Goal: Transaction & Acquisition: Purchase product/service

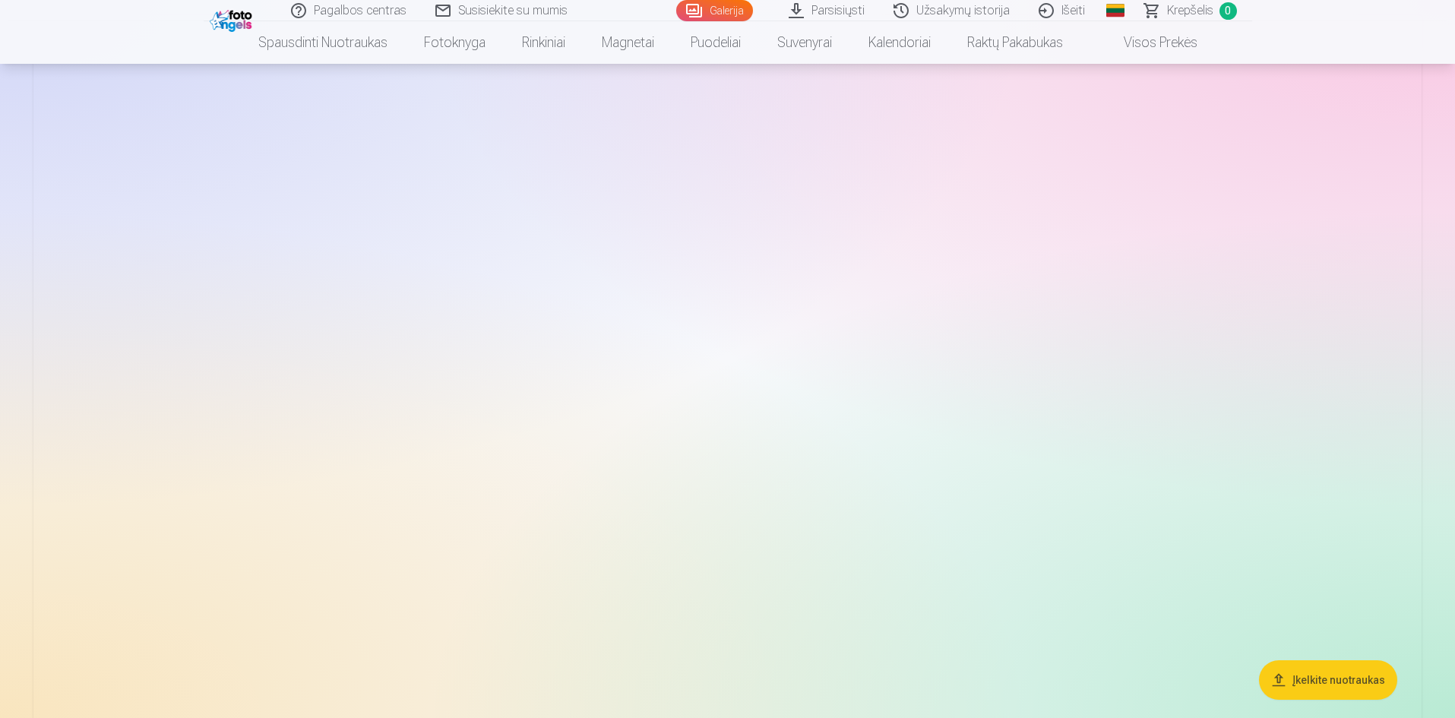
scroll to position [228, 0]
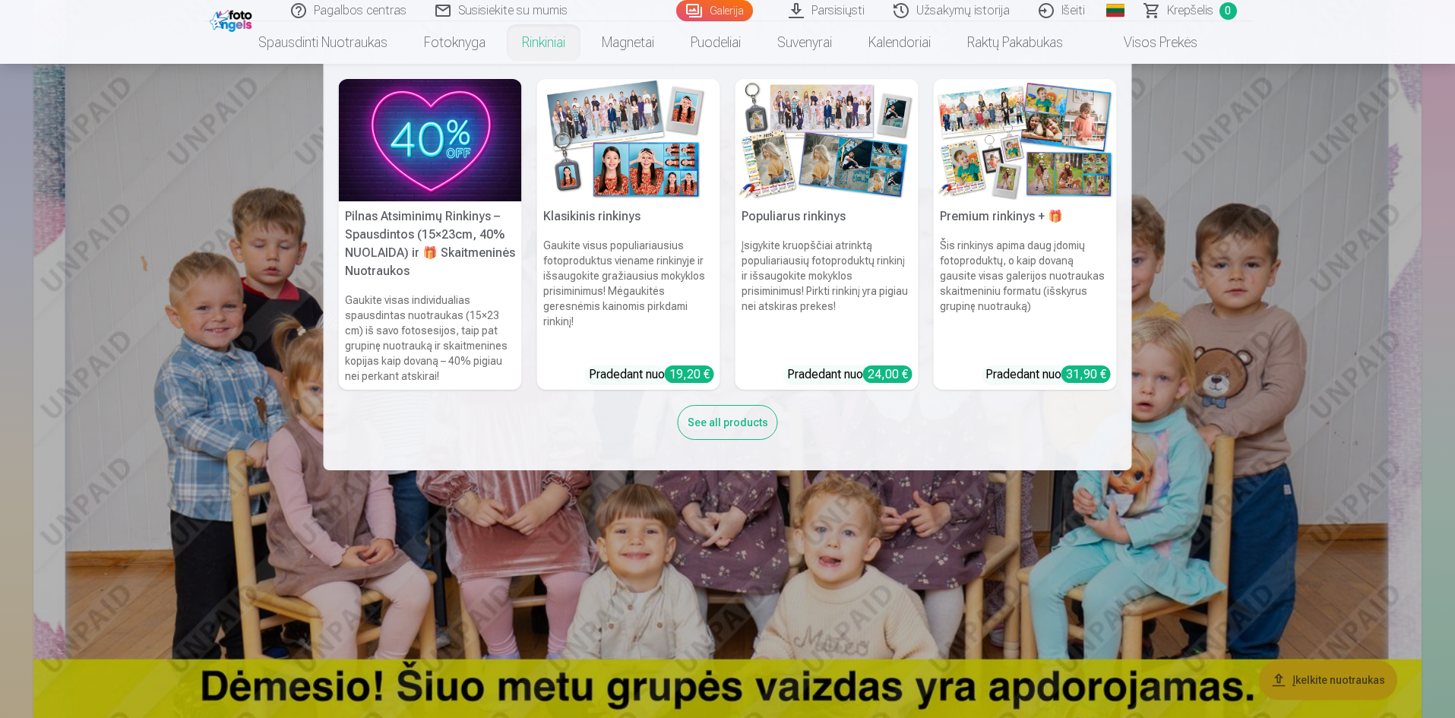
click at [461, 144] on img at bounding box center [430, 140] width 183 height 122
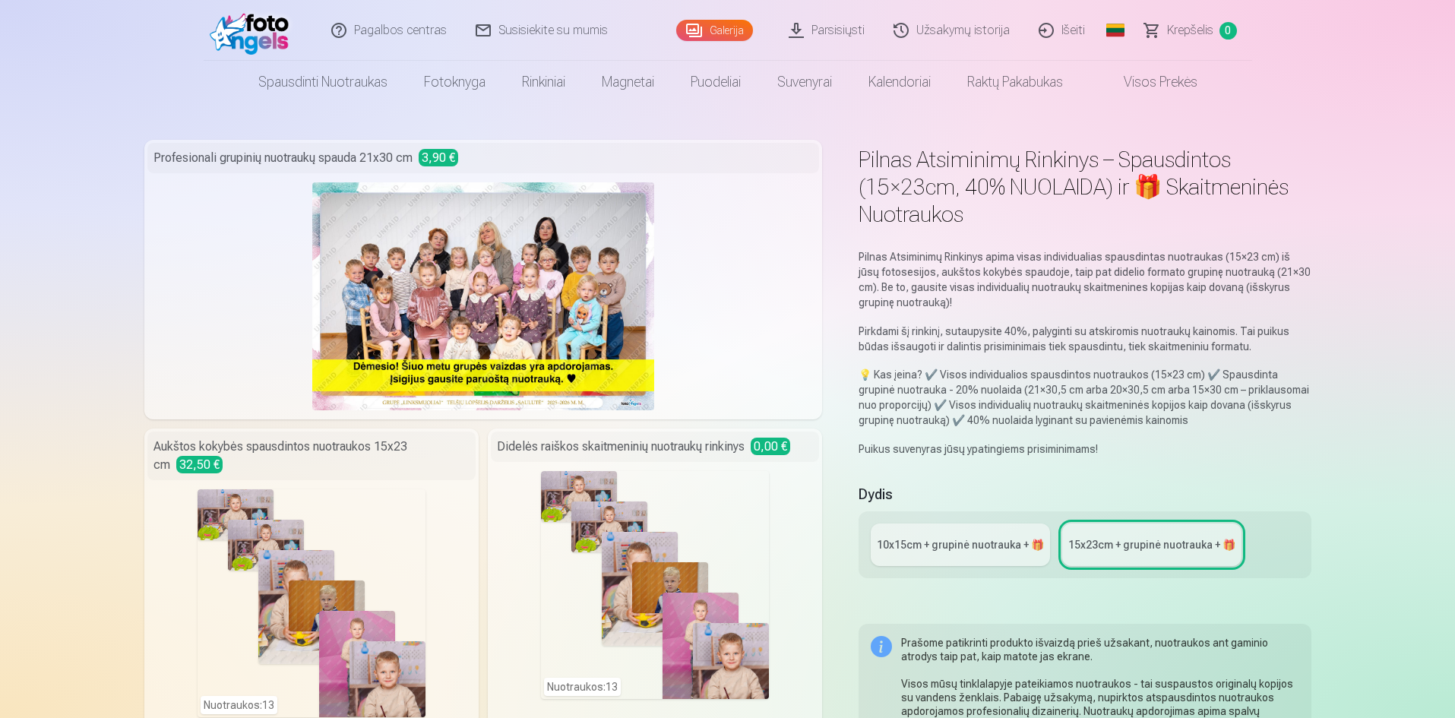
click at [279, 74] on link "Spausdinti nuotraukas" at bounding box center [323, 82] width 166 height 43
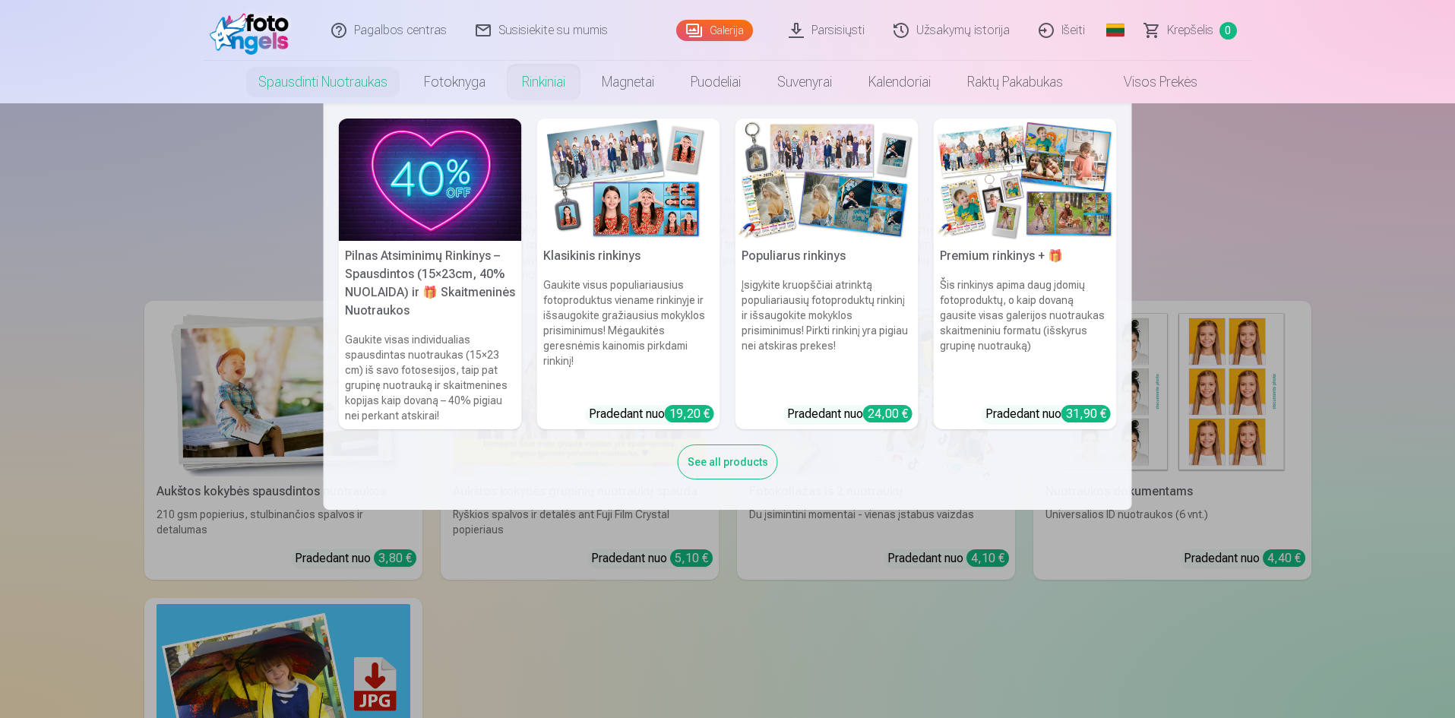
click at [536, 91] on link "Rinkiniai" at bounding box center [544, 82] width 80 height 43
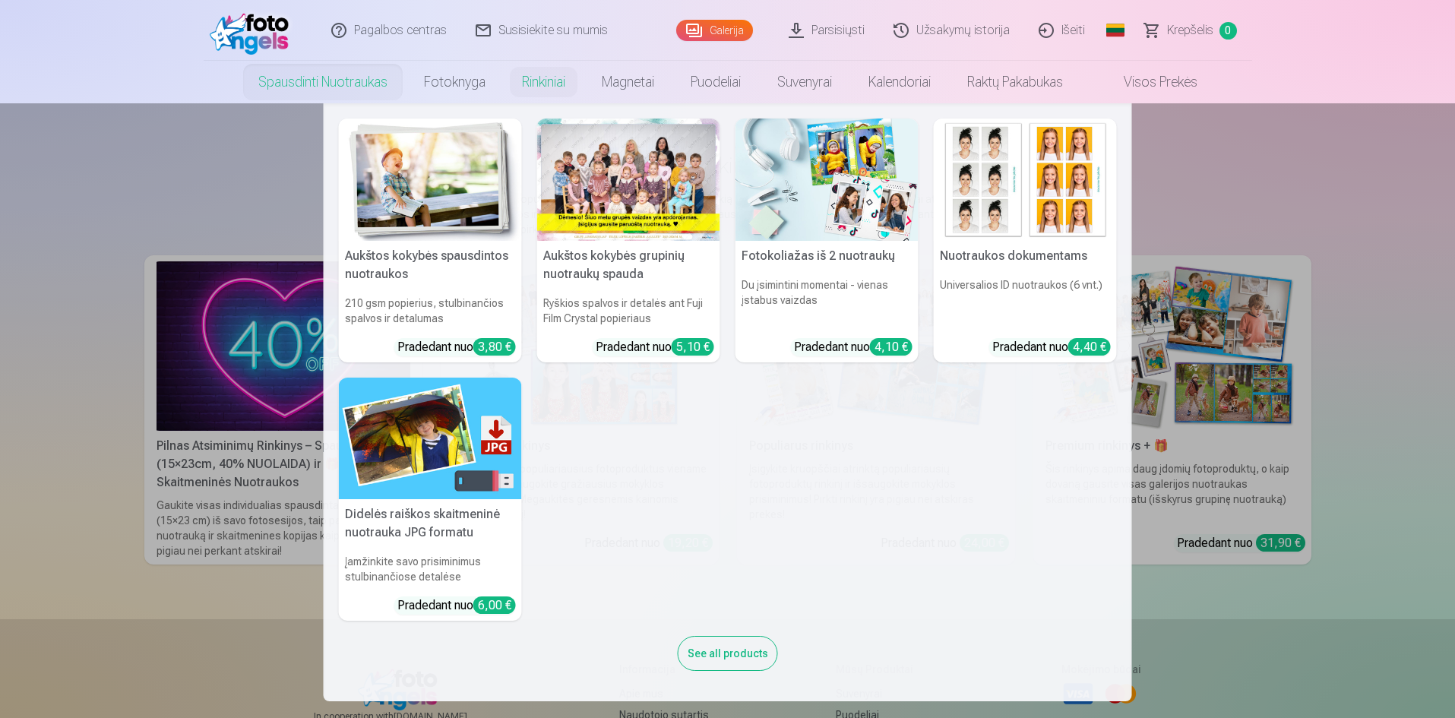
click at [328, 93] on link "Spausdinti nuotraukas" at bounding box center [323, 82] width 166 height 43
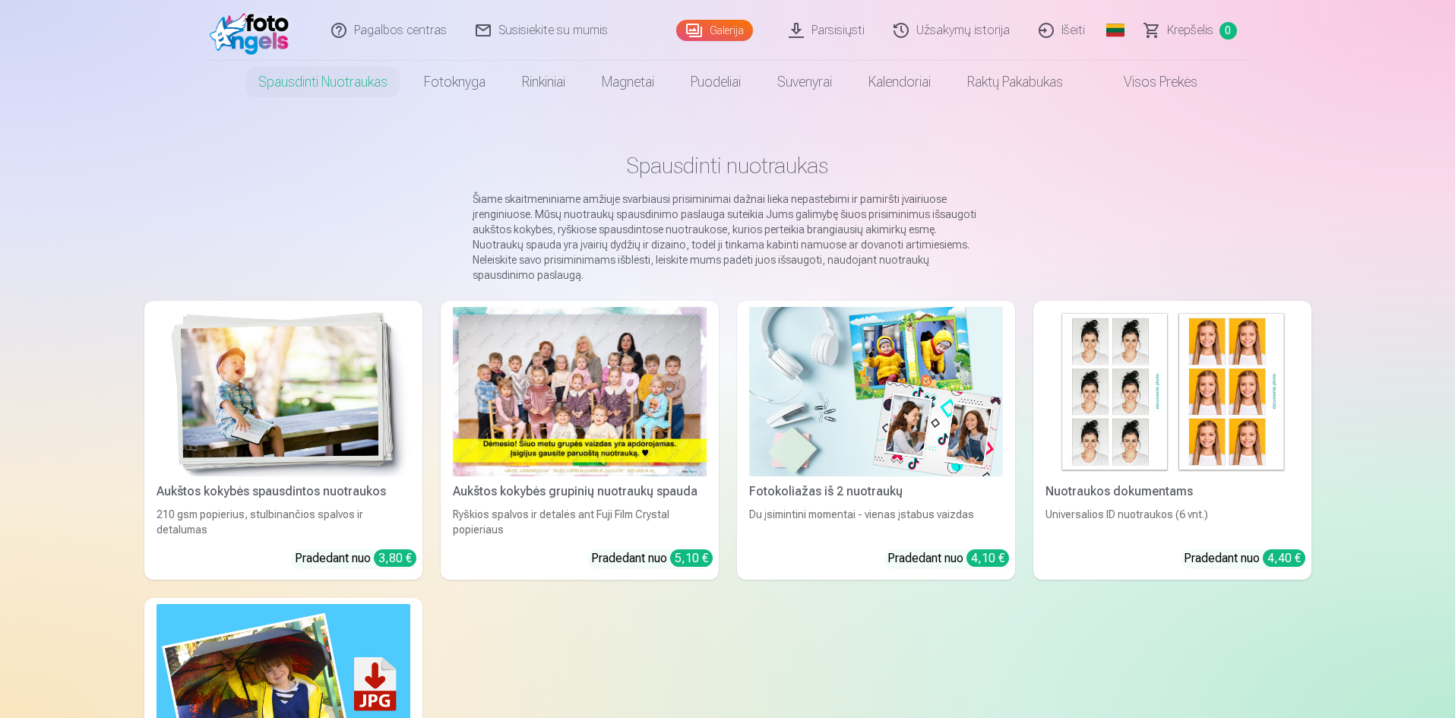
click at [507, 435] on div at bounding box center [580, 391] width 254 height 169
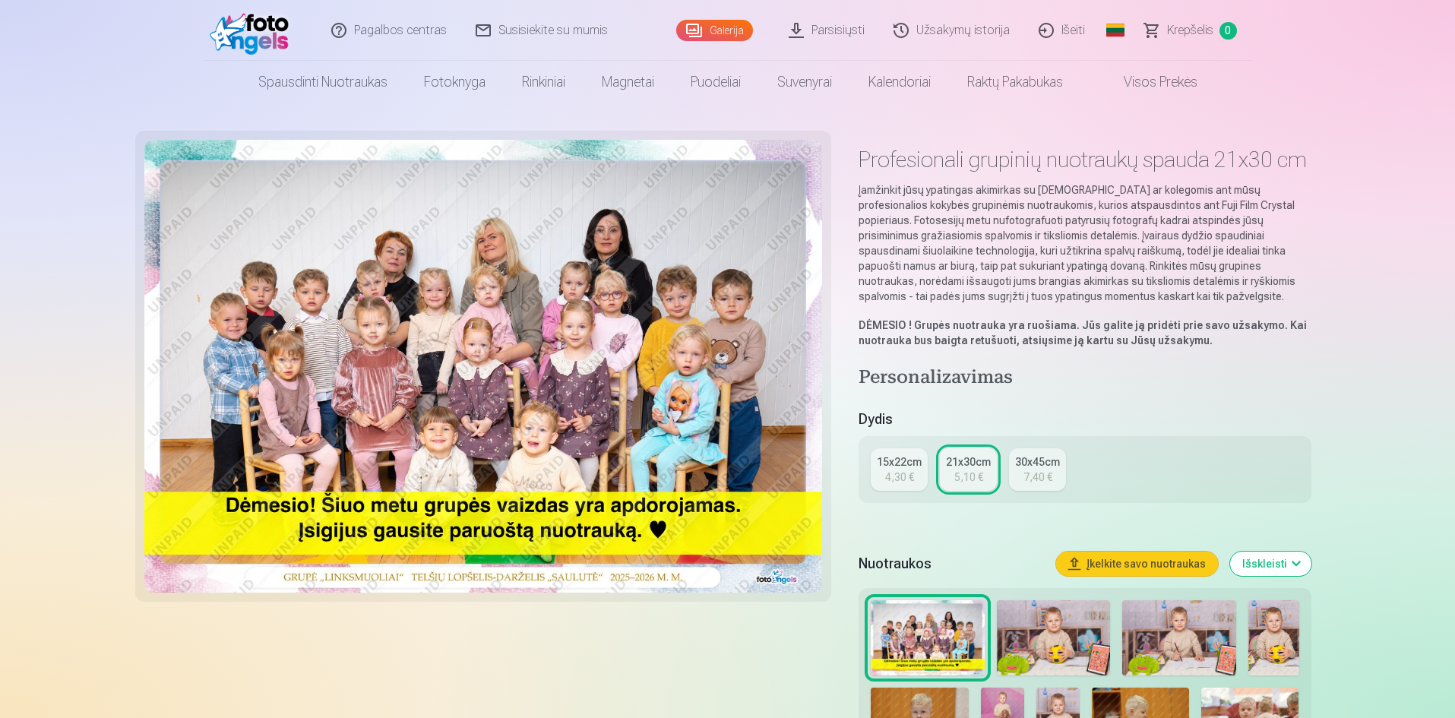
click at [898, 476] on div "4,30 €" at bounding box center [899, 477] width 29 height 15
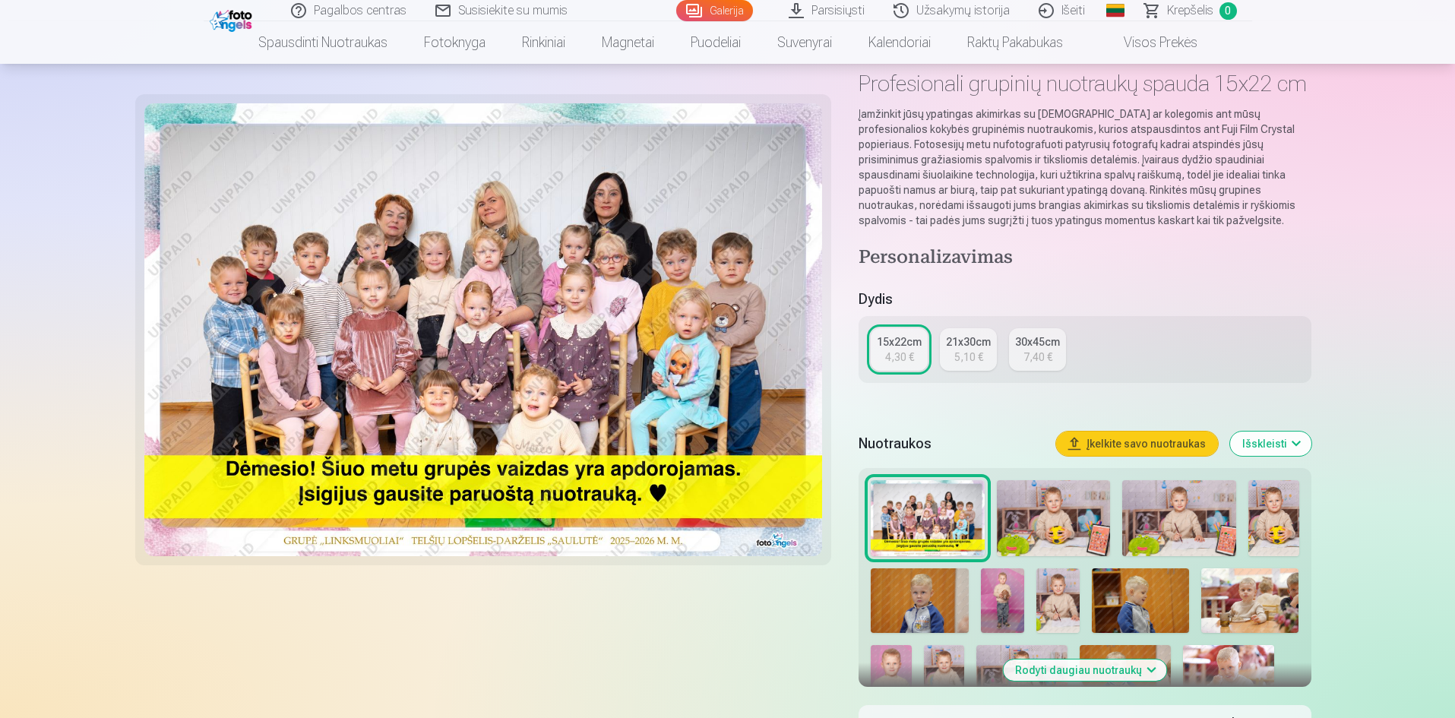
scroll to position [152, 0]
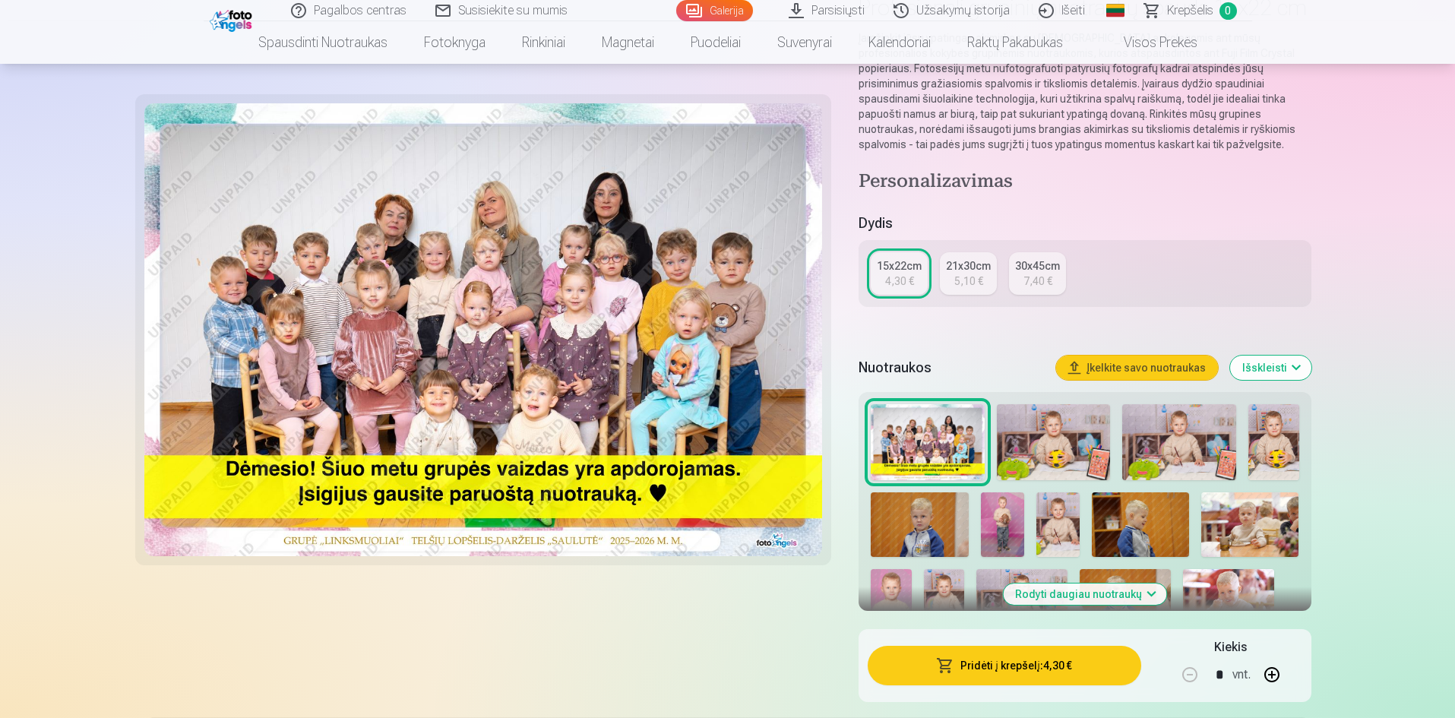
click at [1005, 665] on button "Pridėti į krepšelį : 4,30 €" at bounding box center [1004, 666] width 273 height 40
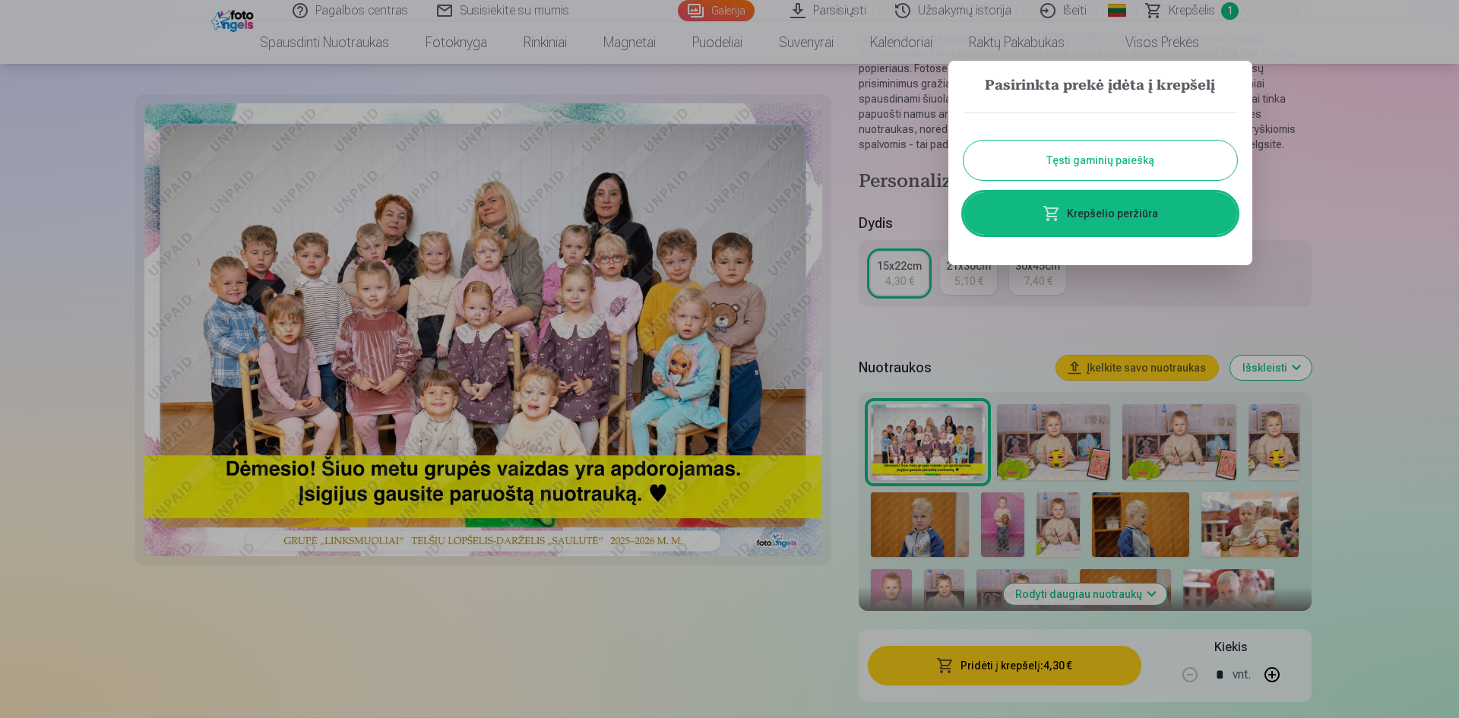
click at [1042, 163] on button "Tęsti gaminių paiešką" at bounding box center [1101, 161] width 274 height 40
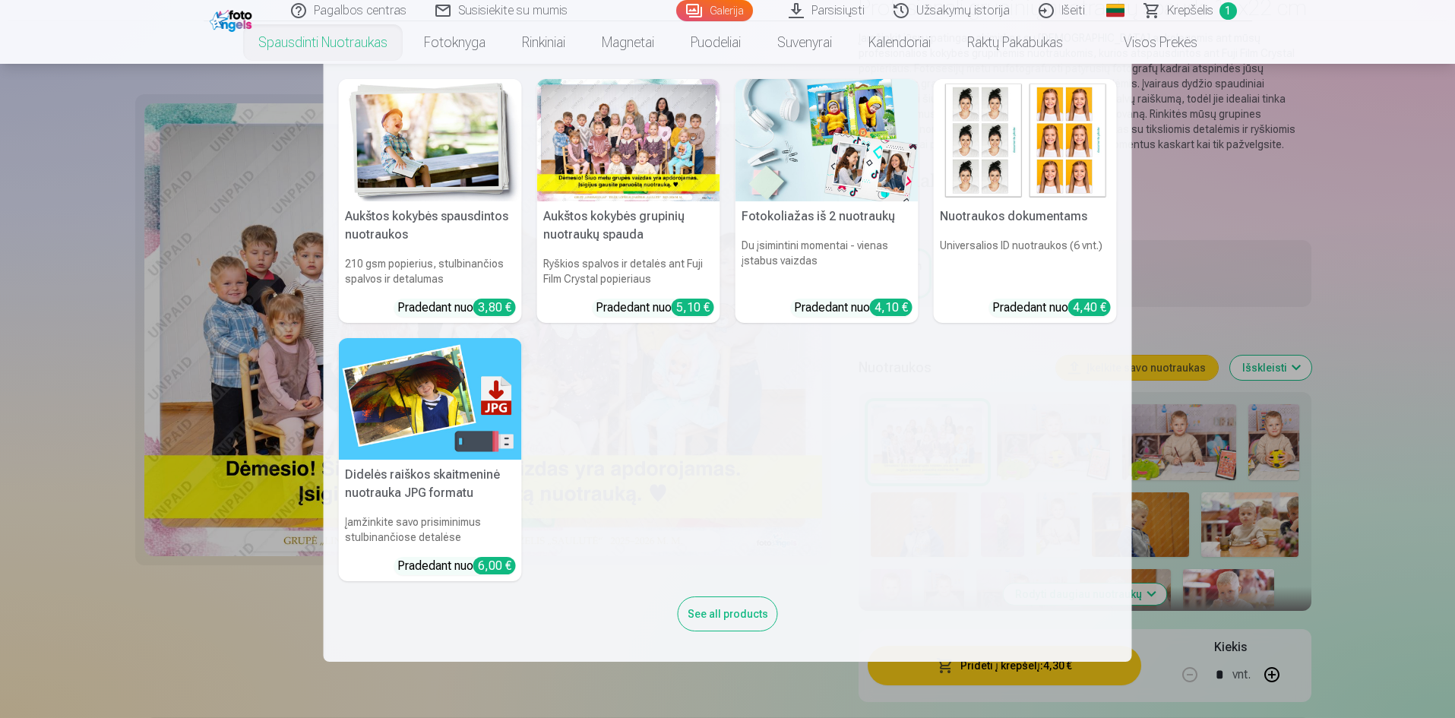
click at [345, 40] on link "Spausdinti nuotraukas" at bounding box center [323, 42] width 166 height 43
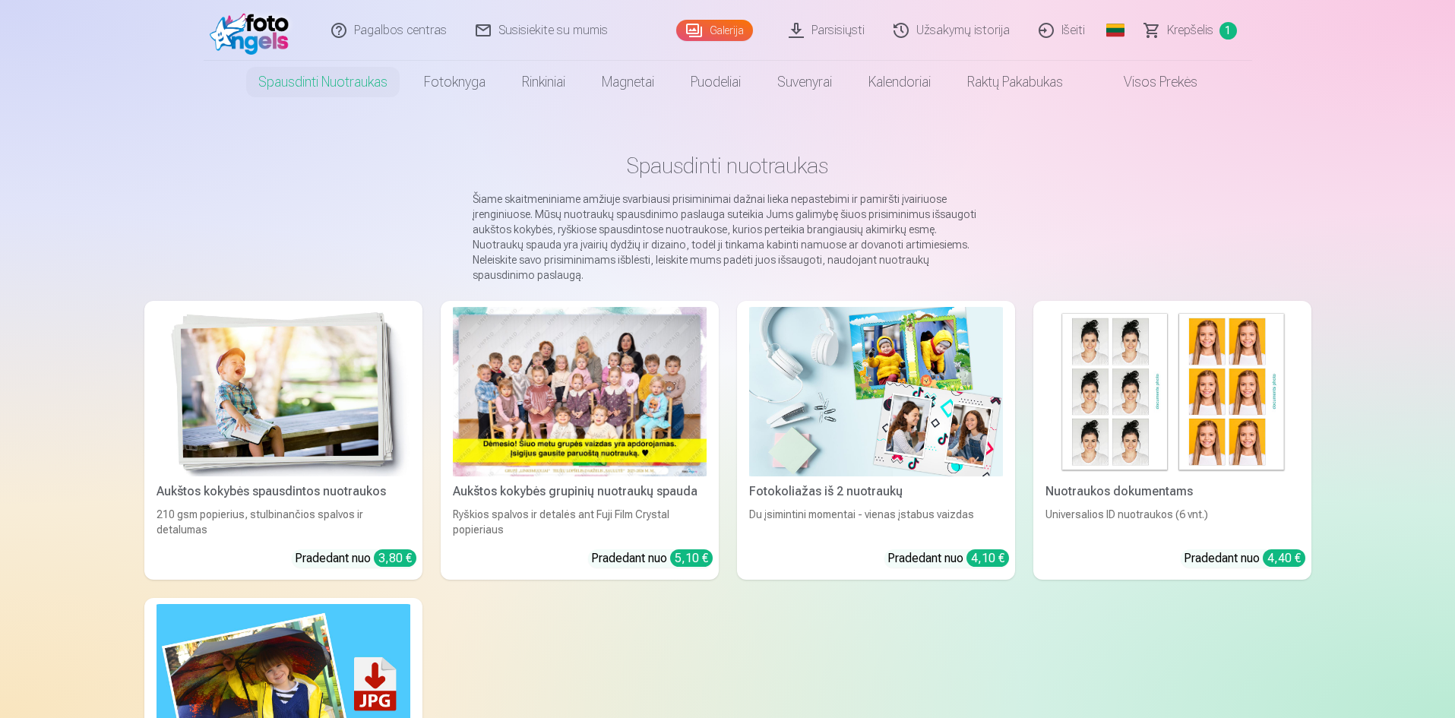
click at [299, 310] on img at bounding box center [284, 391] width 254 height 169
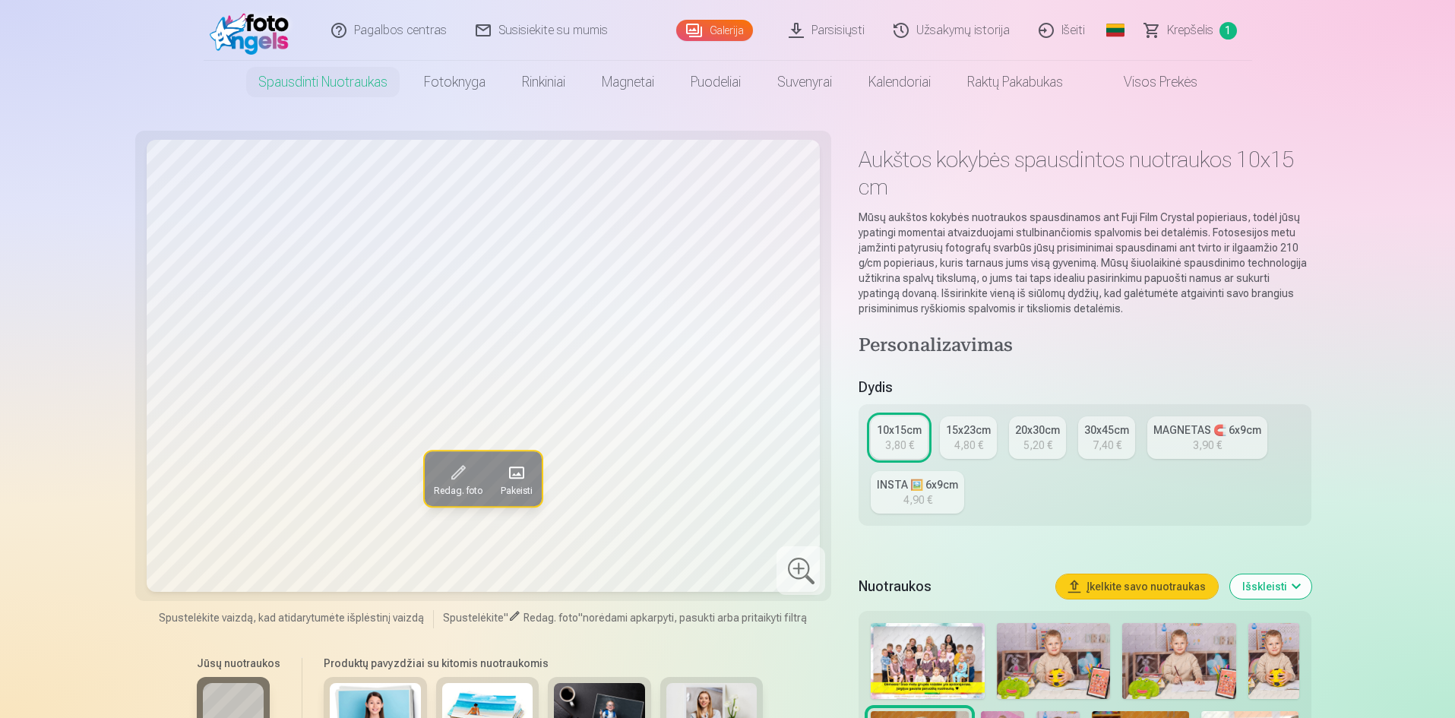
scroll to position [304, 0]
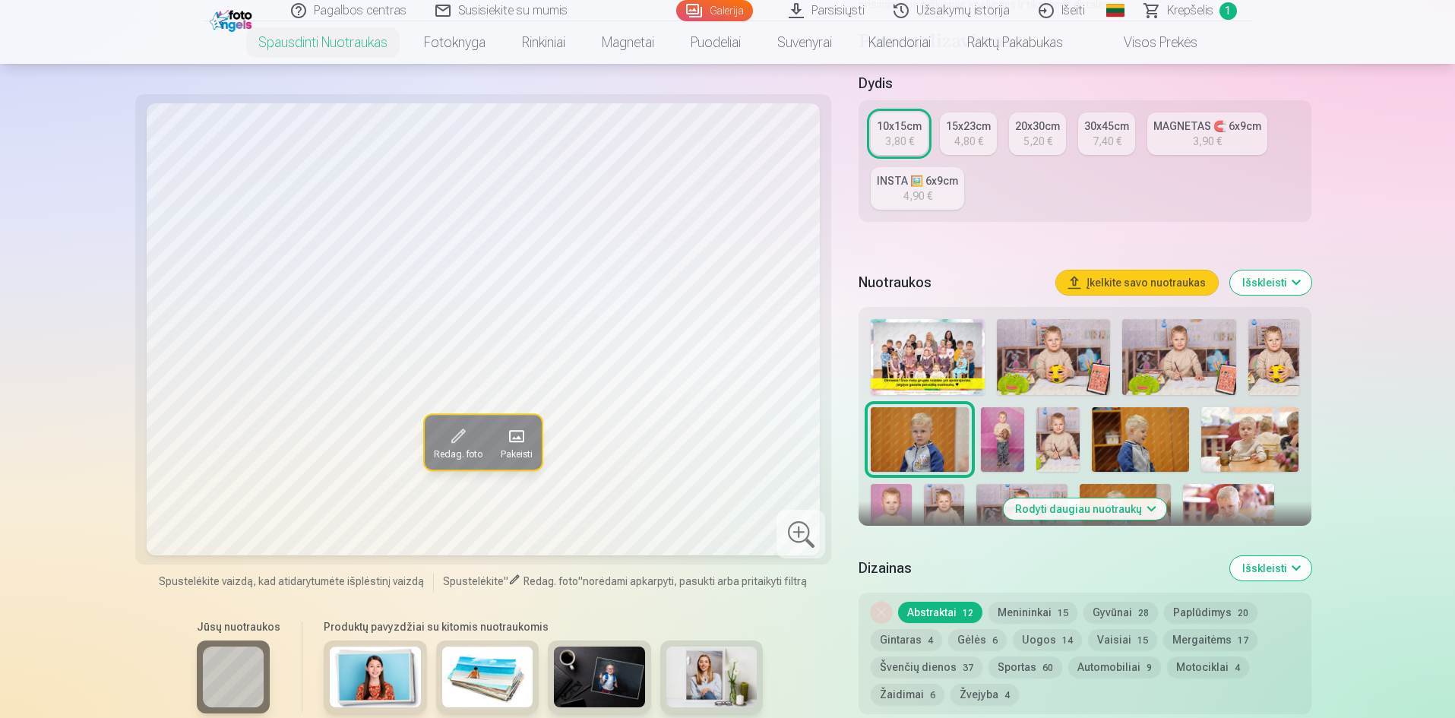
click at [1046, 357] on img at bounding box center [1054, 357] width 114 height 76
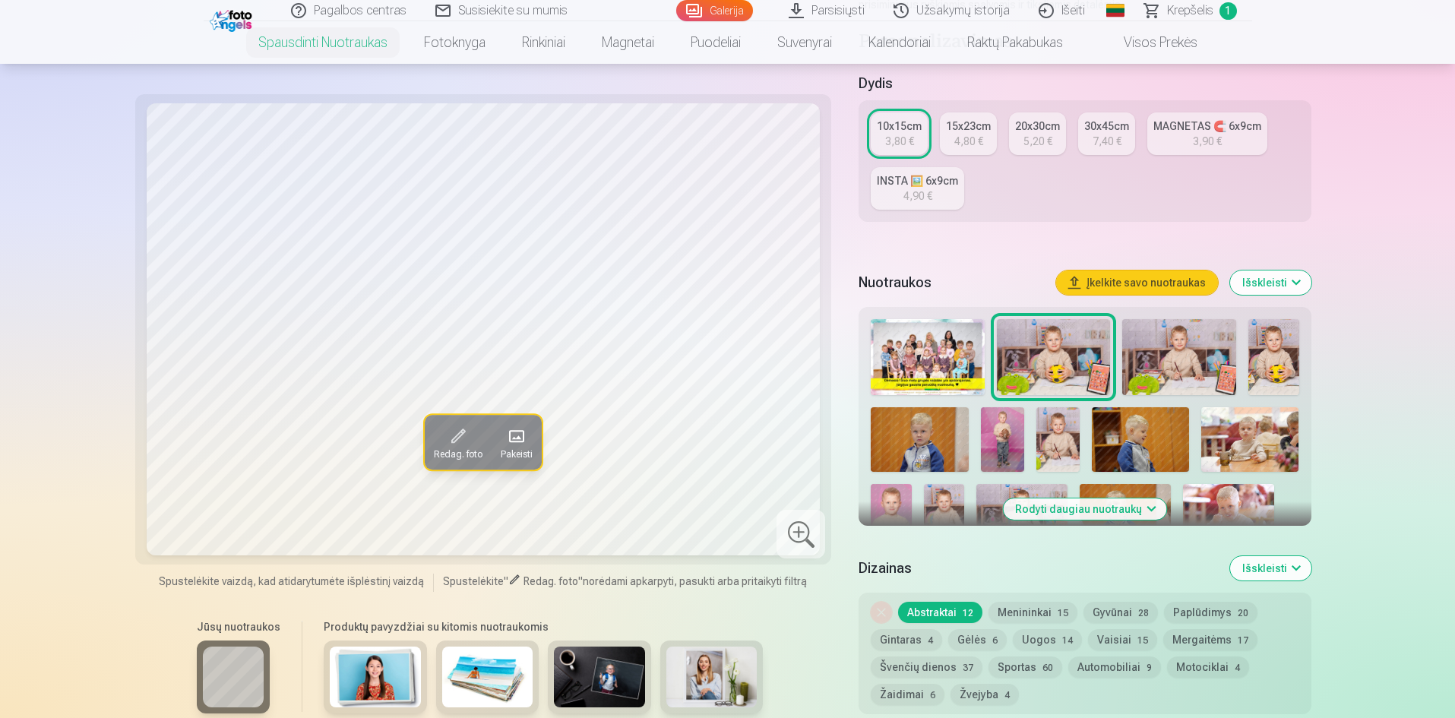
click at [1192, 354] on img at bounding box center [1179, 357] width 114 height 76
click at [1286, 366] on img at bounding box center [1274, 357] width 50 height 76
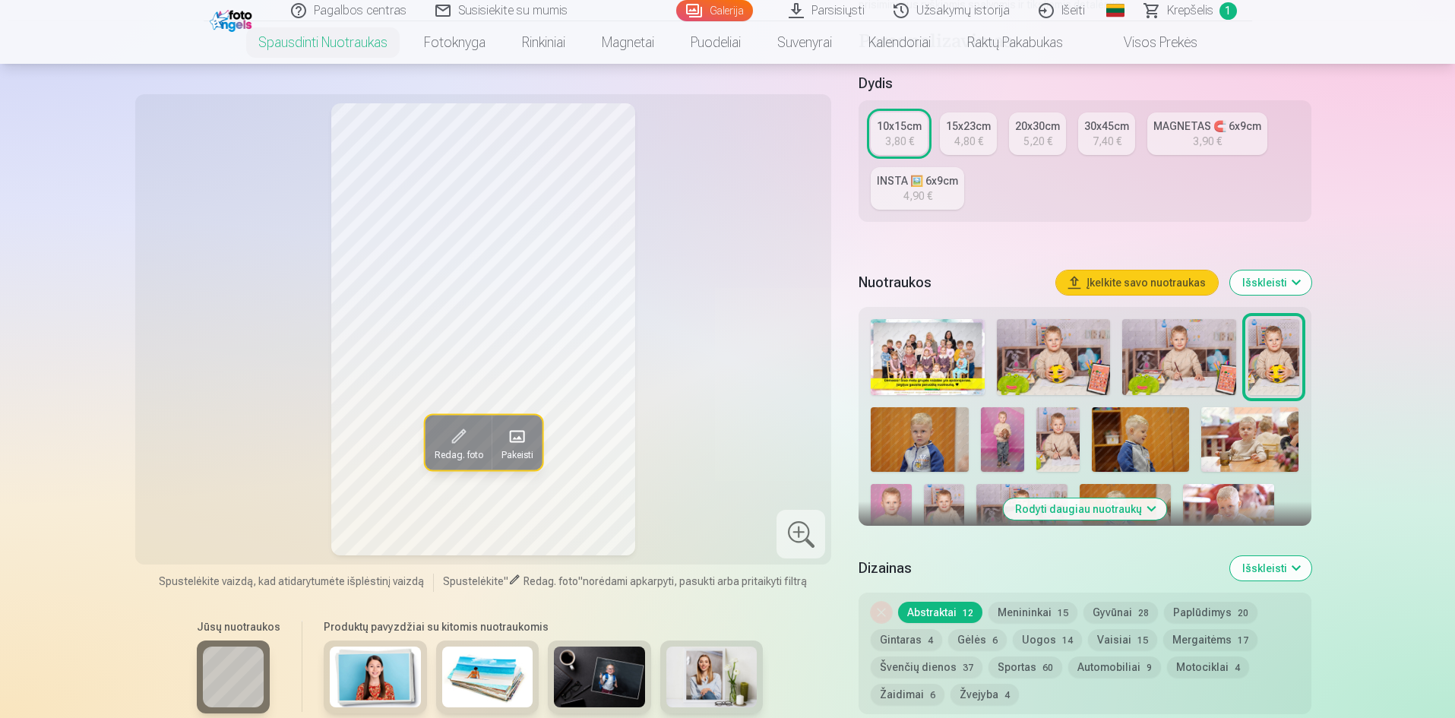
click at [1071, 367] on img at bounding box center [1054, 357] width 114 height 76
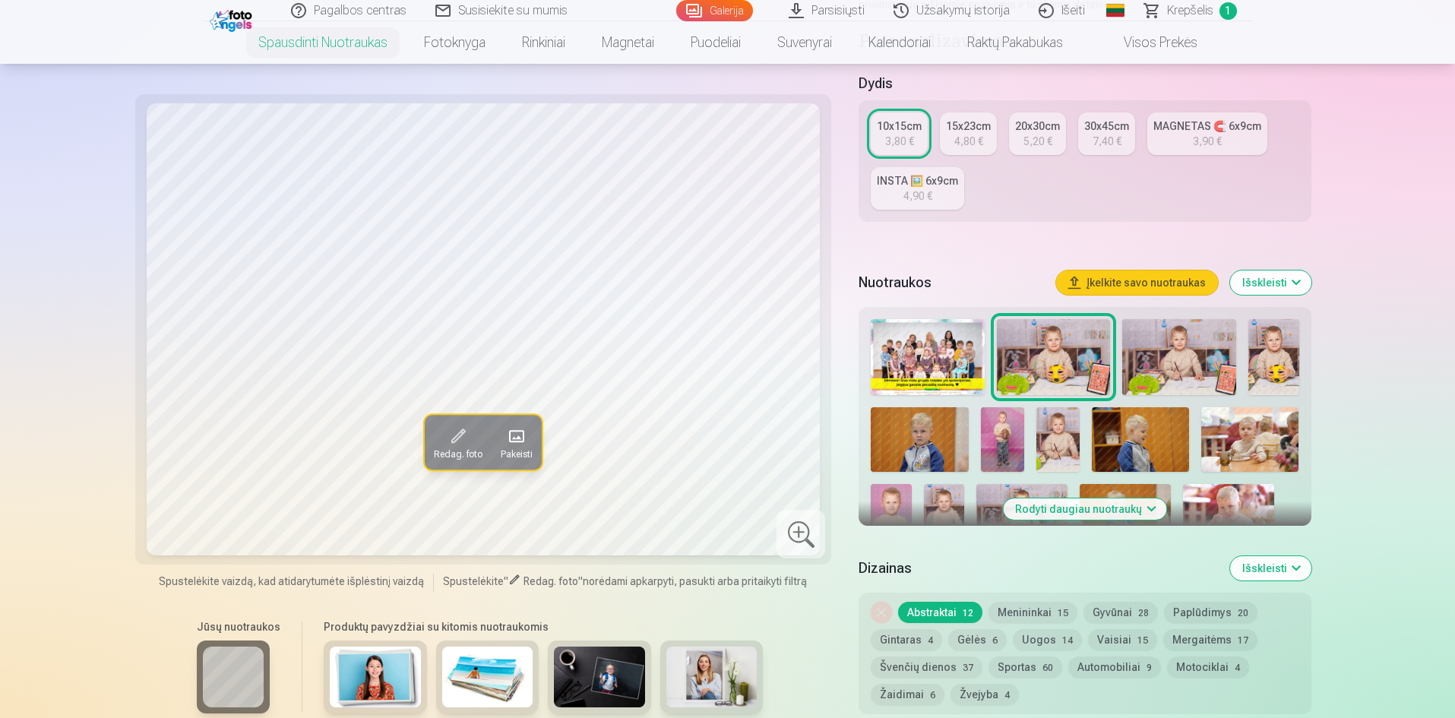
click at [936, 428] on img at bounding box center [919, 439] width 97 height 65
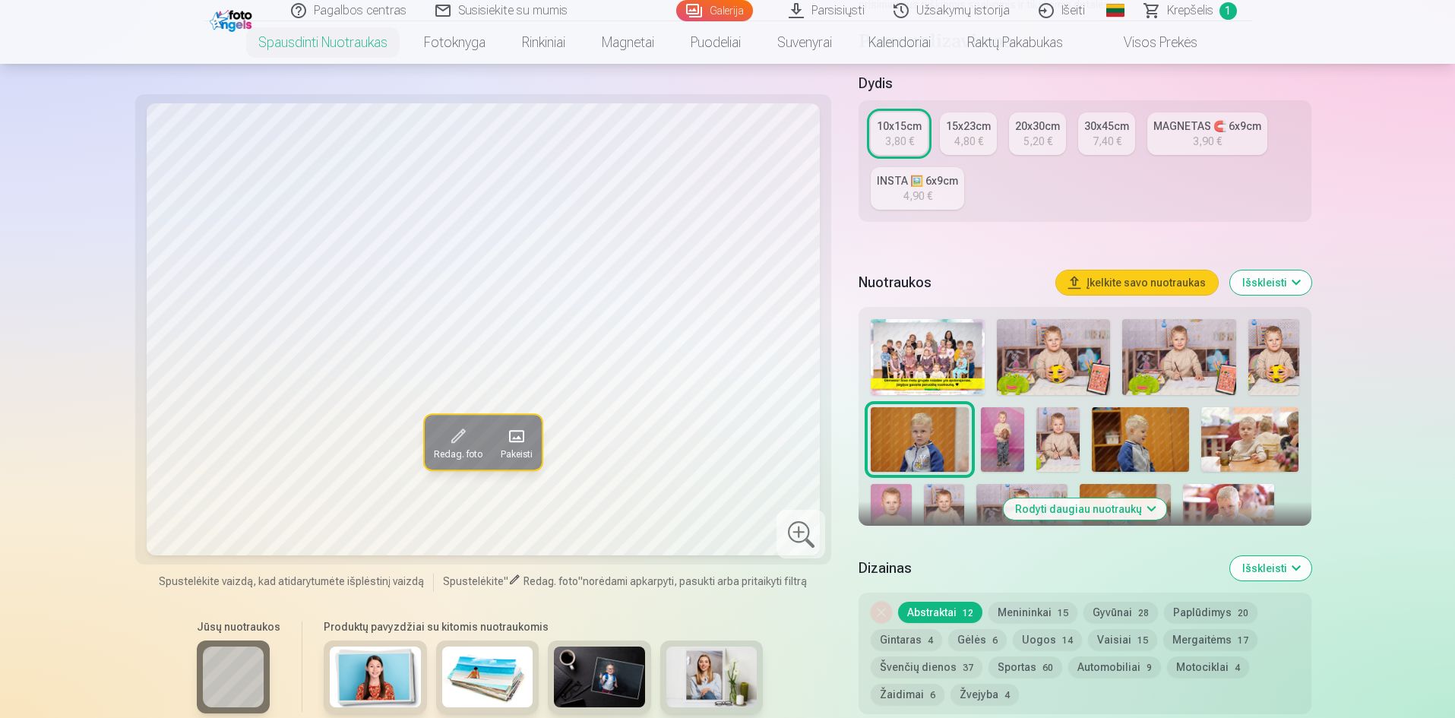
click at [996, 441] on img at bounding box center [1002, 439] width 43 height 65
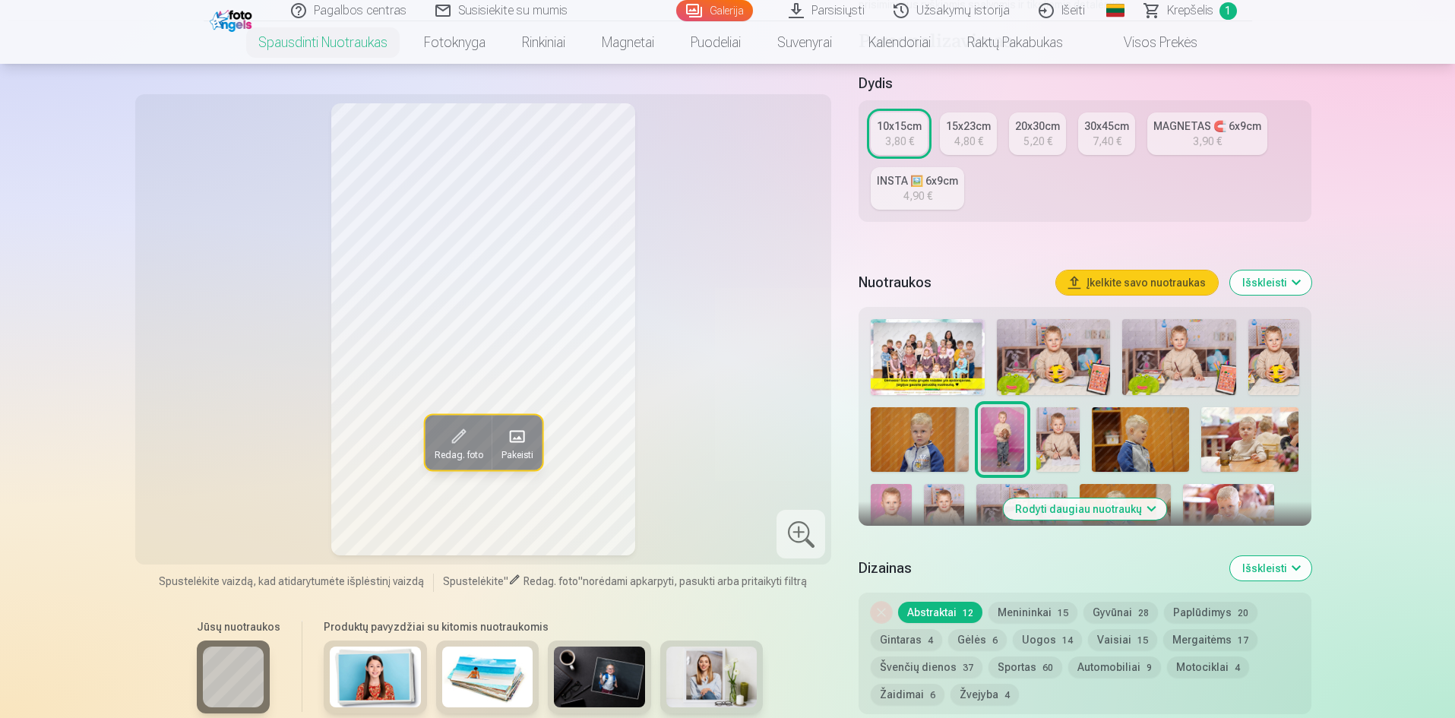
click at [1057, 431] on img at bounding box center [1058, 439] width 43 height 65
click at [1135, 431] on img at bounding box center [1140, 439] width 97 height 65
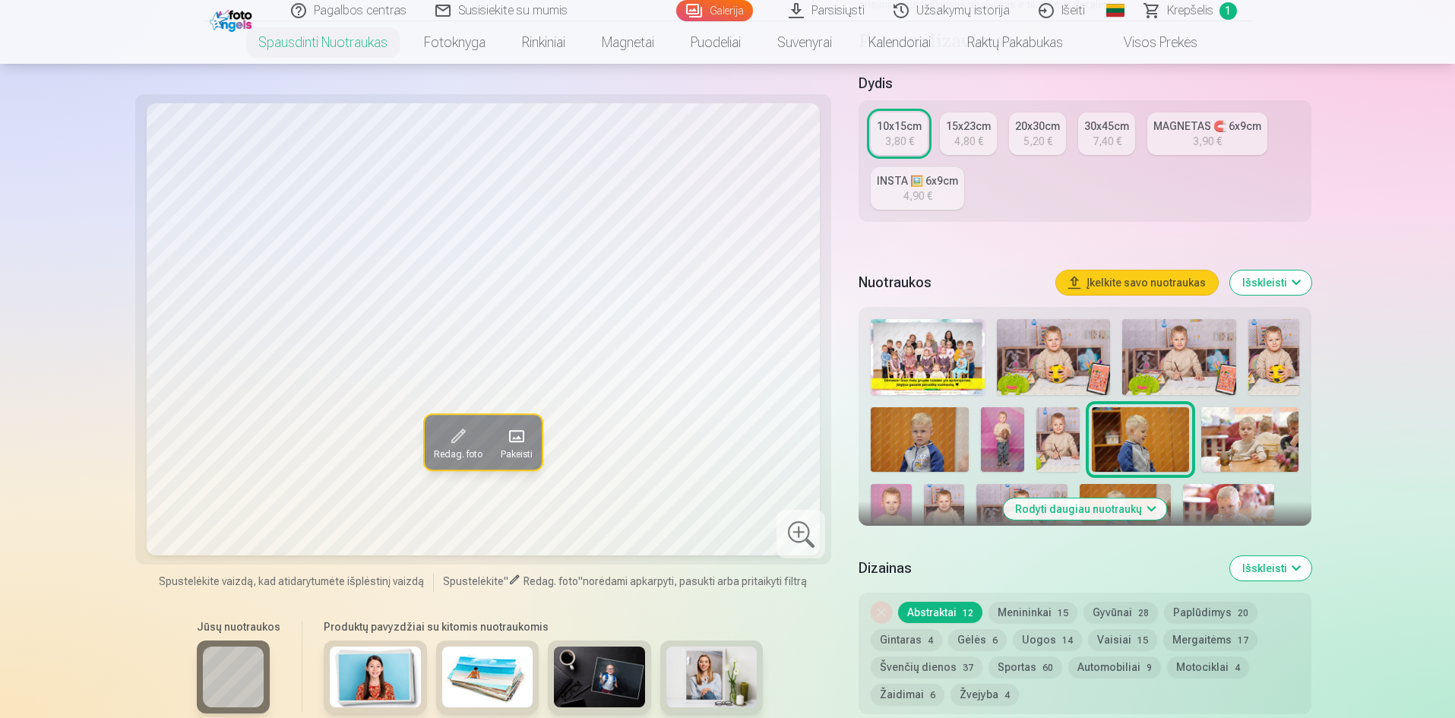
click at [1238, 445] on img at bounding box center [1250, 439] width 97 height 65
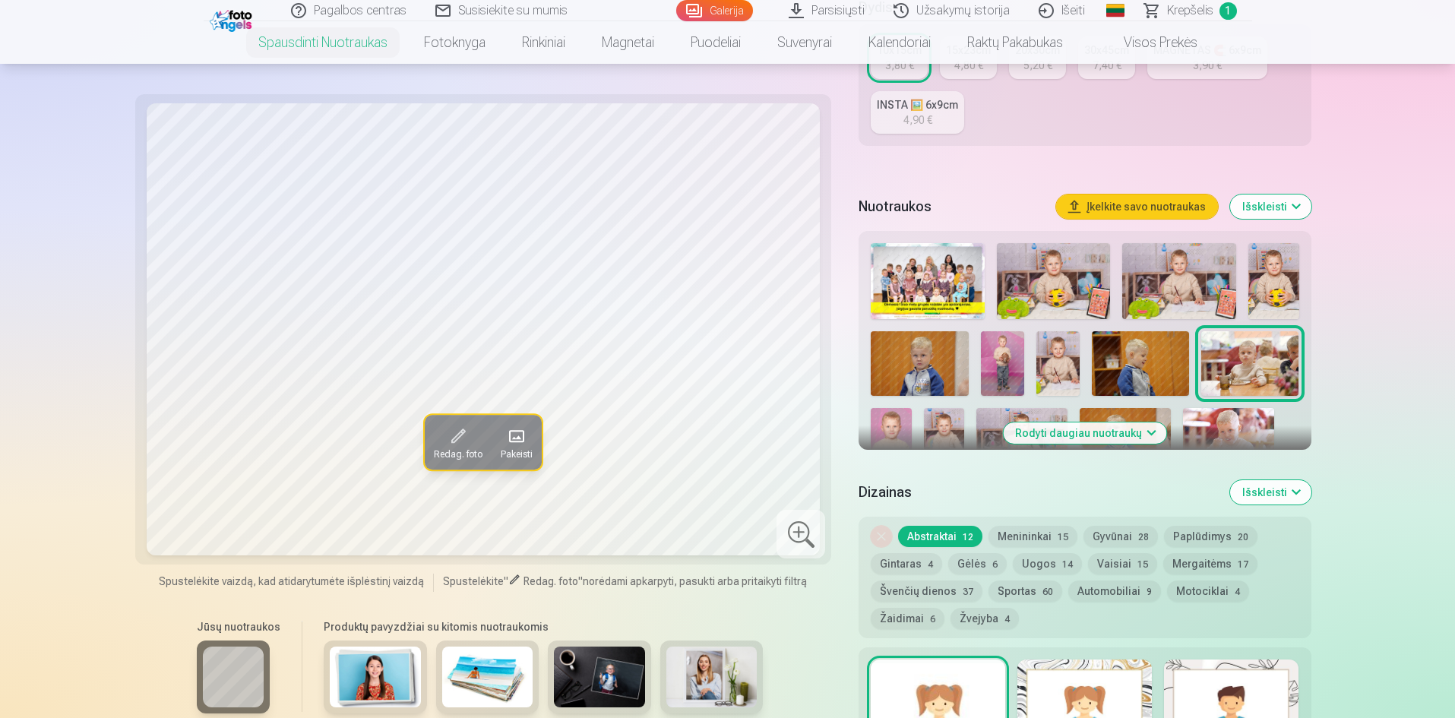
click at [905, 430] on img at bounding box center [891, 438] width 40 height 61
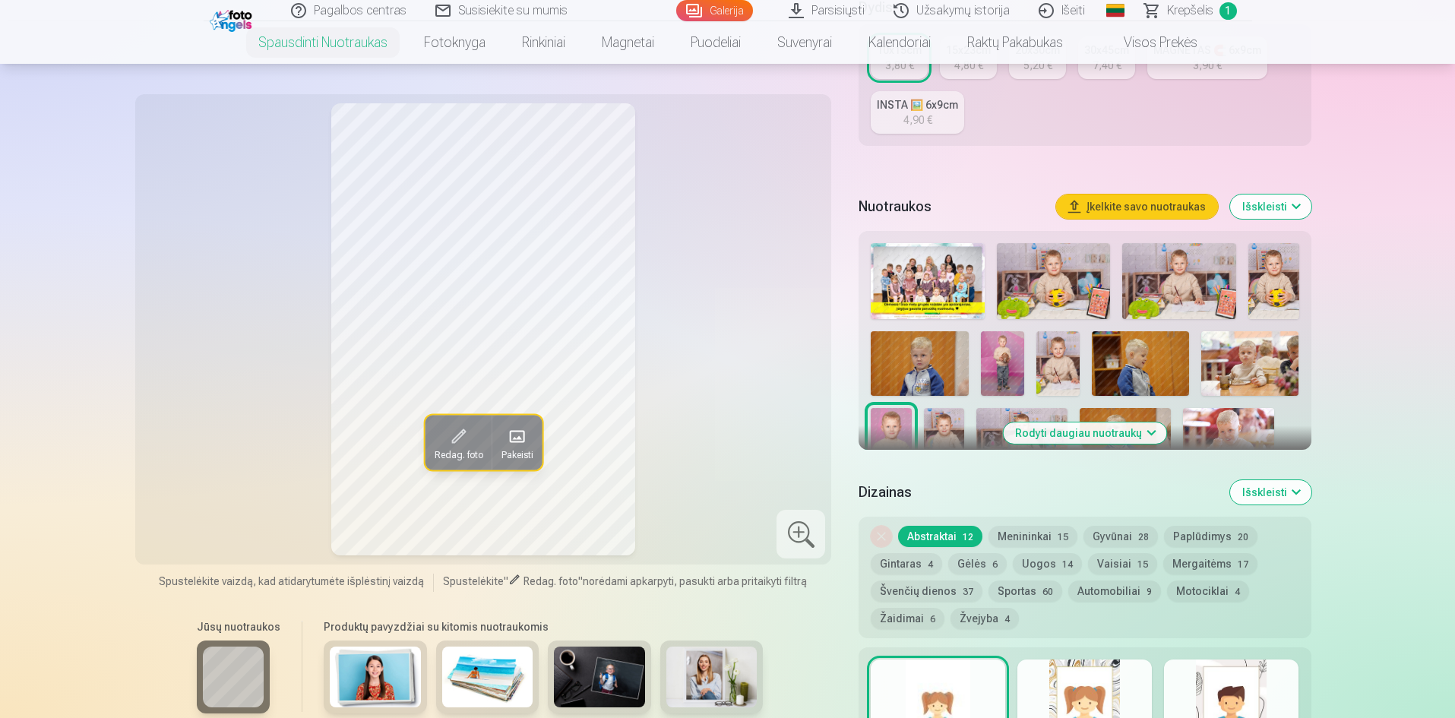
scroll to position [532, 0]
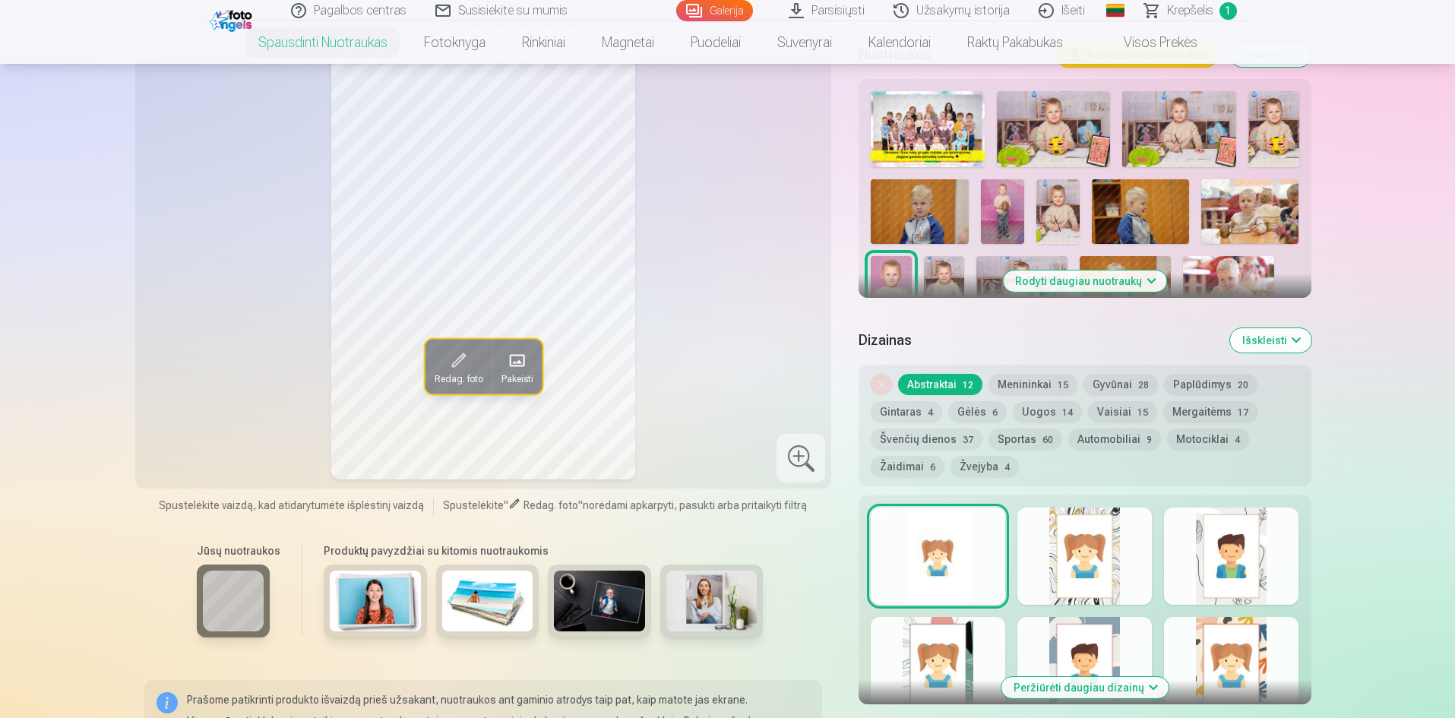
click at [1075, 283] on button "Rodyti daugiau nuotraukų" at bounding box center [1084, 281] width 163 height 21
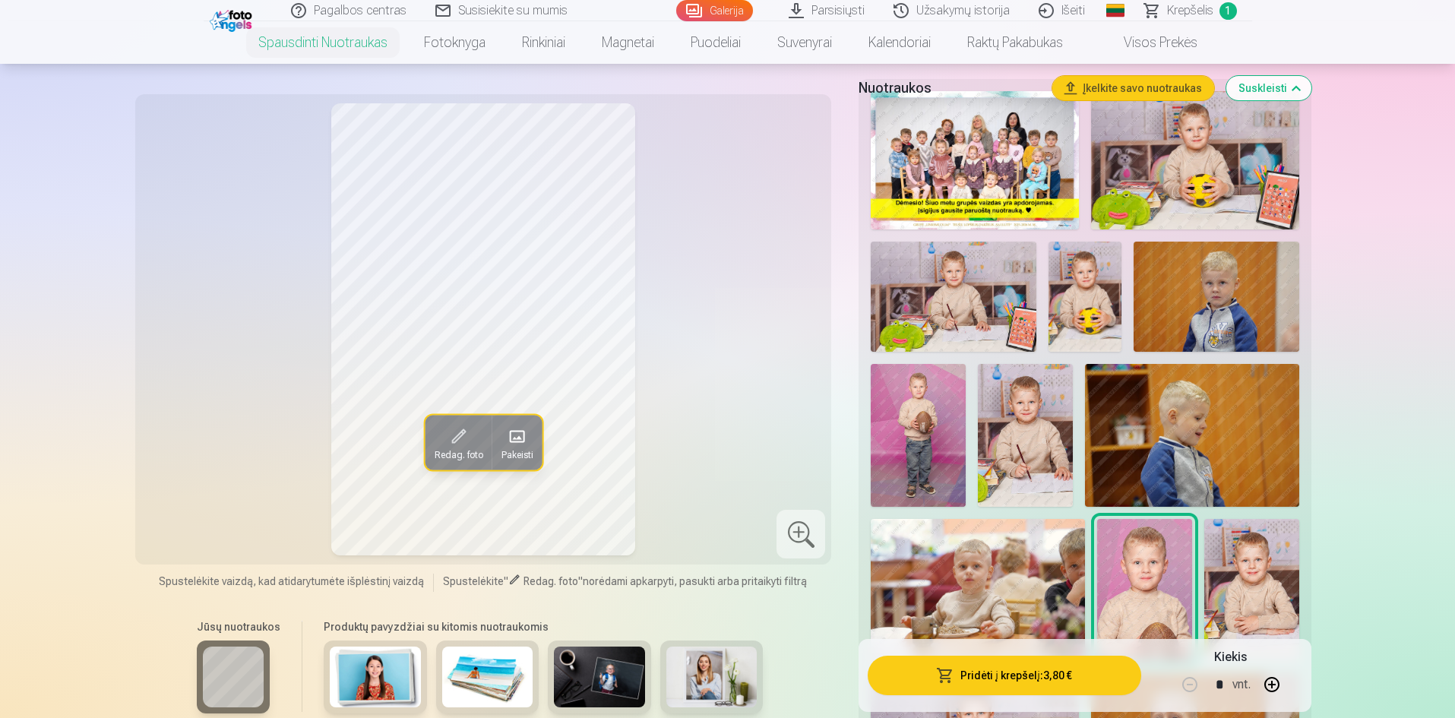
click at [1024, 470] on img at bounding box center [1025, 435] width 95 height 142
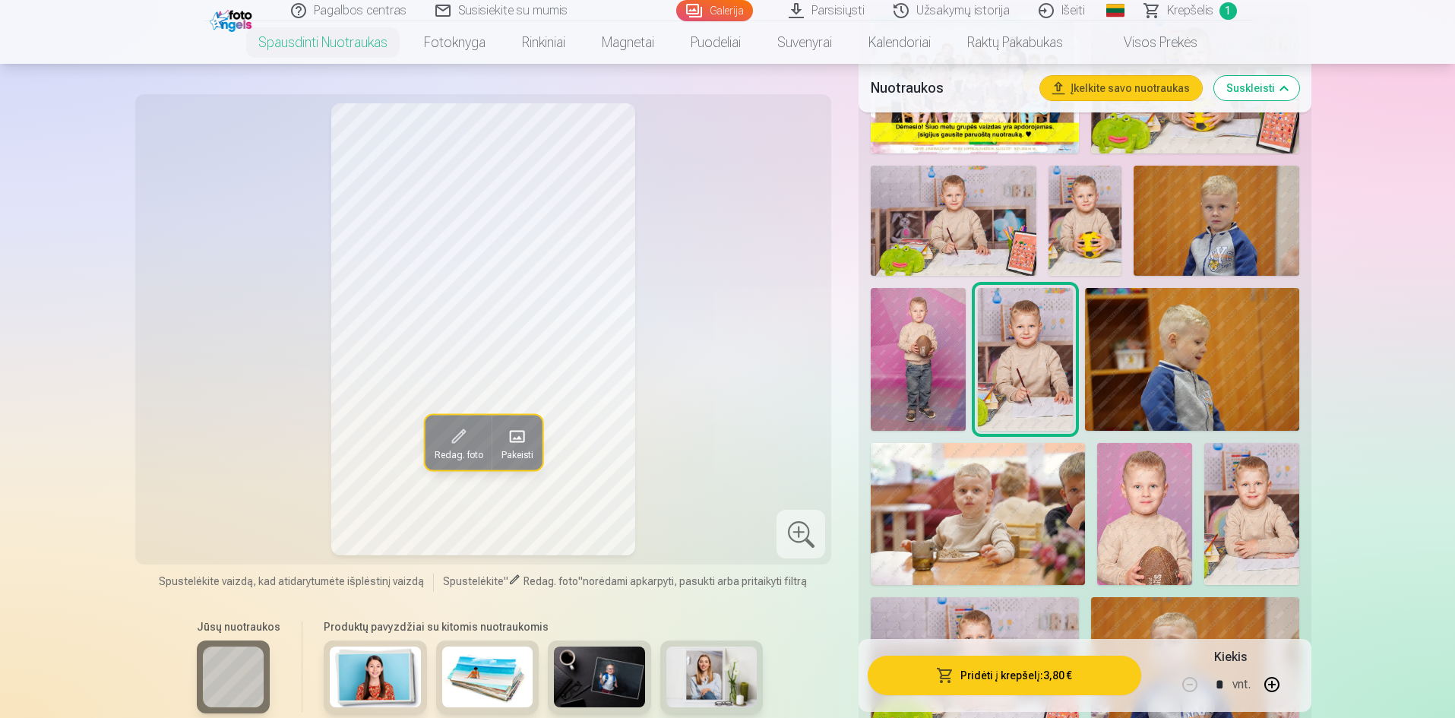
scroll to position [684, 0]
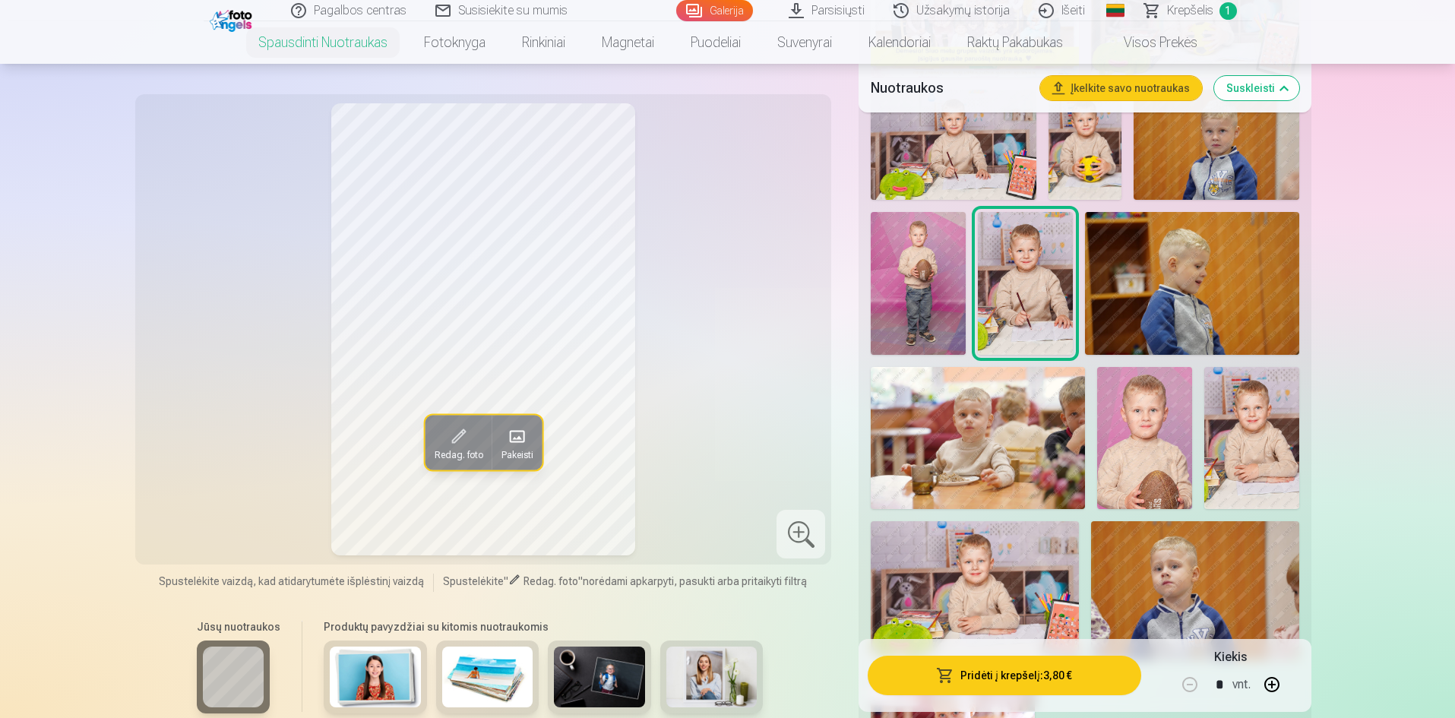
click at [1234, 458] on img at bounding box center [1252, 438] width 95 height 143
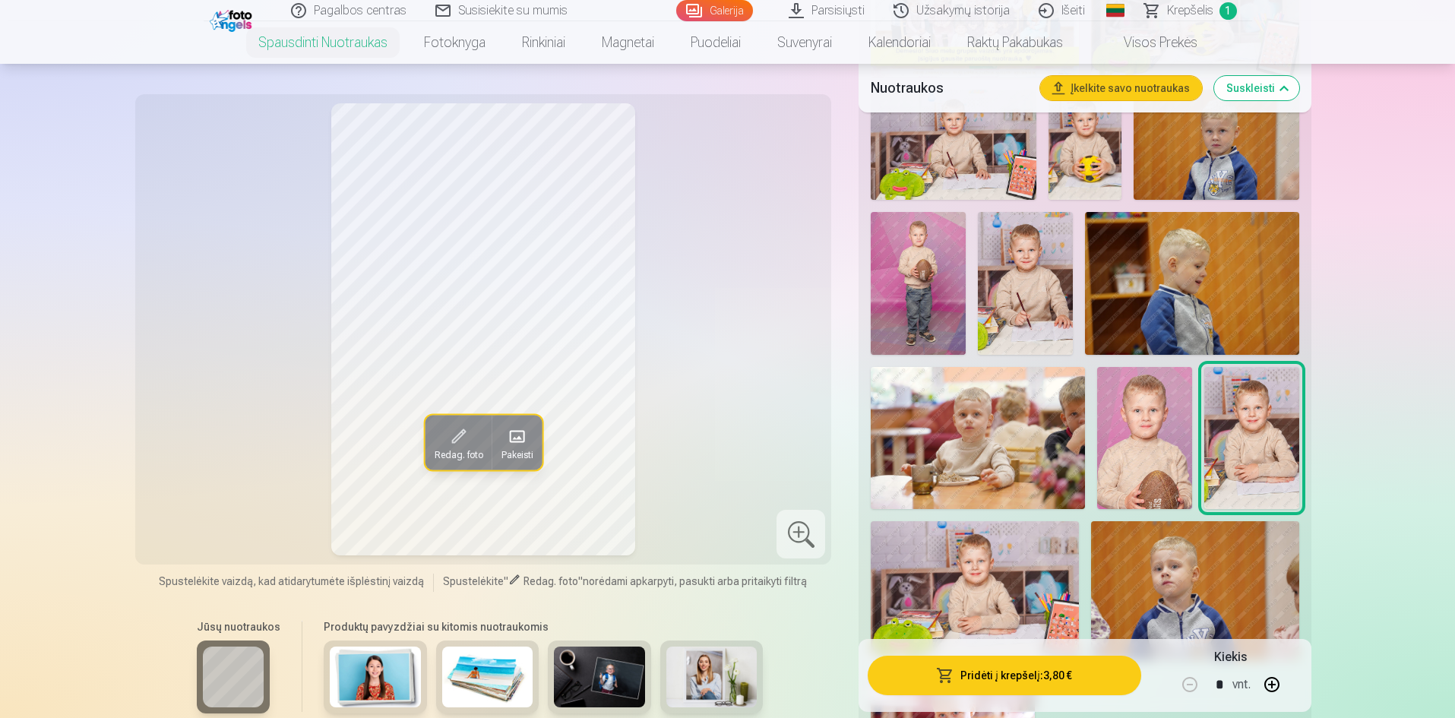
scroll to position [836, 0]
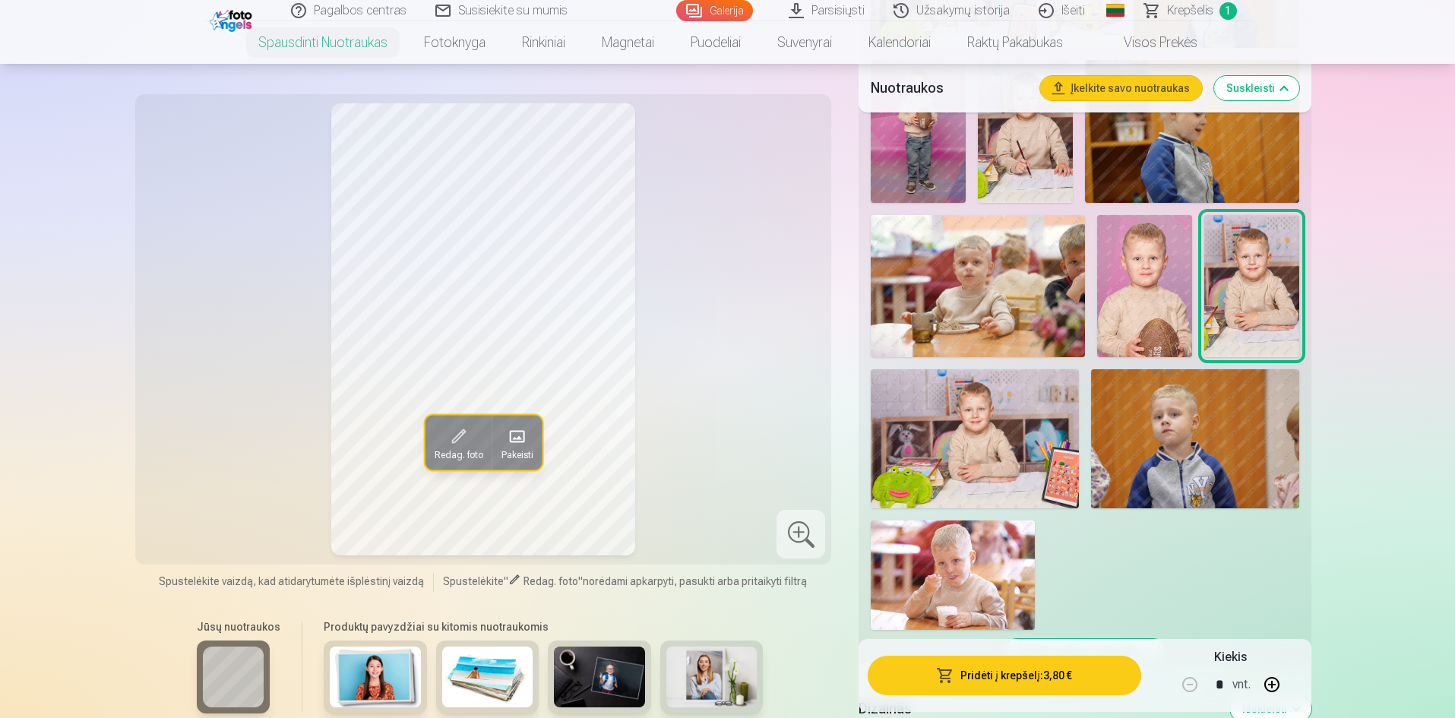
click at [1005, 477] on img at bounding box center [975, 438] width 208 height 138
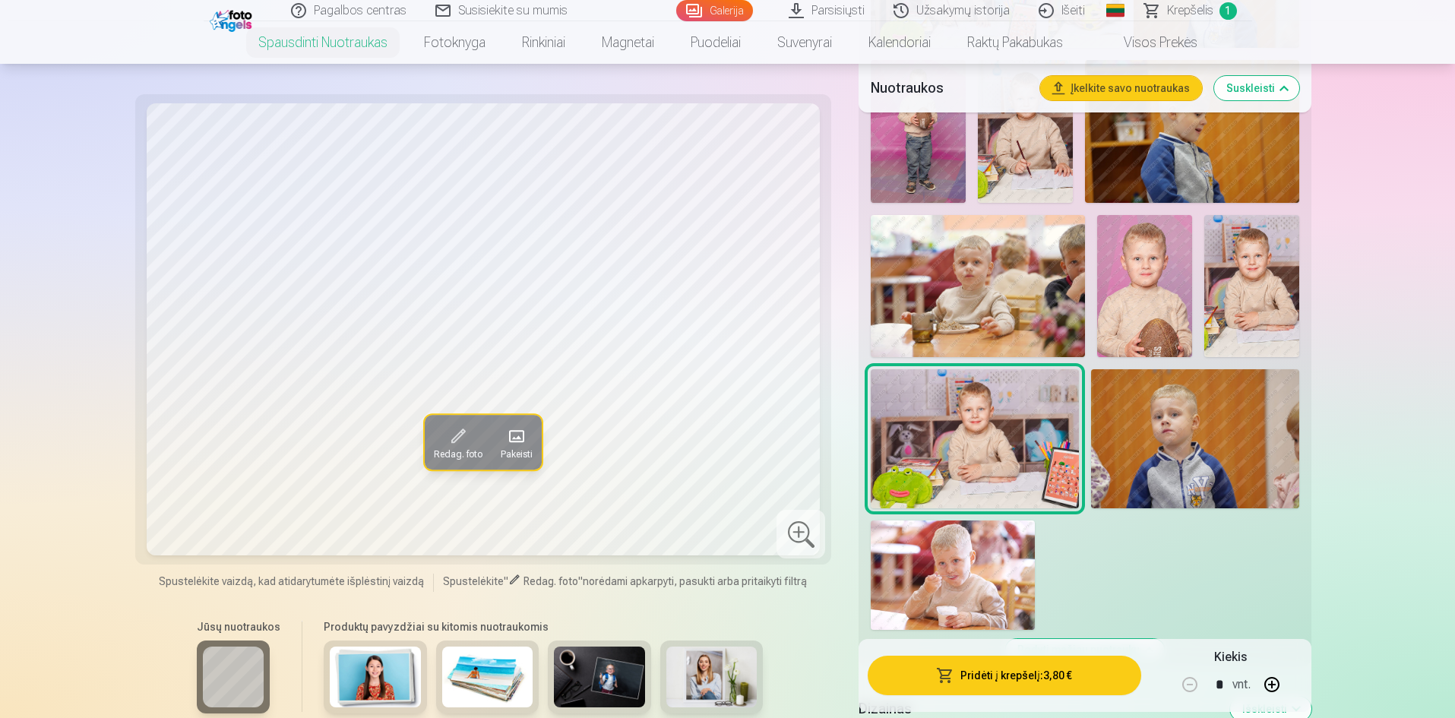
click at [1186, 489] on img at bounding box center [1195, 438] width 208 height 138
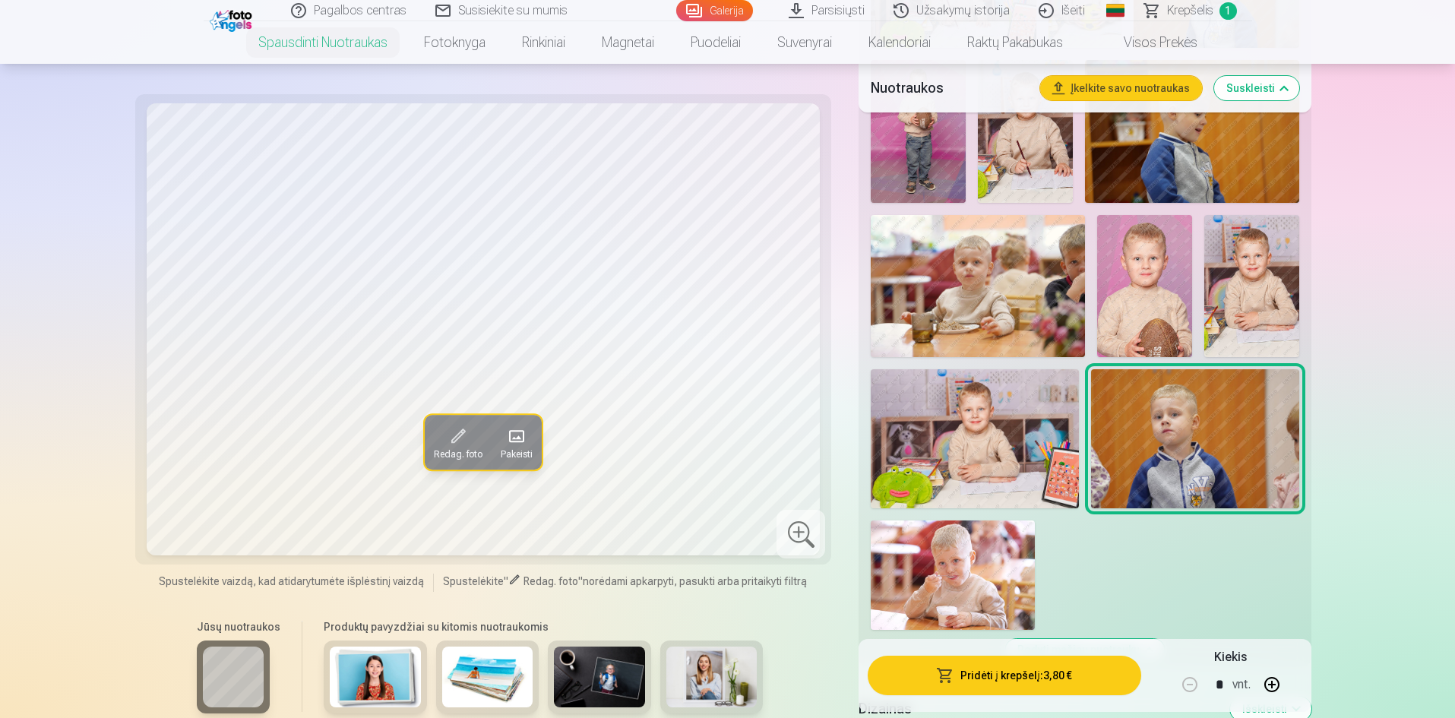
click at [978, 542] on img at bounding box center [953, 575] width 164 height 109
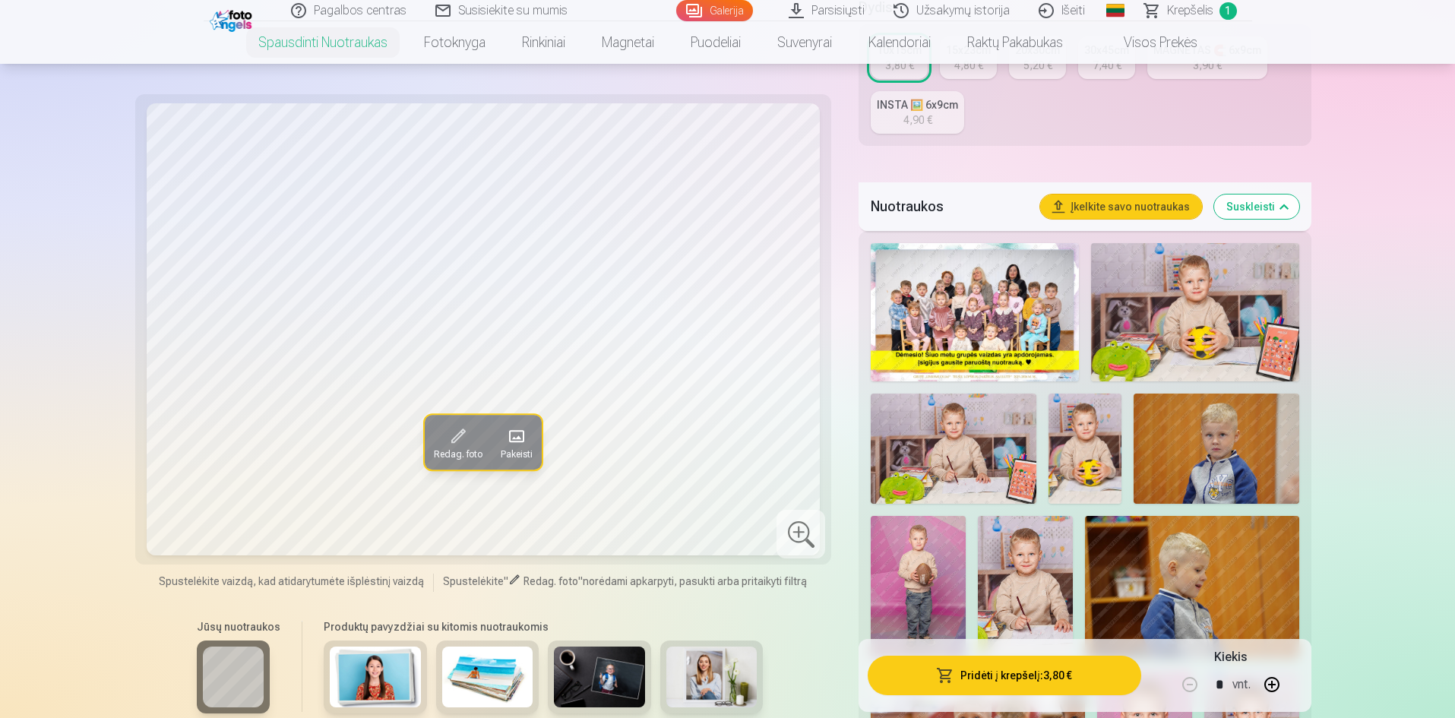
scroll to position [228, 0]
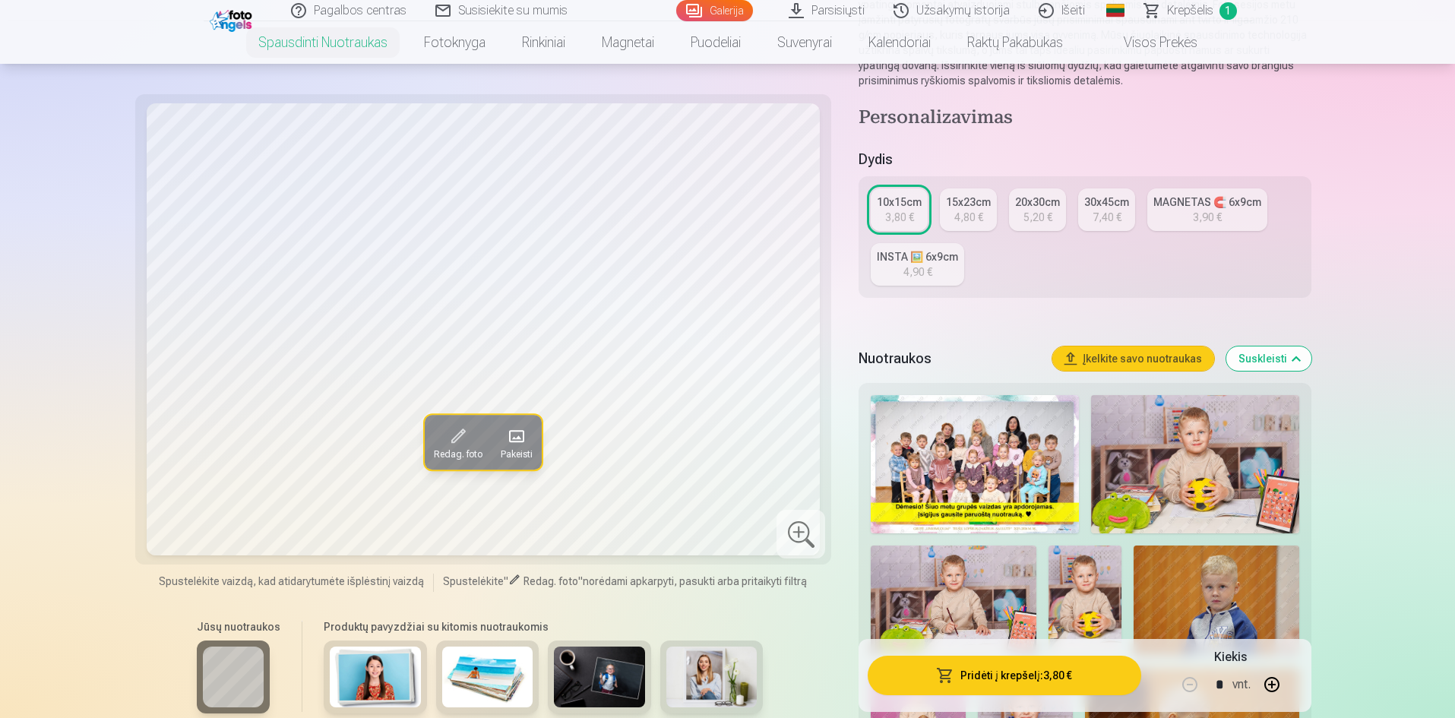
click at [1151, 456] on img at bounding box center [1195, 464] width 208 height 138
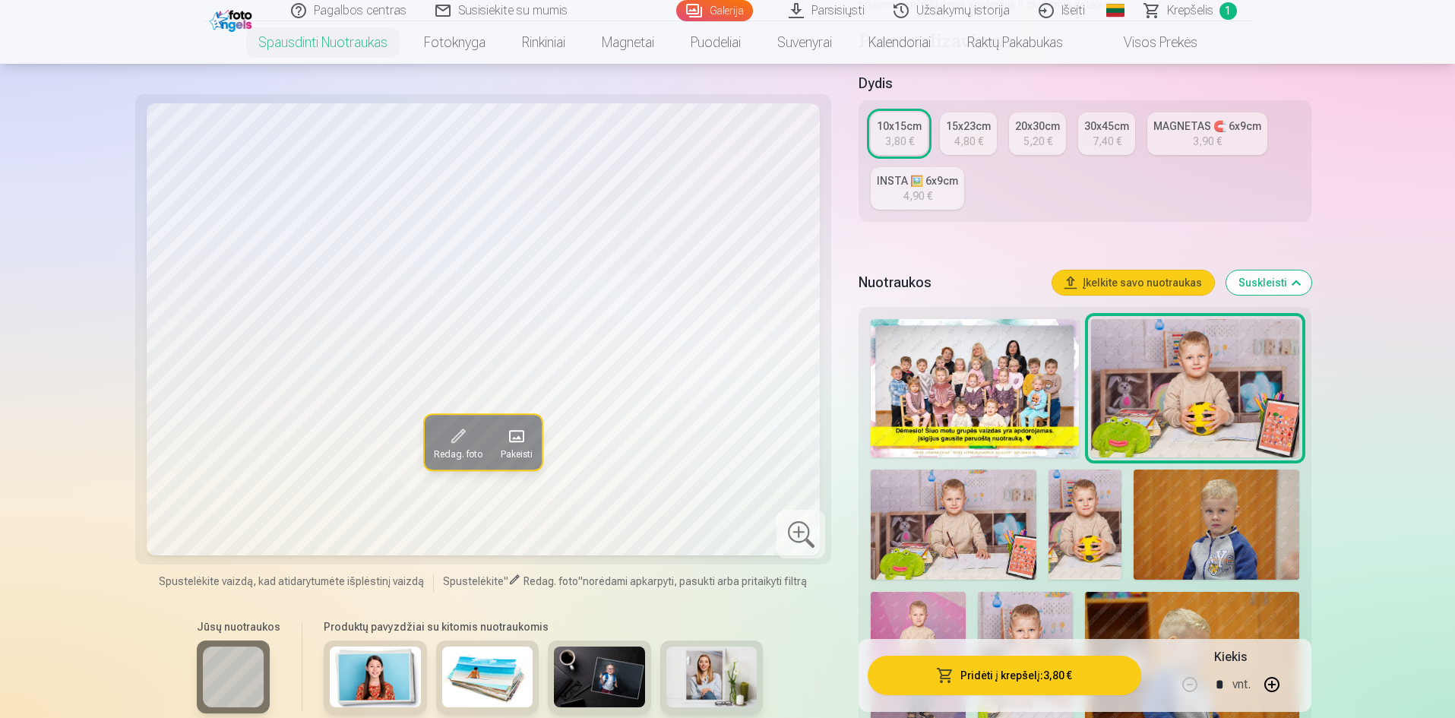
scroll to position [380, 0]
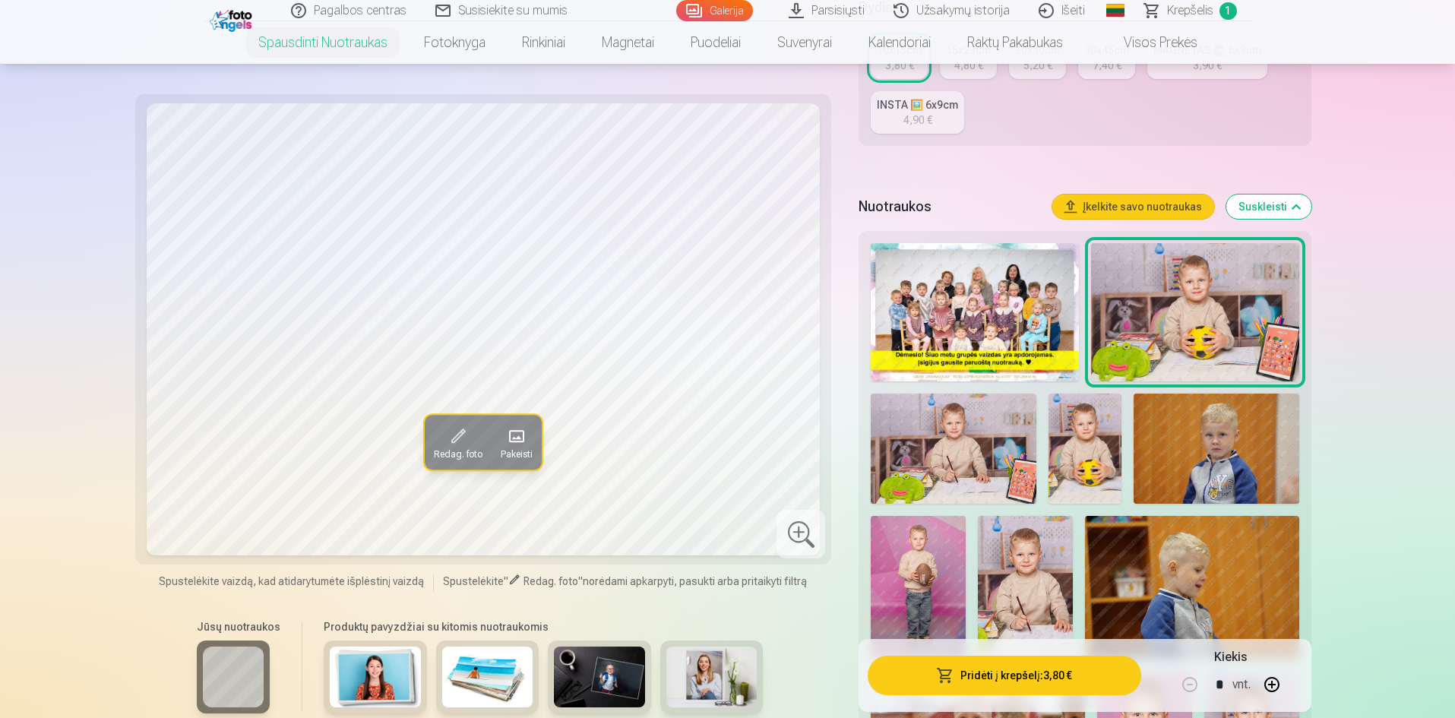
click at [1095, 461] on img at bounding box center [1086, 449] width 74 height 110
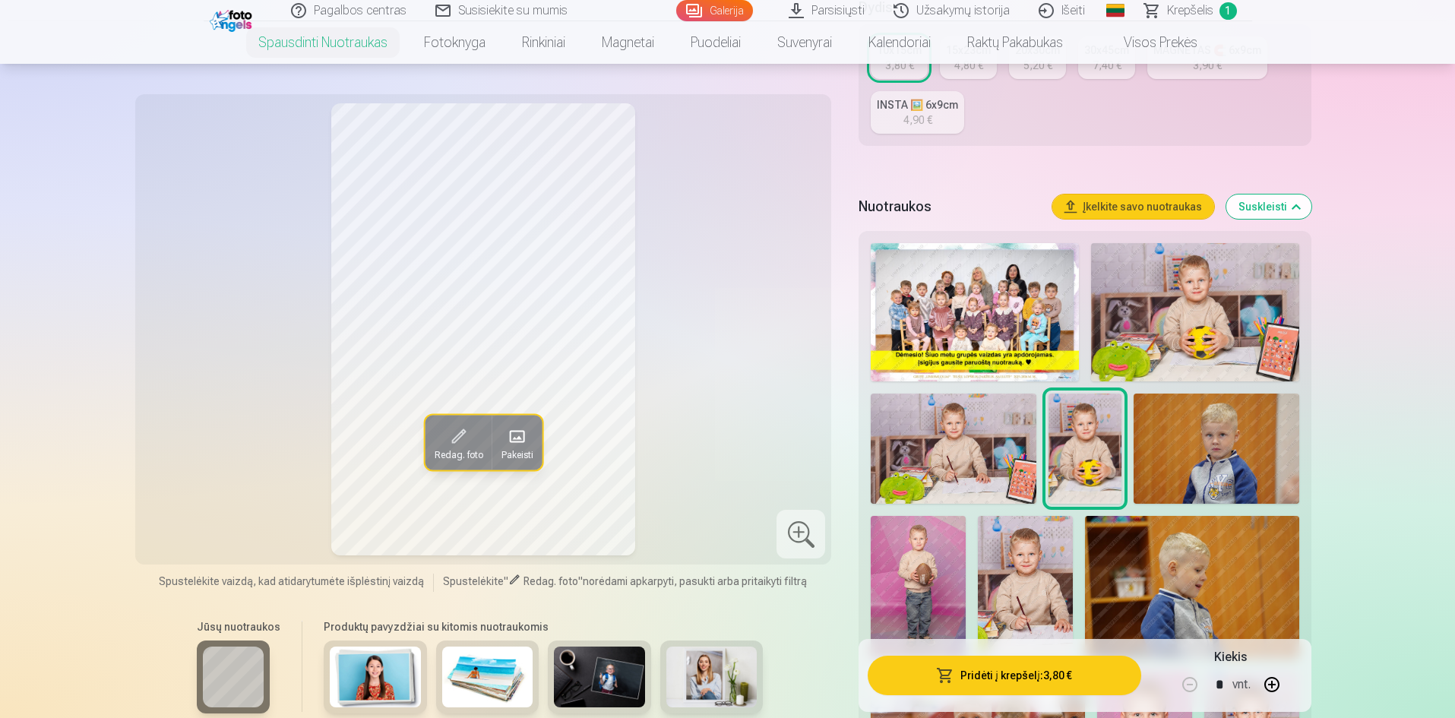
scroll to position [532, 0]
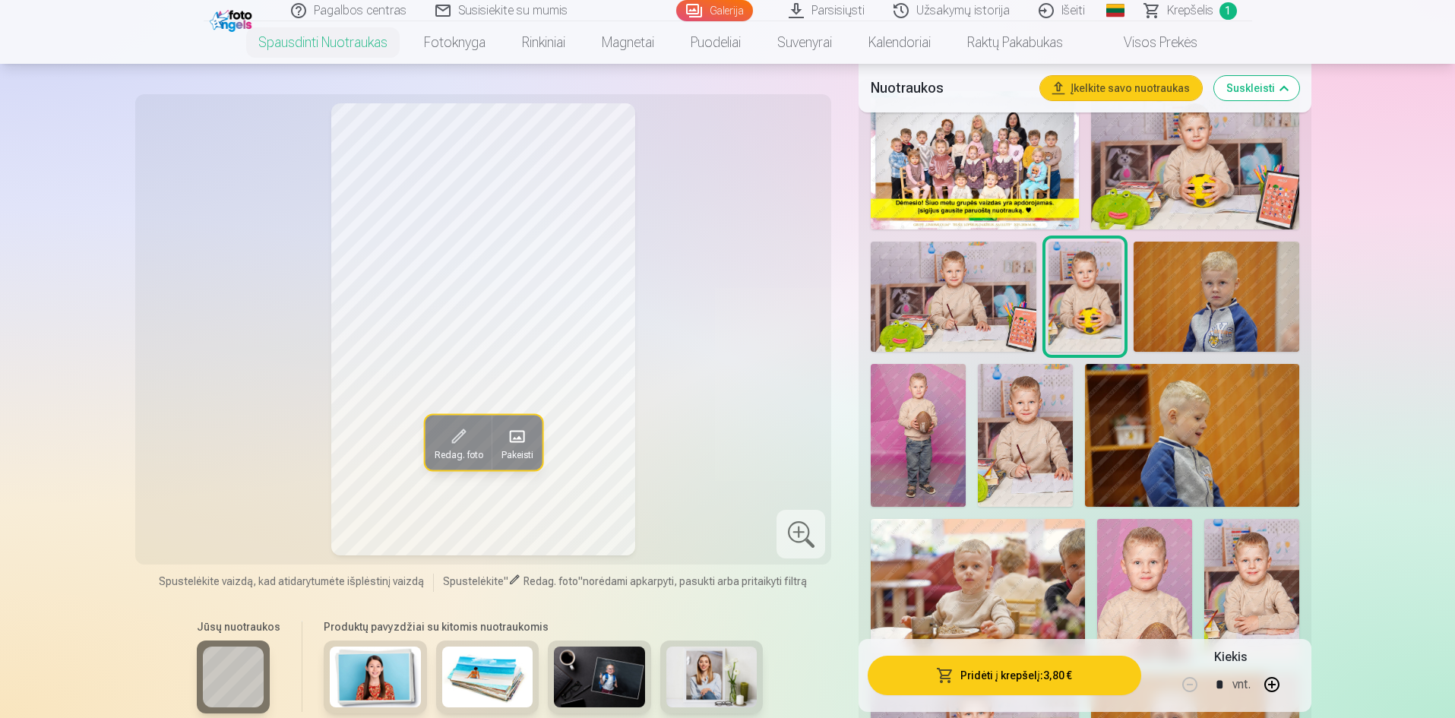
click at [889, 438] on img at bounding box center [918, 435] width 95 height 143
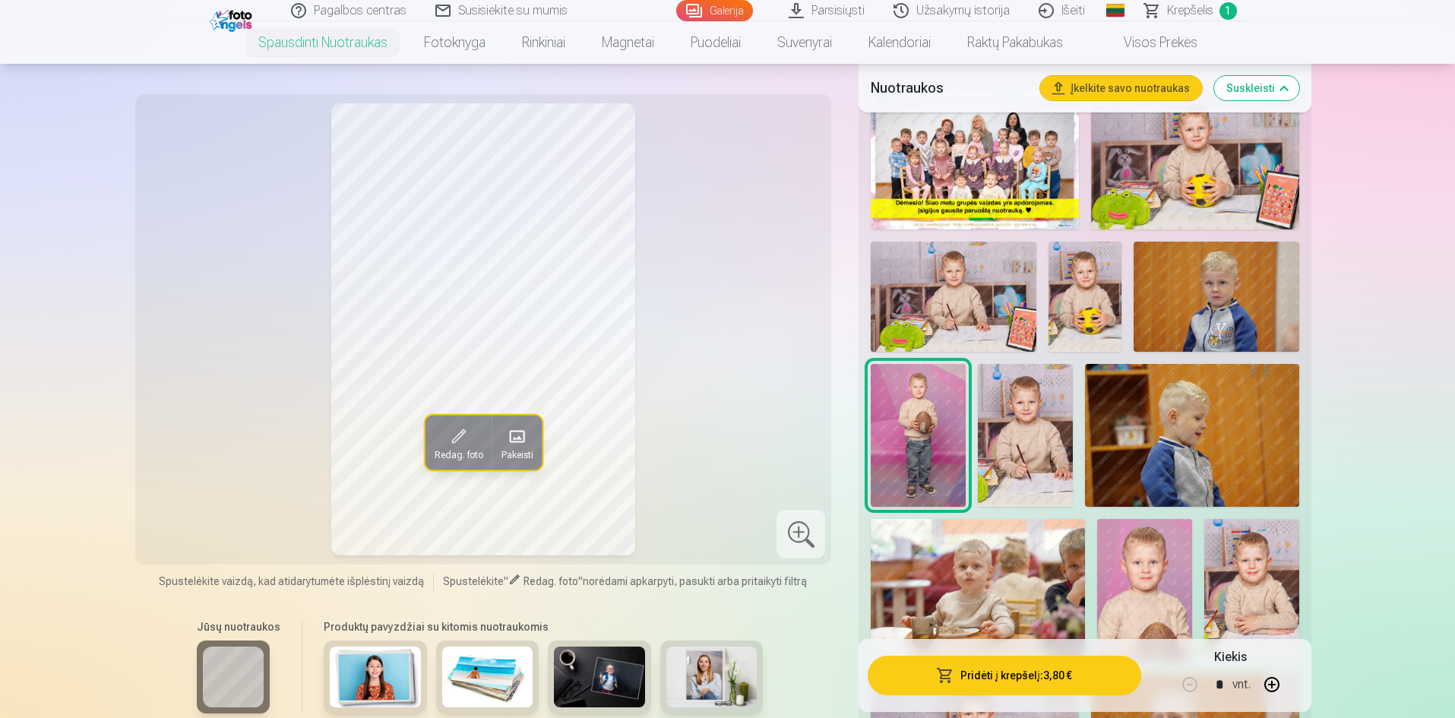
click at [1141, 553] on img at bounding box center [1144, 590] width 95 height 142
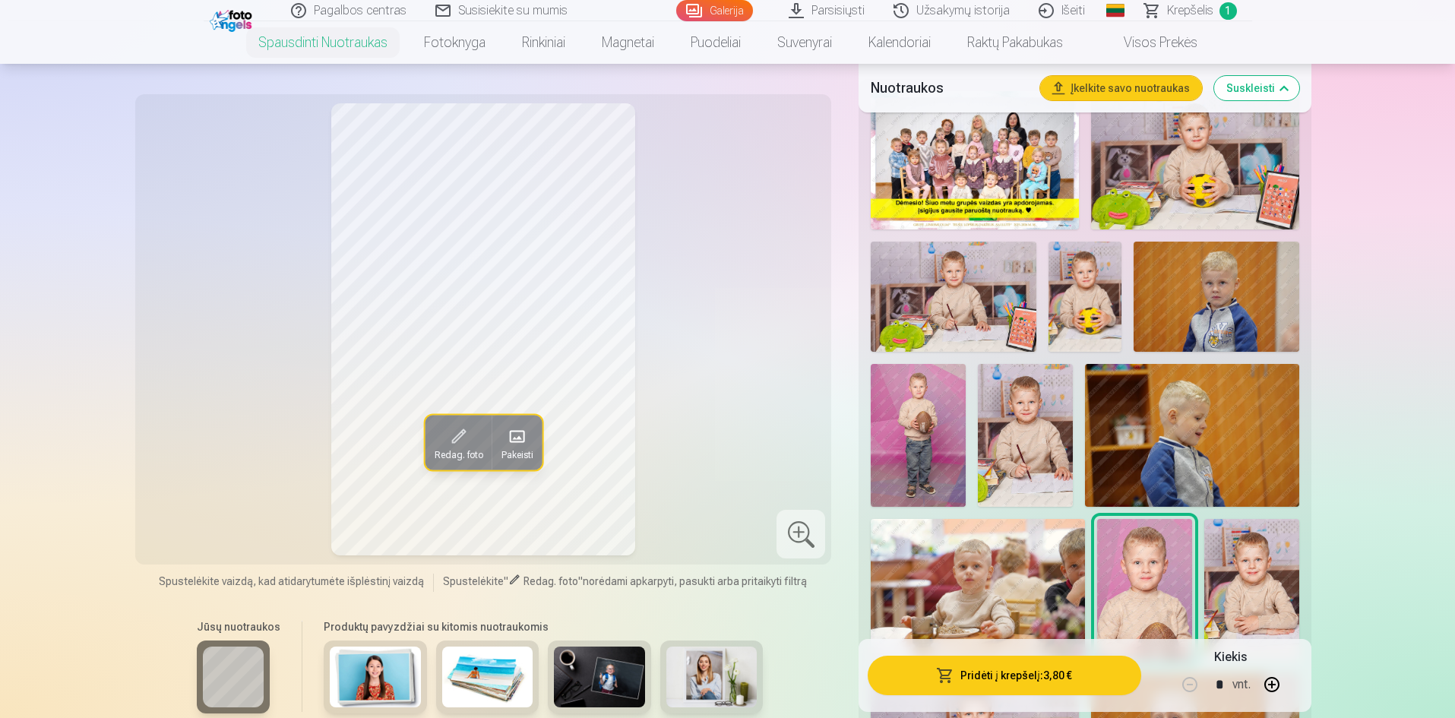
click at [926, 419] on img at bounding box center [918, 435] width 95 height 143
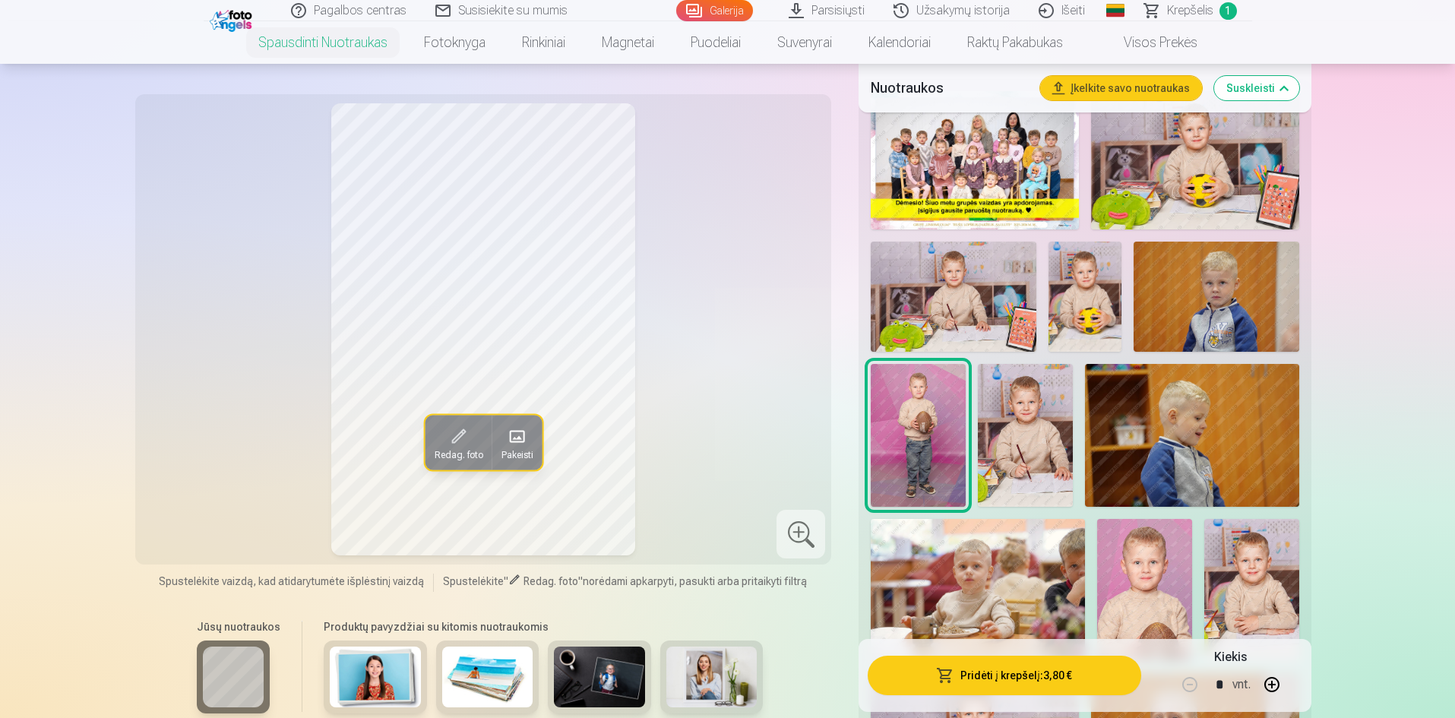
click at [991, 276] on img at bounding box center [953, 297] width 165 height 110
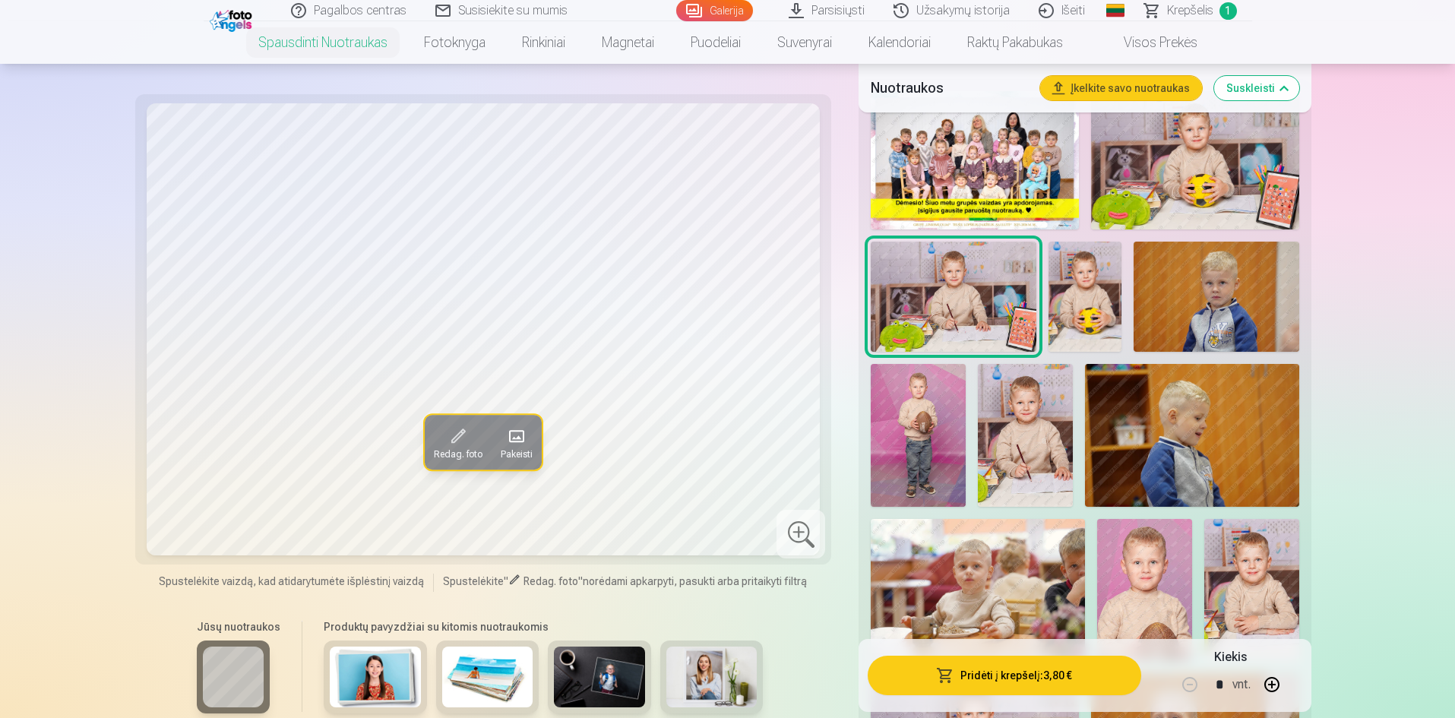
click at [1116, 288] on img at bounding box center [1086, 297] width 74 height 110
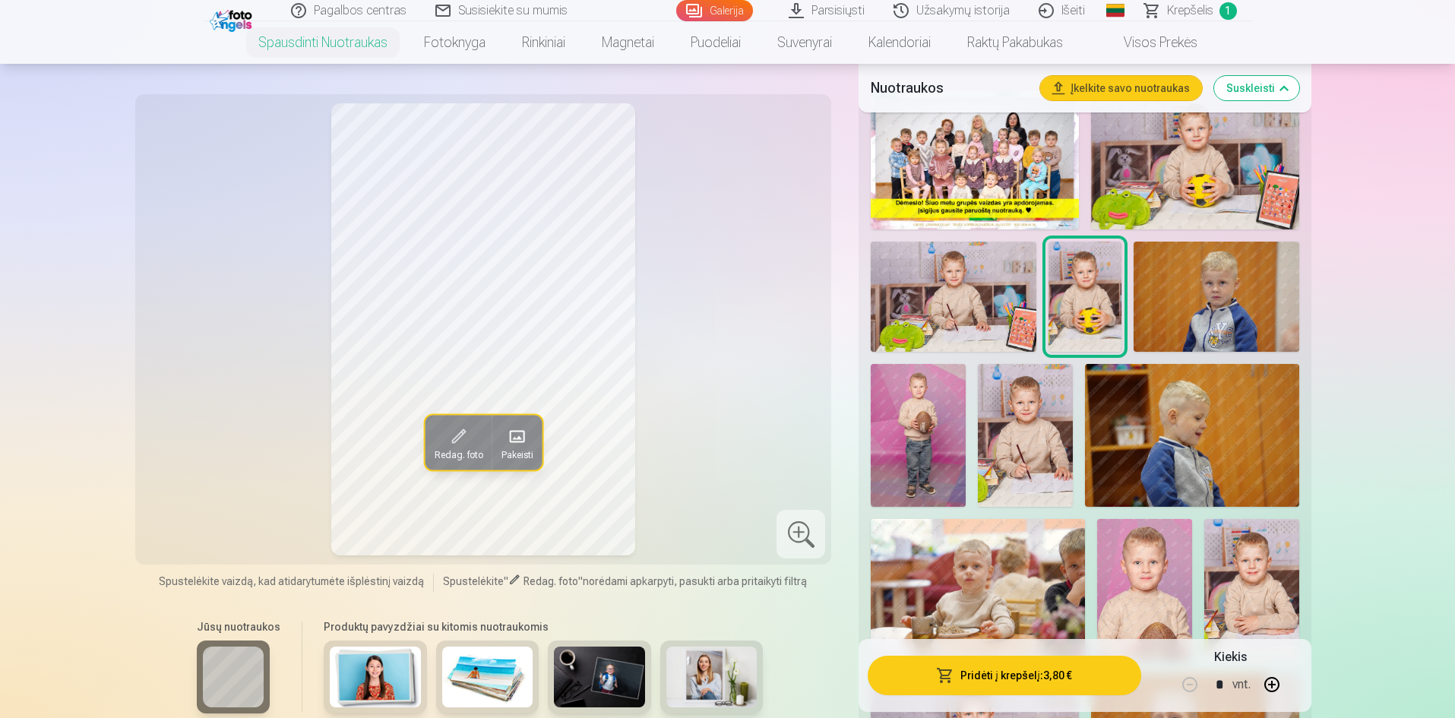
click at [1185, 175] on img at bounding box center [1195, 160] width 208 height 138
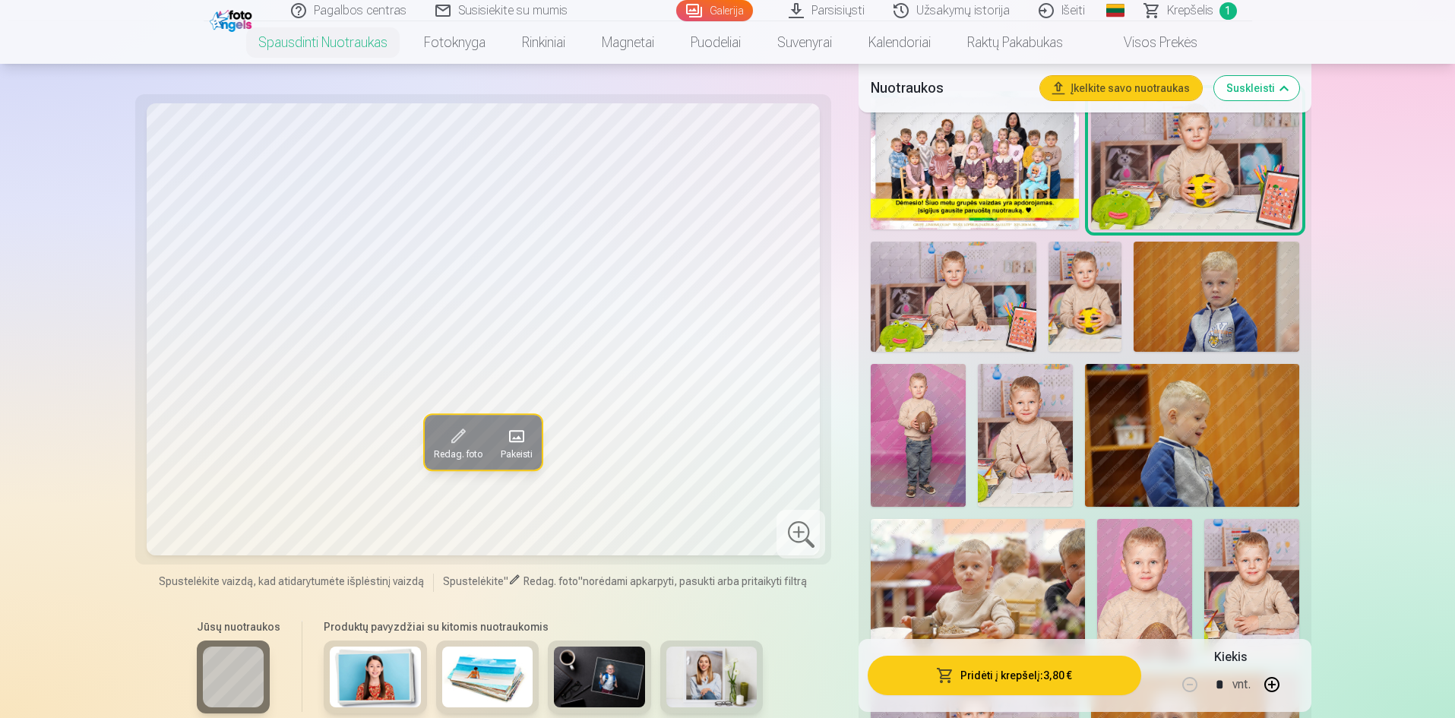
click at [1102, 322] on img at bounding box center [1086, 297] width 74 height 110
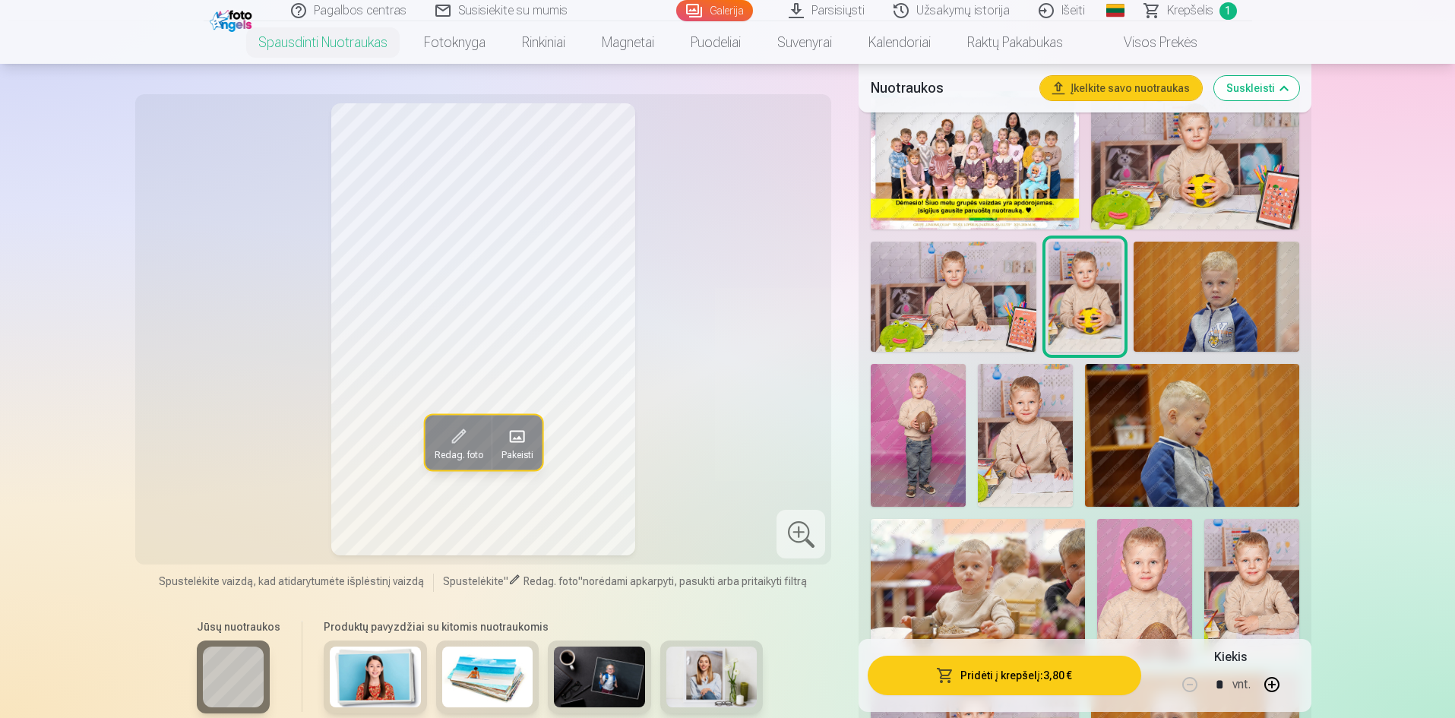
click at [1170, 194] on img at bounding box center [1195, 160] width 208 height 138
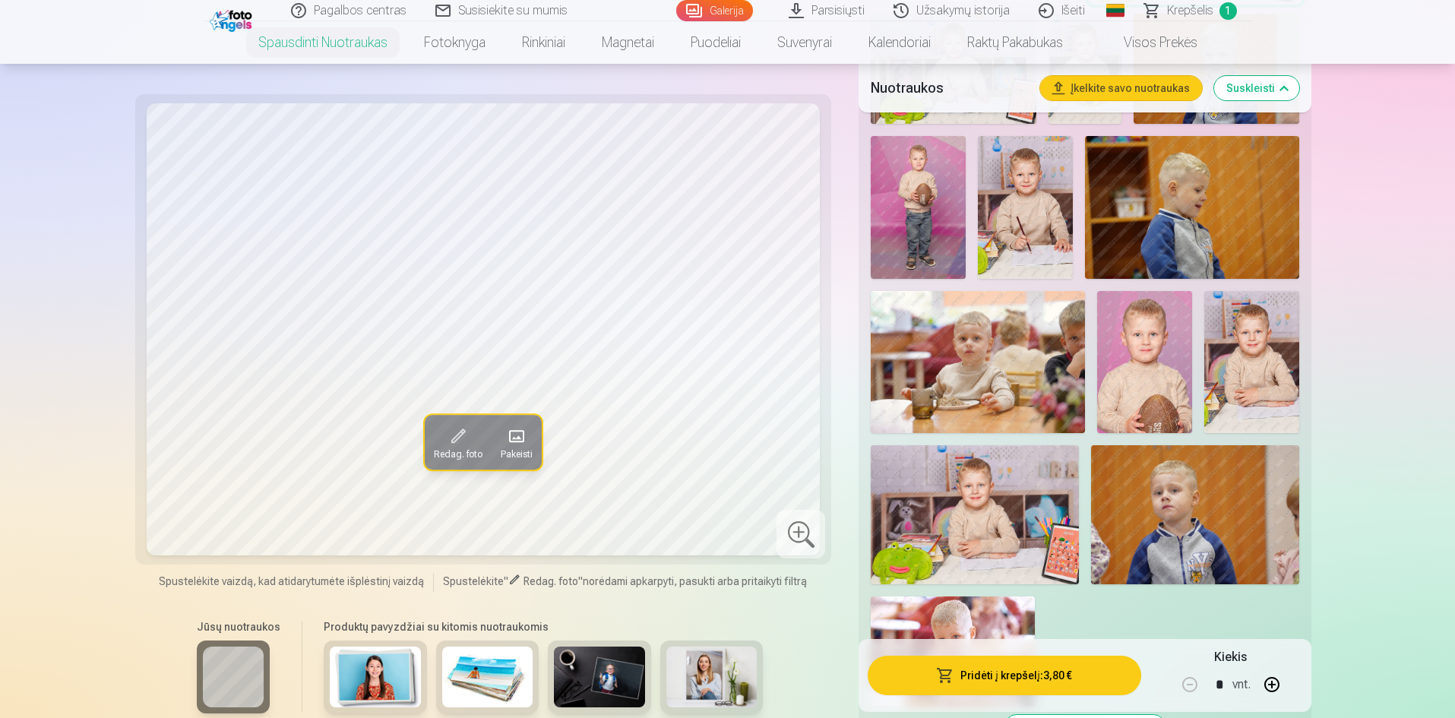
scroll to position [836, 0]
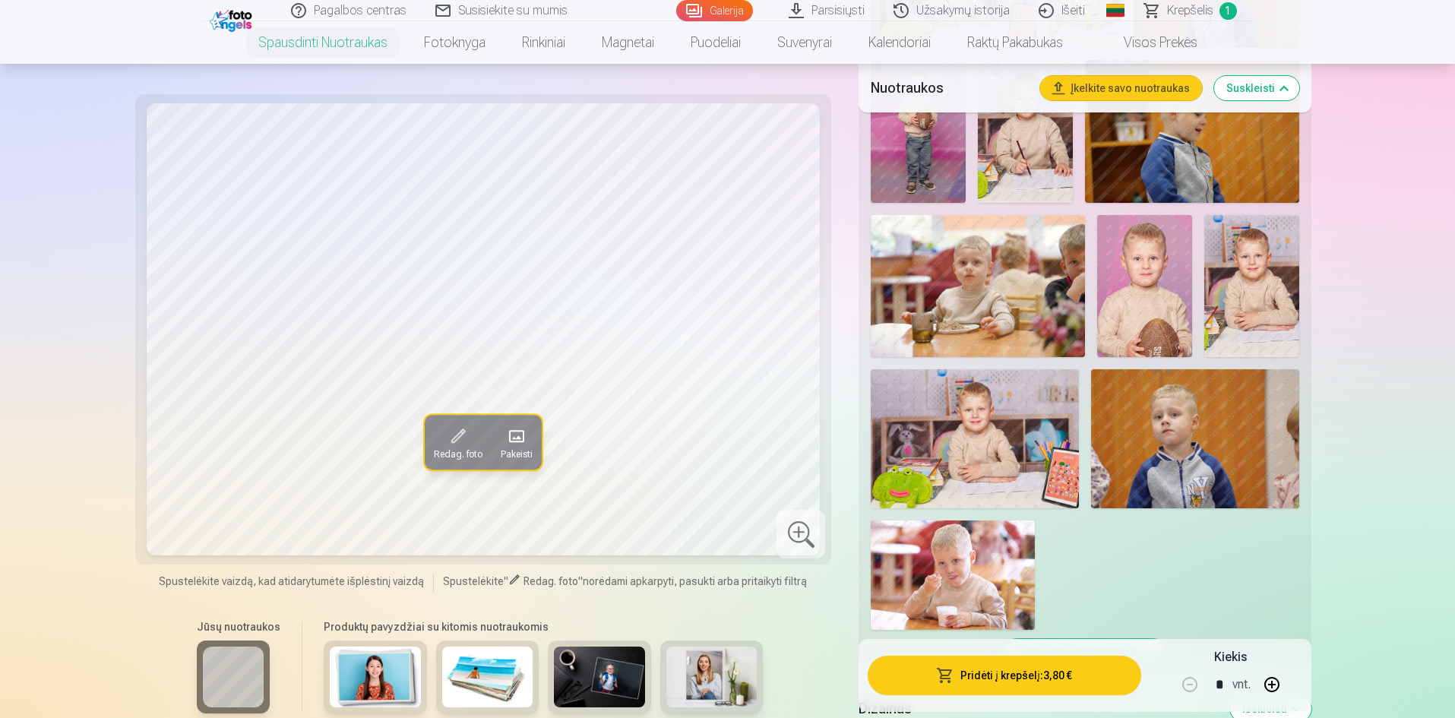
click at [1008, 461] on img at bounding box center [975, 438] width 208 height 138
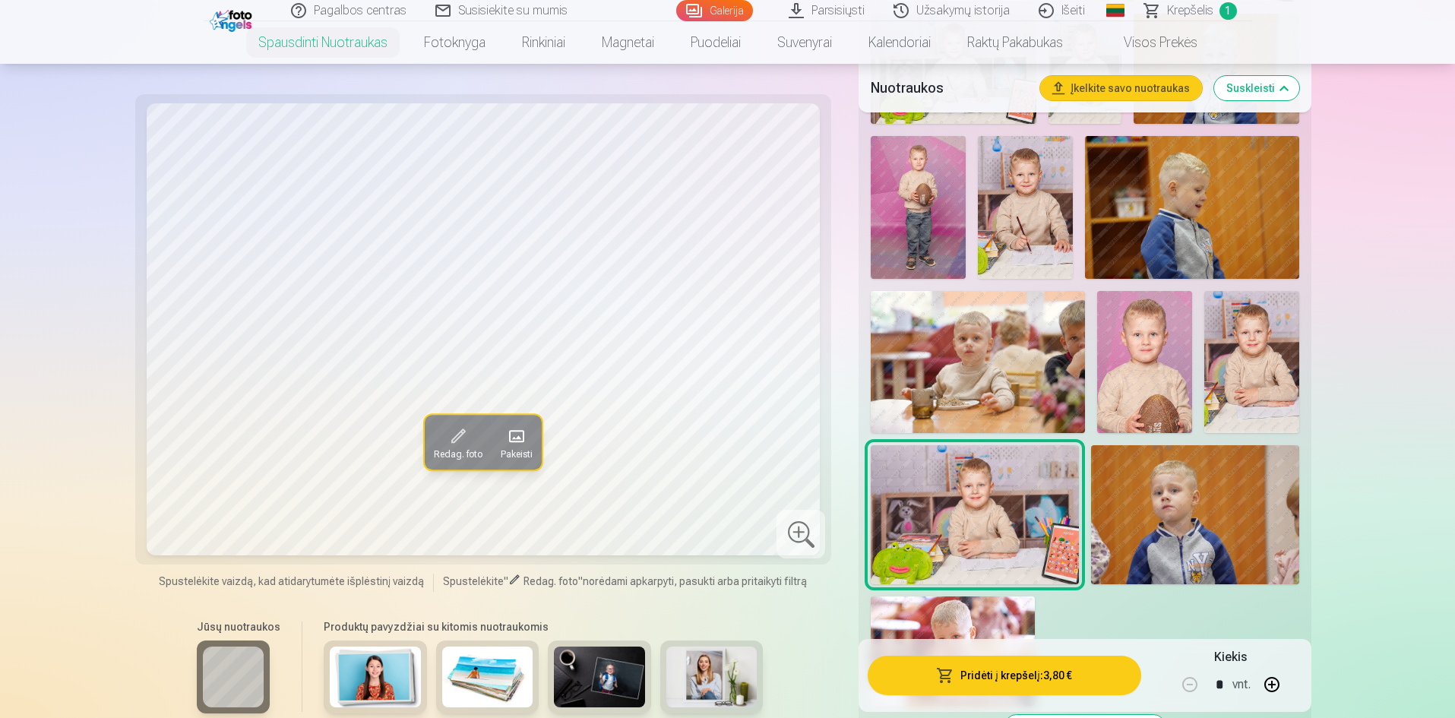
scroll to position [608, 0]
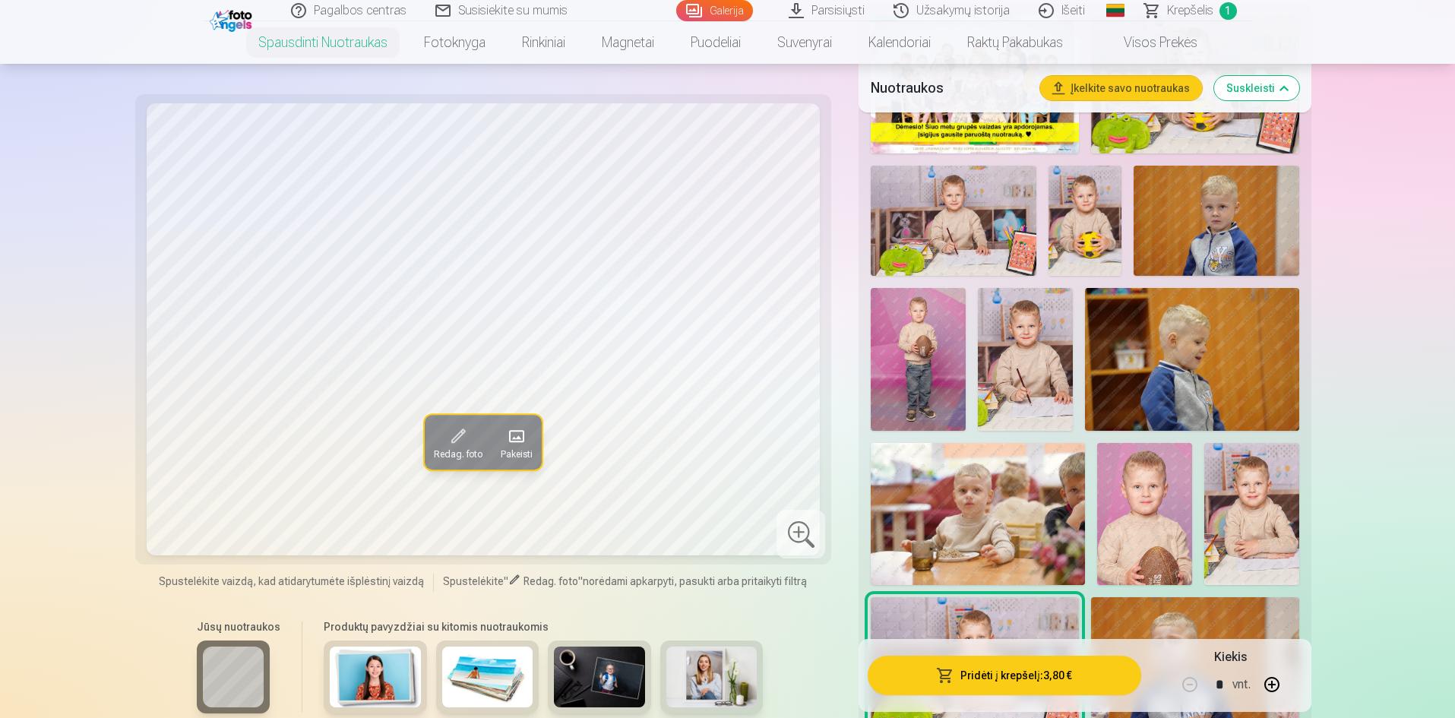
click at [1126, 477] on img at bounding box center [1144, 514] width 95 height 142
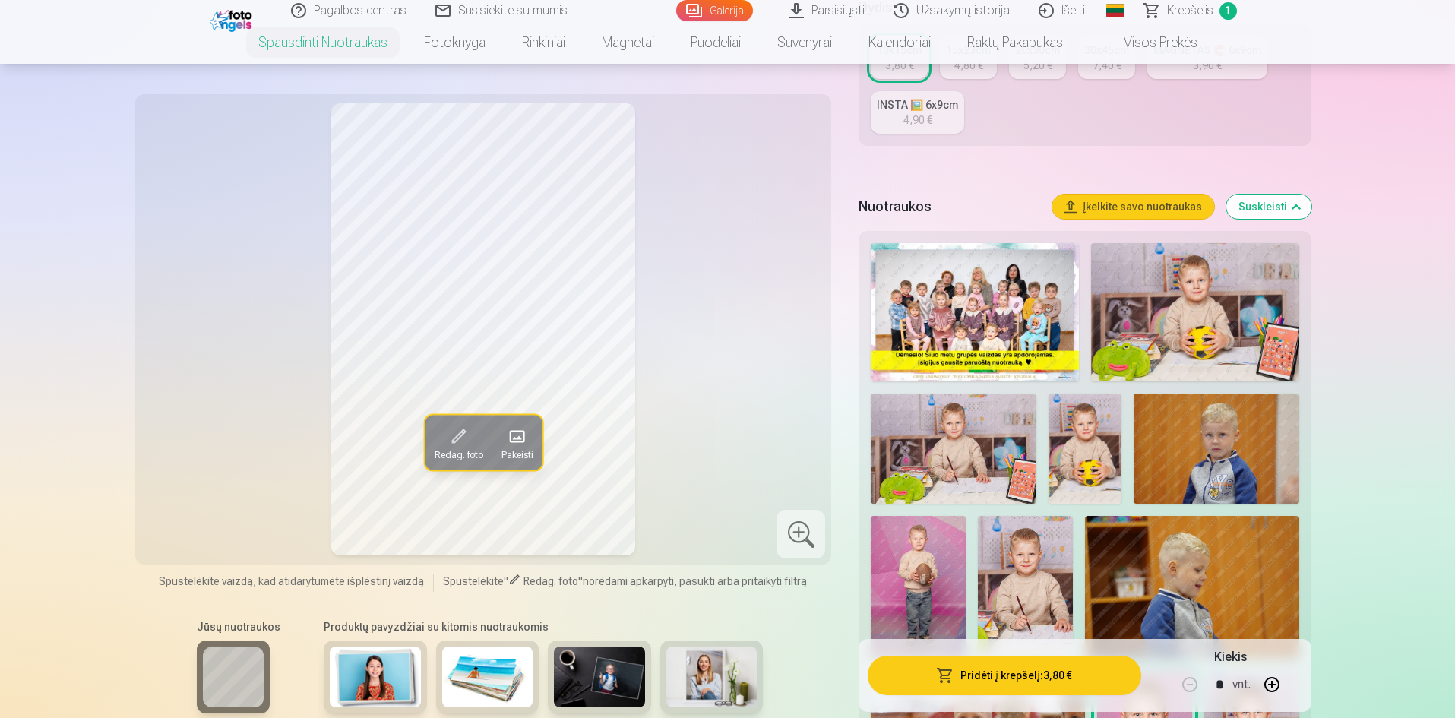
scroll to position [304, 0]
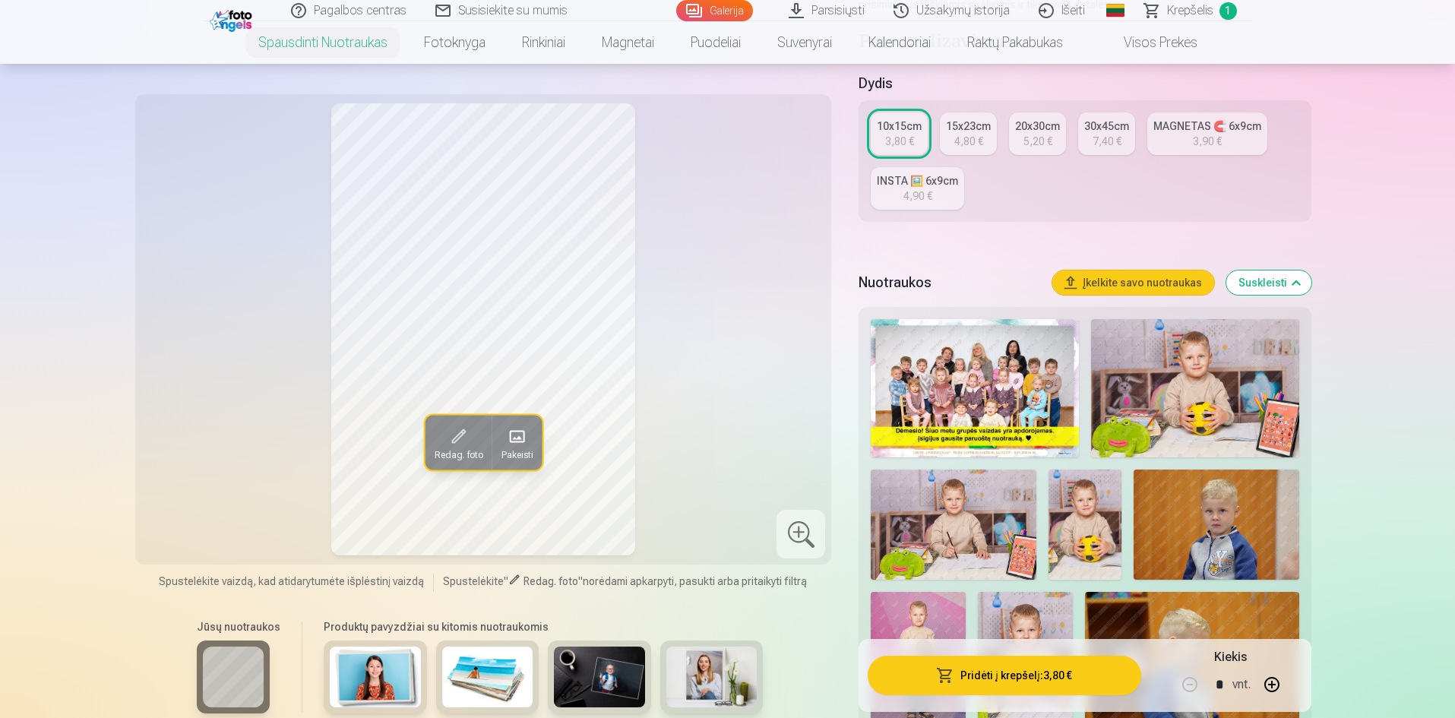
click at [1135, 416] on img at bounding box center [1195, 388] width 208 height 138
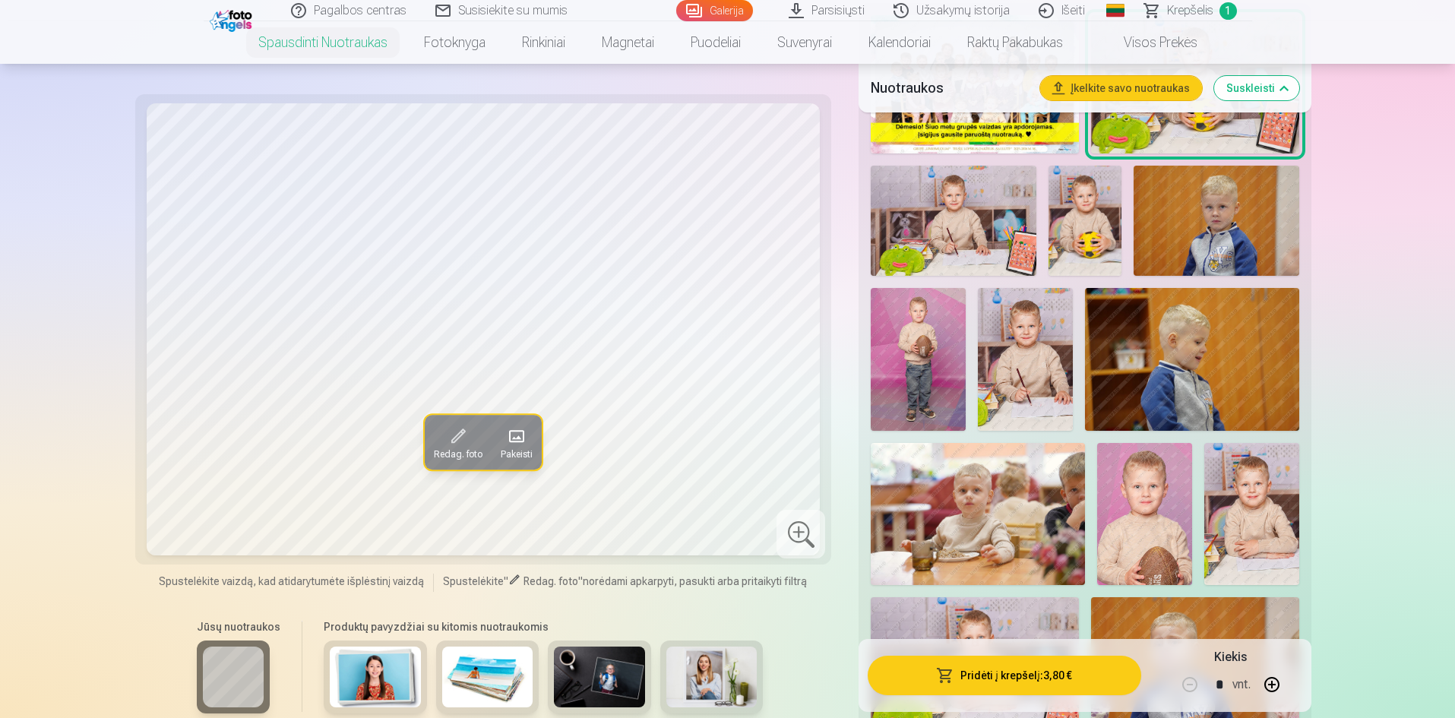
scroll to position [456, 0]
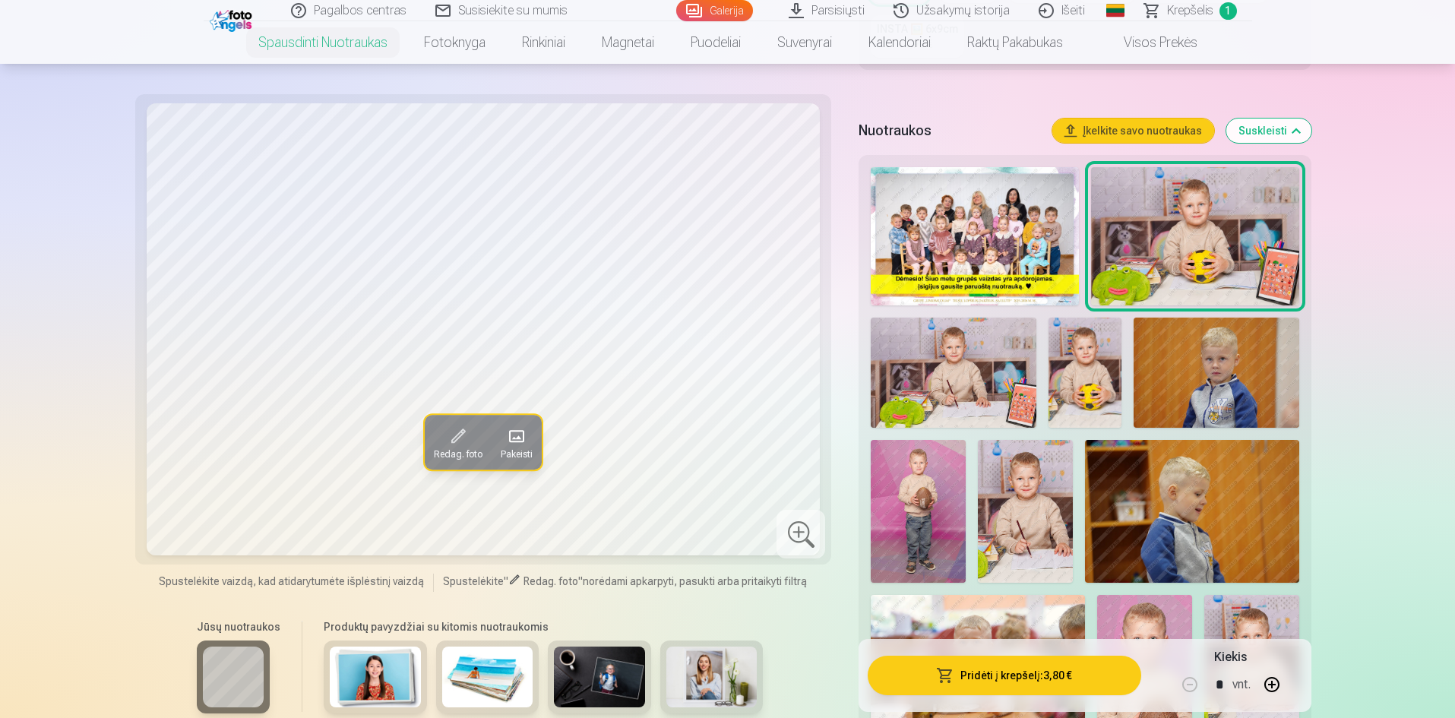
click at [1083, 385] on img at bounding box center [1086, 373] width 74 height 110
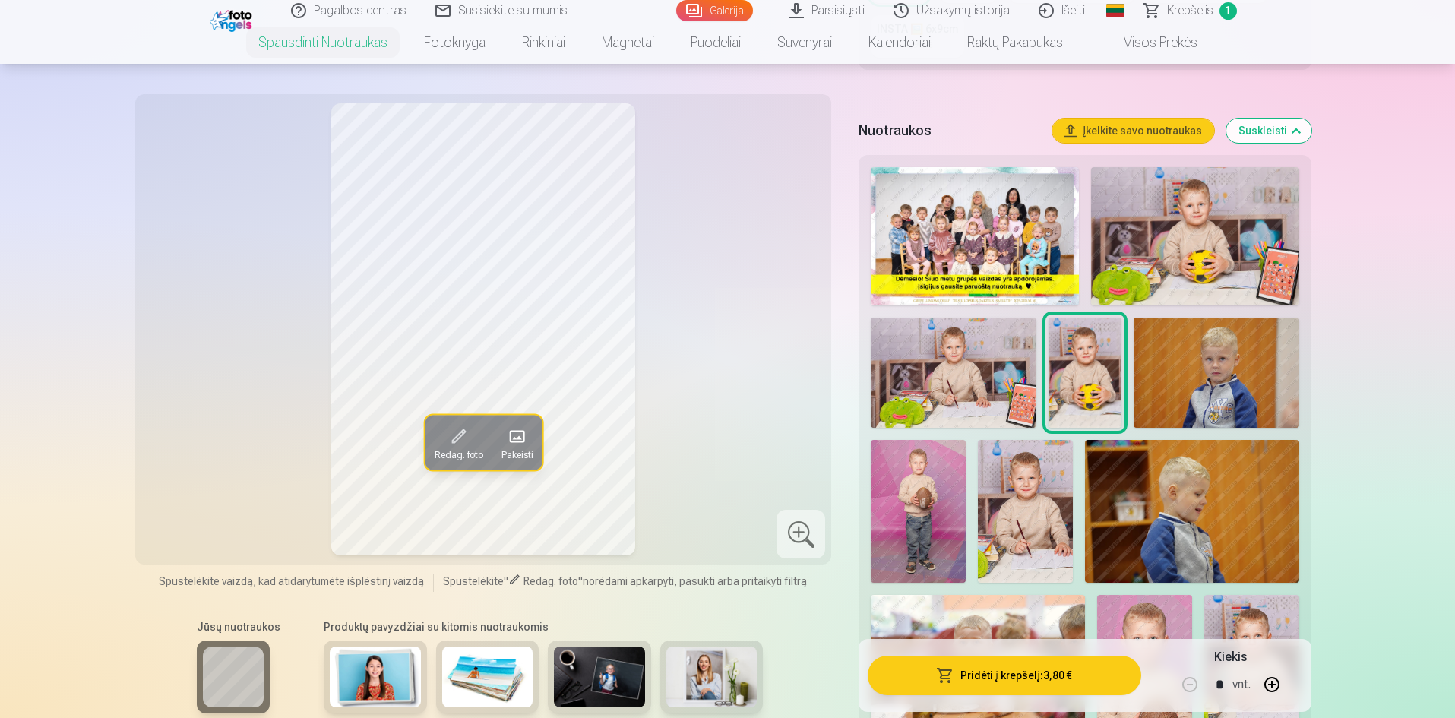
click at [1159, 268] on img at bounding box center [1195, 236] width 208 height 138
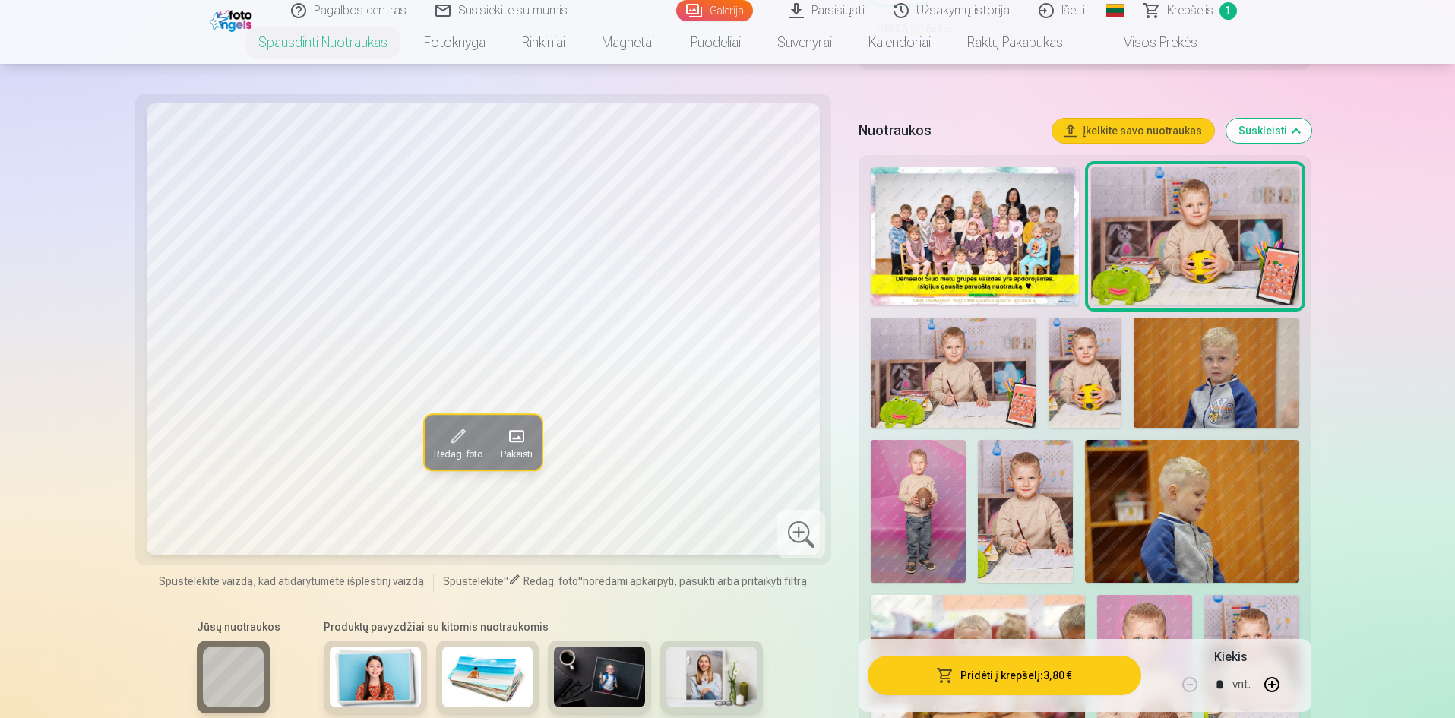
click at [1004, 382] on img at bounding box center [953, 373] width 165 height 110
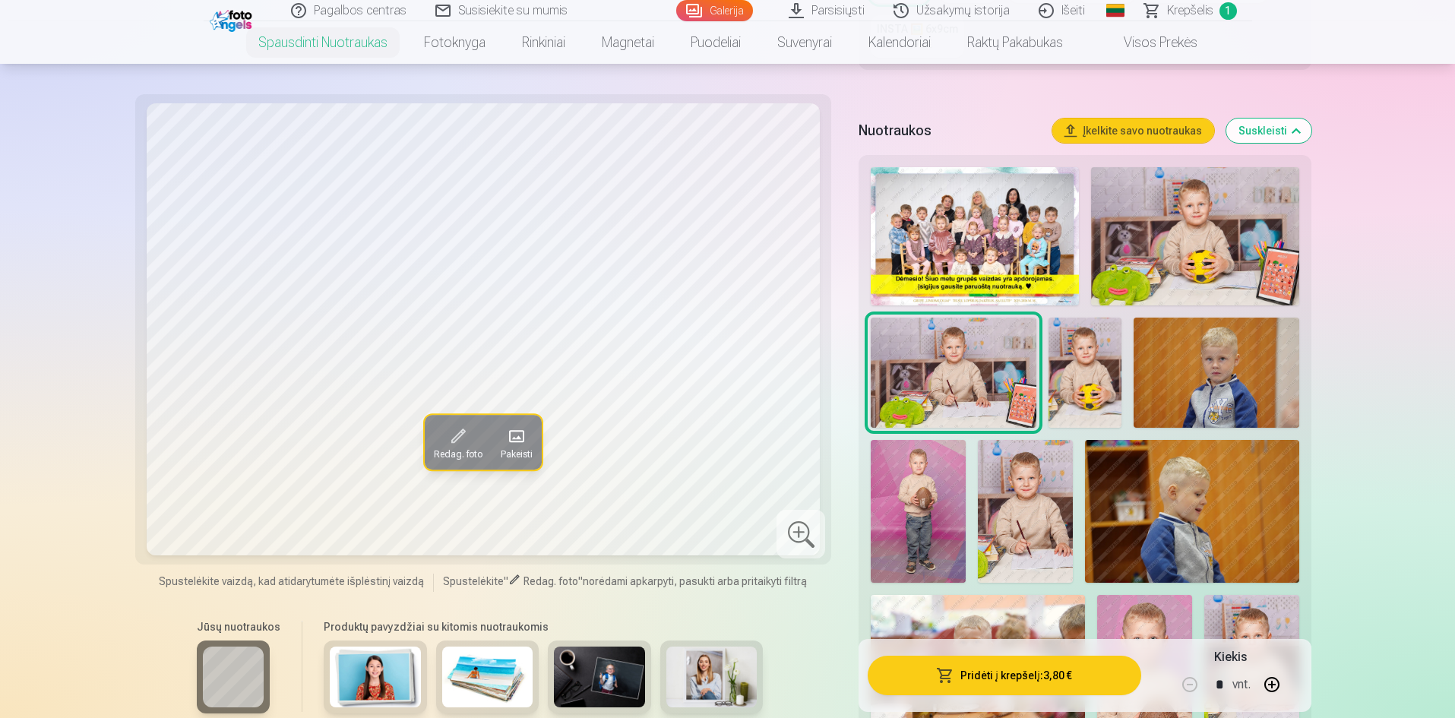
click at [1018, 473] on img at bounding box center [1025, 511] width 95 height 142
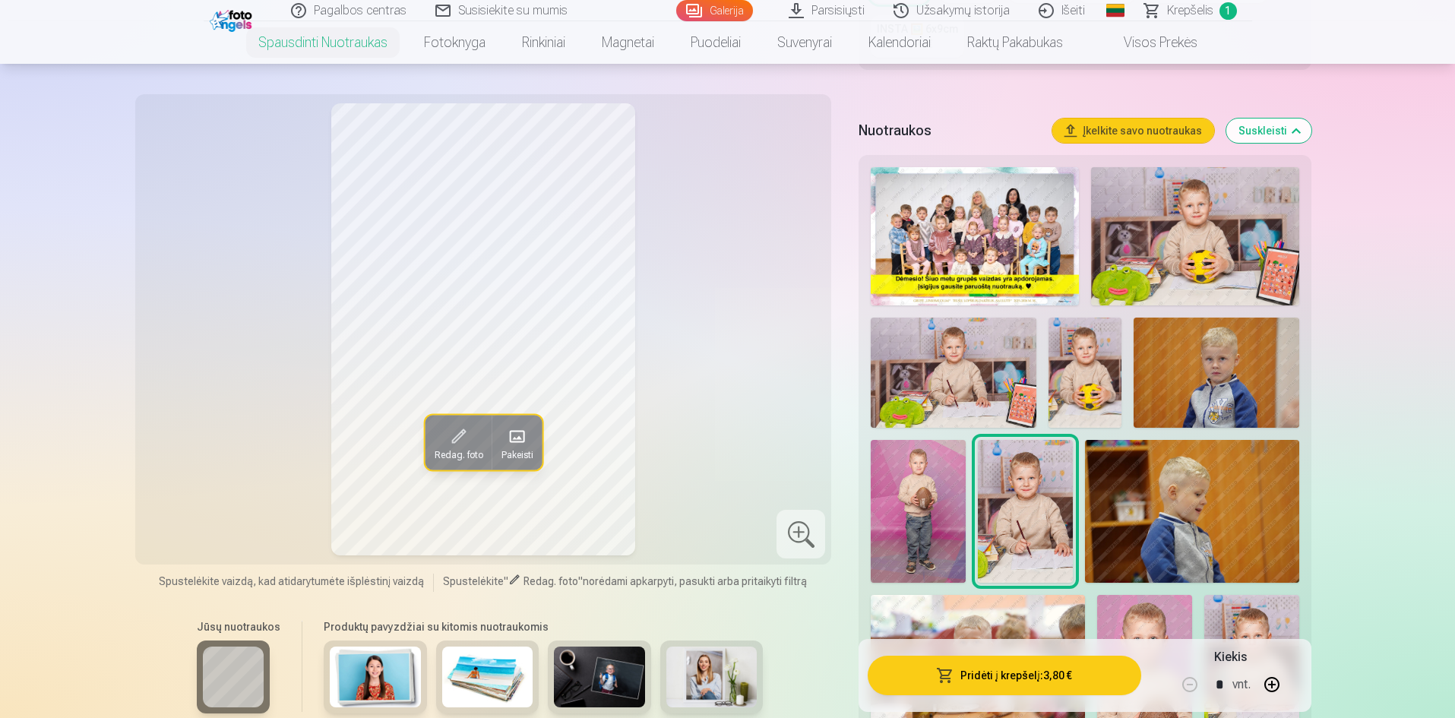
click at [980, 399] on img at bounding box center [953, 373] width 165 height 110
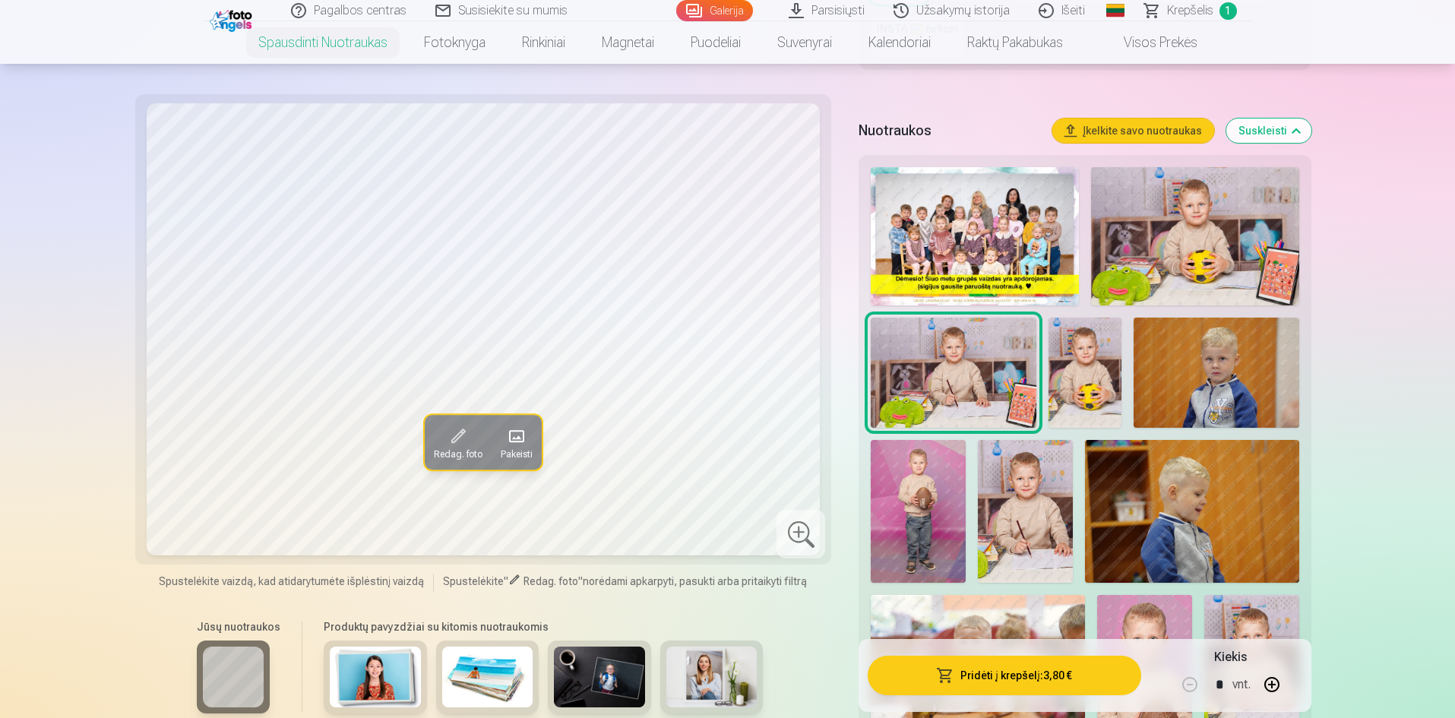
scroll to position [532, 0]
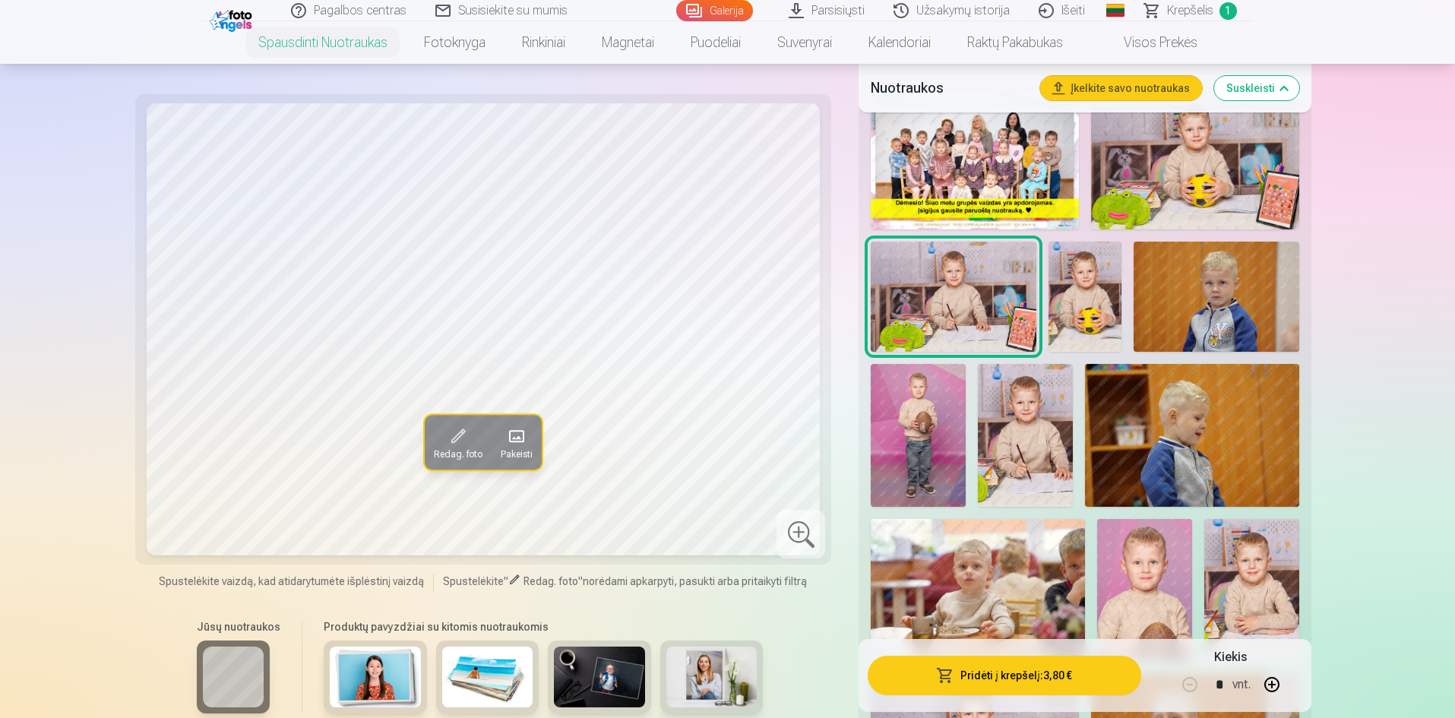
click at [949, 428] on img at bounding box center [918, 435] width 95 height 143
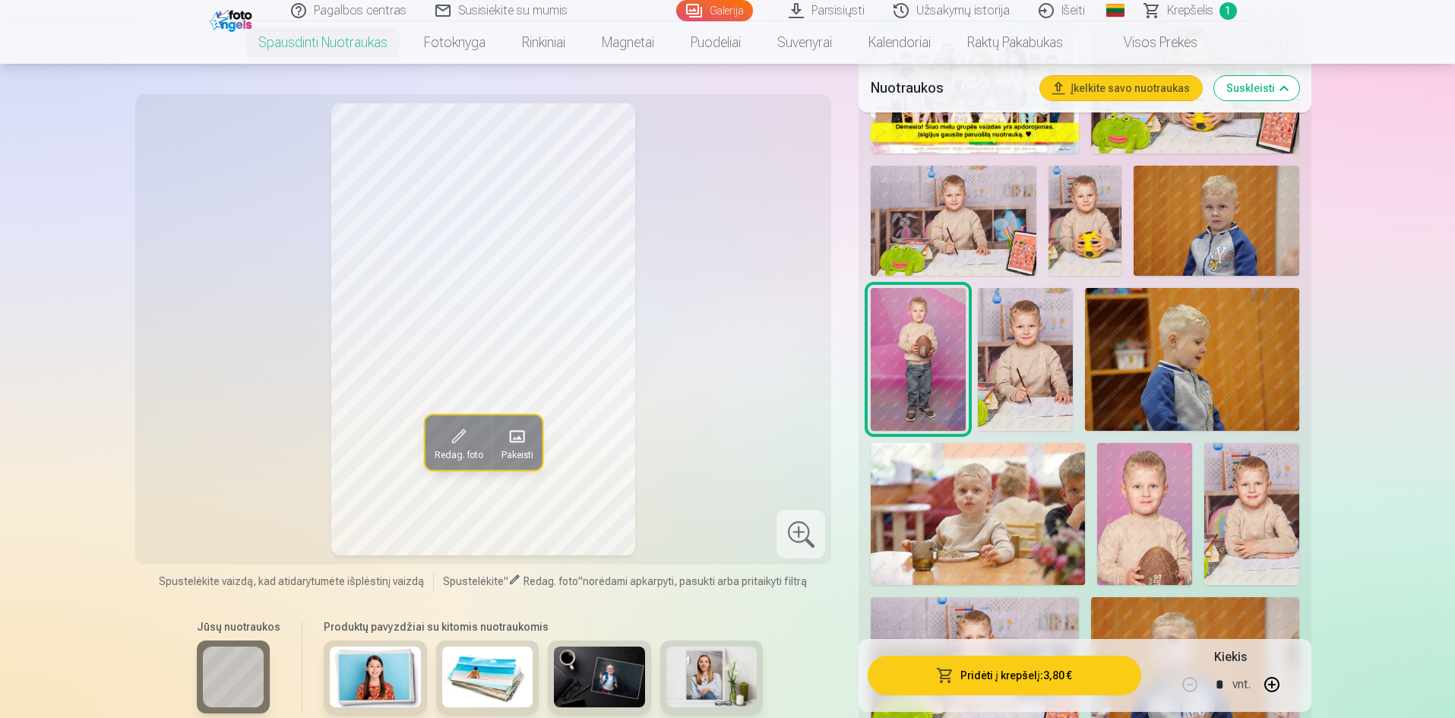
scroll to position [684, 0]
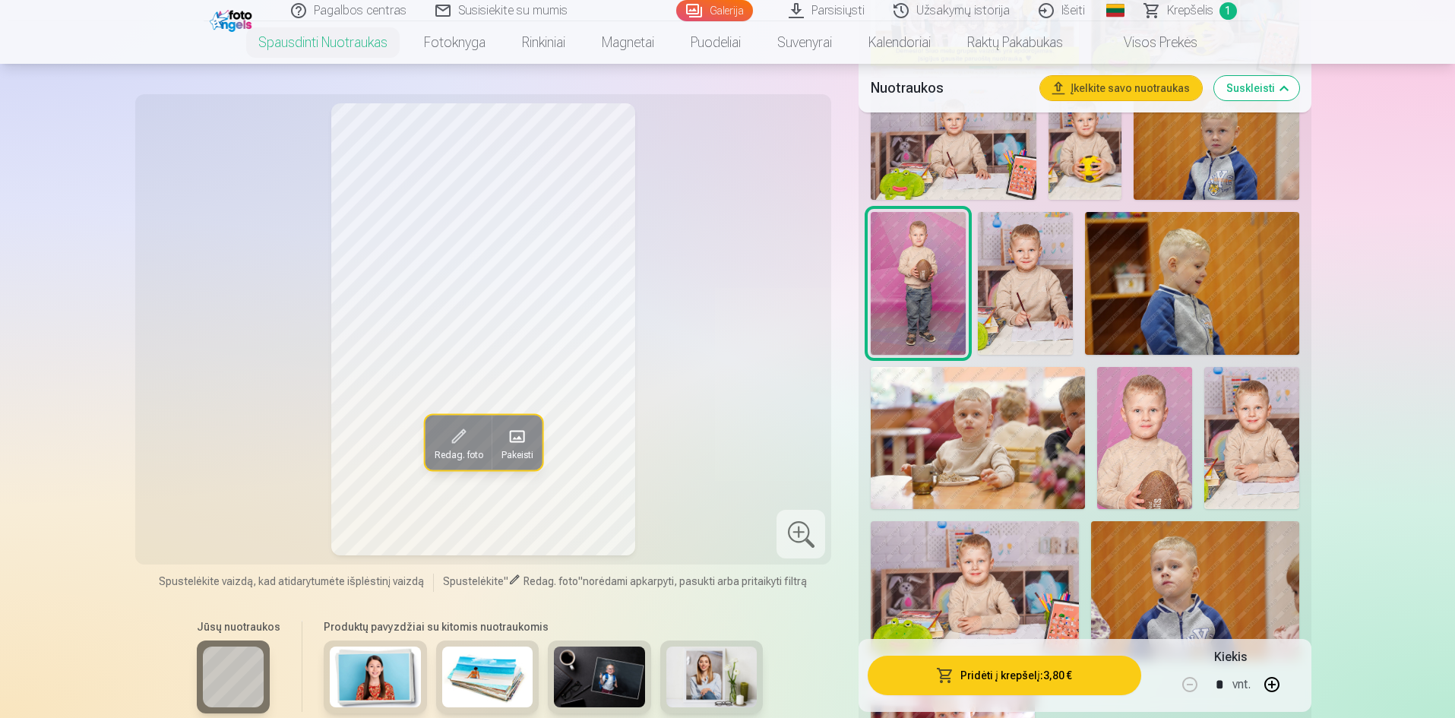
click at [1228, 430] on img at bounding box center [1252, 438] width 95 height 143
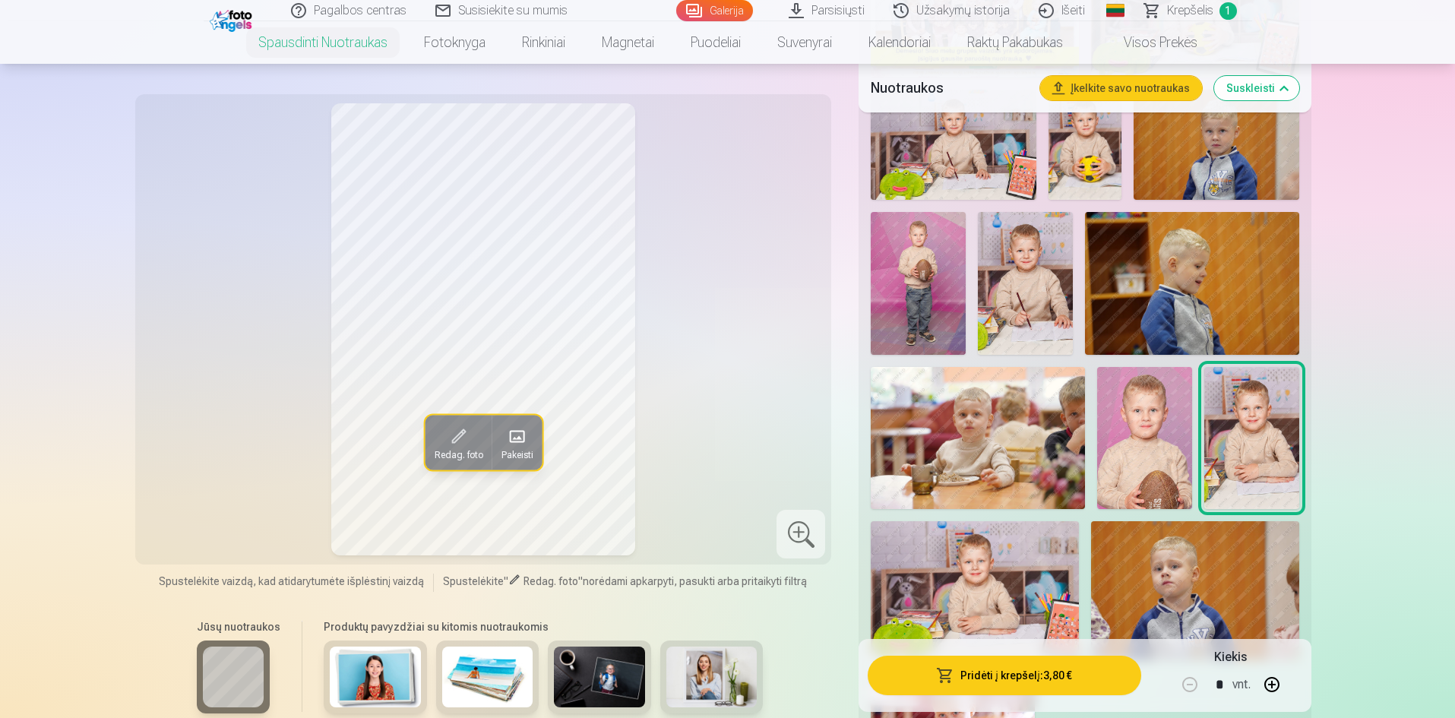
scroll to position [760, 0]
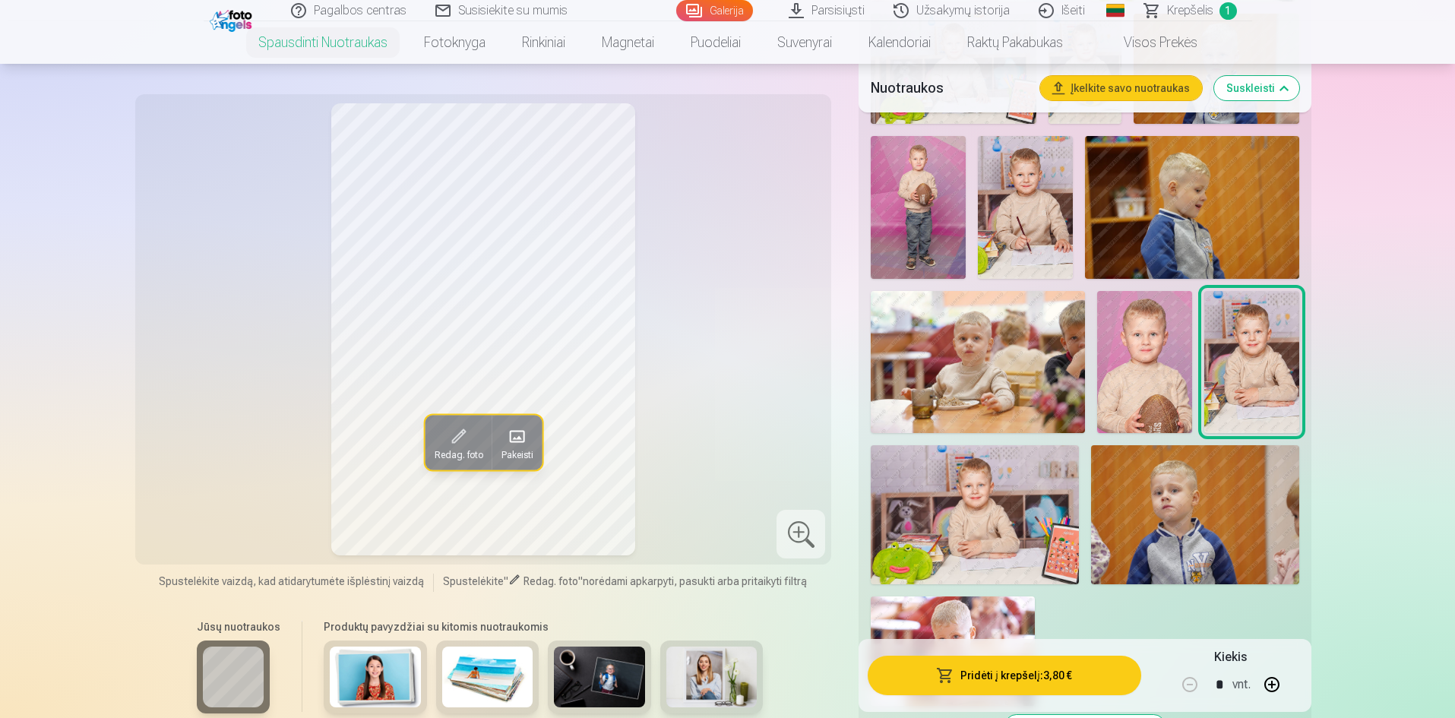
click at [1008, 492] on img at bounding box center [975, 514] width 208 height 138
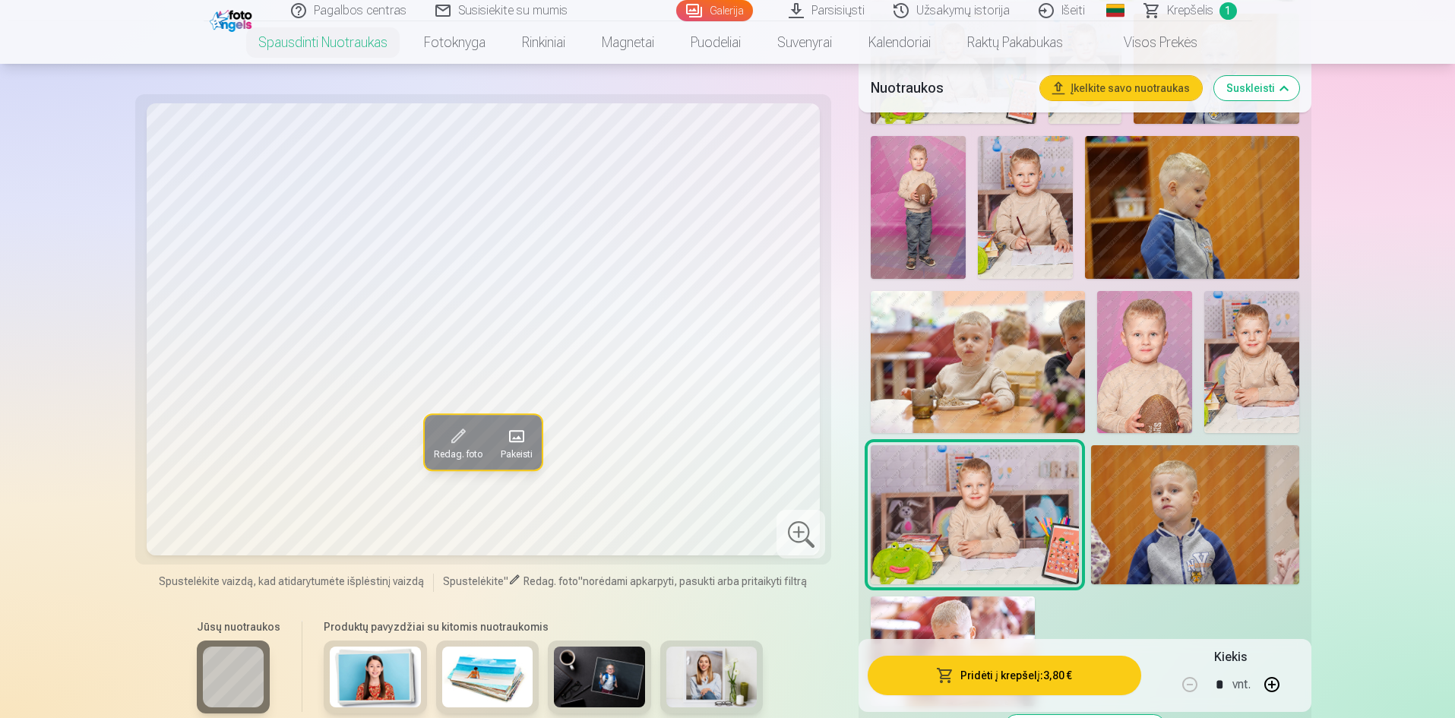
click at [813, 545] on div at bounding box center [801, 534] width 49 height 49
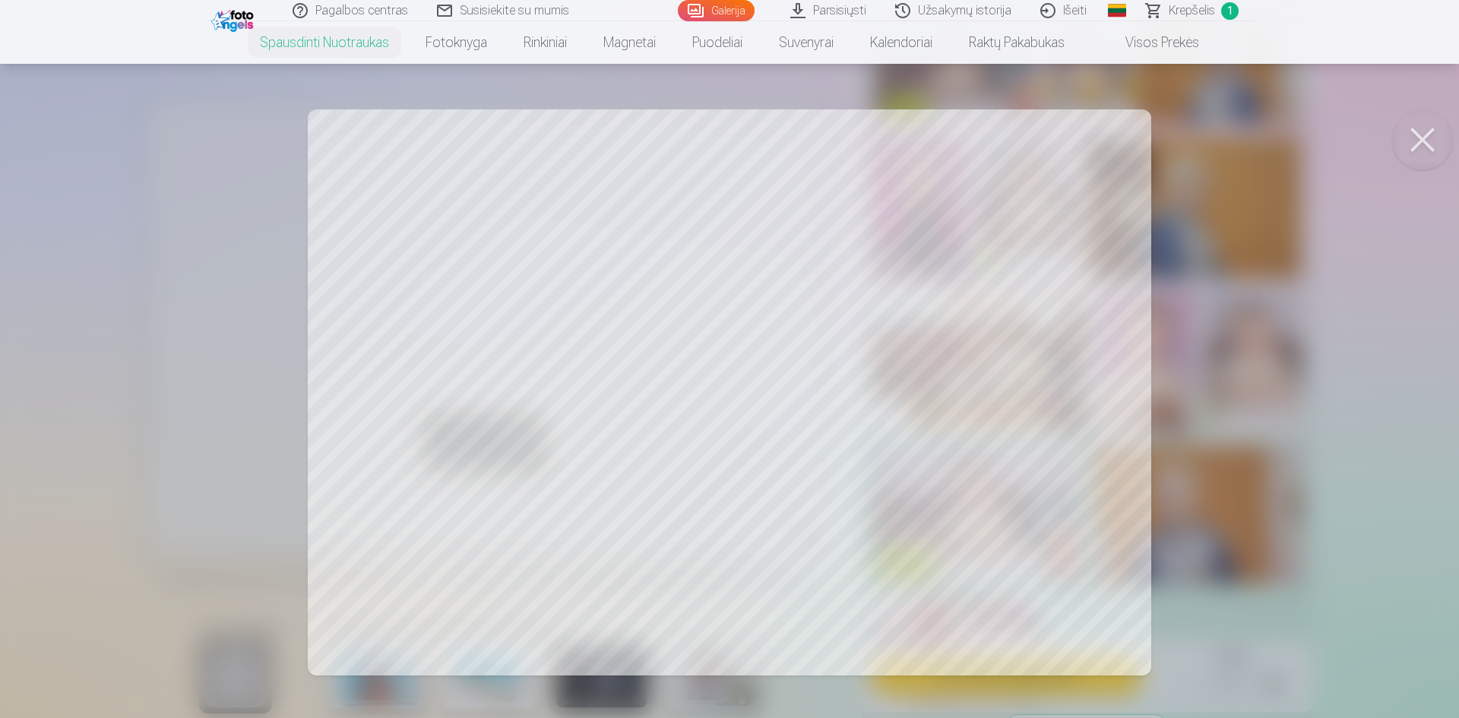
click at [1445, 132] on button at bounding box center [1422, 139] width 61 height 61
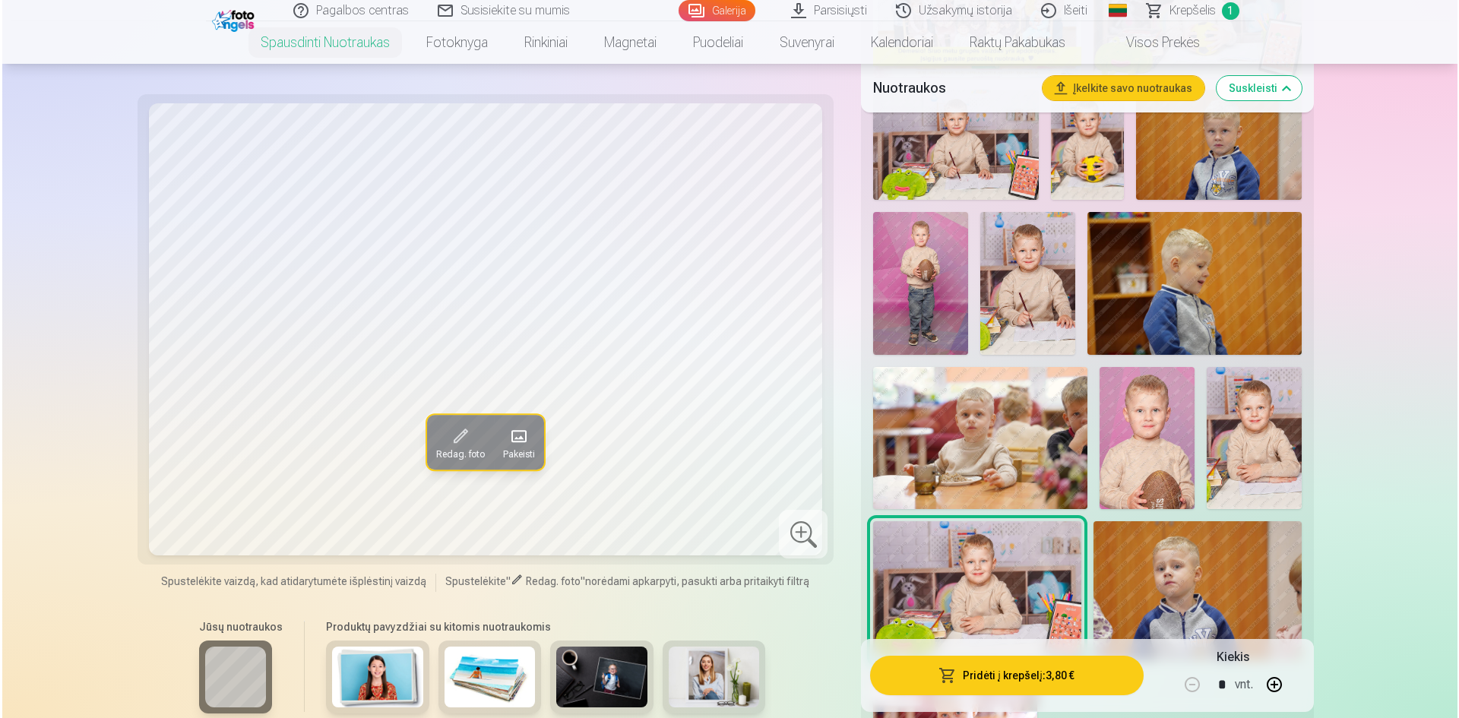
scroll to position [532, 0]
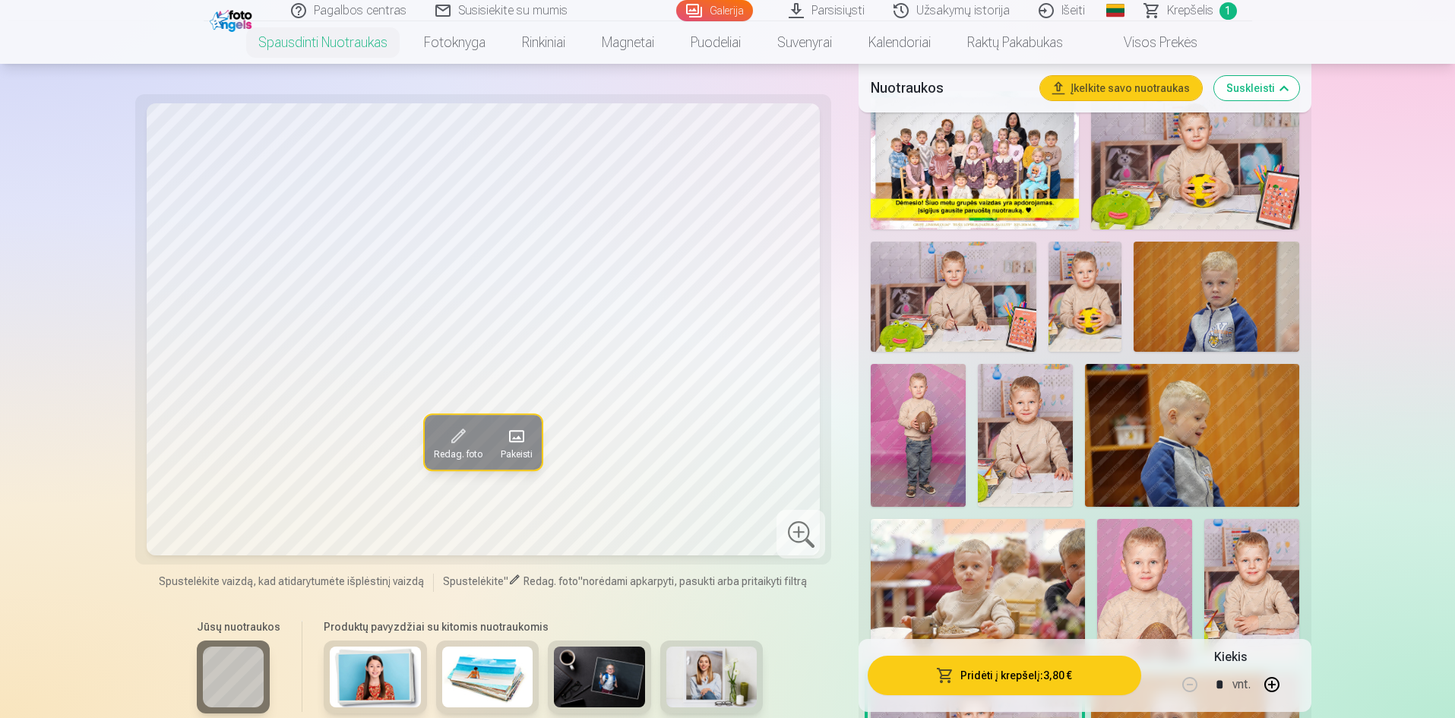
click at [1212, 334] on img at bounding box center [1216, 297] width 165 height 110
click at [1049, 679] on button "Pridėti į krepšelį : 3,80 €" at bounding box center [1004, 676] width 273 height 40
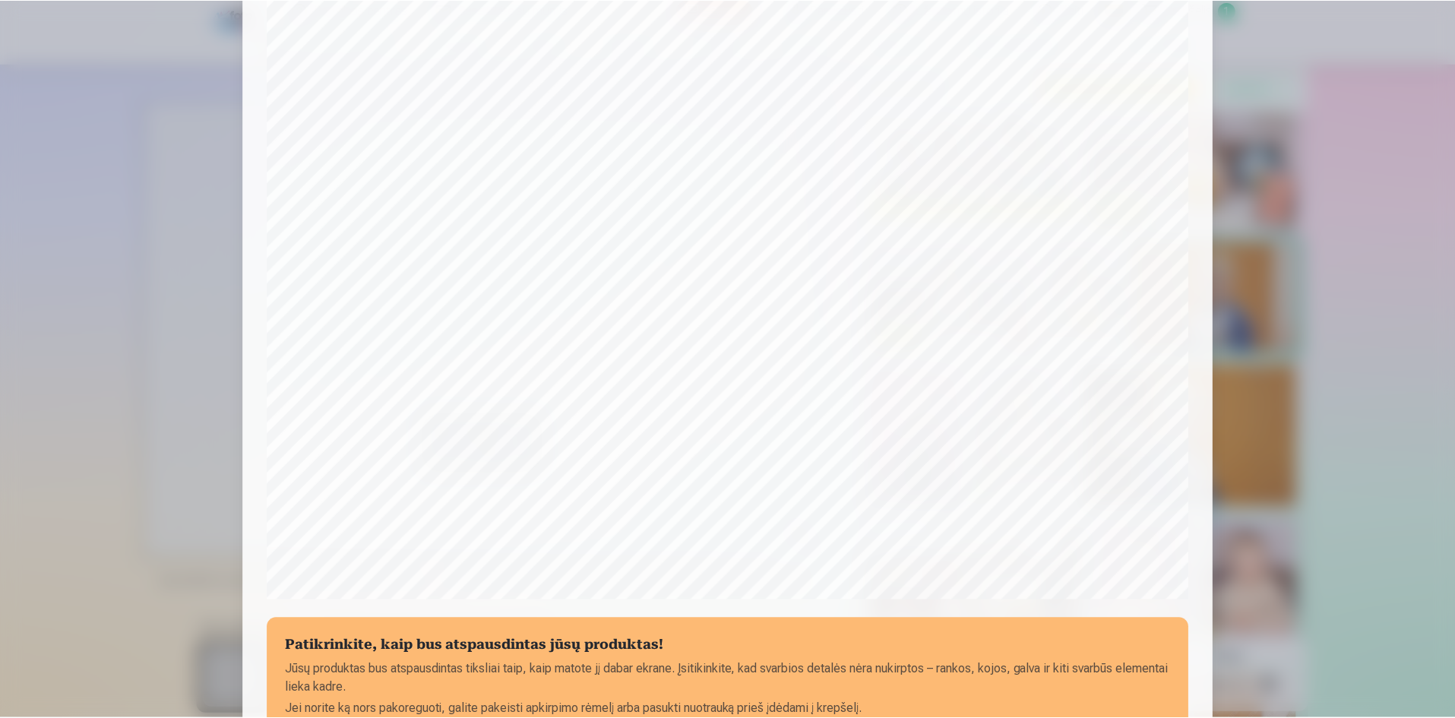
scroll to position [376, 0]
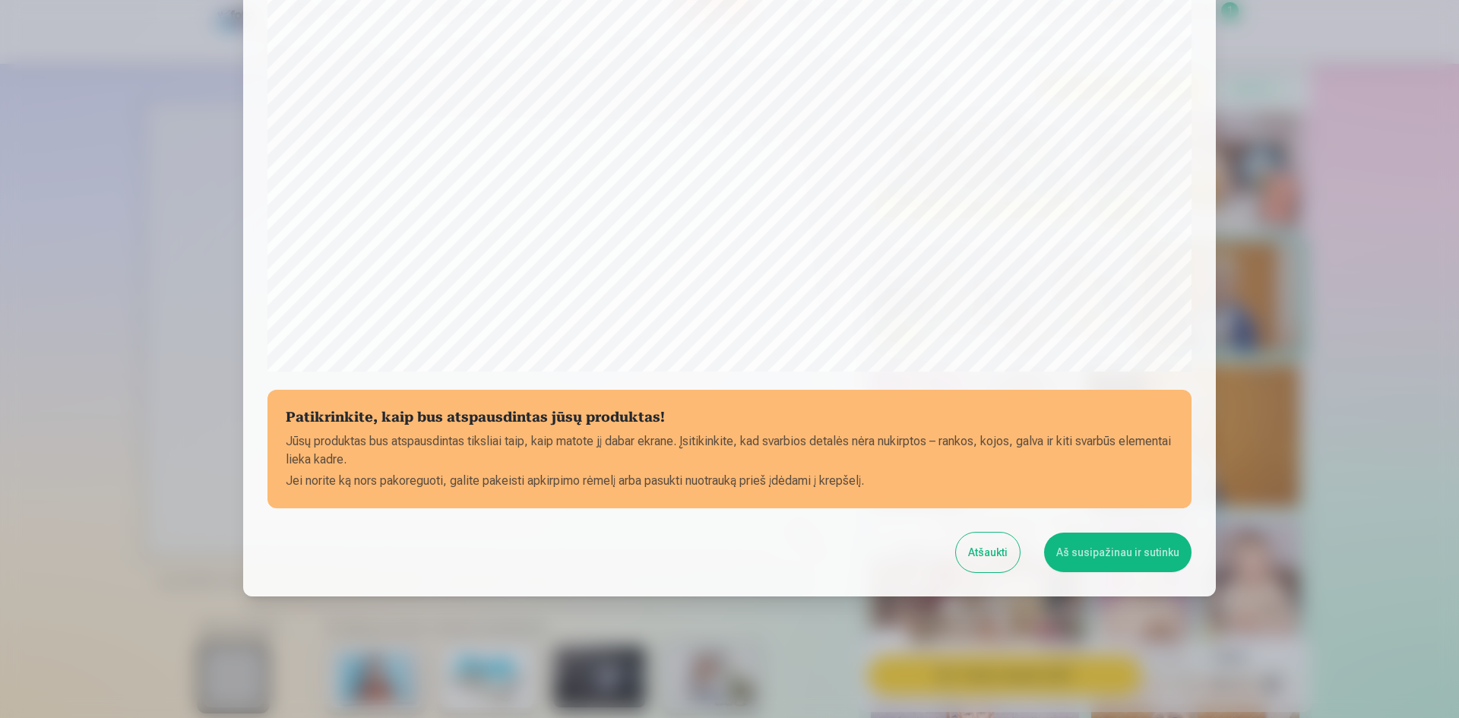
click at [1085, 554] on button "Aš susipažinau ir sutinku" at bounding box center [1117, 553] width 147 height 40
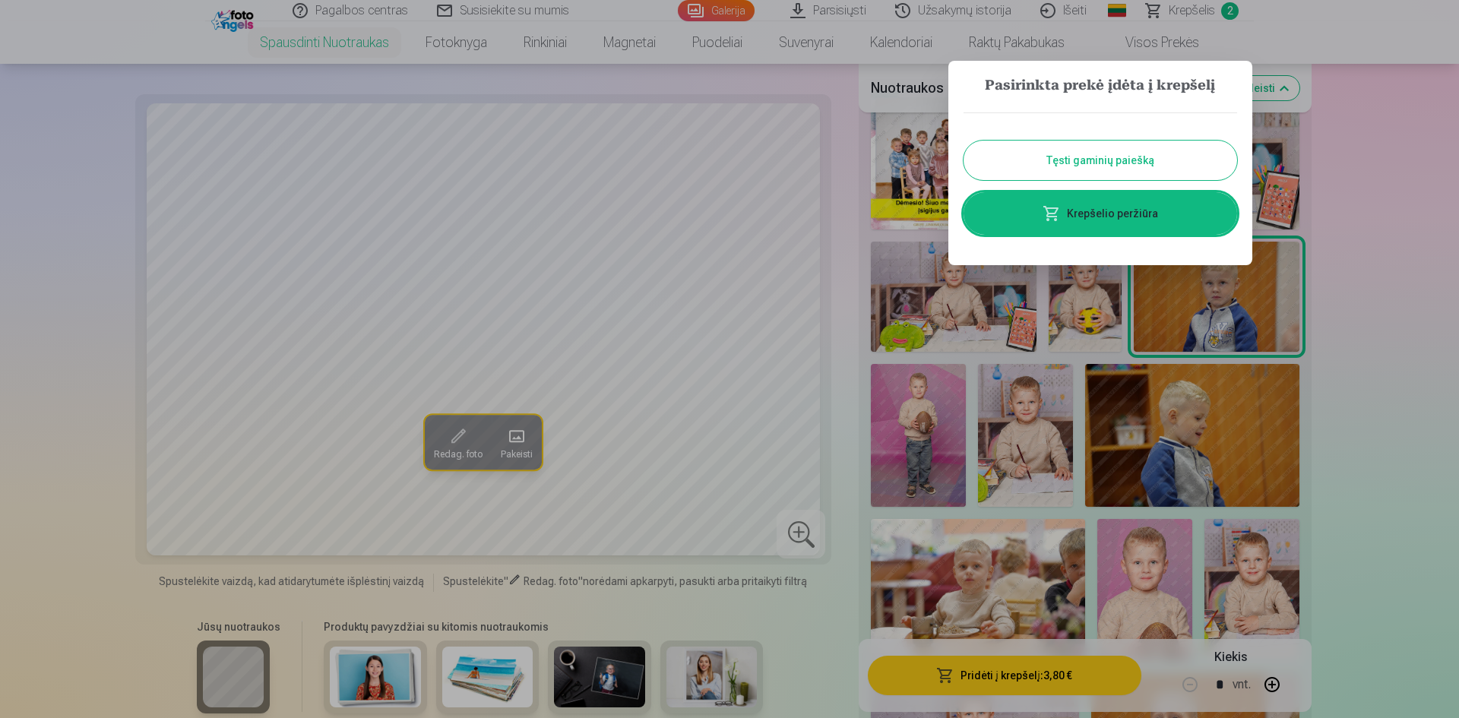
click at [1380, 306] on div at bounding box center [729, 359] width 1459 height 718
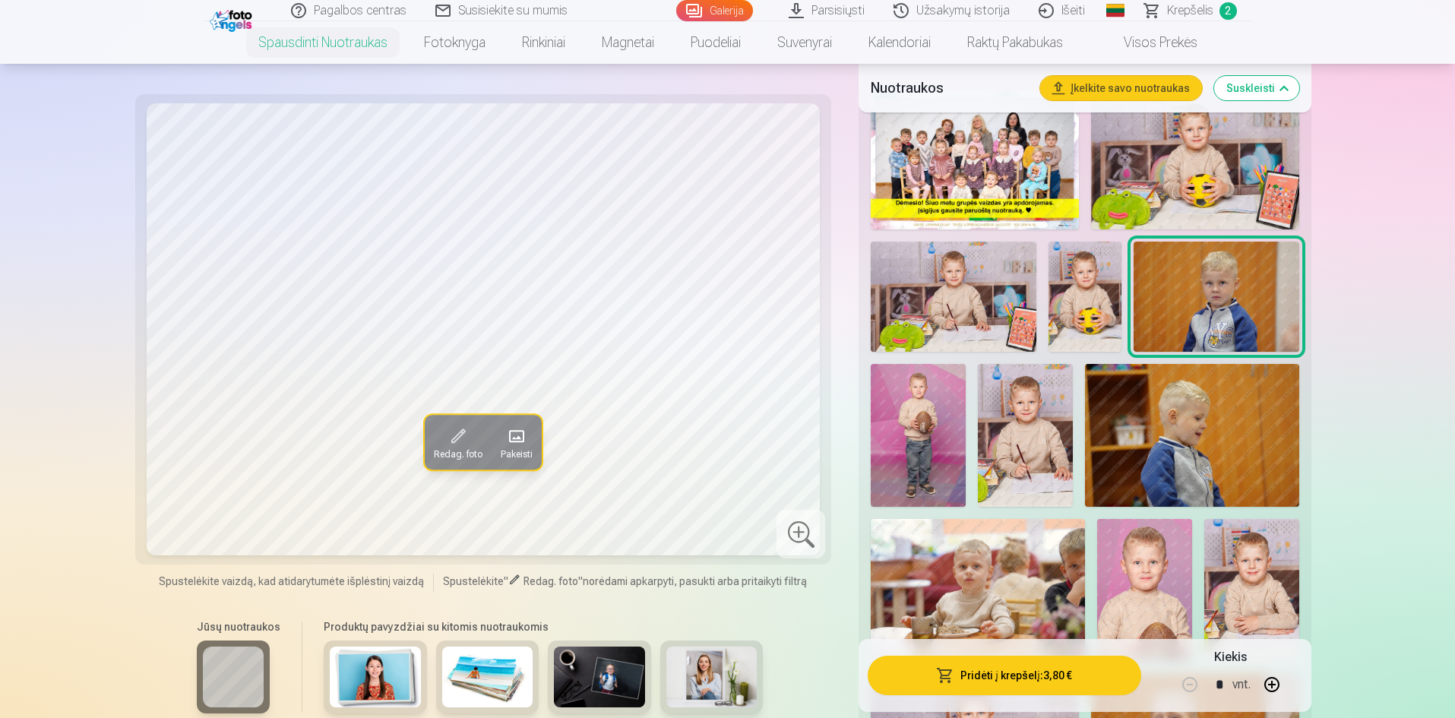
click at [1174, 176] on img at bounding box center [1195, 160] width 208 height 138
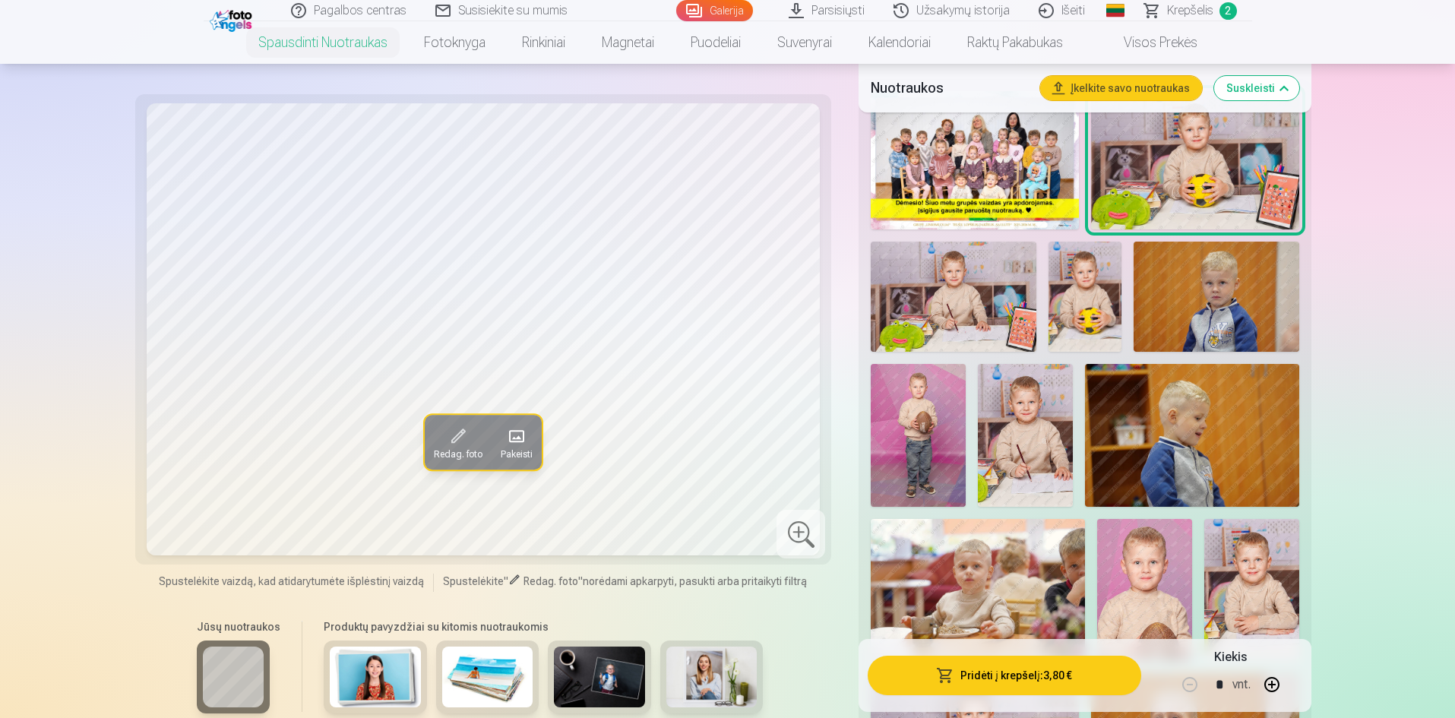
click at [1010, 293] on img at bounding box center [953, 297] width 165 height 110
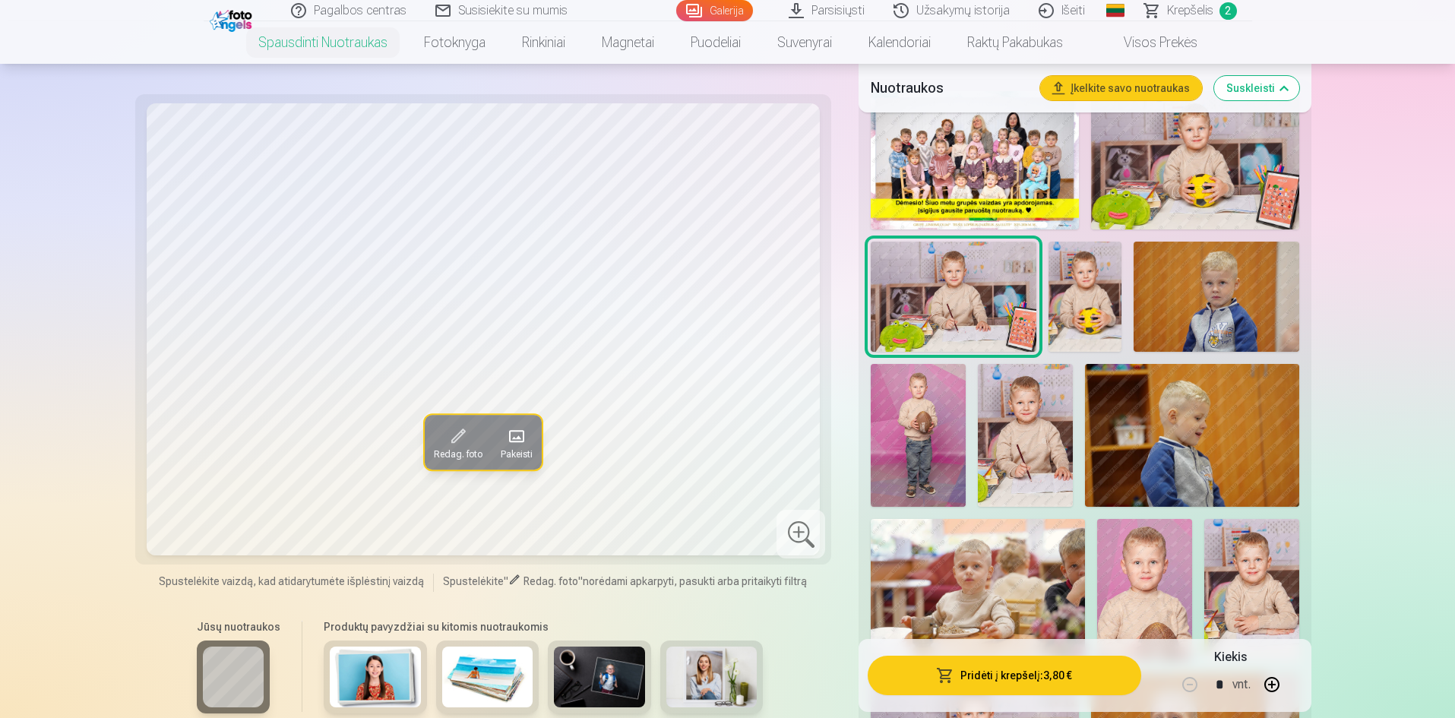
click at [1084, 299] on img at bounding box center [1086, 297] width 74 height 110
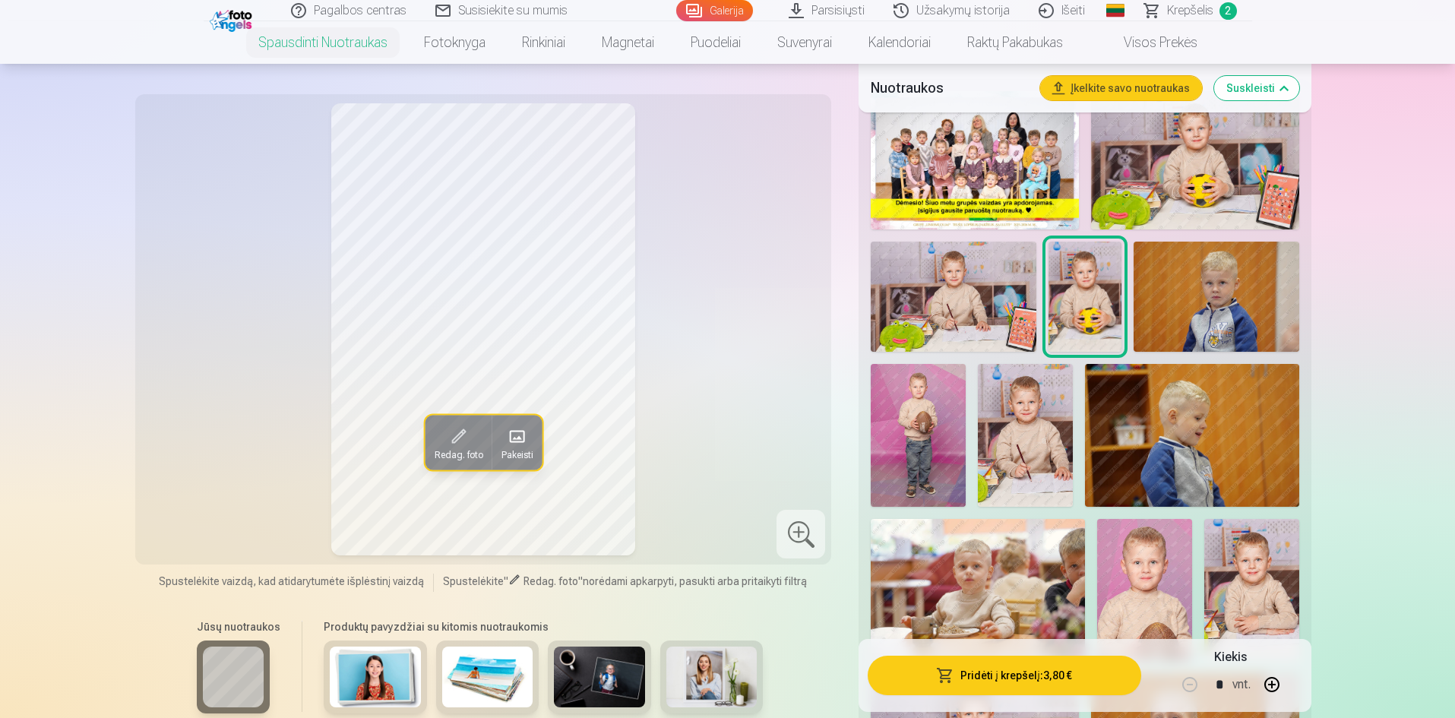
click at [928, 439] on img at bounding box center [918, 435] width 95 height 143
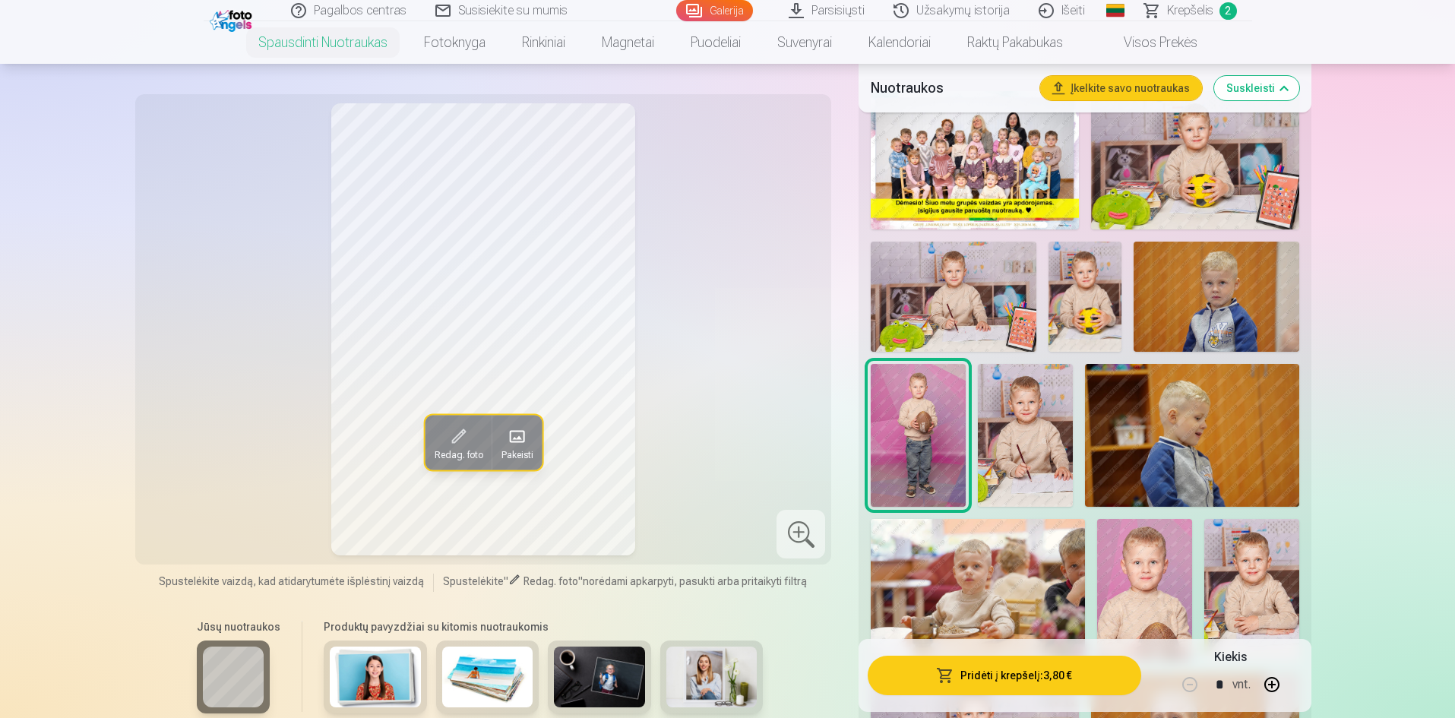
click at [782, 534] on div at bounding box center [801, 534] width 49 height 49
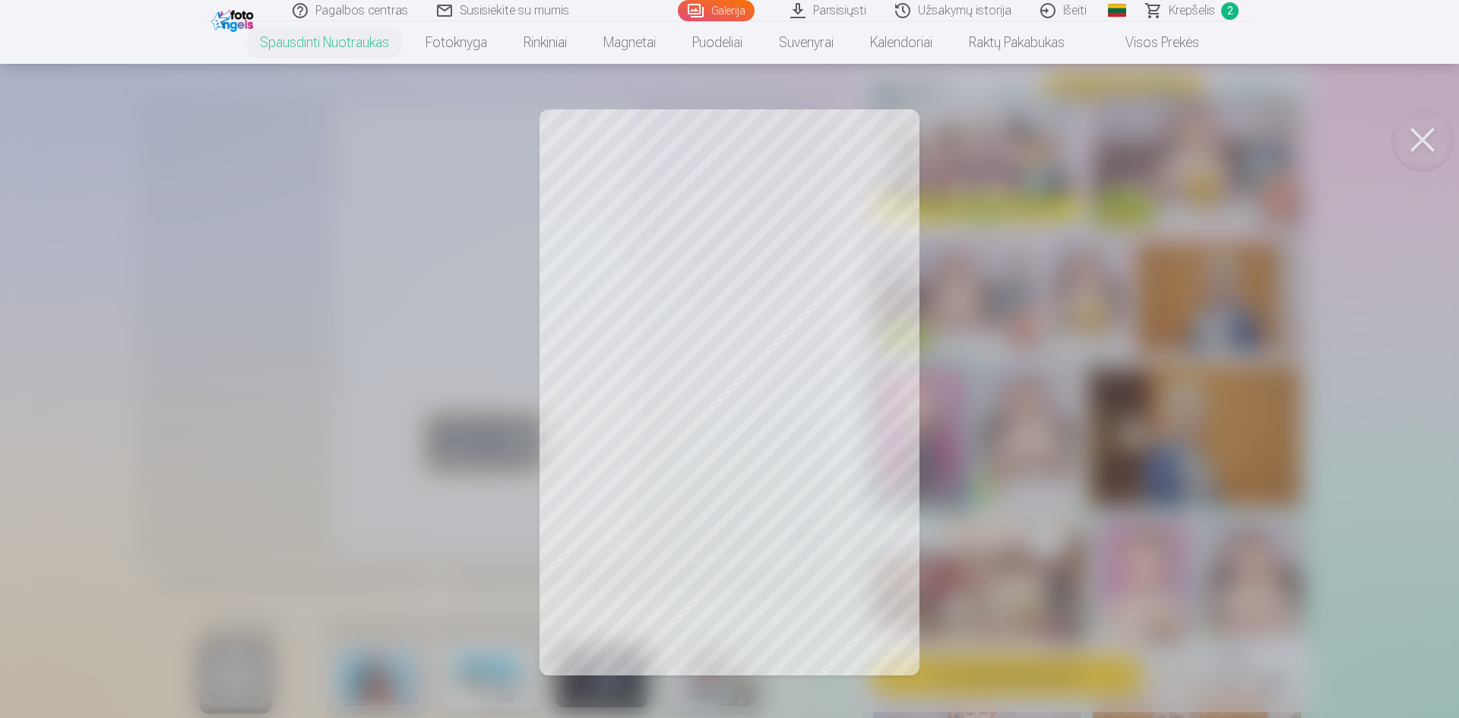
click at [1423, 139] on button at bounding box center [1422, 139] width 61 height 61
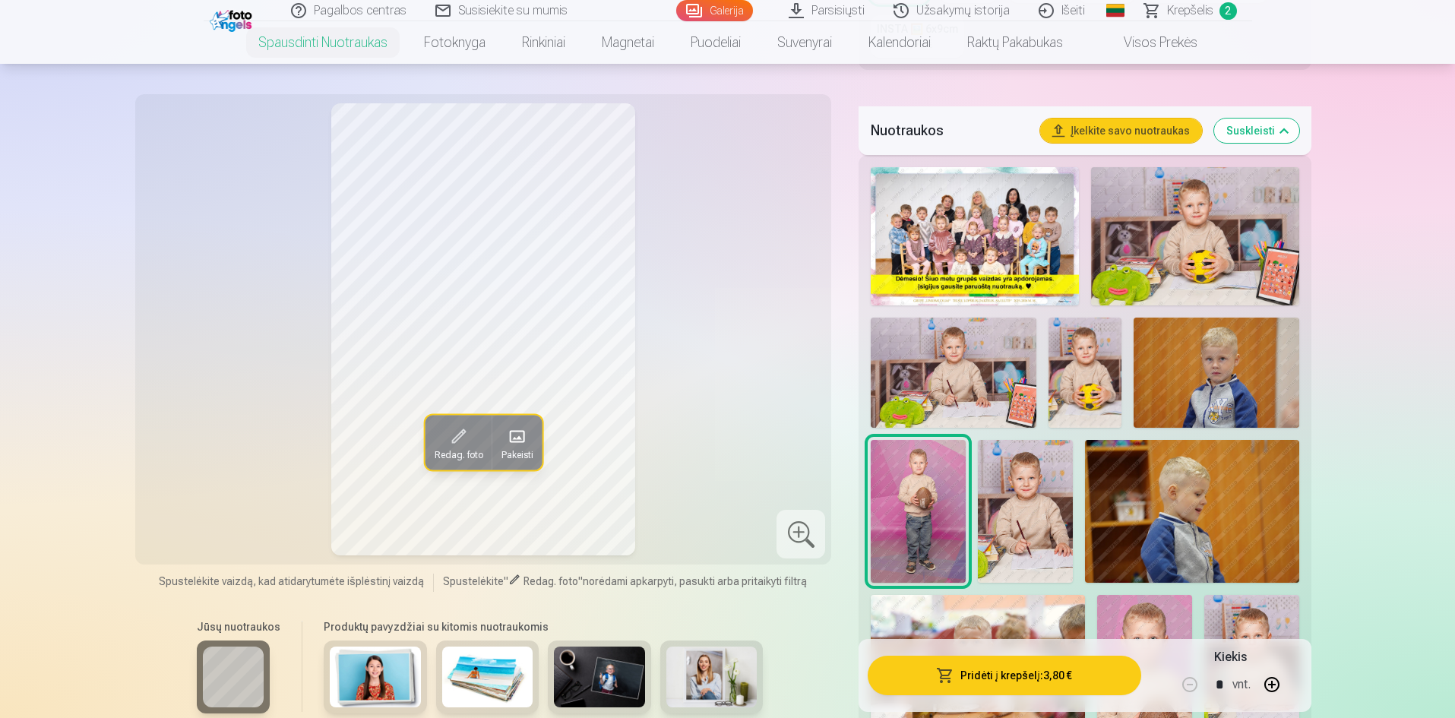
scroll to position [380, 0]
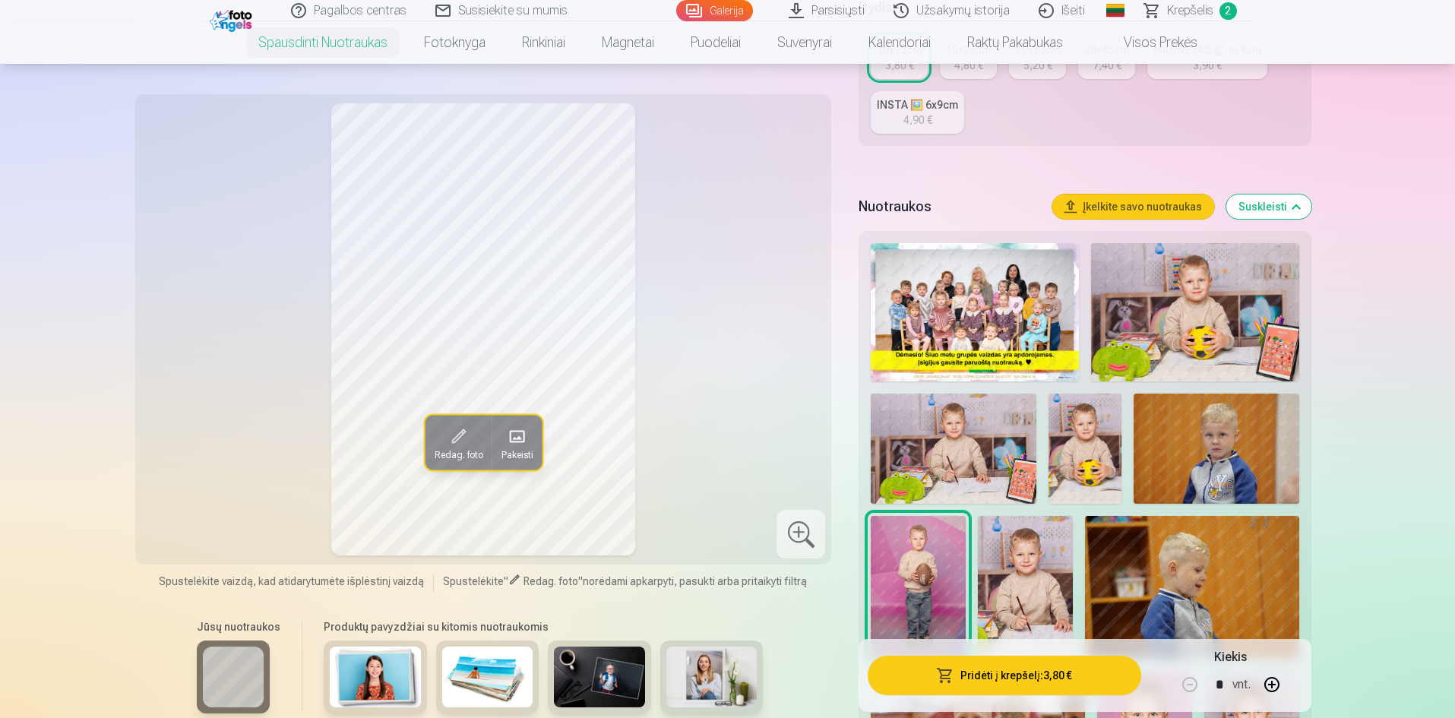
click at [1153, 346] on img at bounding box center [1195, 312] width 208 height 138
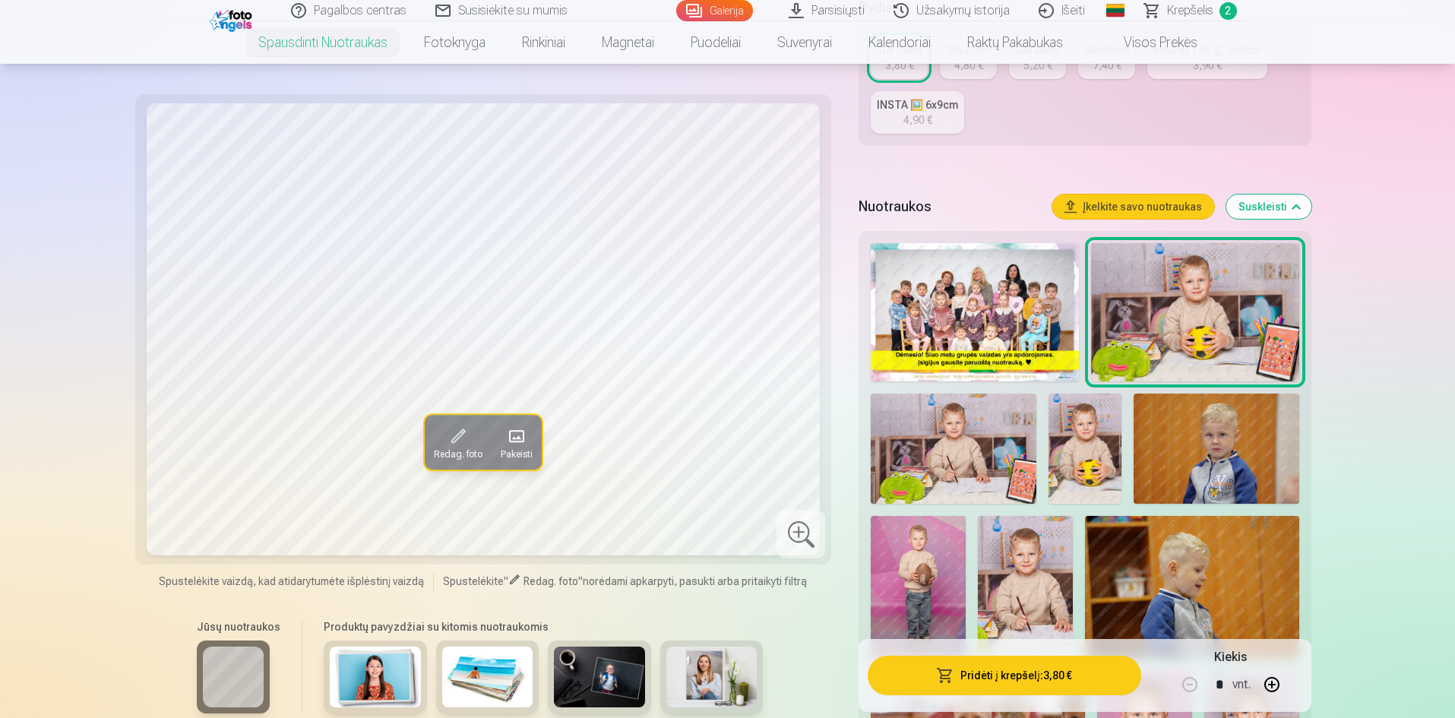
click at [1085, 445] on img at bounding box center [1086, 449] width 74 height 110
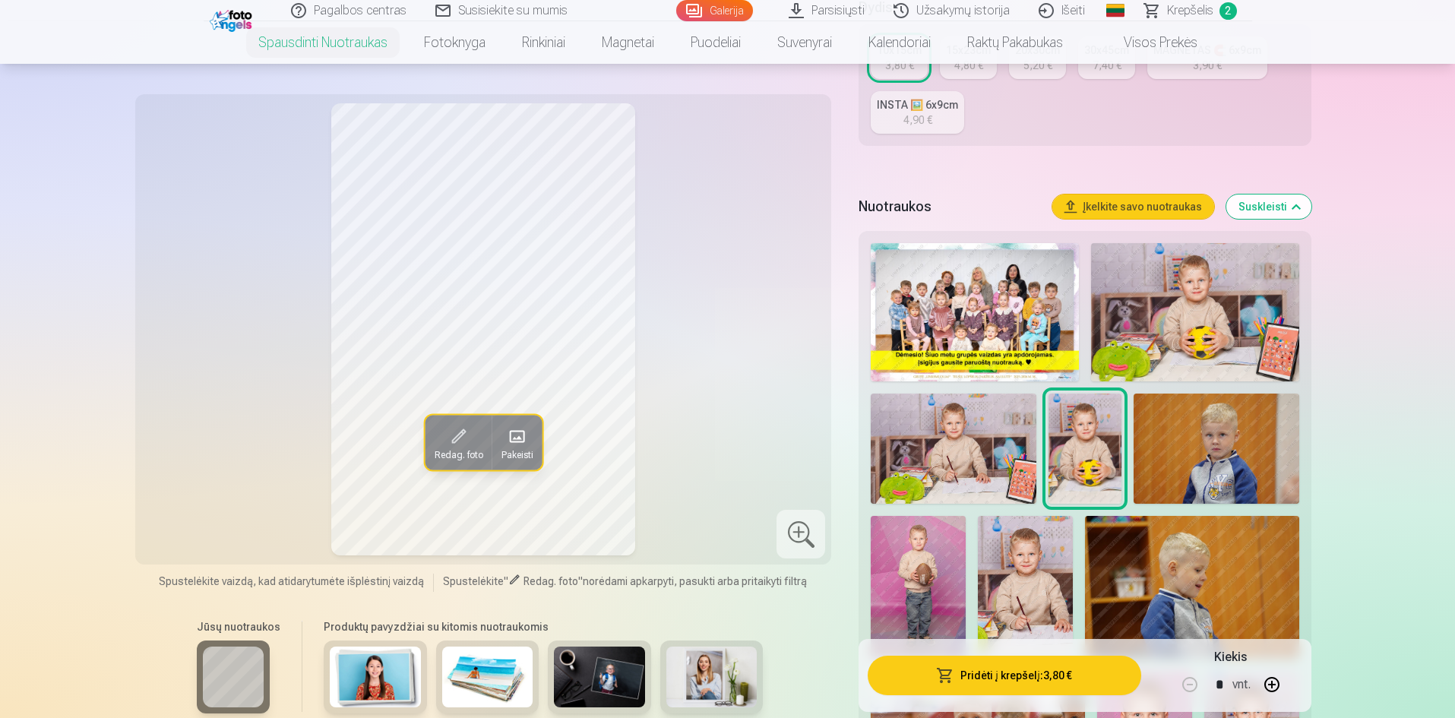
click at [1194, 315] on img at bounding box center [1195, 312] width 208 height 138
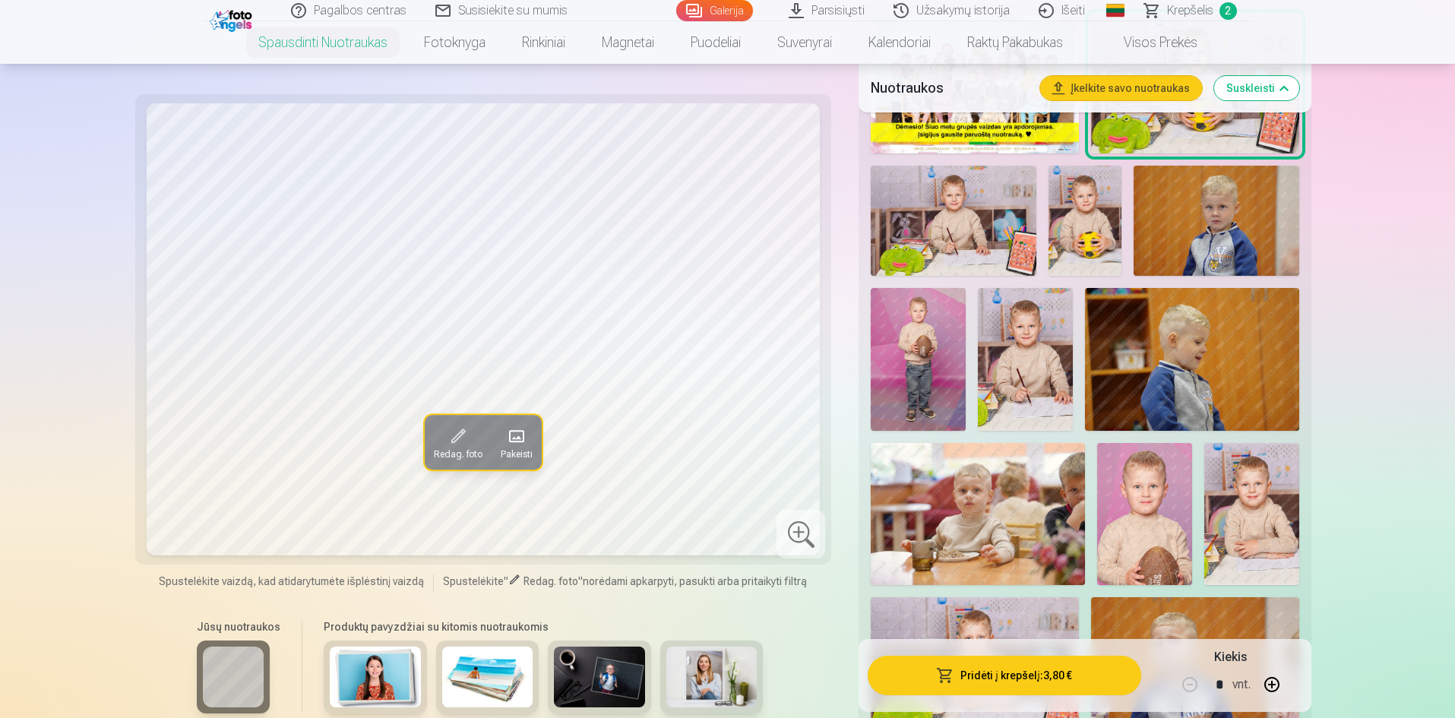
scroll to position [684, 0]
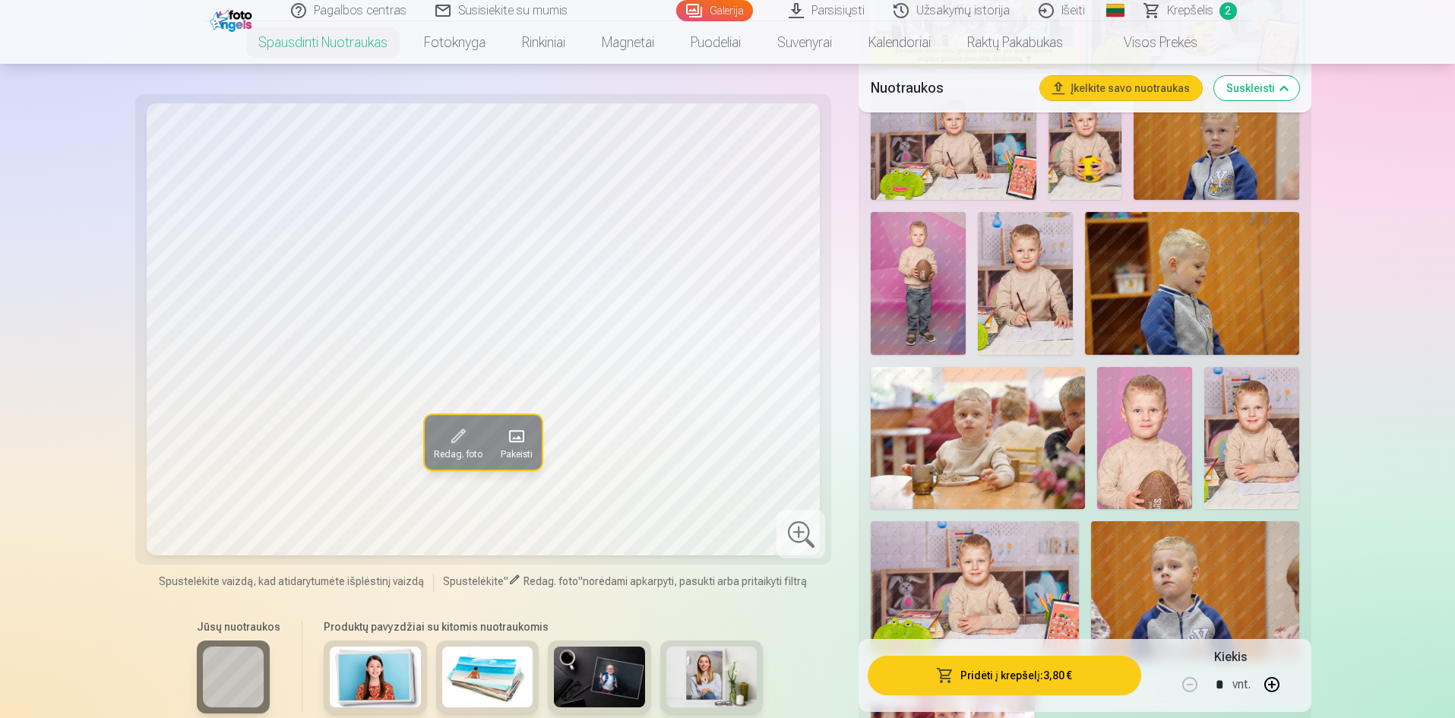
click at [1246, 471] on img at bounding box center [1252, 438] width 95 height 143
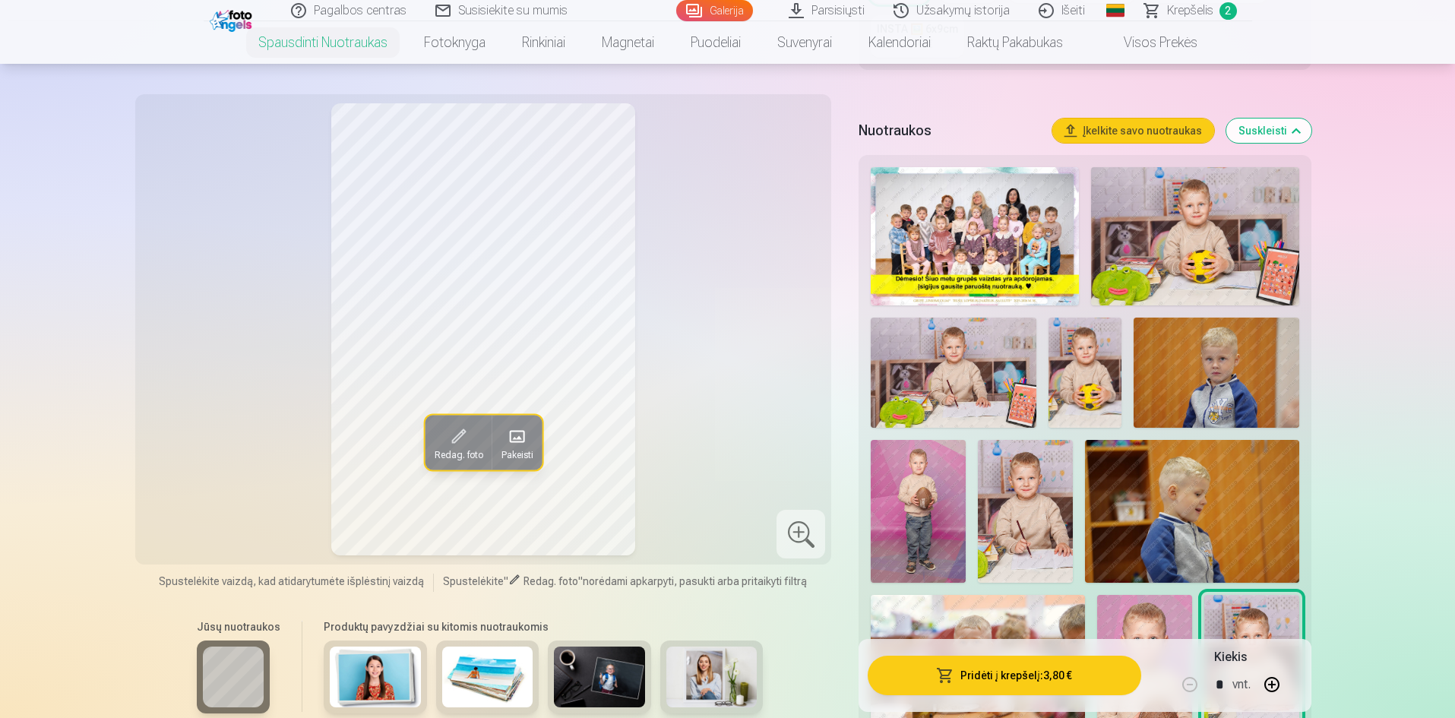
scroll to position [380, 0]
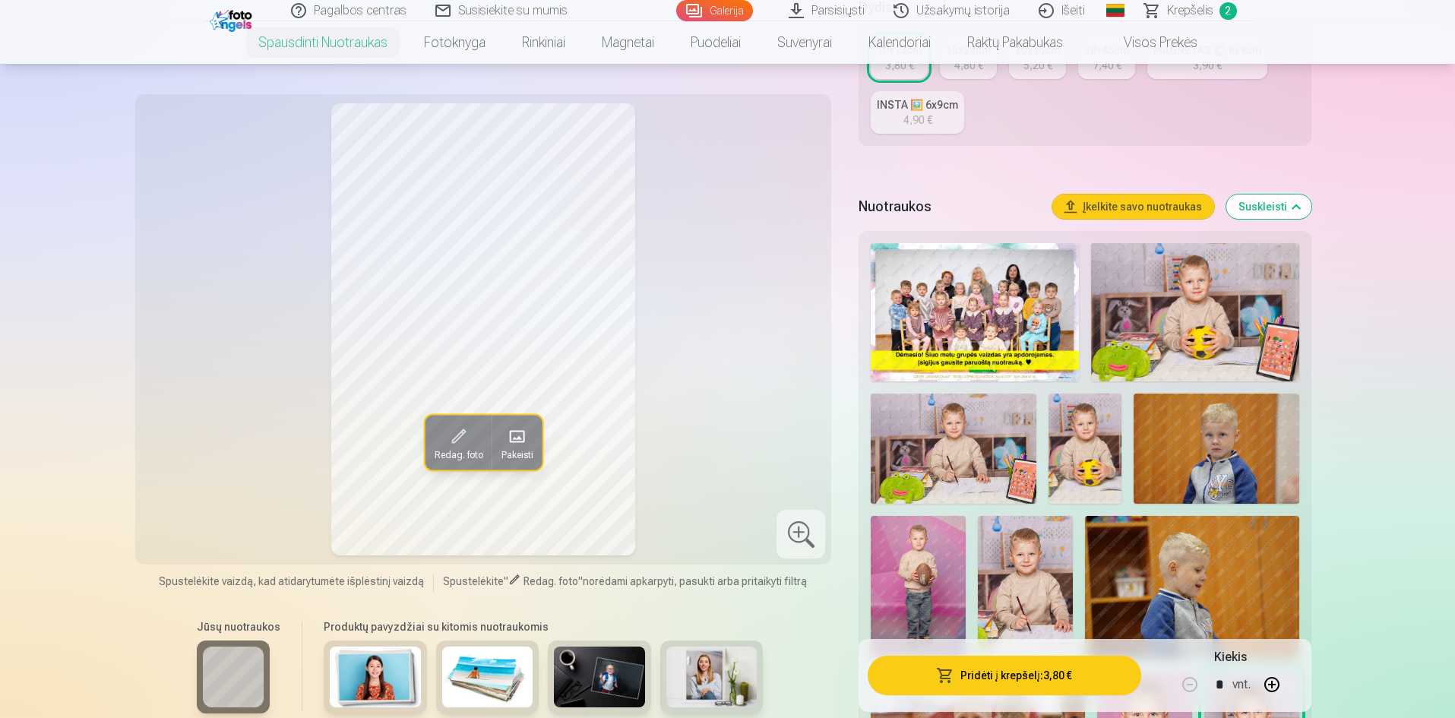
click at [1160, 344] on img at bounding box center [1195, 312] width 208 height 138
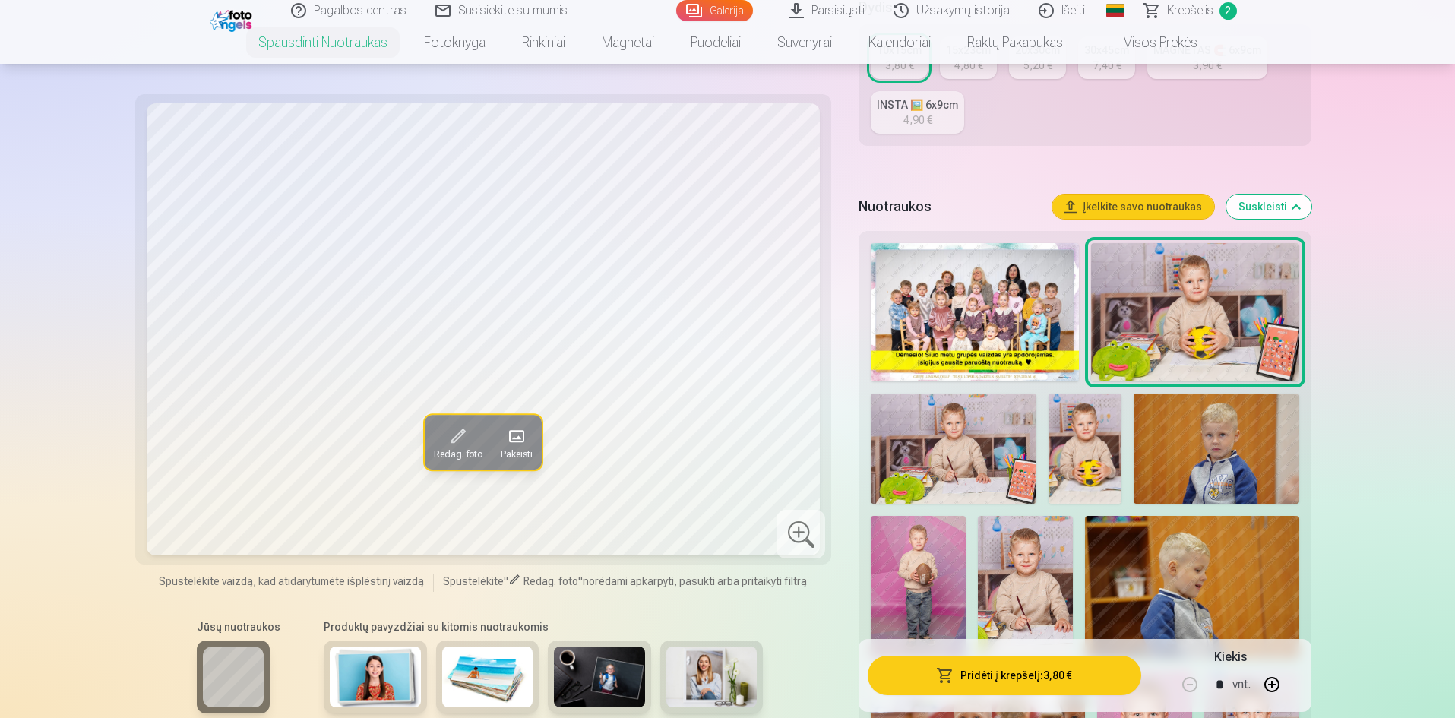
click at [979, 449] on img at bounding box center [953, 449] width 165 height 110
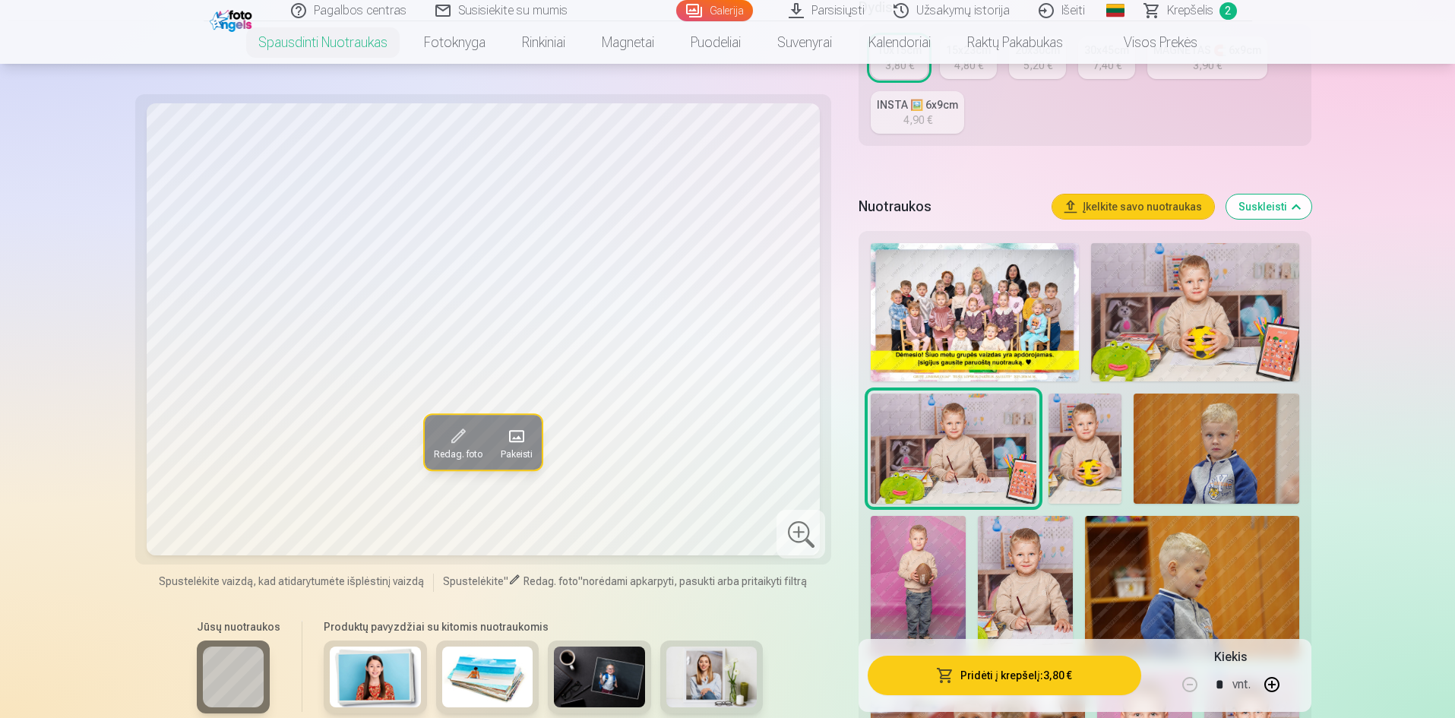
click at [1021, 568] on img at bounding box center [1025, 587] width 95 height 142
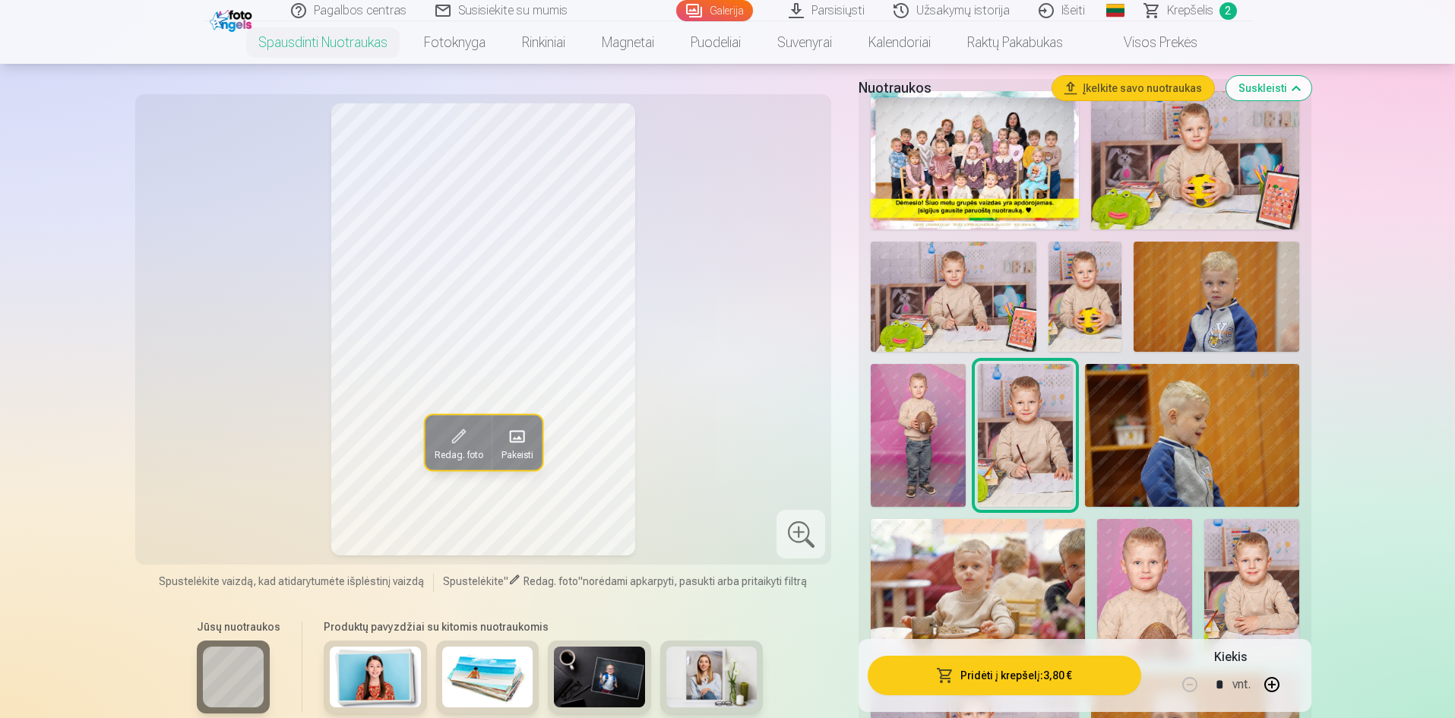
scroll to position [608, 0]
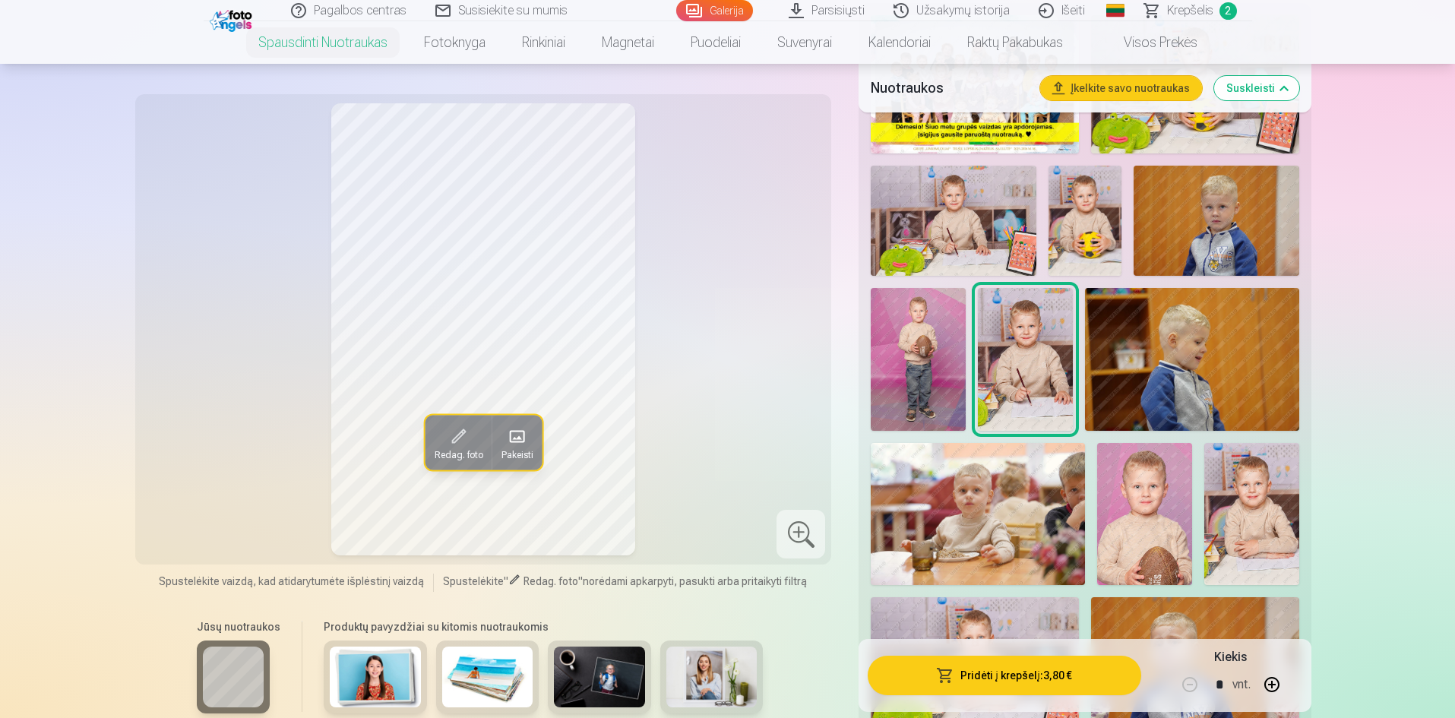
click at [1141, 433] on div at bounding box center [1085, 436] width 440 height 855
click at [1156, 398] on img at bounding box center [1192, 359] width 214 height 142
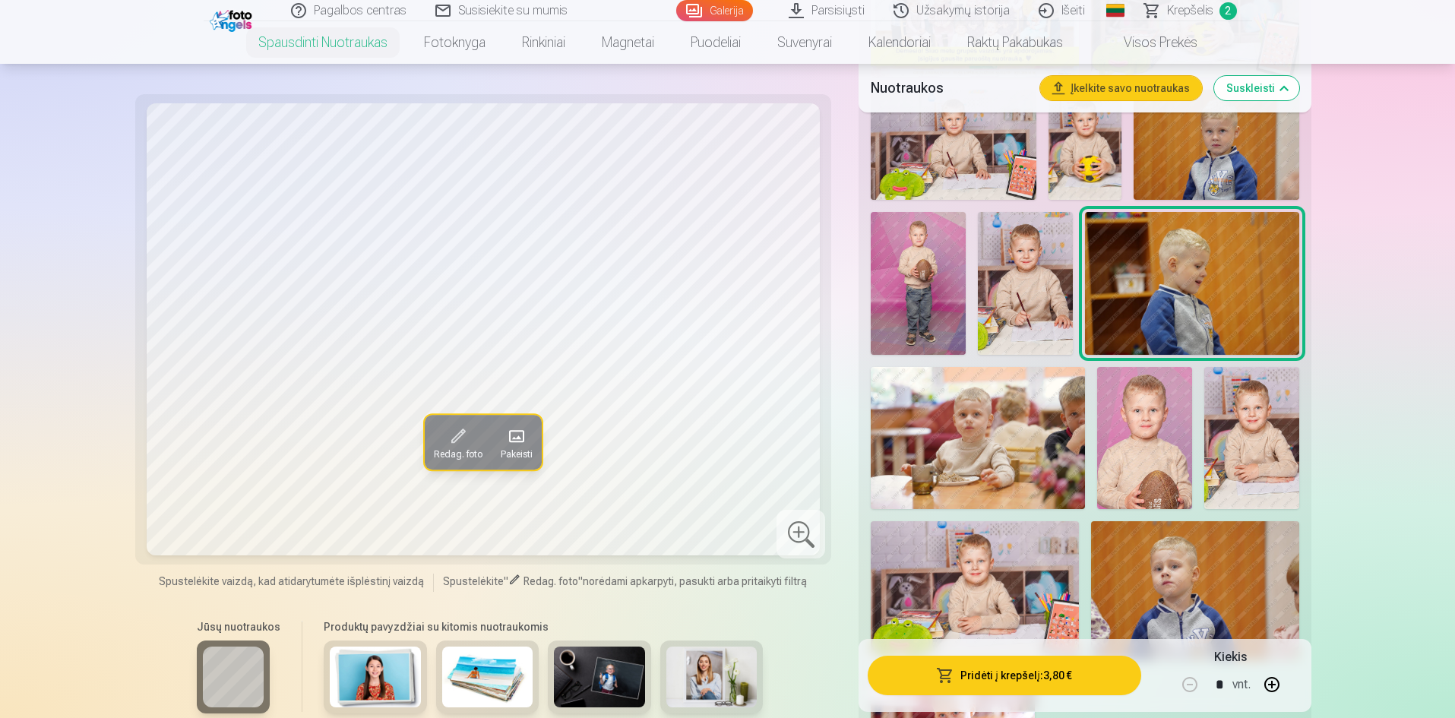
scroll to position [836, 0]
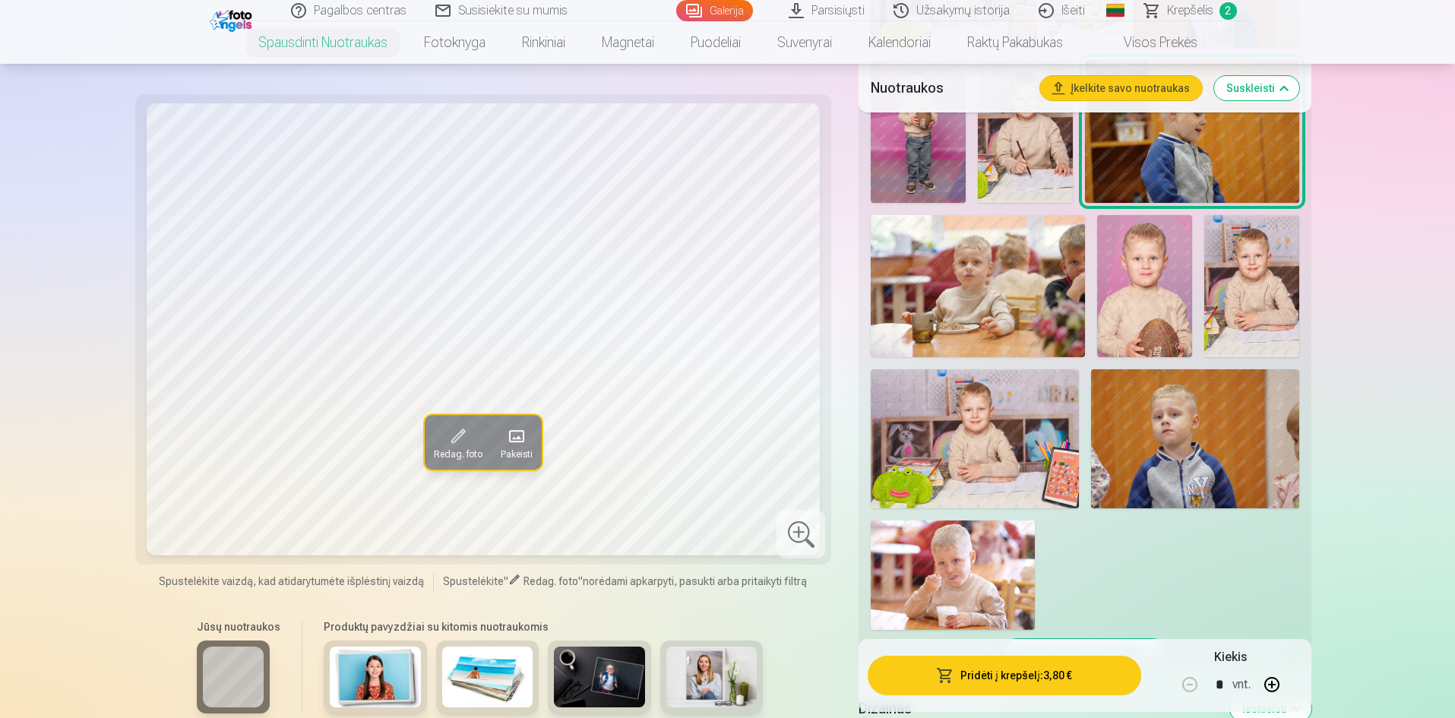
click at [1230, 512] on div at bounding box center [1085, 208] width 440 height 855
click at [1205, 470] on img at bounding box center [1195, 438] width 208 height 138
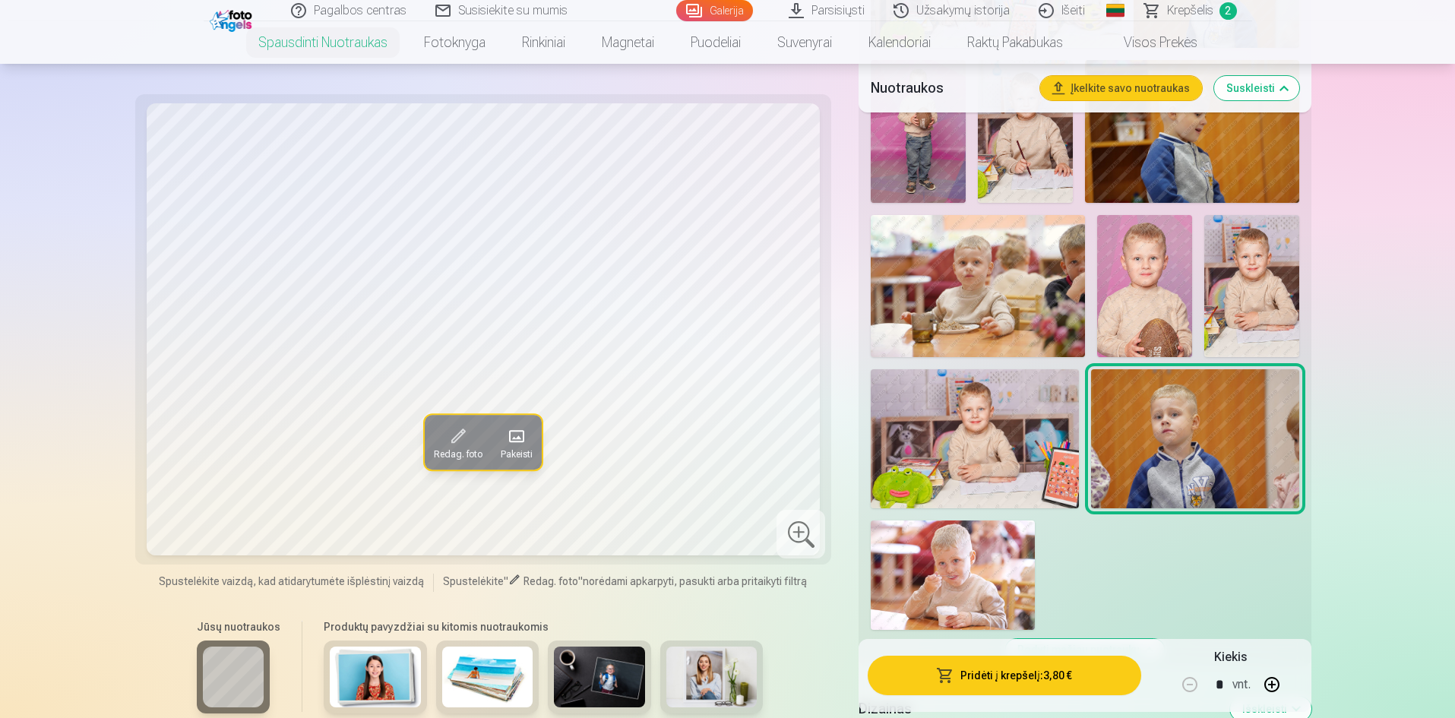
click at [1017, 568] on img at bounding box center [953, 575] width 164 height 109
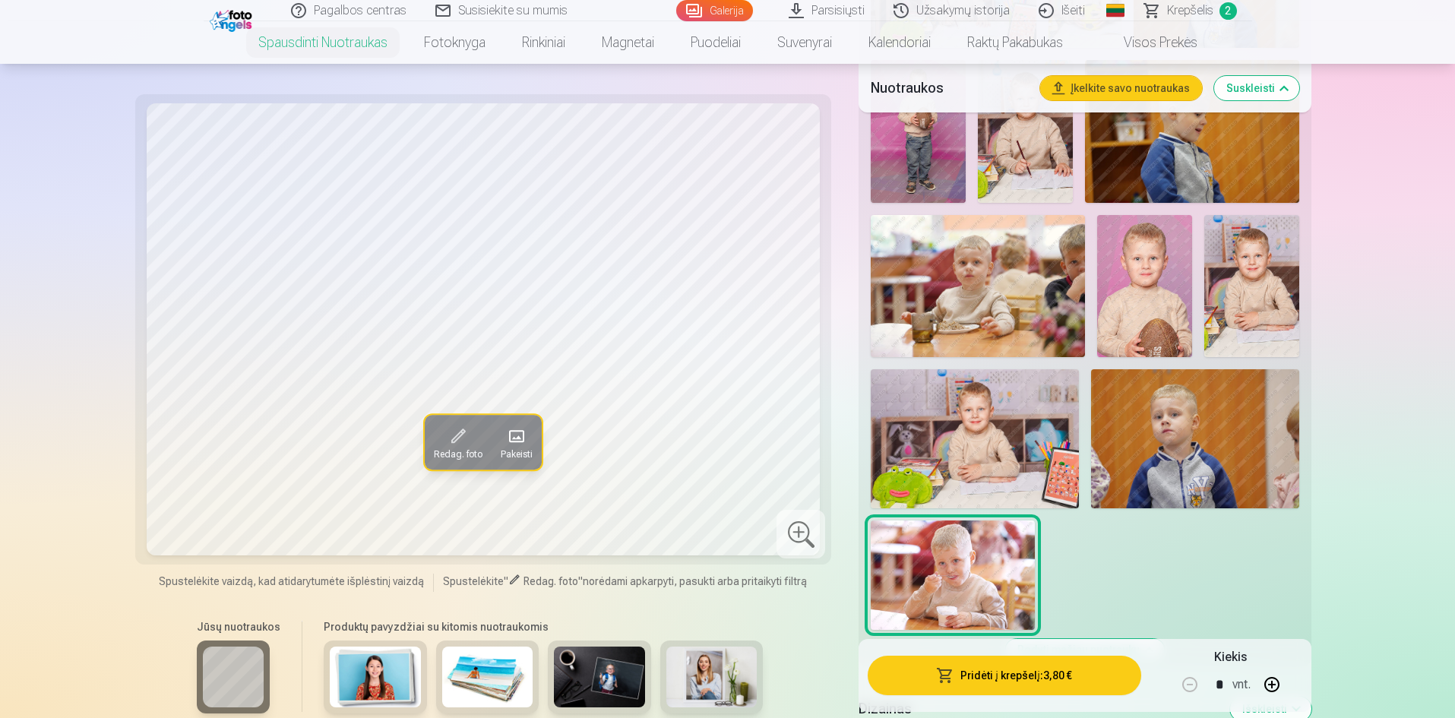
click at [1018, 442] on img at bounding box center [975, 438] width 208 height 138
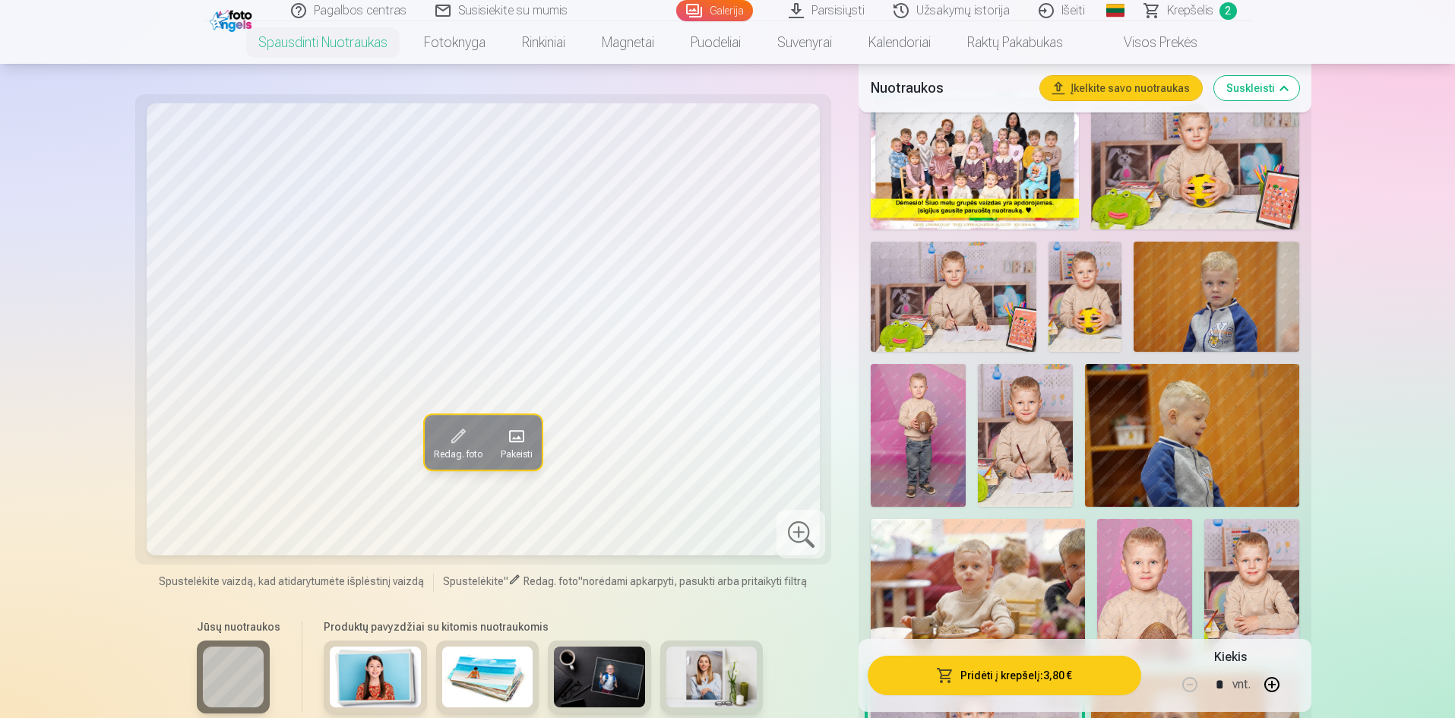
scroll to position [380, 0]
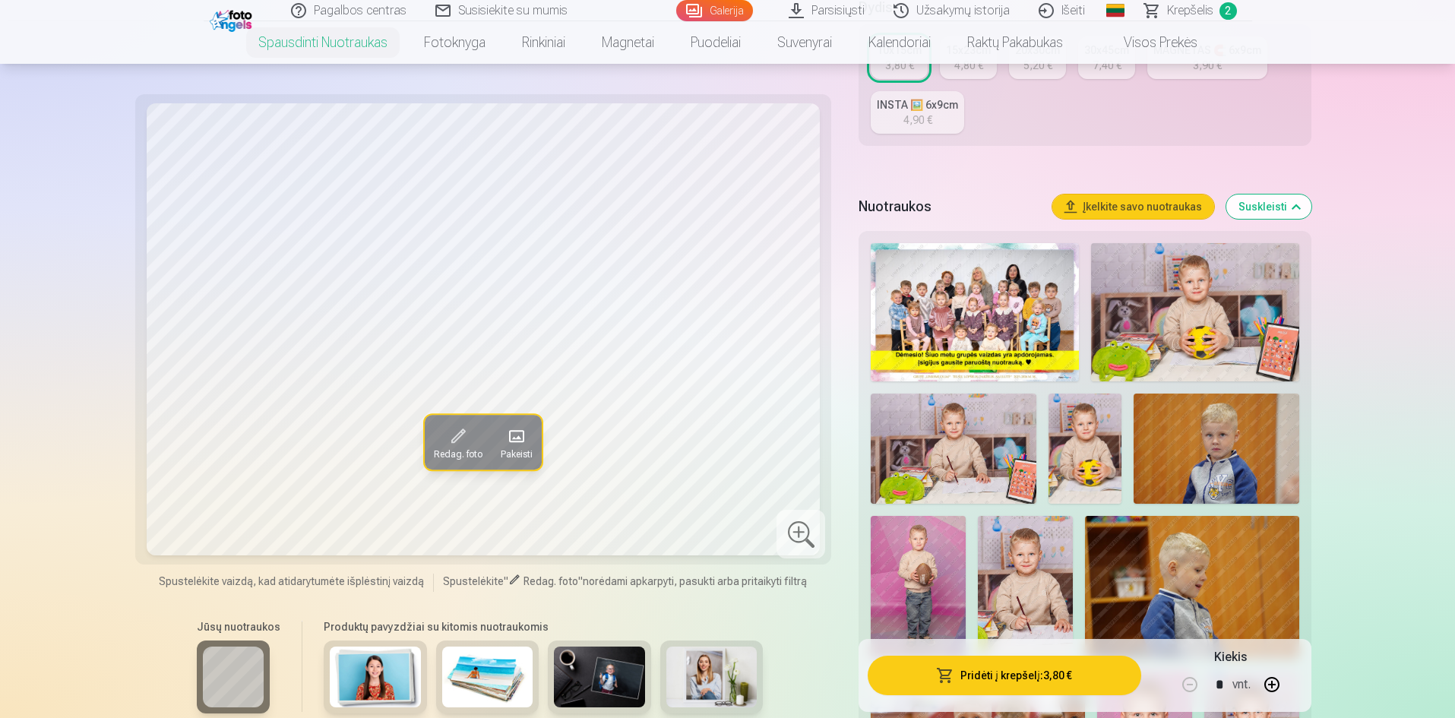
click at [1084, 429] on img at bounding box center [1086, 449] width 74 height 110
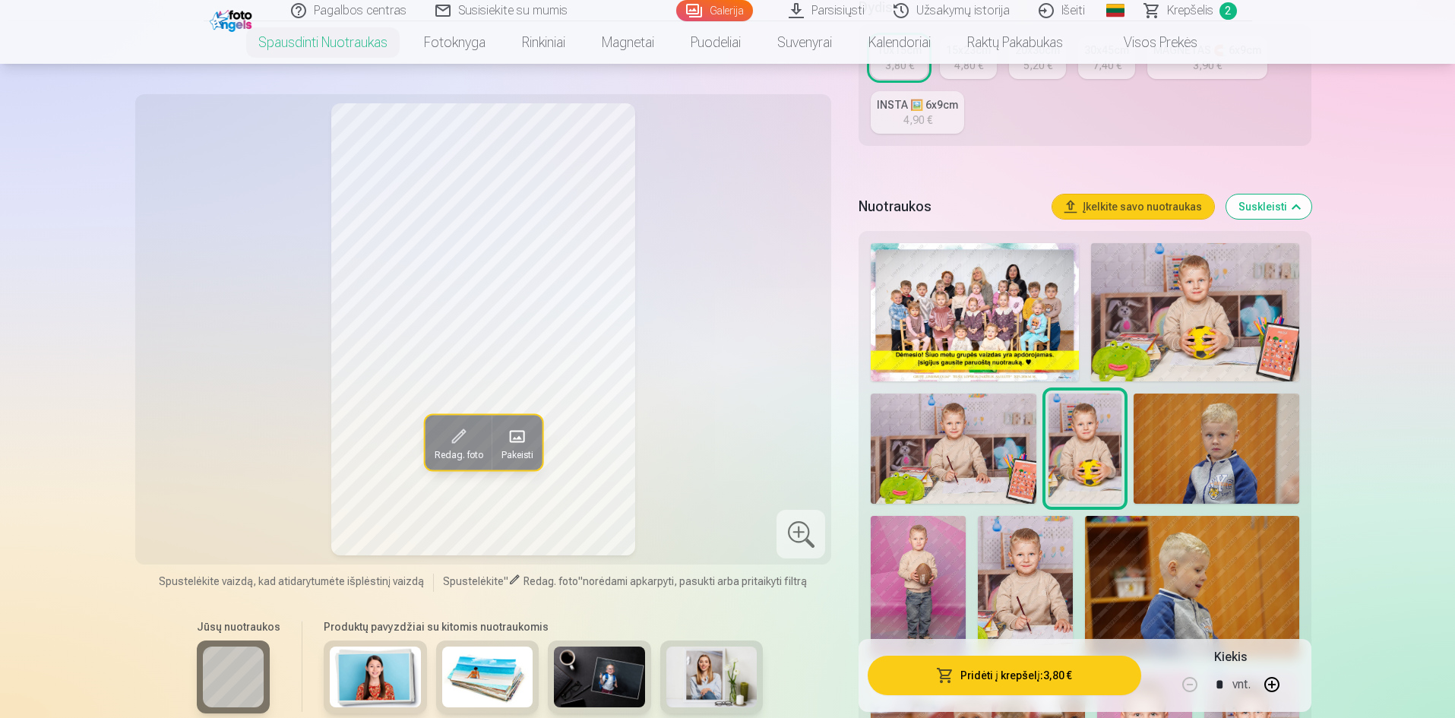
click at [1176, 316] on img at bounding box center [1195, 312] width 208 height 138
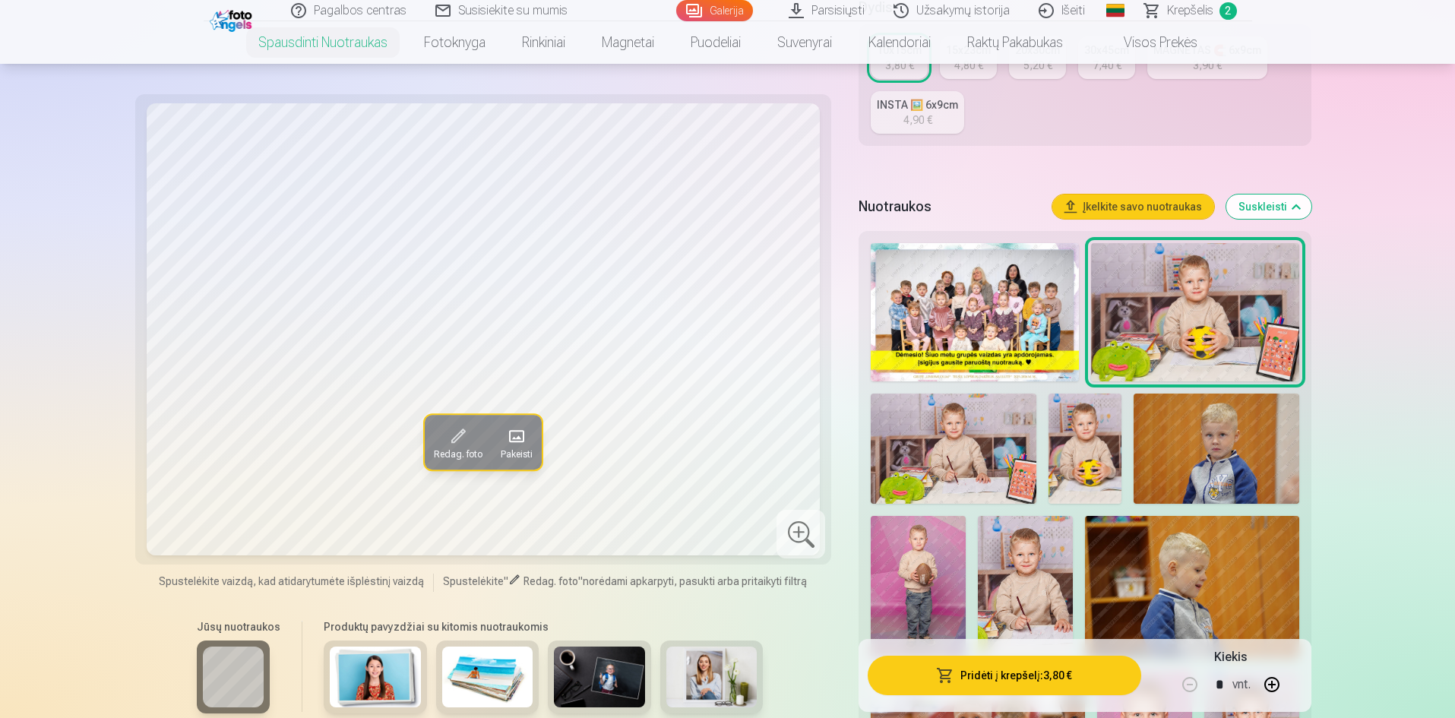
click at [1015, 470] on img at bounding box center [953, 449] width 165 height 110
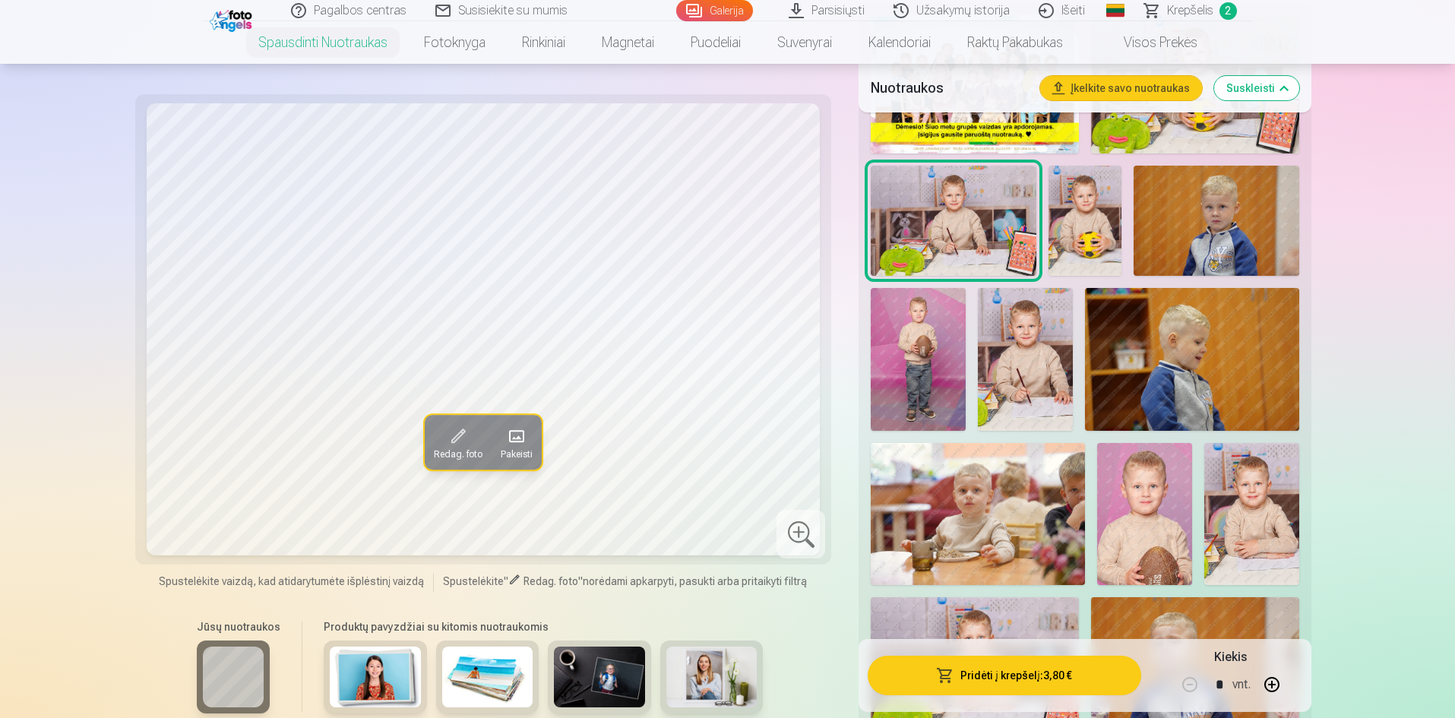
scroll to position [760, 0]
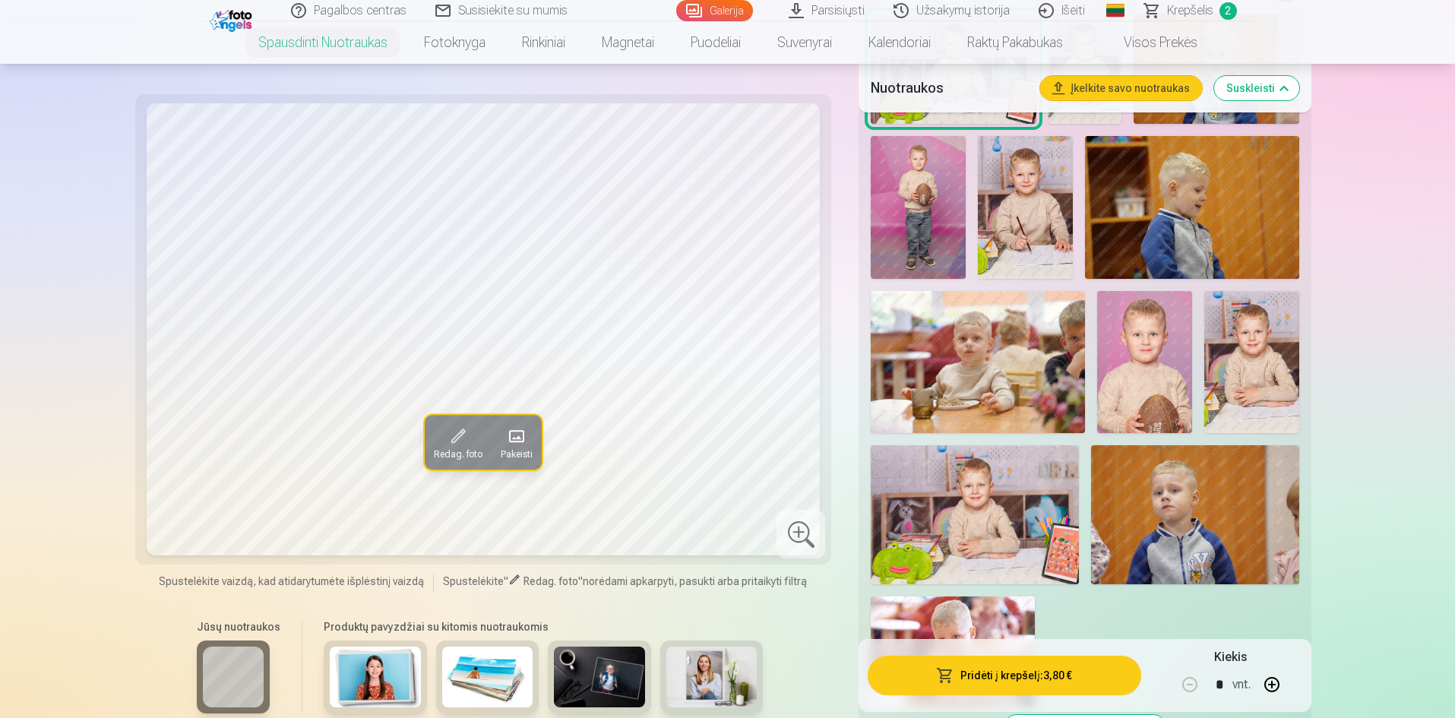
click at [1036, 529] on img at bounding box center [975, 514] width 208 height 138
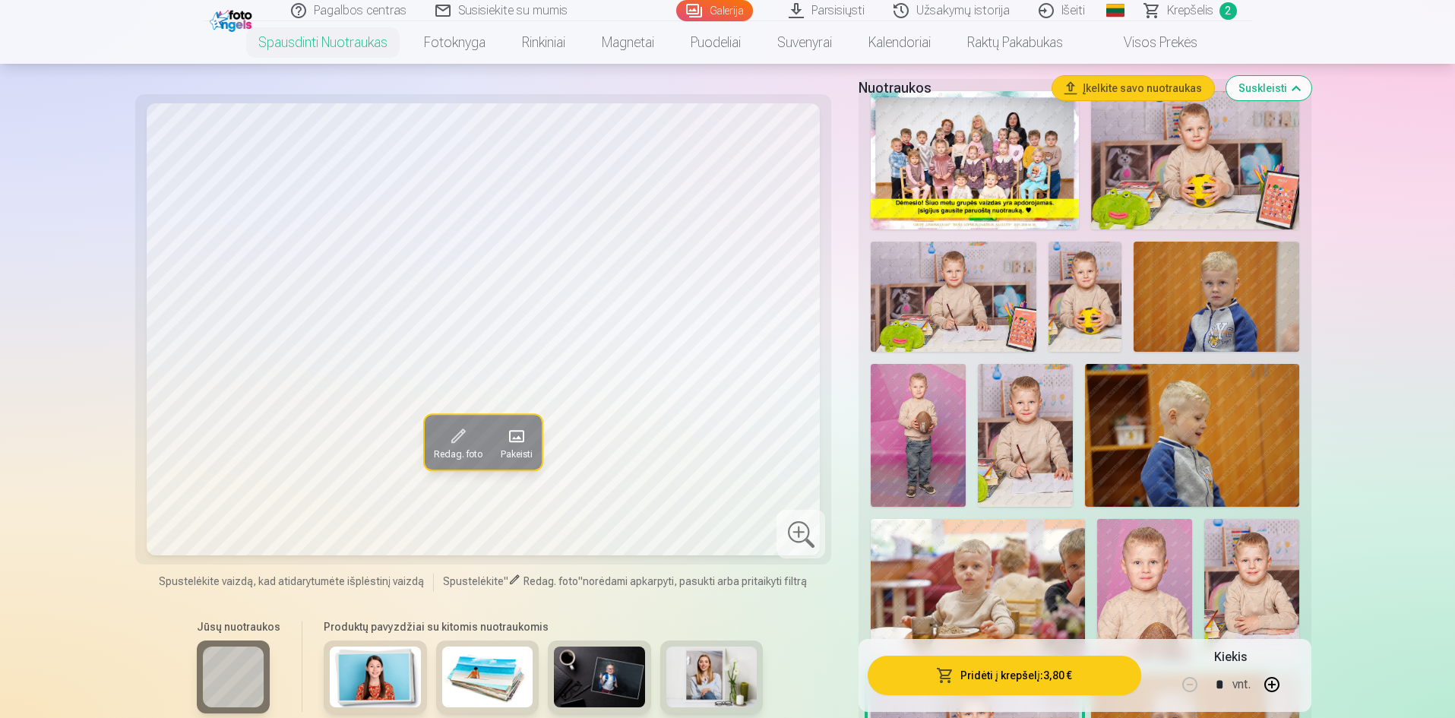
scroll to position [304, 0]
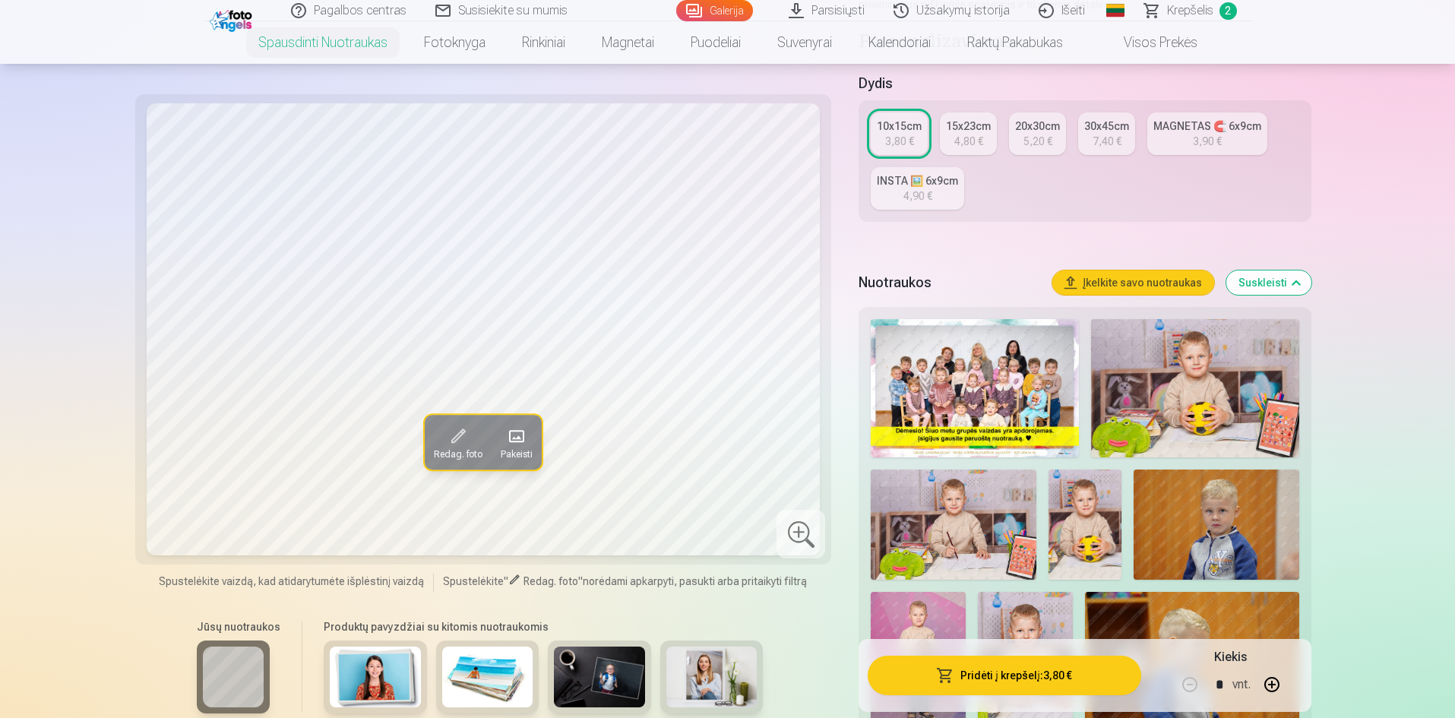
click at [1094, 493] on img at bounding box center [1086, 525] width 74 height 110
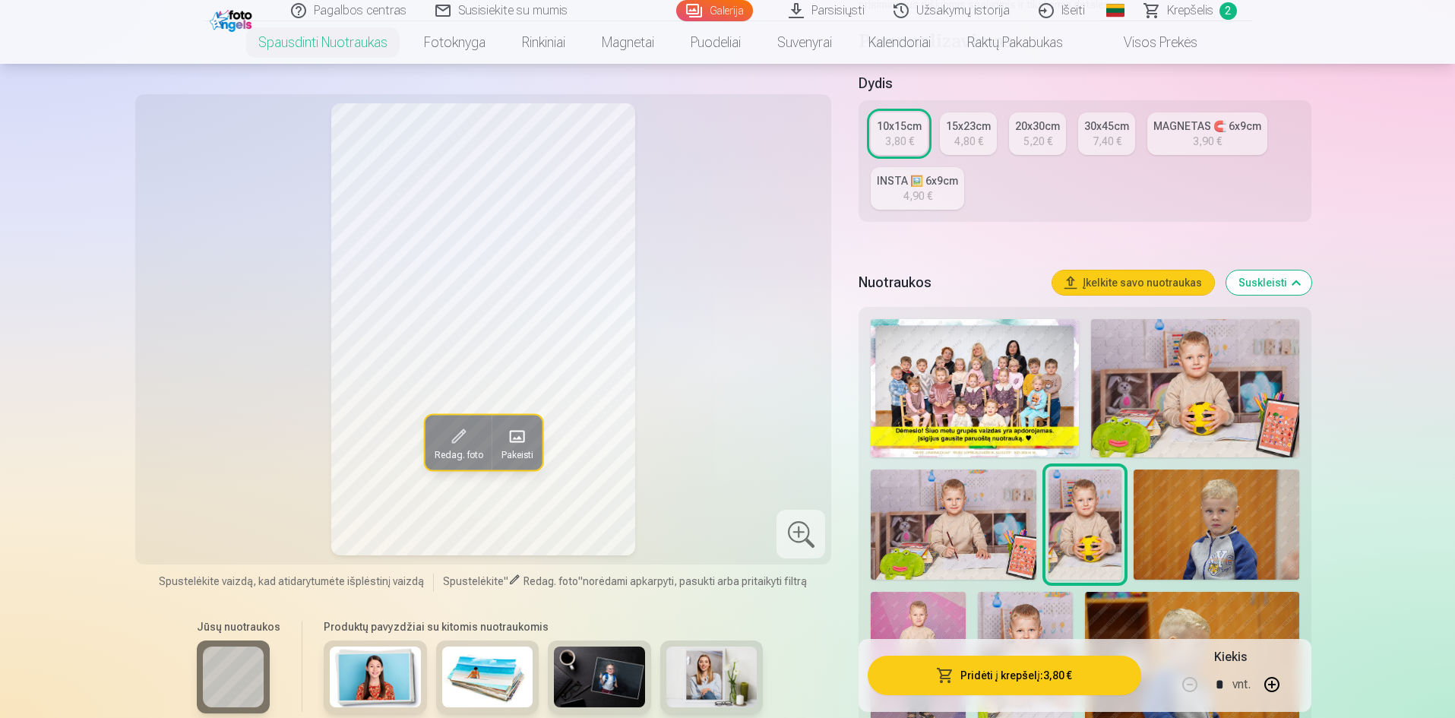
click at [1119, 397] on img at bounding box center [1195, 388] width 208 height 138
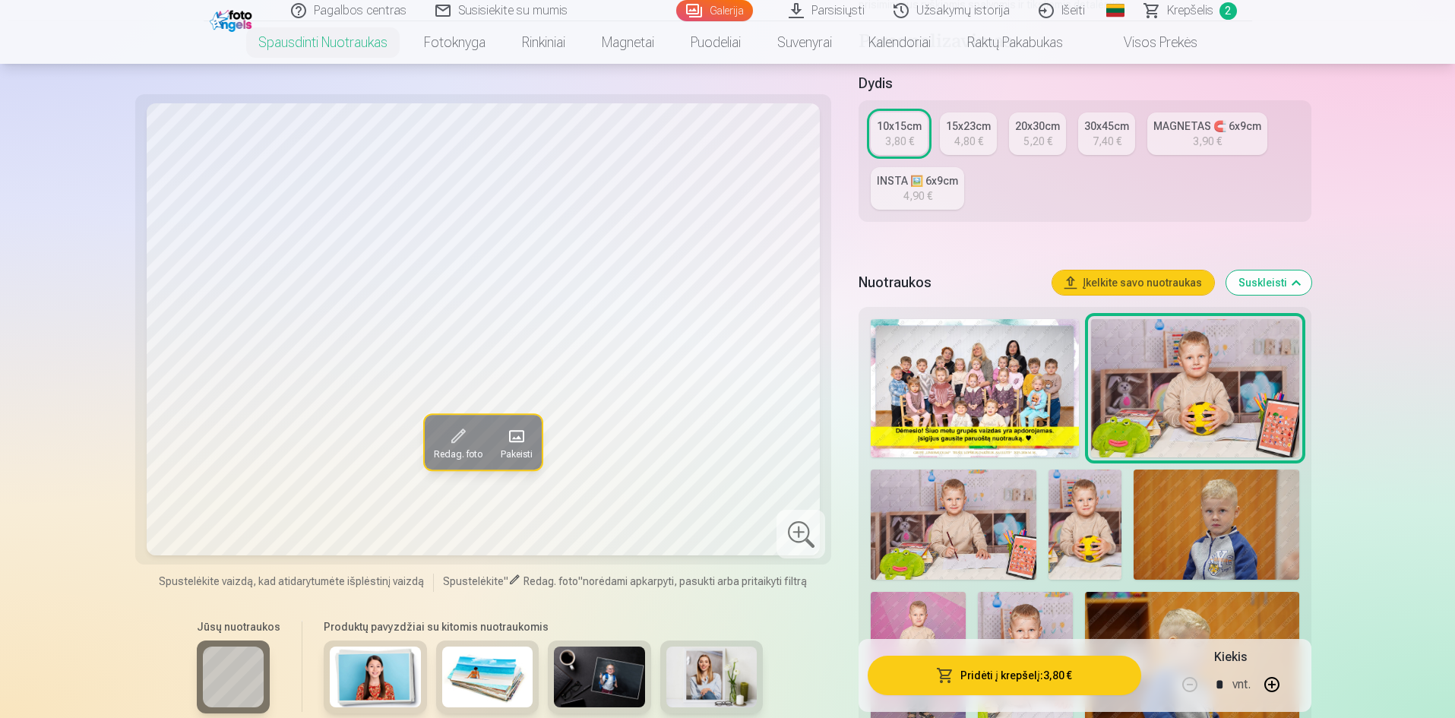
click at [973, 510] on img at bounding box center [953, 525] width 165 height 110
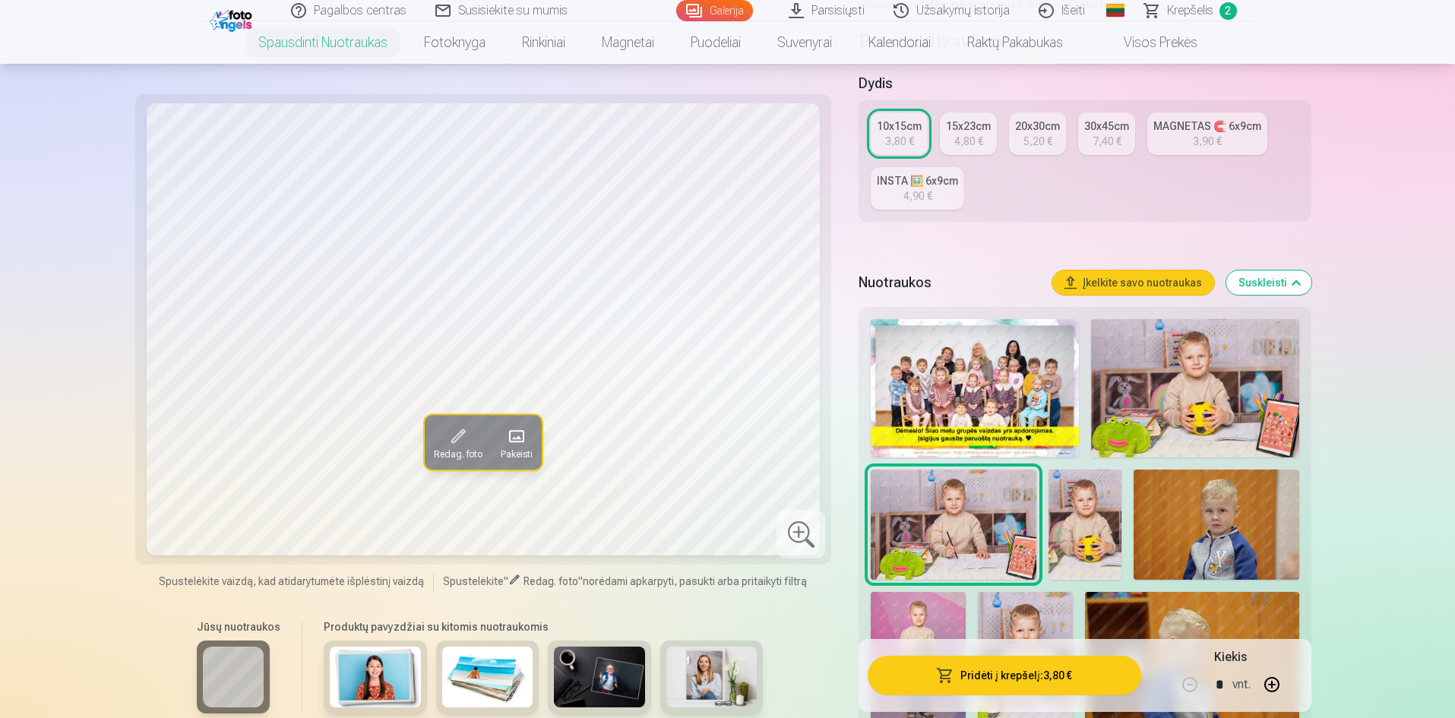
scroll to position [456, 0]
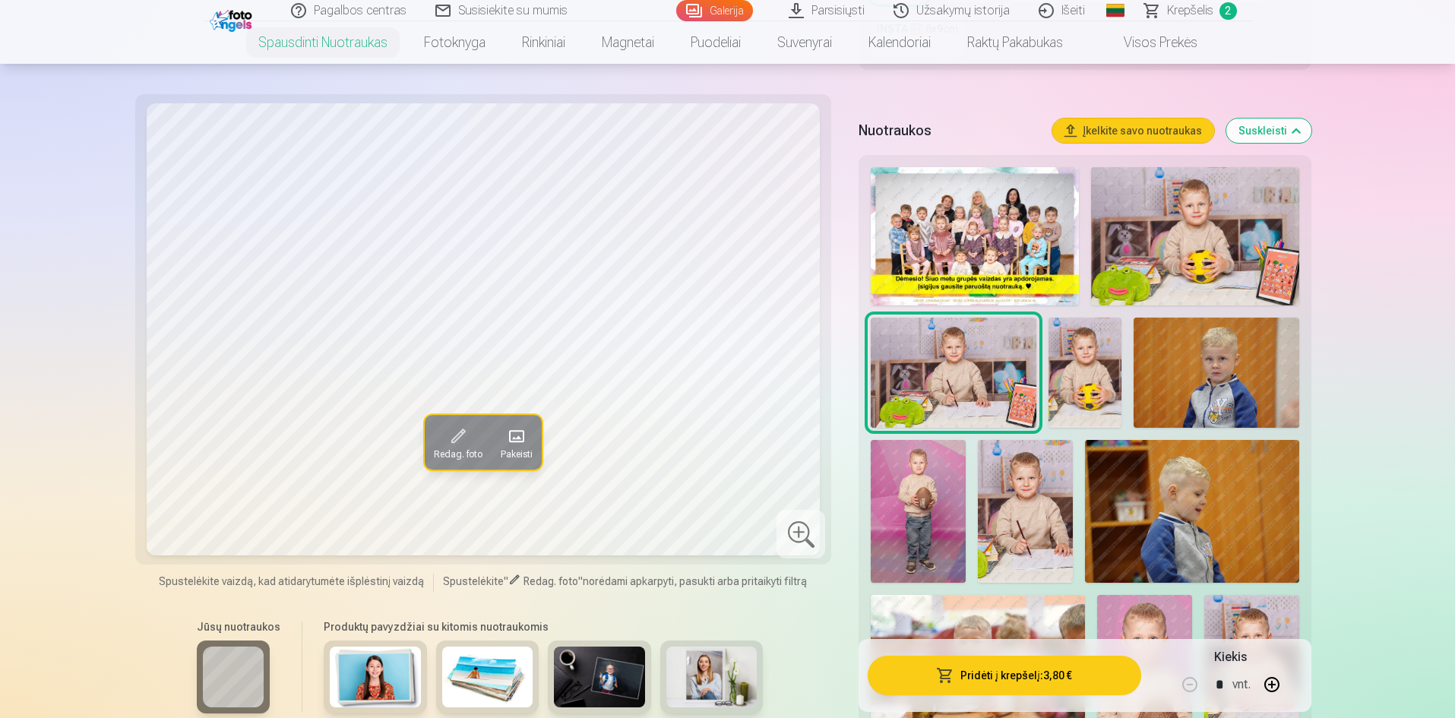
click at [1033, 541] on img at bounding box center [1025, 511] width 95 height 142
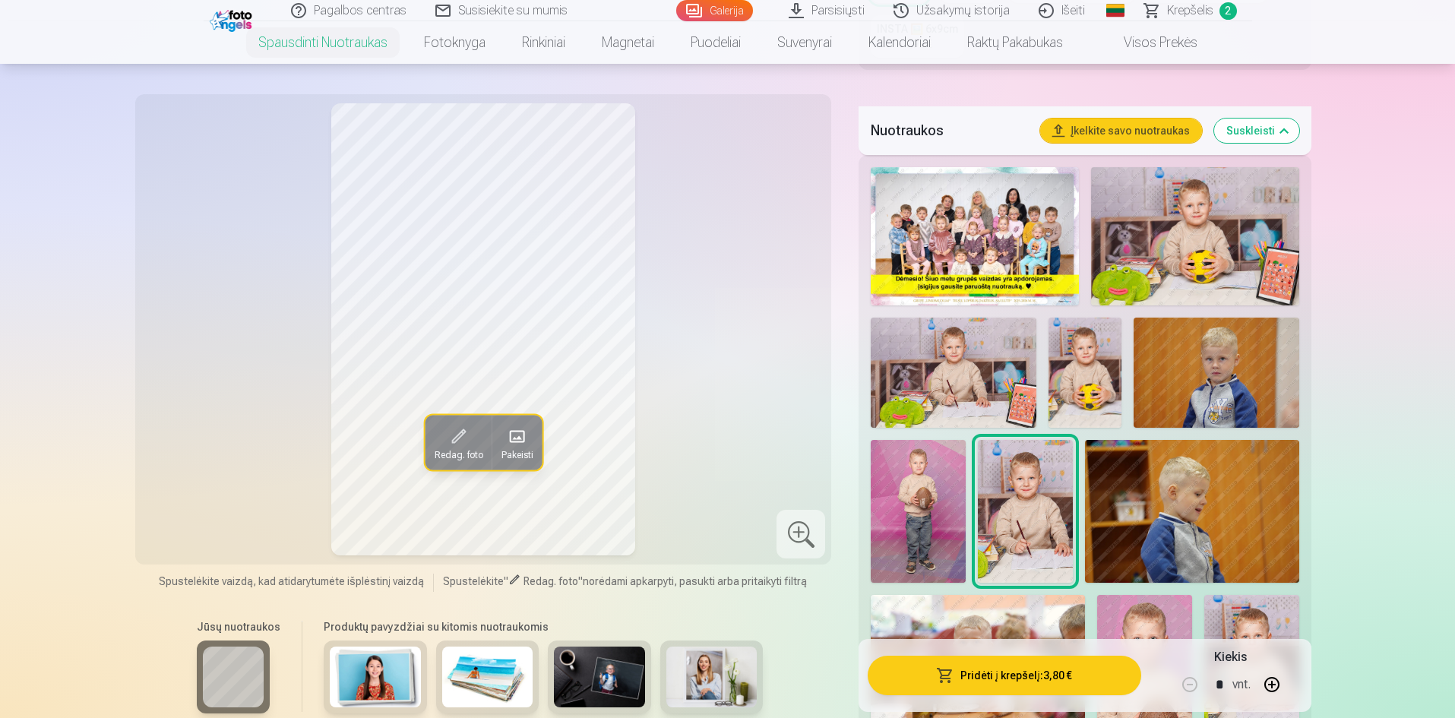
scroll to position [608, 0]
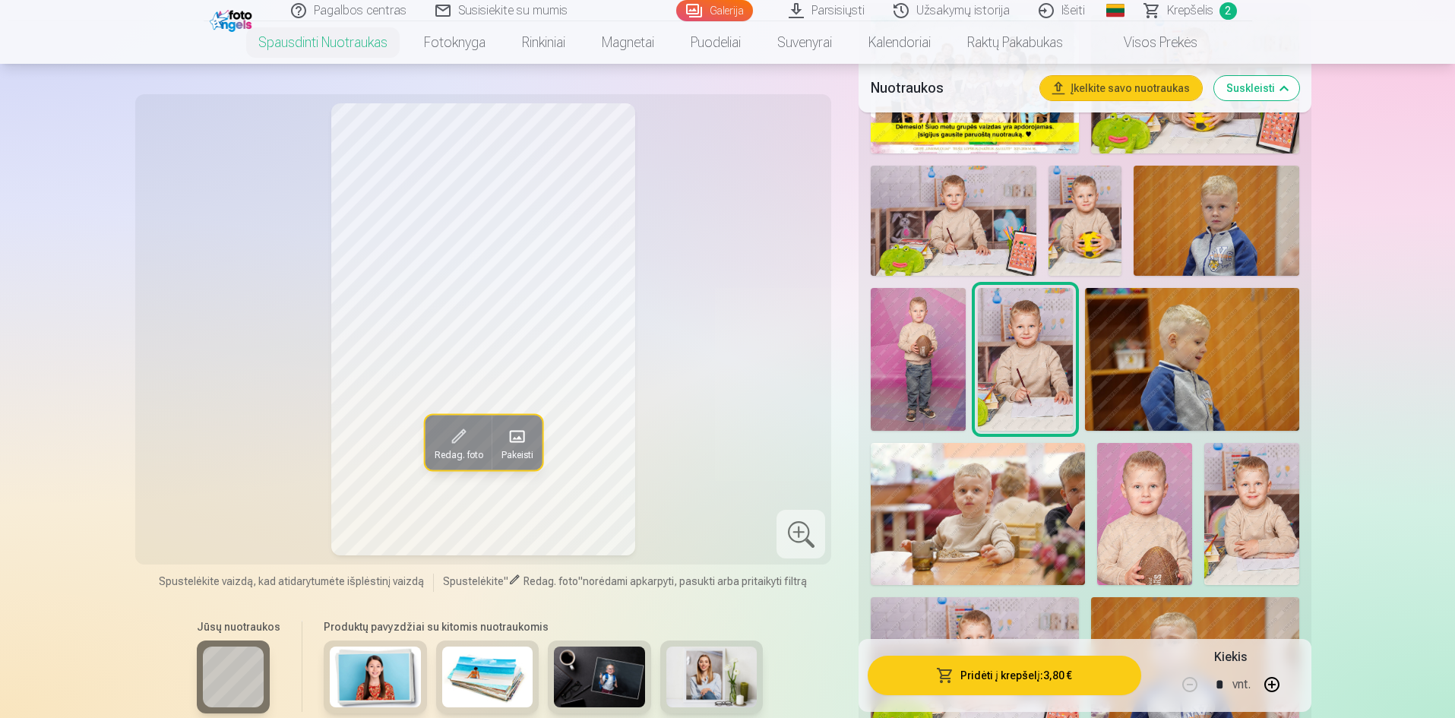
click at [1149, 546] on img at bounding box center [1144, 514] width 95 height 142
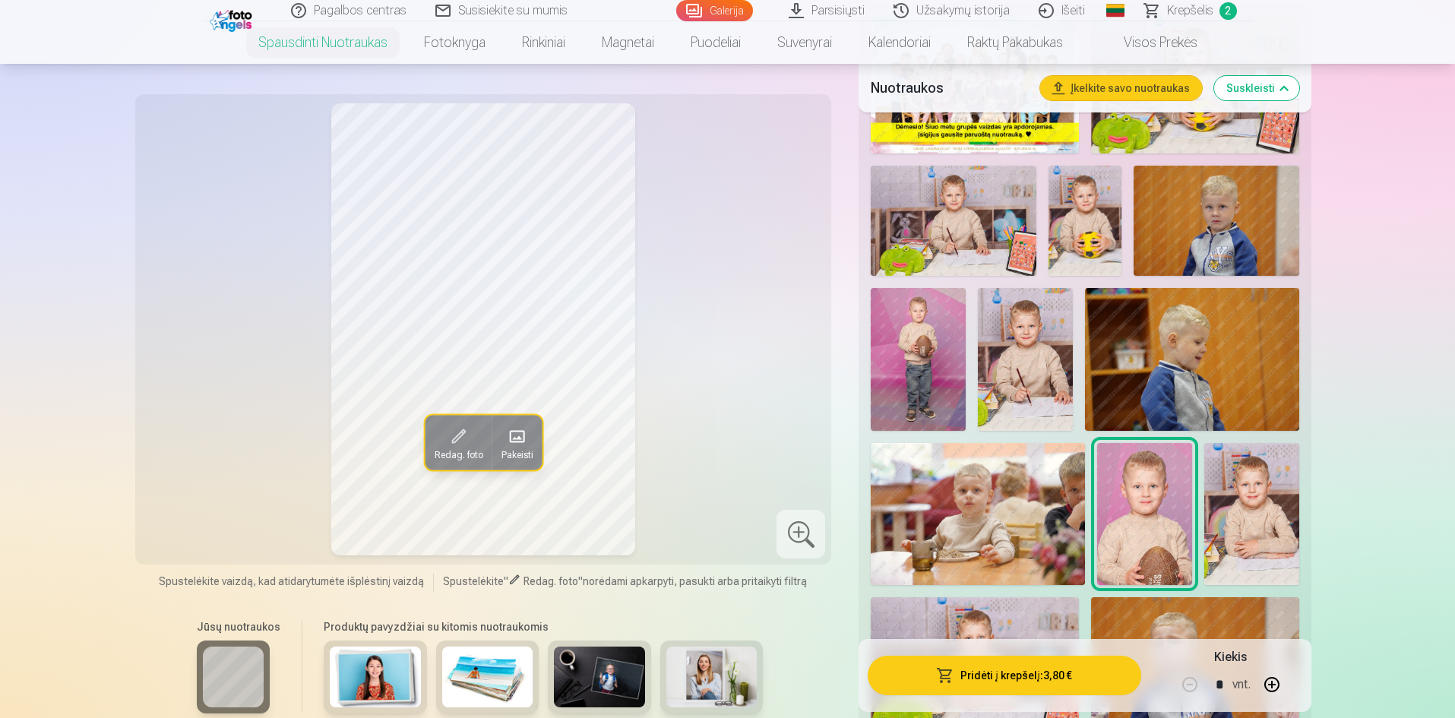
click at [941, 402] on img at bounding box center [918, 359] width 95 height 143
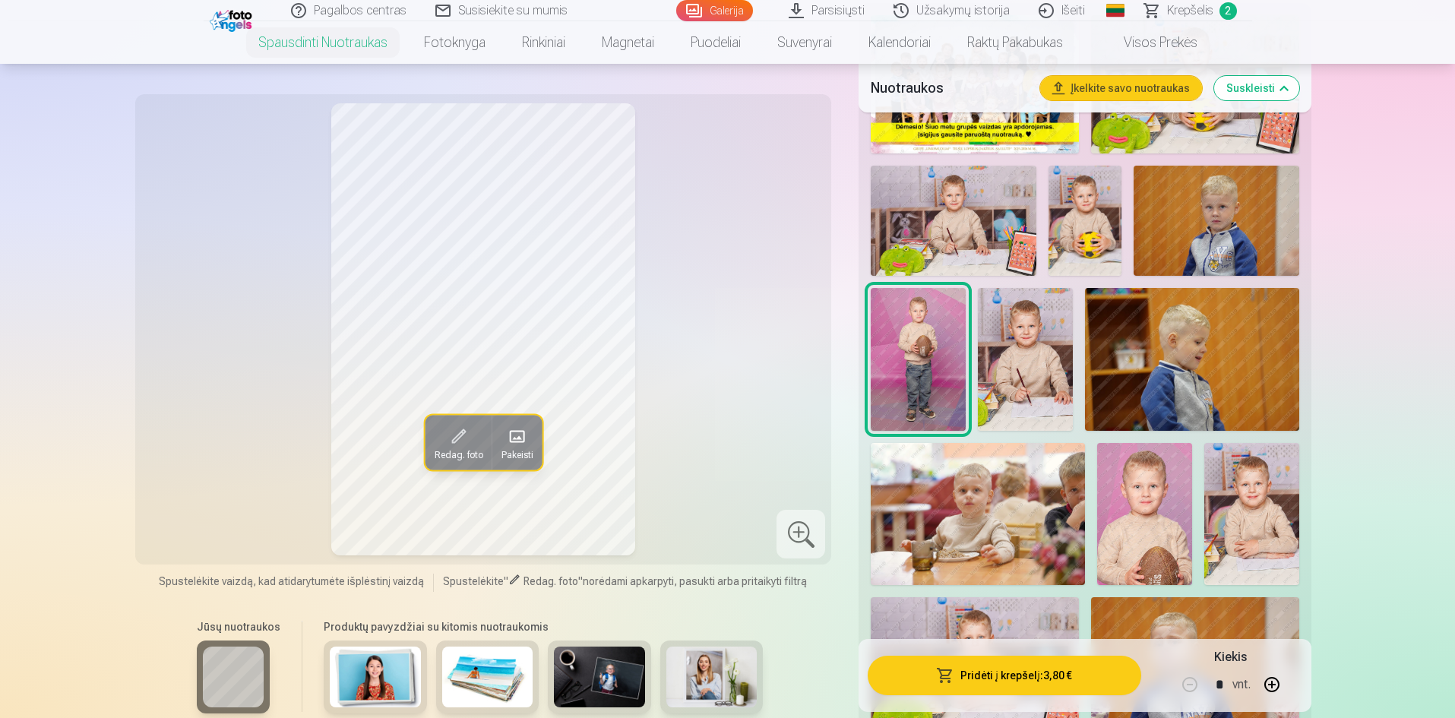
click at [1156, 486] on img at bounding box center [1144, 514] width 95 height 142
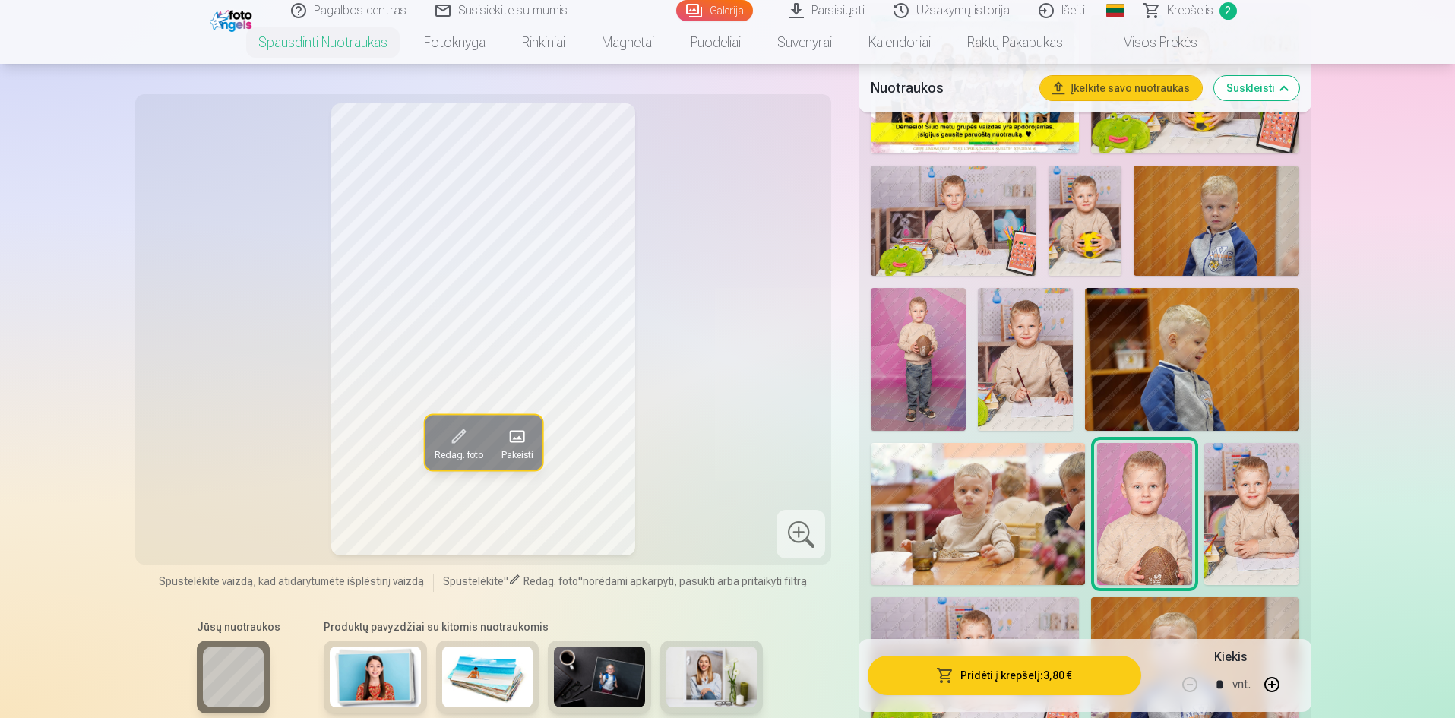
click at [1239, 517] on img at bounding box center [1252, 514] width 95 height 143
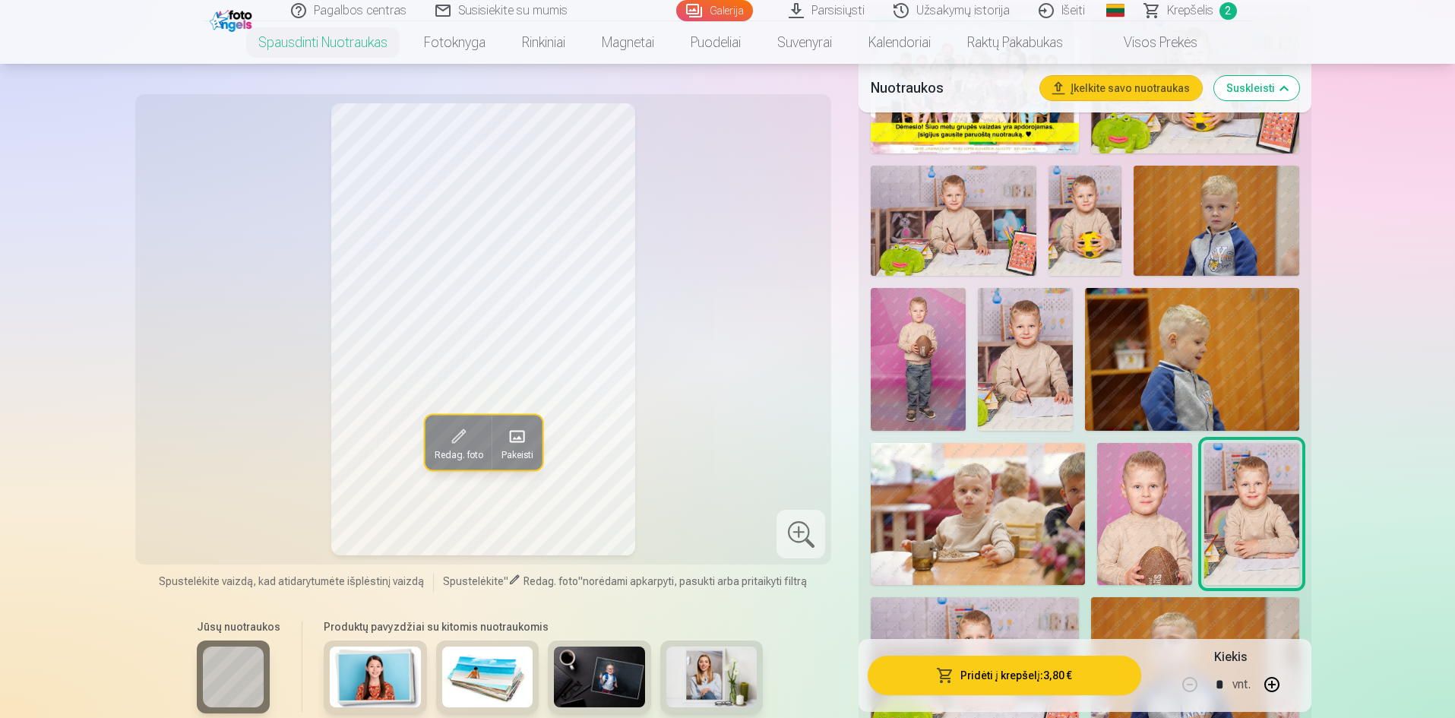
scroll to position [760, 0]
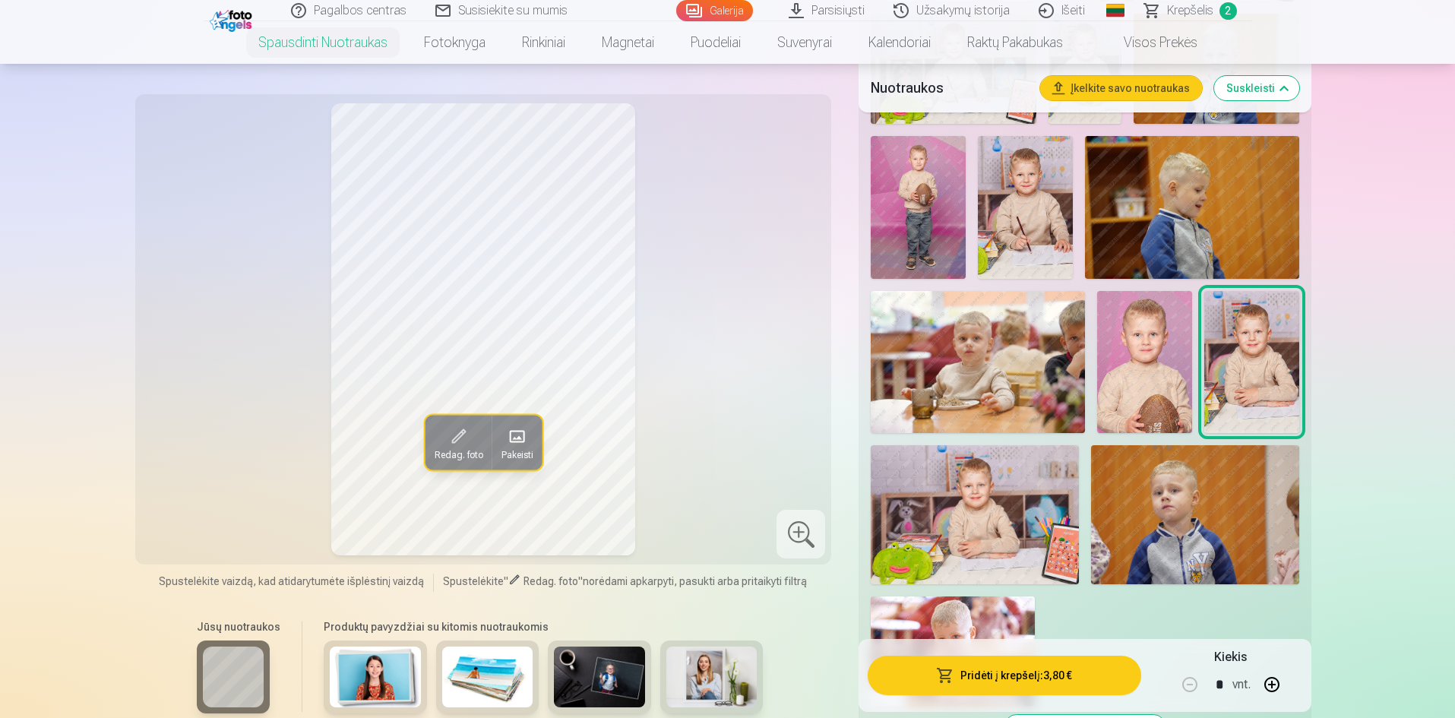
click at [999, 553] on img at bounding box center [975, 514] width 208 height 138
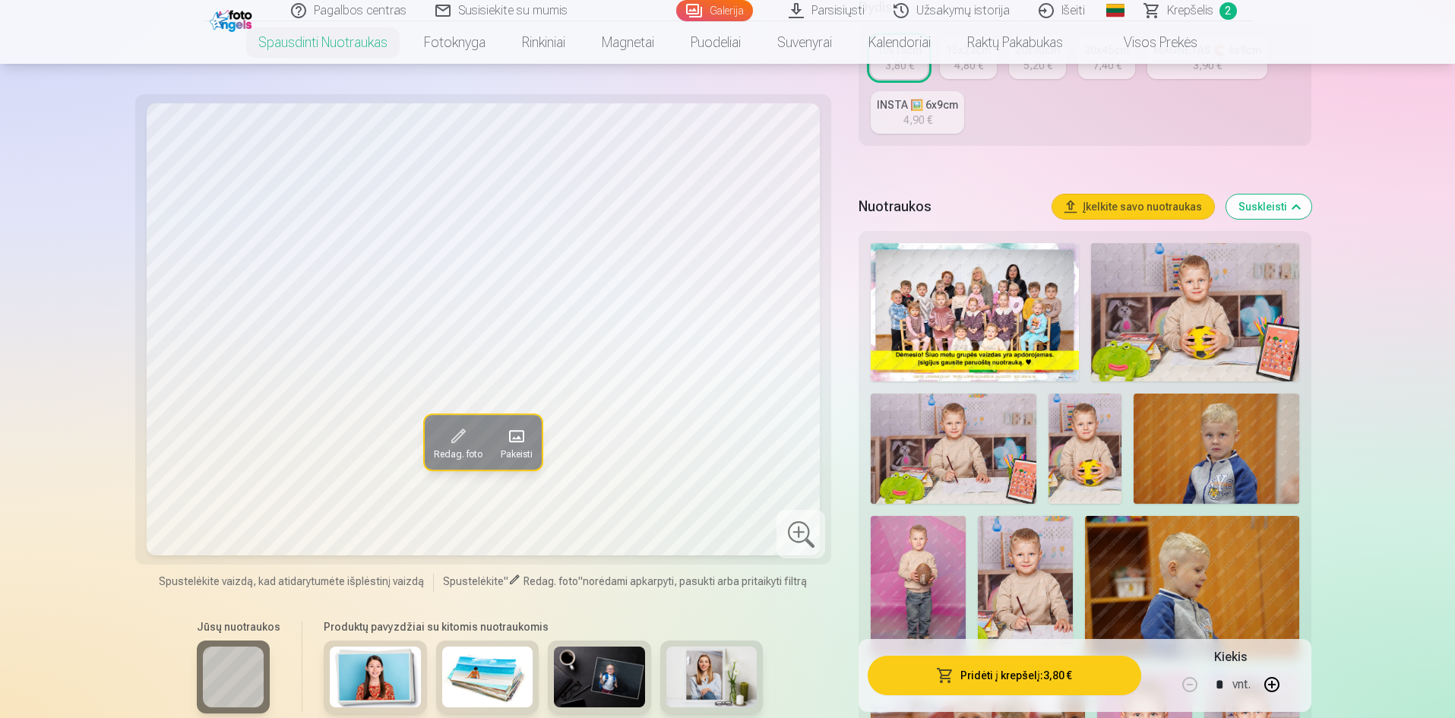
scroll to position [304, 0]
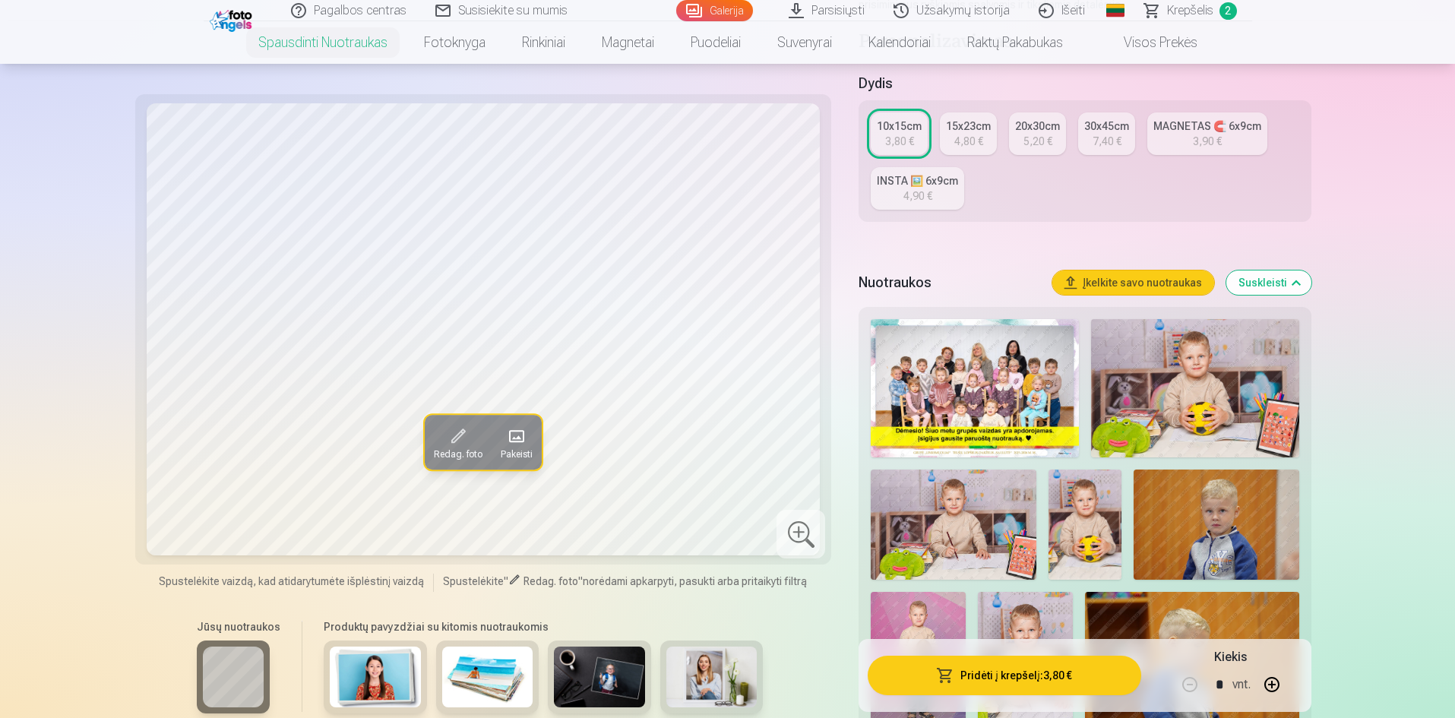
click at [1192, 406] on img at bounding box center [1195, 388] width 208 height 138
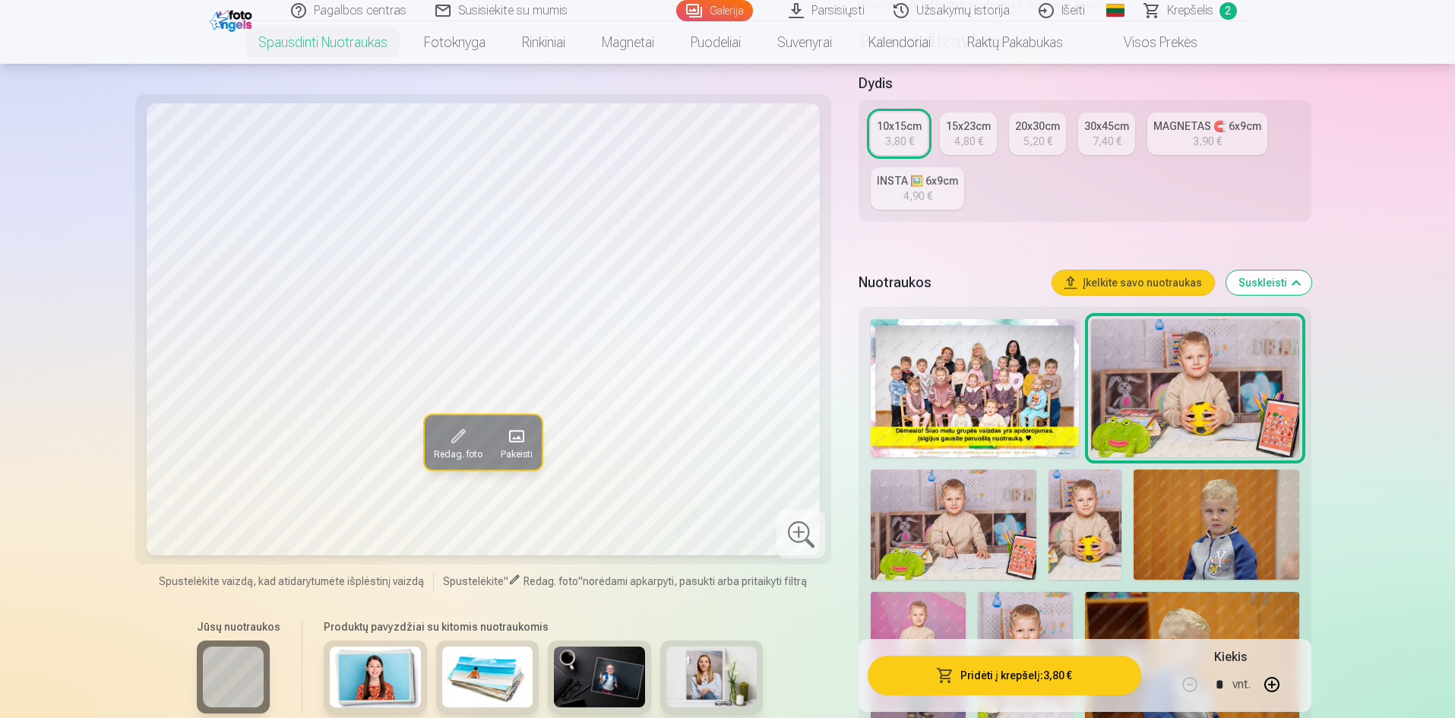
click at [1015, 613] on img at bounding box center [1025, 663] width 95 height 142
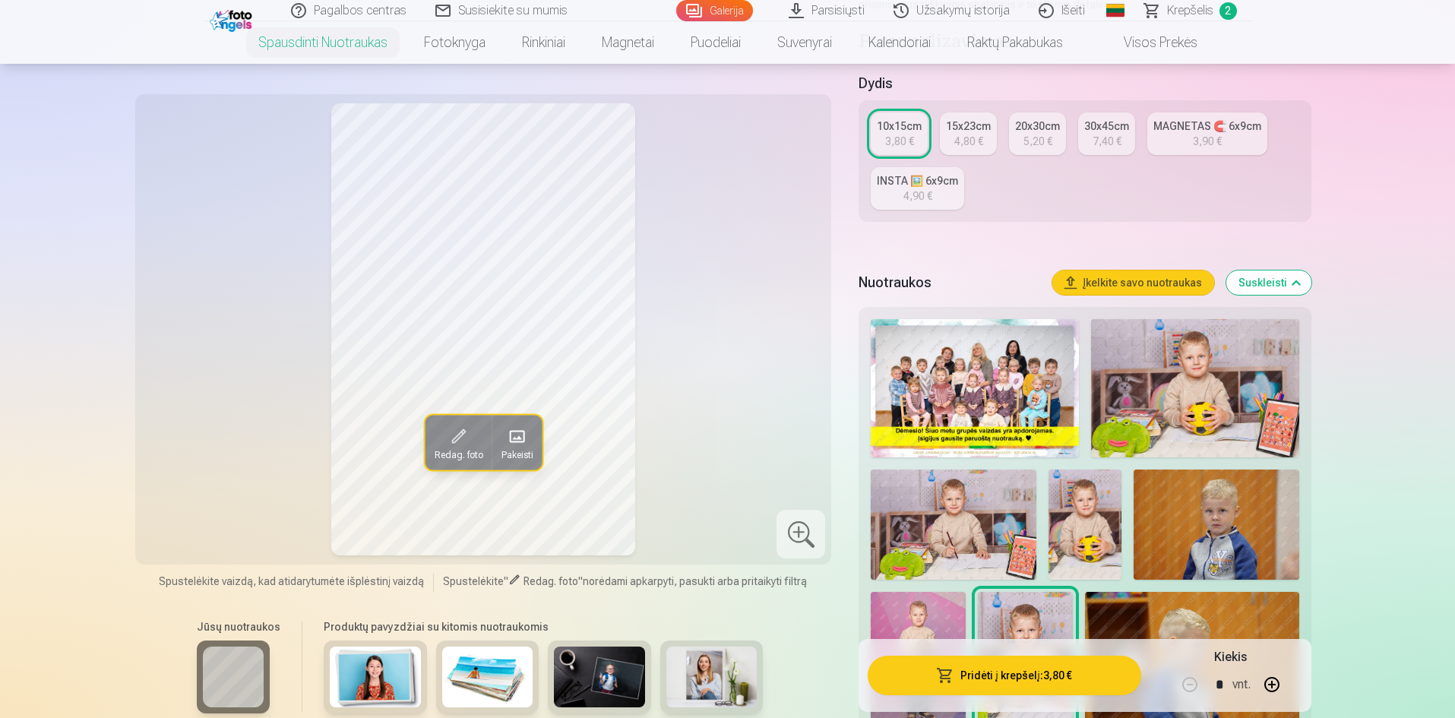
click at [1167, 435] on img at bounding box center [1195, 388] width 208 height 138
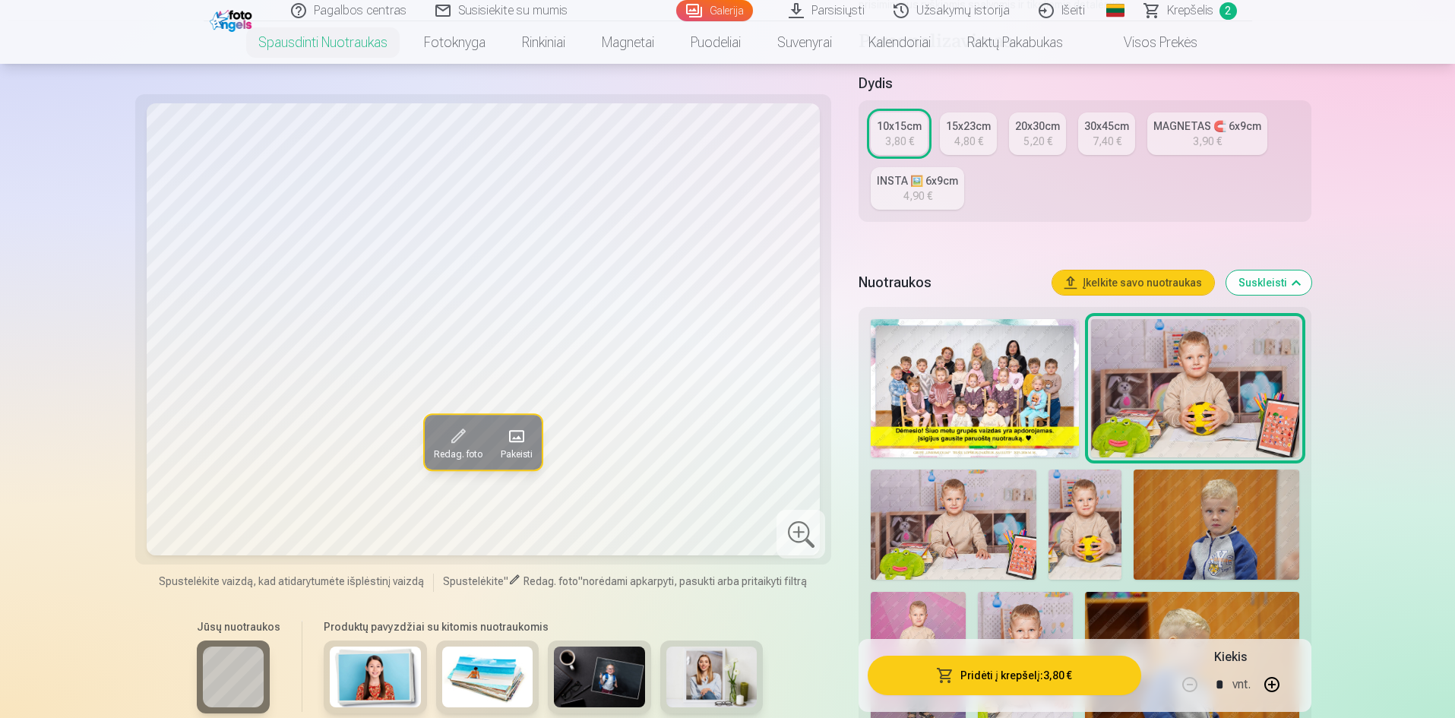
click at [1098, 512] on img at bounding box center [1086, 525] width 74 height 110
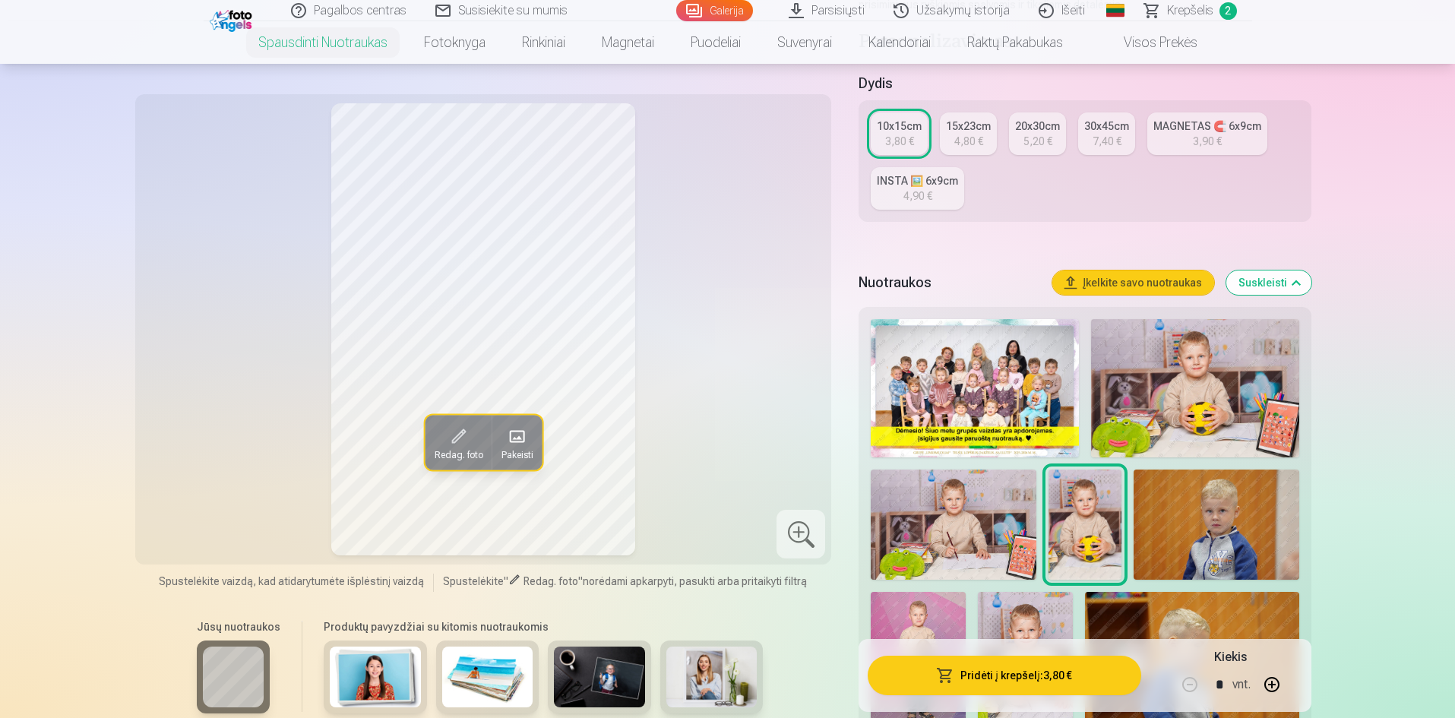
click at [1179, 409] on img at bounding box center [1195, 388] width 208 height 138
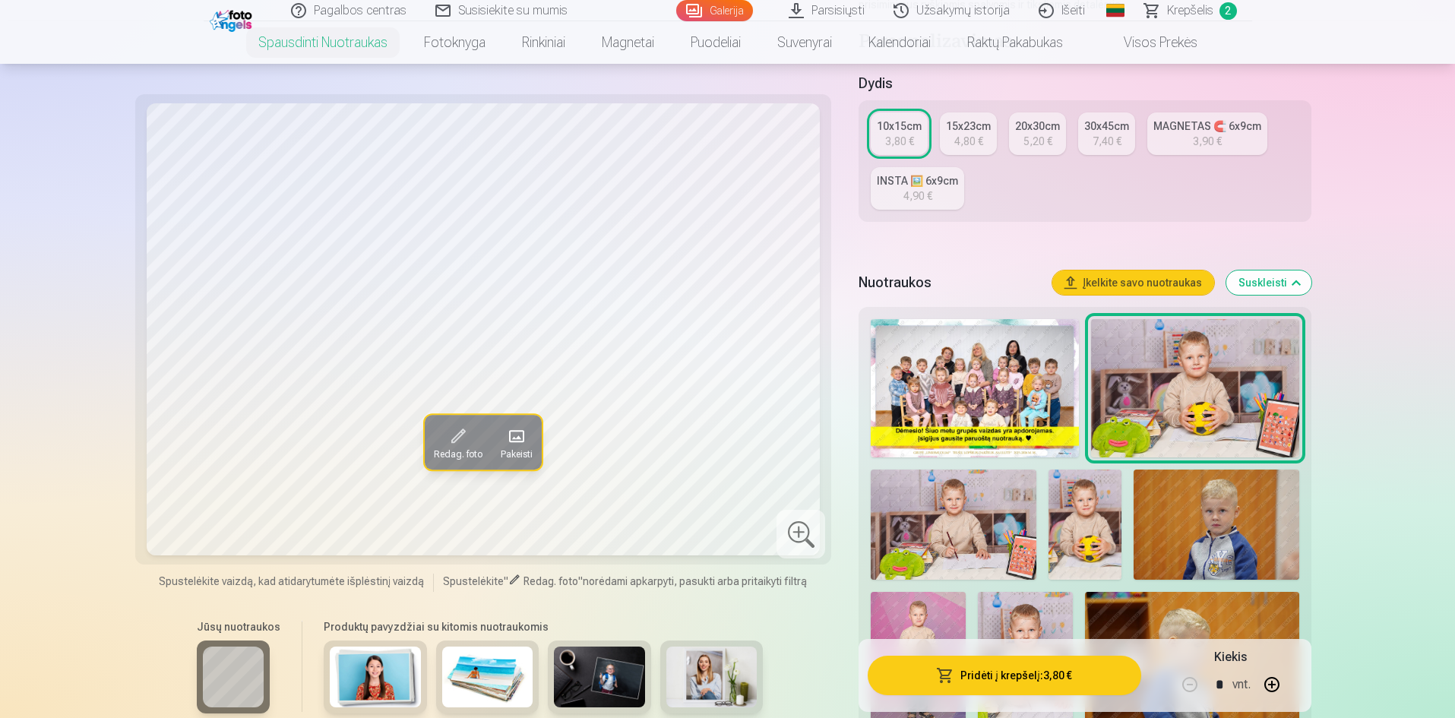
click at [1086, 504] on img at bounding box center [1086, 525] width 74 height 110
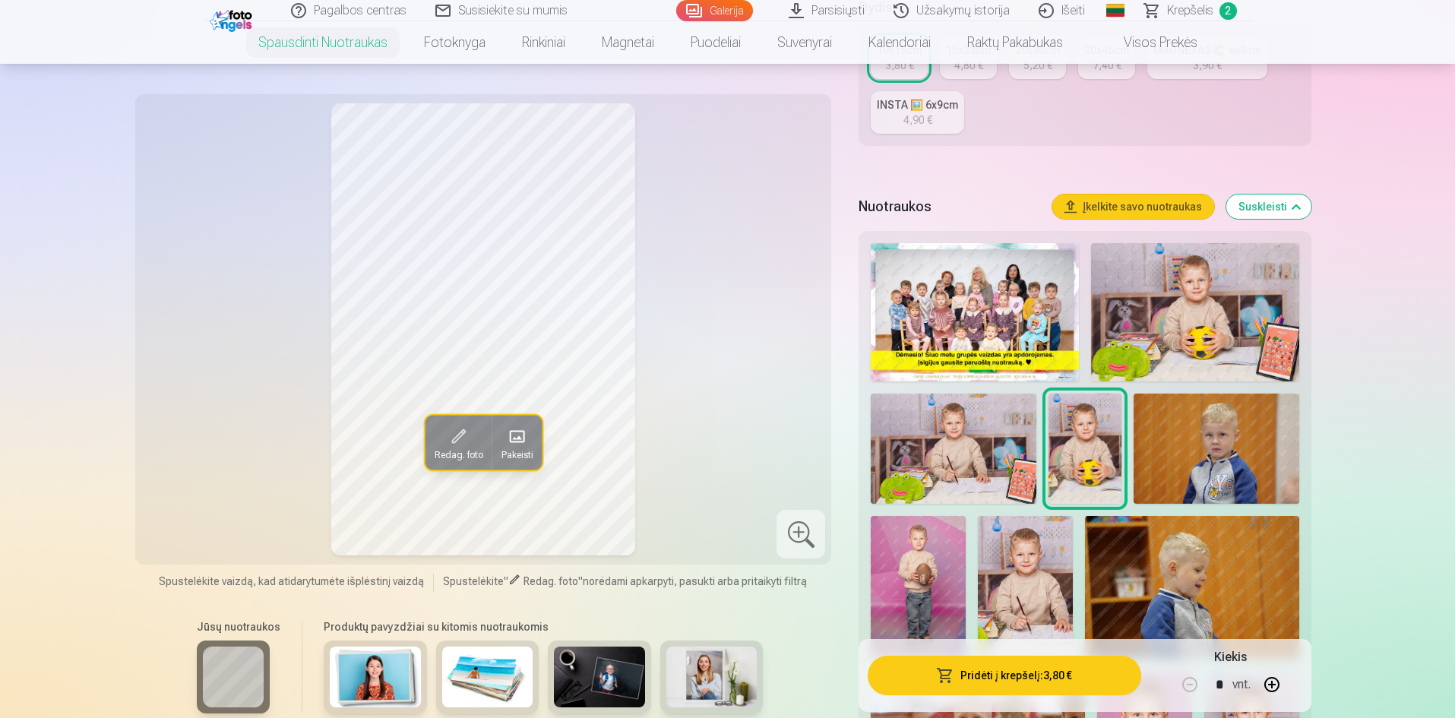
scroll to position [456, 0]
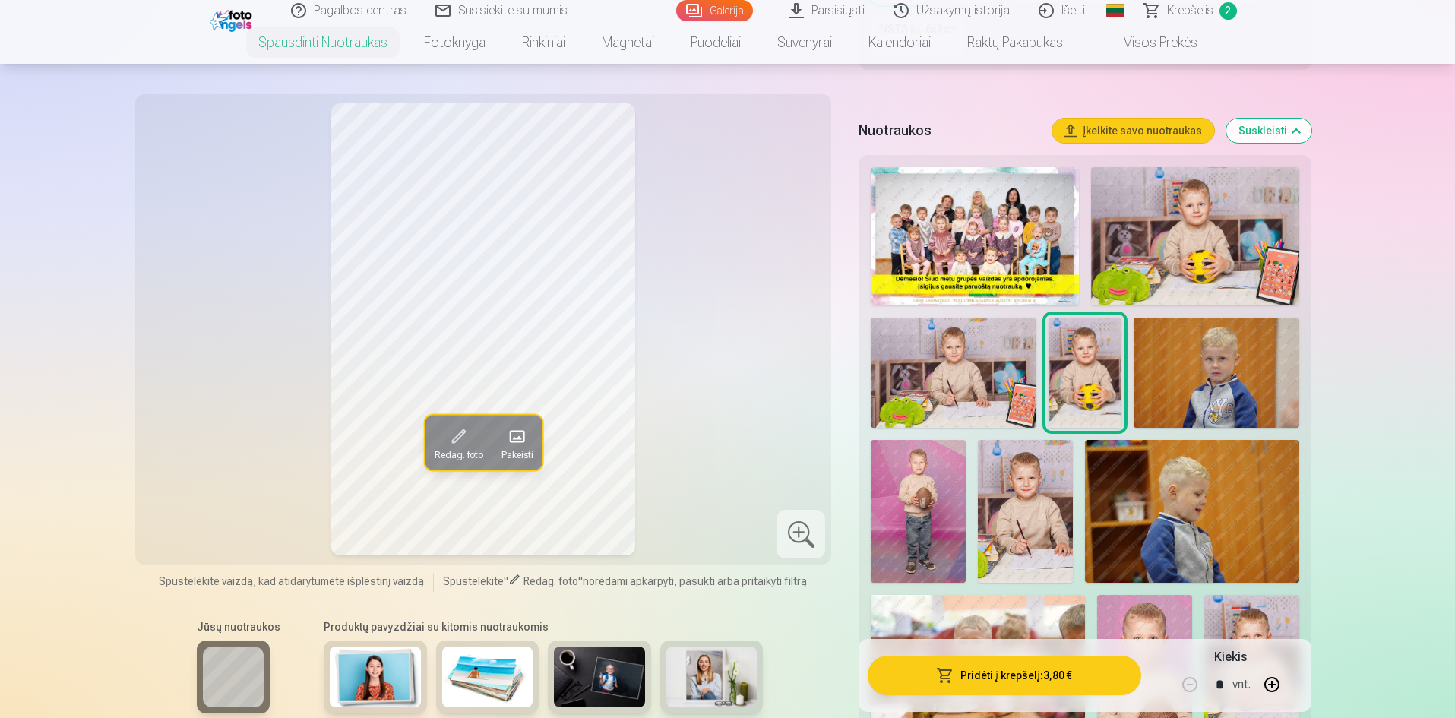
click at [970, 369] on img at bounding box center [953, 373] width 165 height 110
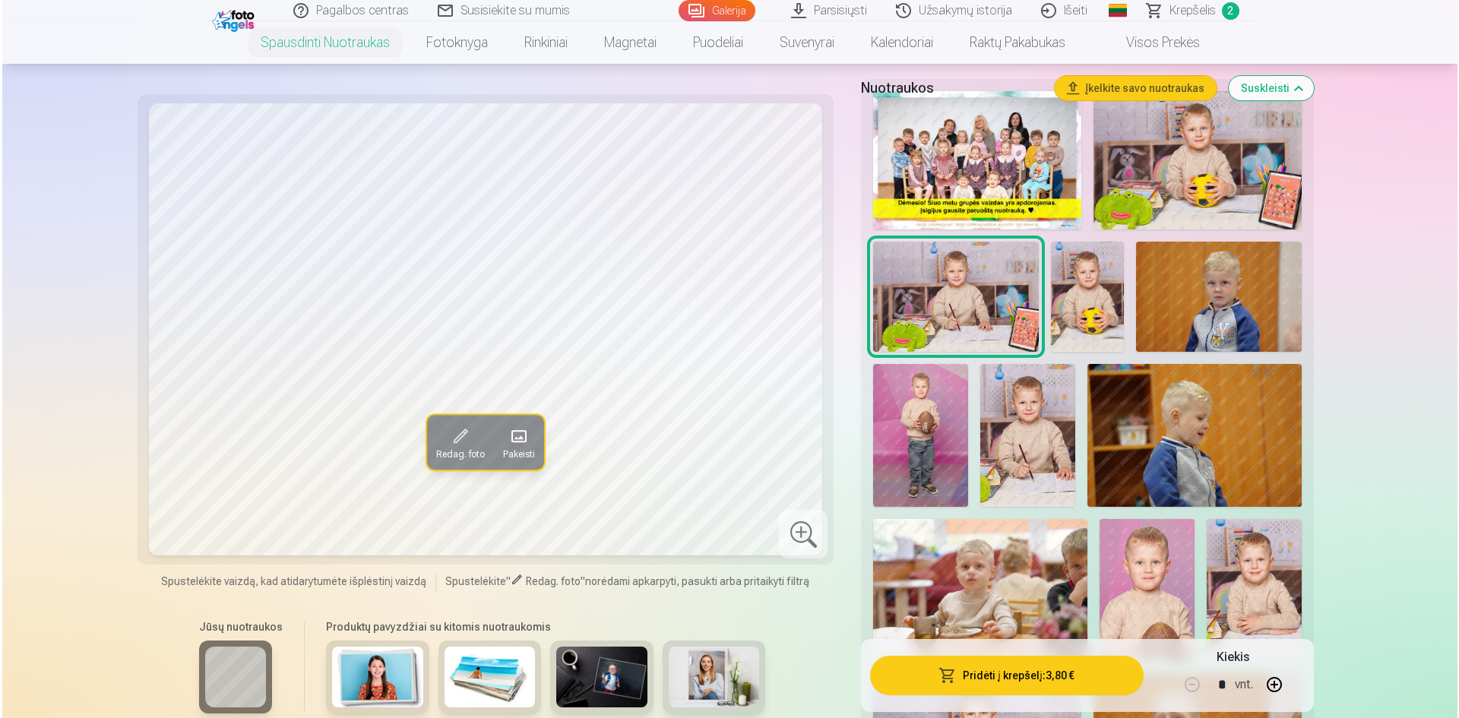
scroll to position [608, 0]
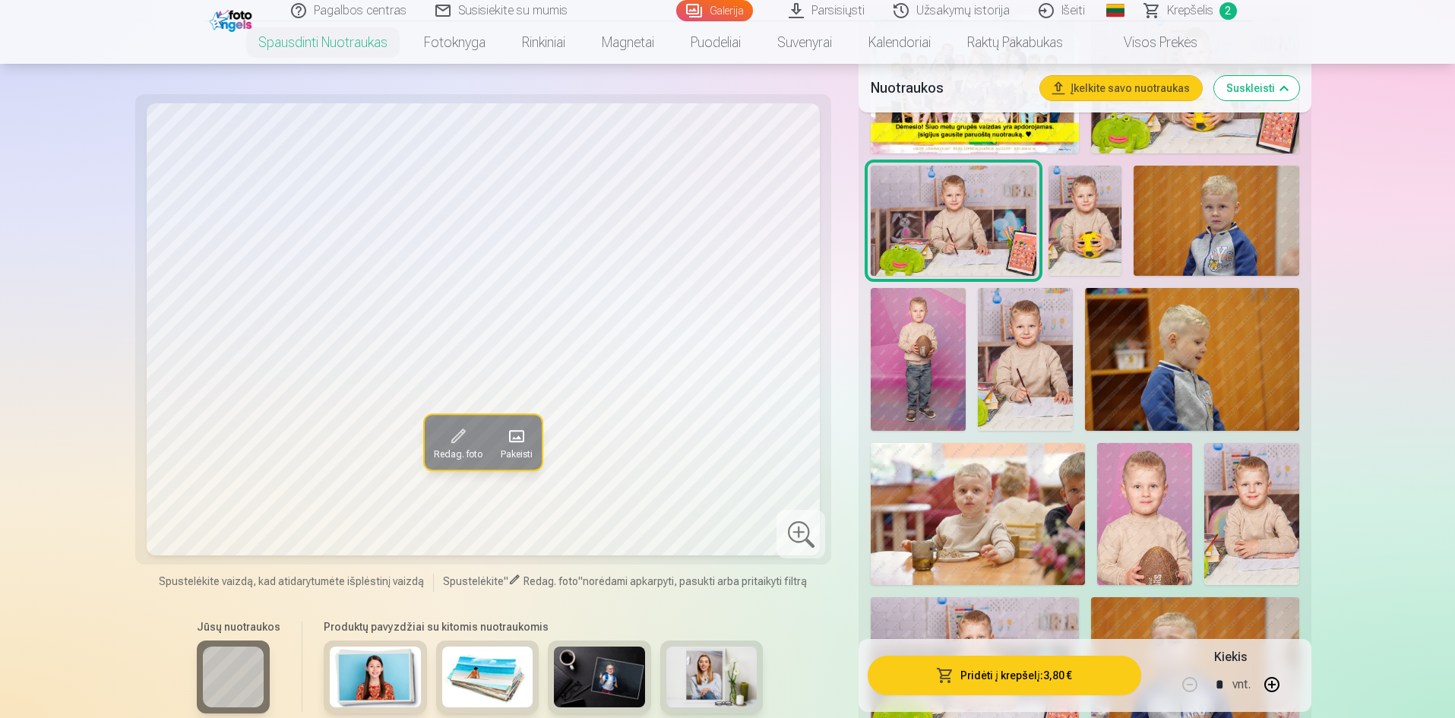
click at [1134, 521] on img at bounding box center [1144, 514] width 95 height 142
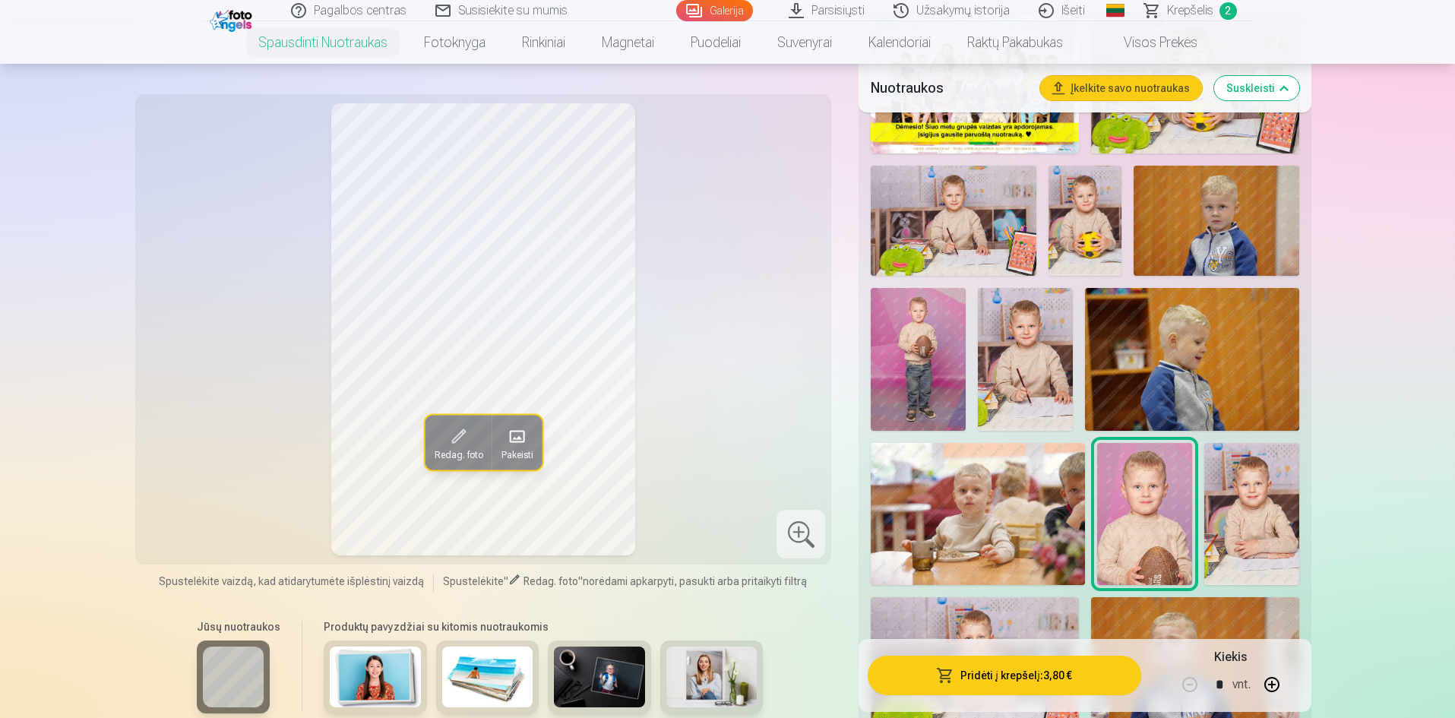
click at [932, 379] on img at bounding box center [918, 359] width 95 height 143
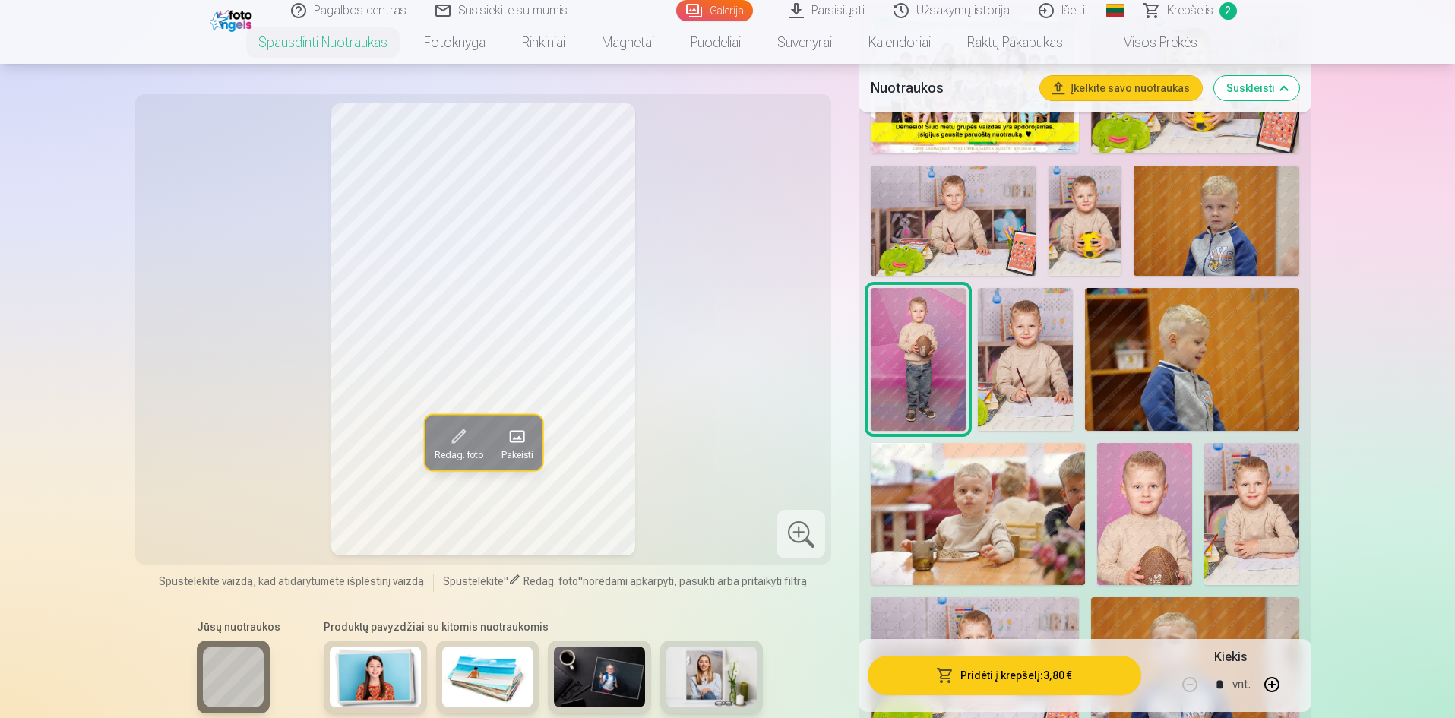
click at [1003, 682] on button "Pridėti į krepšelį : 3,80 €" at bounding box center [1004, 676] width 273 height 40
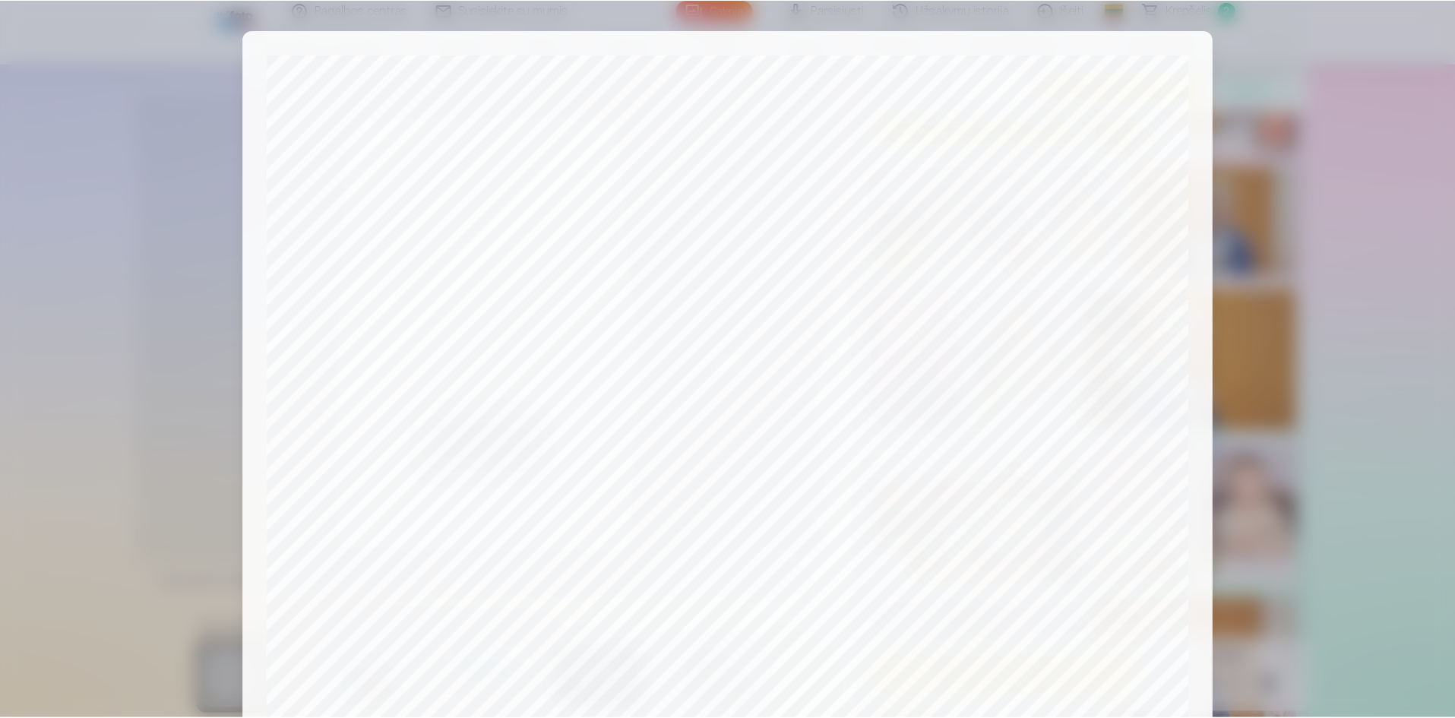
scroll to position [376, 0]
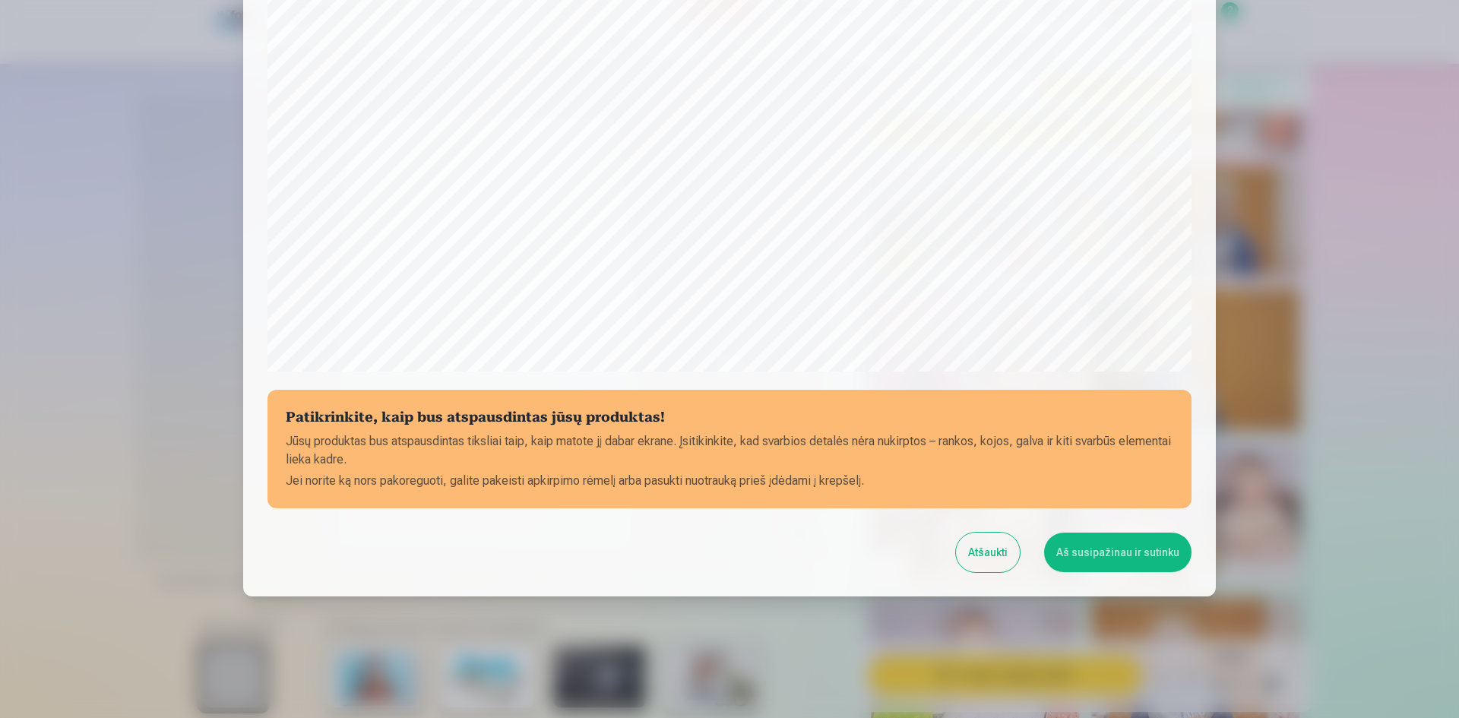
click at [1090, 553] on button "Aš susipažinau ir sutinku" at bounding box center [1117, 553] width 147 height 40
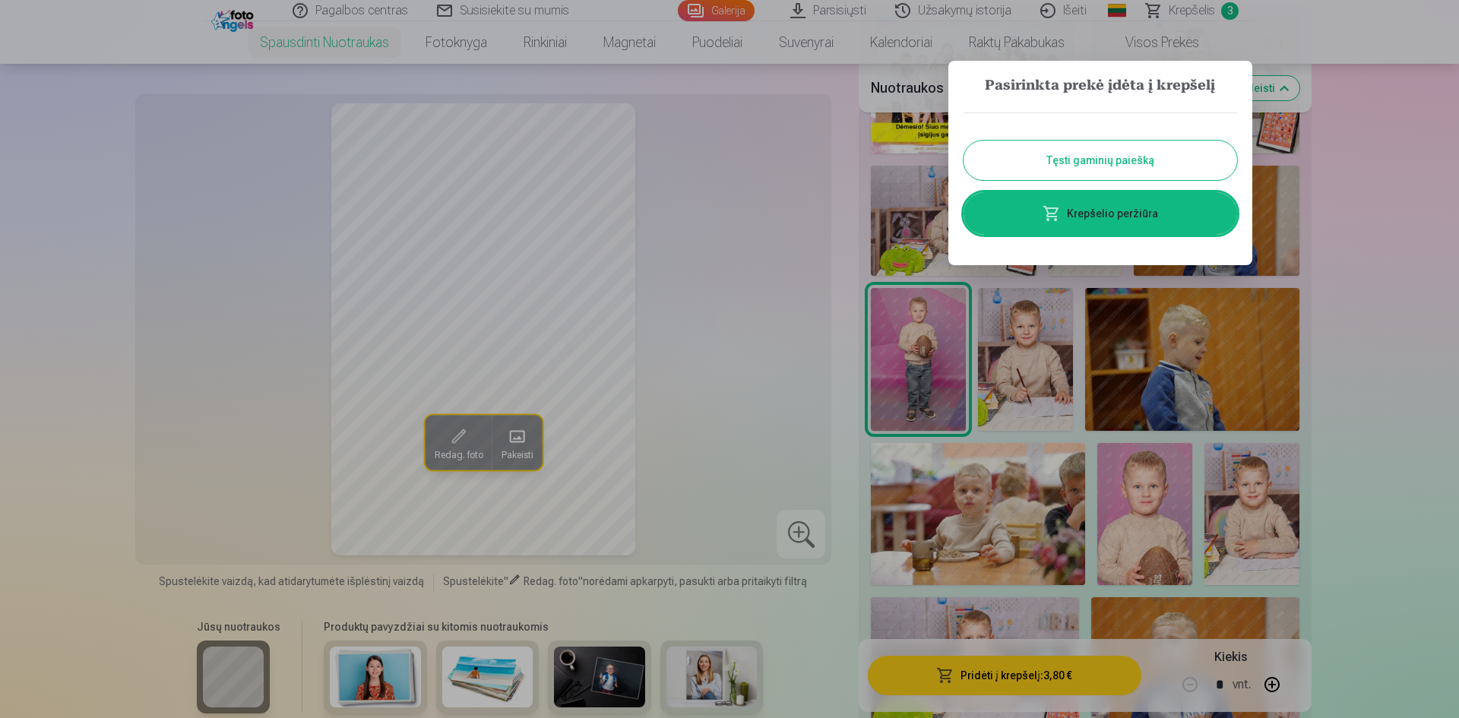
click at [1350, 228] on div at bounding box center [729, 359] width 1459 height 718
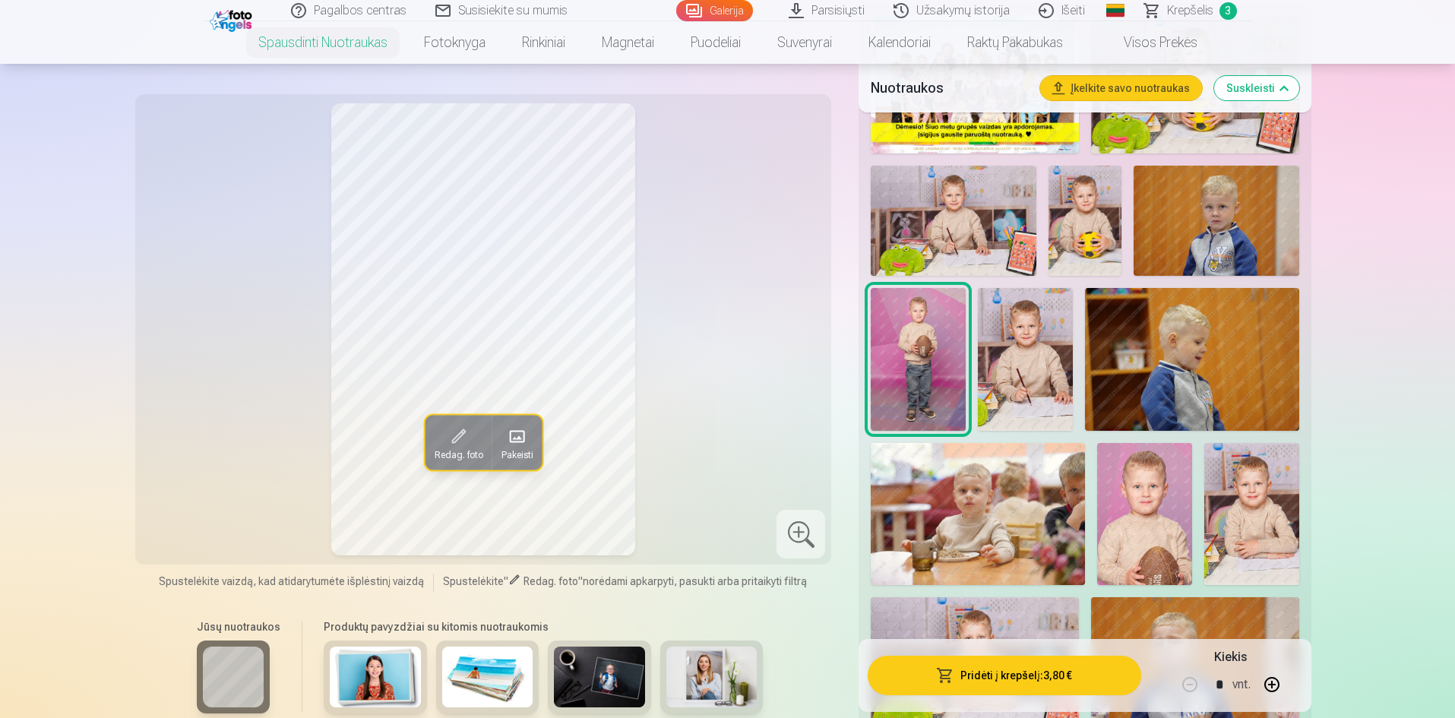
click at [1148, 478] on img at bounding box center [1144, 514] width 95 height 142
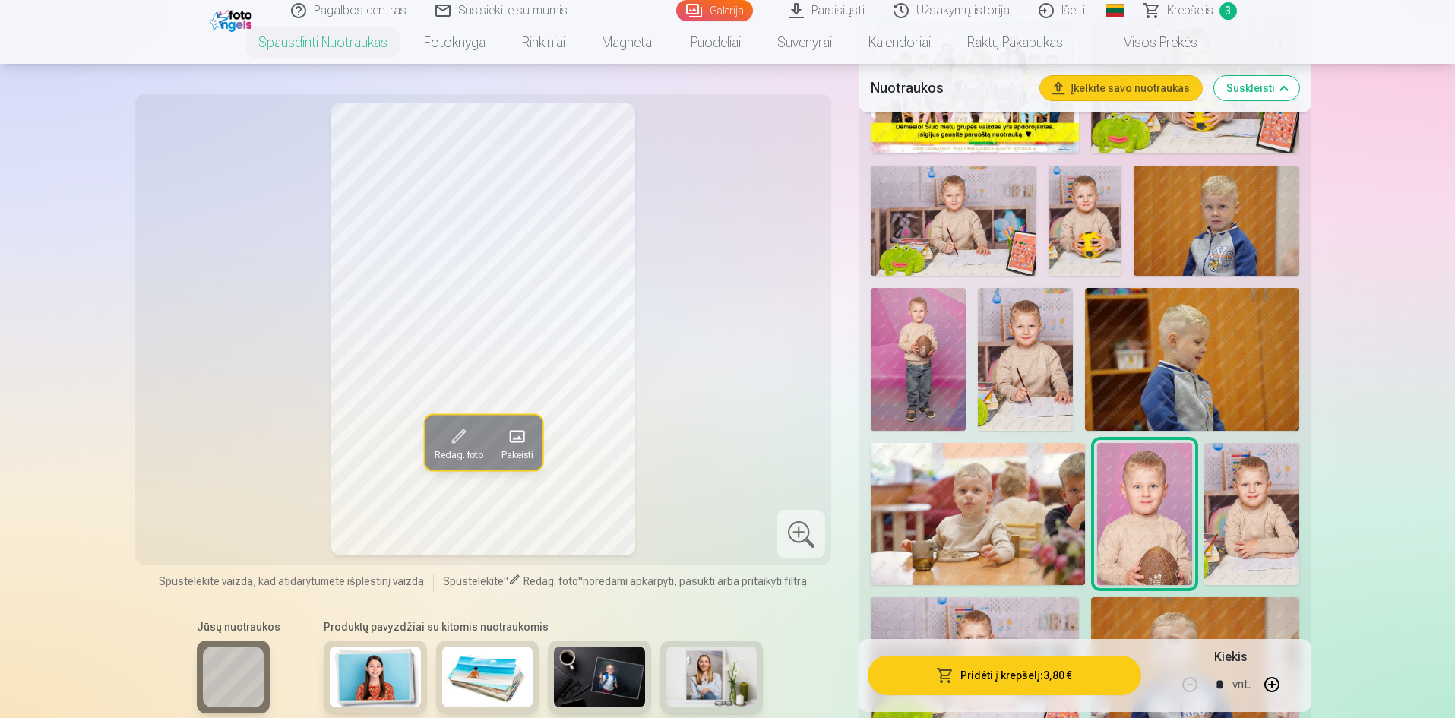
click at [1080, 241] on img at bounding box center [1086, 221] width 74 height 110
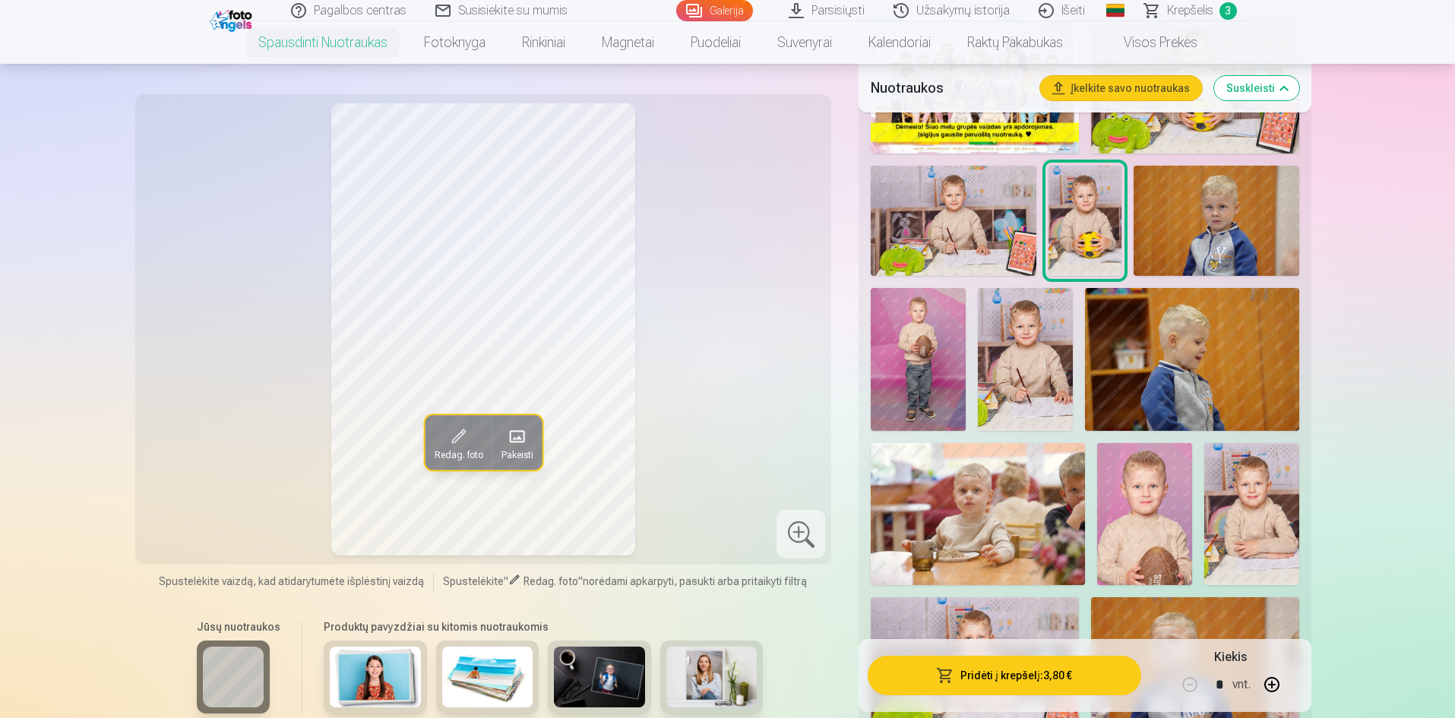
click at [1145, 515] on img at bounding box center [1144, 514] width 95 height 142
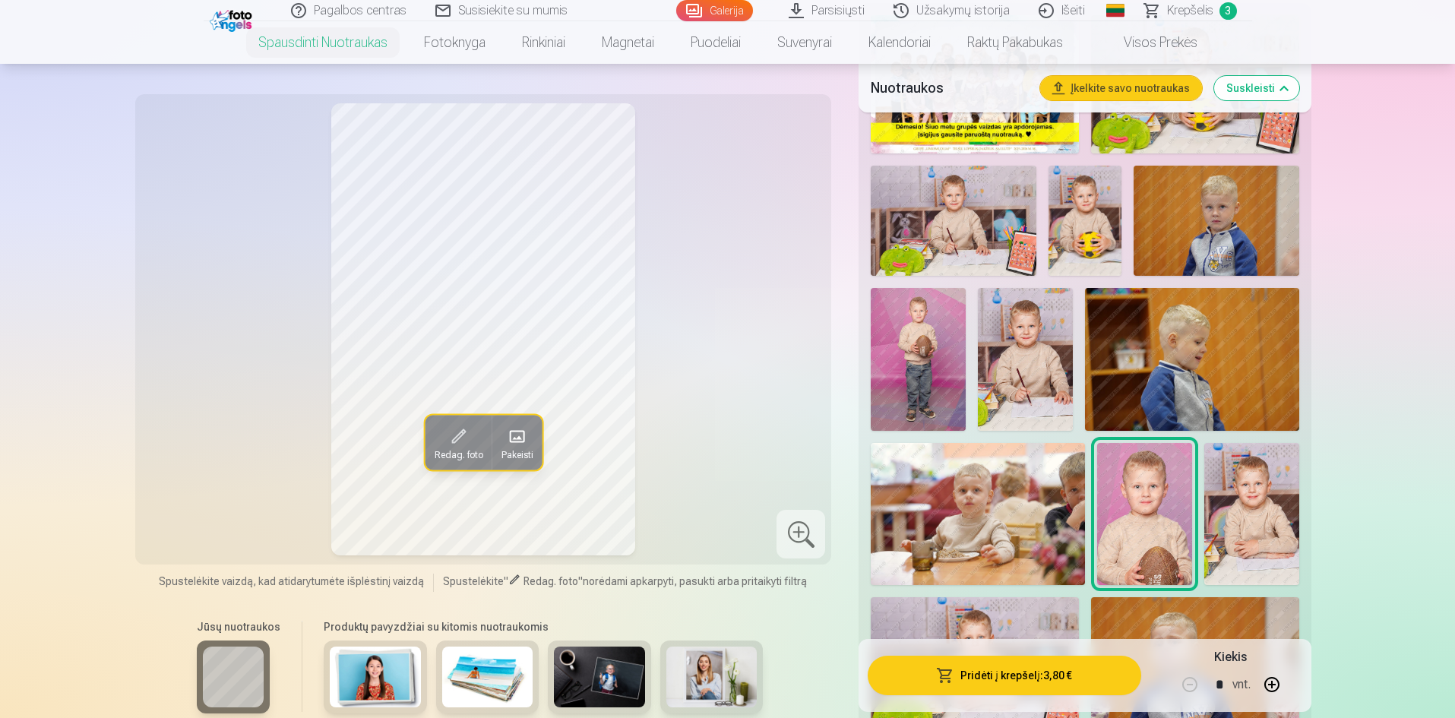
click at [1095, 239] on img at bounding box center [1086, 221] width 74 height 110
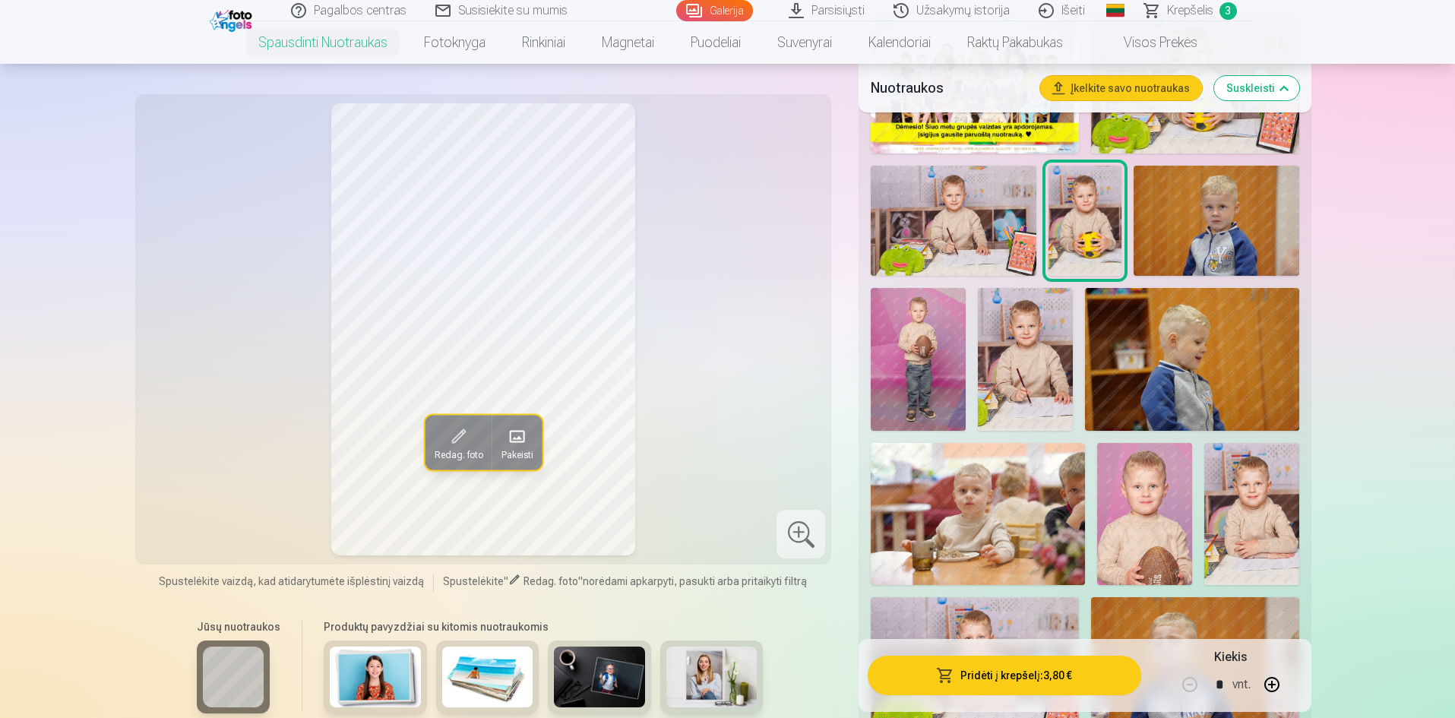
scroll to position [456, 0]
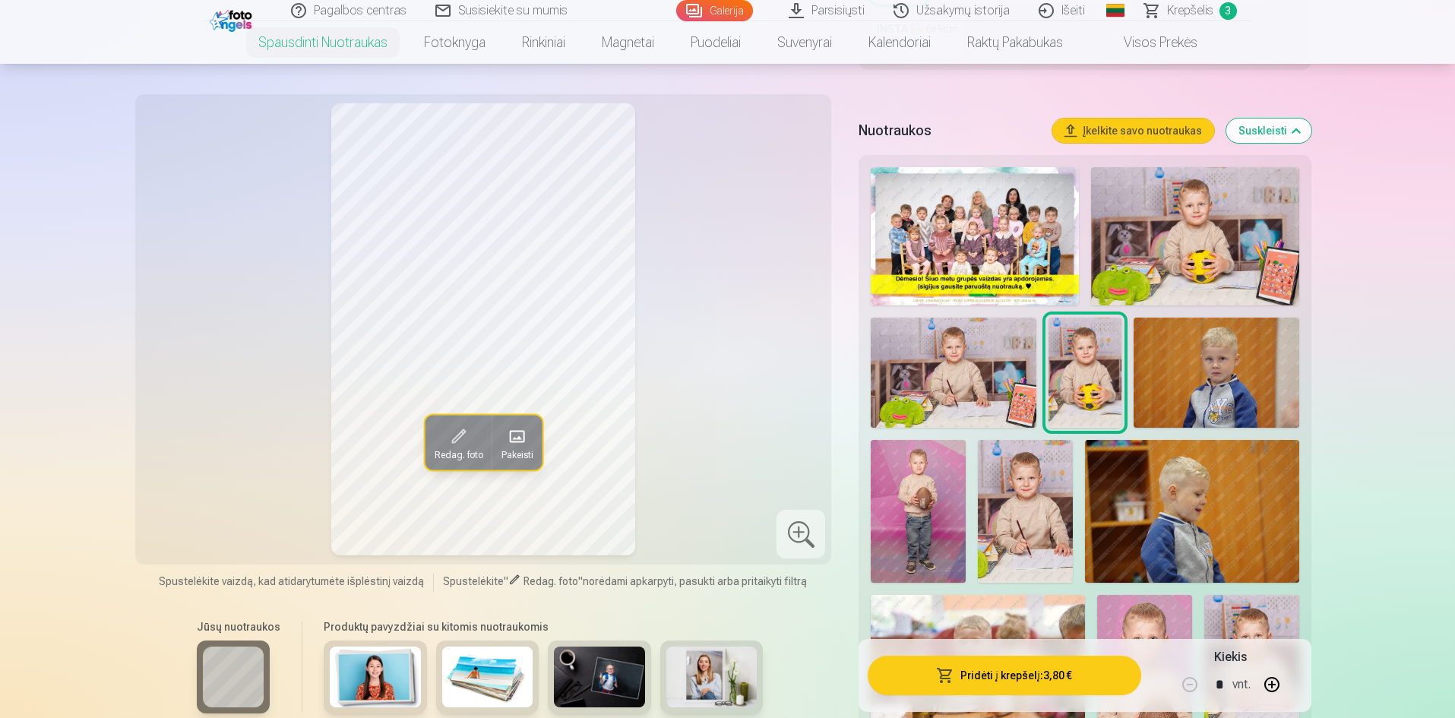
click at [1026, 488] on img at bounding box center [1025, 511] width 95 height 142
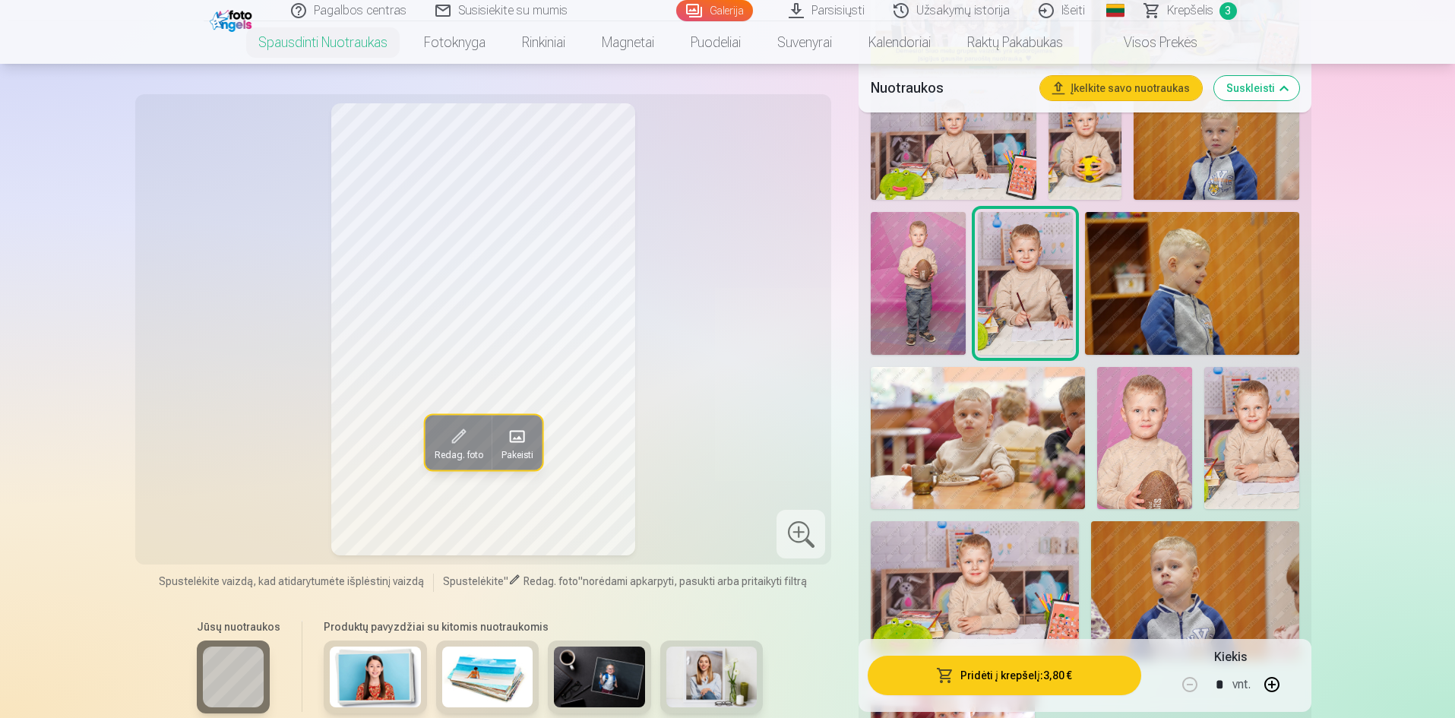
scroll to position [760, 0]
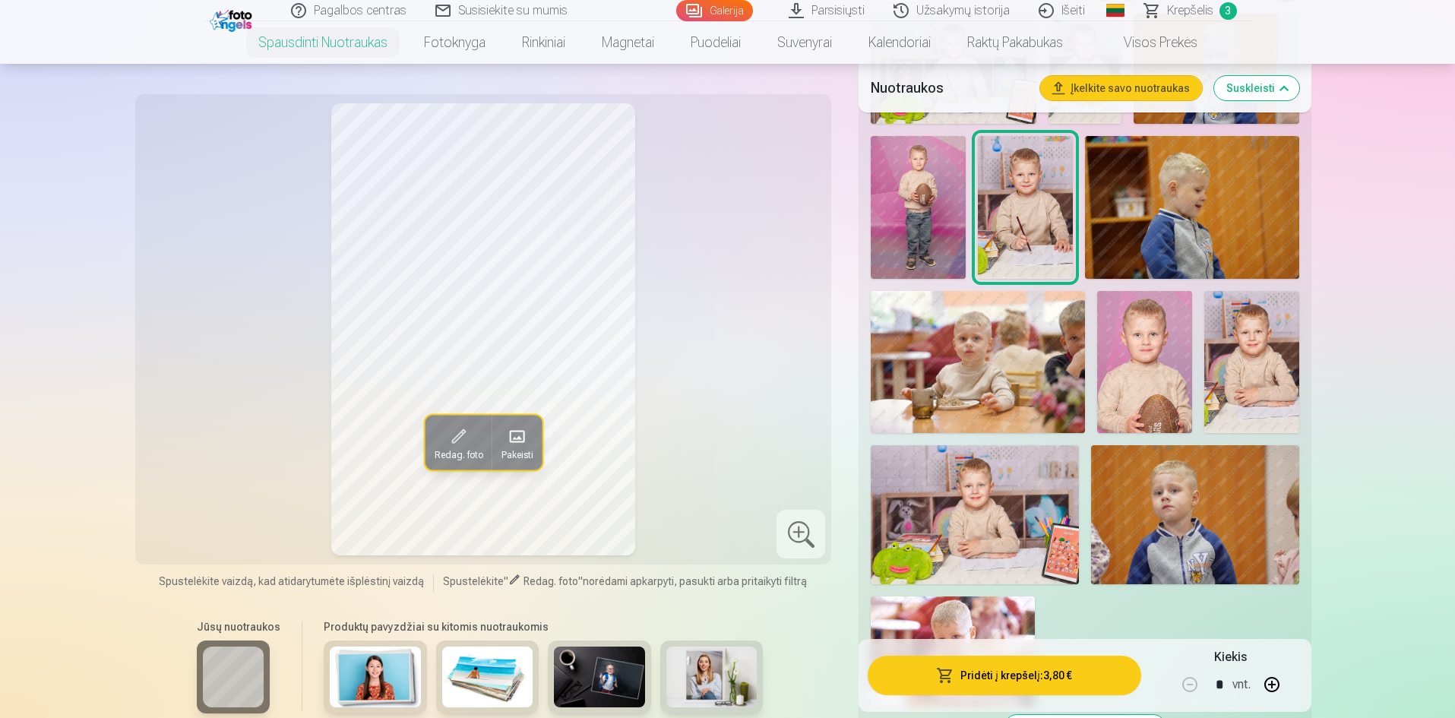
click at [1254, 390] on img at bounding box center [1252, 362] width 95 height 143
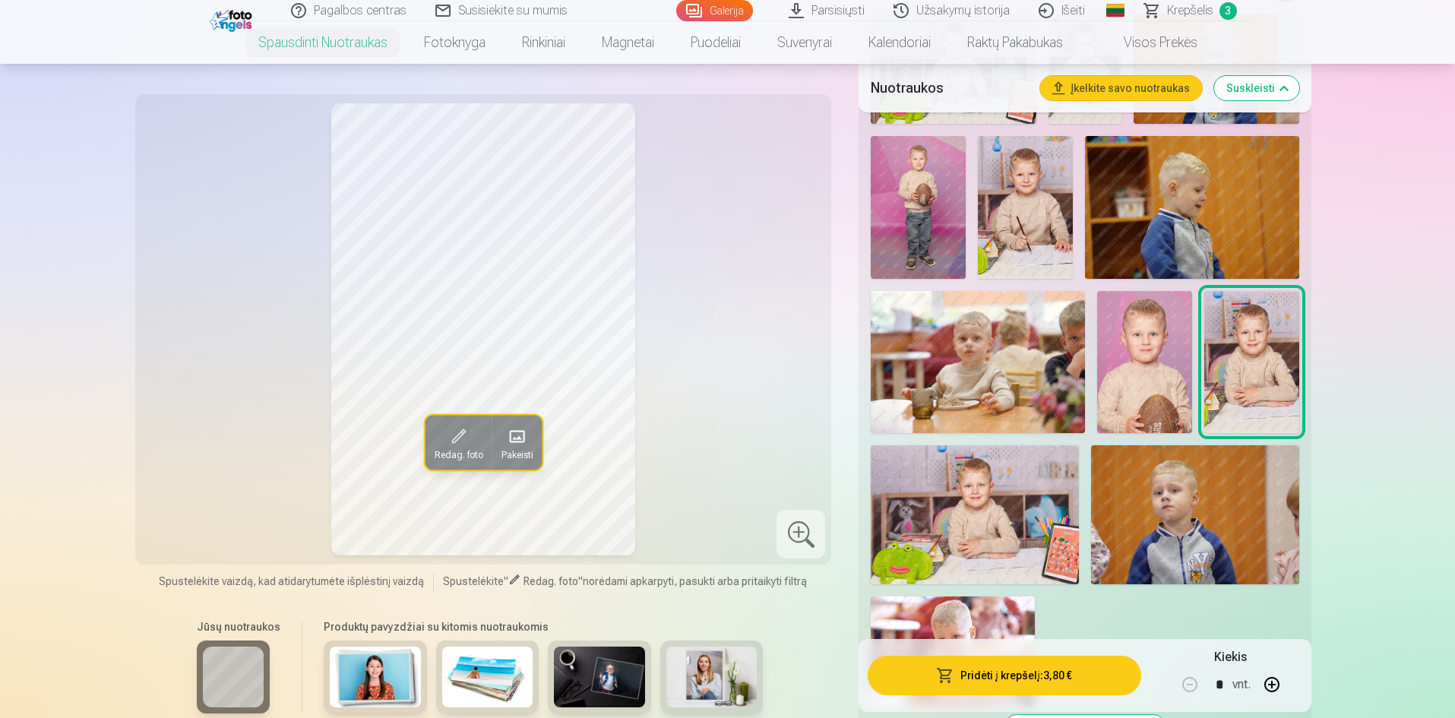
click at [1019, 253] on img at bounding box center [1025, 207] width 95 height 142
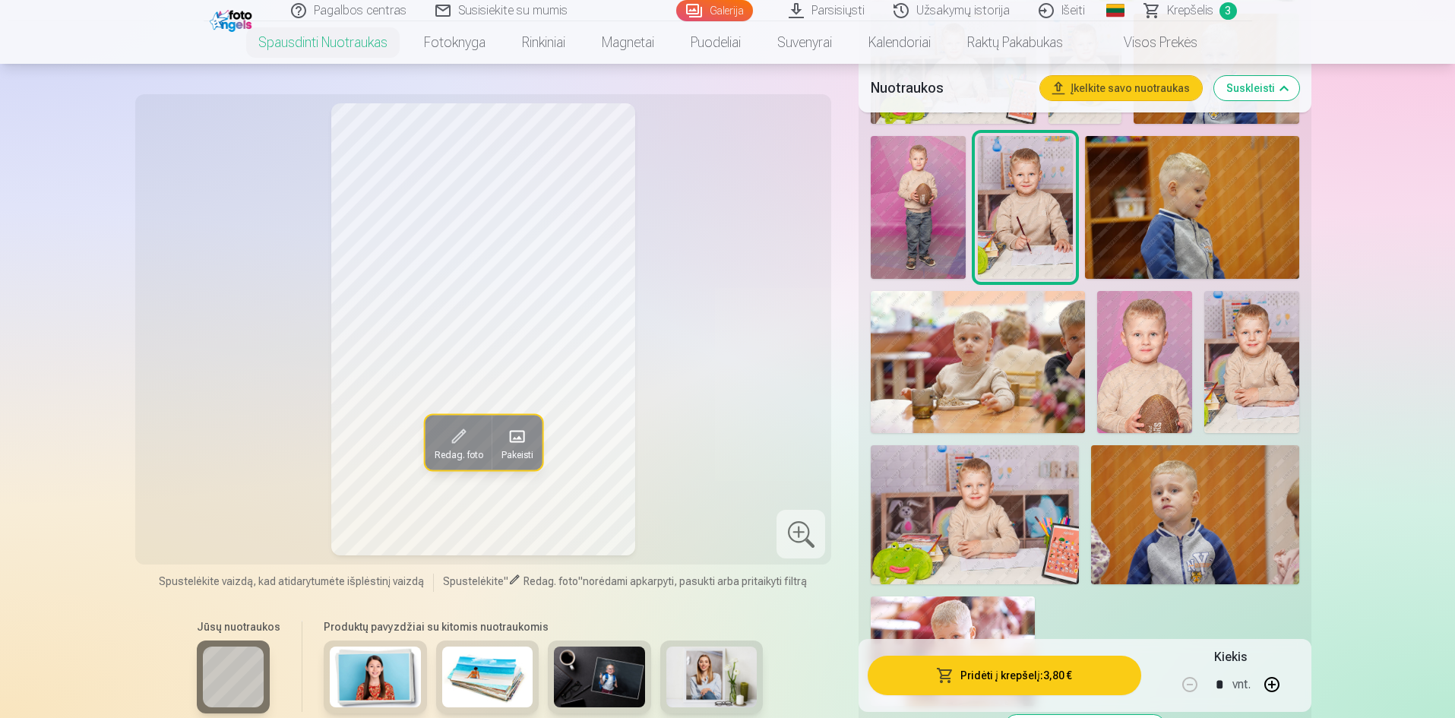
click at [1177, 353] on img at bounding box center [1144, 362] width 95 height 142
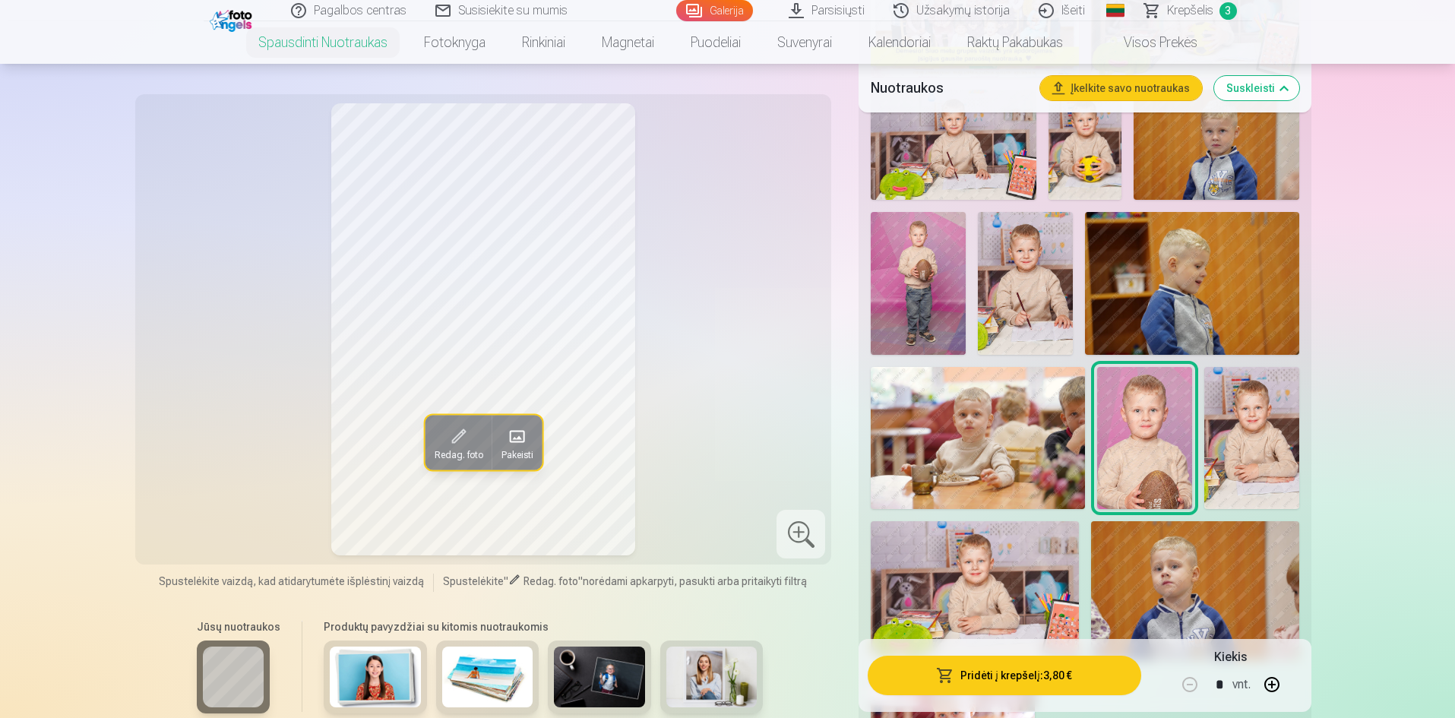
scroll to position [608, 0]
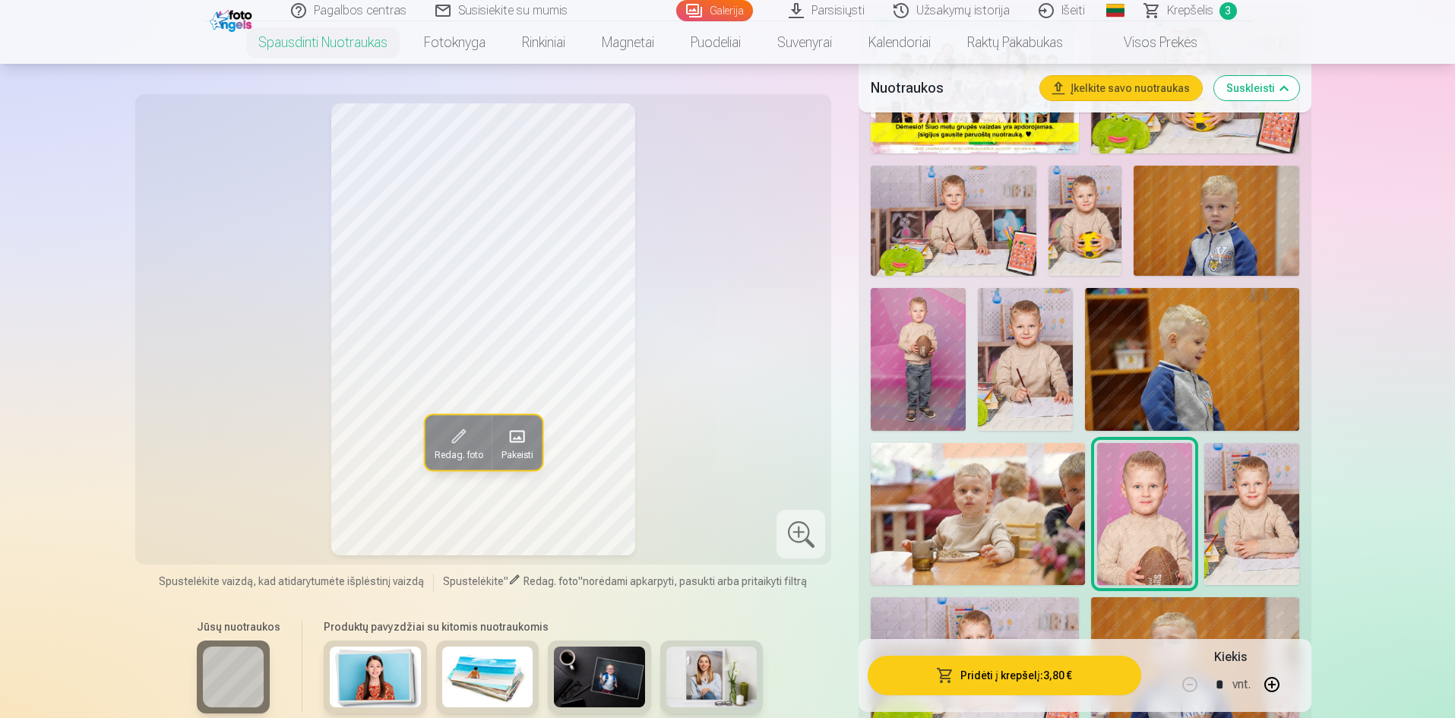
click at [1091, 250] on img at bounding box center [1086, 221] width 74 height 110
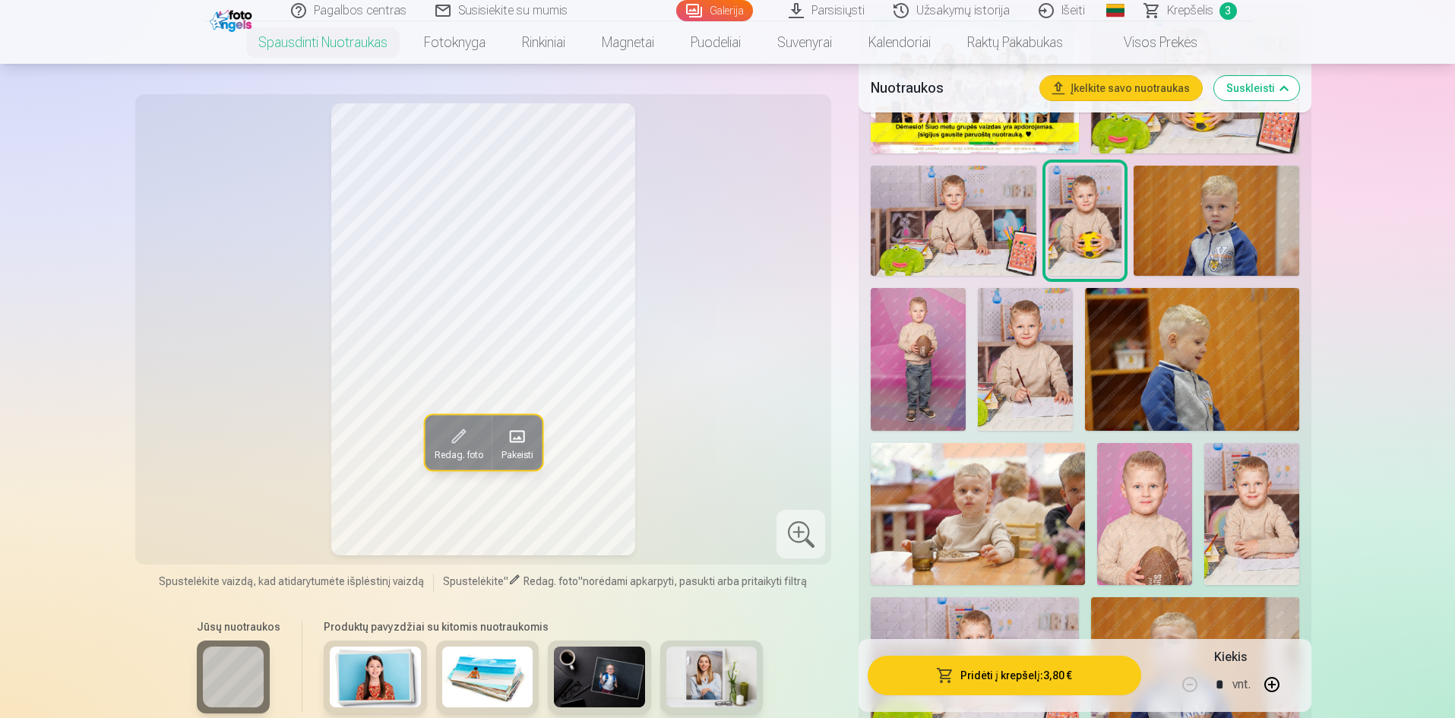
click at [816, 527] on div at bounding box center [801, 534] width 49 height 49
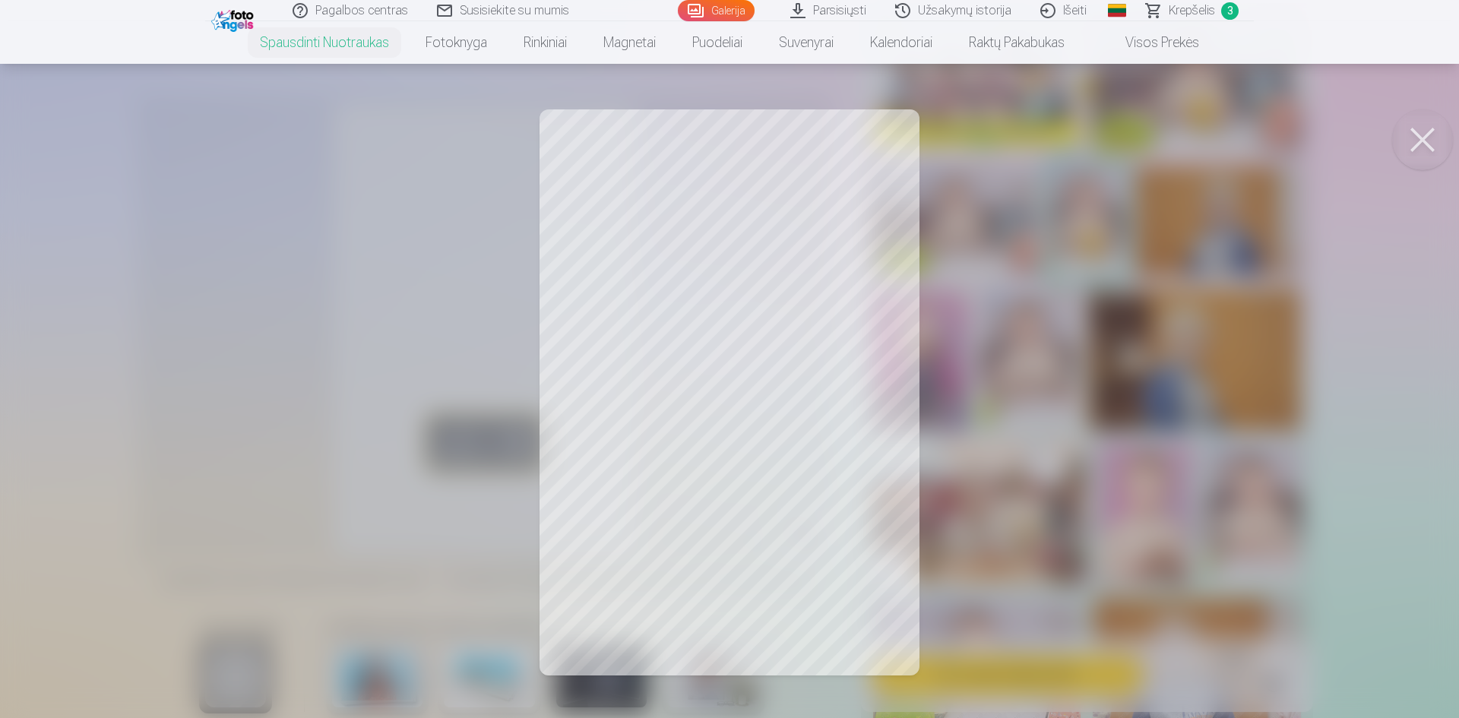
click at [1425, 150] on button at bounding box center [1422, 139] width 61 height 61
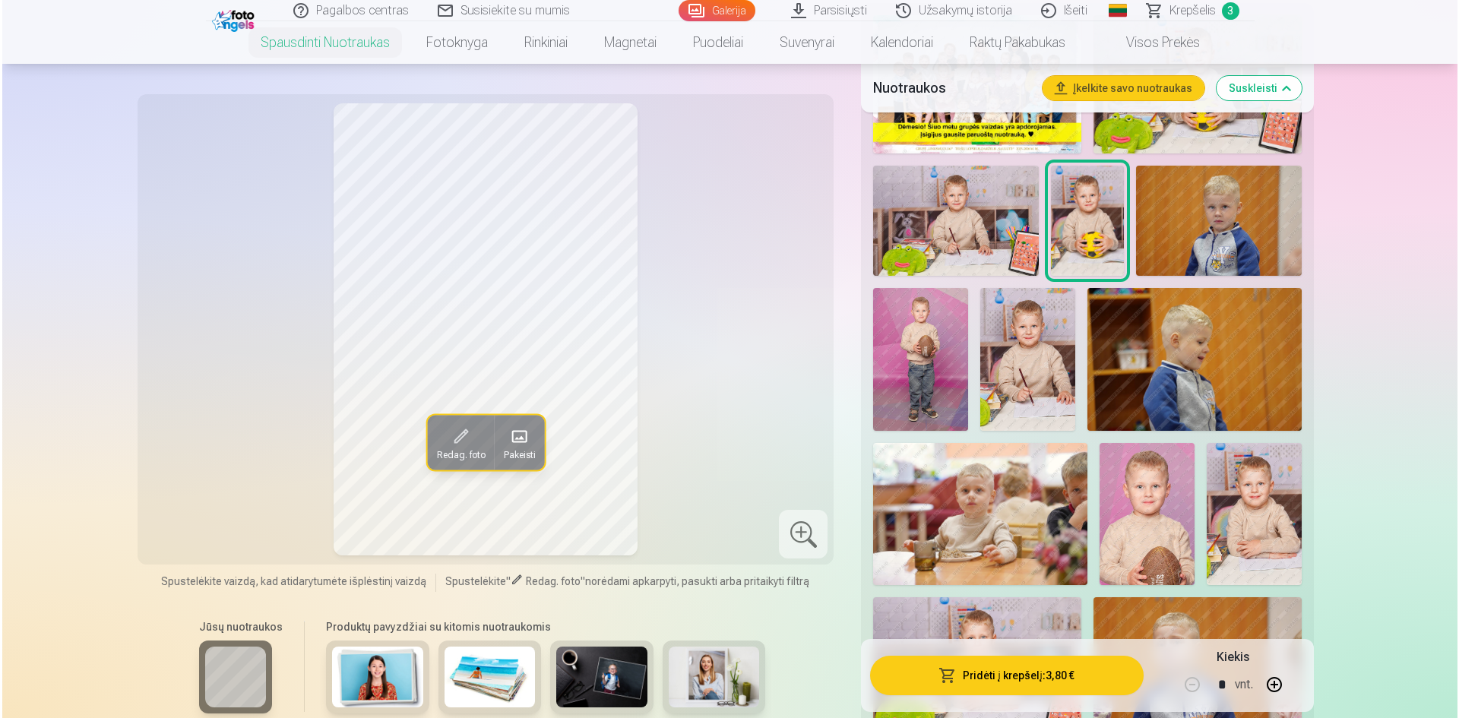
scroll to position [760, 0]
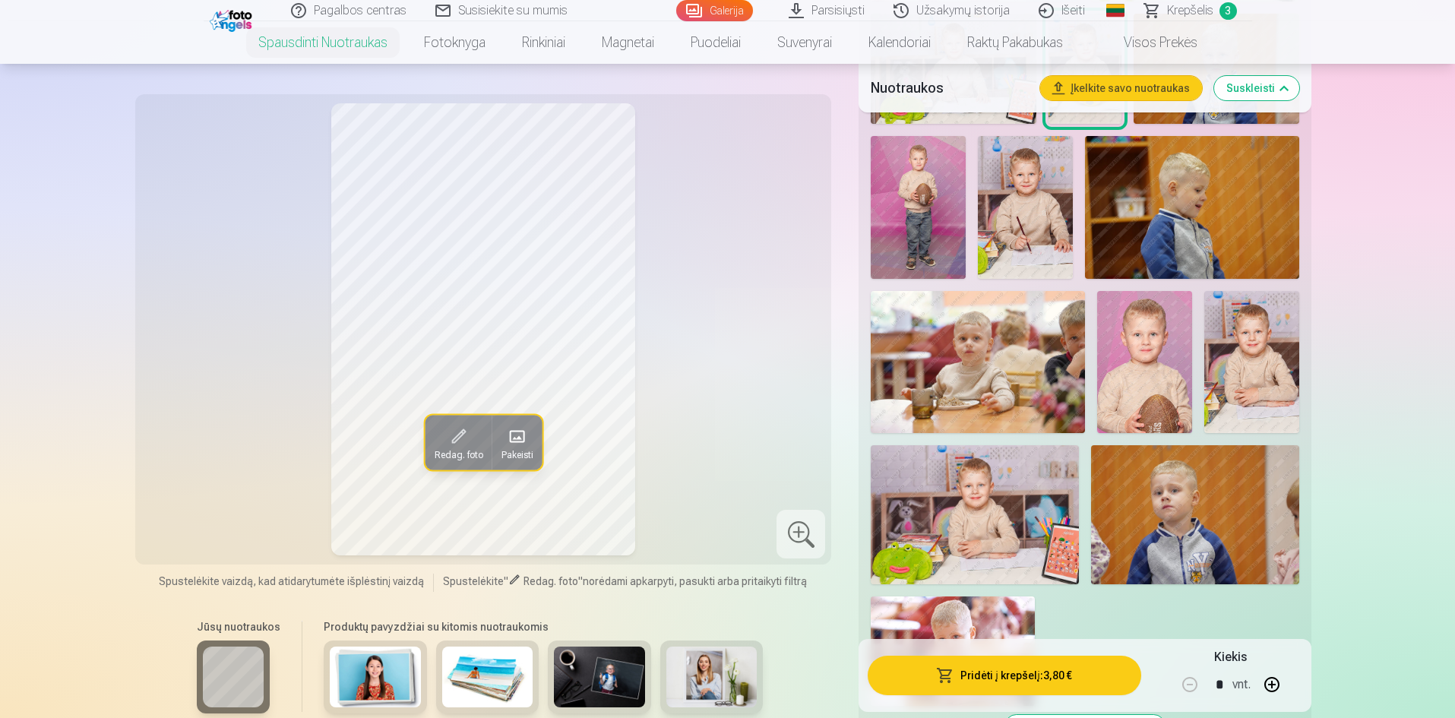
click at [1173, 354] on img at bounding box center [1144, 362] width 95 height 142
click at [804, 515] on div at bounding box center [801, 534] width 49 height 49
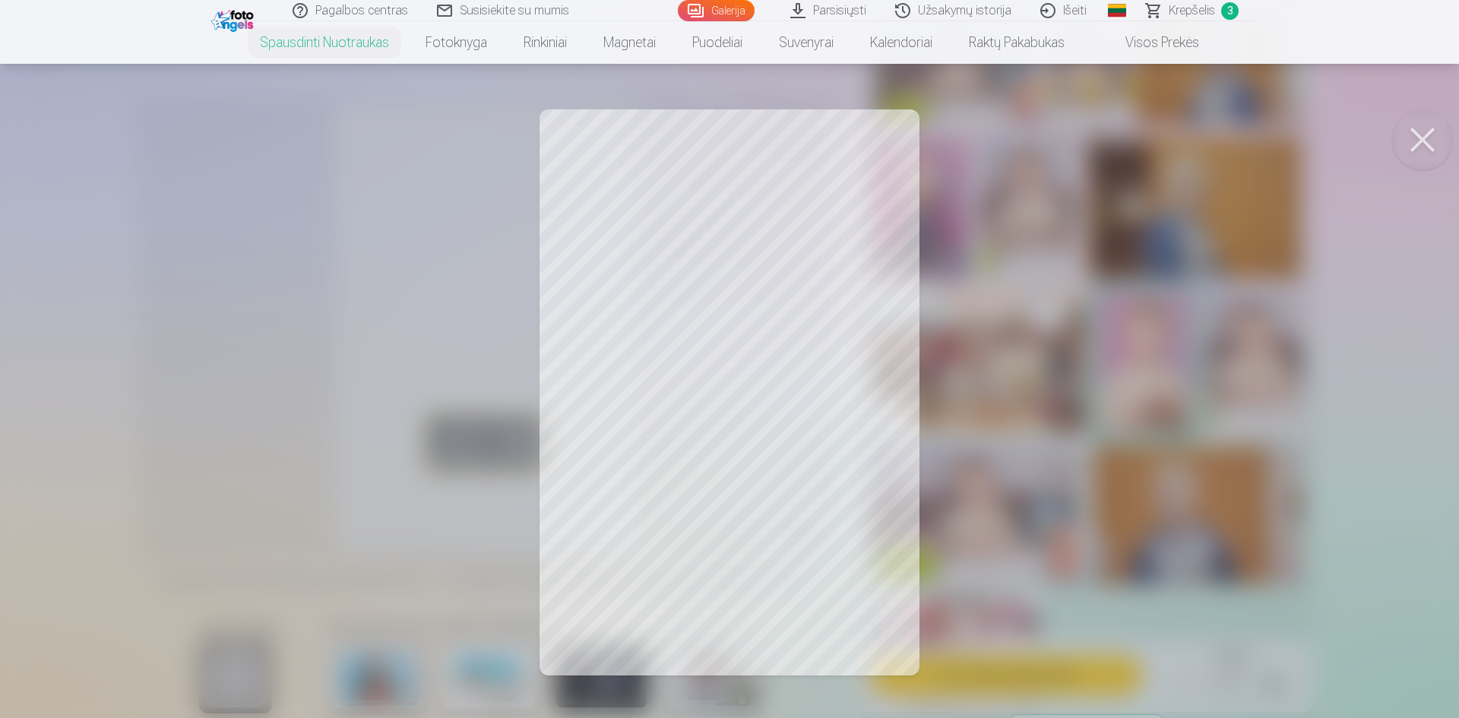
click at [1431, 134] on button at bounding box center [1422, 139] width 61 height 61
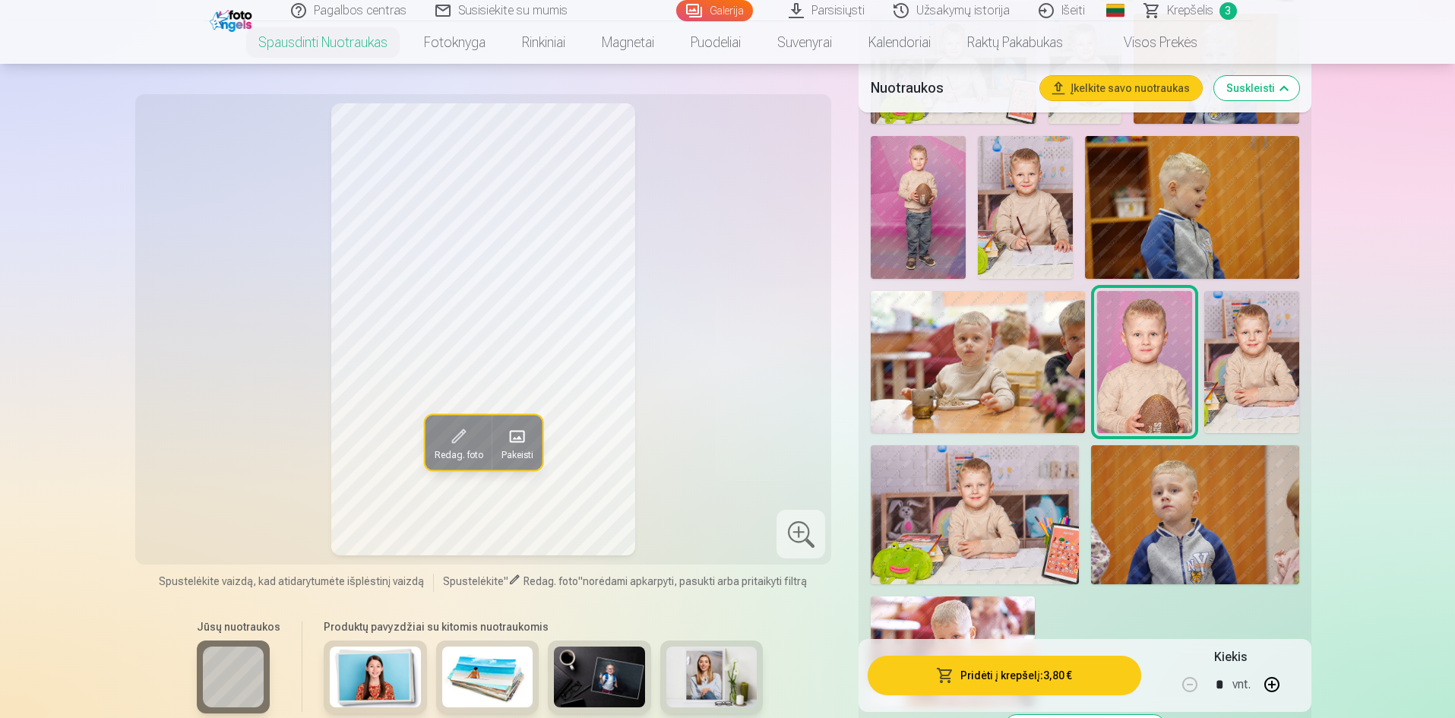
click at [1043, 672] on button "Pridėti į krepšelį : 3,80 €" at bounding box center [1004, 676] width 273 height 40
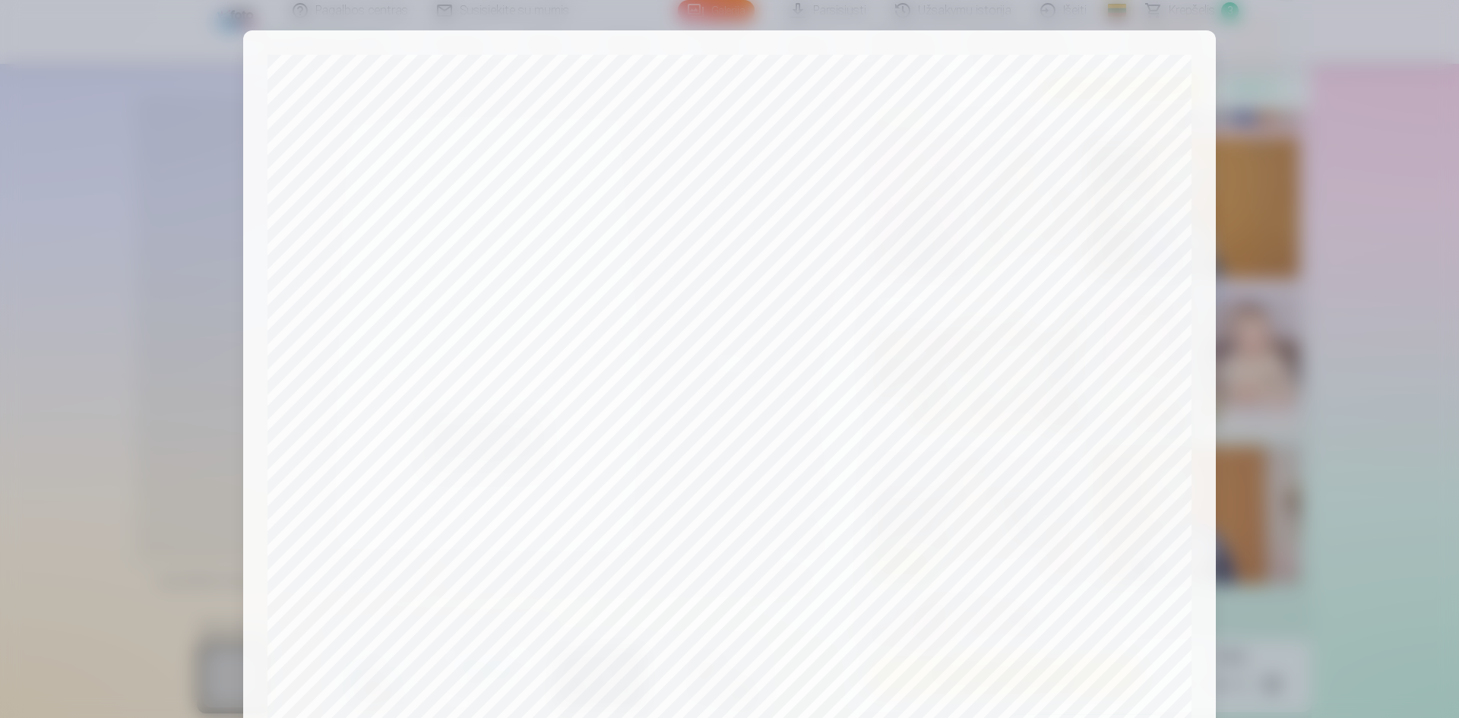
scroll to position [376, 0]
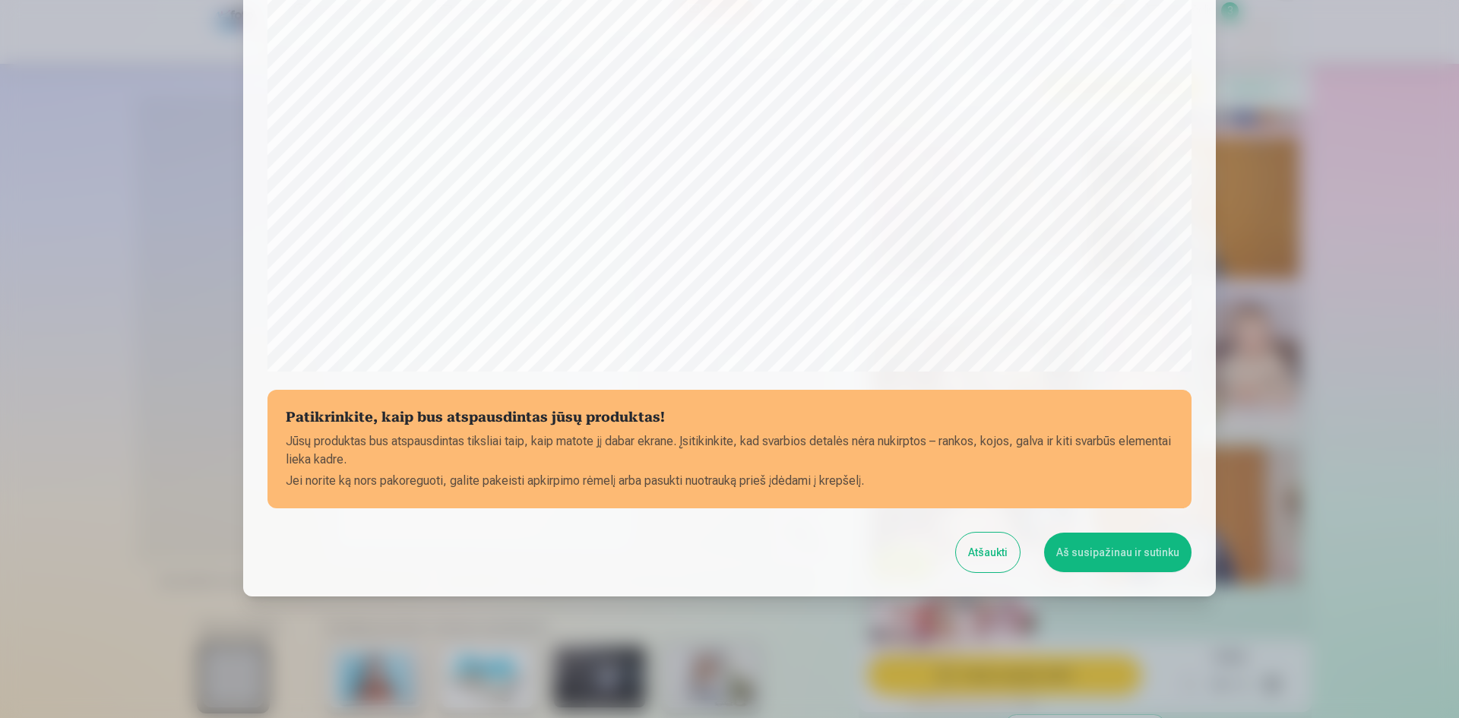
click at [1116, 555] on button "Aš susipažinau ir sutinku" at bounding box center [1117, 553] width 147 height 40
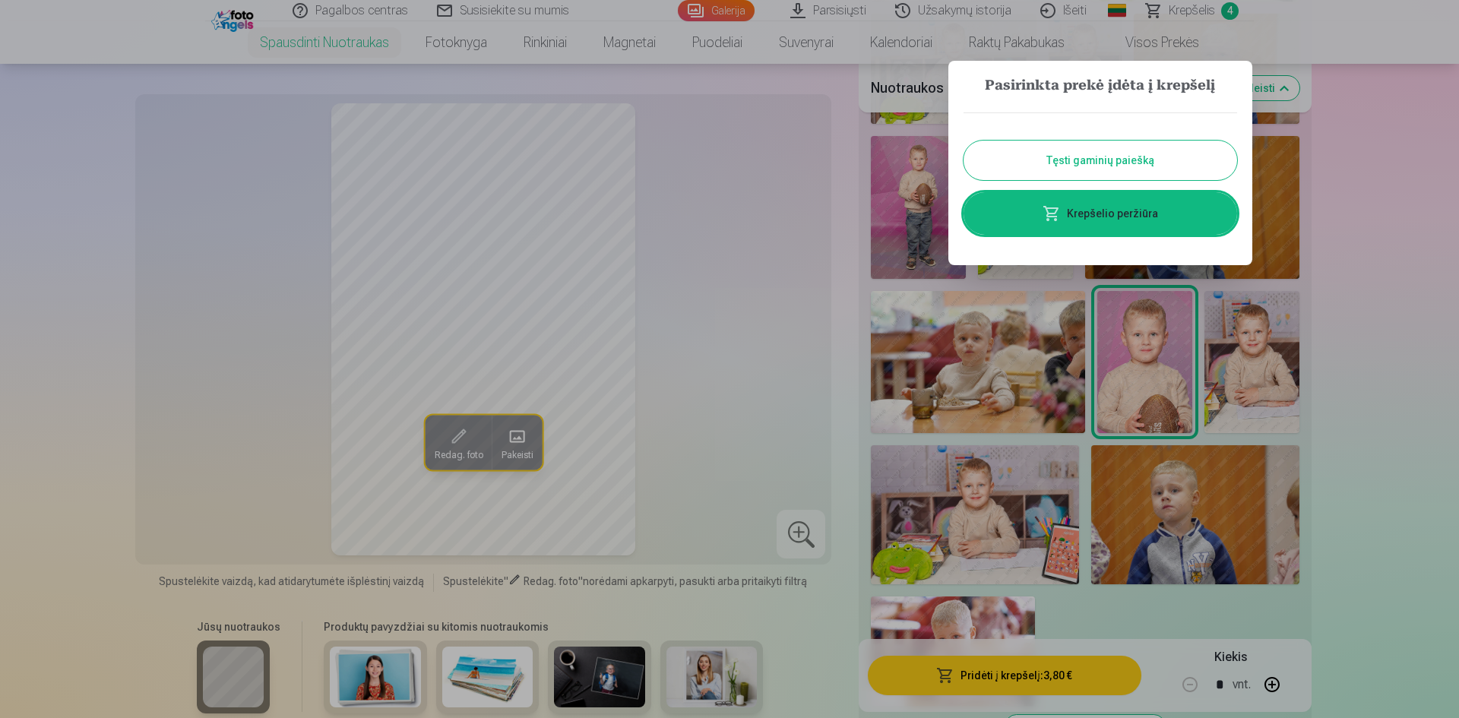
click at [1095, 216] on link "Krepšelio peržiūra" at bounding box center [1101, 213] width 274 height 43
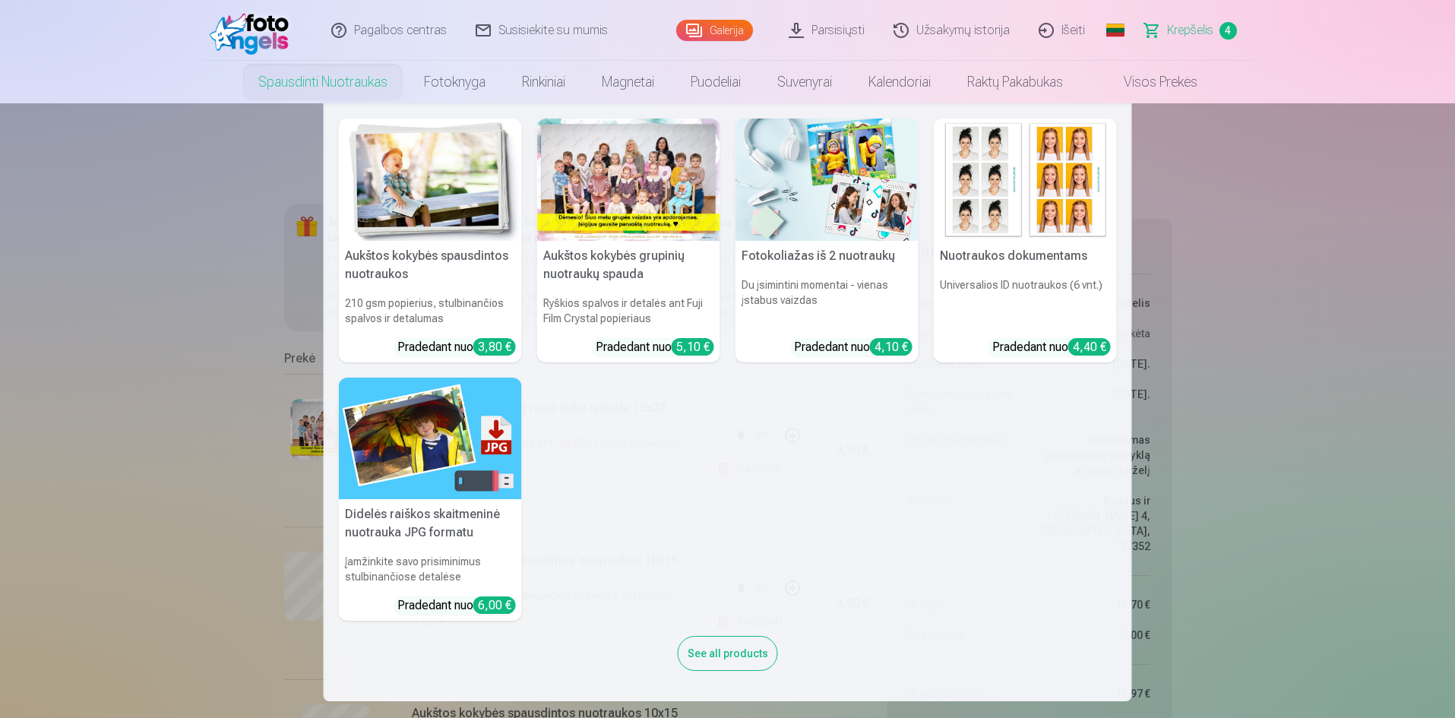
click at [330, 84] on link "Spausdinti nuotraukas" at bounding box center [323, 82] width 166 height 43
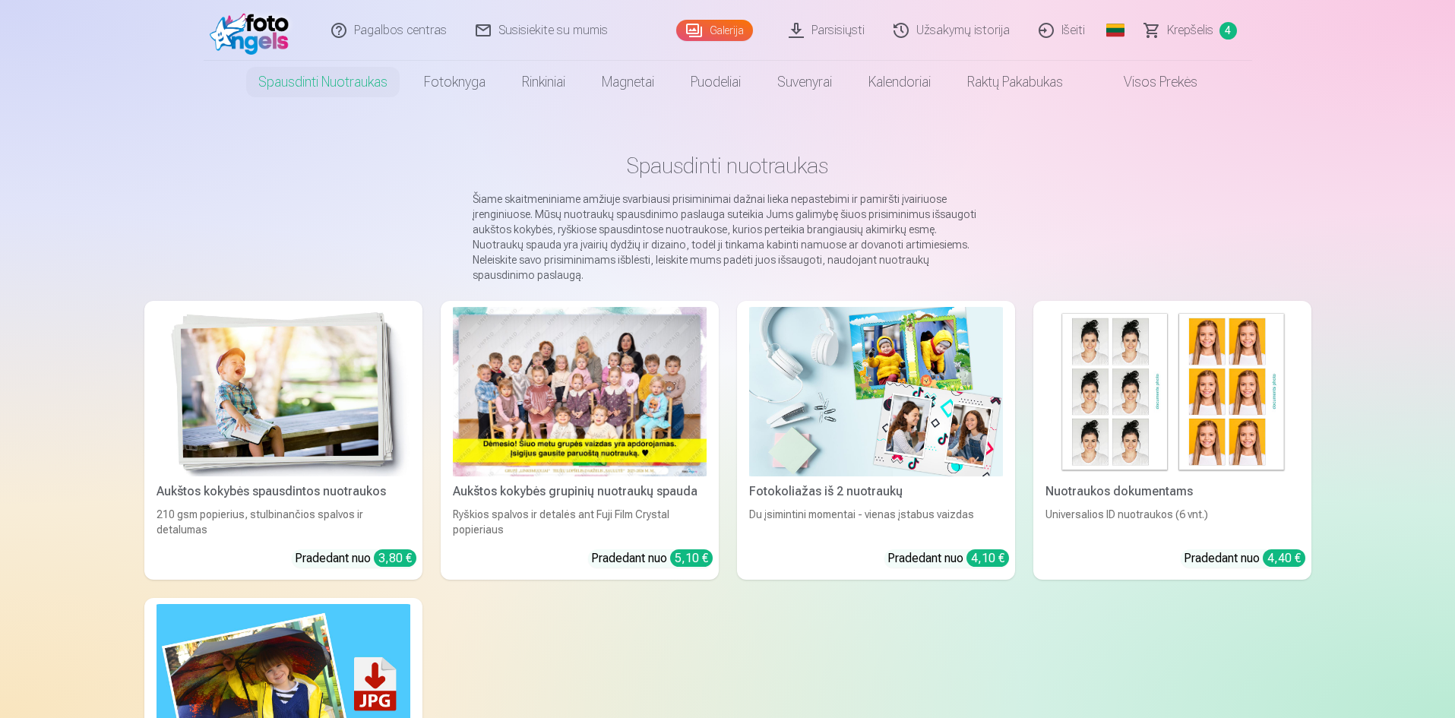
click at [269, 385] on img at bounding box center [284, 391] width 254 height 169
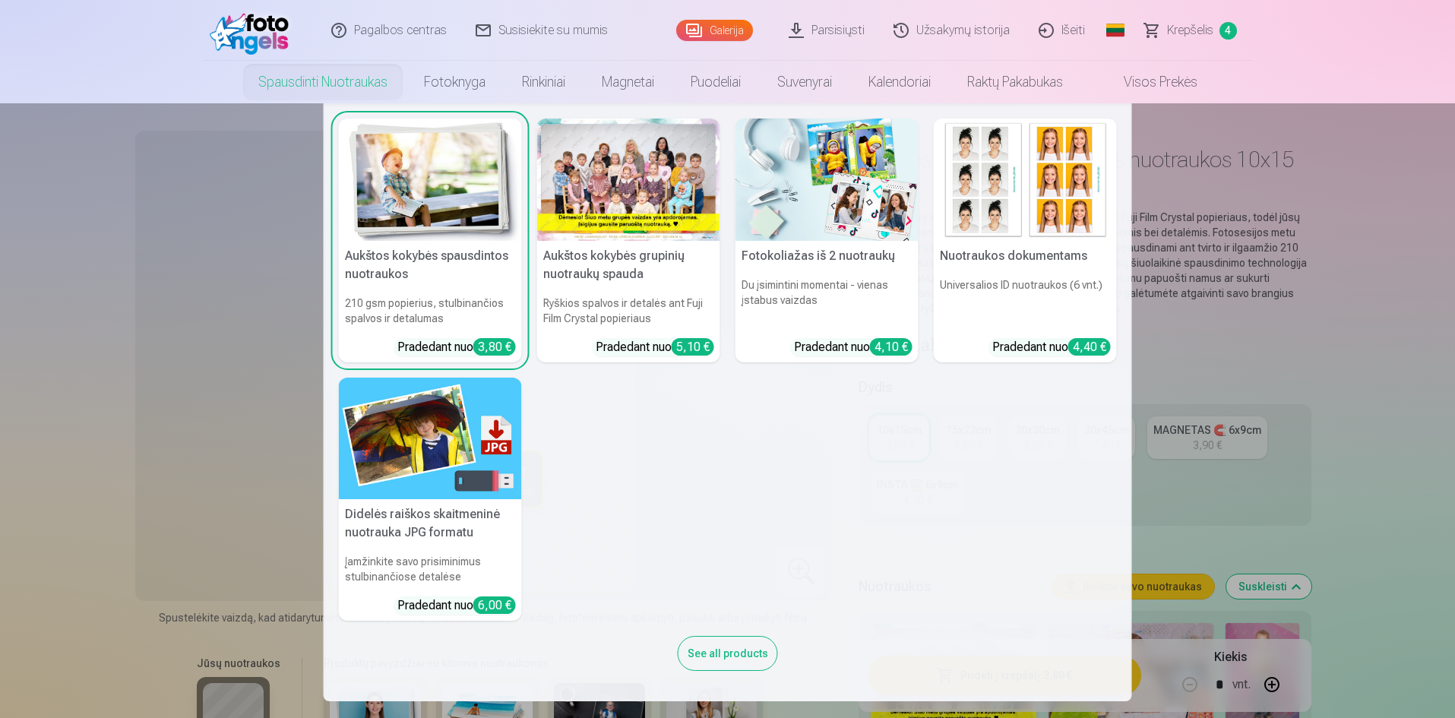
click at [385, 236] on img at bounding box center [430, 180] width 183 height 122
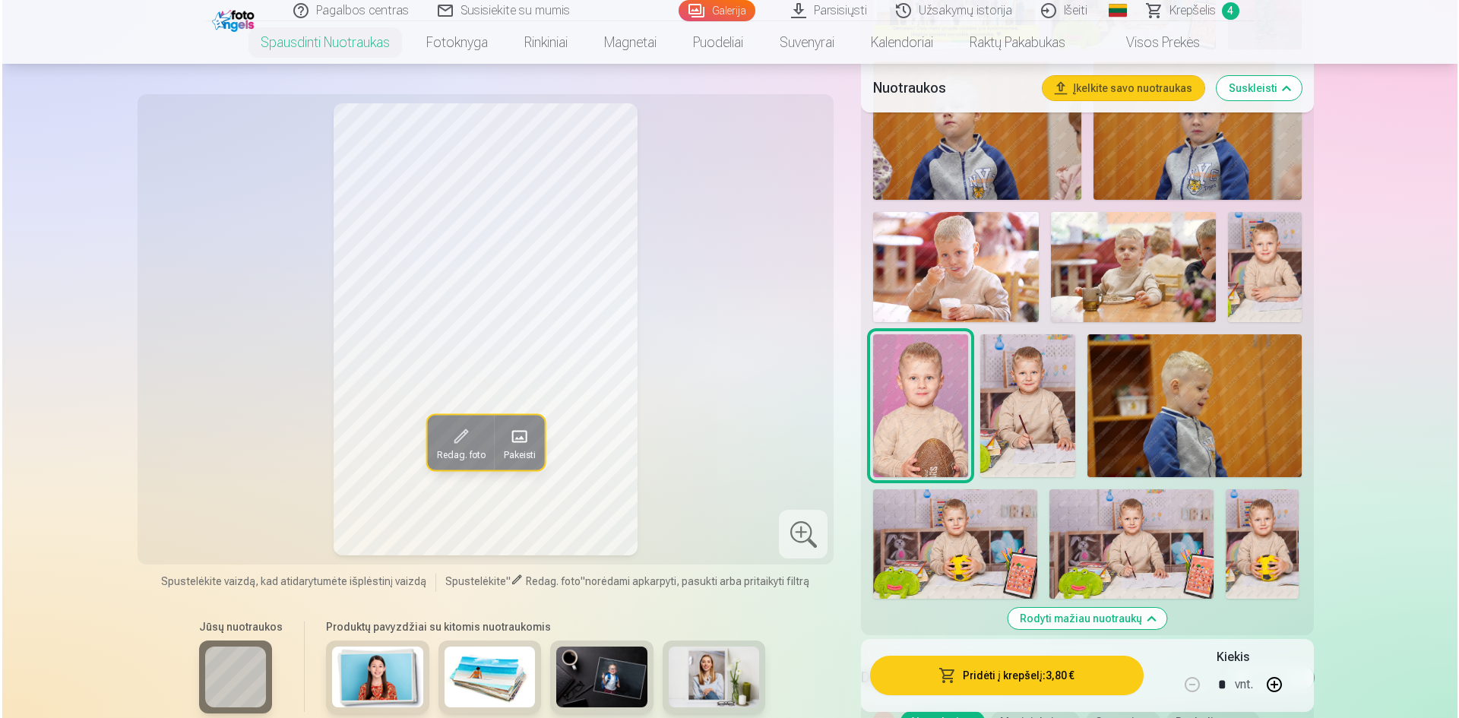
scroll to position [836, 0]
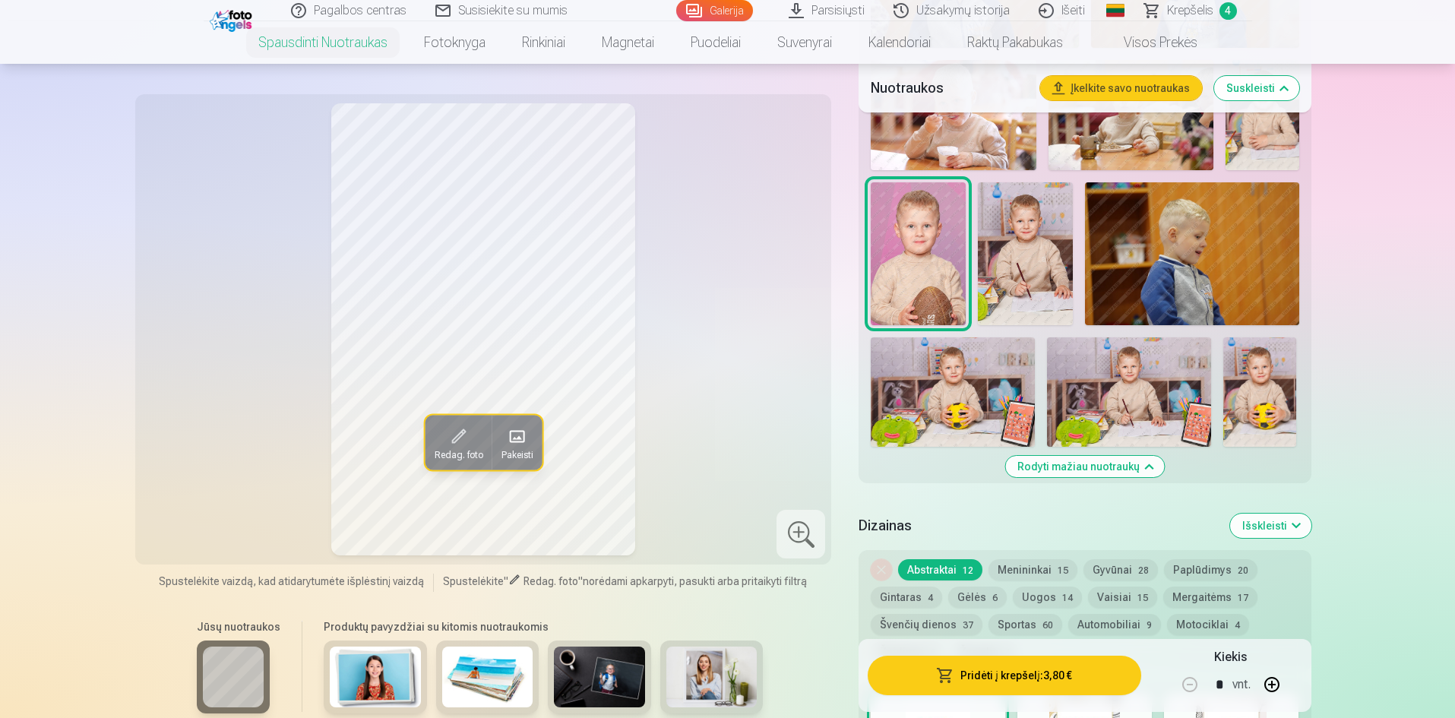
click at [1268, 405] on img at bounding box center [1260, 391] width 73 height 109
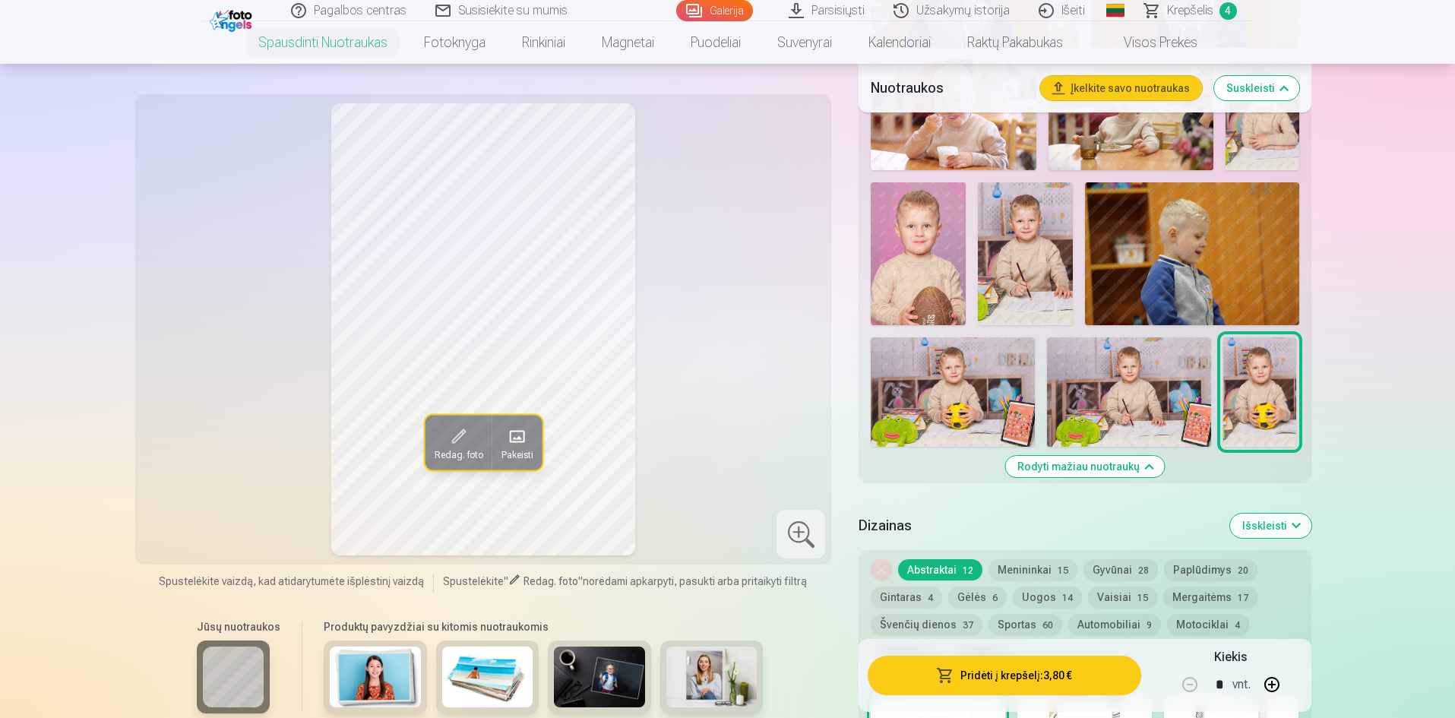
click at [1036, 394] on div at bounding box center [1085, 117] width 440 height 672
click at [989, 413] on img at bounding box center [953, 391] width 164 height 109
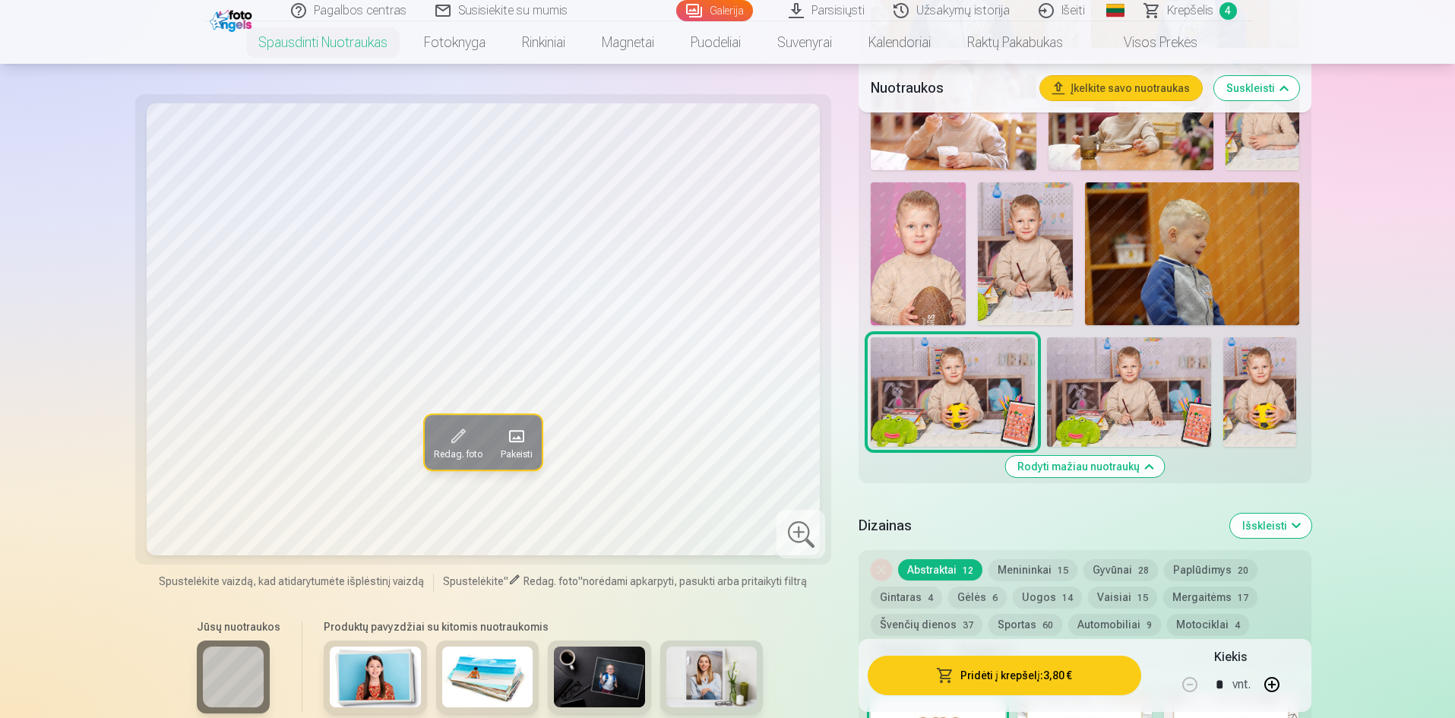
click at [1034, 673] on button "Pridėti į krepšelį : 3,80 €" at bounding box center [1004, 676] width 273 height 40
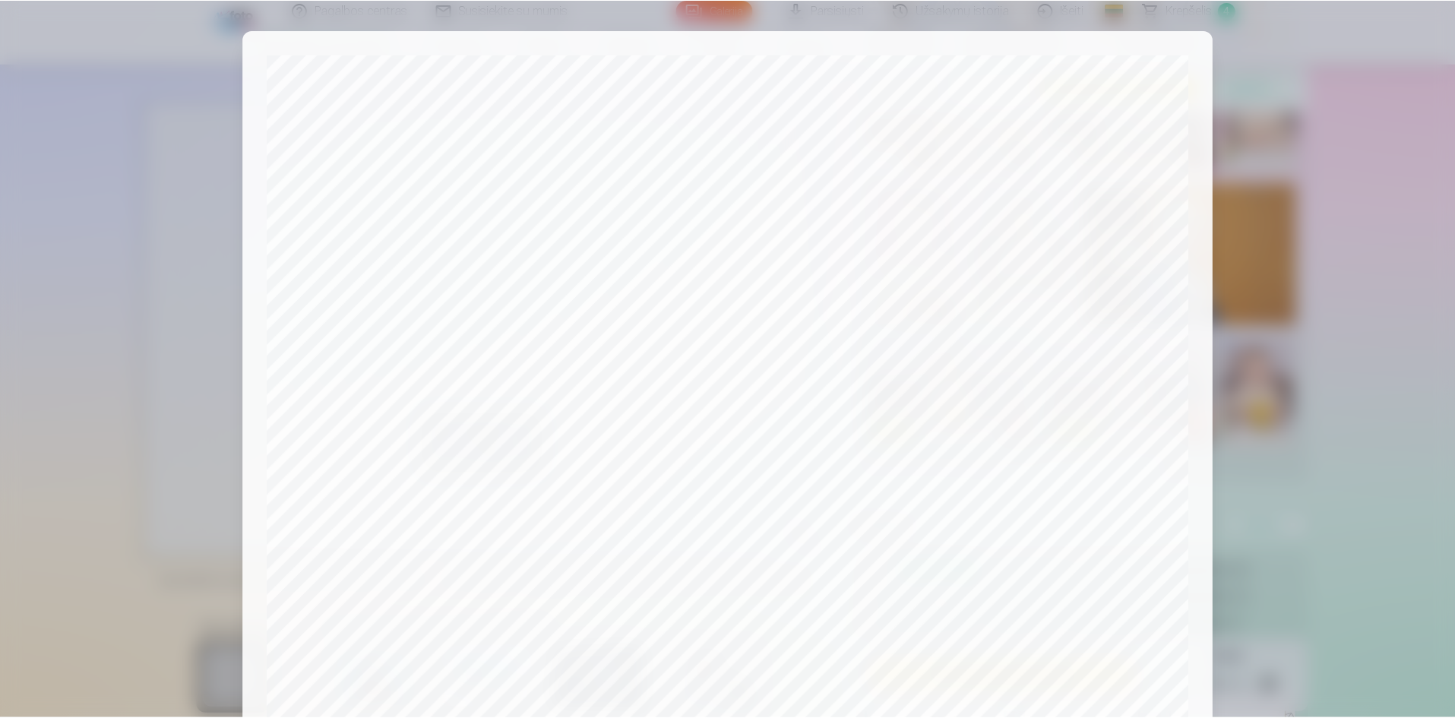
scroll to position [376, 0]
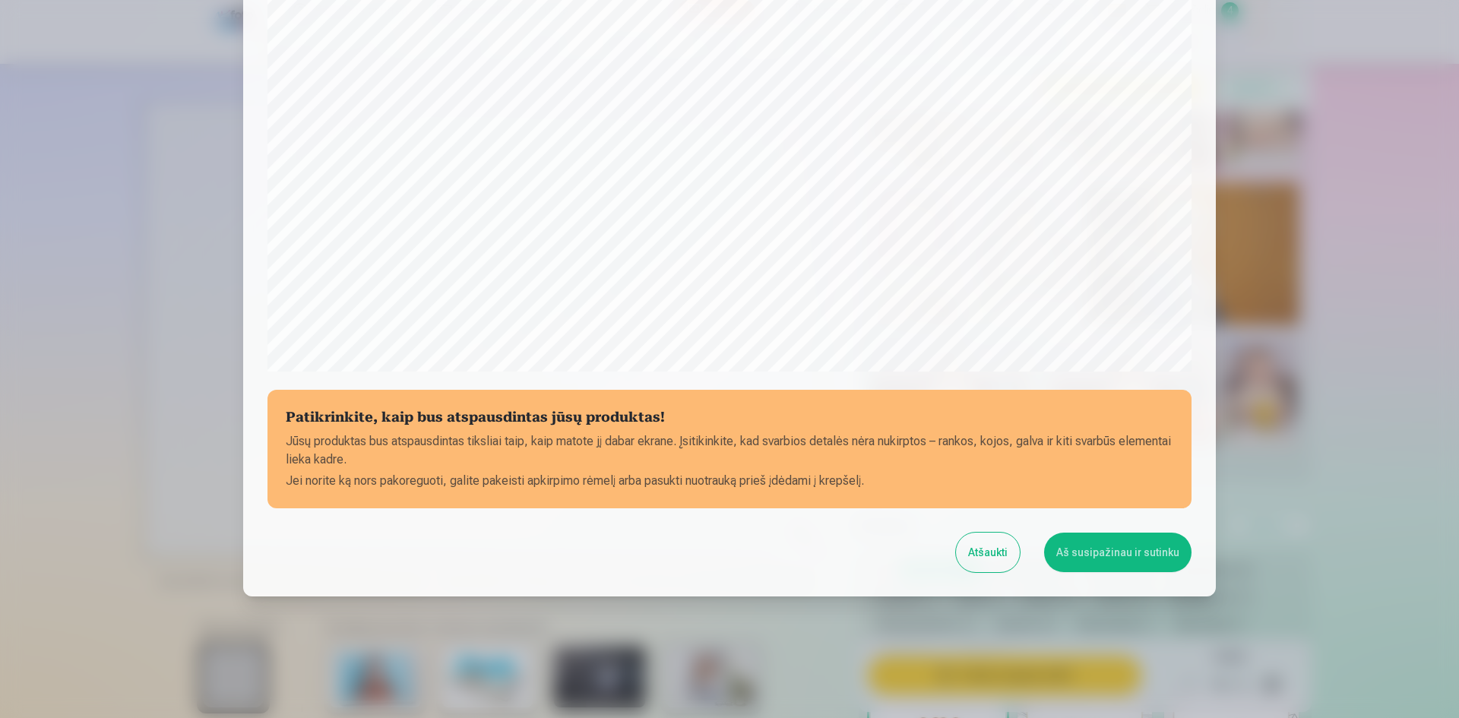
click at [1132, 546] on button "Aš susipažinau ir sutinku" at bounding box center [1117, 553] width 147 height 40
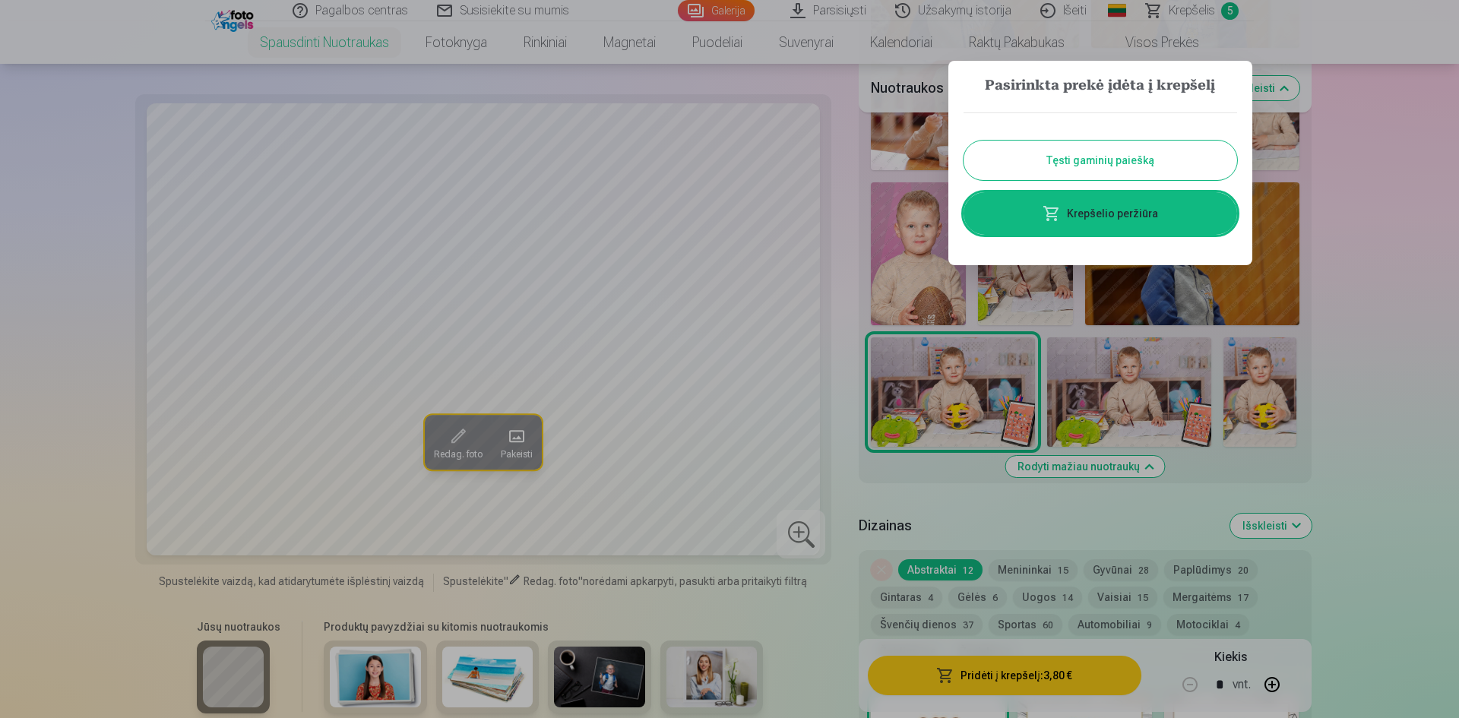
click at [1385, 230] on div at bounding box center [729, 359] width 1459 height 718
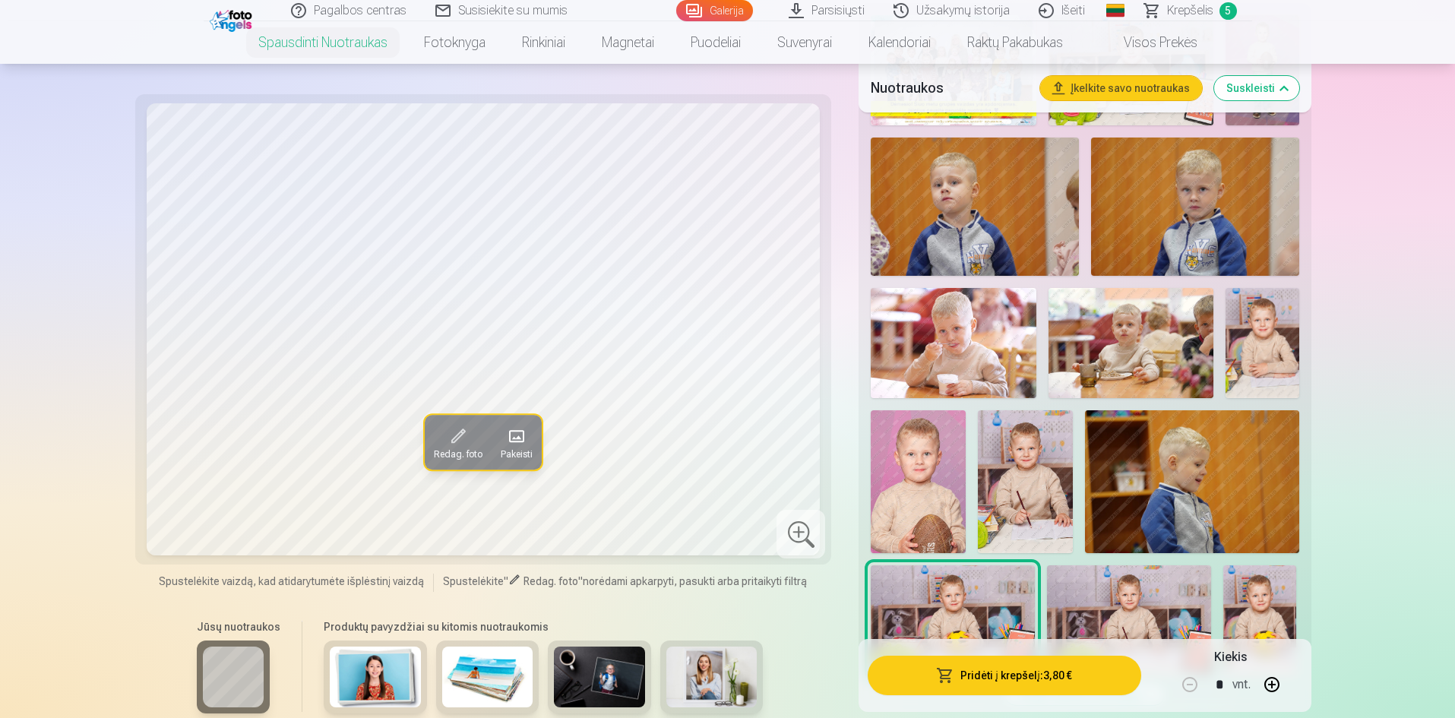
scroll to position [760, 0]
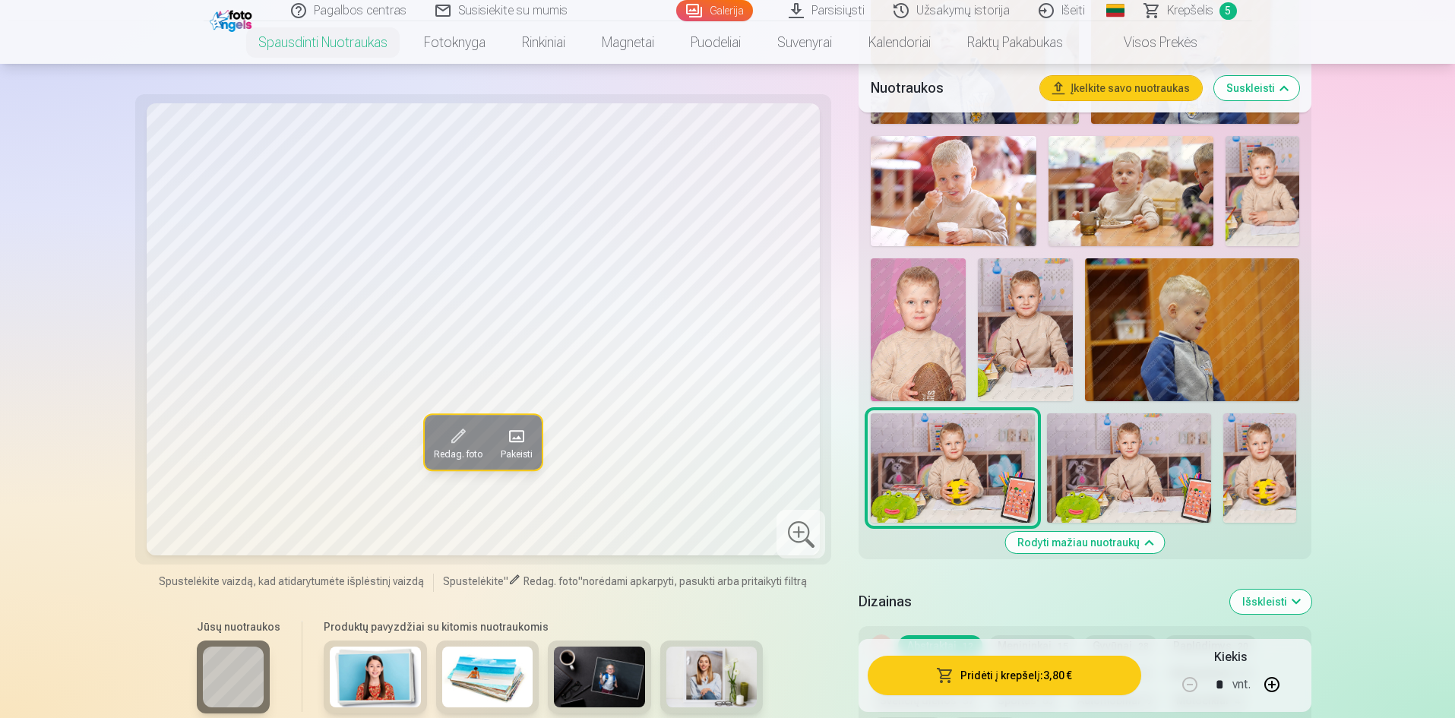
click at [1106, 546] on button "Rodyti mažiau nuotraukų" at bounding box center [1084, 542] width 159 height 21
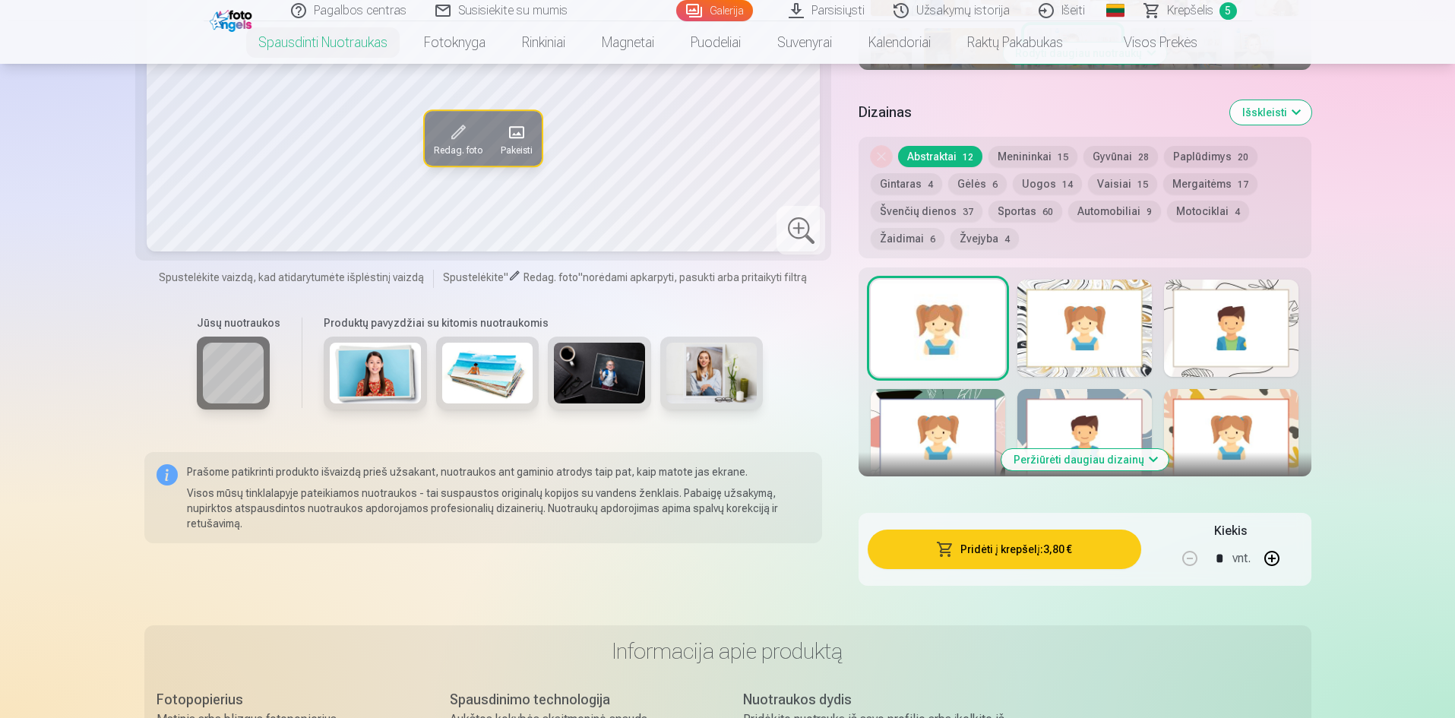
scroll to position [337, 0]
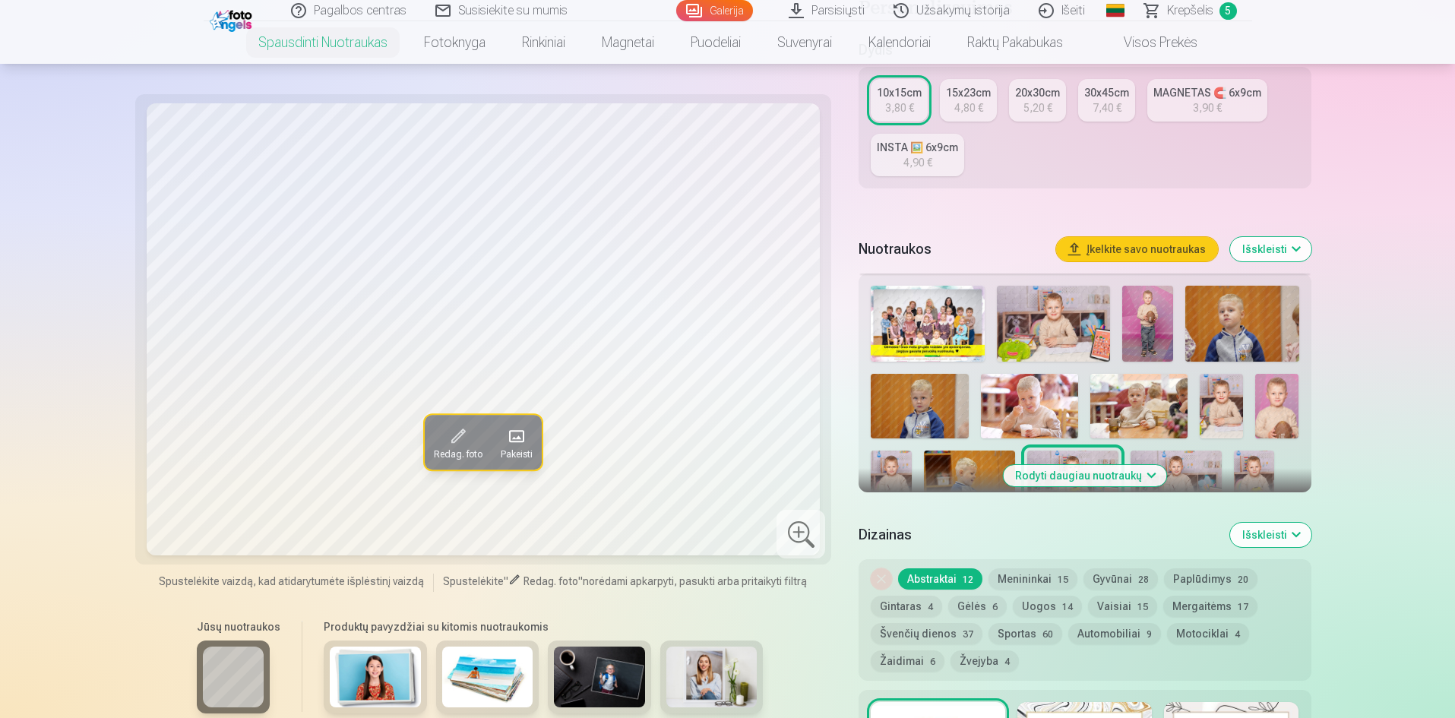
click at [1102, 479] on button "Rodyti daugiau nuotraukų" at bounding box center [1084, 475] width 163 height 21
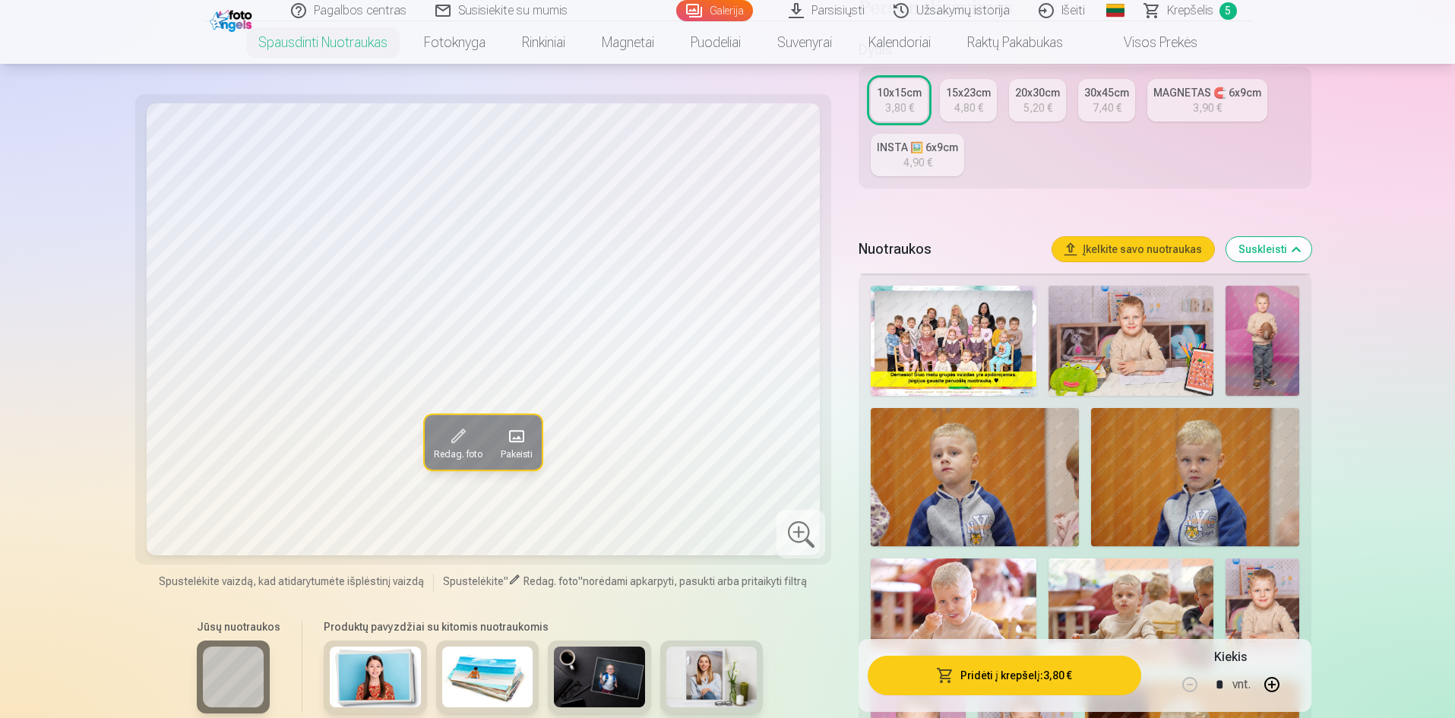
click at [1146, 332] on img at bounding box center [1131, 341] width 165 height 110
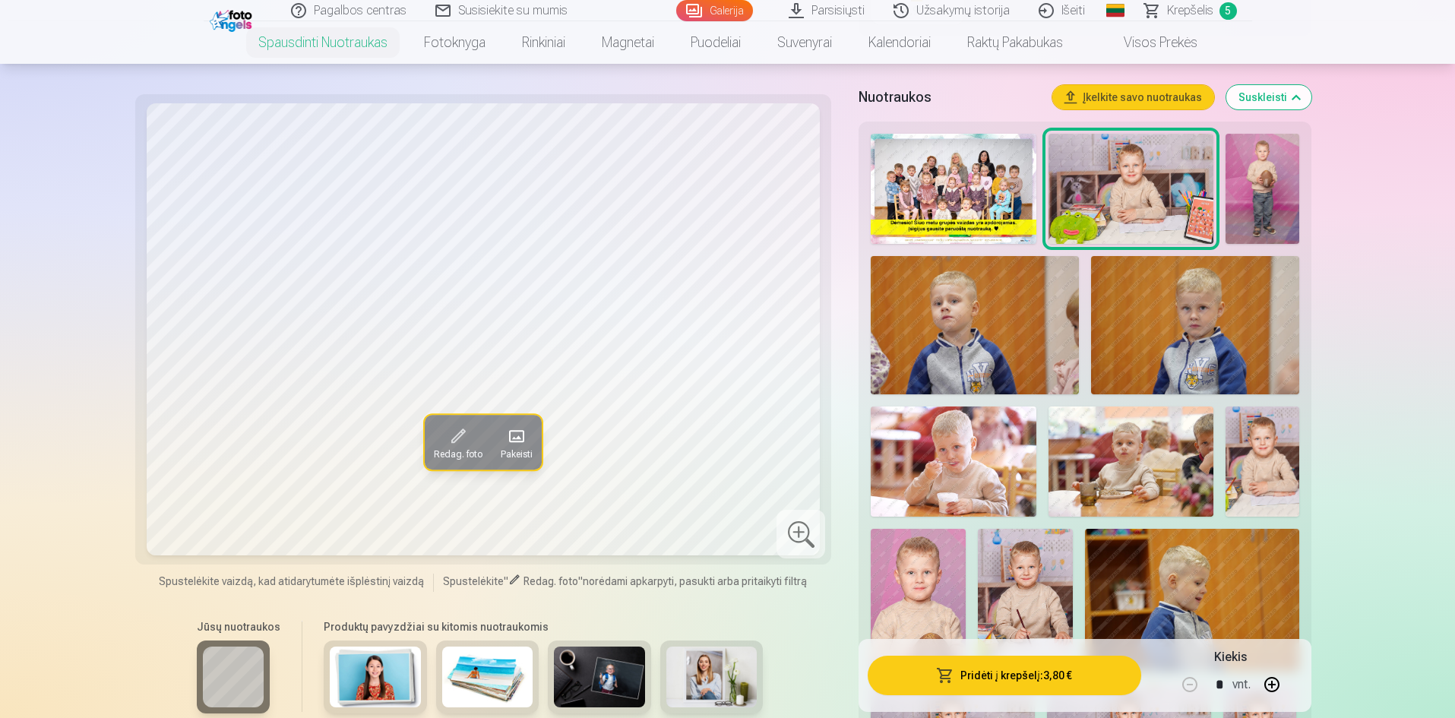
scroll to position [565, 0]
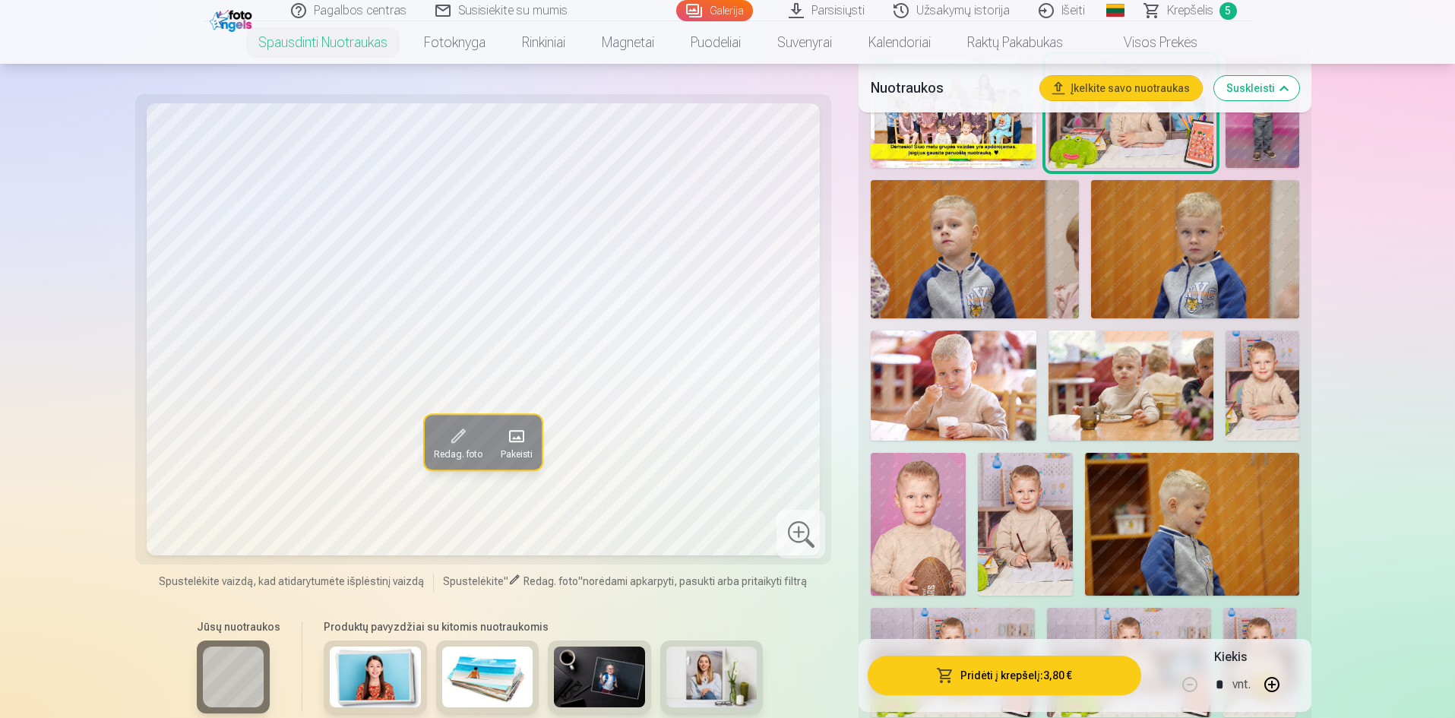
click at [1053, 506] on img at bounding box center [1025, 524] width 95 height 143
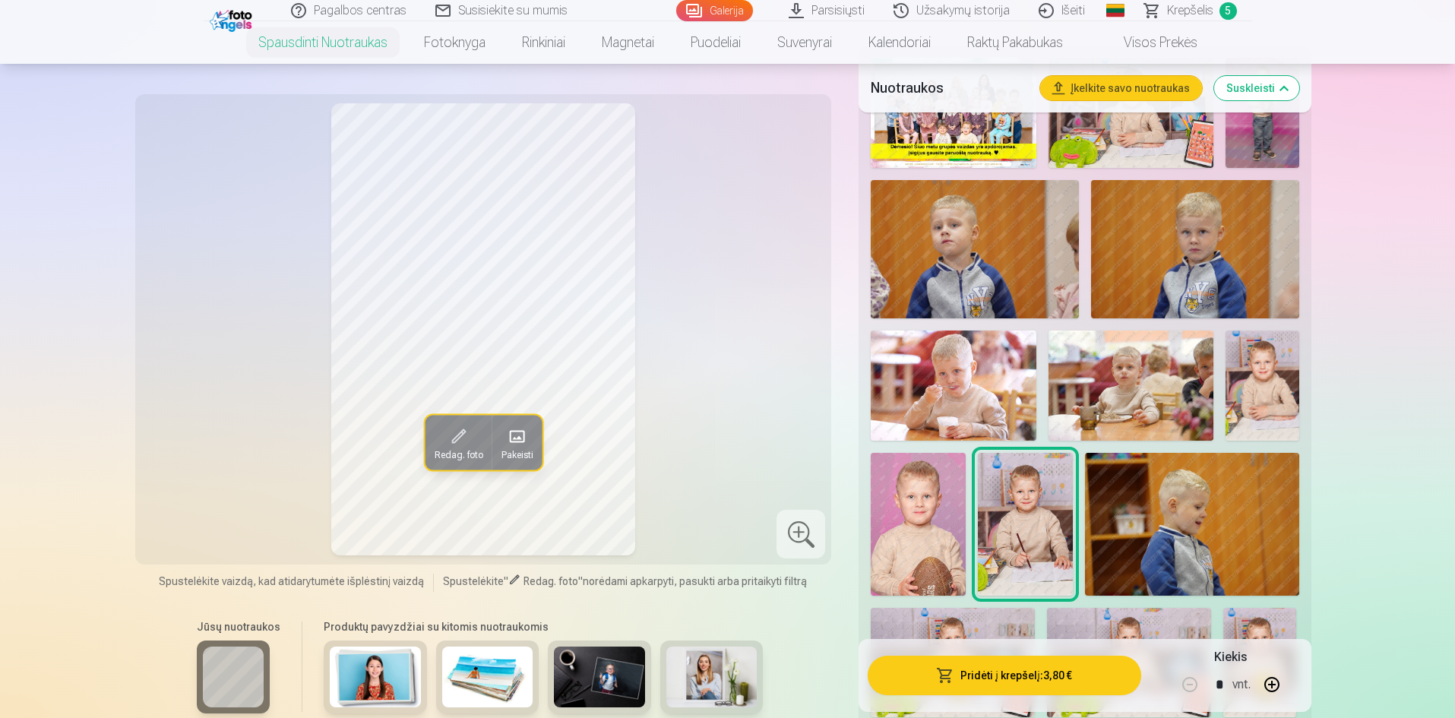
click at [800, 534] on div at bounding box center [801, 534] width 49 height 49
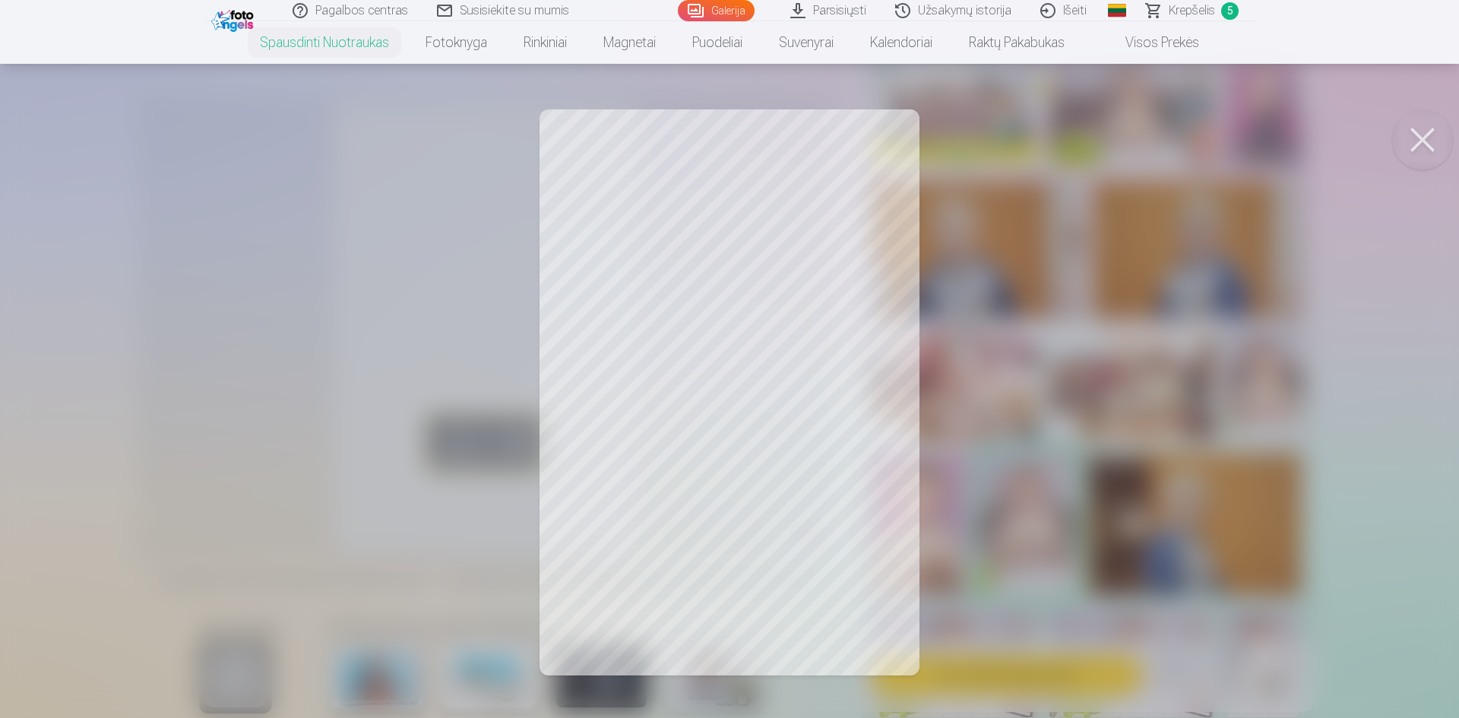
click at [1425, 136] on button at bounding box center [1422, 139] width 61 height 61
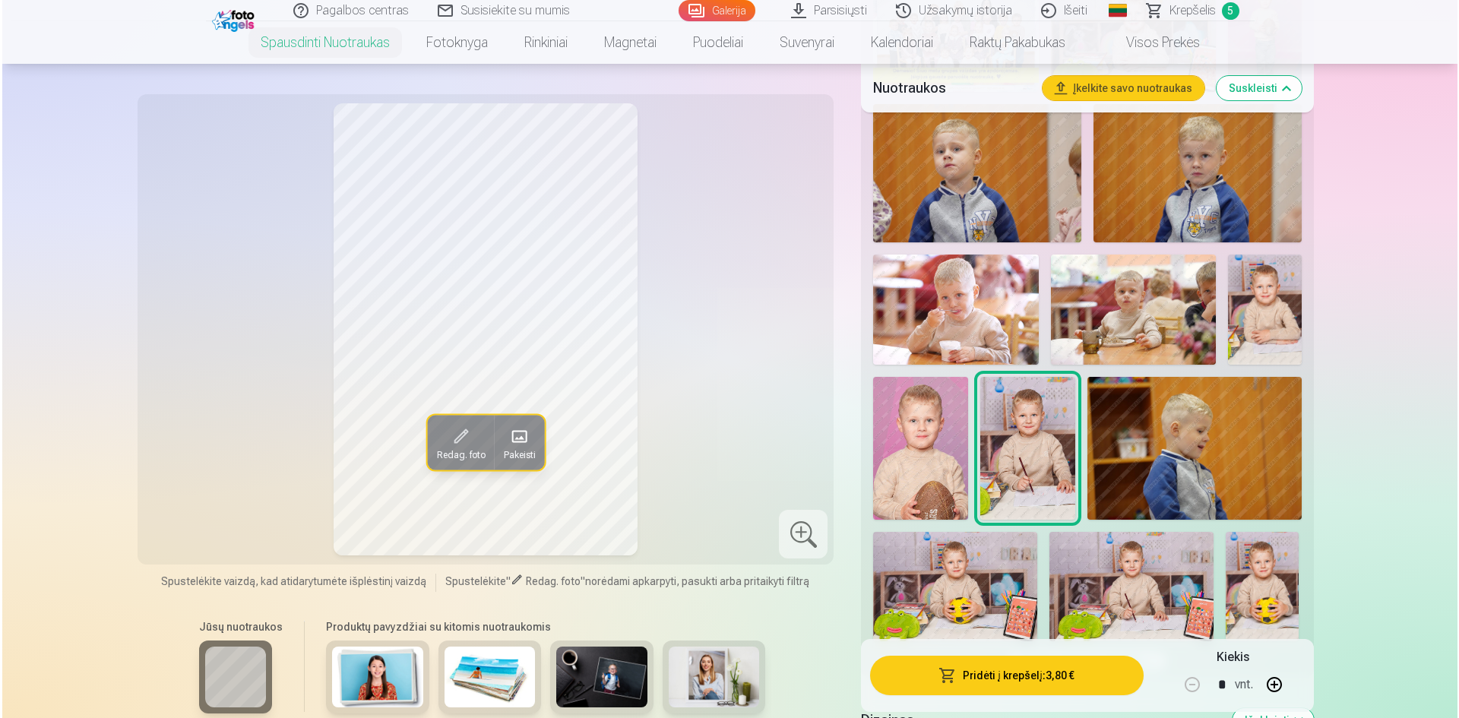
scroll to position [717, 0]
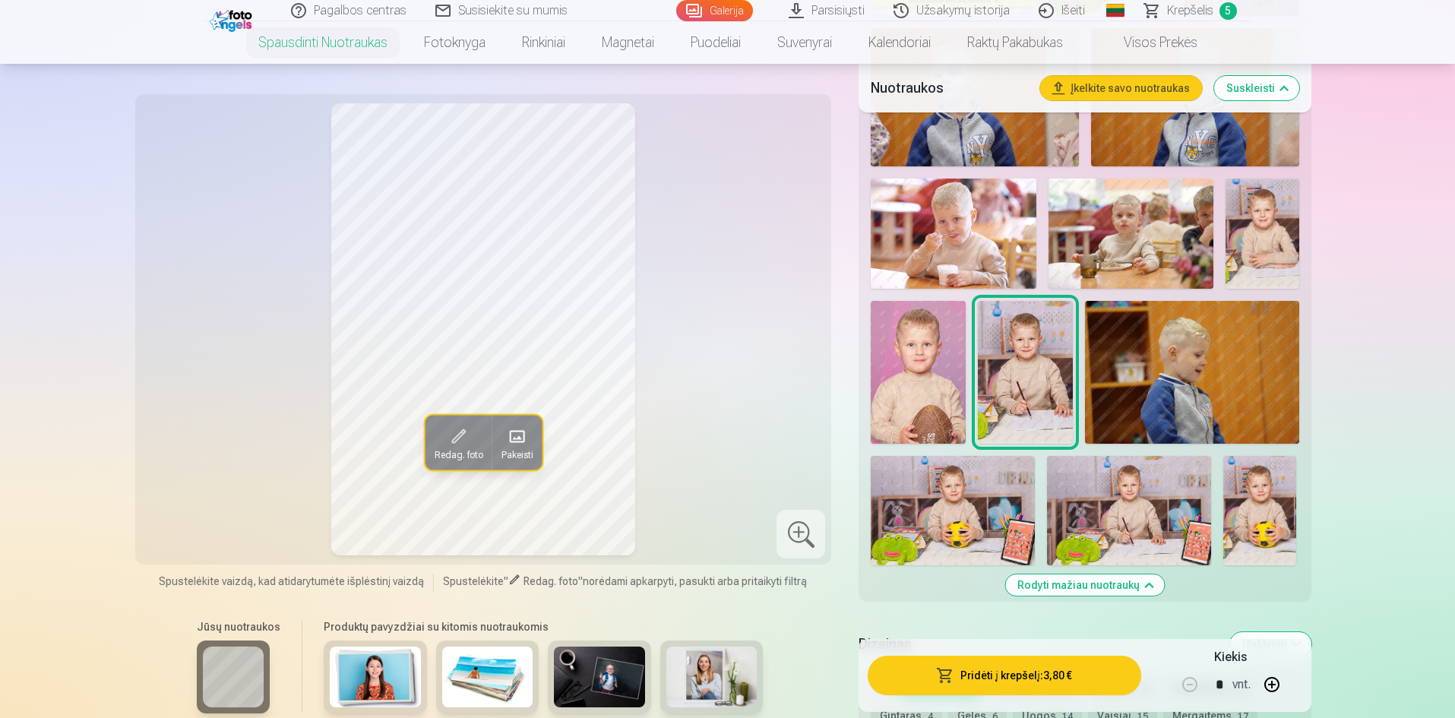
click at [1125, 526] on img at bounding box center [1129, 510] width 164 height 109
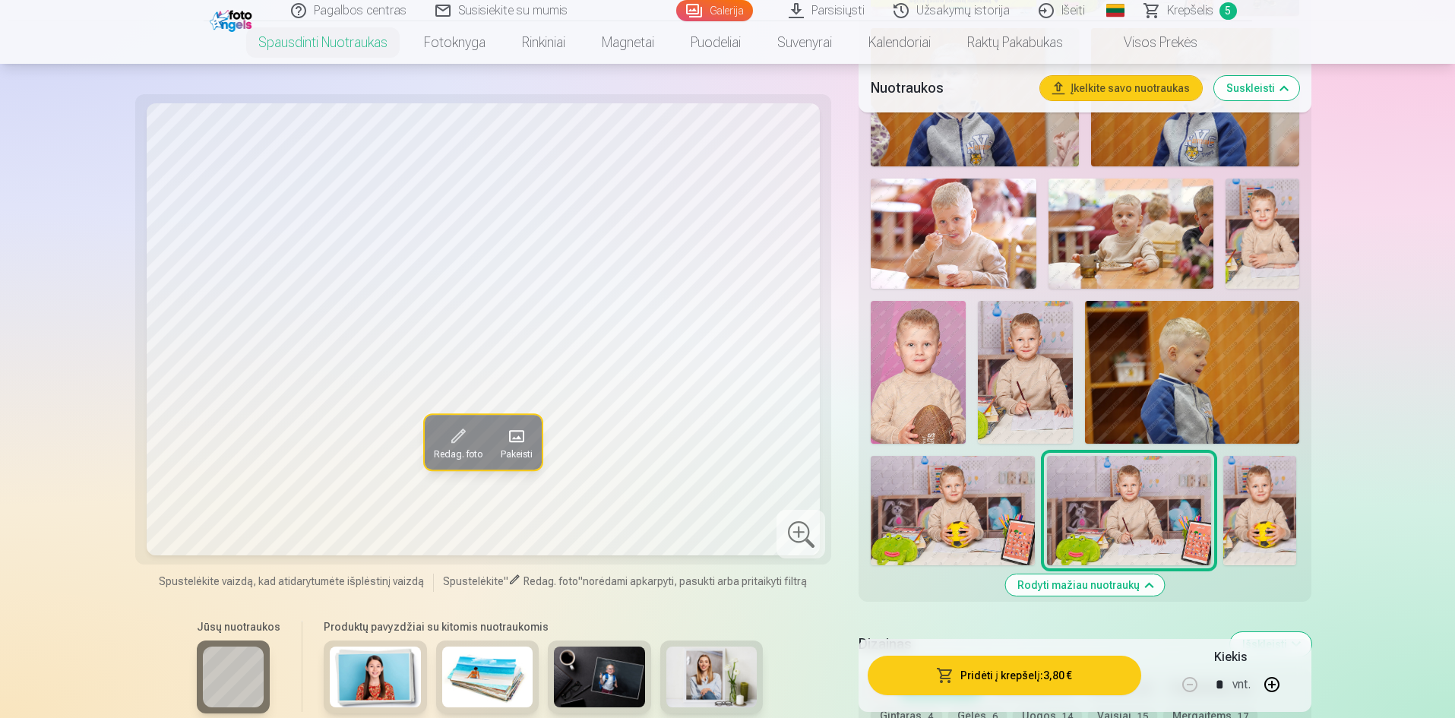
click at [1000, 671] on button "Pridėti į krepšelį : 3,80 €" at bounding box center [1004, 676] width 273 height 40
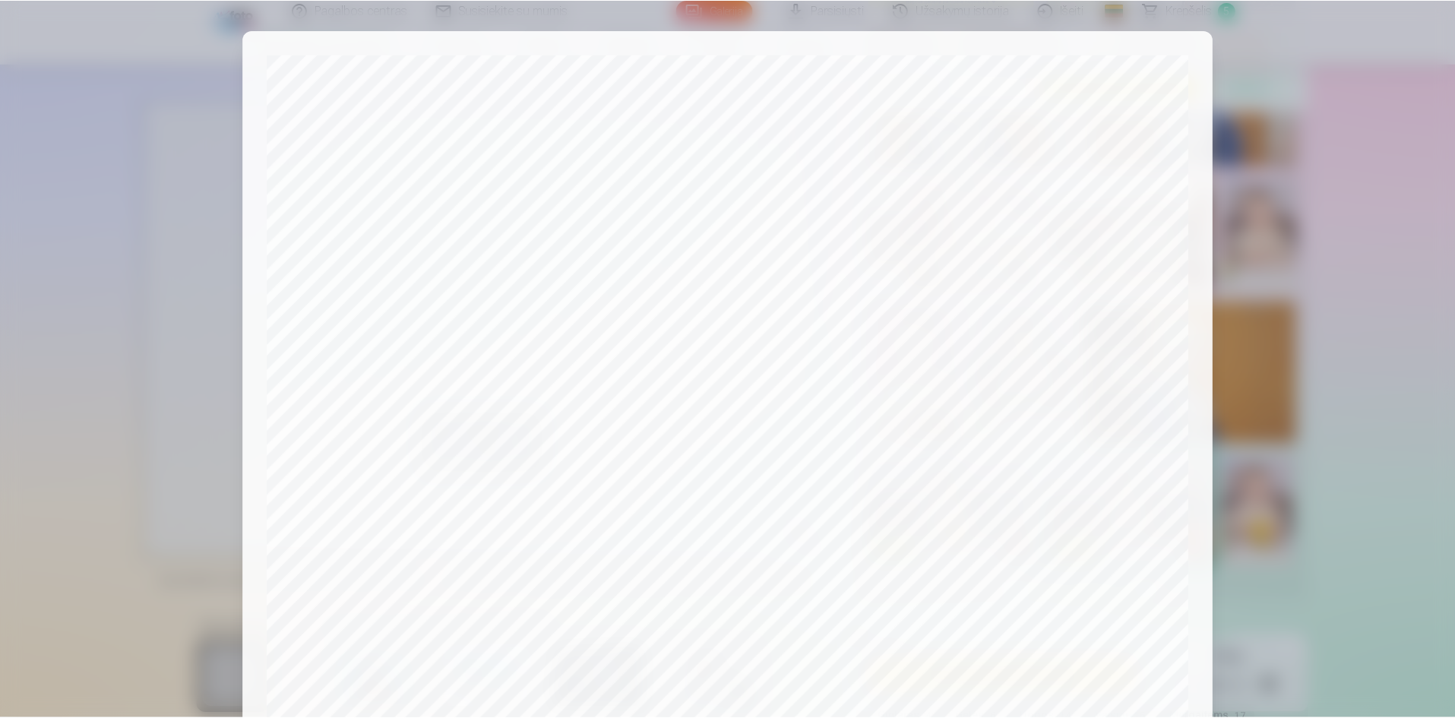
scroll to position [376, 0]
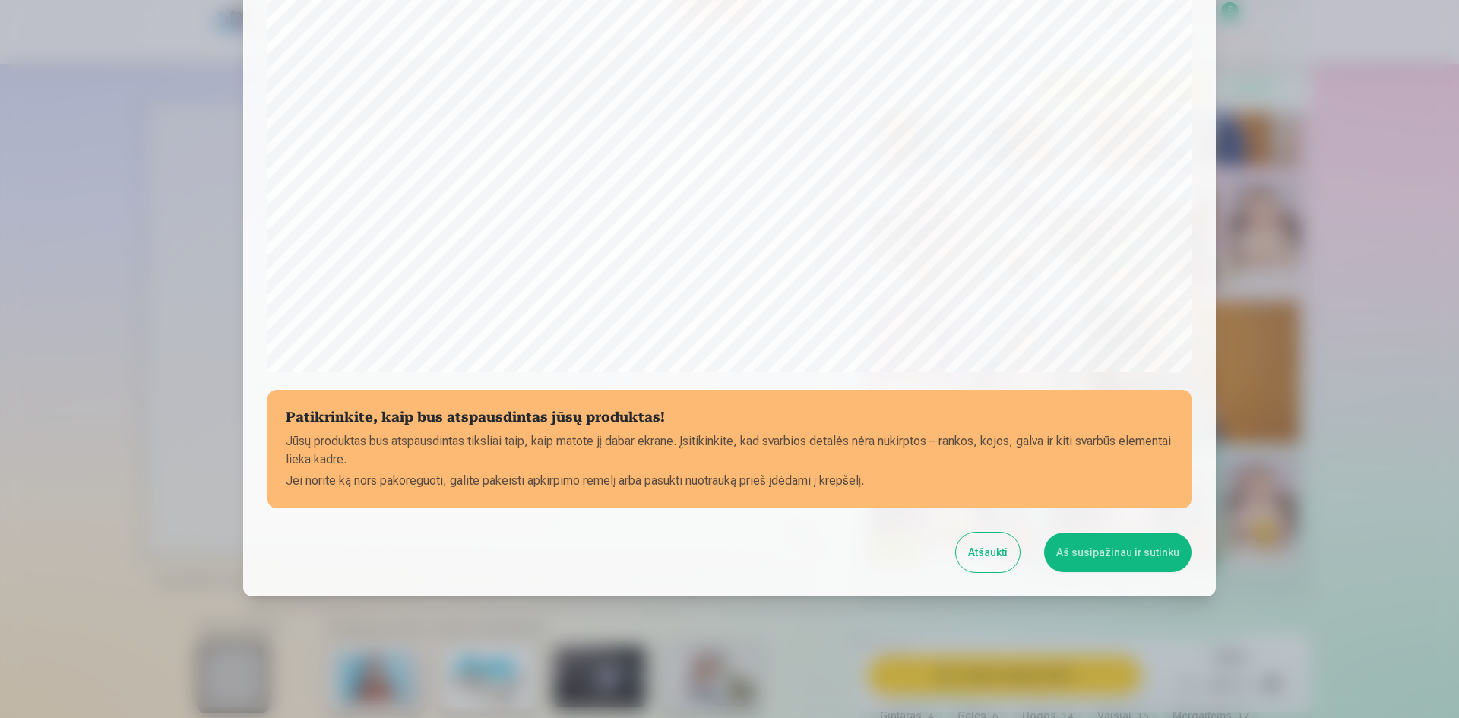
click at [1107, 546] on button "Aš susipažinau ir sutinku" at bounding box center [1117, 553] width 147 height 40
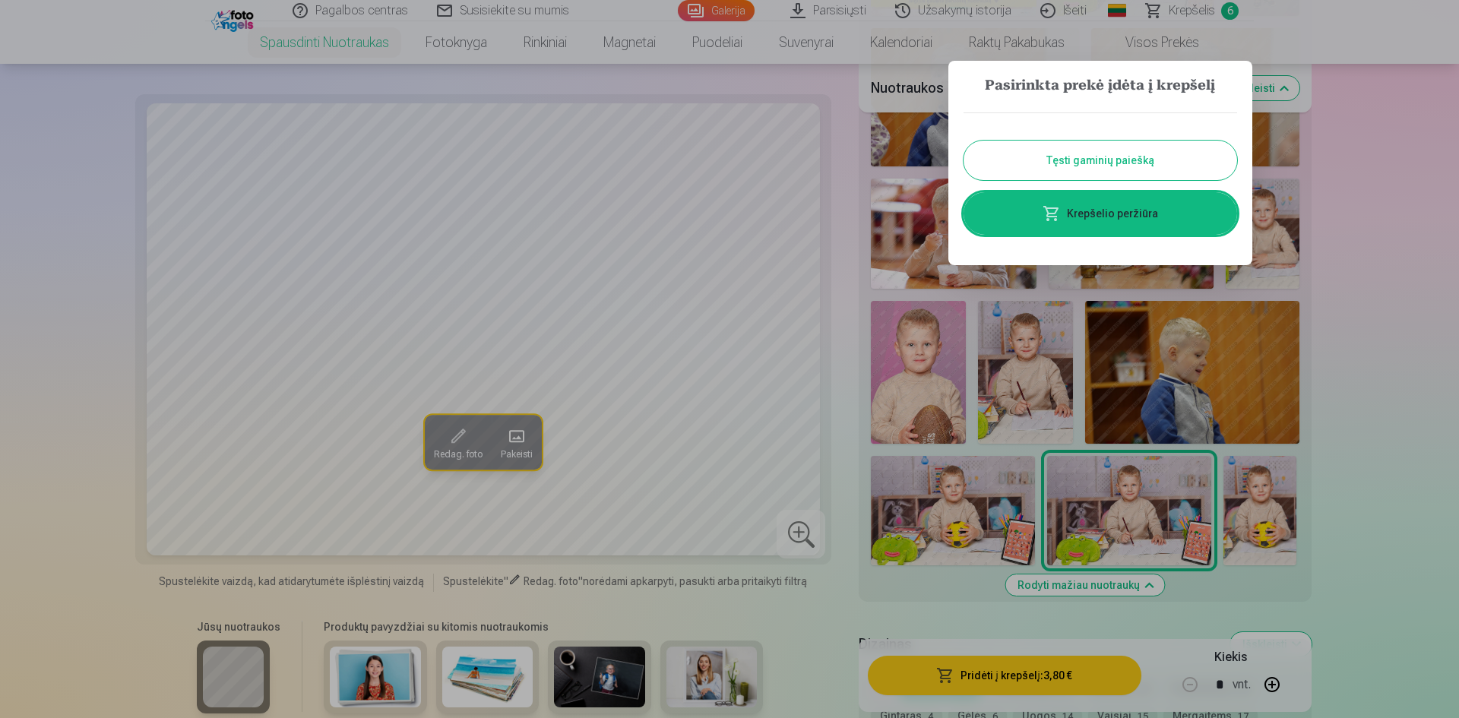
click at [1368, 206] on div at bounding box center [729, 359] width 1459 height 718
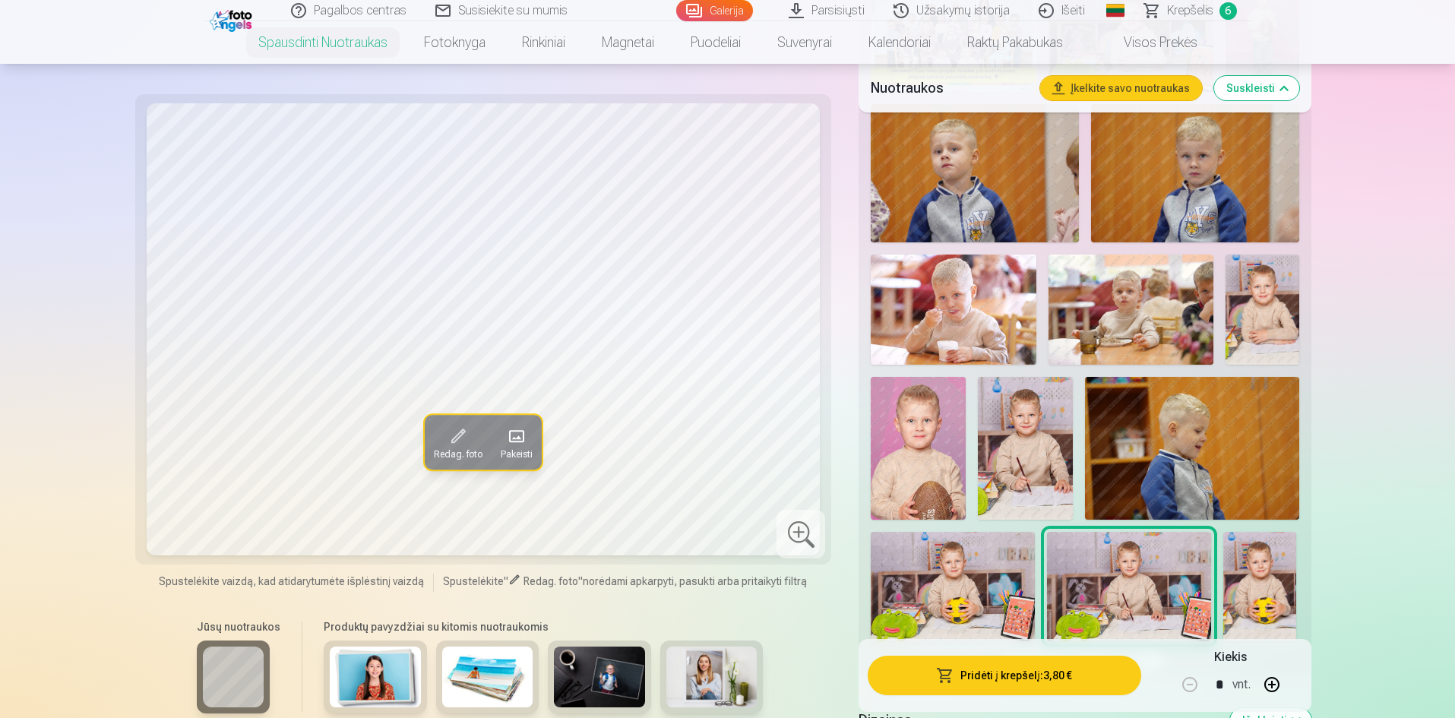
scroll to position [793, 0]
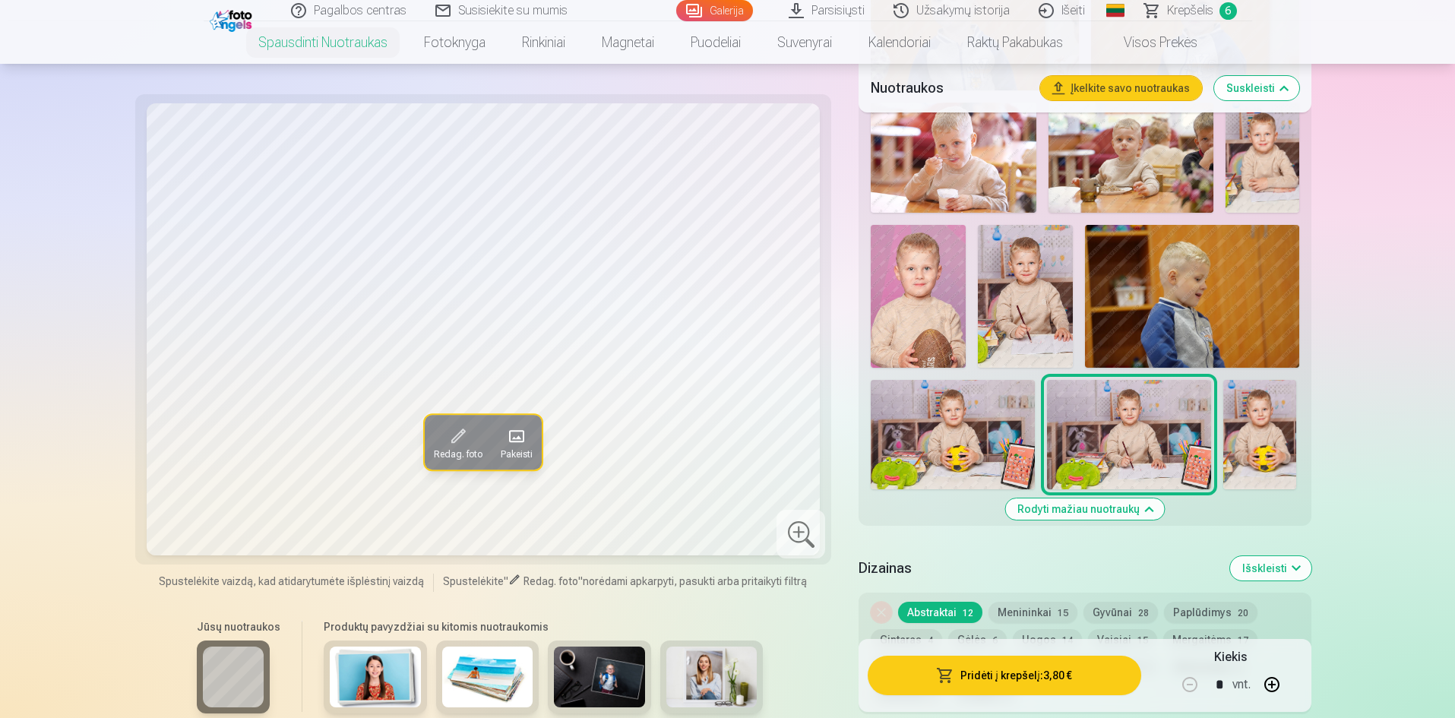
click at [1122, 509] on button "Rodyti mažiau nuotraukų" at bounding box center [1084, 509] width 159 height 21
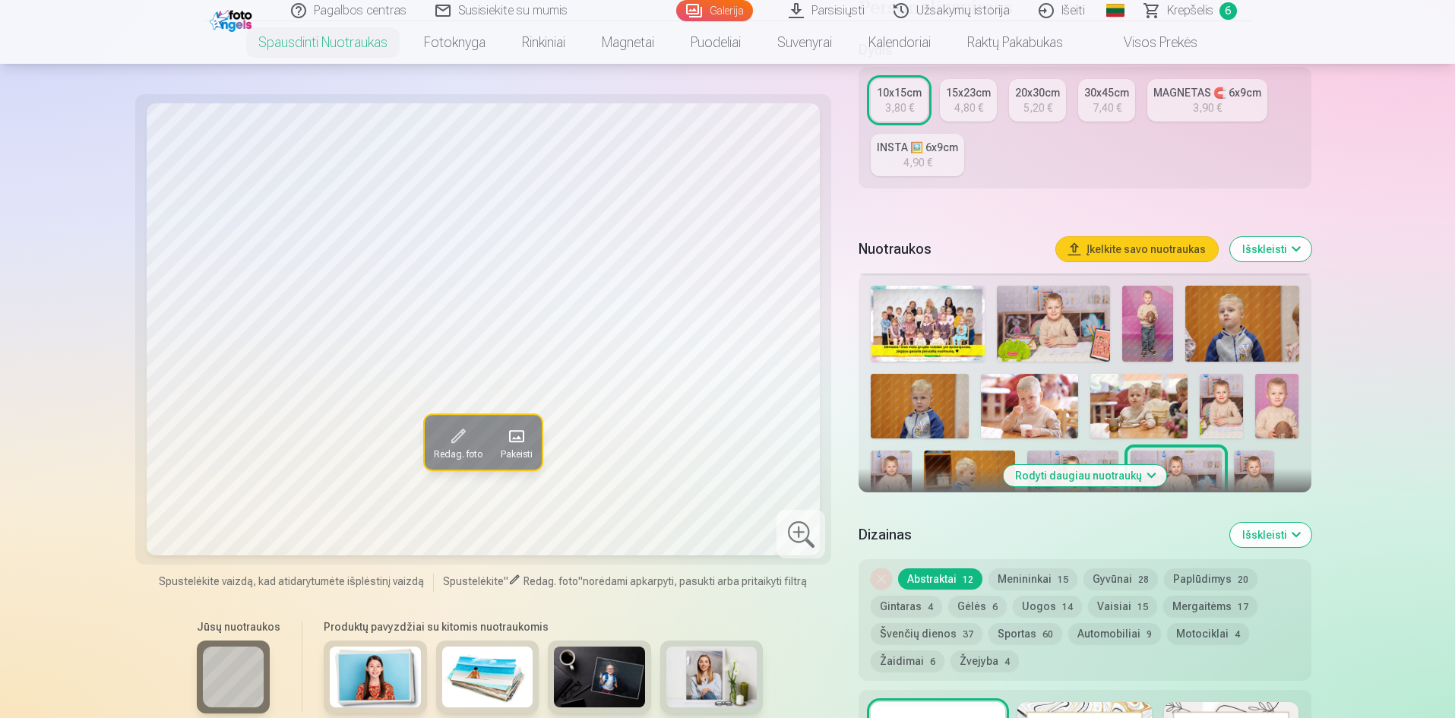
click at [1118, 473] on button "Rodyti daugiau nuotraukų" at bounding box center [1084, 475] width 163 height 21
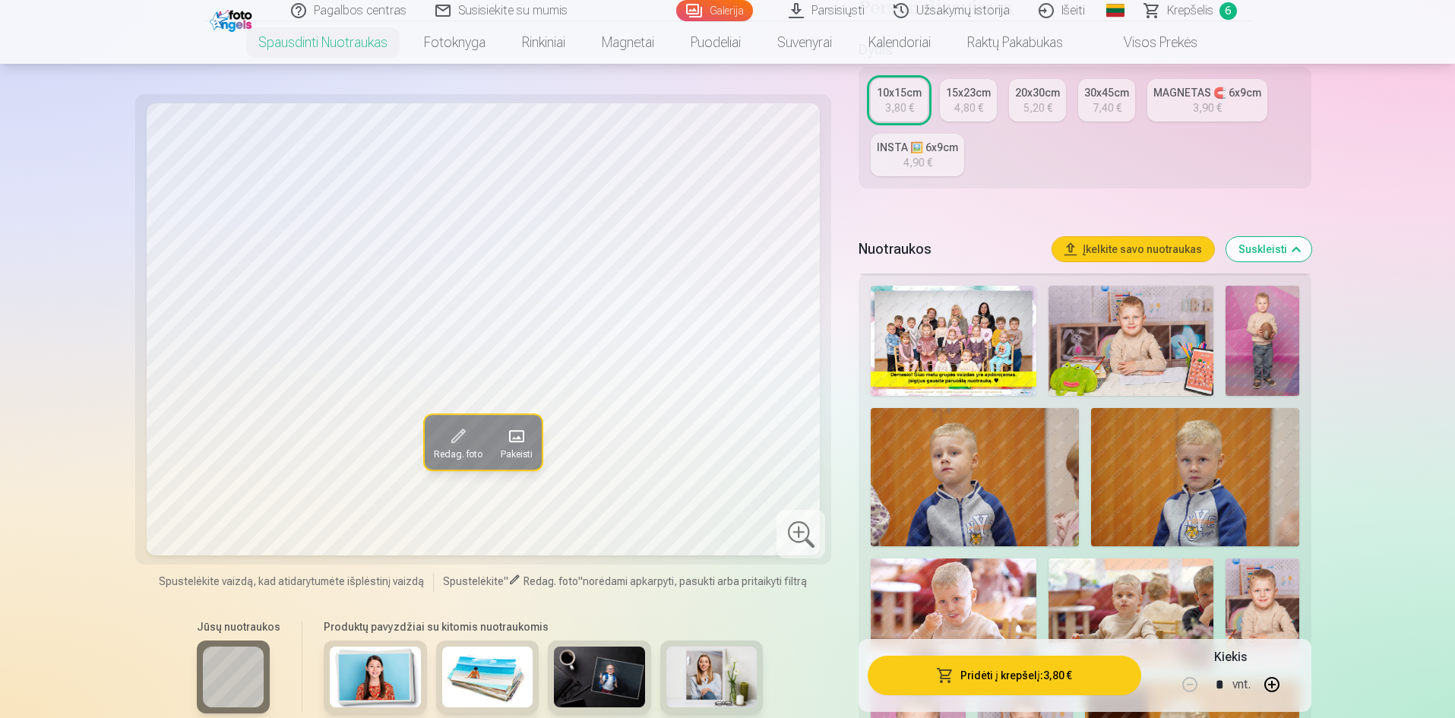
click at [998, 362] on img at bounding box center [953, 341] width 165 height 110
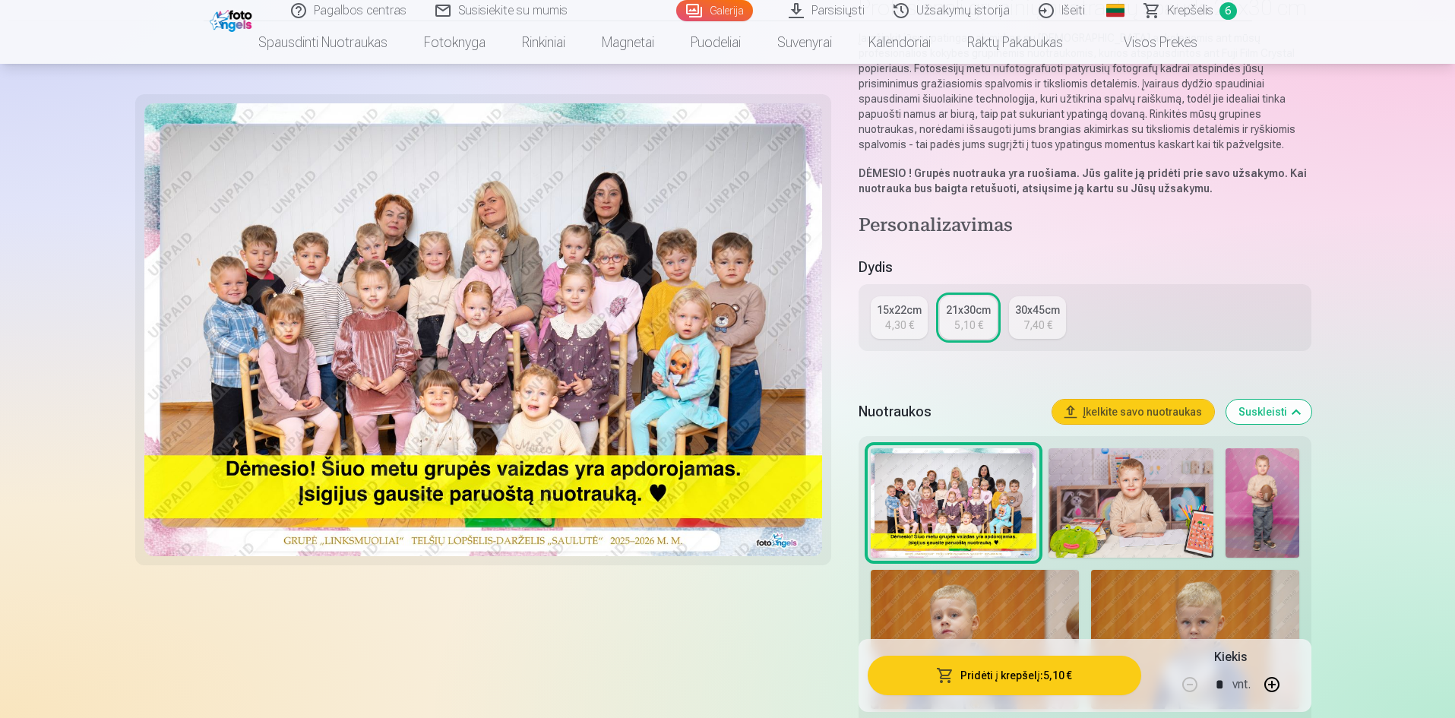
scroll to position [304, 0]
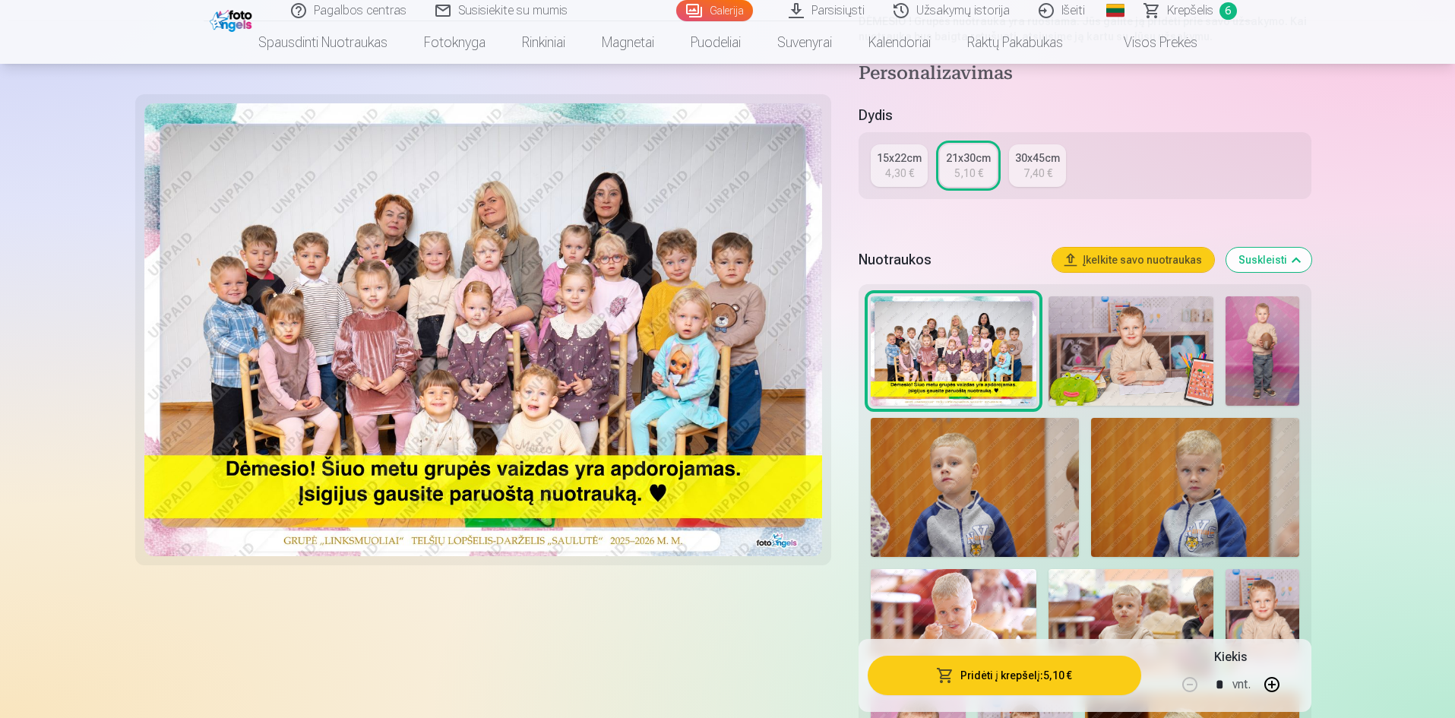
click at [1115, 366] on img at bounding box center [1131, 351] width 165 height 110
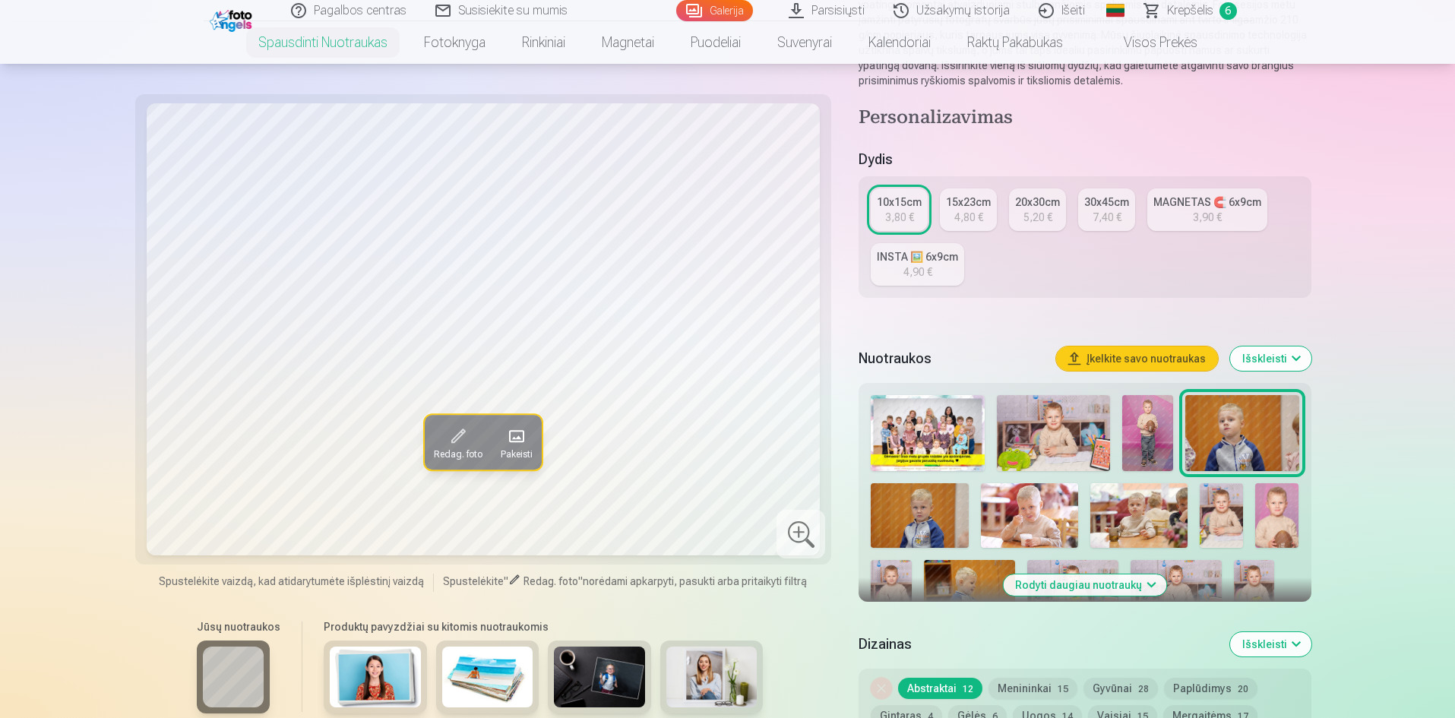
scroll to position [304, 0]
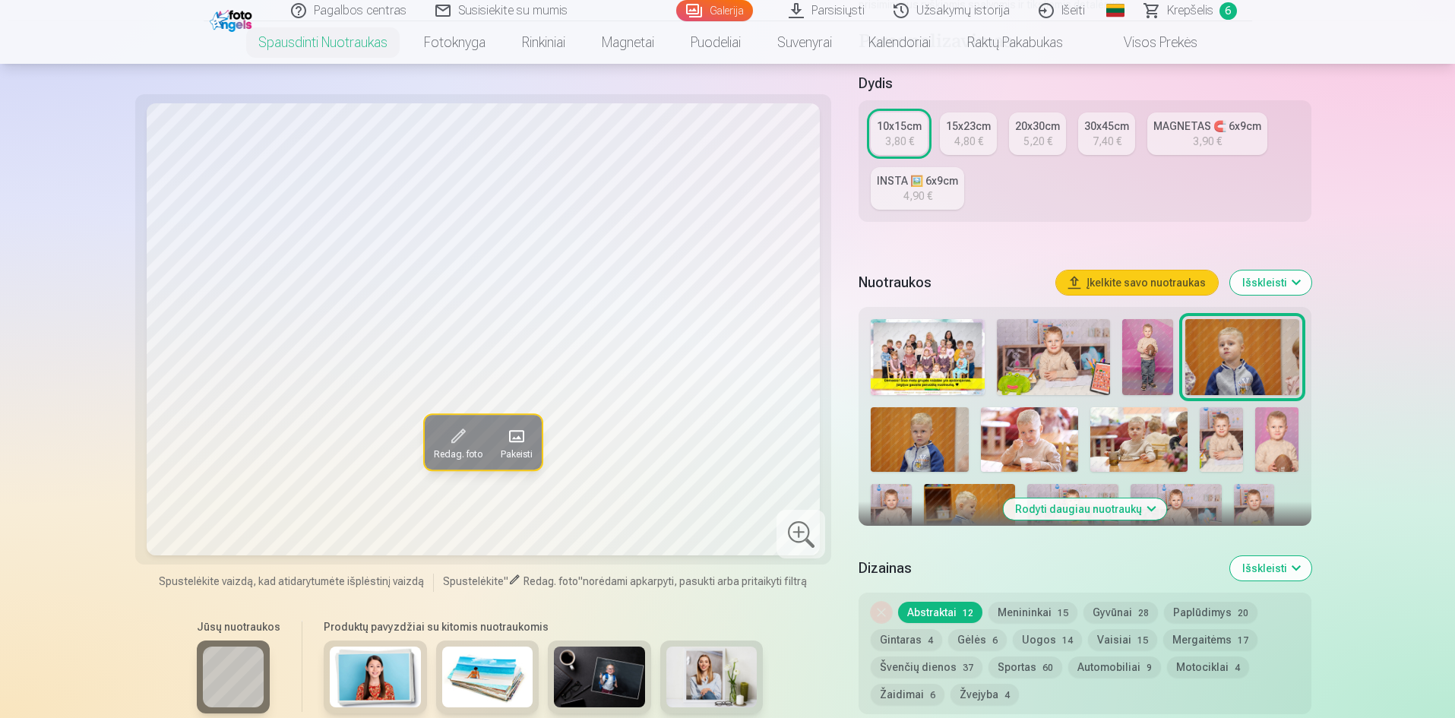
click at [1115, 508] on button "Rodyti daugiau nuotraukų" at bounding box center [1084, 509] width 163 height 21
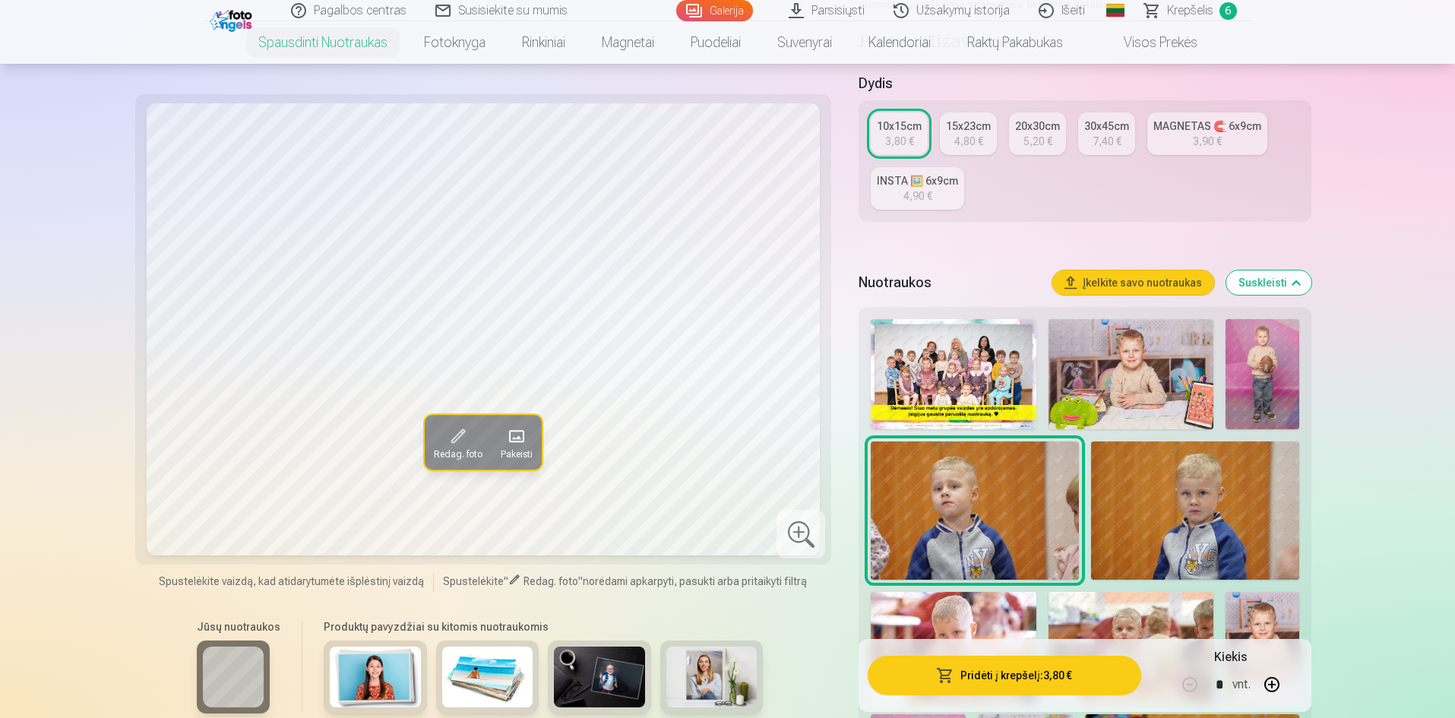
click at [1177, 368] on img at bounding box center [1131, 374] width 165 height 110
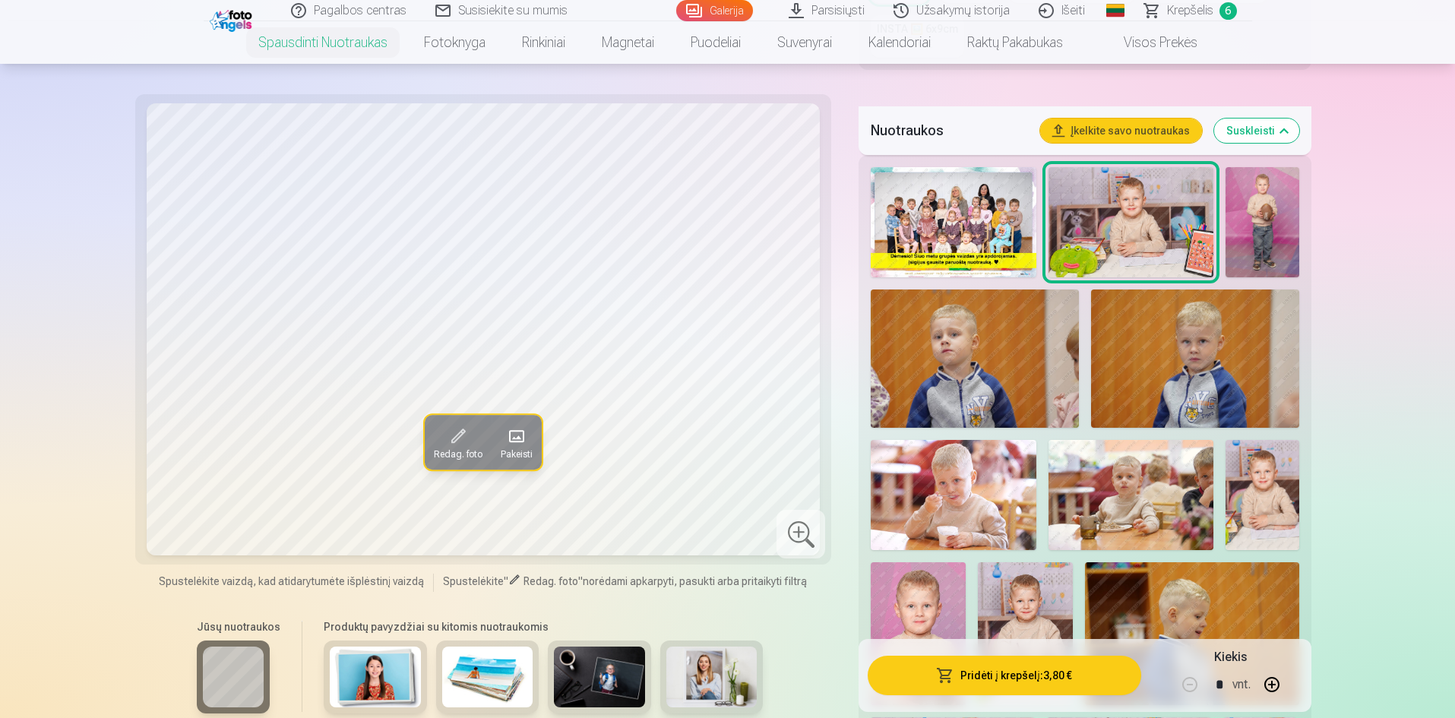
scroll to position [532, 0]
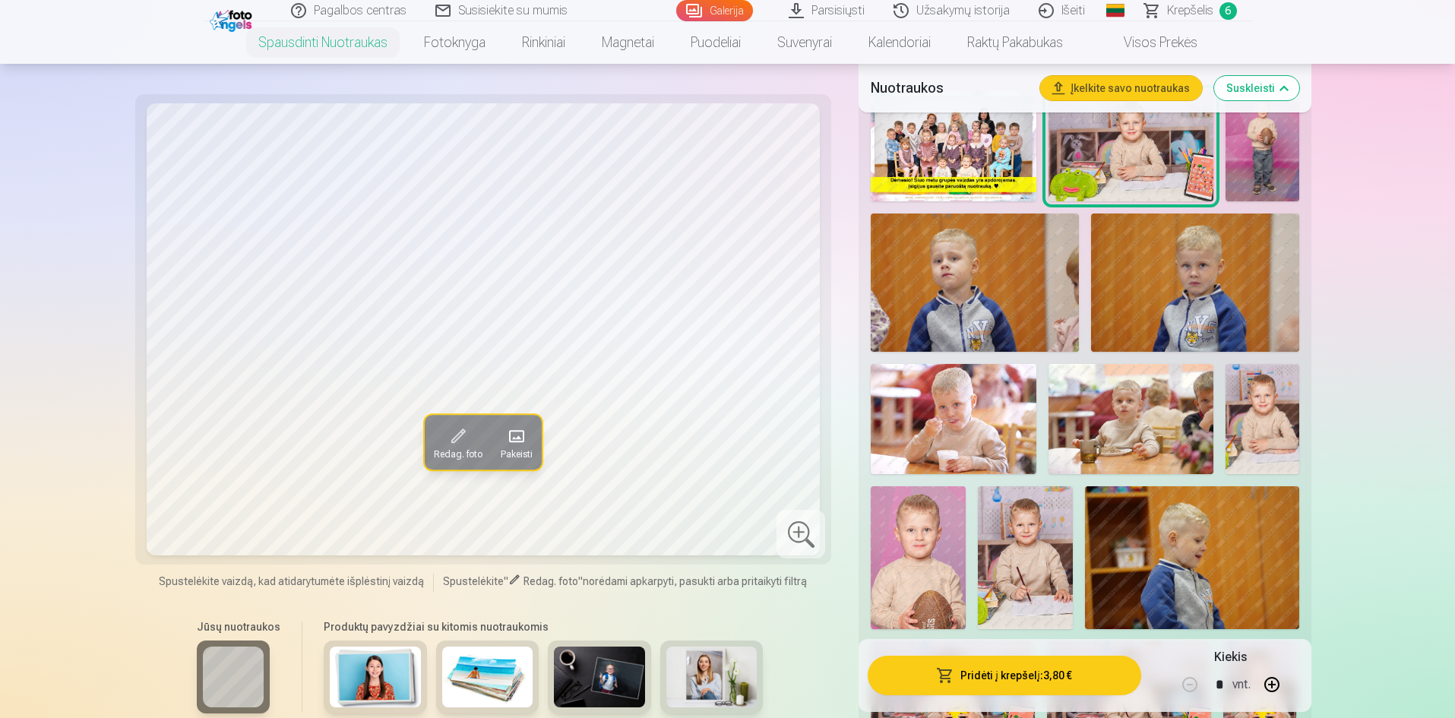
click at [986, 424] on img at bounding box center [953, 419] width 165 height 110
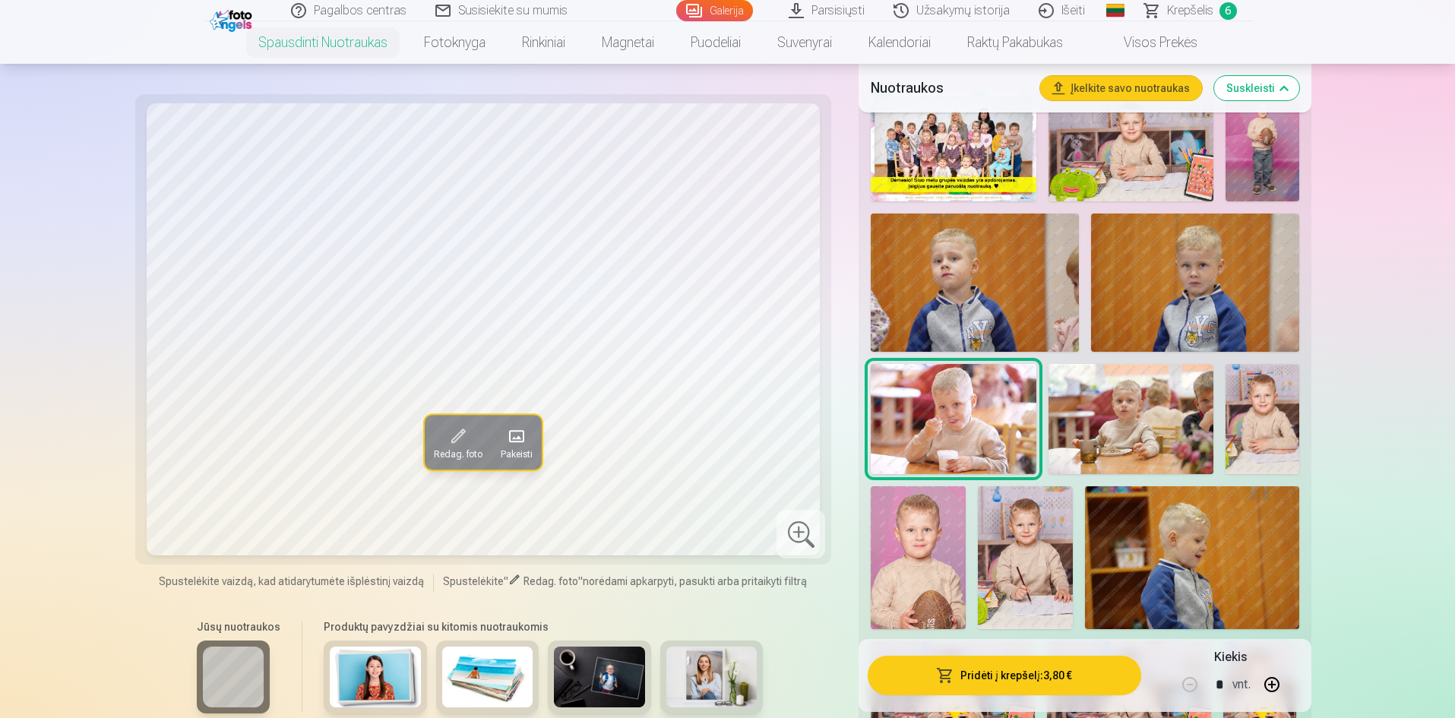
click at [1144, 440] on img at bounding box center [1131, 419] width 165 height 110
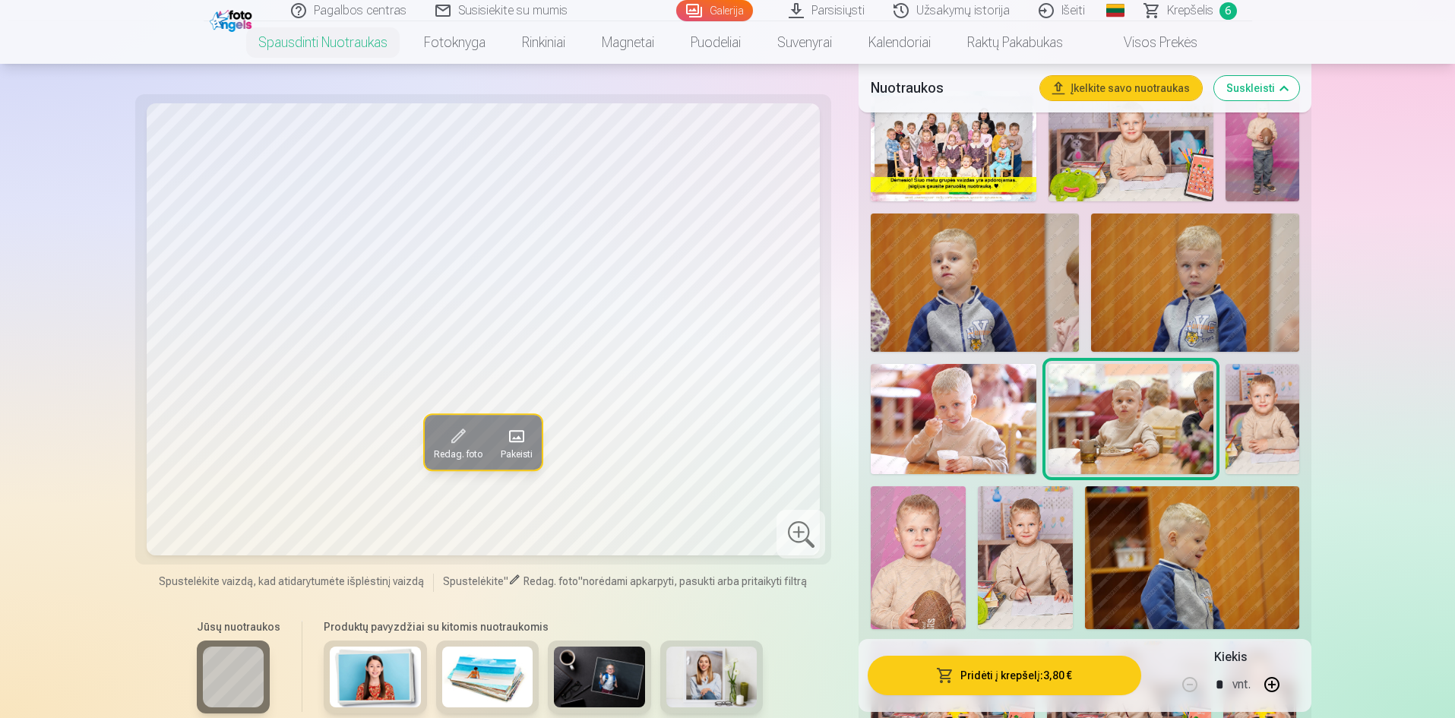
click at [1197, 316] on img at bounding box center [1195, 283] width 208 height 138
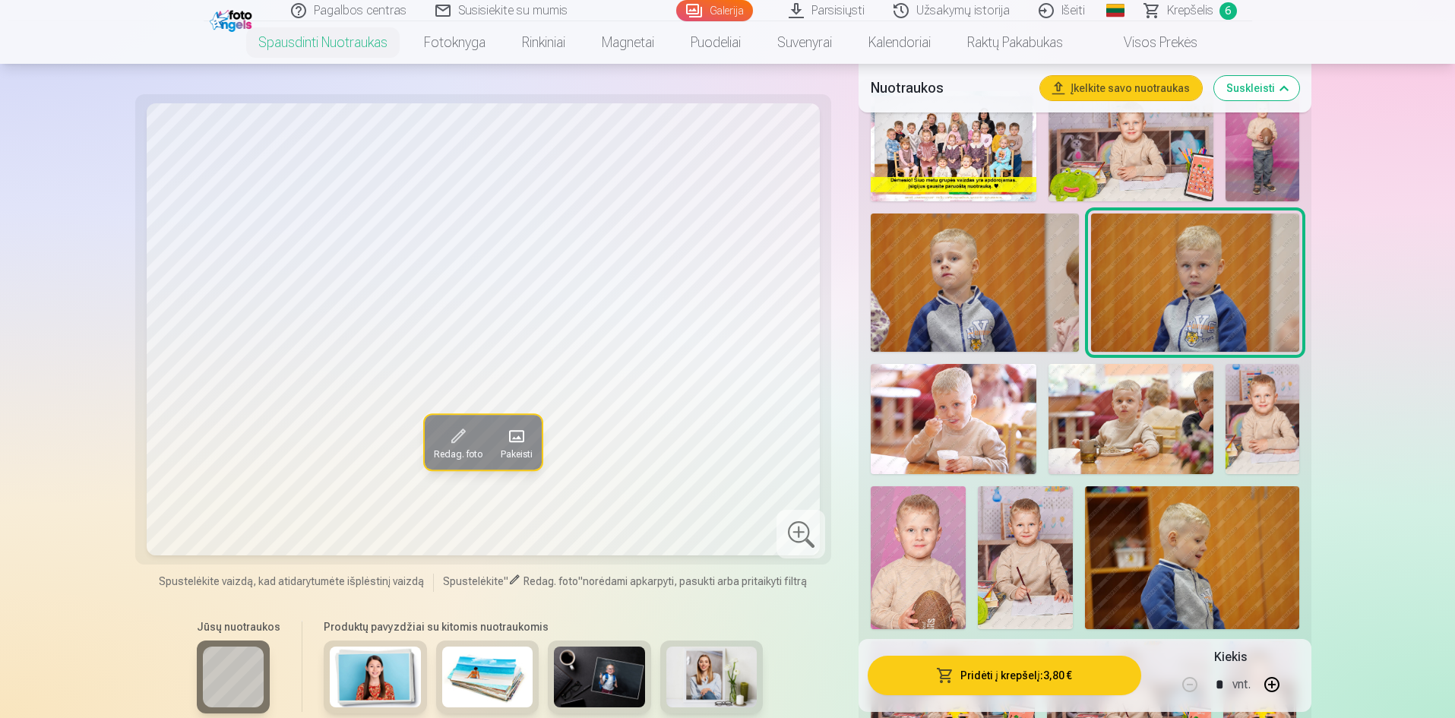
click at [1245, 426] on img at bounding box center [1263, 419] width 74 height 110
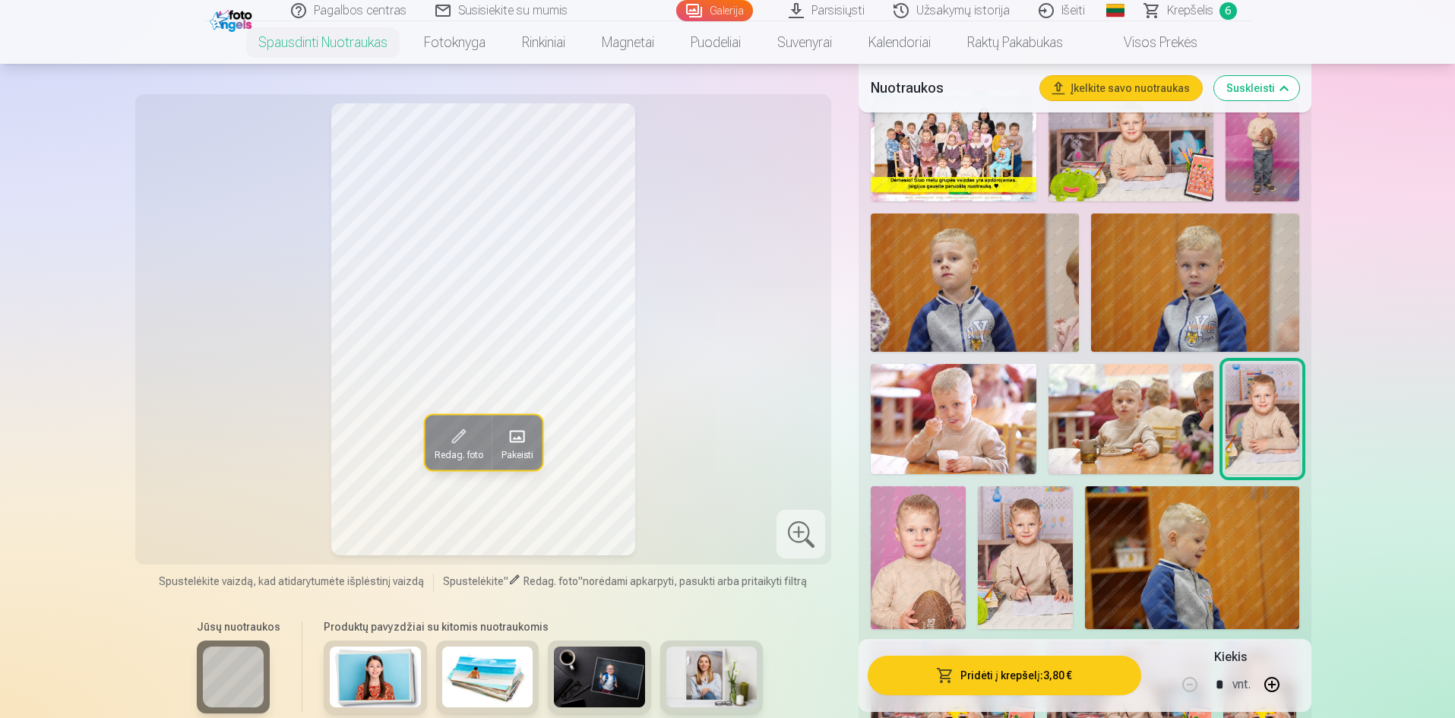
scroll to position [608, 0]
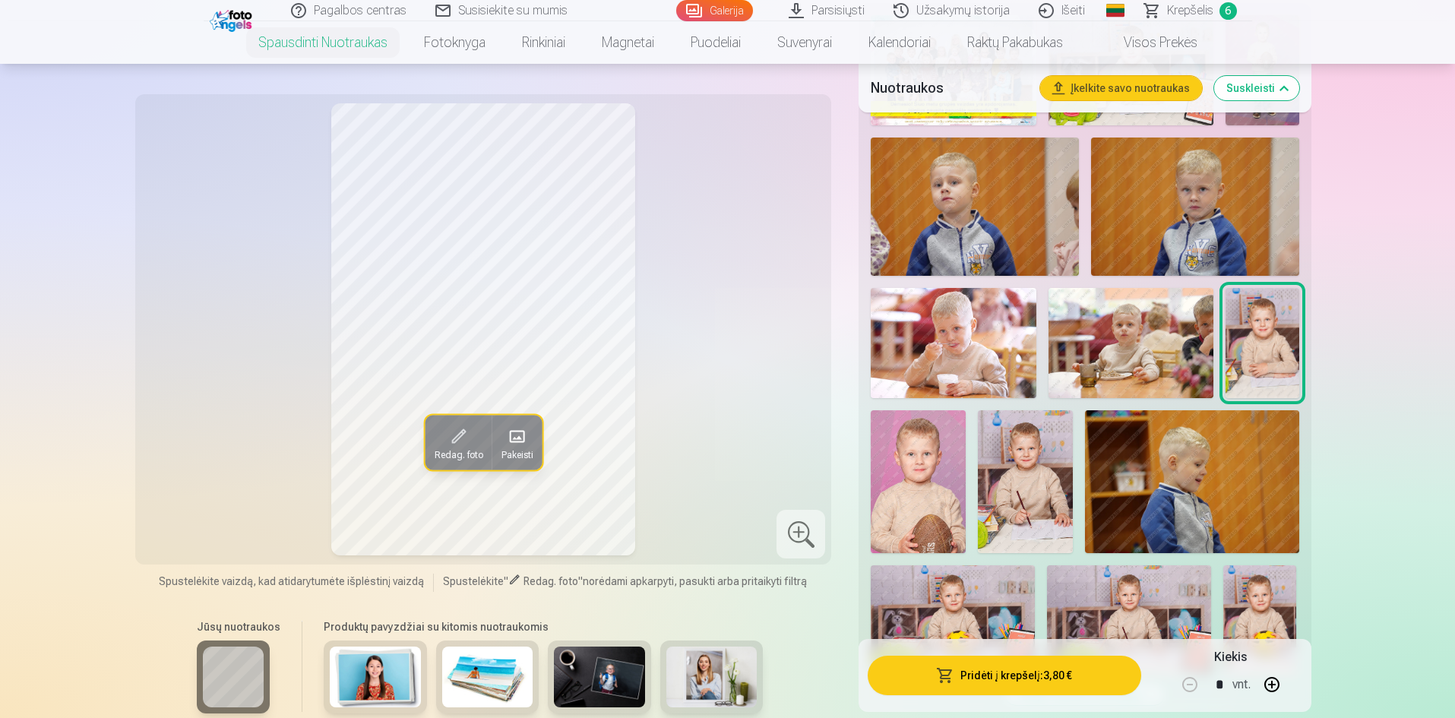
click at [1024, 504] on img at bounding box center [1025, 481] width 95 height 143
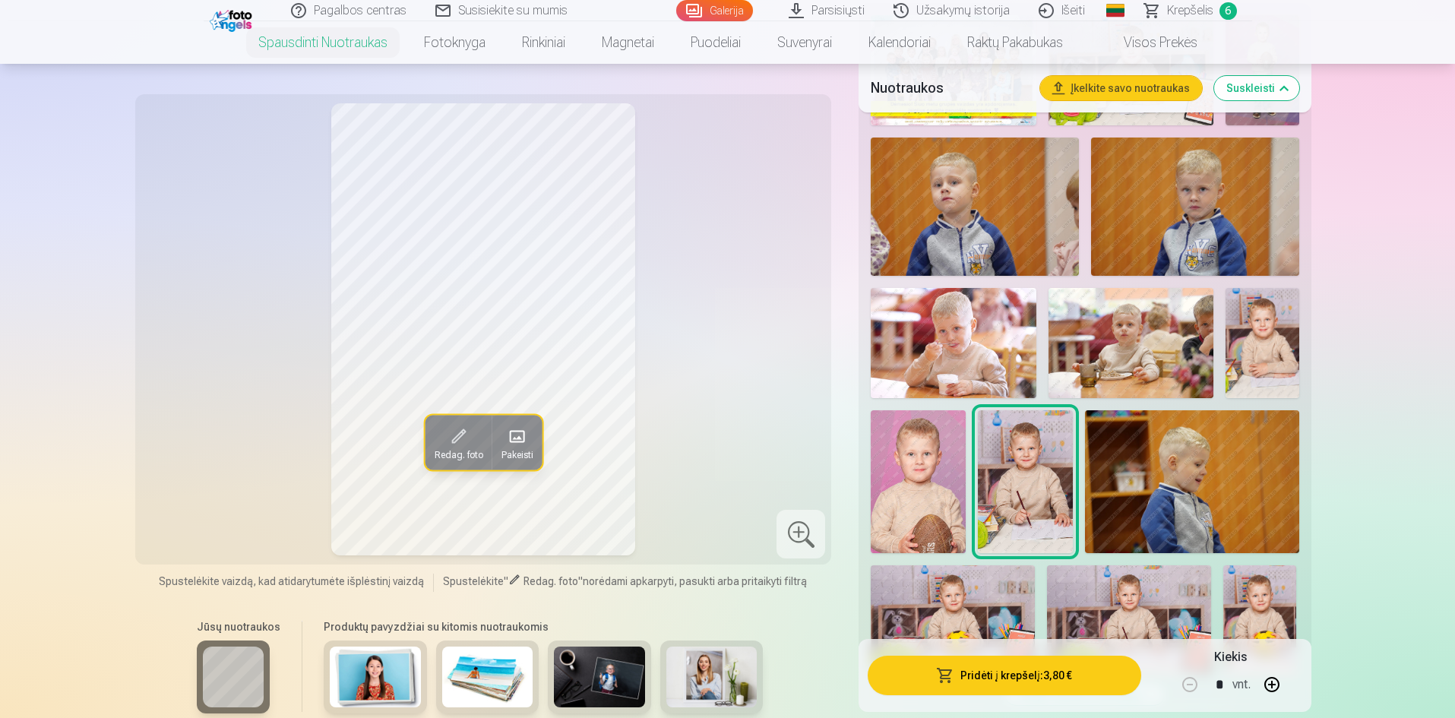
scroll to position [684, 0]
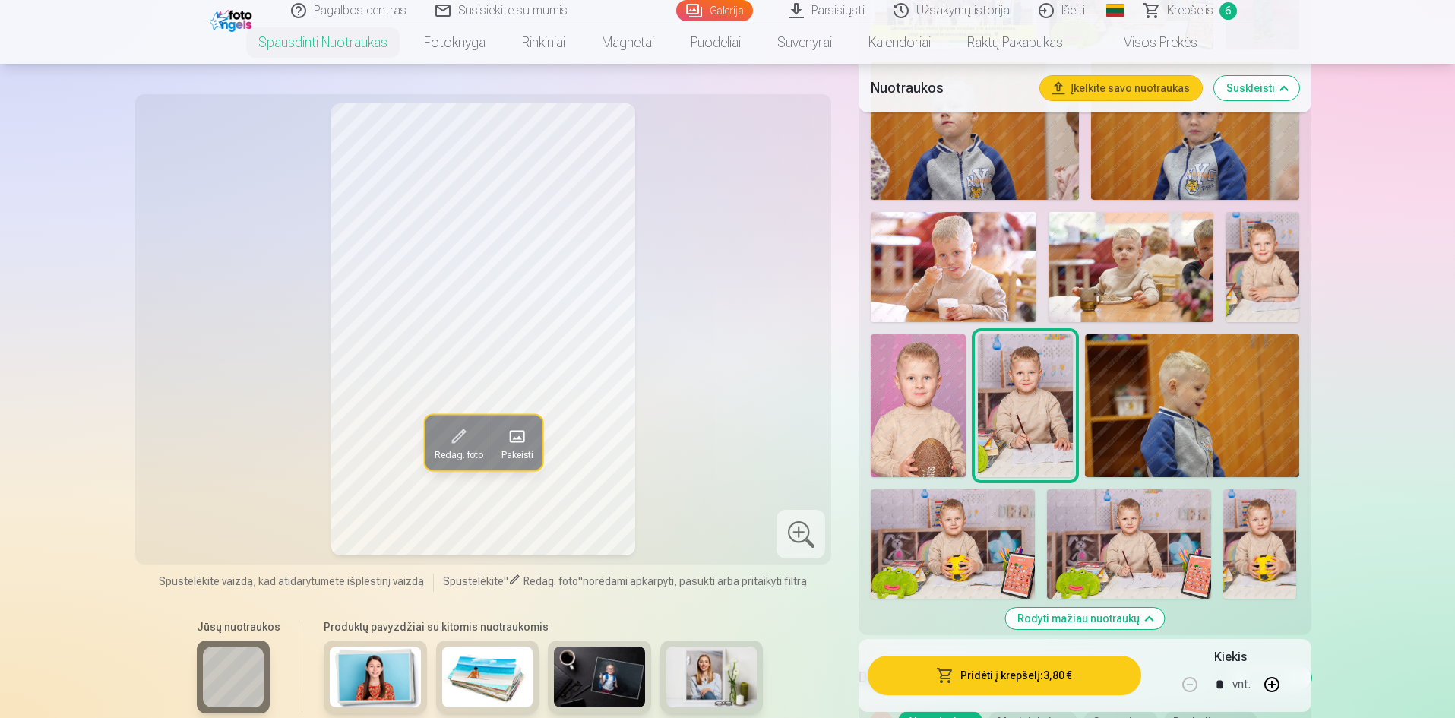
click at [1183, 15] on span "Krepšelis" at bounding box center [1190, 11] width 46 height 18
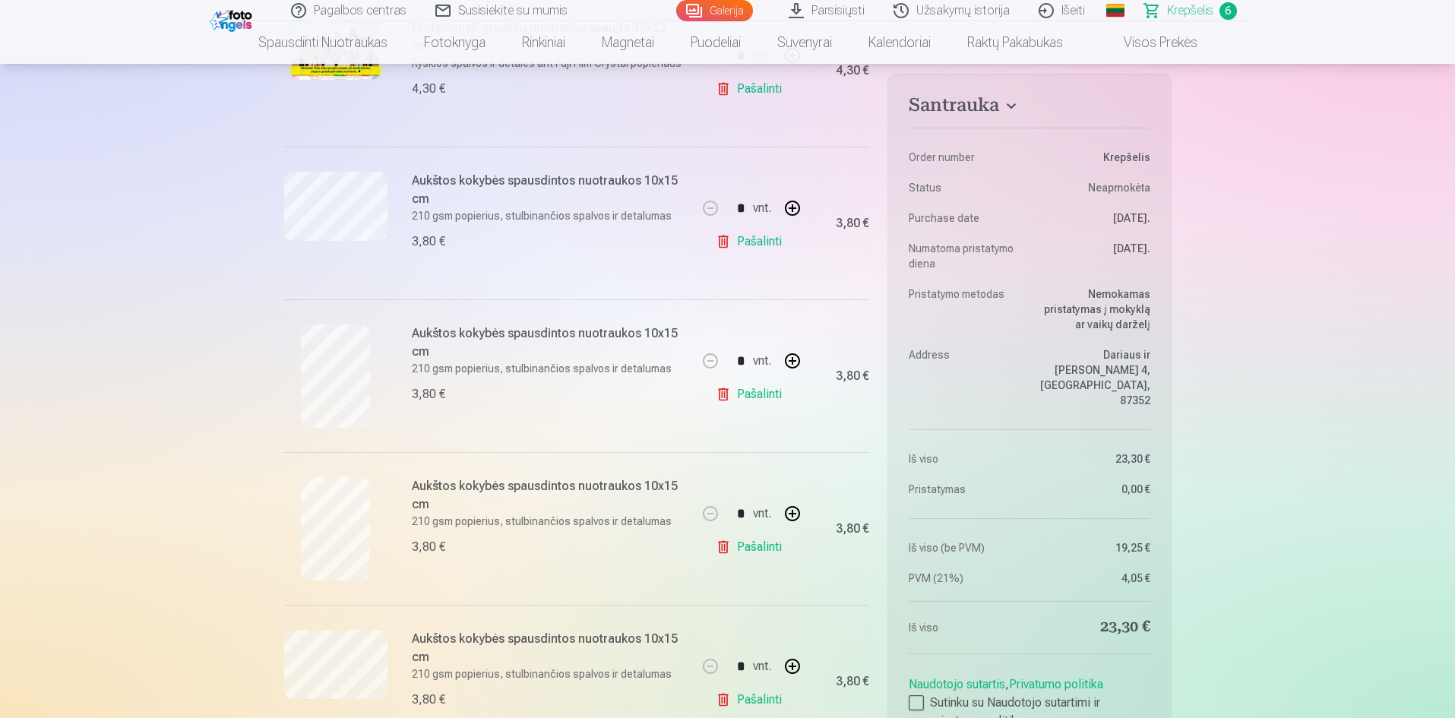
scroll to position [532, 0]
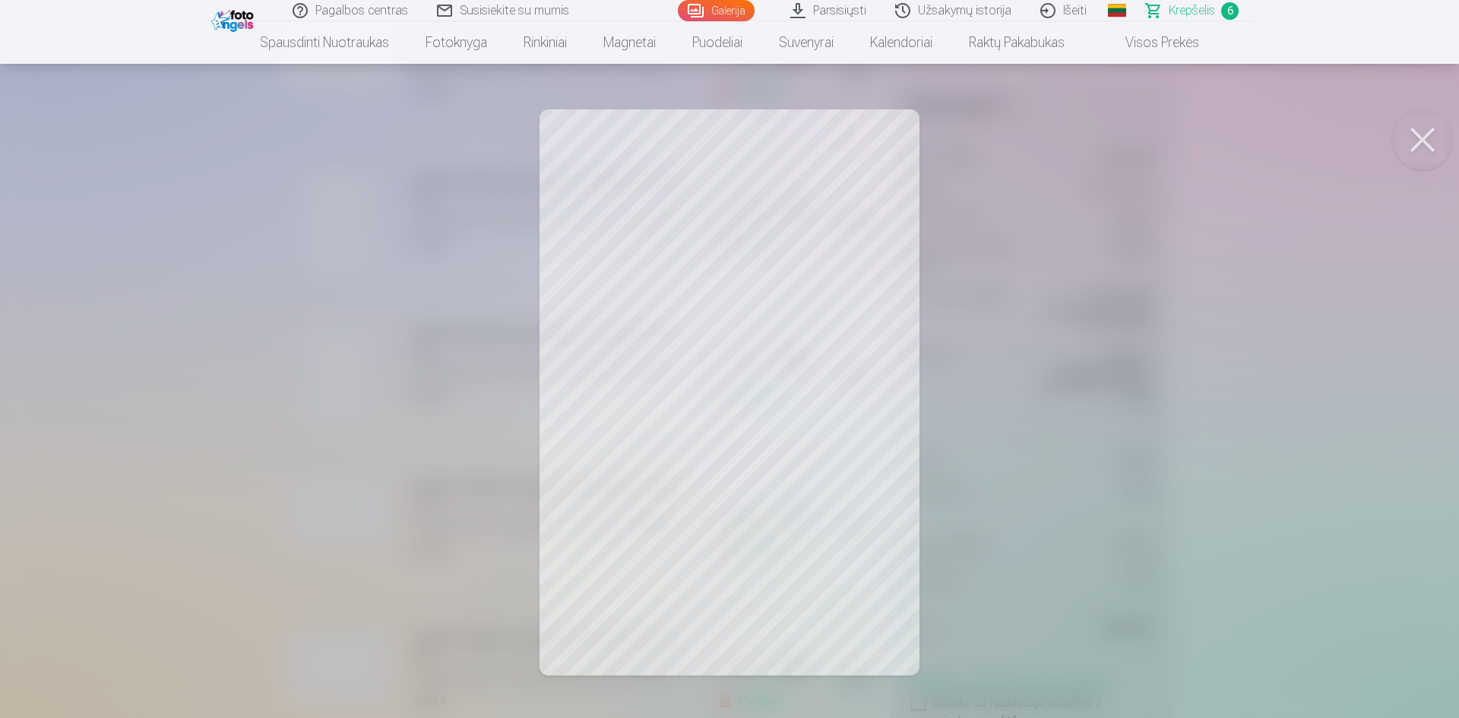
click at [1423, 148] on button at bounding box center [1422, 139] width 61 height 61
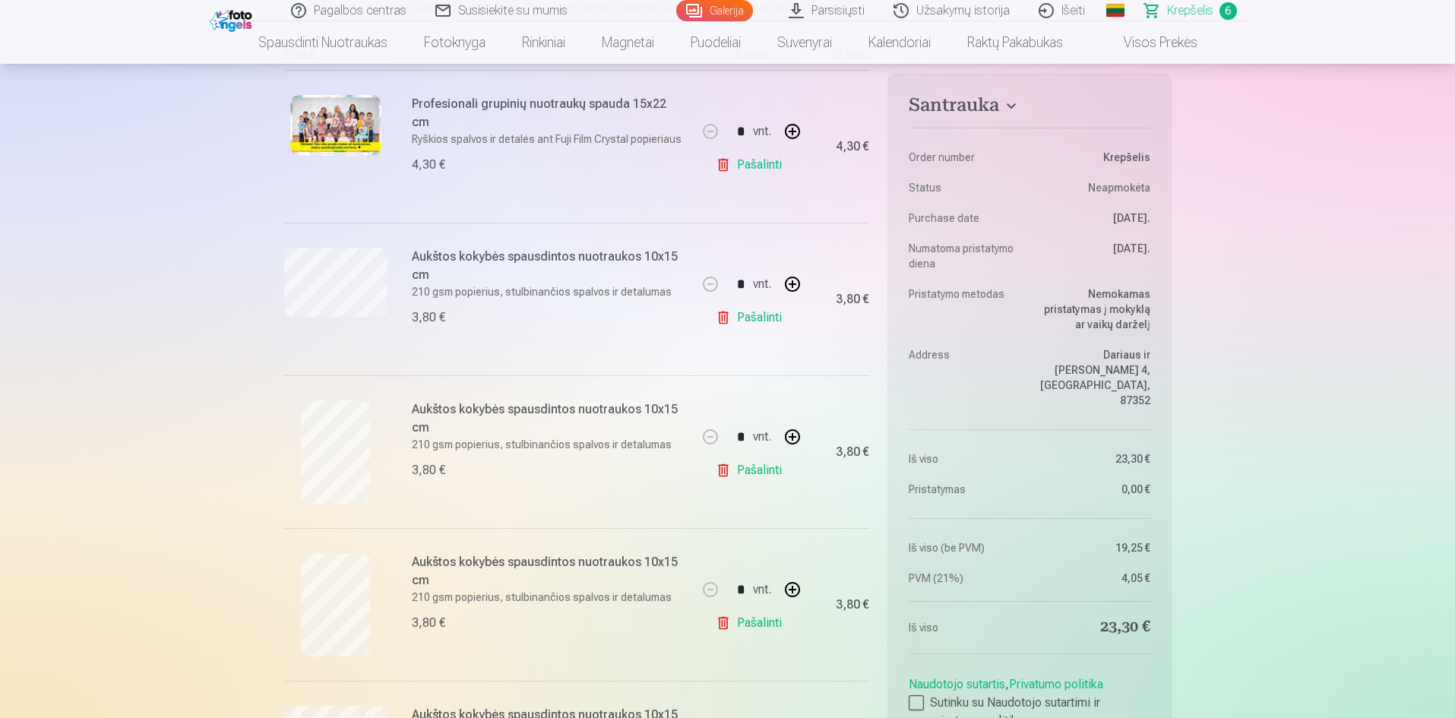
scroll to position [228, 0]
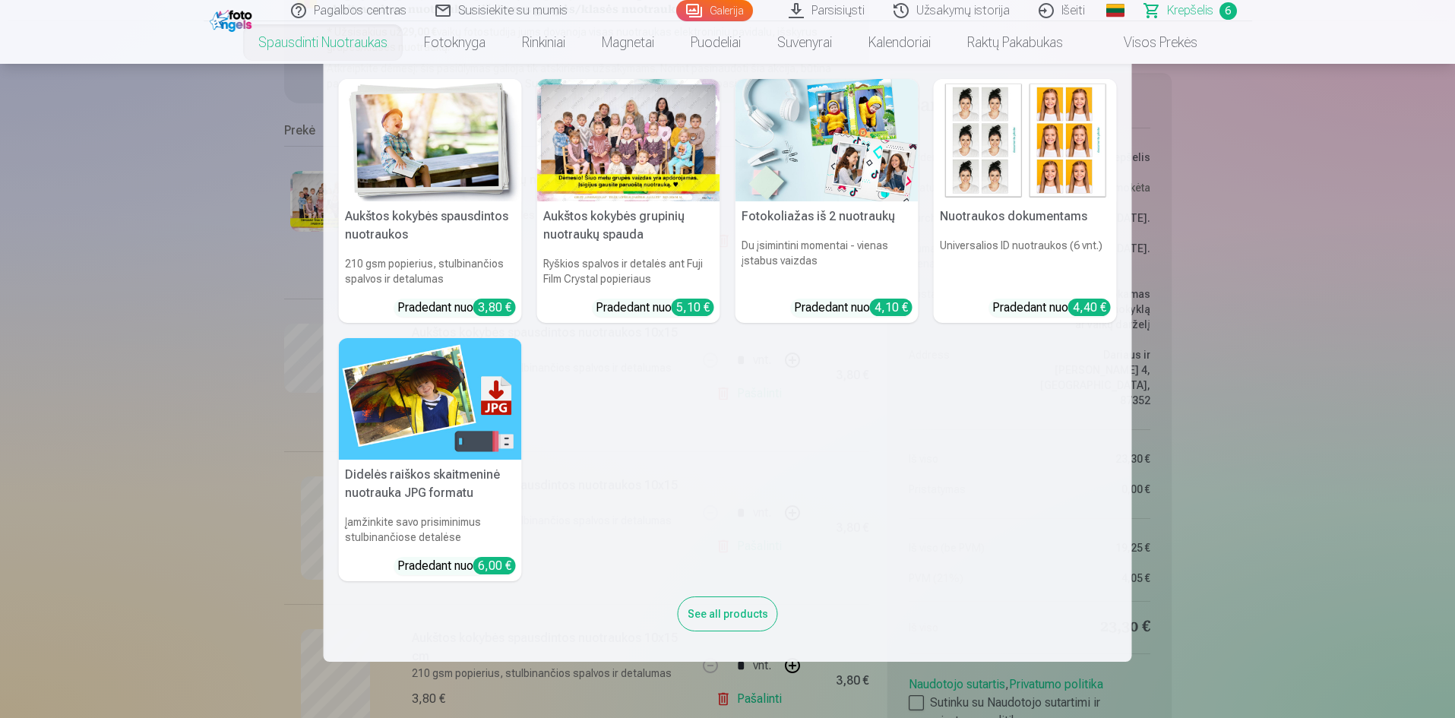
click at [302, 34] on link "Spausdinti nuotraukas" at bounding box center [323, 42] width 166 height 43
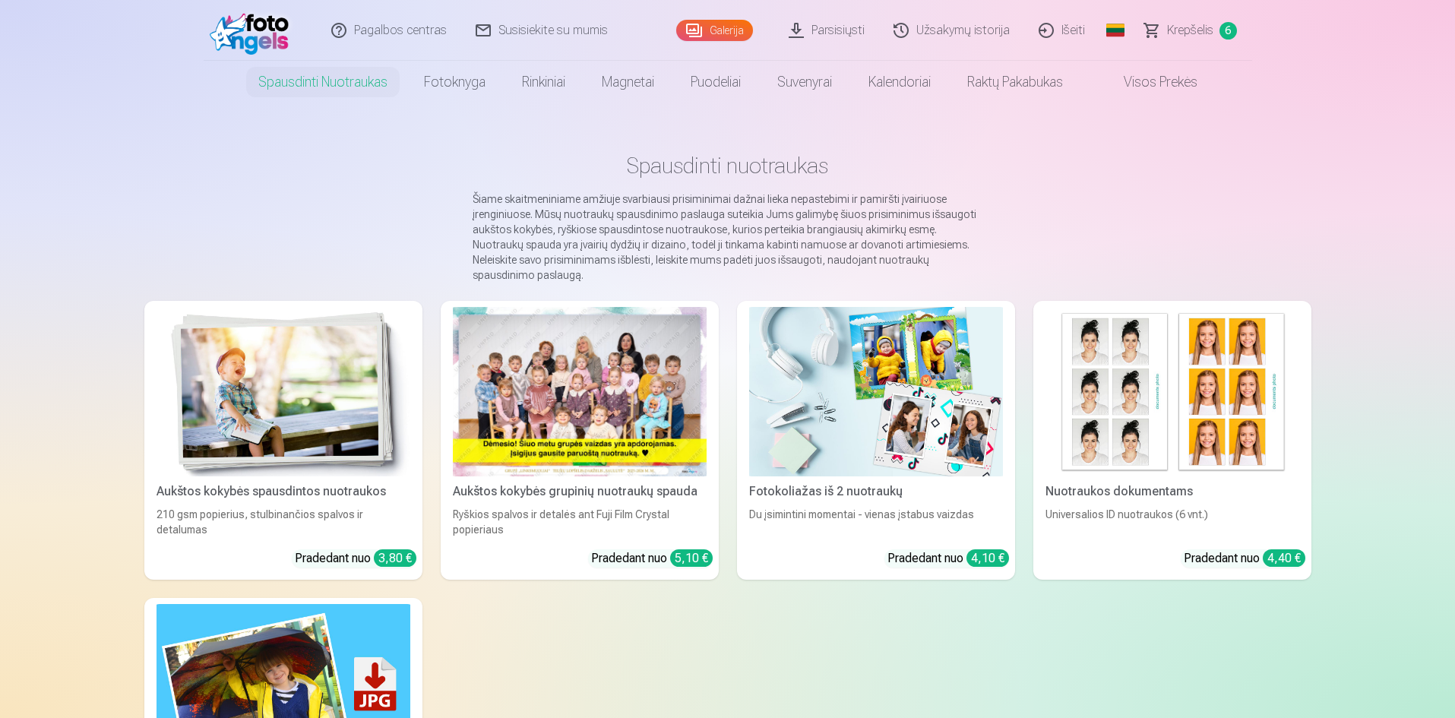
click at [347, 376] on img at bounding box center [284, 391] width 254 height 169
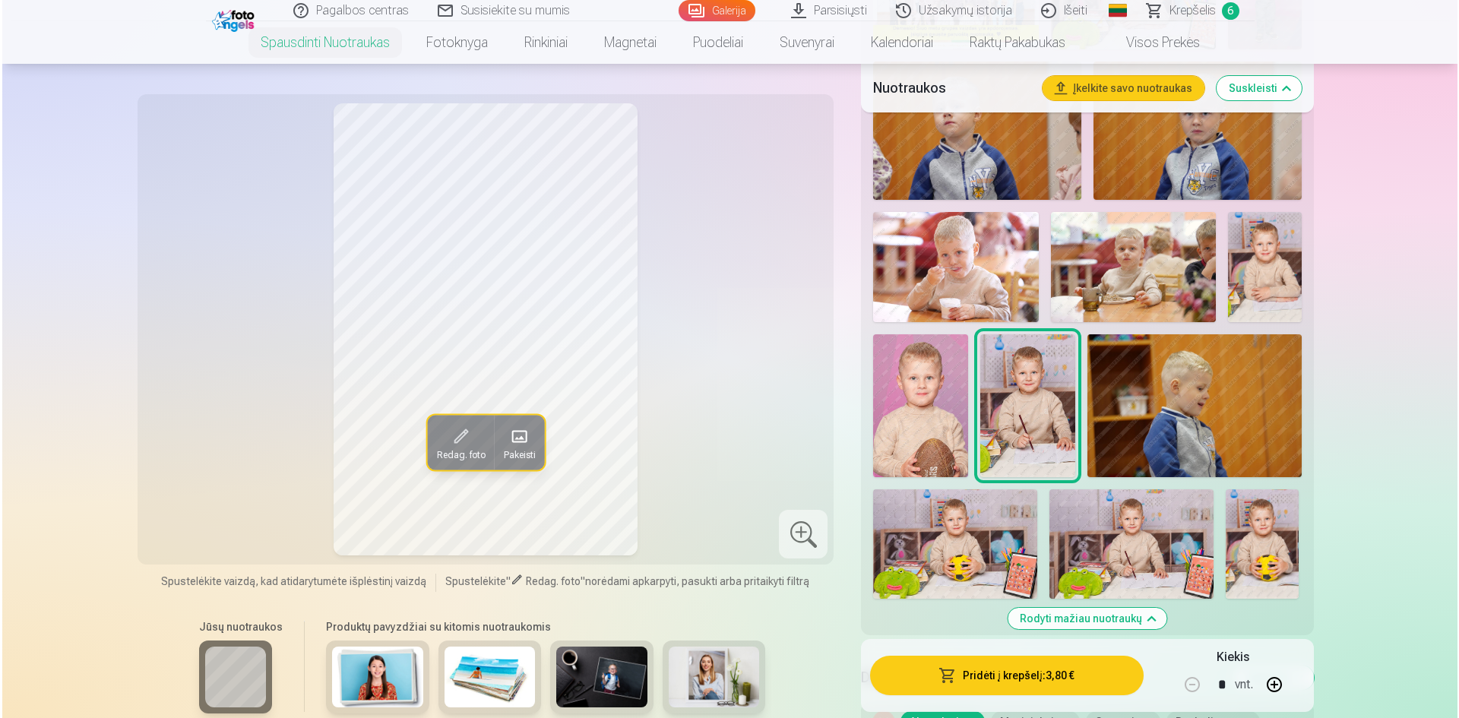
scroll to position [760, 0]
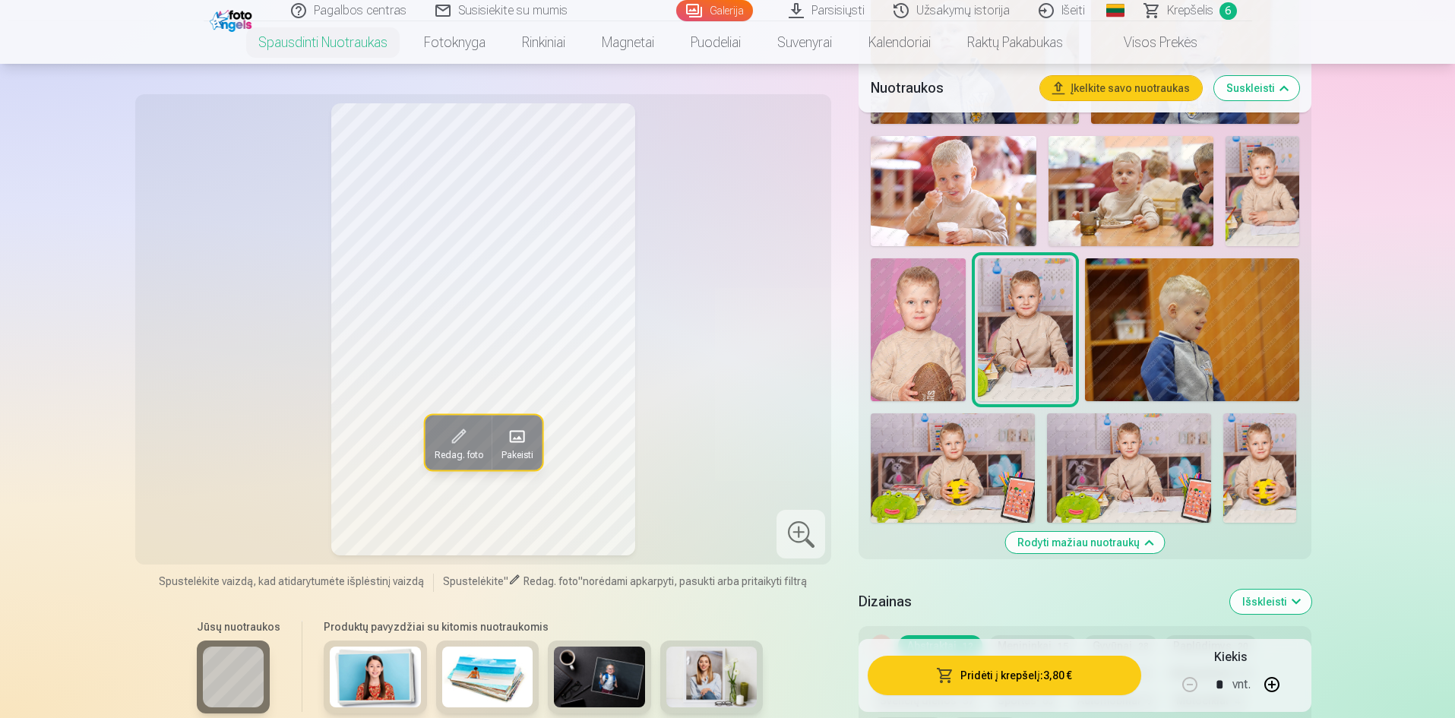
click at [1252, 496] on img at bounding box center [1260, 467] width 73 height 109
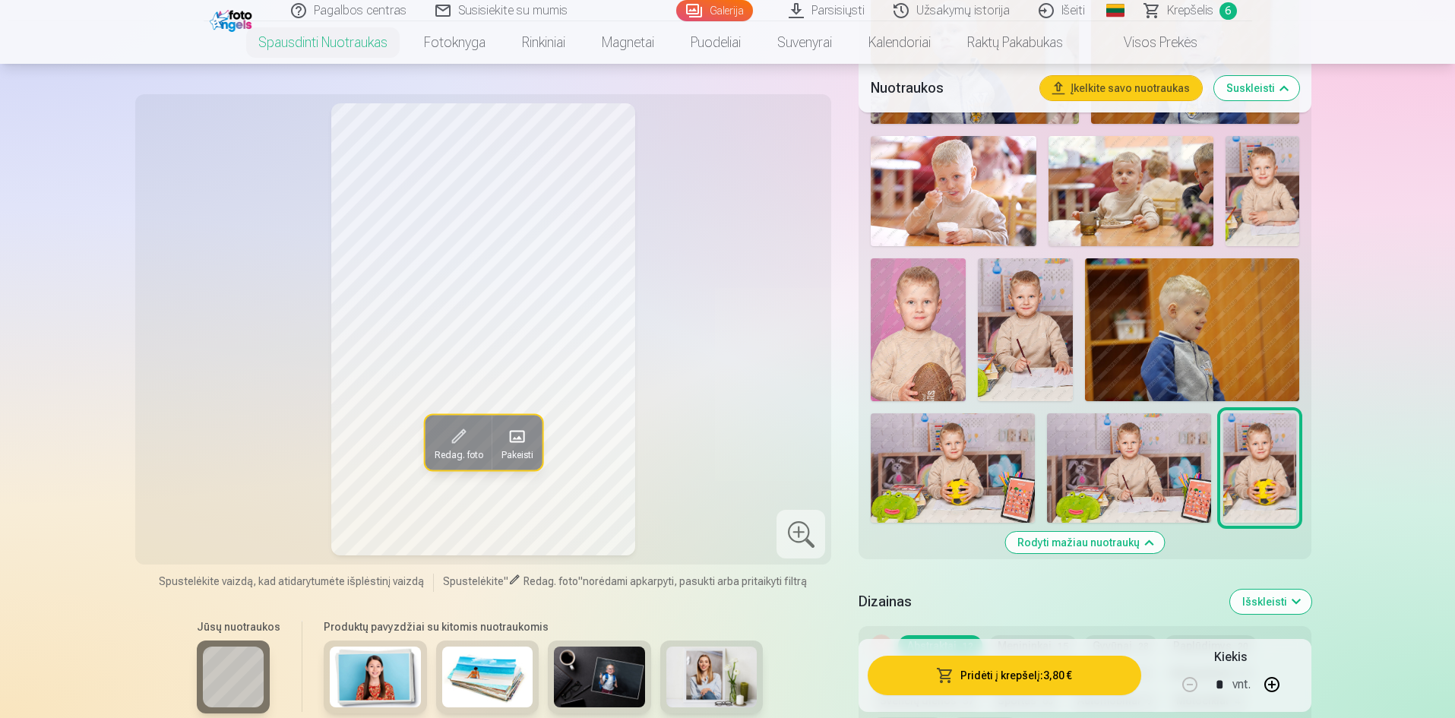
click at [1032, 673] on button "Pridėti į krepšelį : 3,80 €" at bounding box center [1004, 676] width 273 height 40
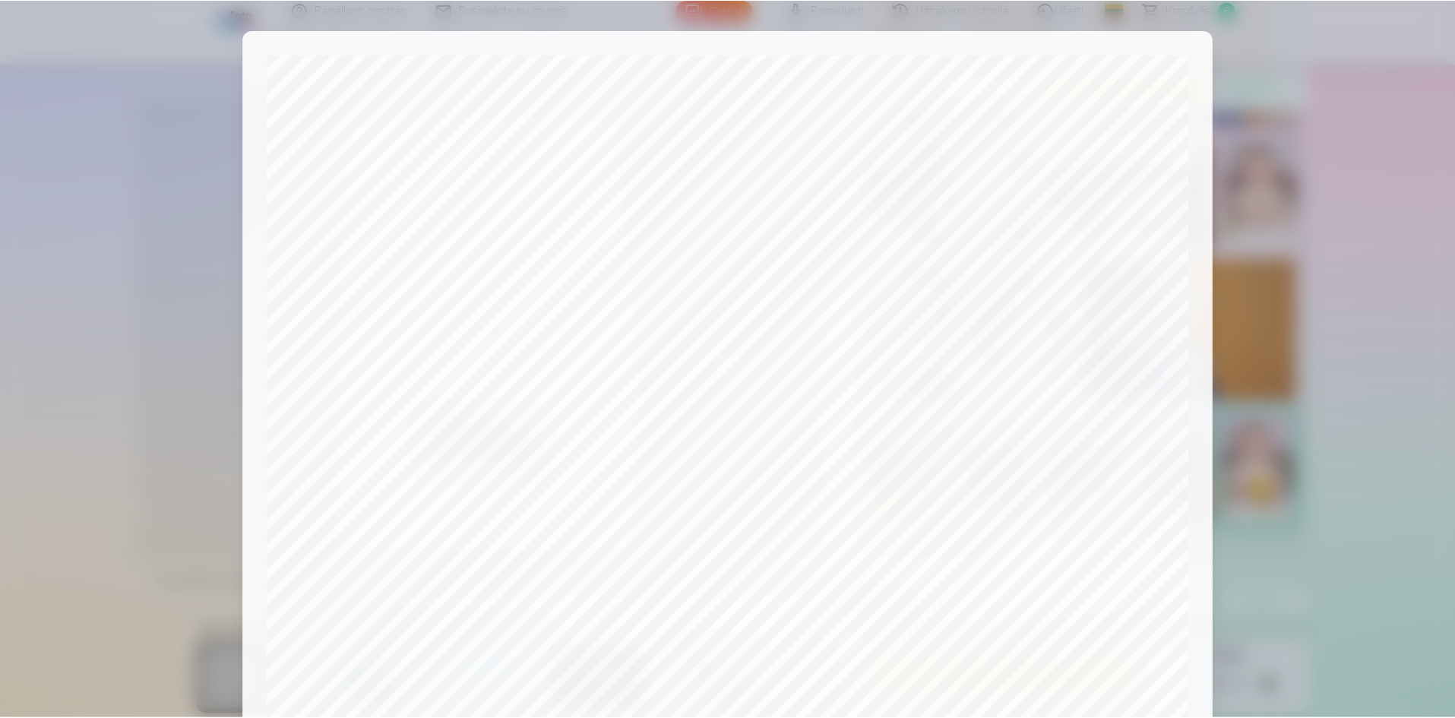
scroll to position [376, 0]
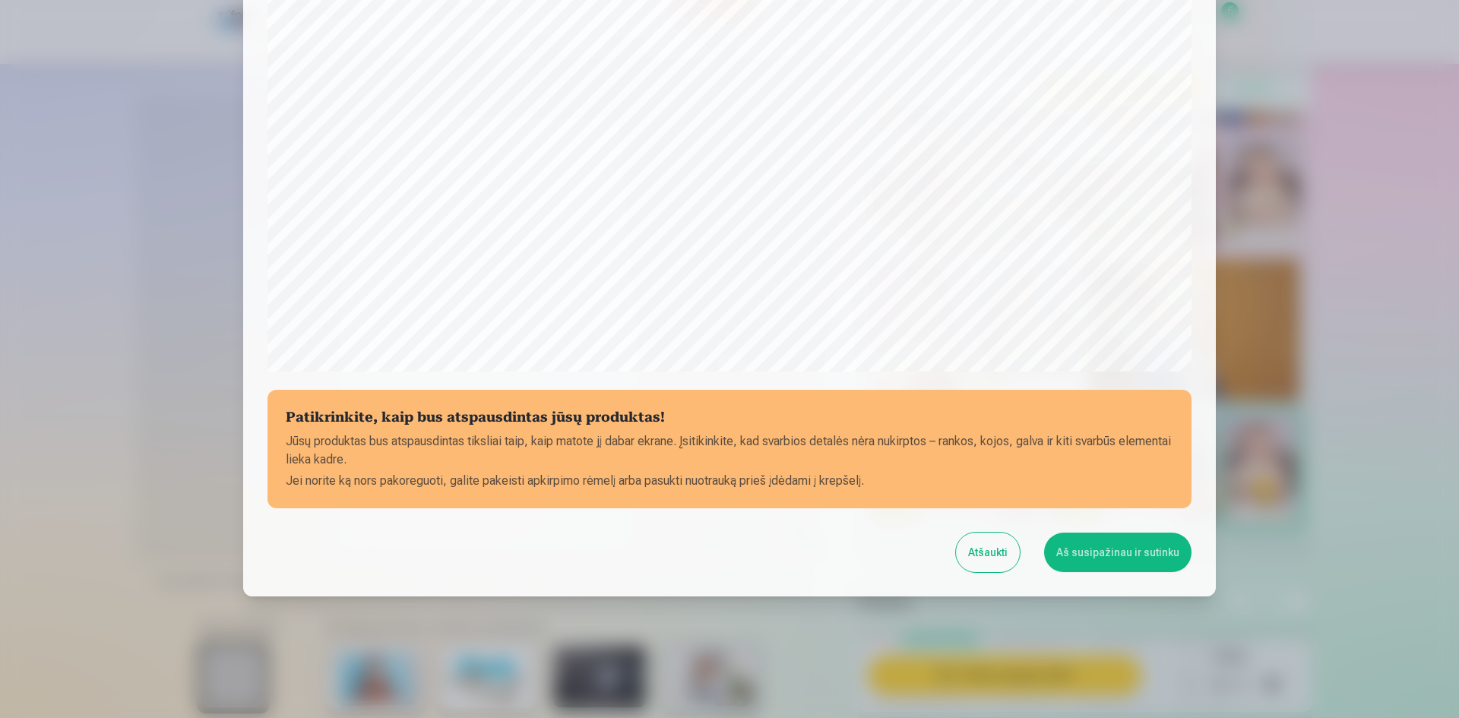
click at [1097, 544] on button "Aš susipažinau ir sutinku" at bounding box center [1117, 553] width 147 height 40
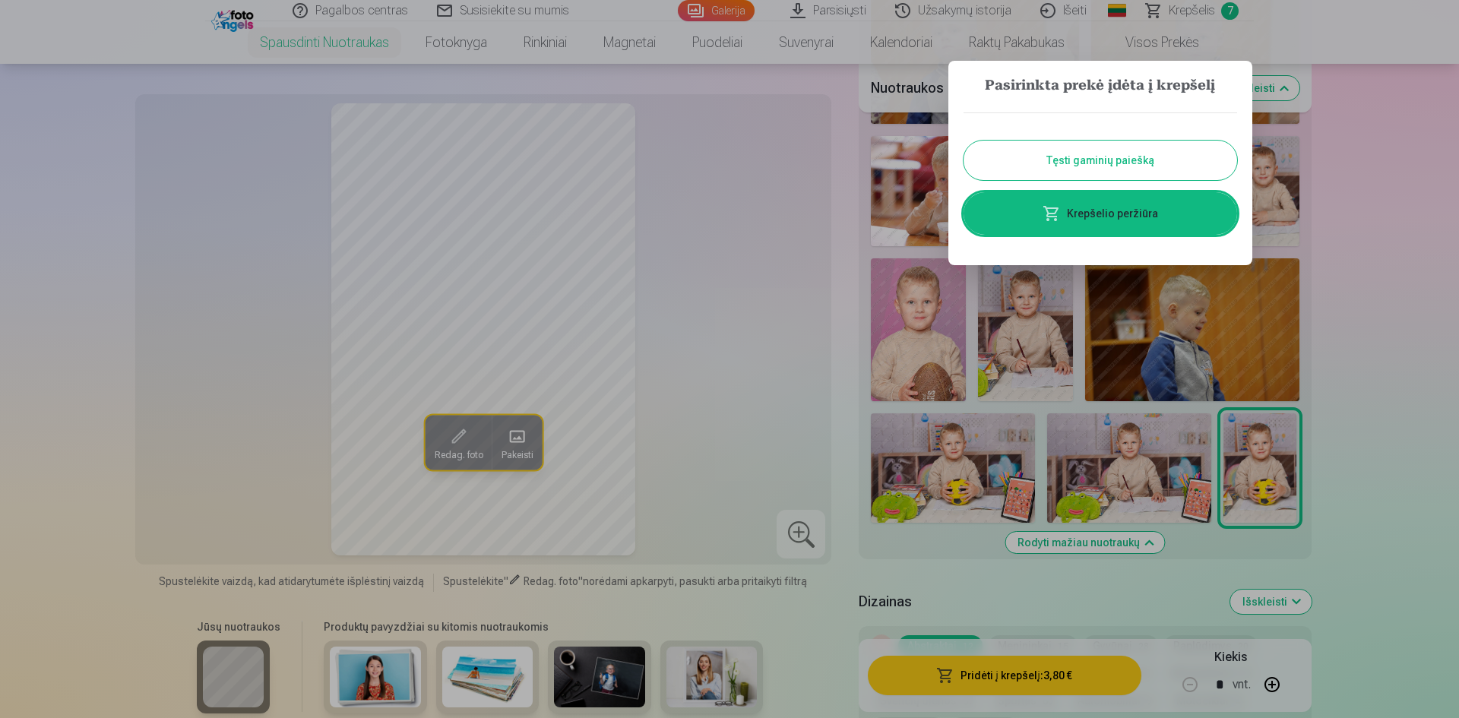
click at [812, 165] on div at bounding box center [729, 359] width 1459 height 718
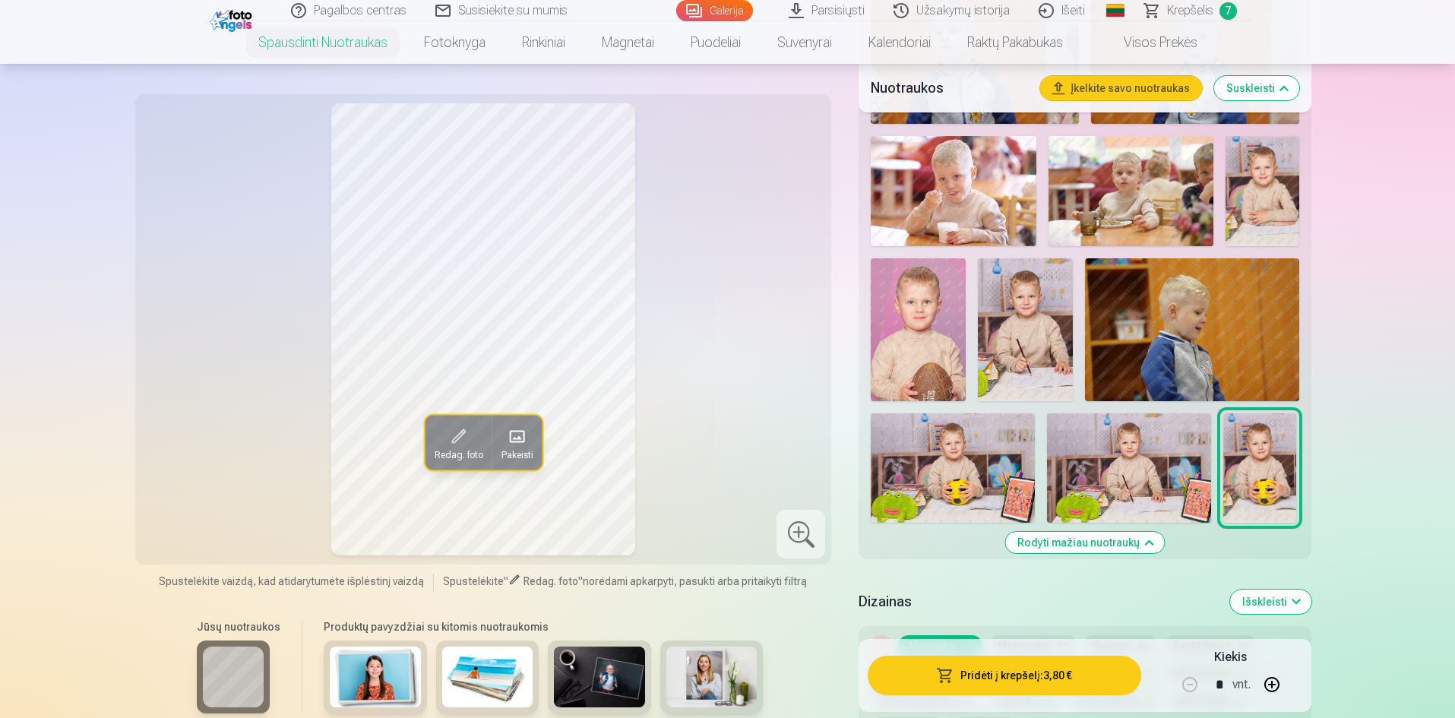
click at [1198, 17] on span "Krepšelis" at bounding box center [1190, 11] width 46 height 18
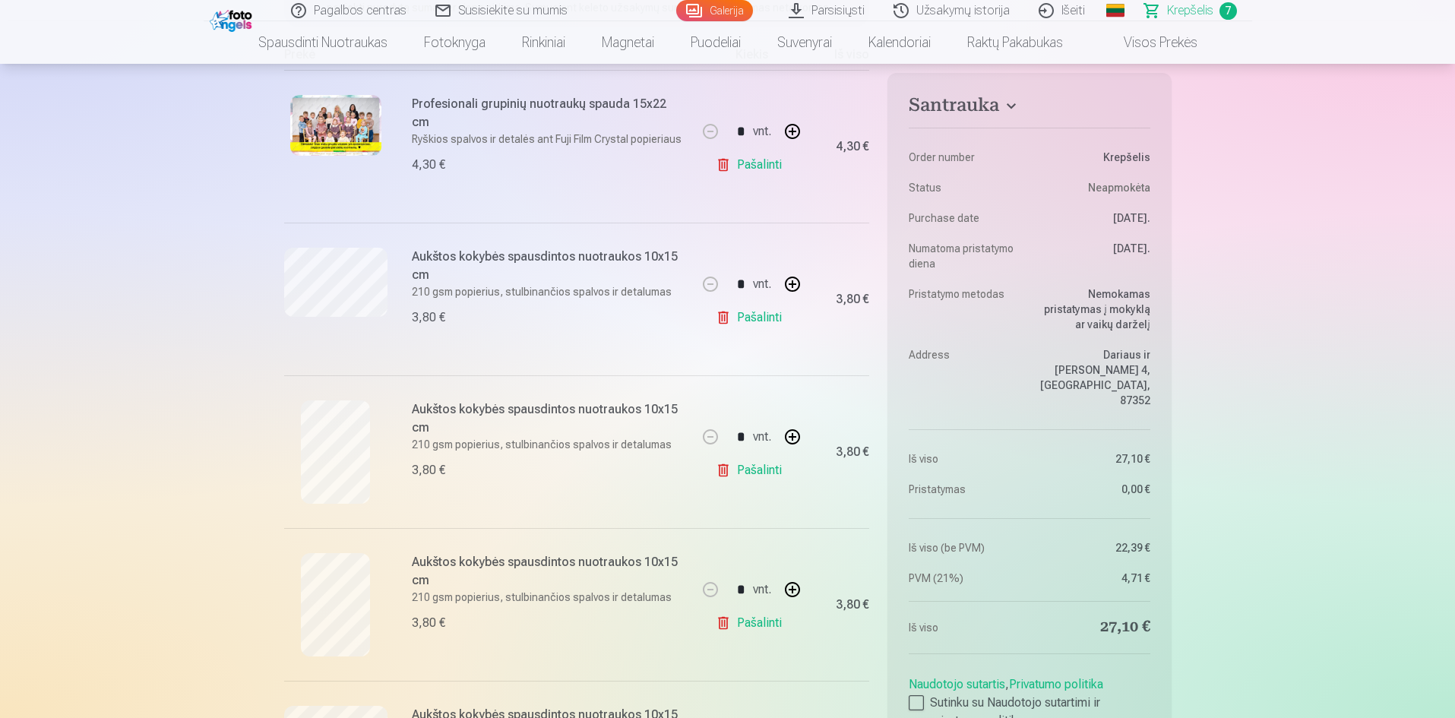
scroll to position [228, 0]
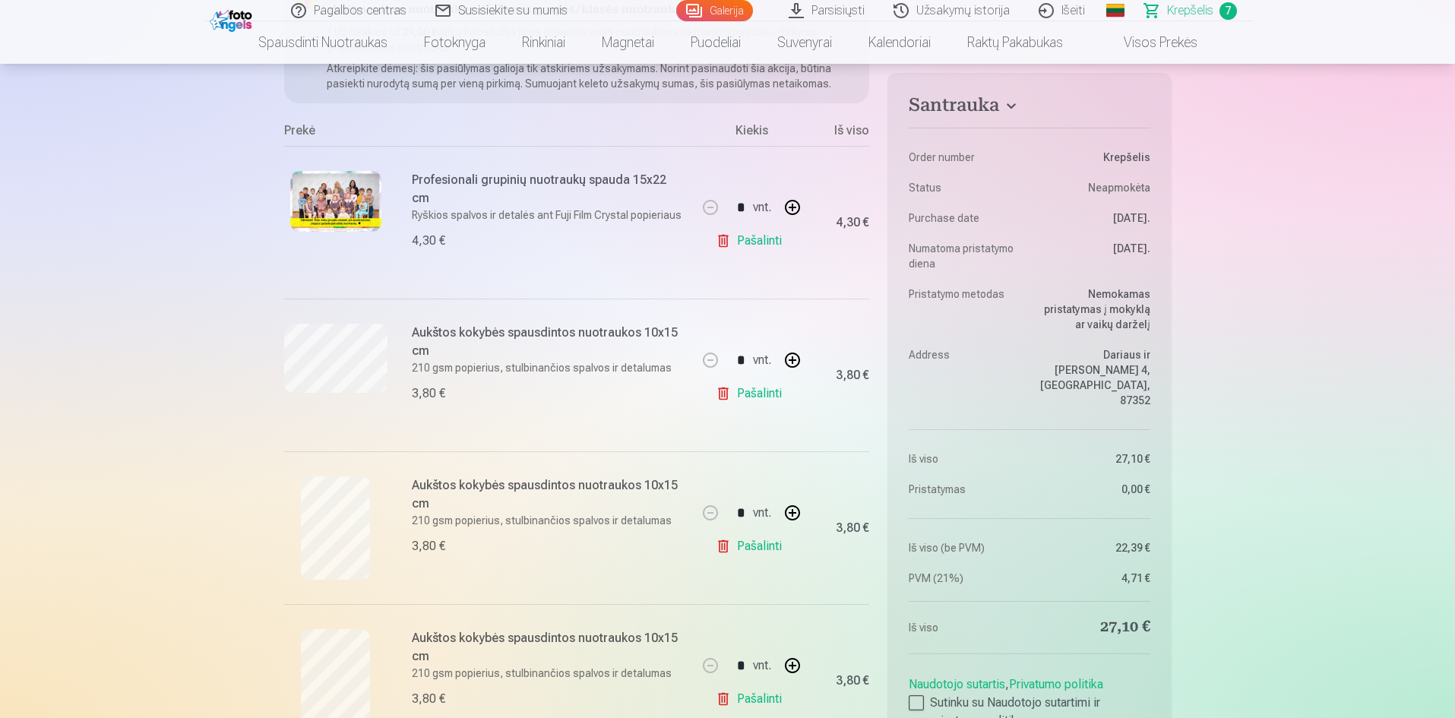
click at [345, 34] on link "Spausdinti nuotraukas" at bounding box center [323, 42] width 166 height 43
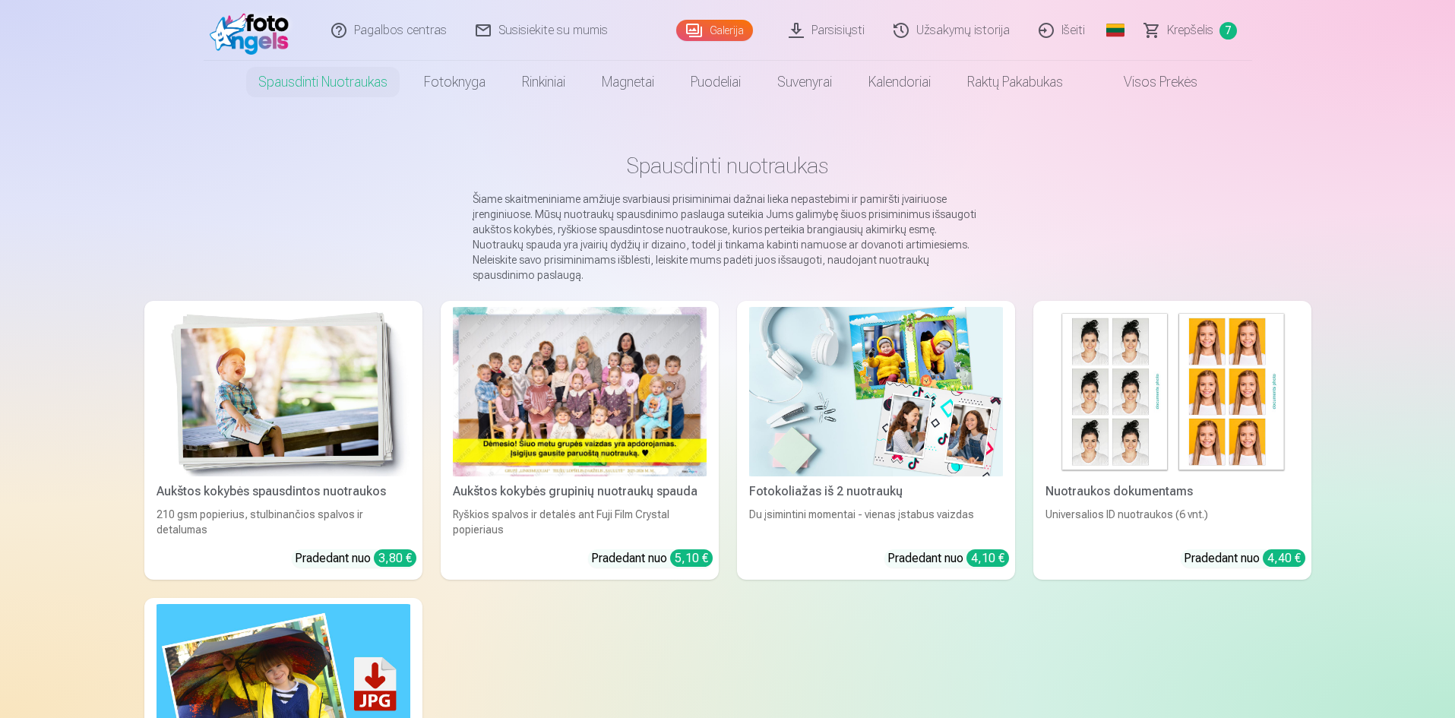
click at [293, 325] on img at bounding box center [284, 391] width 254 height 169
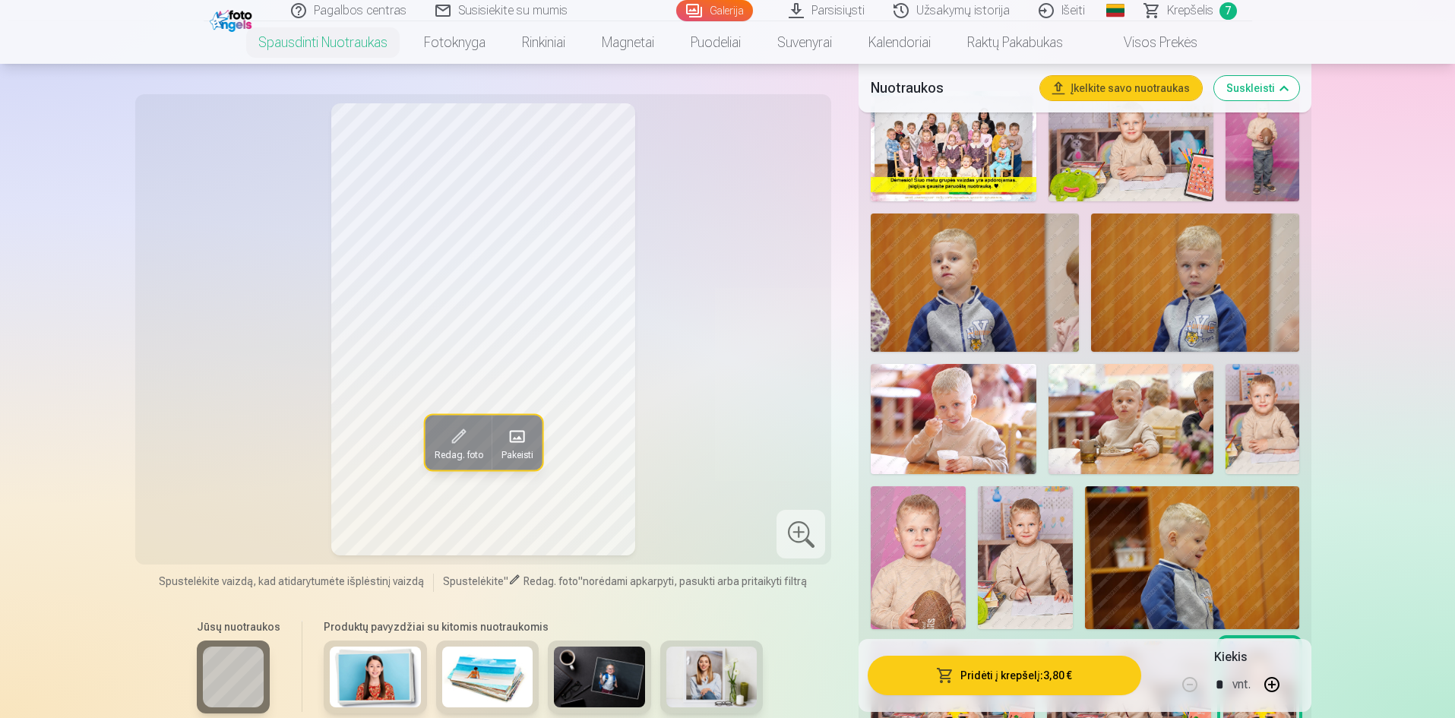
scroll to position [608, 0]
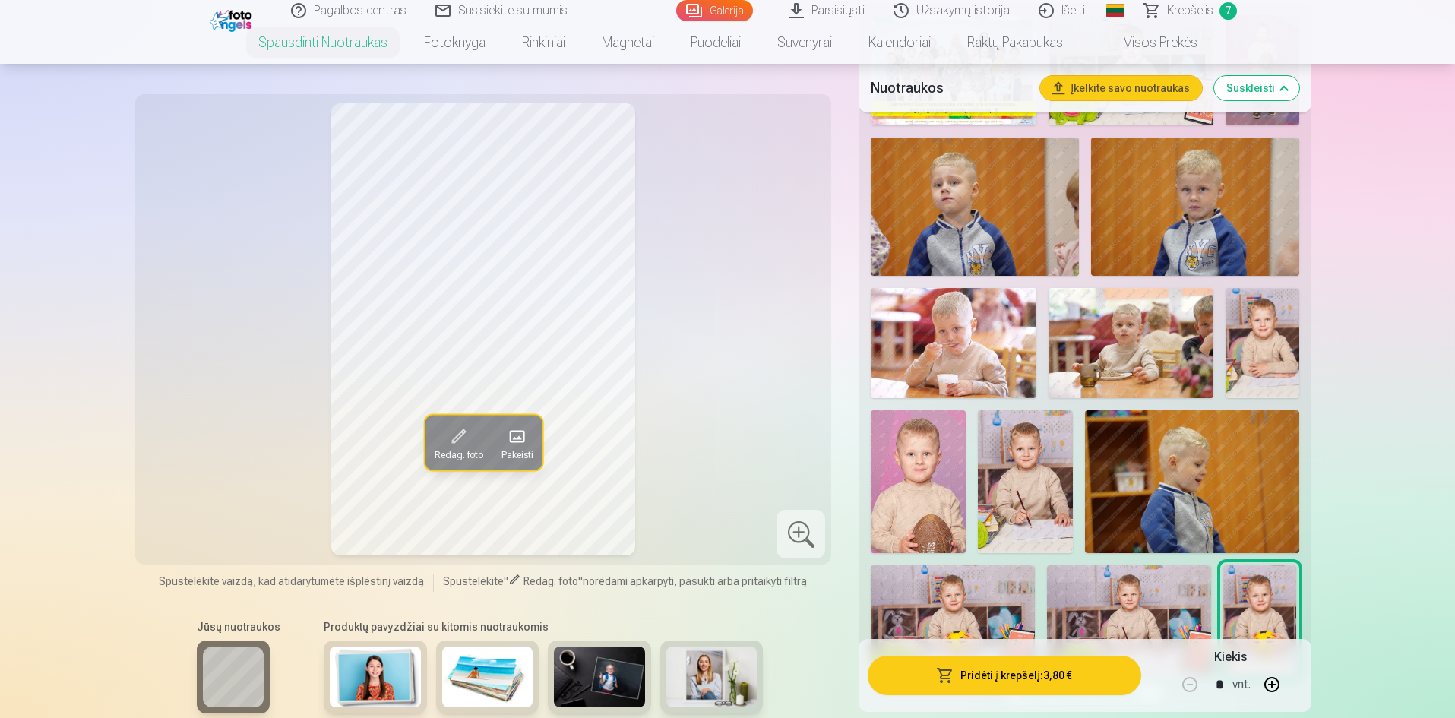
click at [1059, 470] on img at bounding box center [1025, 481] width 95 height 143
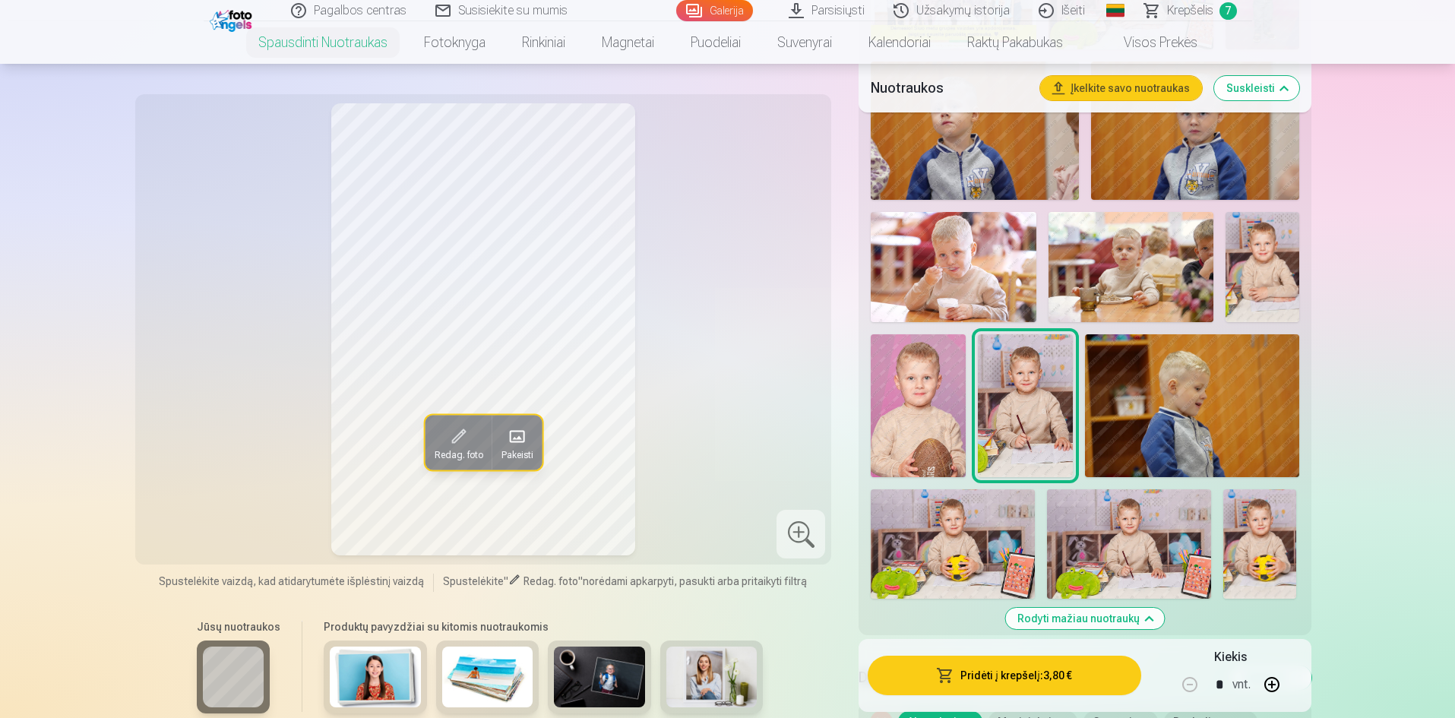
scroll to position [836, 0]
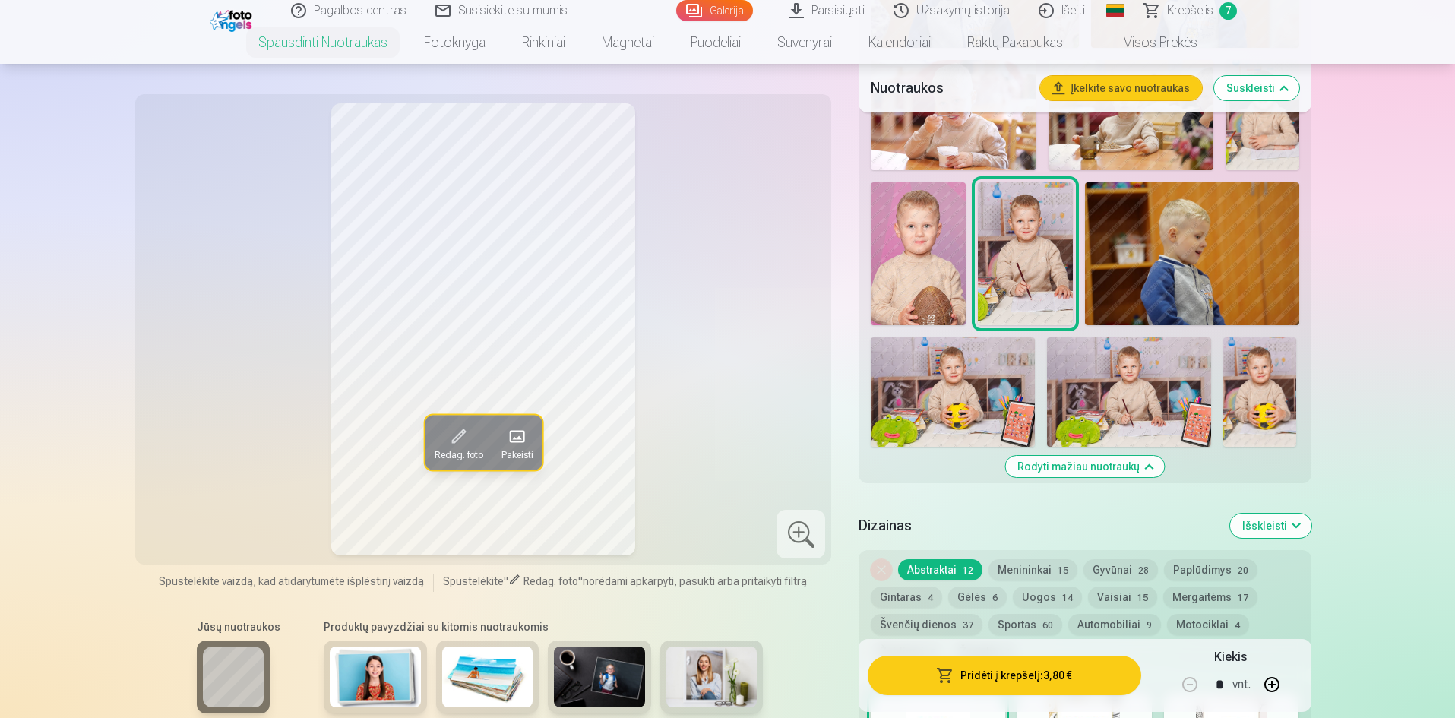
click at [1126, 477] on button "Rodyti mažiau nuotraukų" at bounding box center [1084, 466] width 159 height 21
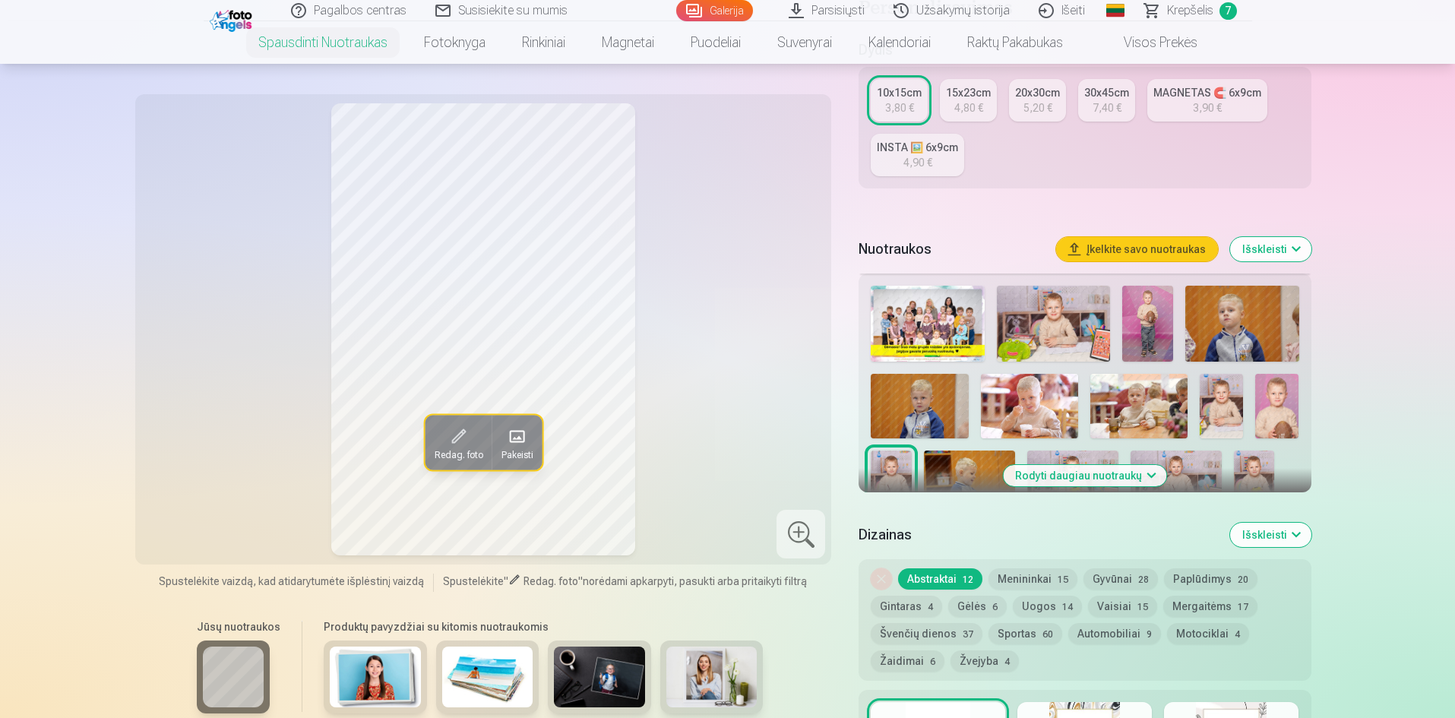
click at [1126, 477] on button "Rodyti daugiau nuotraukų" at bounding box center [1084, 475] width 163 height 21
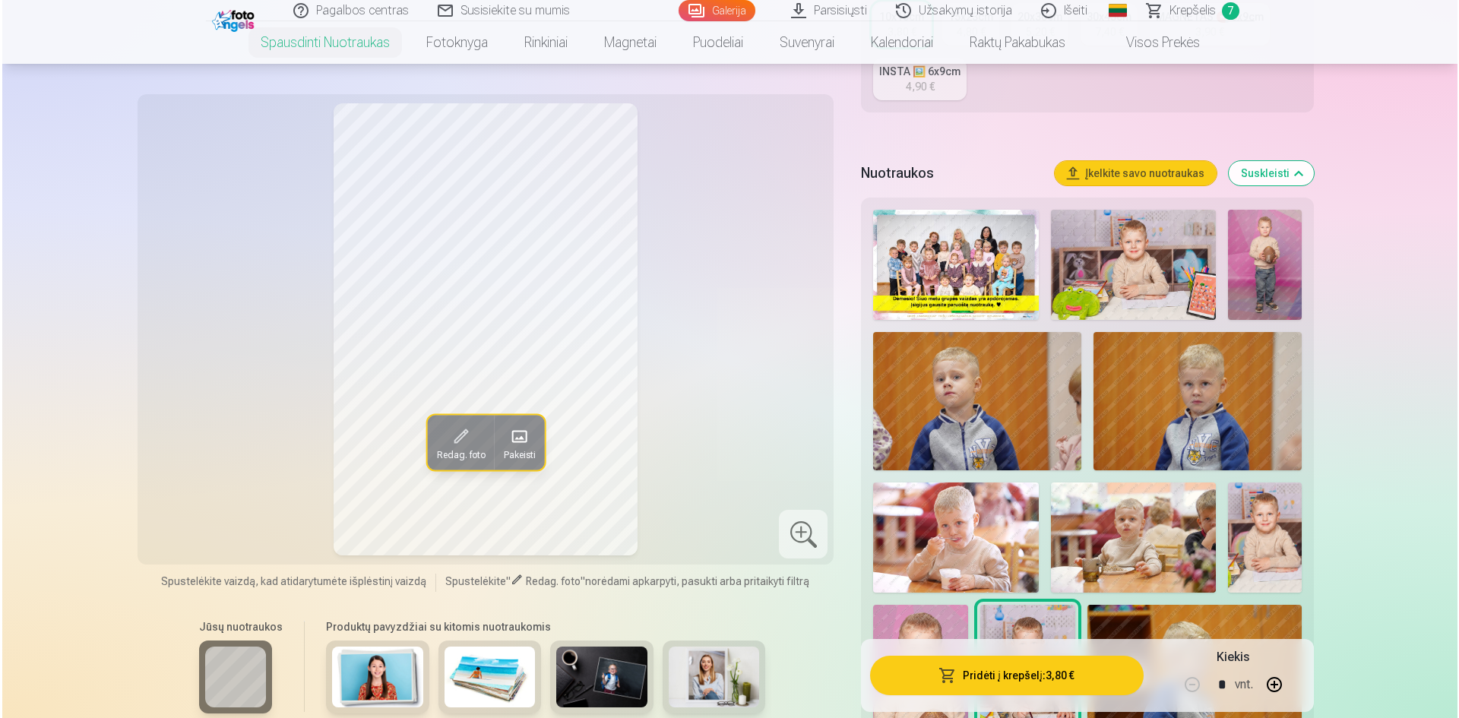
scroll to position [489, 0]
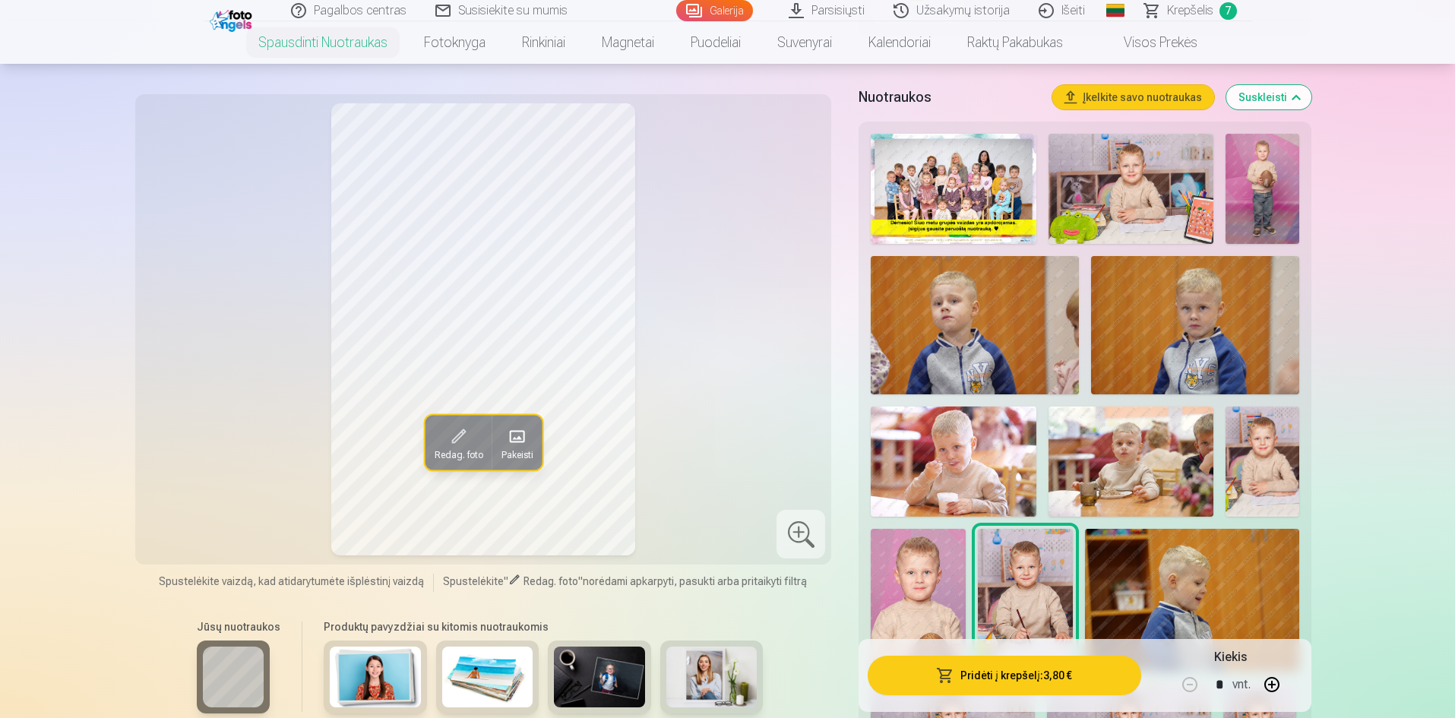
click at [1130, 212] on img at bounding box center [1131, 189] width 165 height 110
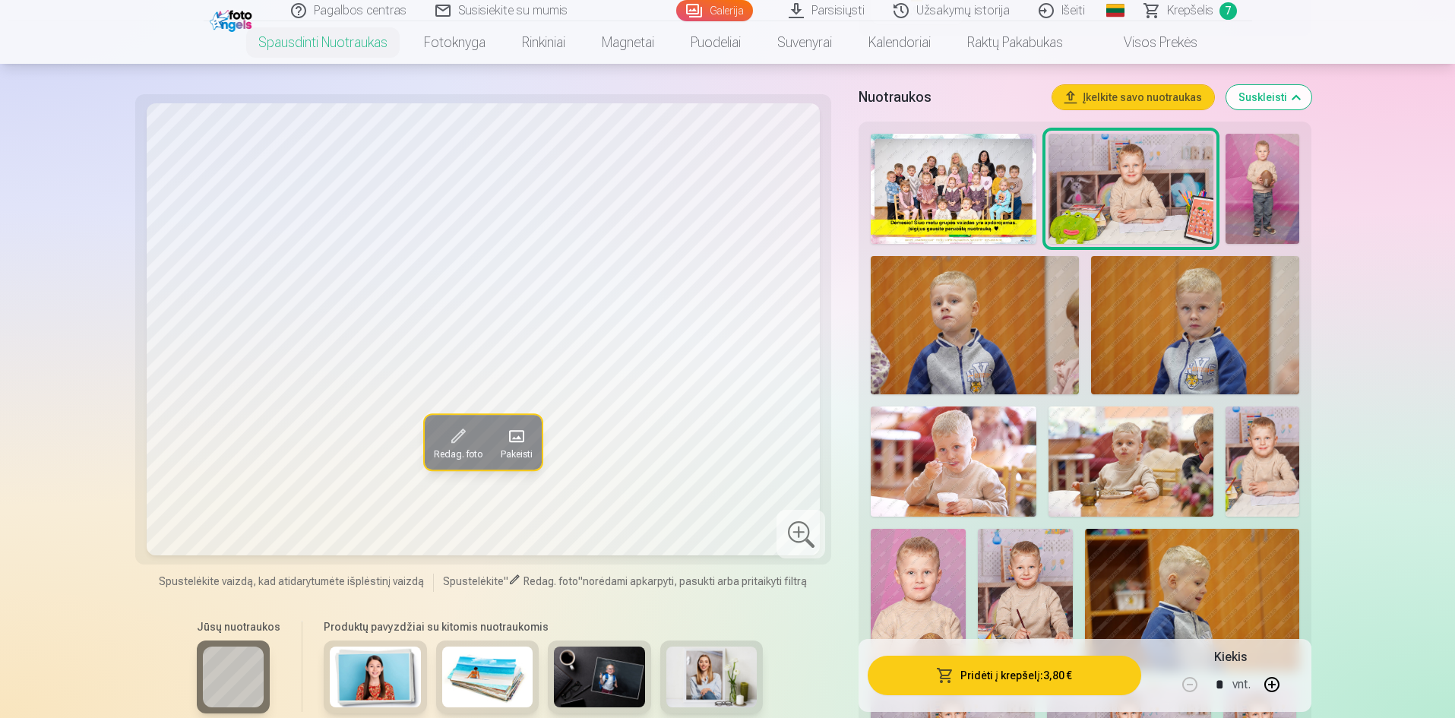
click at [1265, 454] on img at bounding box center [1263, 462] width 74 height 110
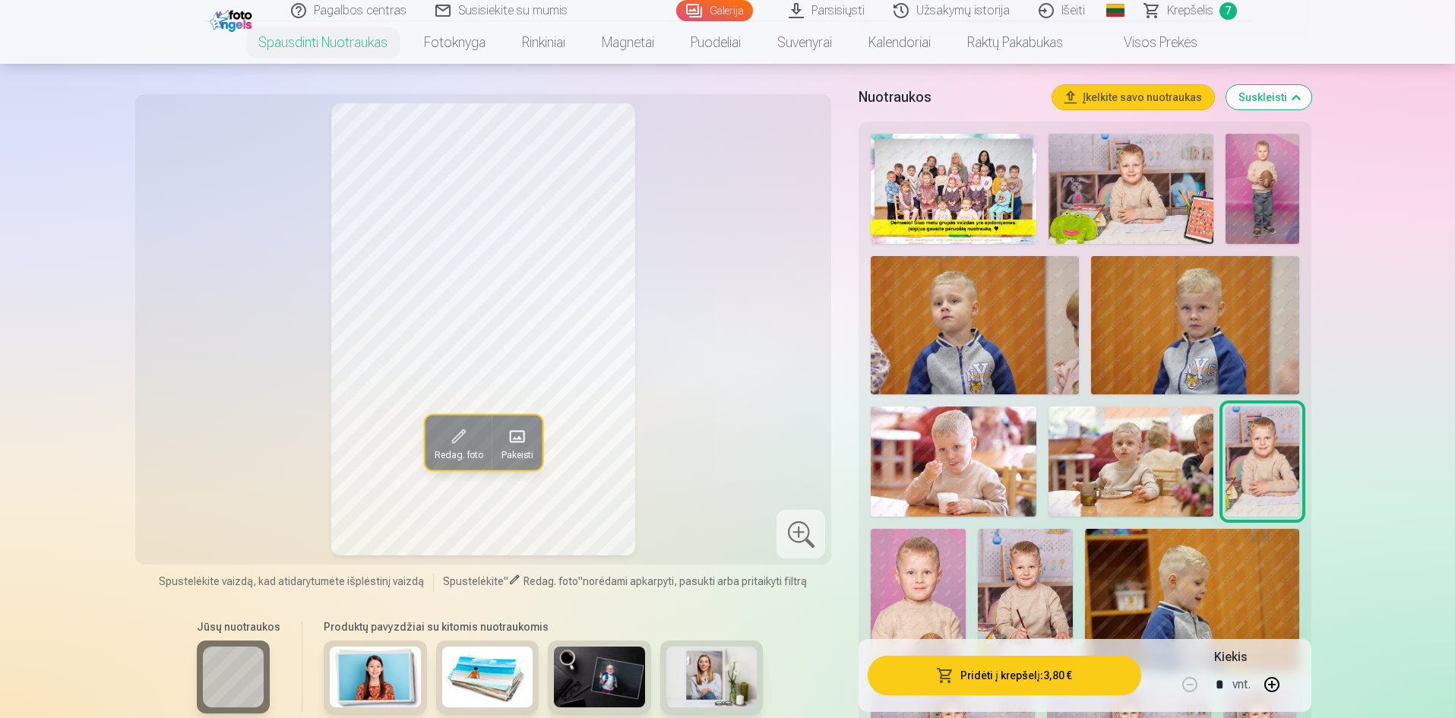
click at [1029, 673] on button "Pridėti į krepšelį : 3,80 €" at bounding box center [1004, 676] width 273 height 40
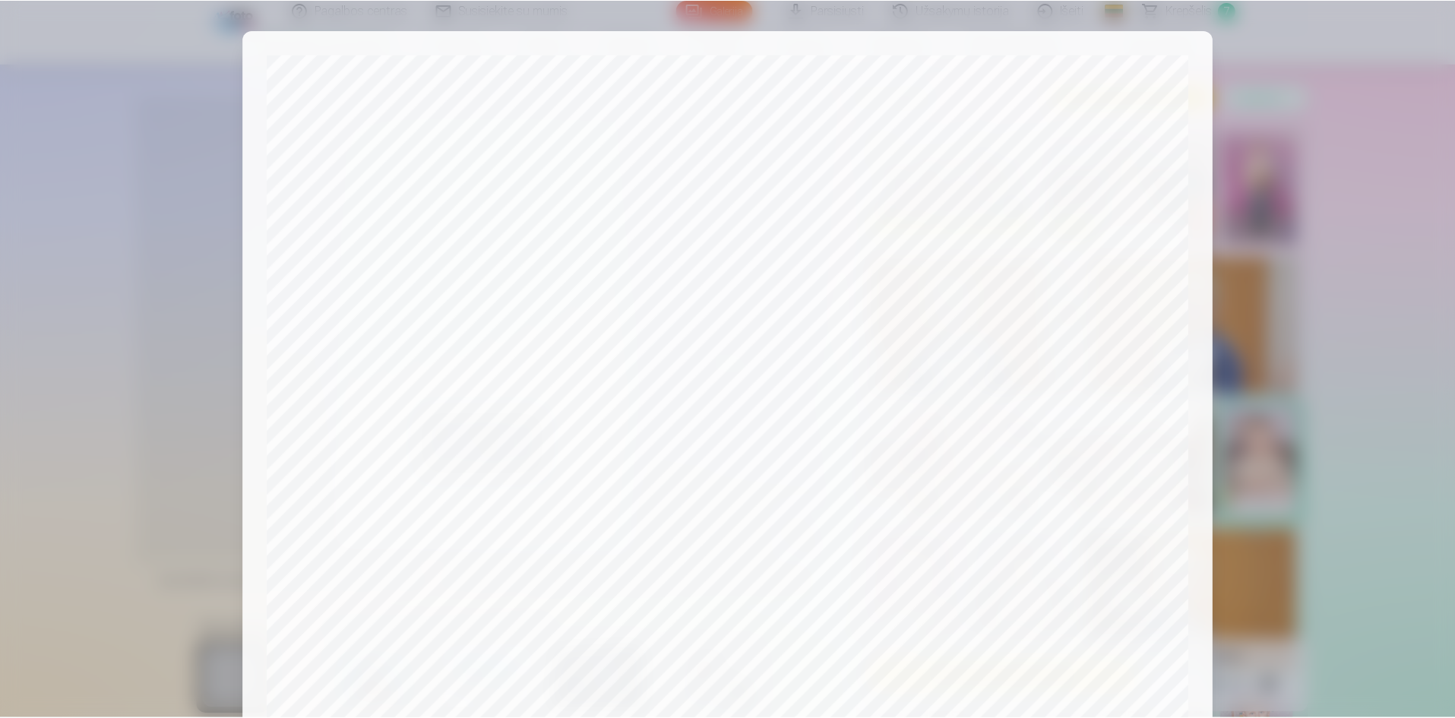
scroll to position [376, 0]
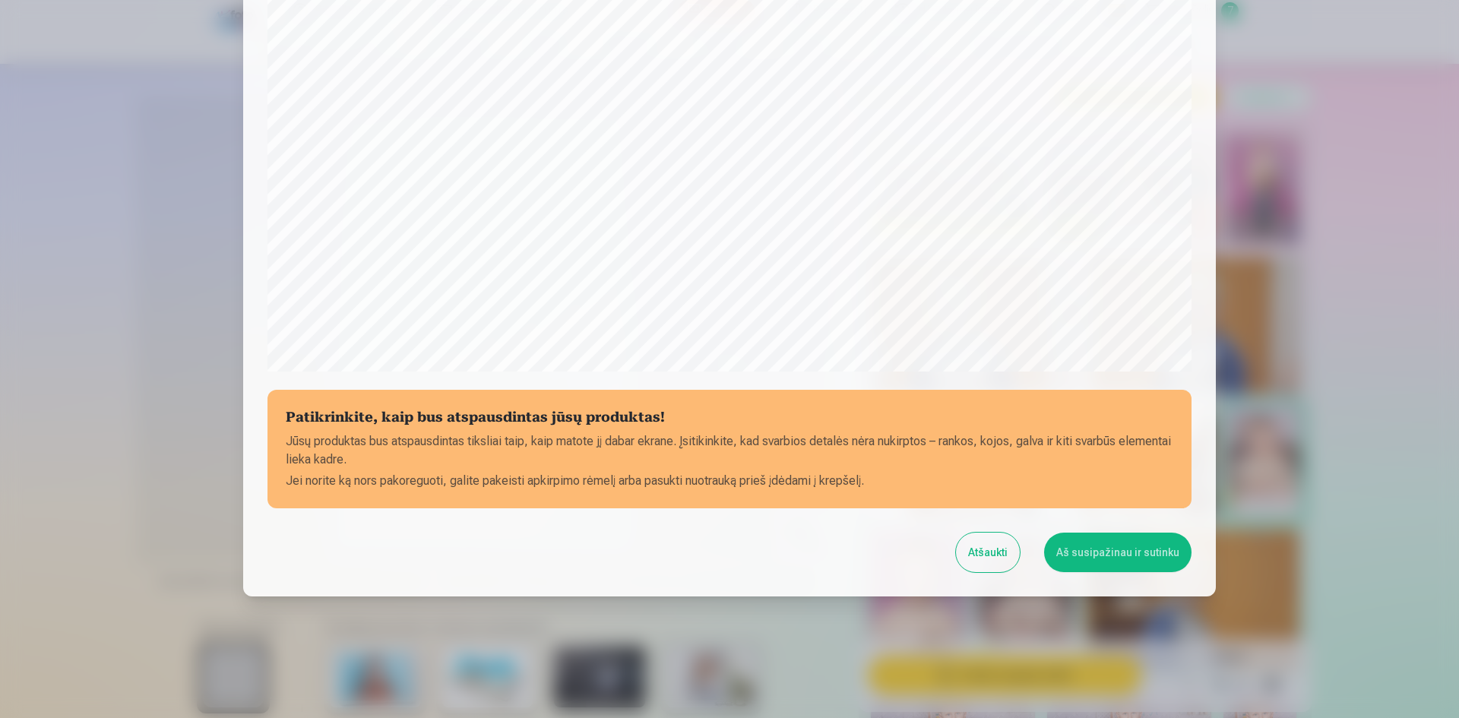
click at [1091, 555] on button "Aš susipažinau ir sutinku" at bounding box center [1117, 553] width 147 height 40
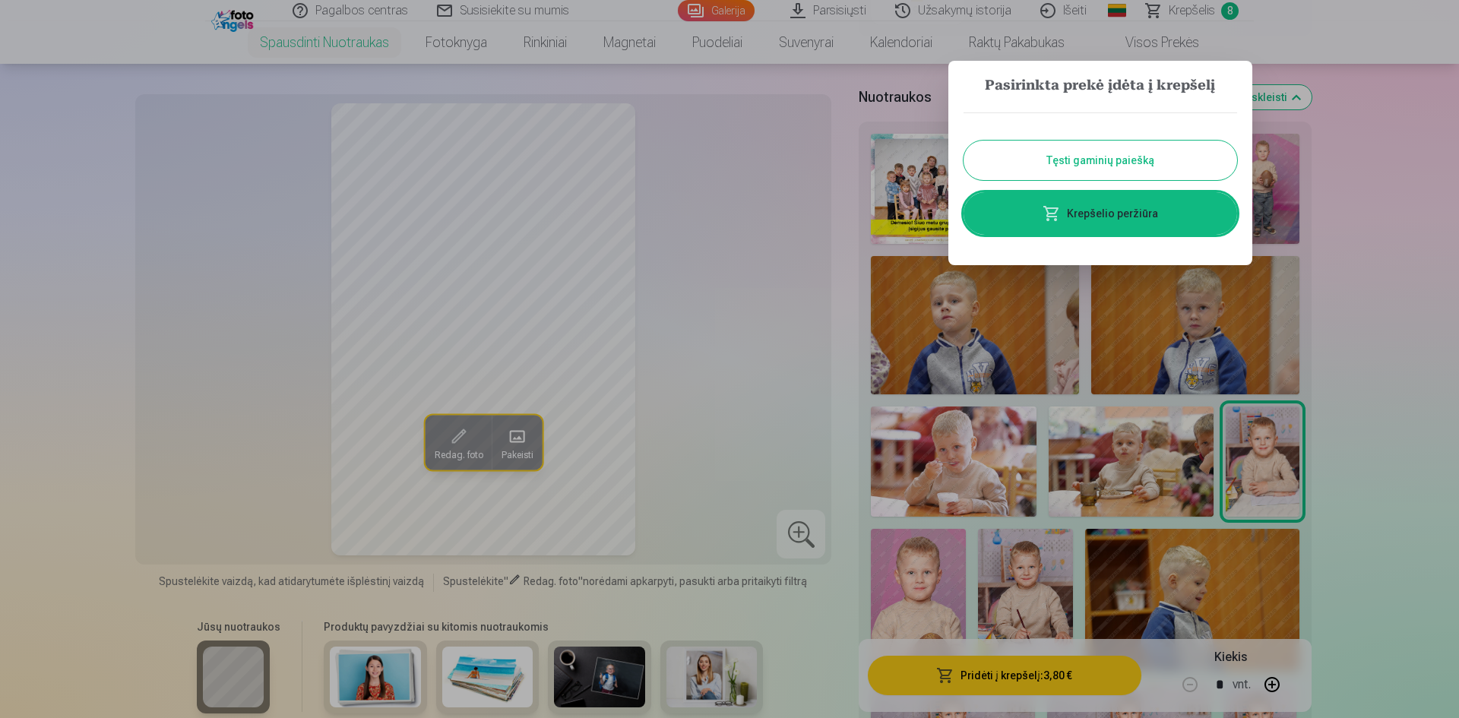
click at [1198, 20] on div at bounding box center [729, 359] width 1459 height 718
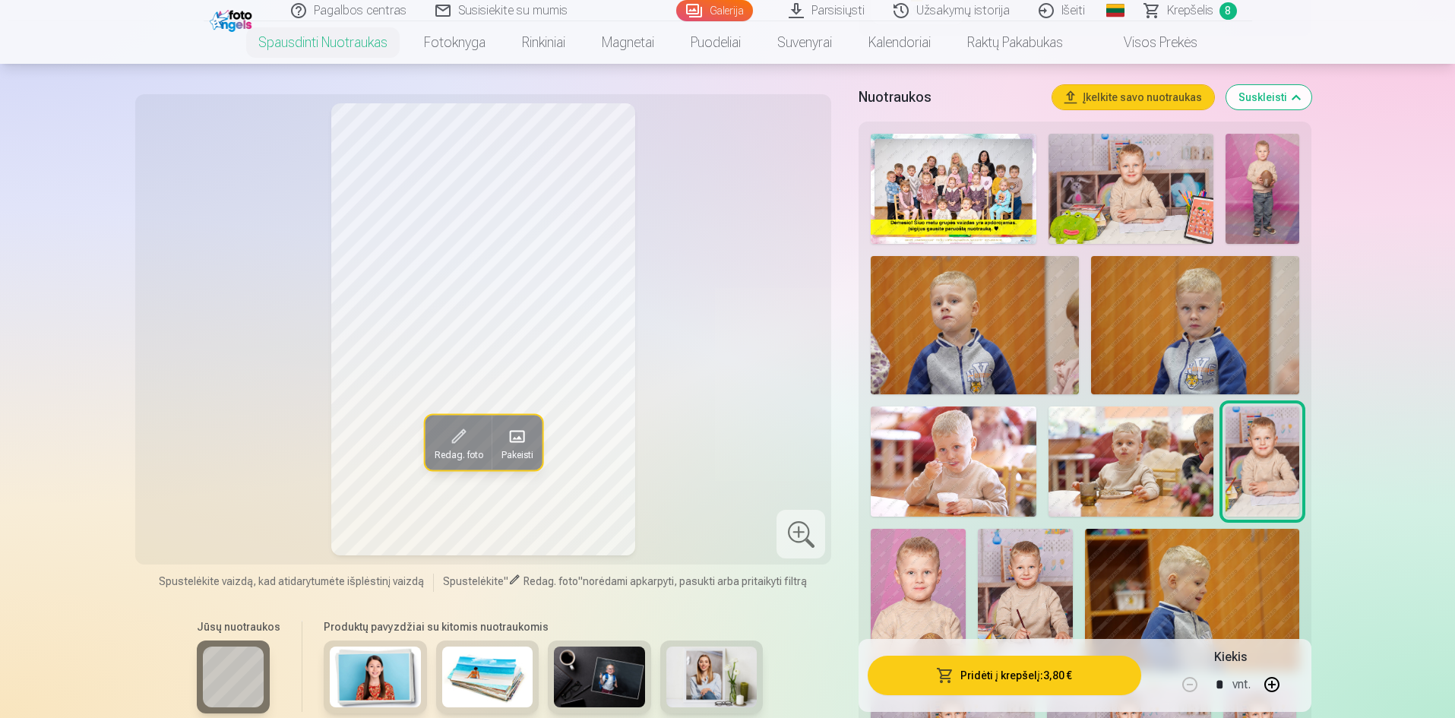
click at [1202, 9] on span "Krepšelis" at bounding box center [1190, 11] width 46 height 18
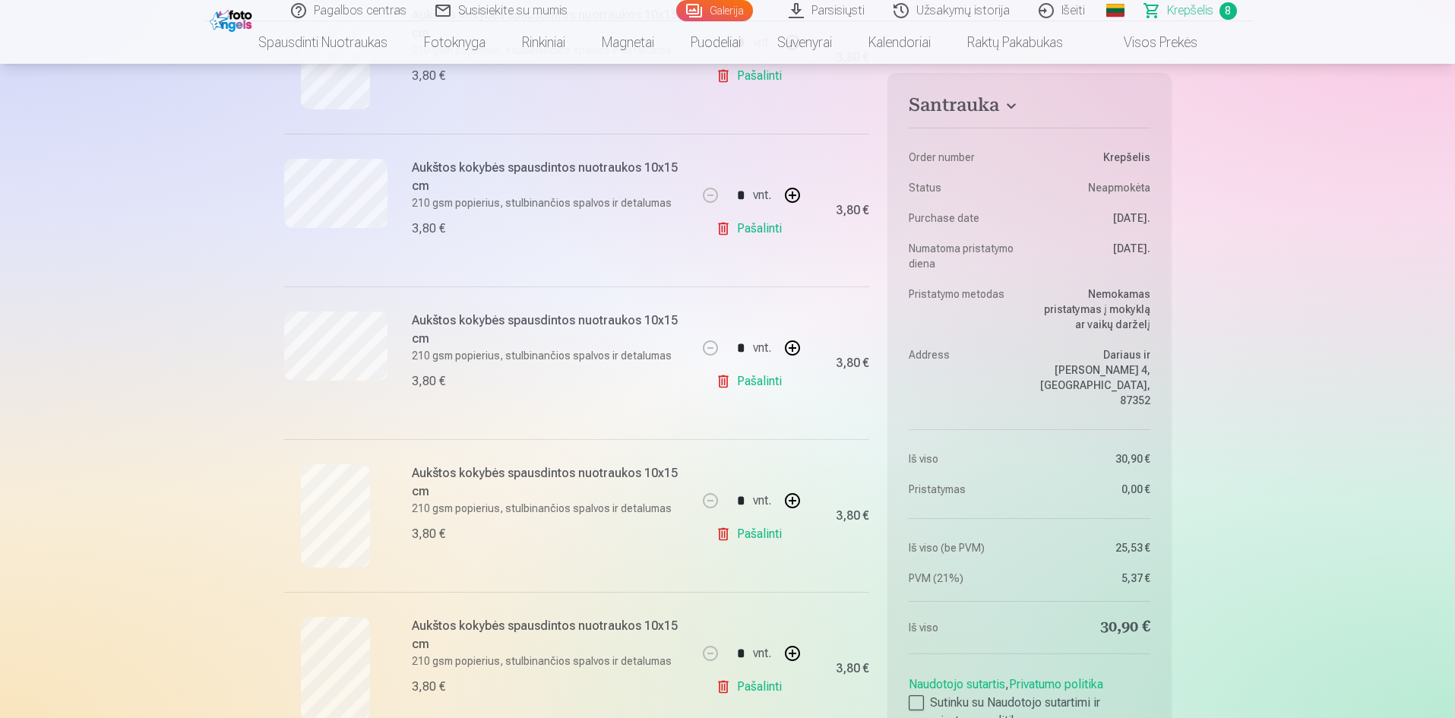
scroll to position [912, 0]
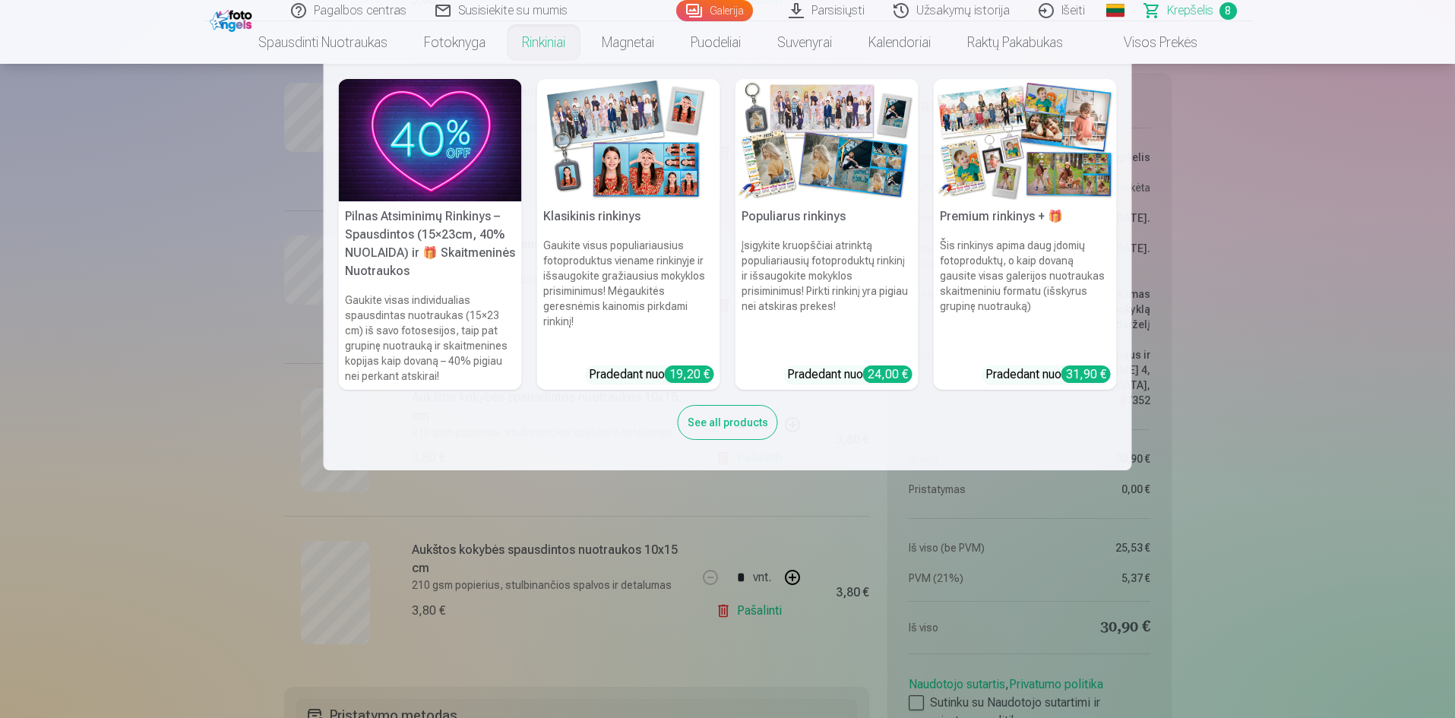
click at [451, 132] on img at bounding box center [430, 140] width 183 height 122
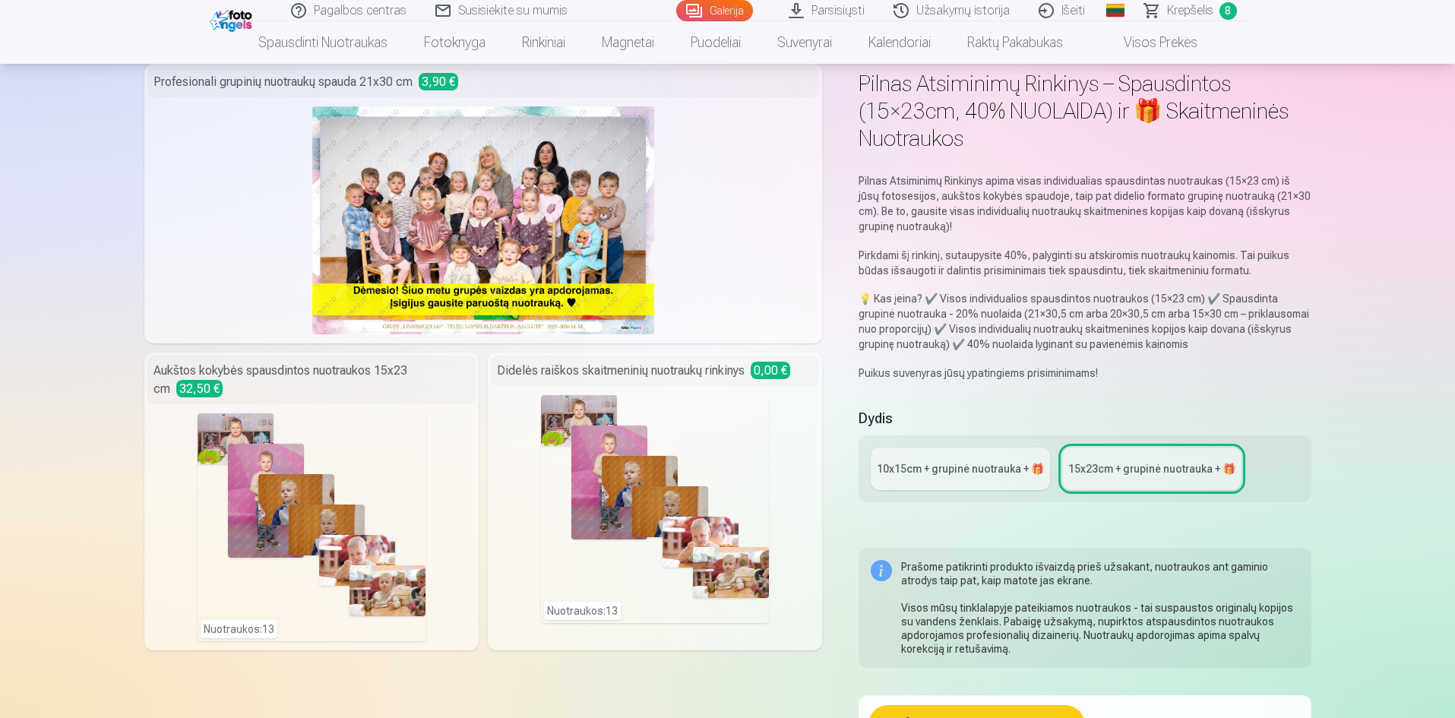
scroll to position [152, 0]
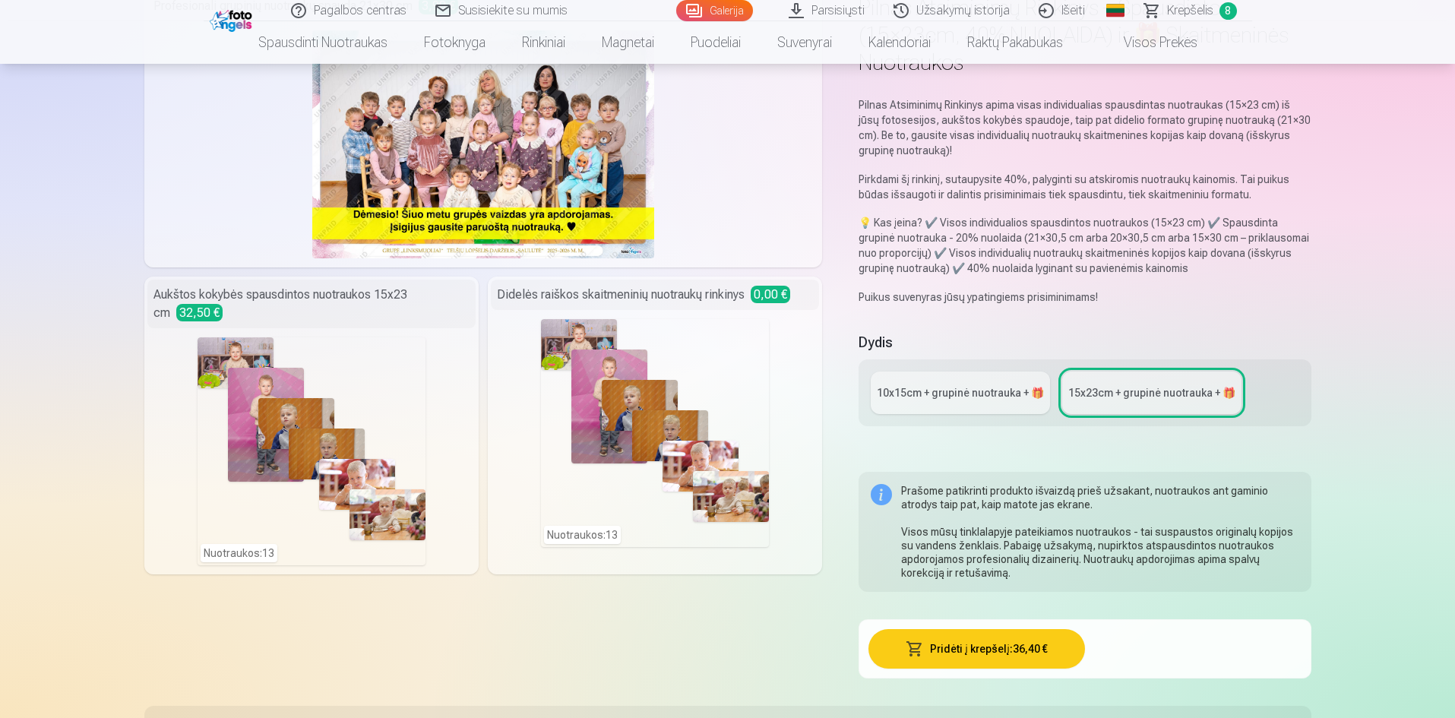
click at [929, 406] on link "10x15сm + grupinė nuotrauka + 🎁" at bounding box center [960, 393] width 179 height 43
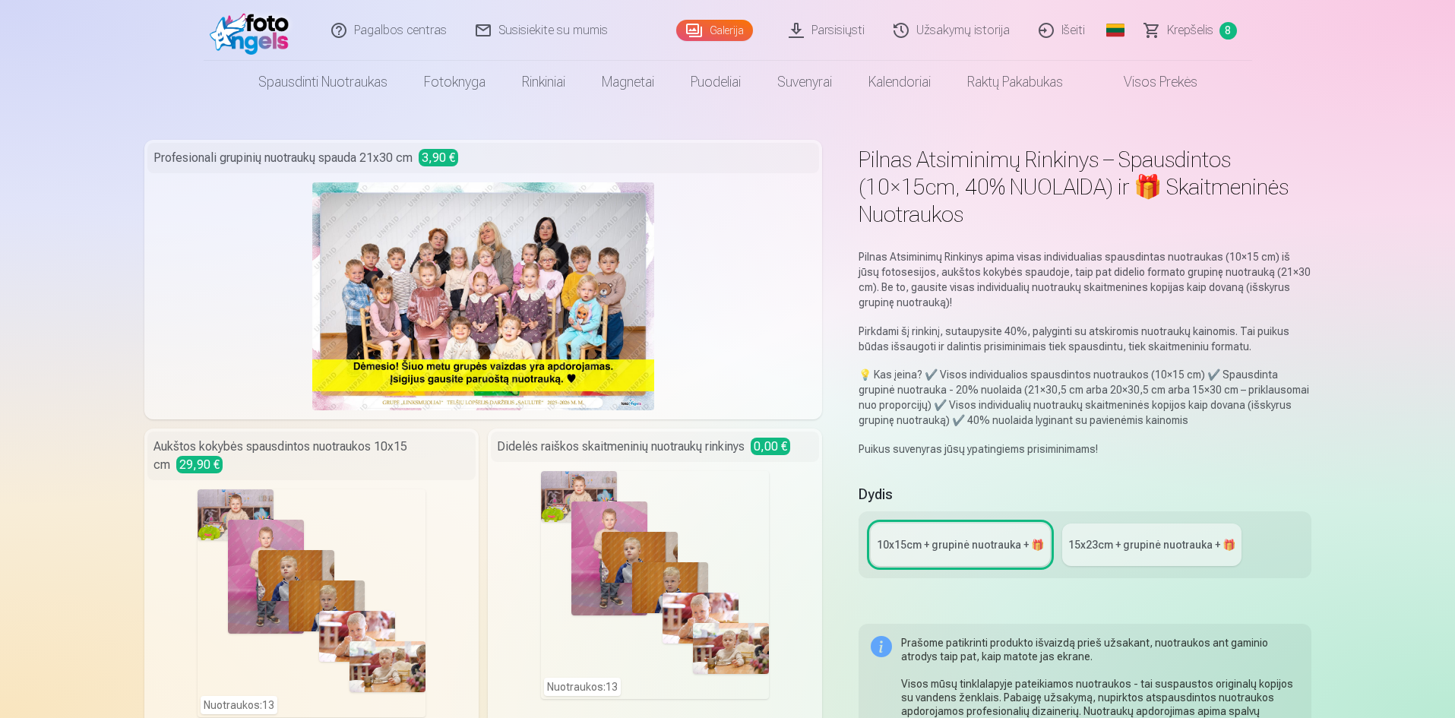
click at [410, 160] on div "Profesionali grupinių nuotraukų spauda 21x30 cm 3,90 €" at bounding box center [483, 158] width 673 height 30
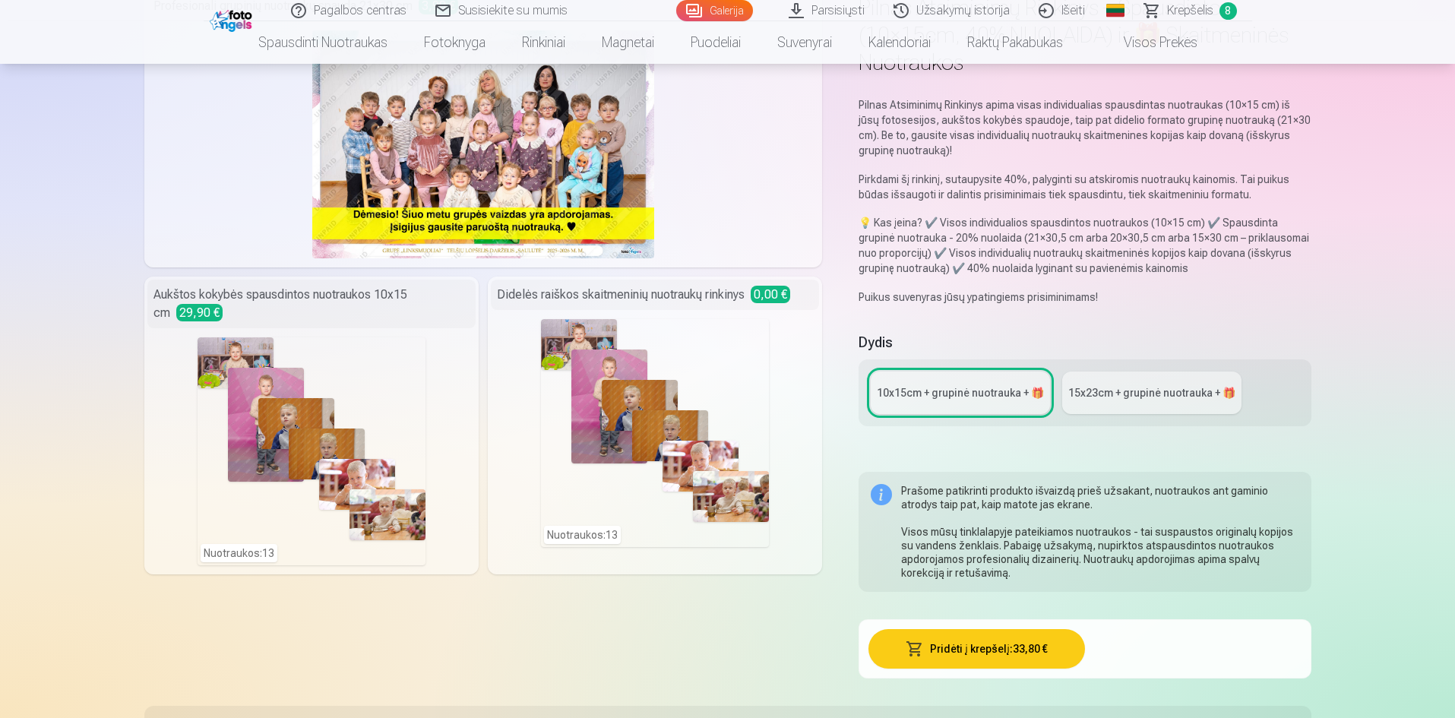
scroll to position [228, 0]
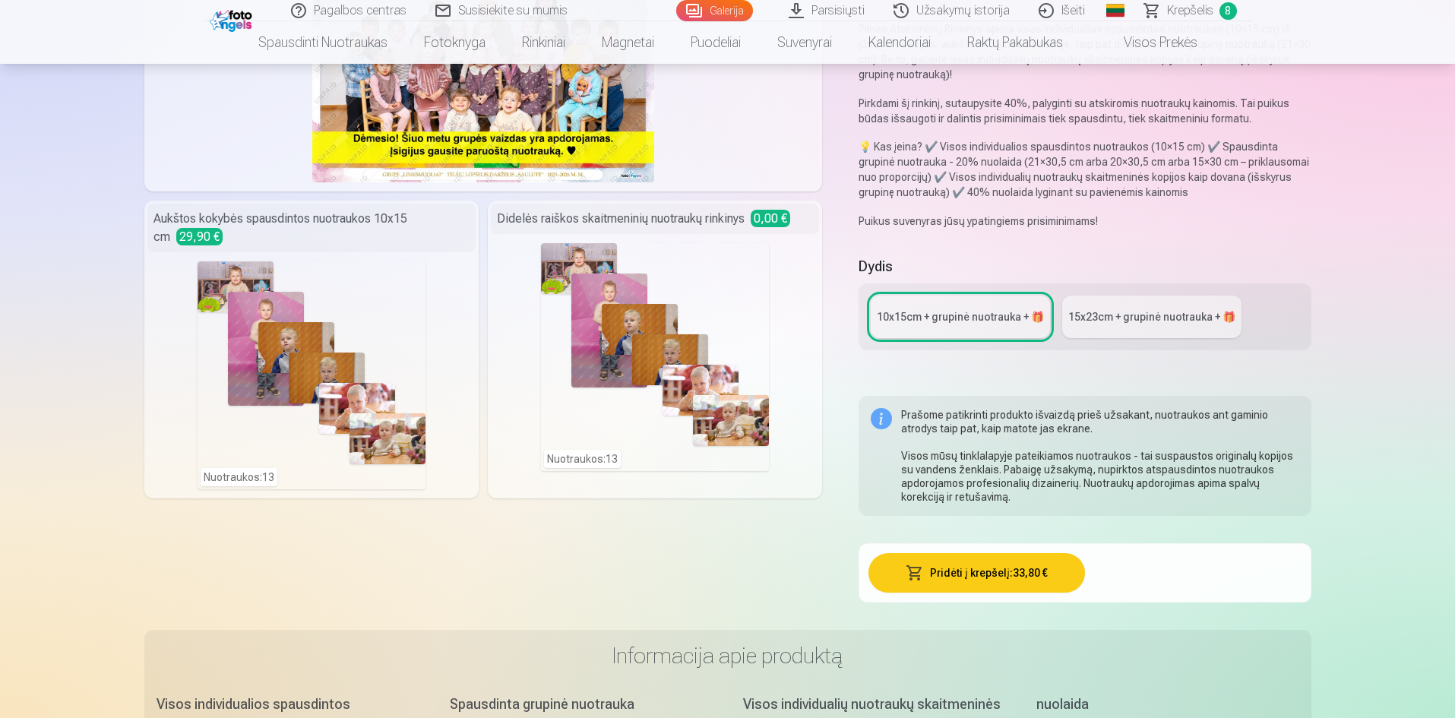
click at [1136, 321] on div "15x23сm + grupinė nuotrauka + 🎁" at bounding box center [1152, 316] width 167 height 15
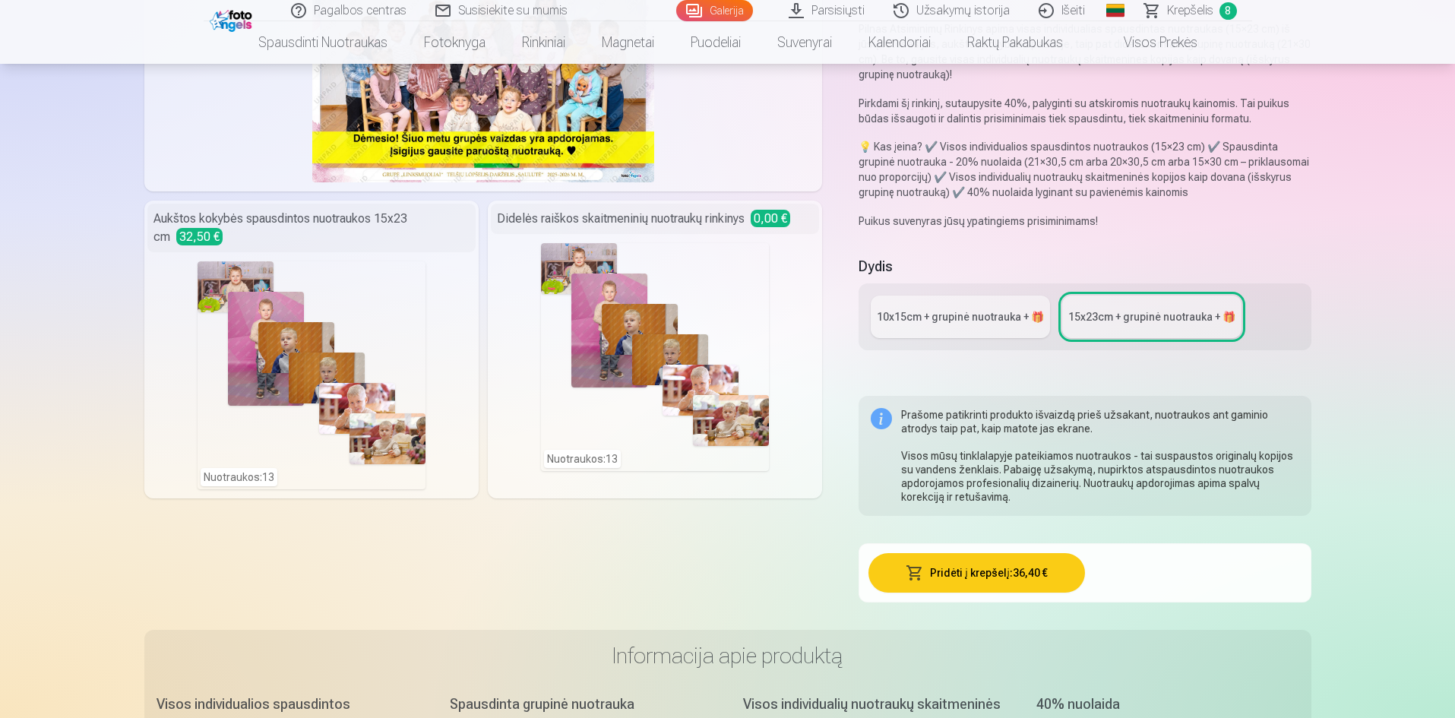
scroll to position [304, 0]
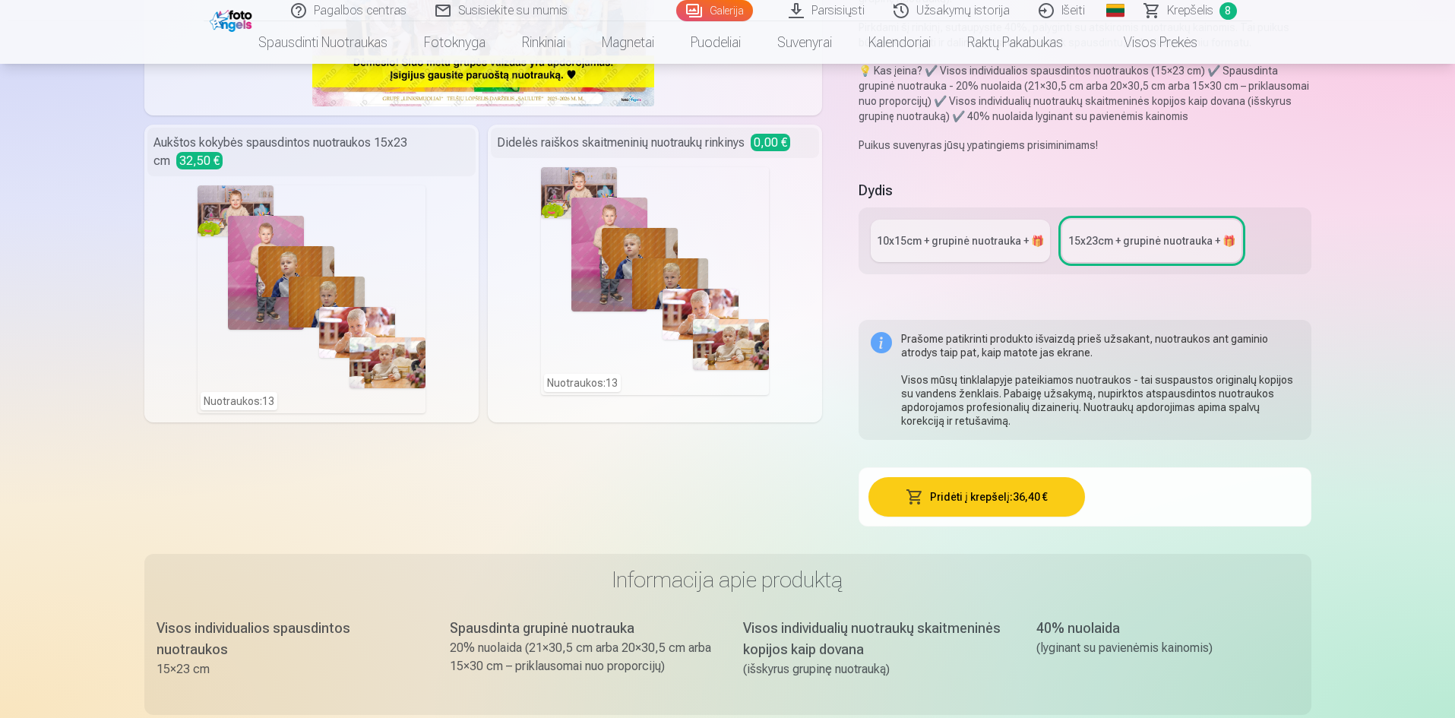
click at [958, 242] on div "10x15сm + grupinė nuotrauka + 🎁" at bounding box center [960, 240] width 167 height 15
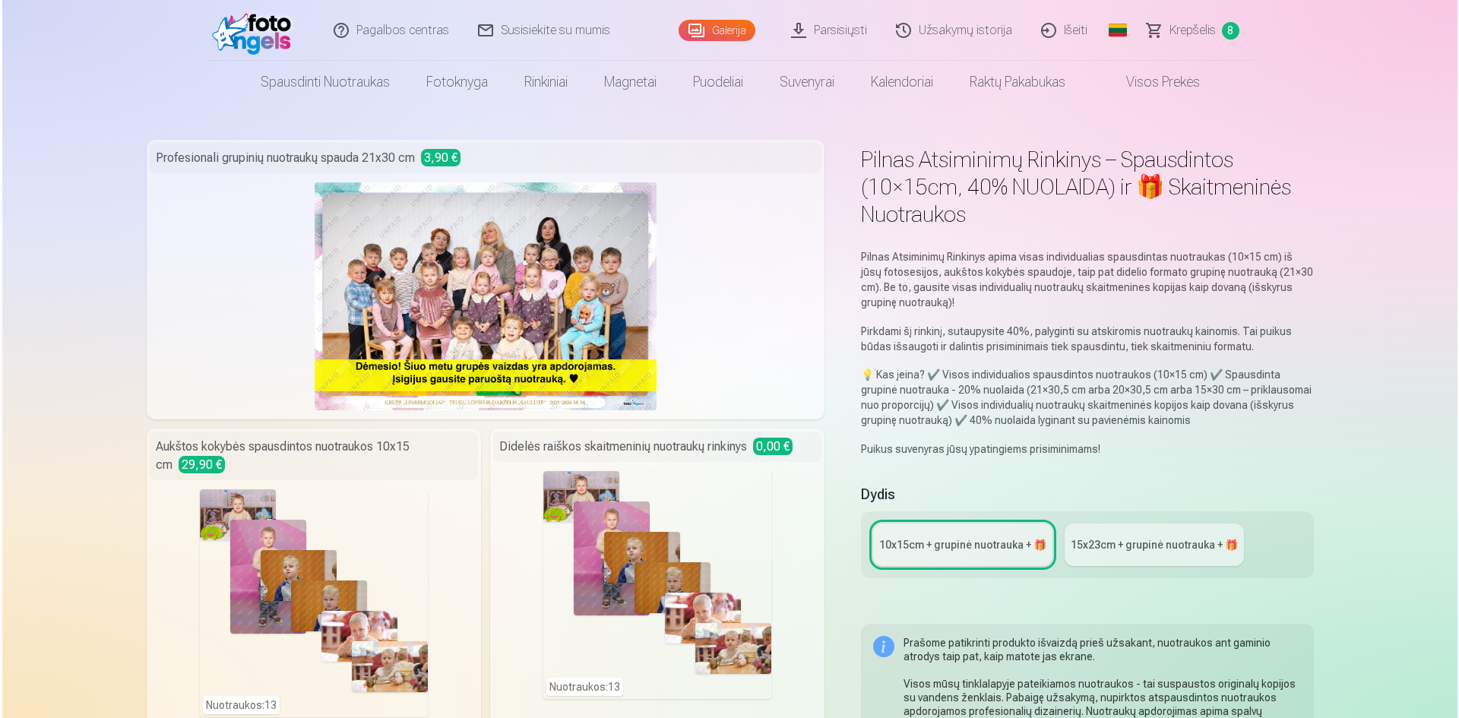
scroll to position [228, 0]
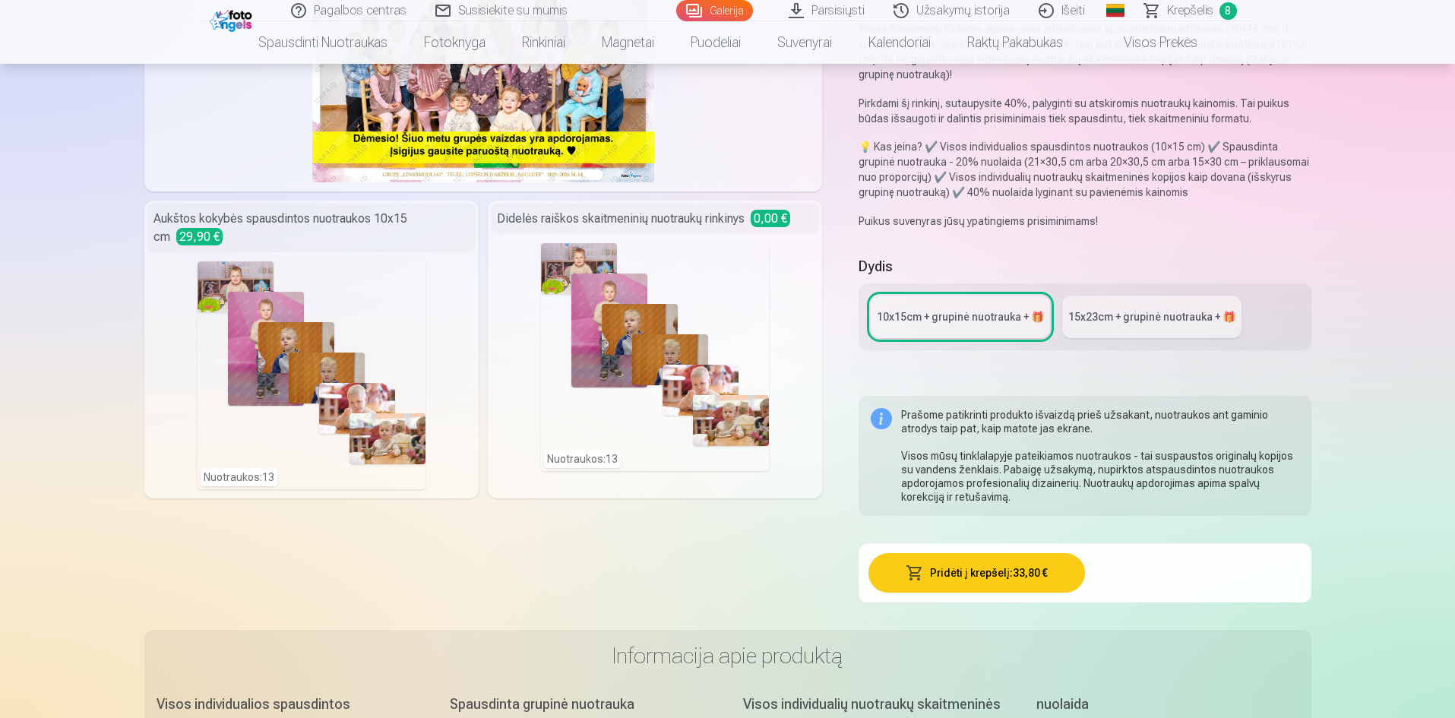
click at [925, 572] on button "Pridėti į krepšelį : 33,80 €" at bounding box center [977, 573] width 217 height 40
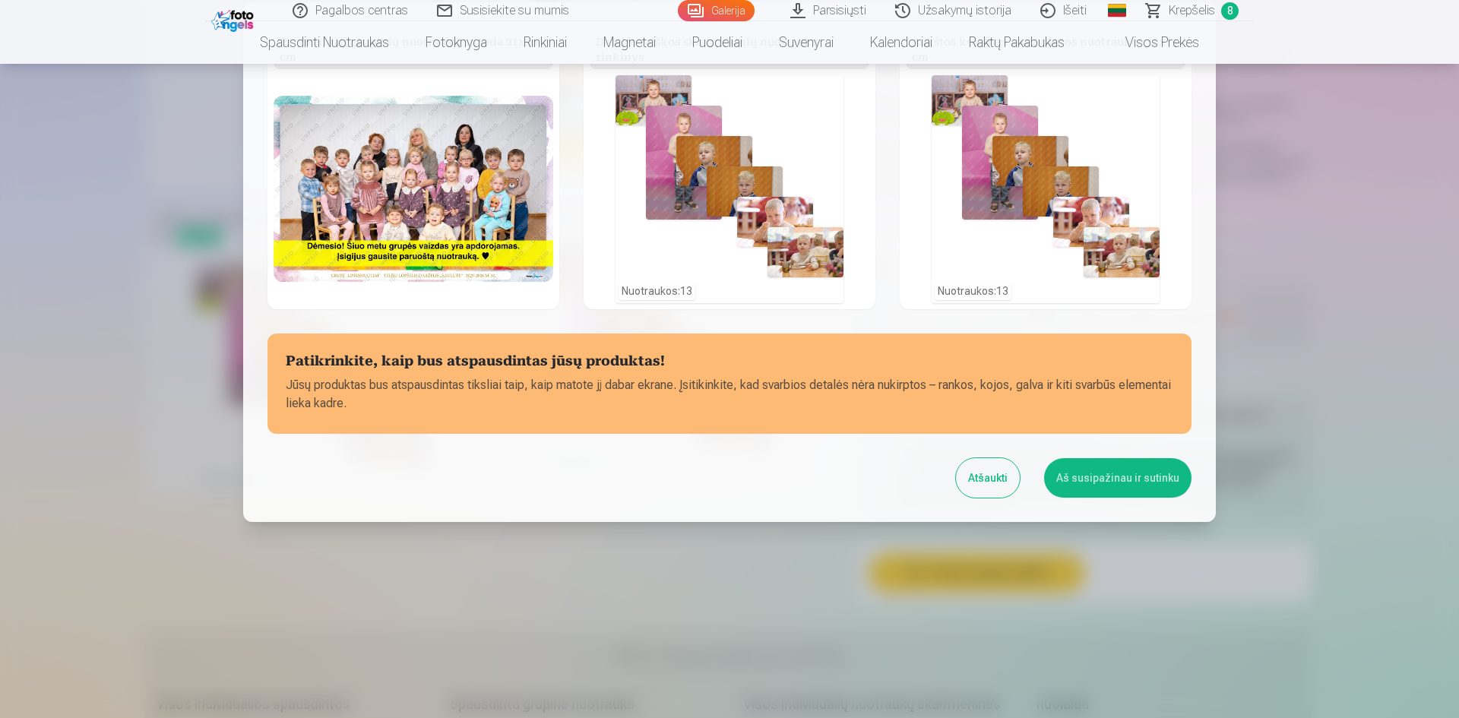
scroll to position [0, 0]
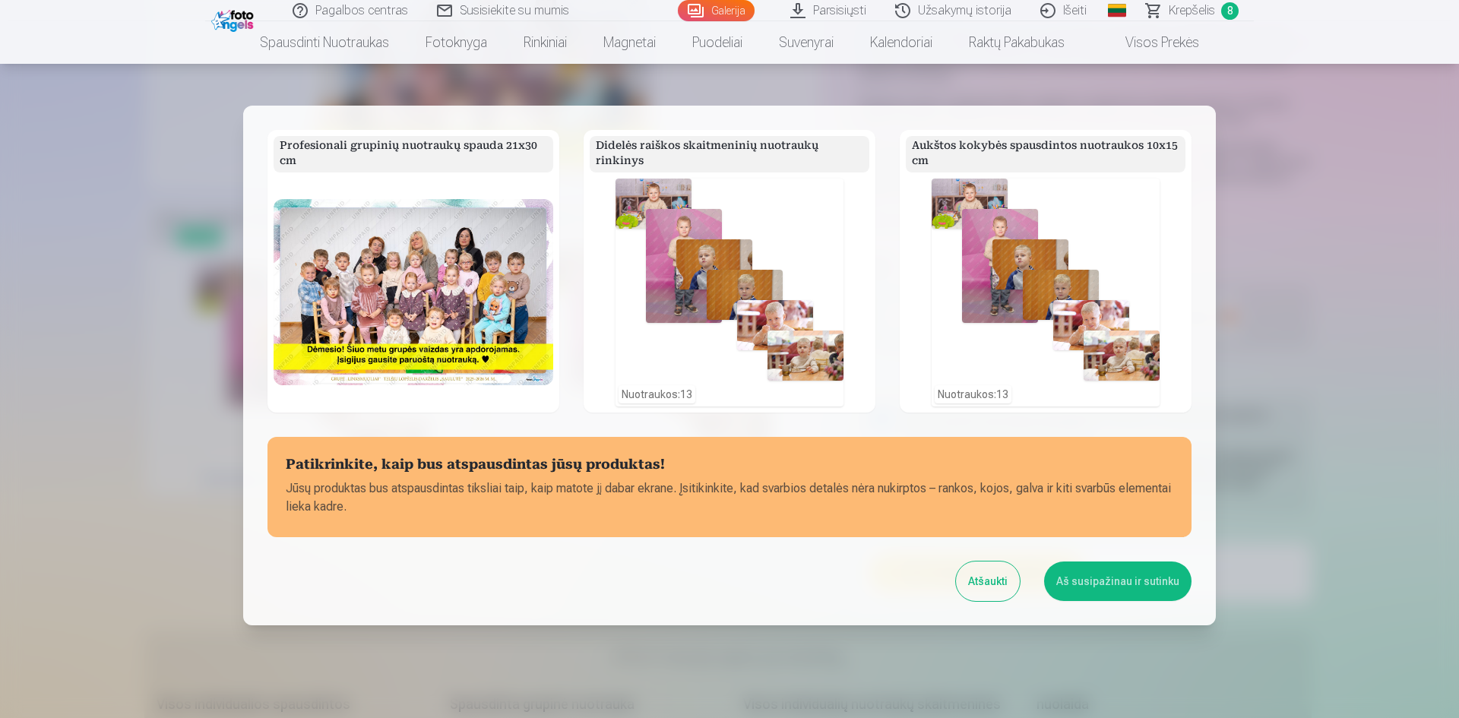
click at [458, 145] on h5 "Profesionali grupinių nuotraukų spauda 21x30 cm" at bounding box center [414, 154] width 280 height 36
click at [1100, 584] on button "Aš susipažinau ir sutinku" at bounding box center [1117, 582] width 147 height 40
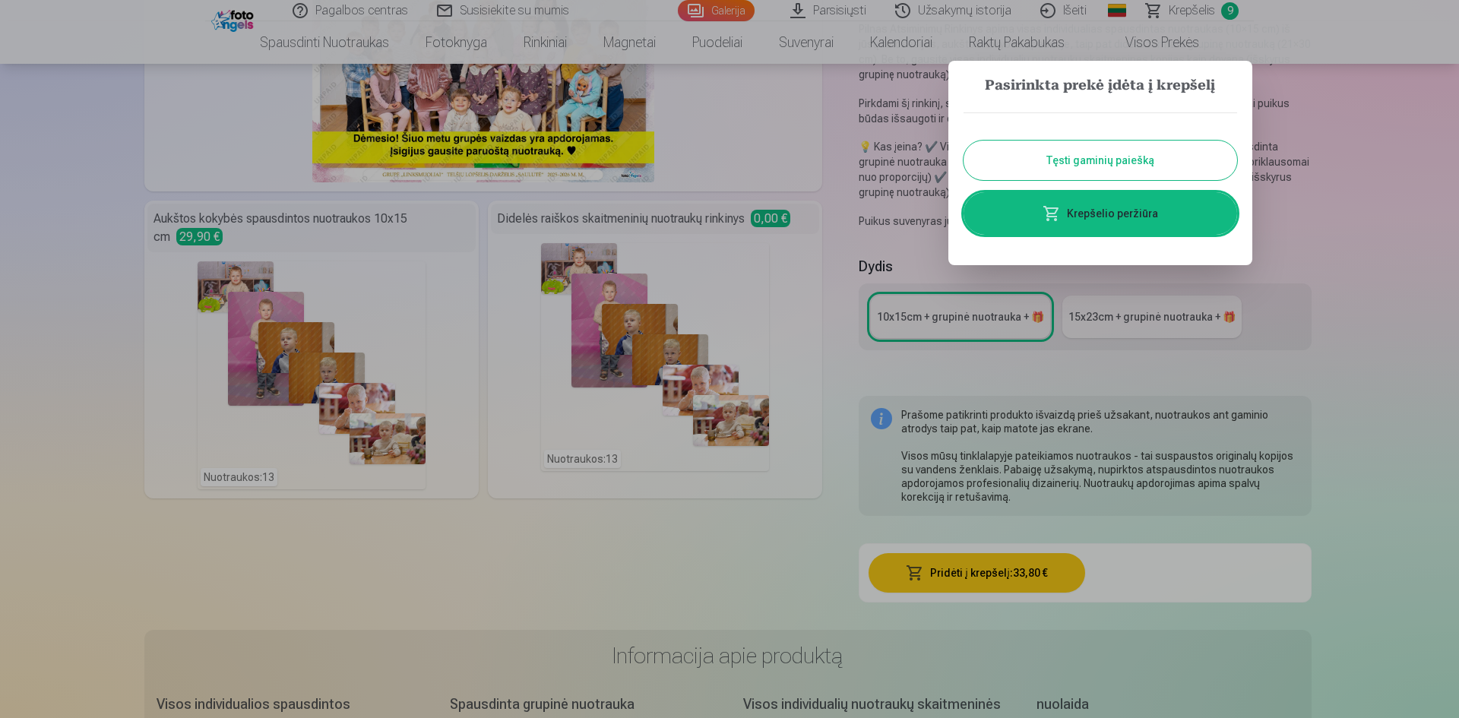
click at [1070, 214] on link "Krepšelio peržiūra" at bounding box center [1101, 213] width 274 height 43
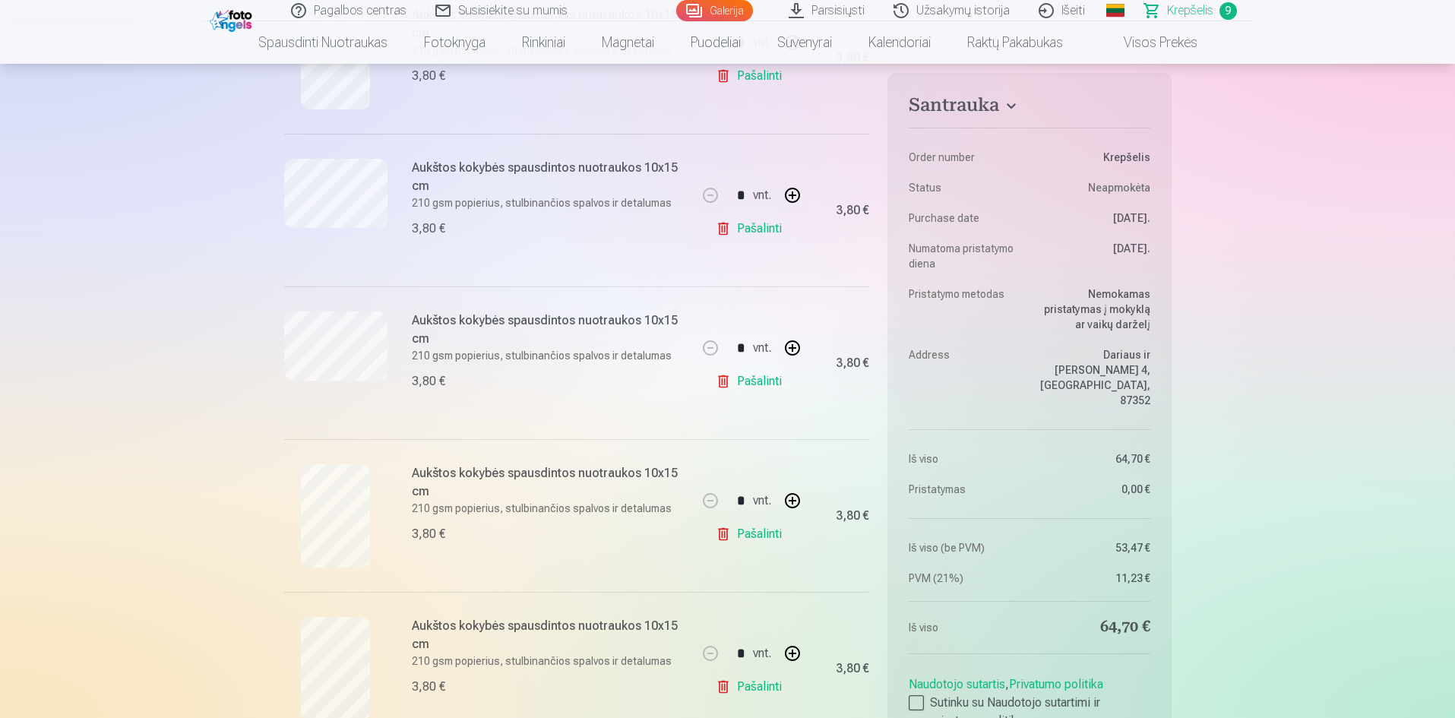
scroll to position [1140, 0]
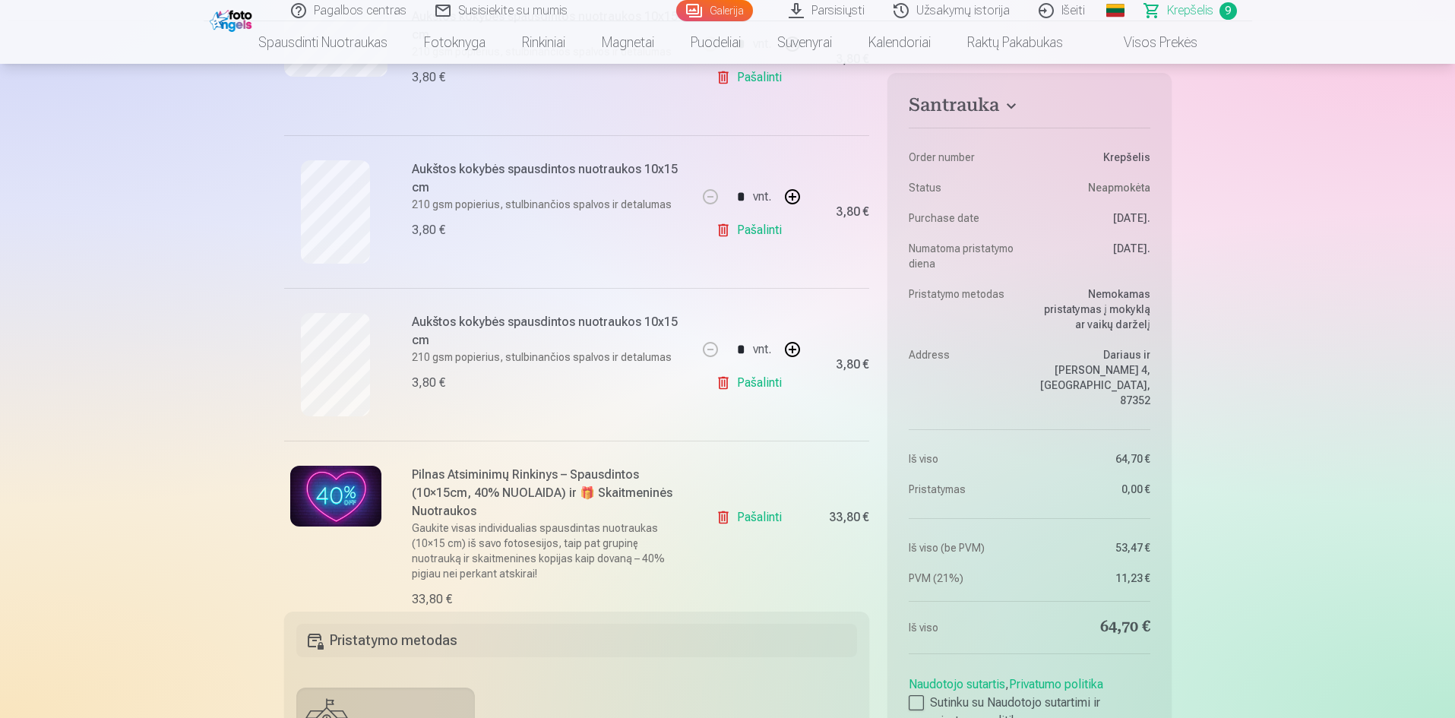
click at [762, 383] on link "Pašalinti" at bounding box center [752, 383] width 72 height 30
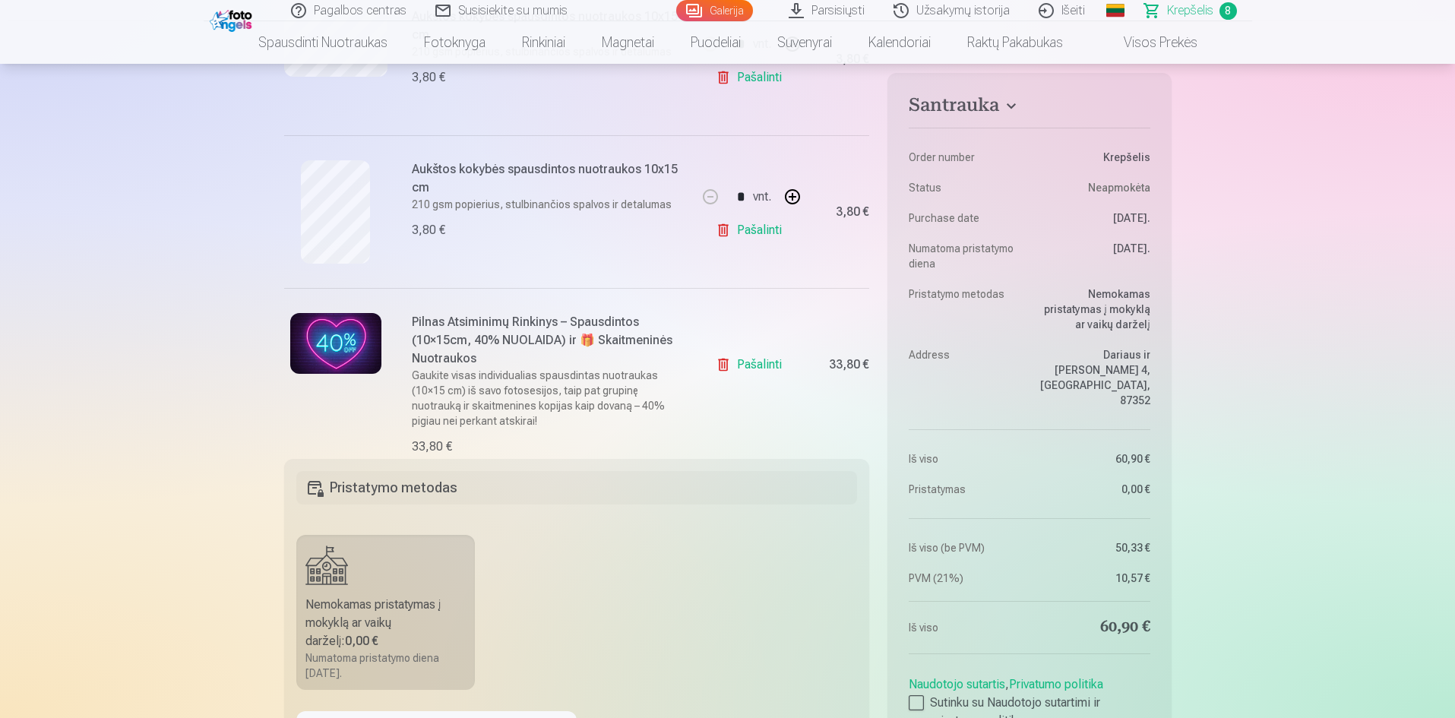
click at [736, 237] on link "Pašalinti" at bounding box center [752, 230] width 72 height 30
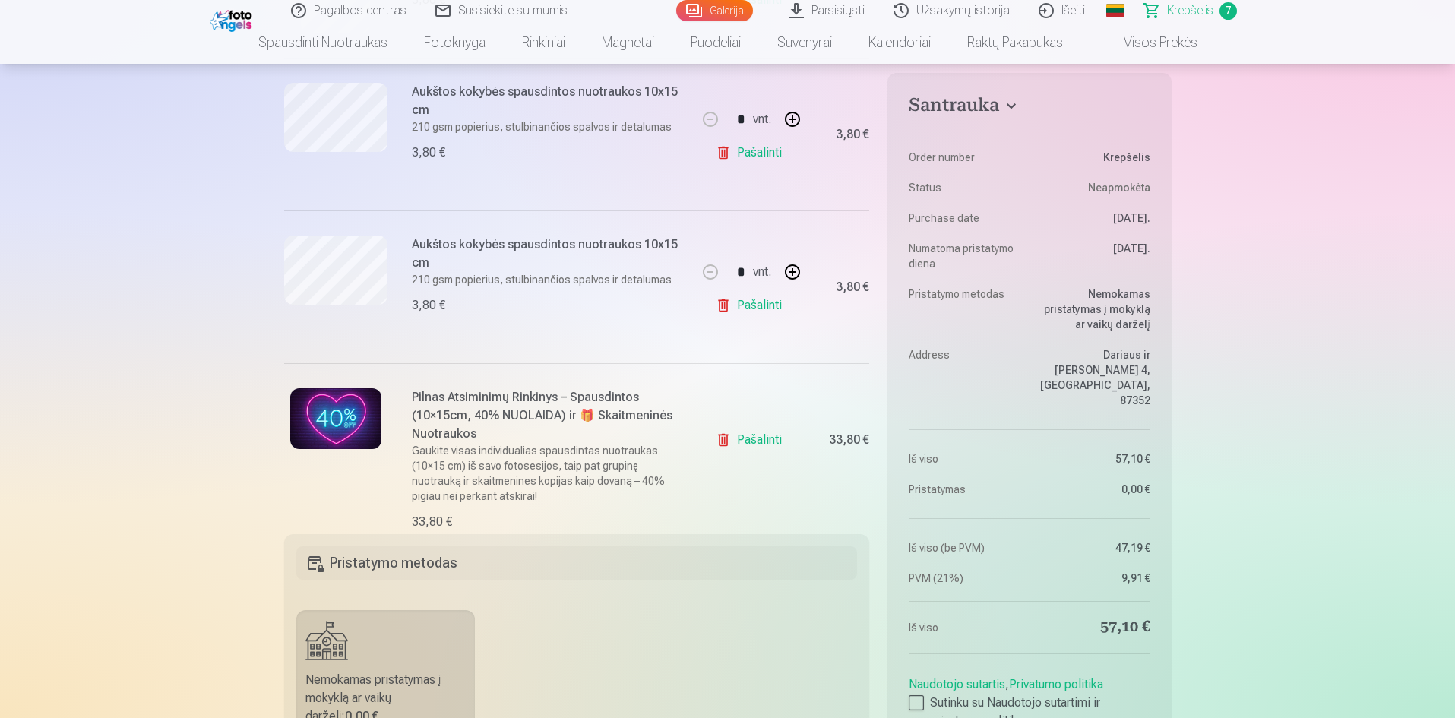
scroll to position [836, 0]
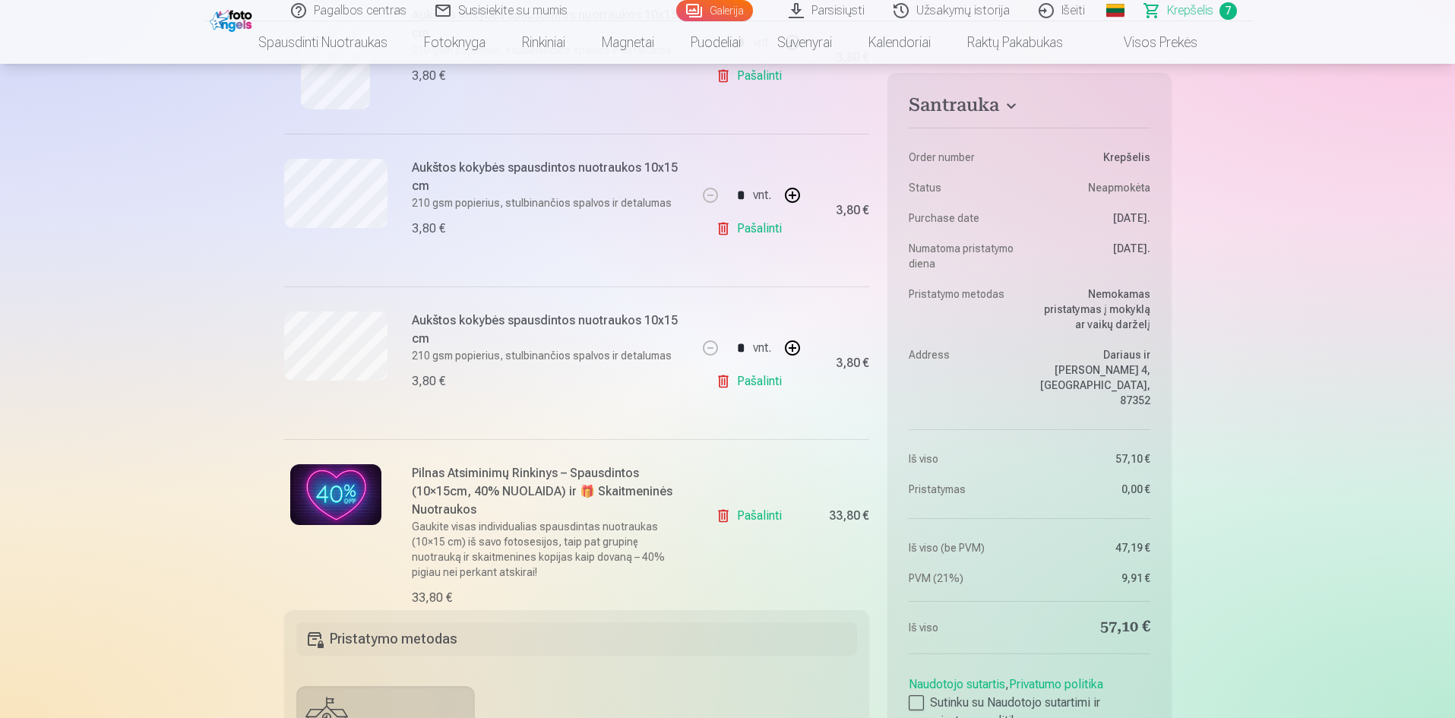
click at [745, 387] on link "Pašalinti" at bounding box center [752, 381] width 72 height 30
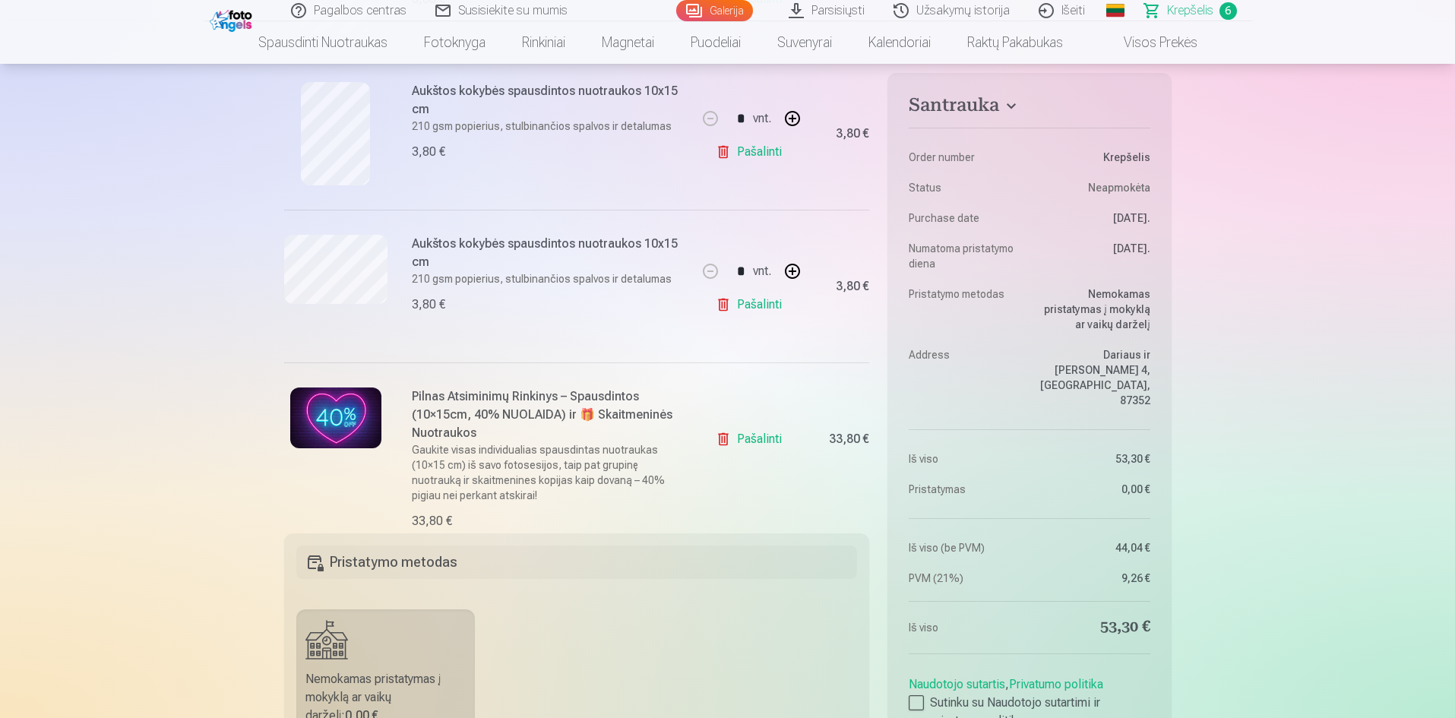
click at [746, 312] on link "Pašalinti" at bounding box center [752, 305] width 72 height 30
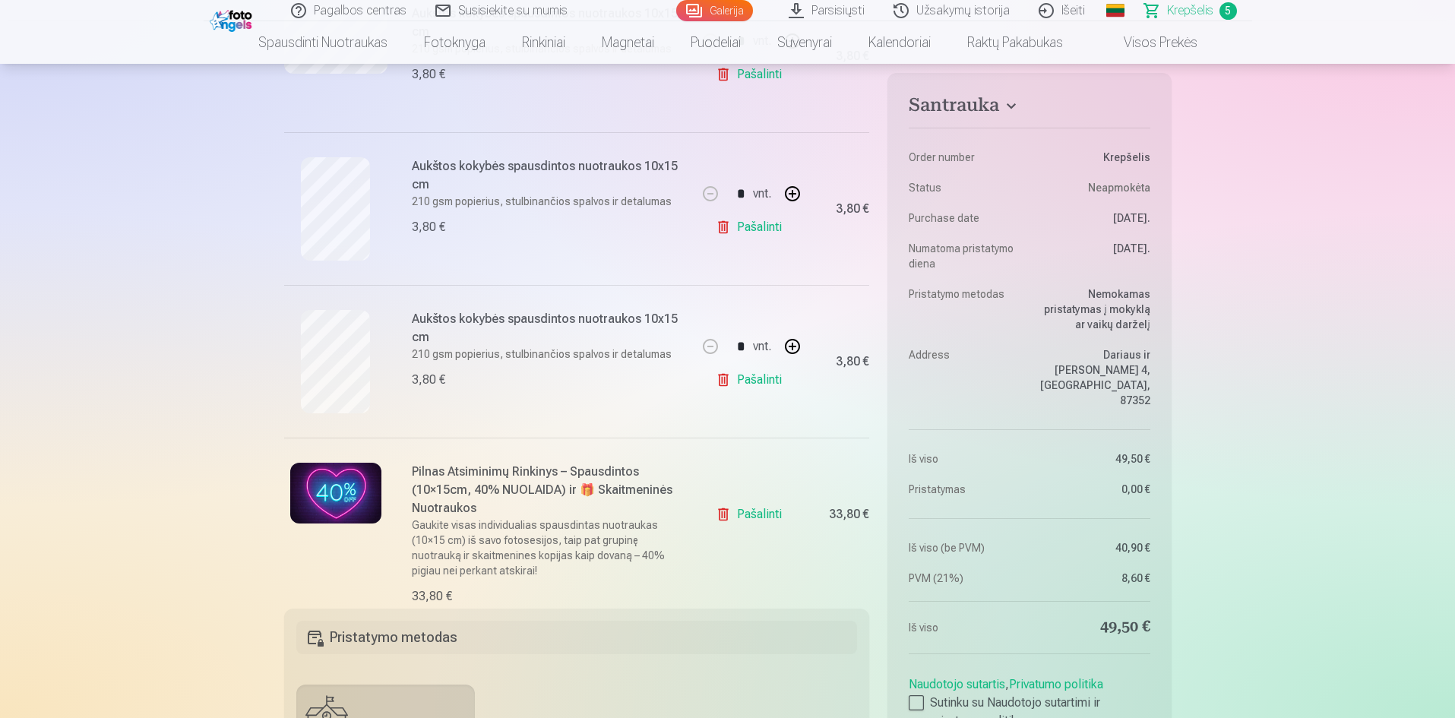
click at [749, 375] on link "Pašalinti" at bounding box center [752, 380] width 72 height 30
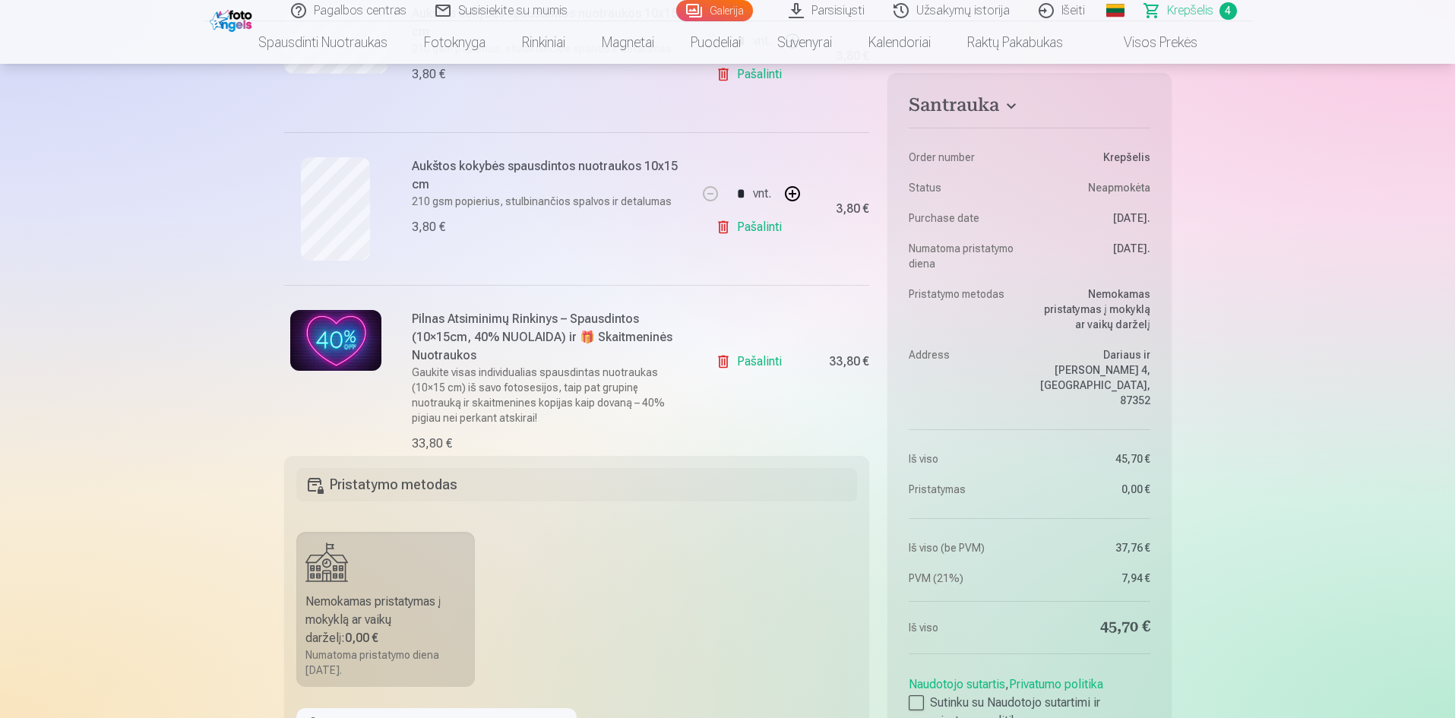
click at [751, 235] on link "Pašalinti" at bounding box center [752, 227] width 72 height 30
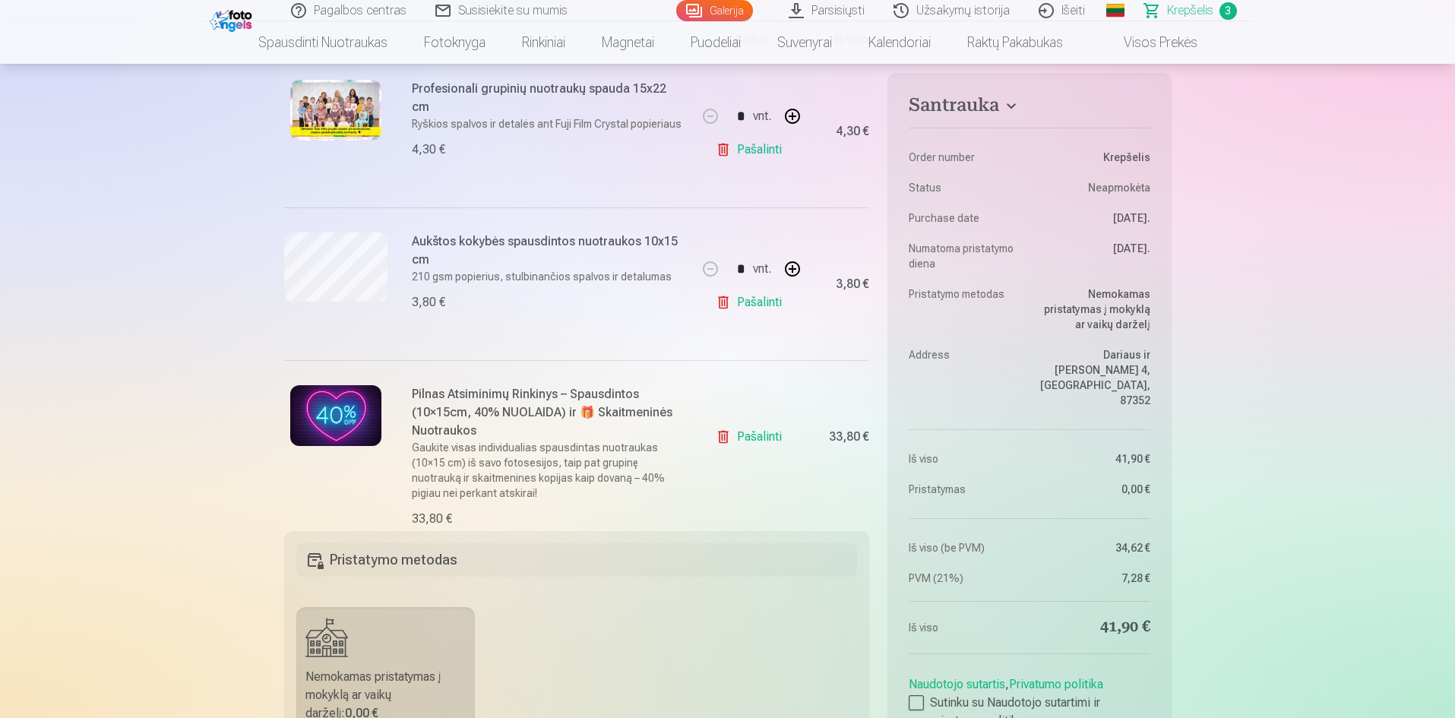
click at [748, 301] on link "Pašalinti" at bounding box center [752, 302] width 72 height 30
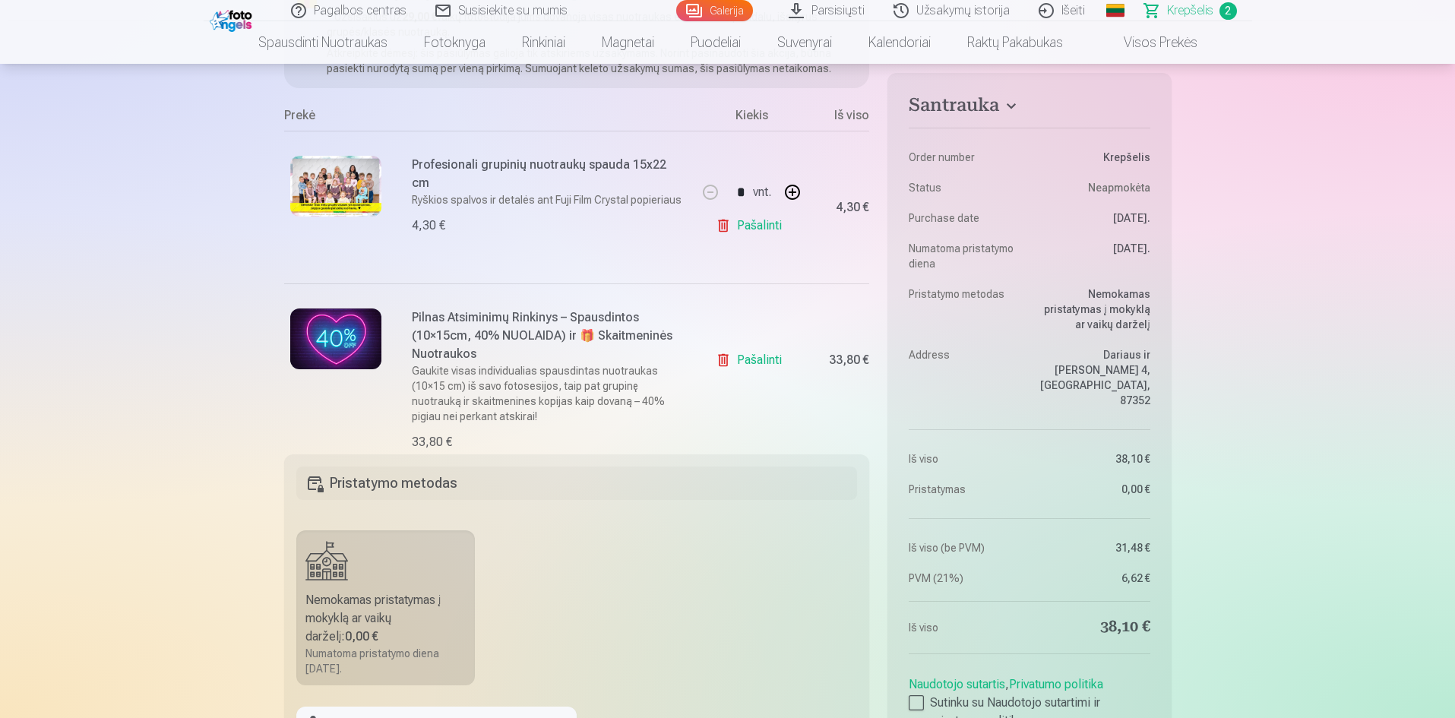
scroll to position [152, 0]
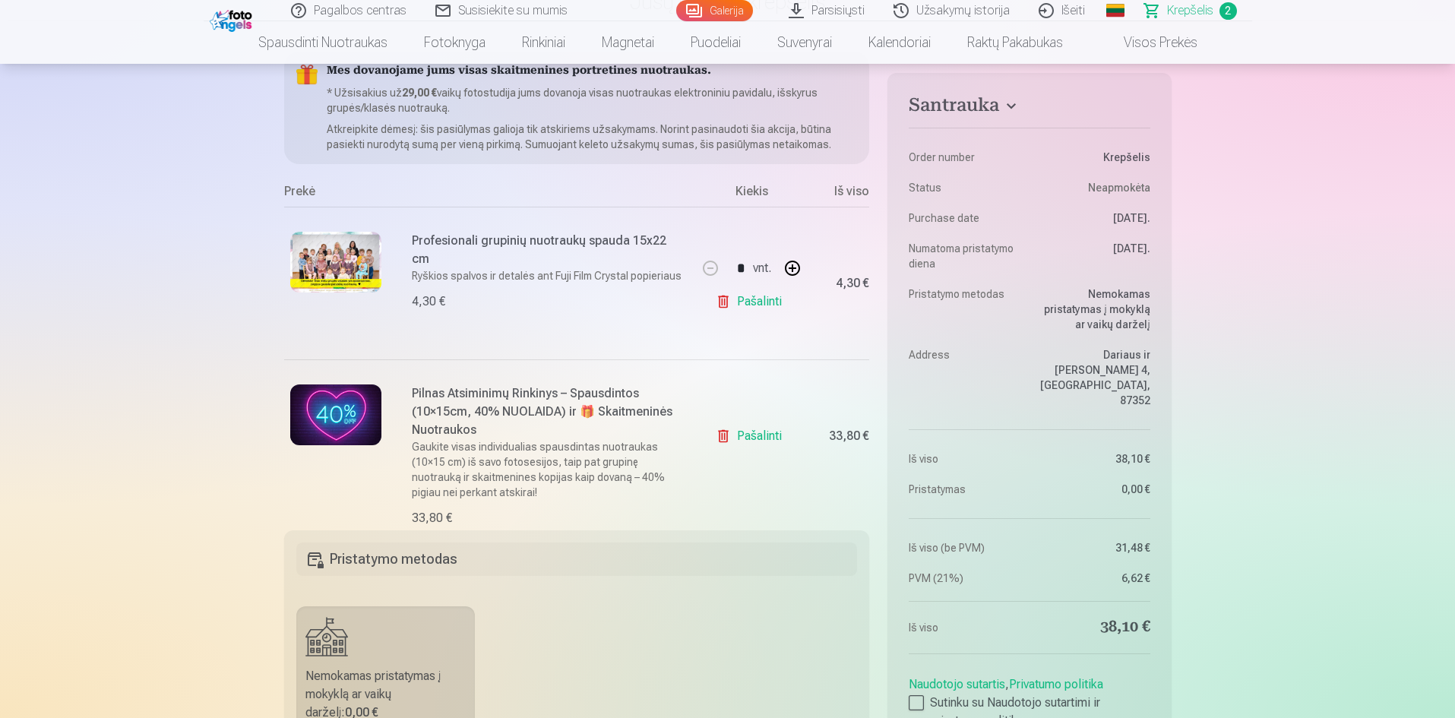
click at [733, 308] on link "Pašalinti" at bounding box center [752, 302] width 72 height 30
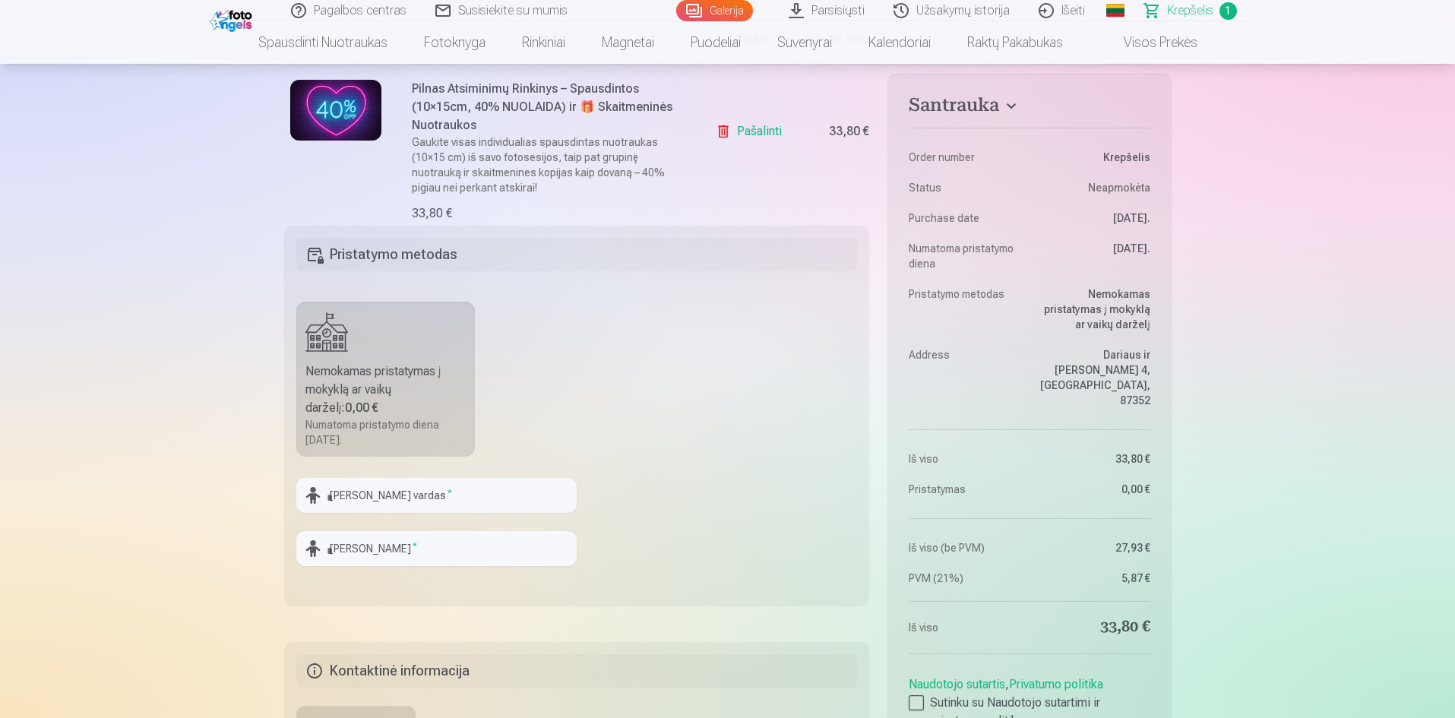
scroll to position [456, 0]
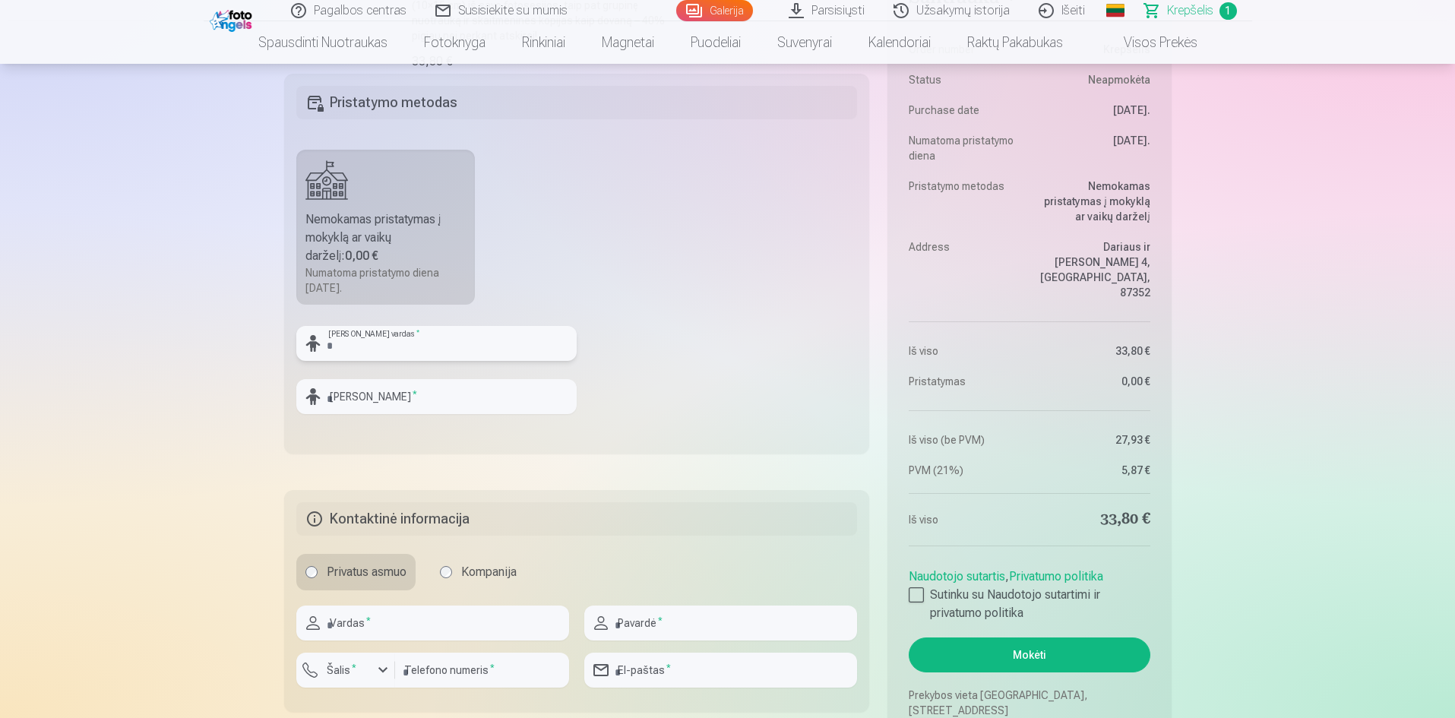
click at [446, 348] on input "text" at bounding box center [436, 343] width 280 height 35
click at [448, 348] on input "text" at bounding box center [436, 343] width 280 height 35
click at [439, 397] on input "text" at bounding box center [436, 396] width 280 height 35
click at [397, 350] on input "***" at bounding box center [436, 343] width 280 height 35
type input "******"
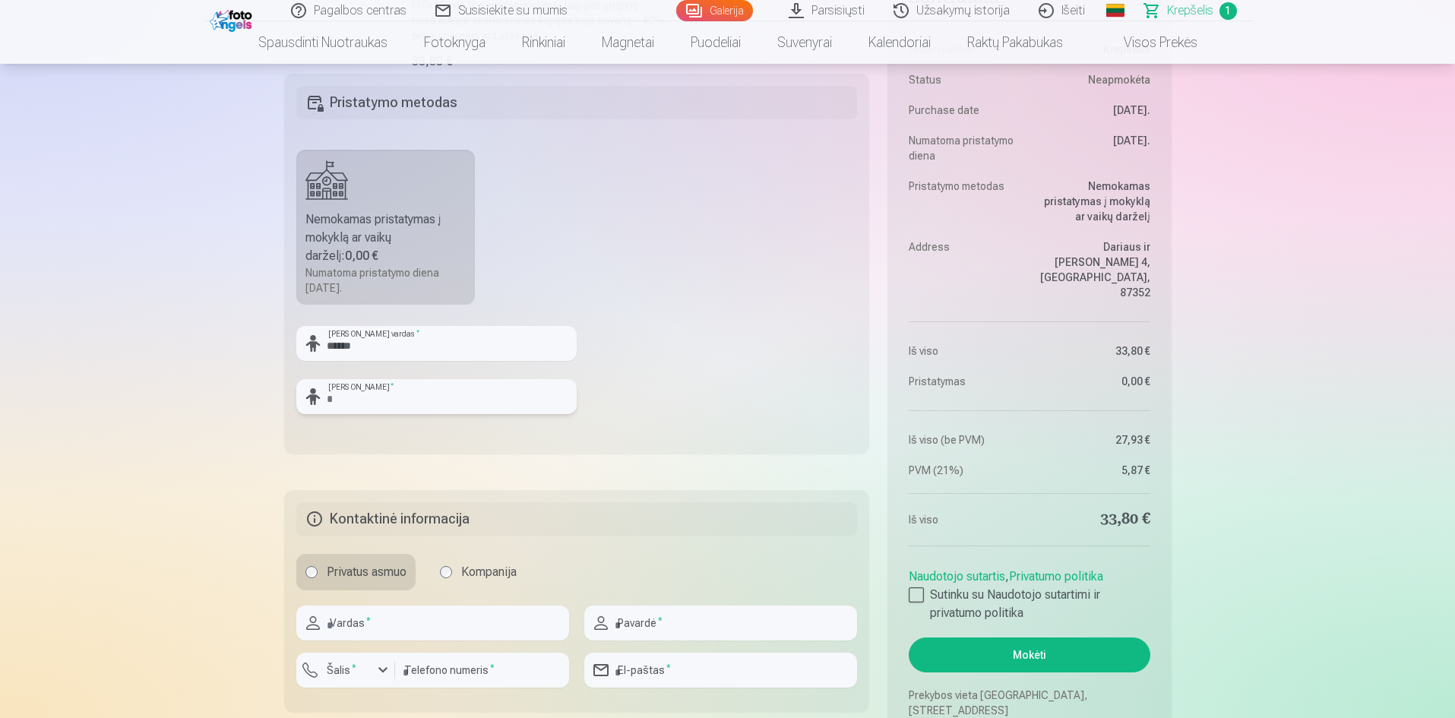
click at [410, 408] on input "text" at bounding box center [436, 396] width 280 height 35
type input "**********"
click at [566, 454] on div "Santrauka Order number Krepšelis Status Neapmokėta Purchase date 13.10.2025. Nu…" at bounding box center [728, 239] width 888 height 983
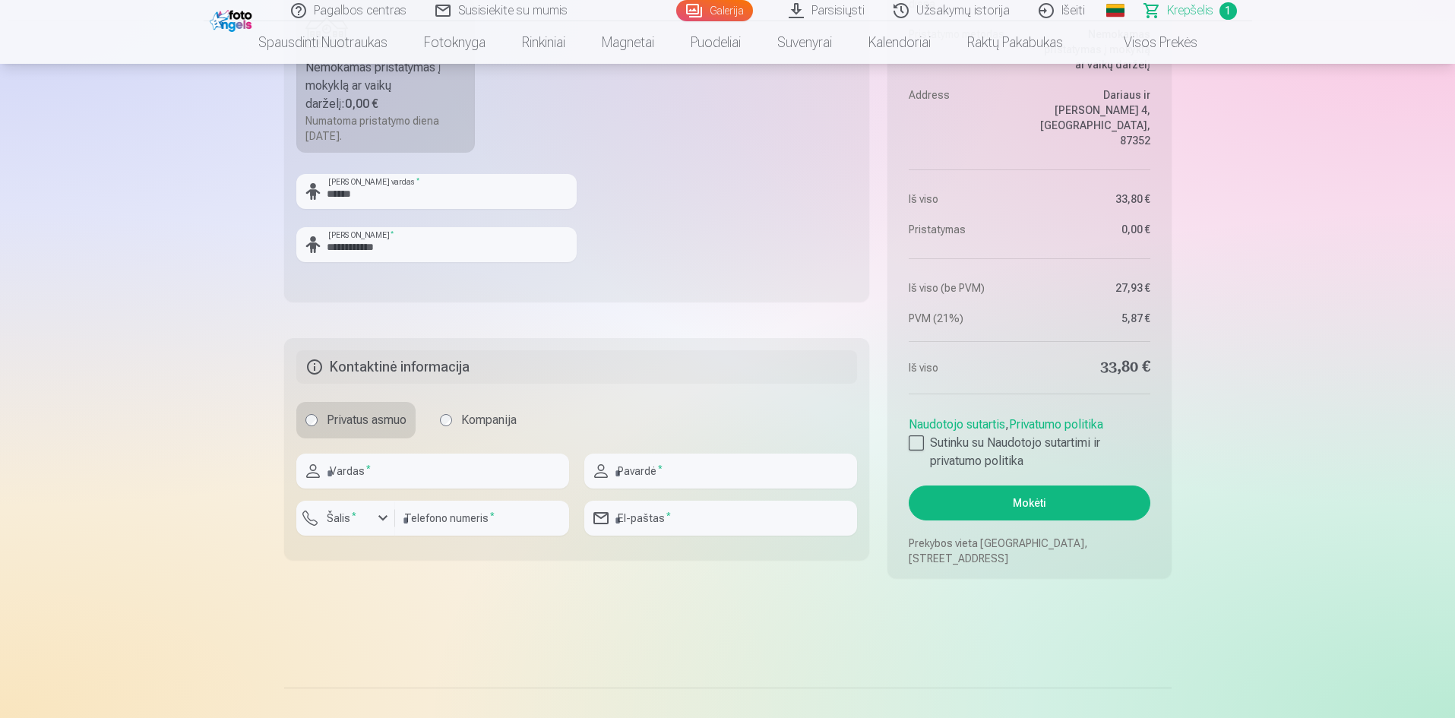
scroll to position [684, 0]
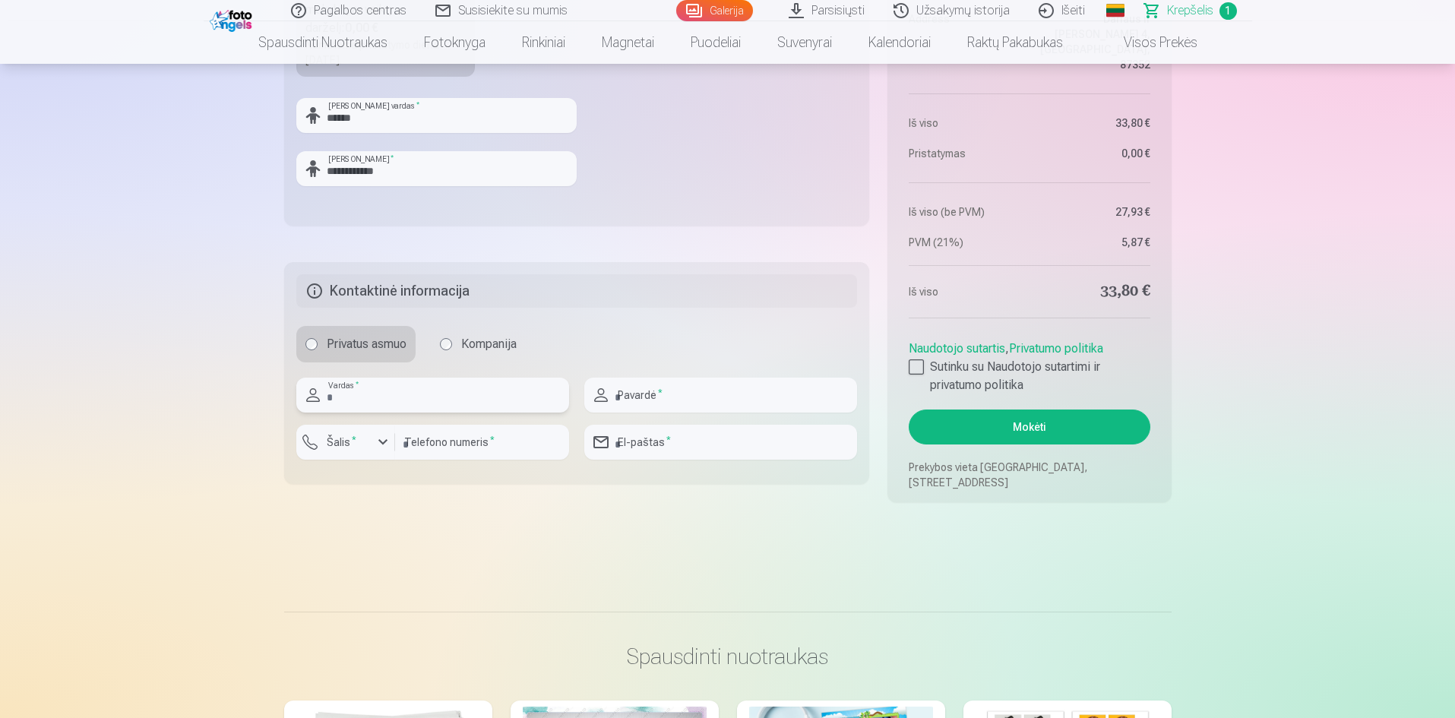
click at [425, 399] on input "text" at bounding box center [432, 395] width 273 height 35
type input "****"
type input "**********"
type input "*********"
type input "**********"
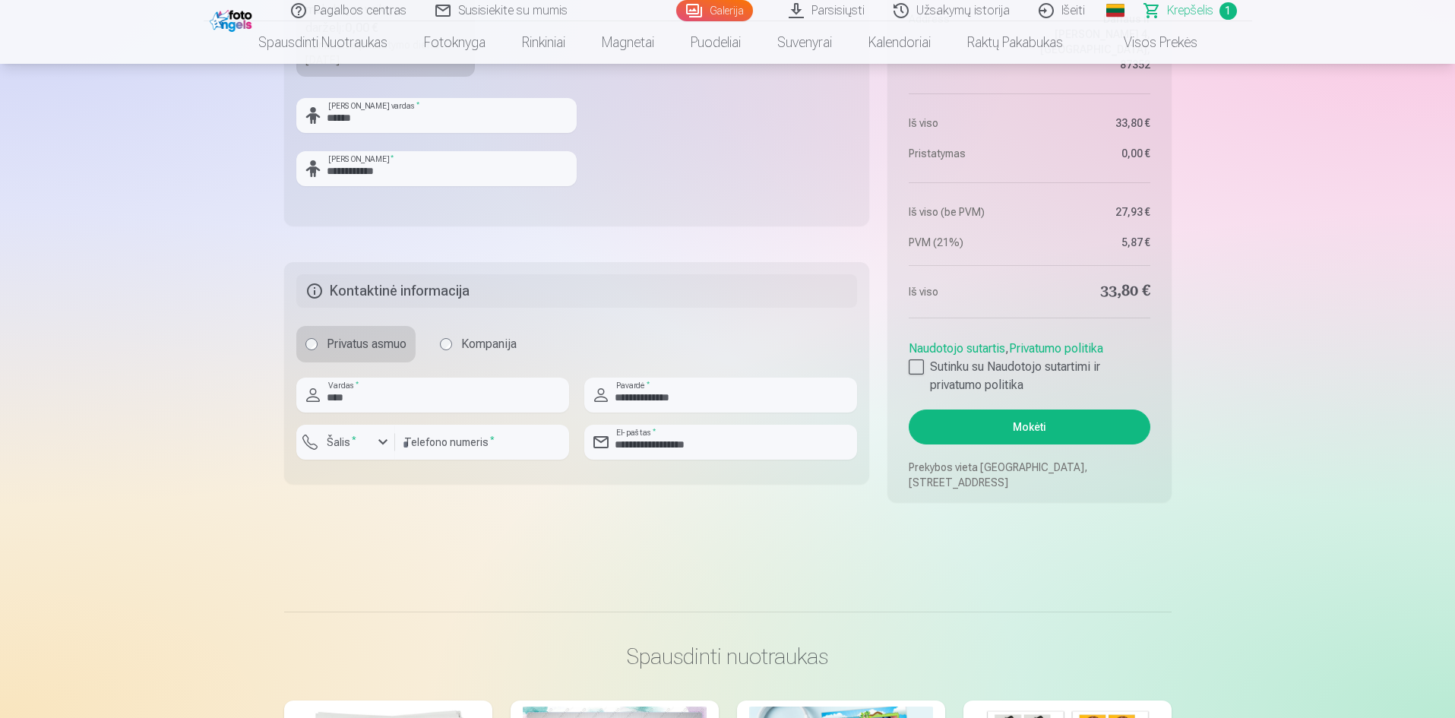
click at [695, 283] on h5 "Kontaktinė informacija" at bounding box center [577, 290] width 562 height 33
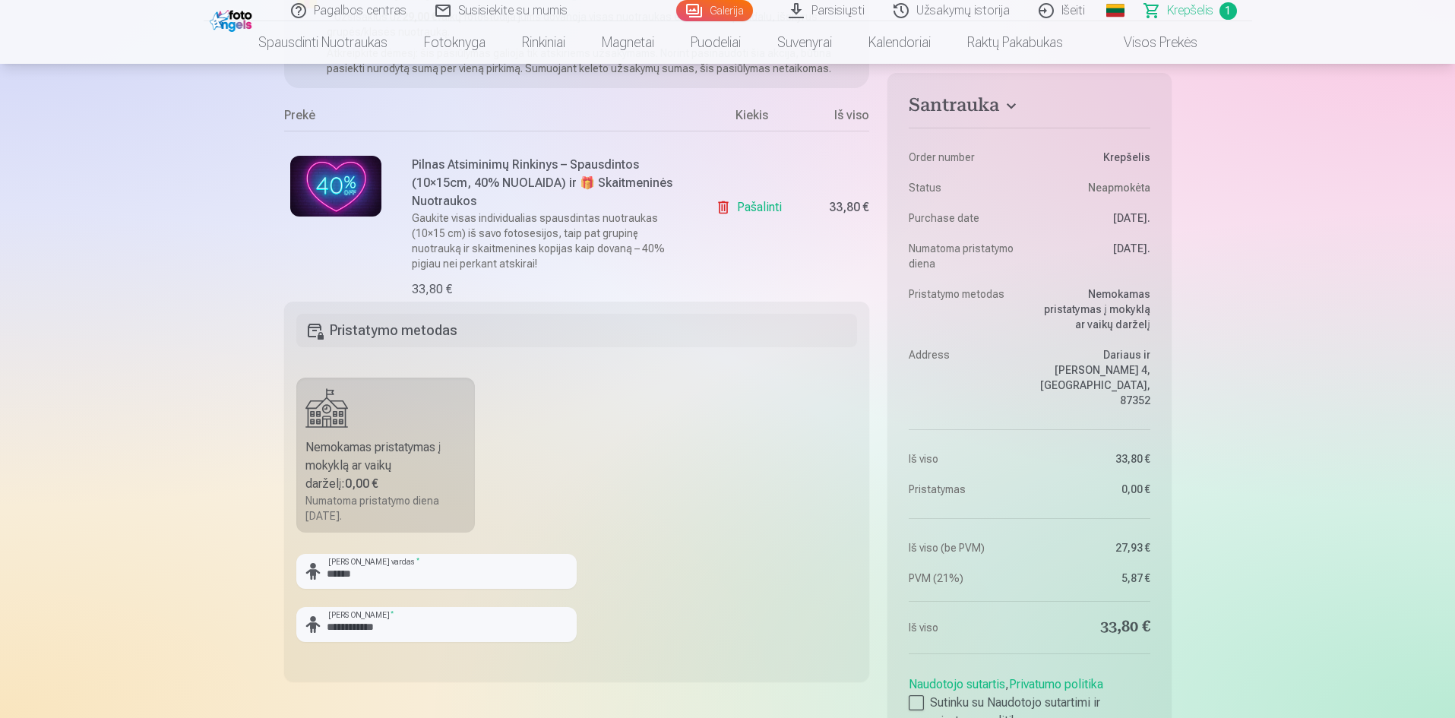
scroll to position [76, 0]
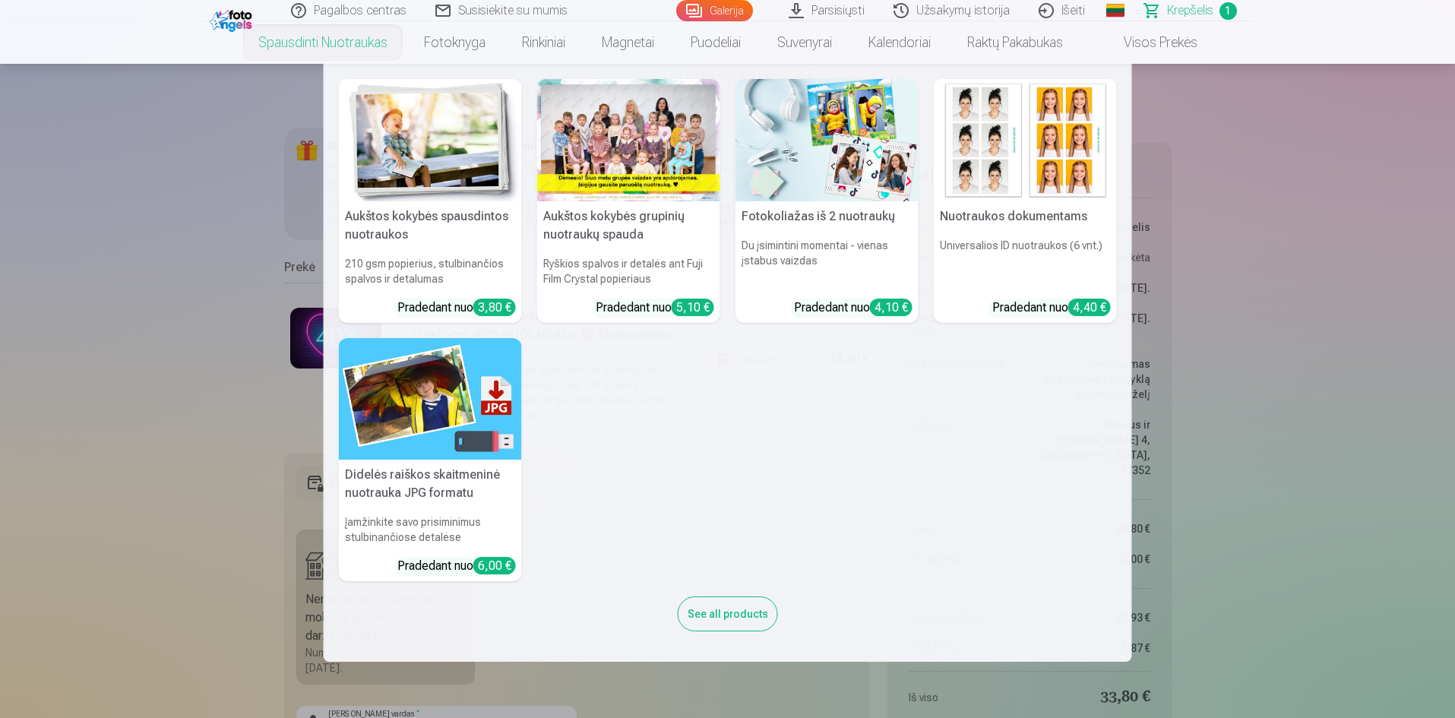
click at [416, 191] on img at bounding box center [430, 140] width 183 height 122
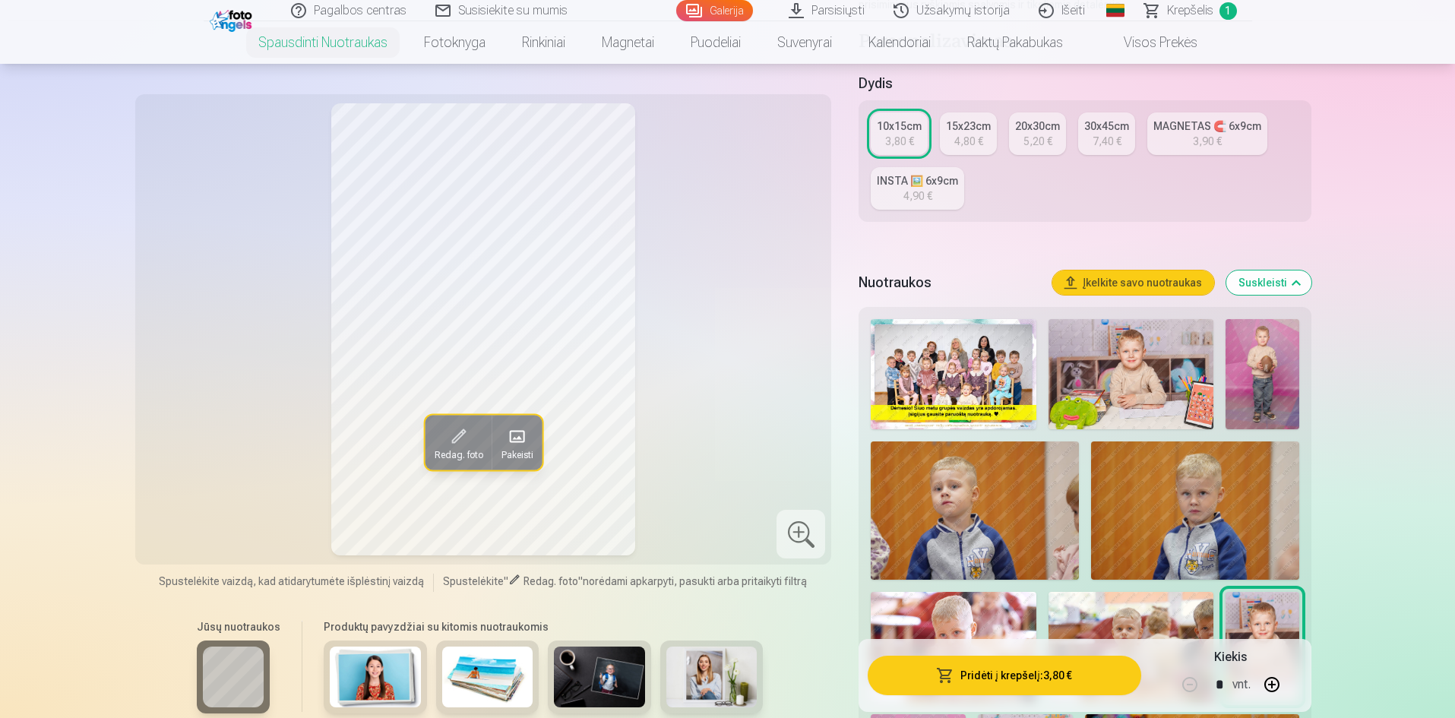
scroll to position [380, 0]
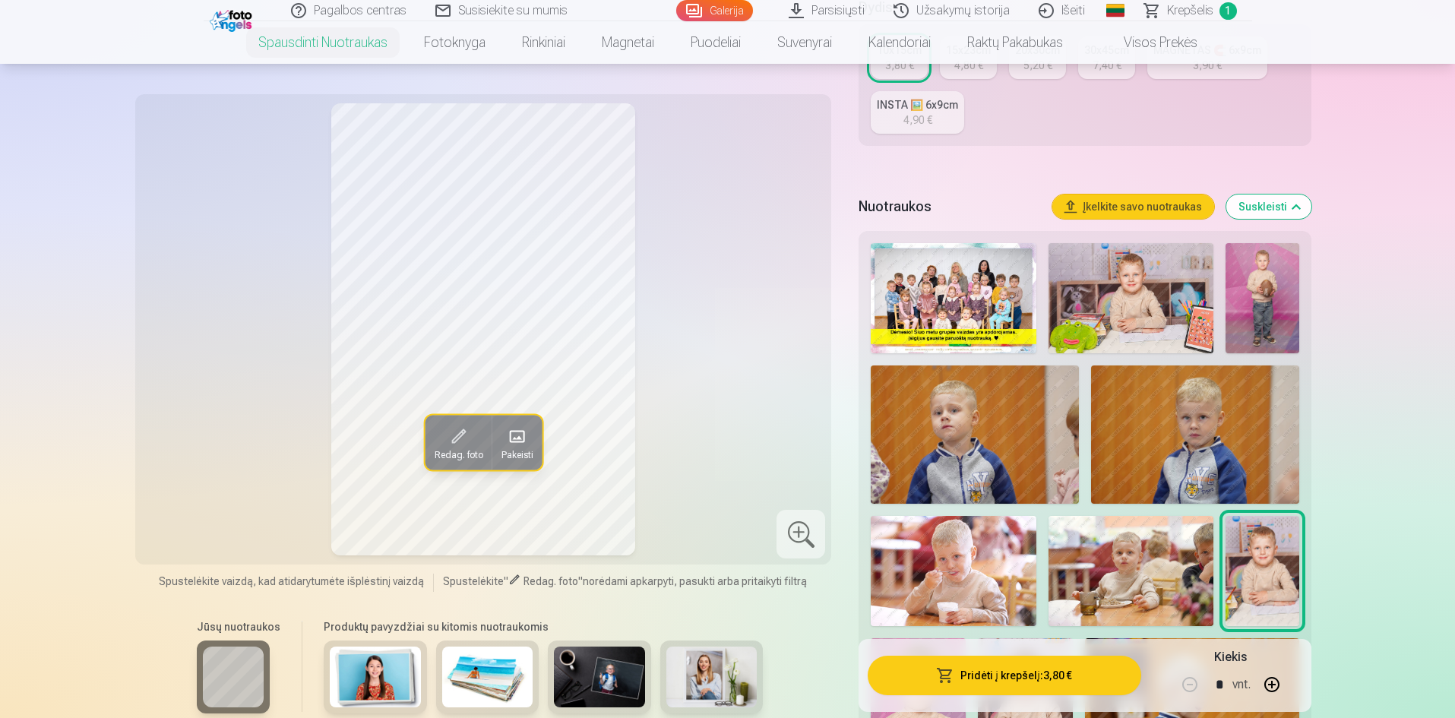
click at [1255, 328] on img at bounding box center [1263, 298] width 74 height 110
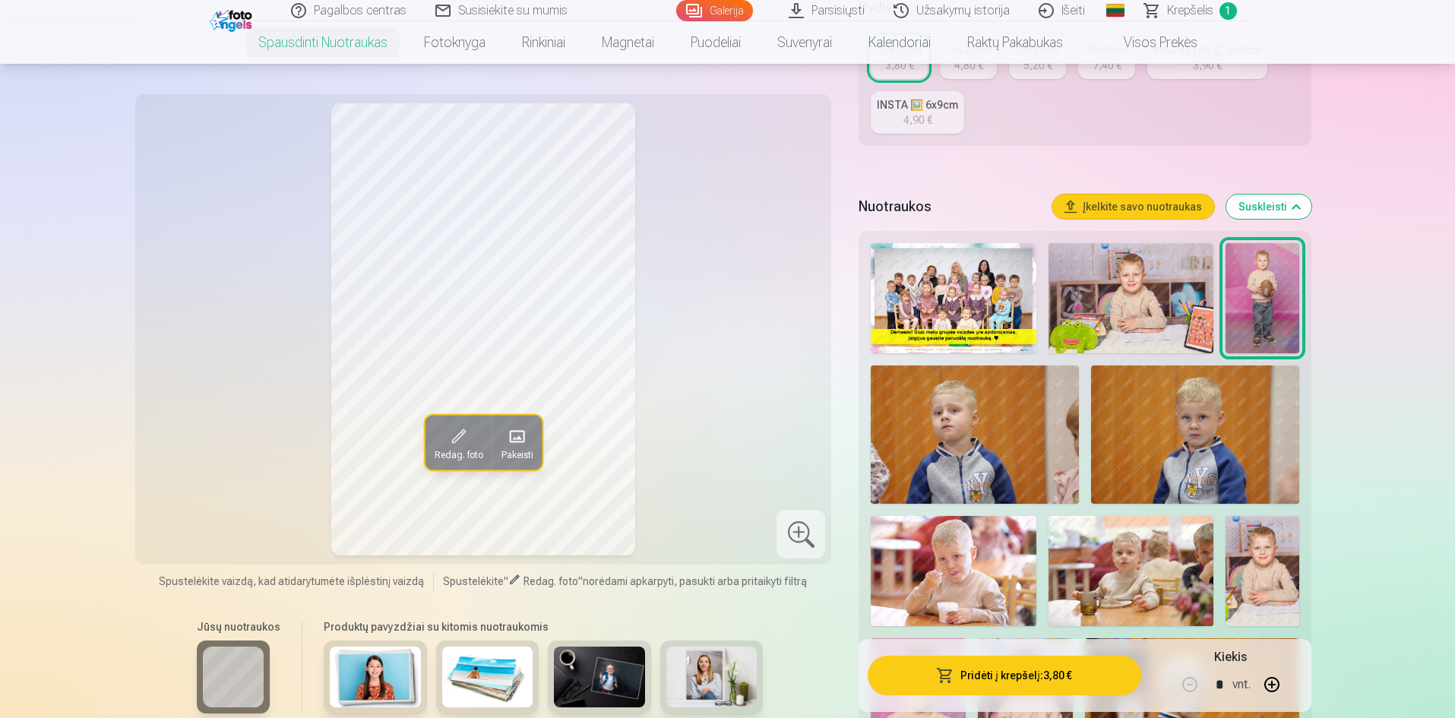
click at [1002, 318] on img at bounding box center [953, 298] width 165 height 110
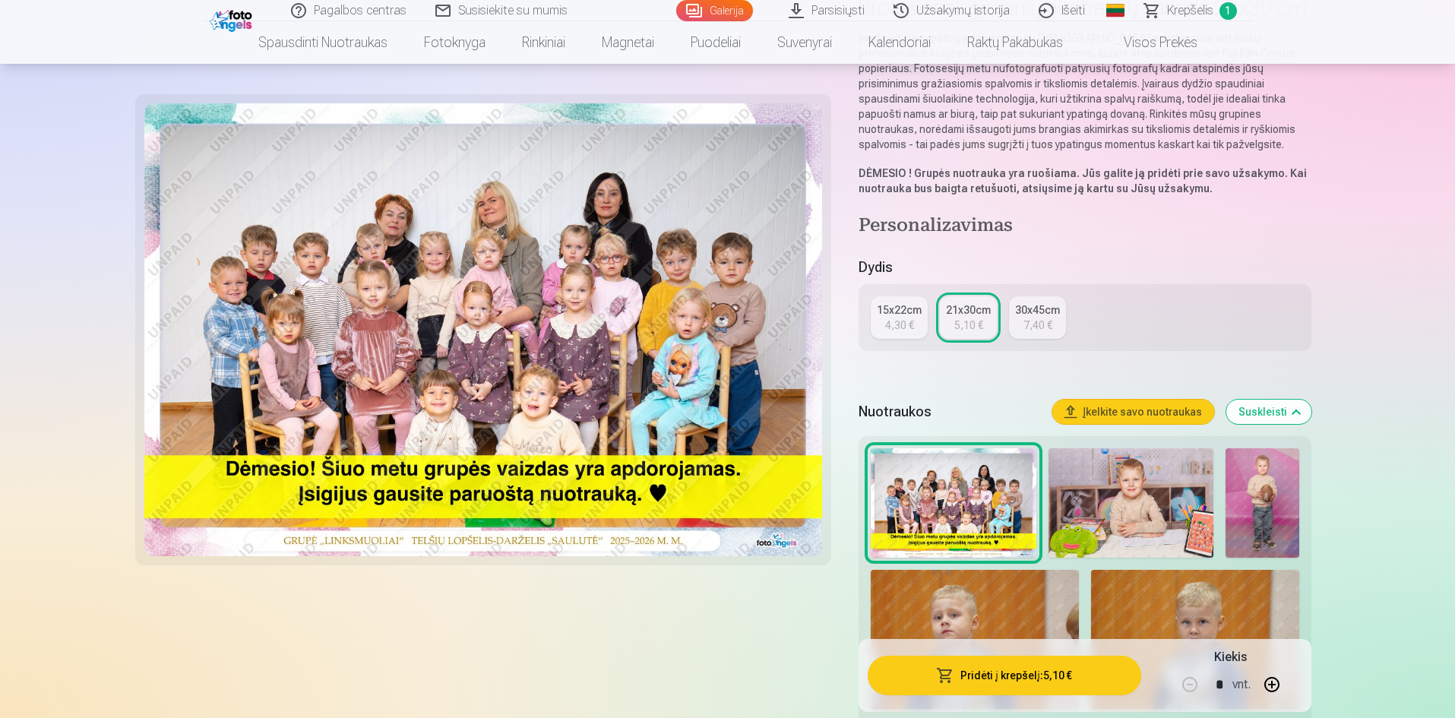
scroll to position [76, 0]
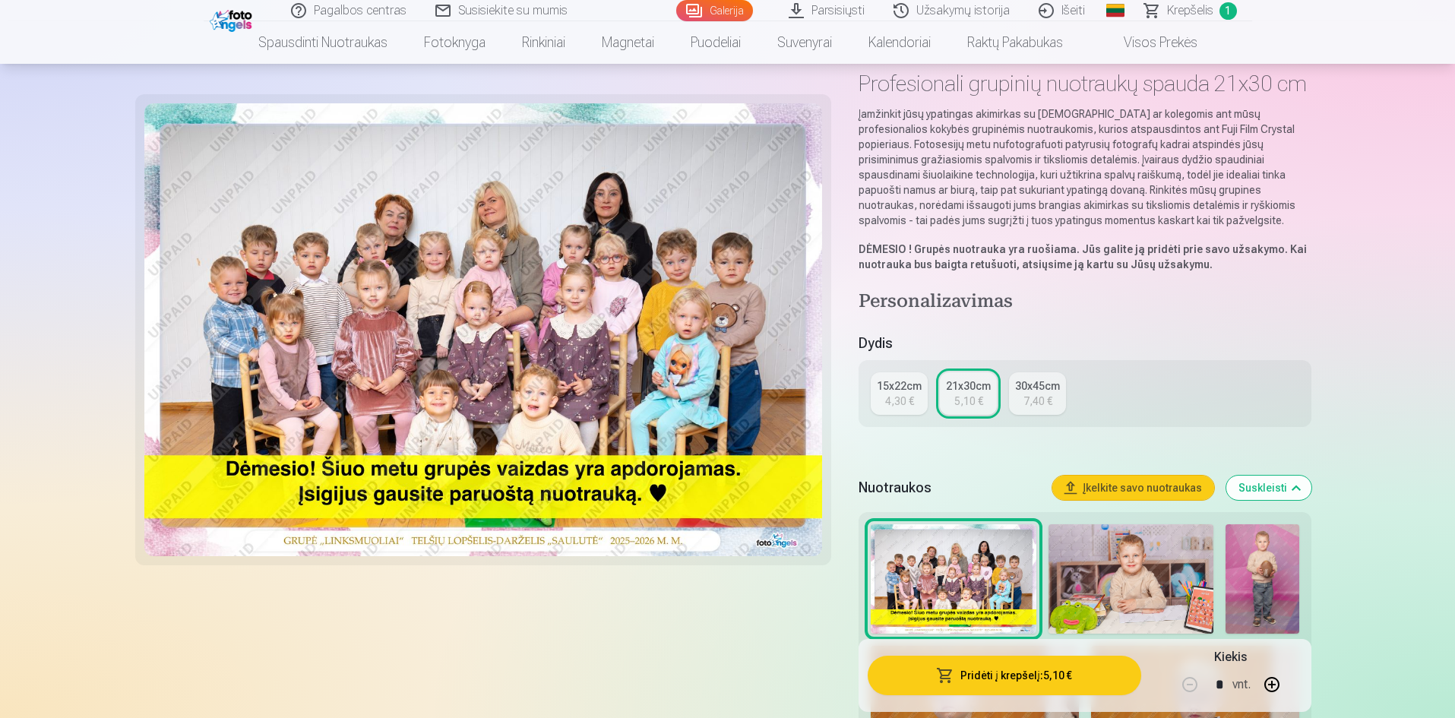
click at [908, 410] on link "15x22cm 4,30 €" at bounding box center [899, 393] width 57 height 43
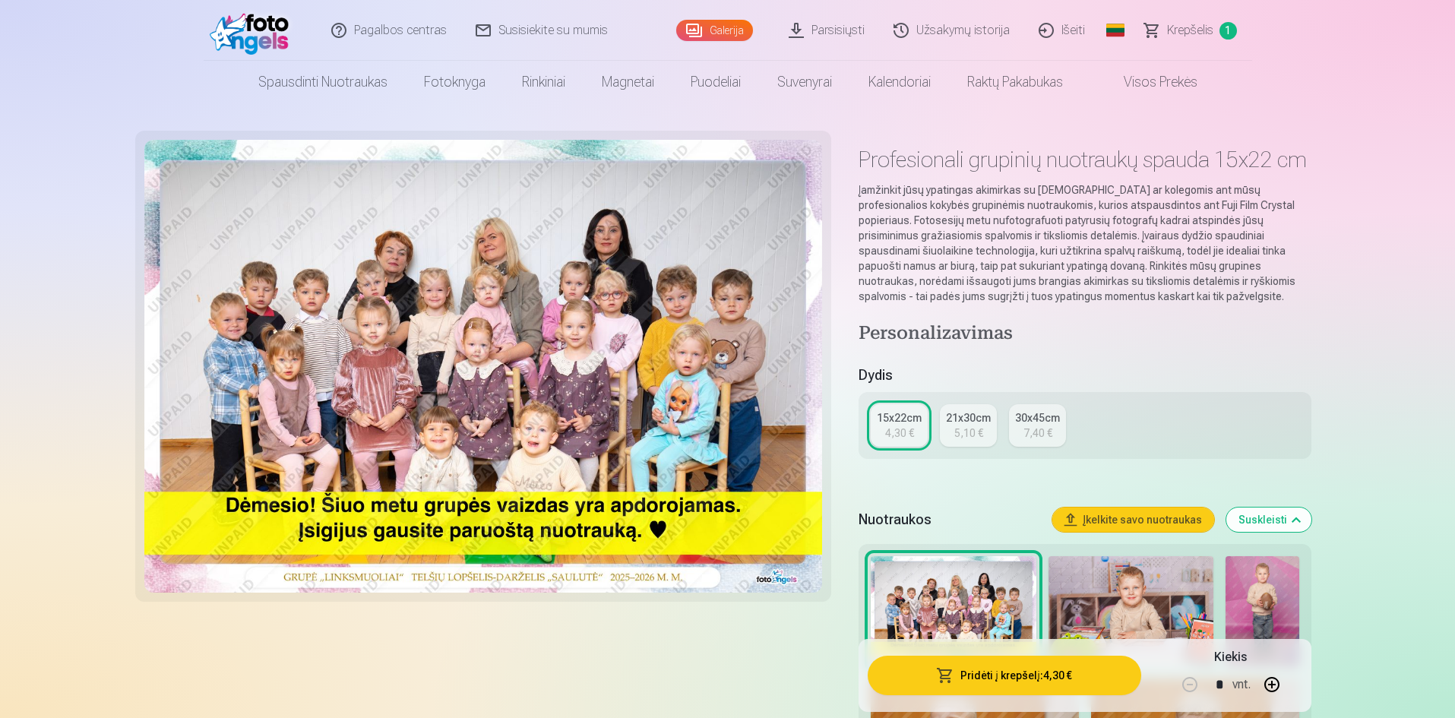
click at [904, 425] on div "15x22cm" at bounding box center [899, 417] width 45 height 15
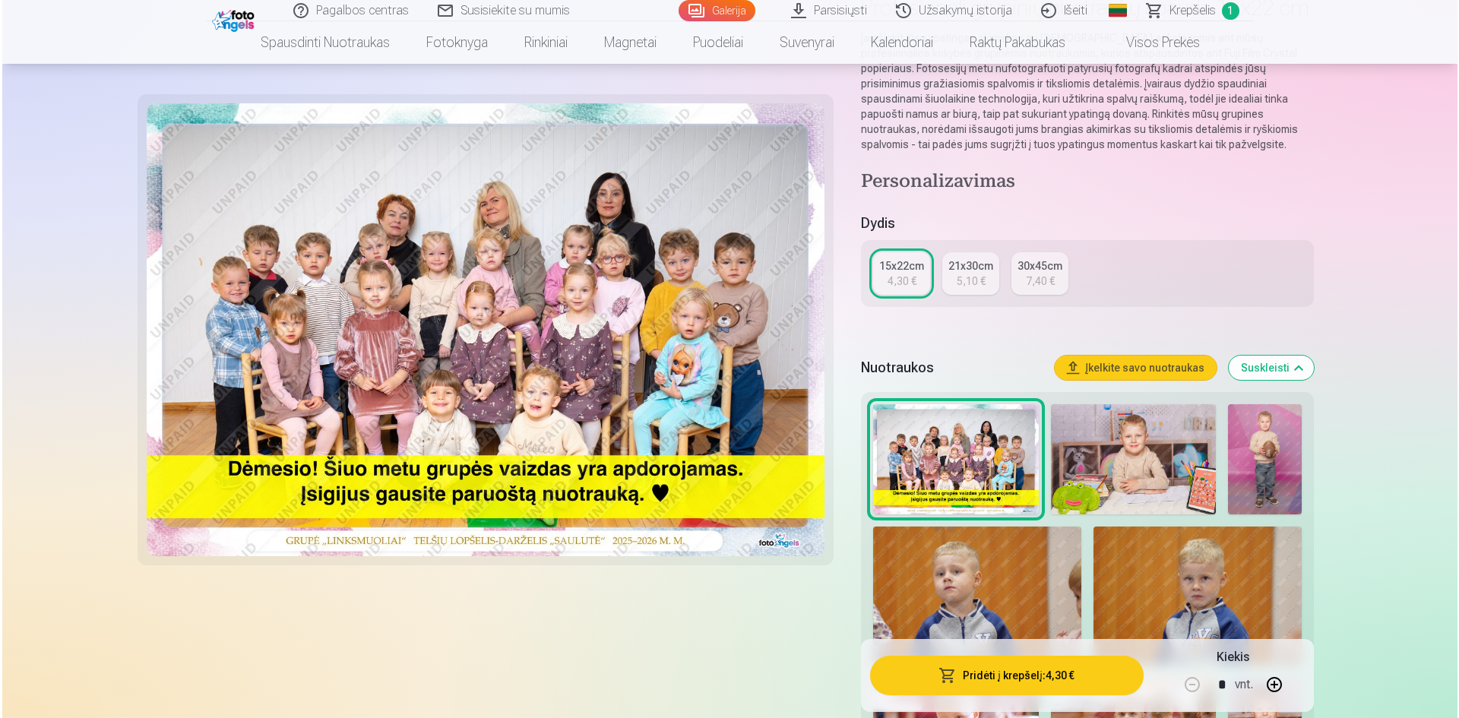
scroll to position [380, 0]
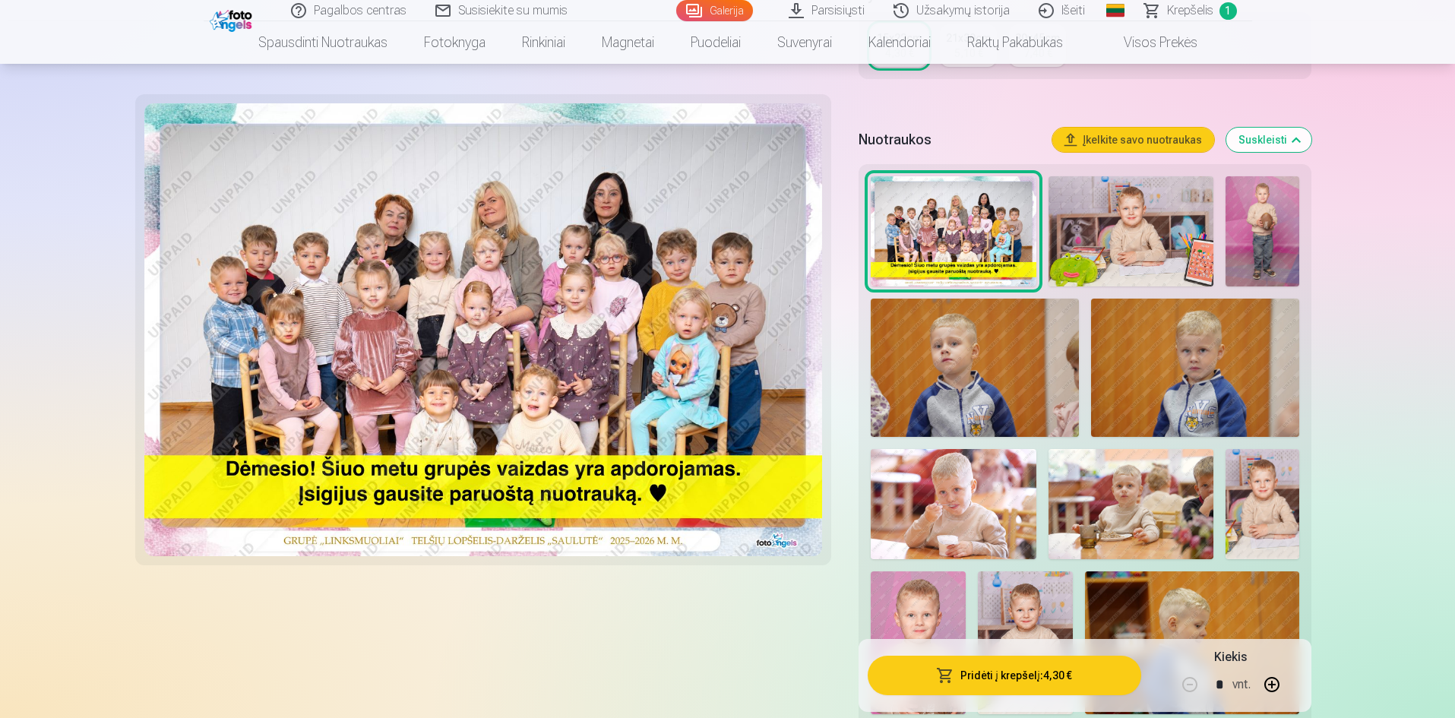
click at [1019, 680] on button "Pridėti į krepšelį : 4,30 €" at bounding box center [1004, 676] width 273 height 40
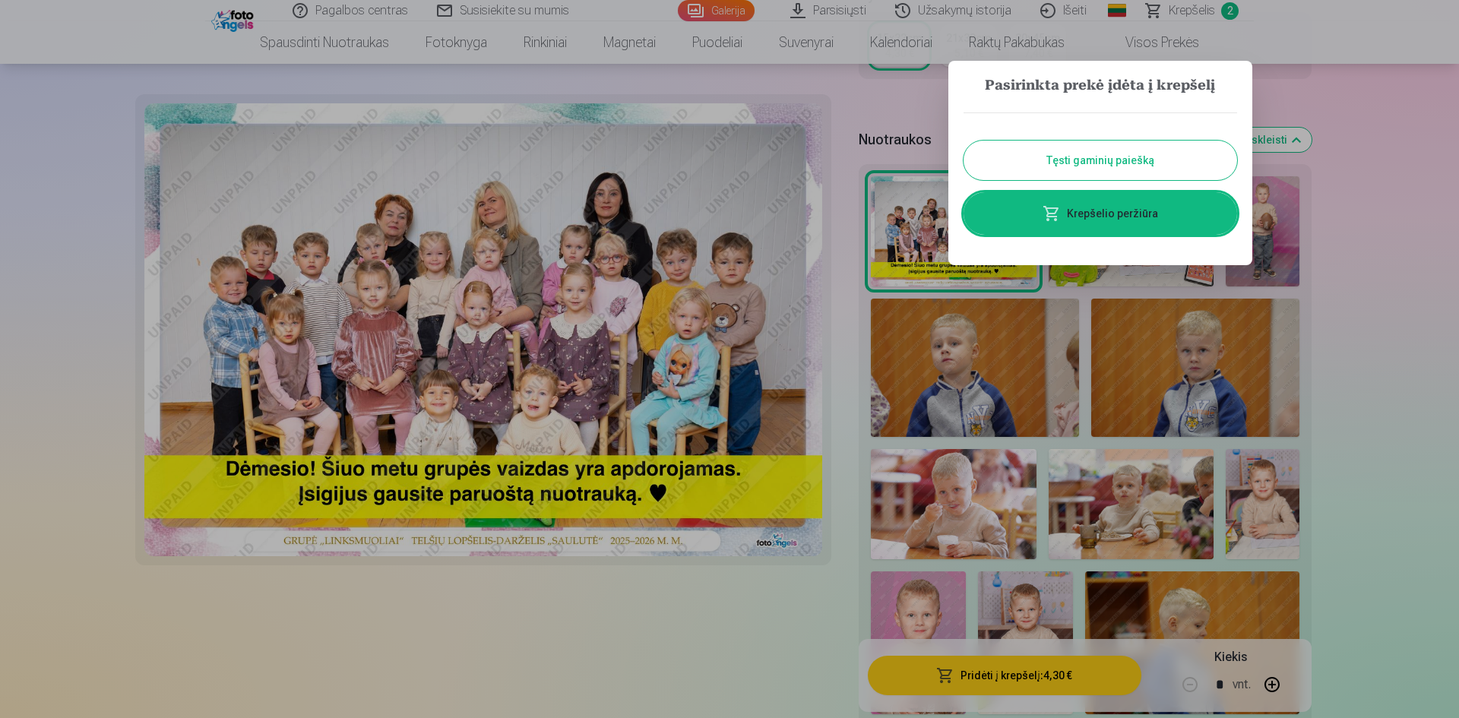
click at [1060, 217] on span at bounding box center [1052, 213] width 18 height 18
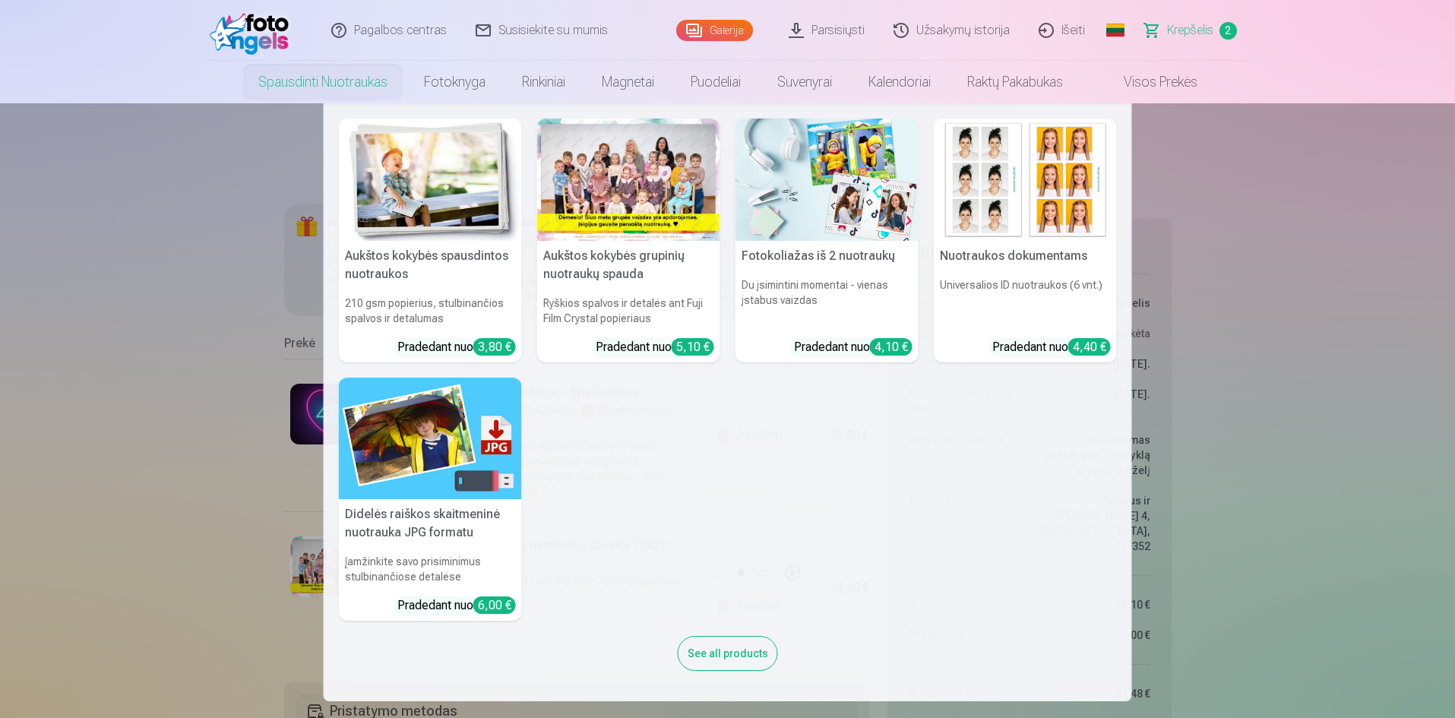
click at [350, 75] on link "Spausdinti nuotraukas" at bounding box center [323, 82] width 166 height 43
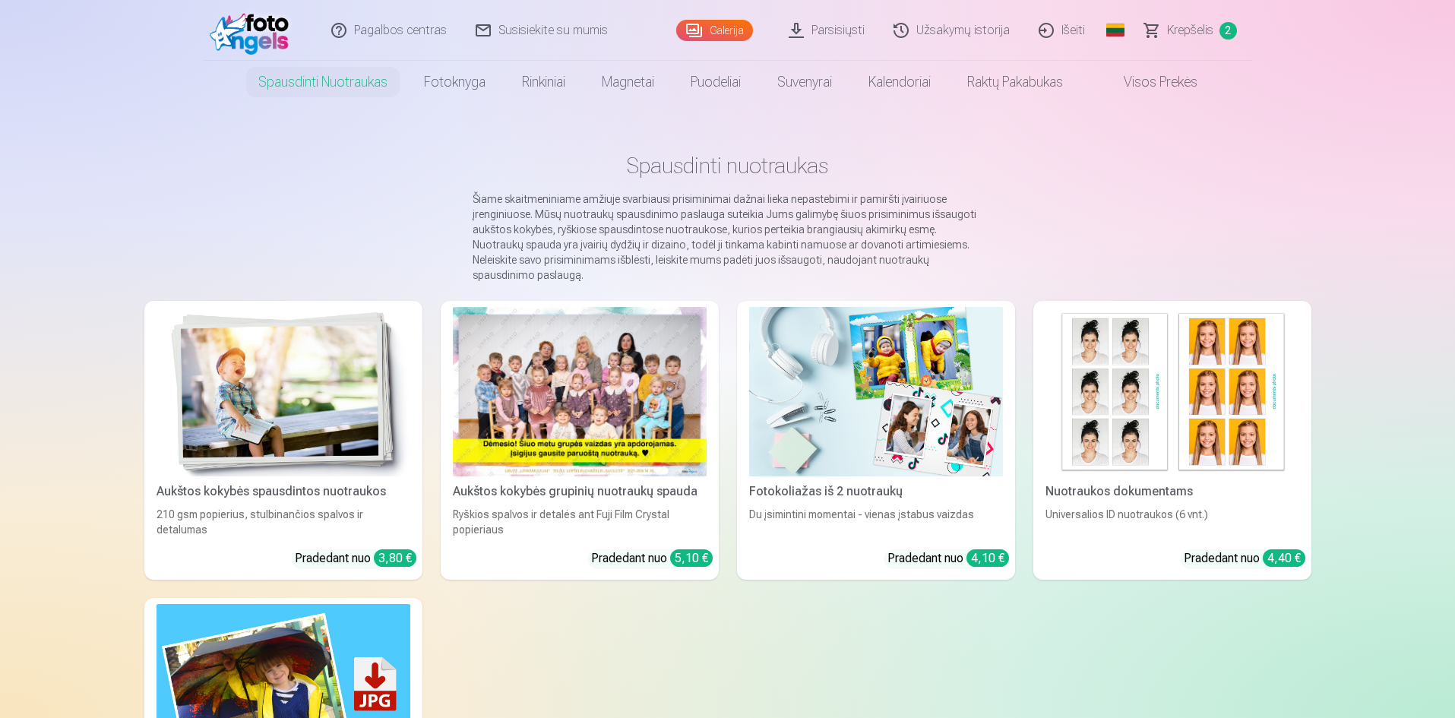
click at [358, 301] on link "Aukštos kokybės spausdintos nuotraukos 210 gsm popierius, stulbinančios spalvos…" at bounding box center [283, 440] width 278 height 279
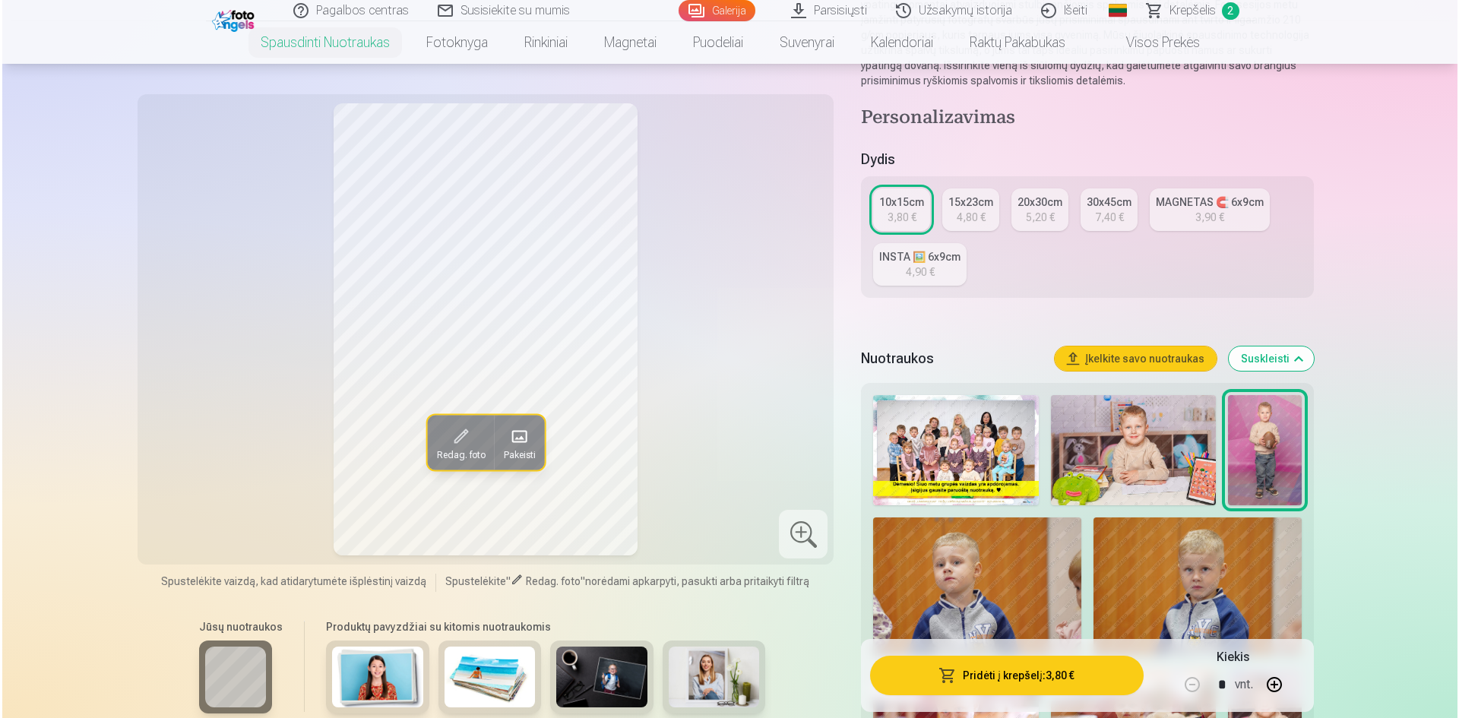
scroll to position [304, 0]
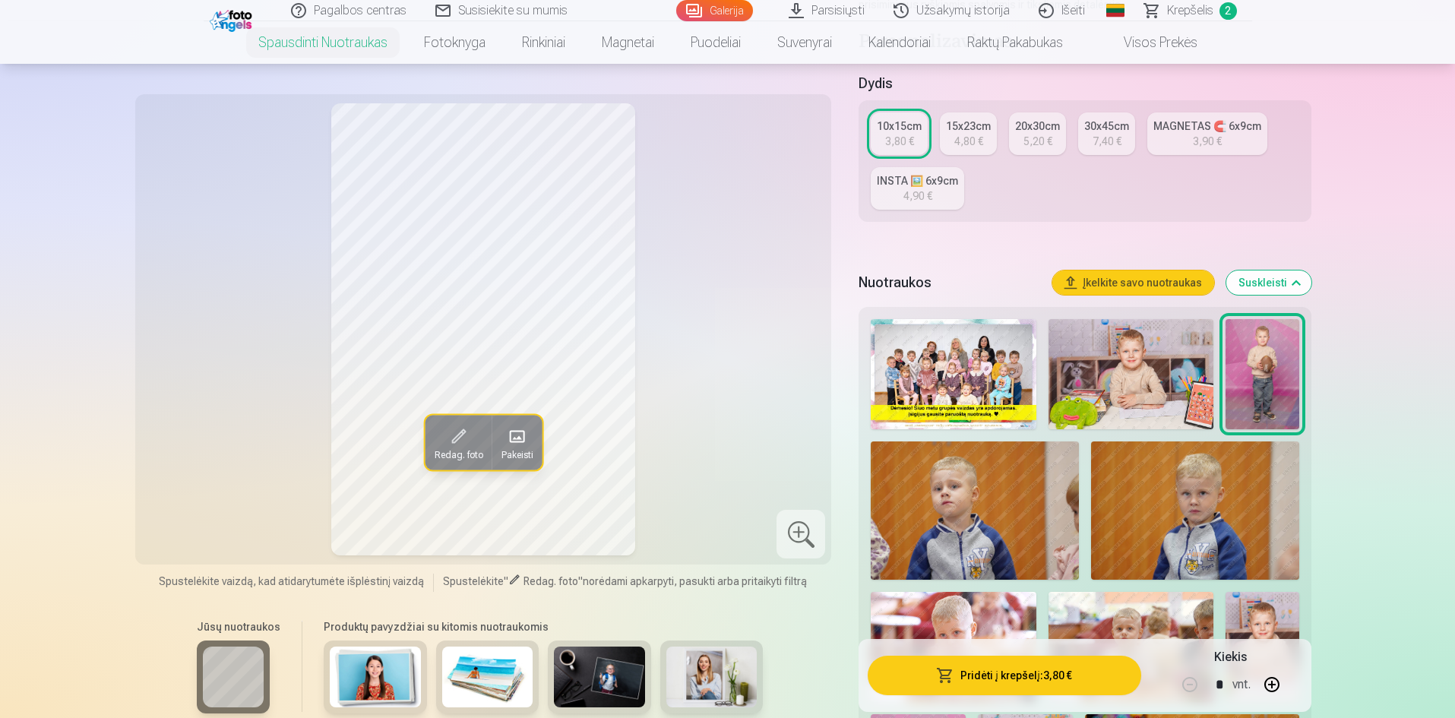
click at [1173, 518] on img at bounding box center [1195, 511] width 208 height 138
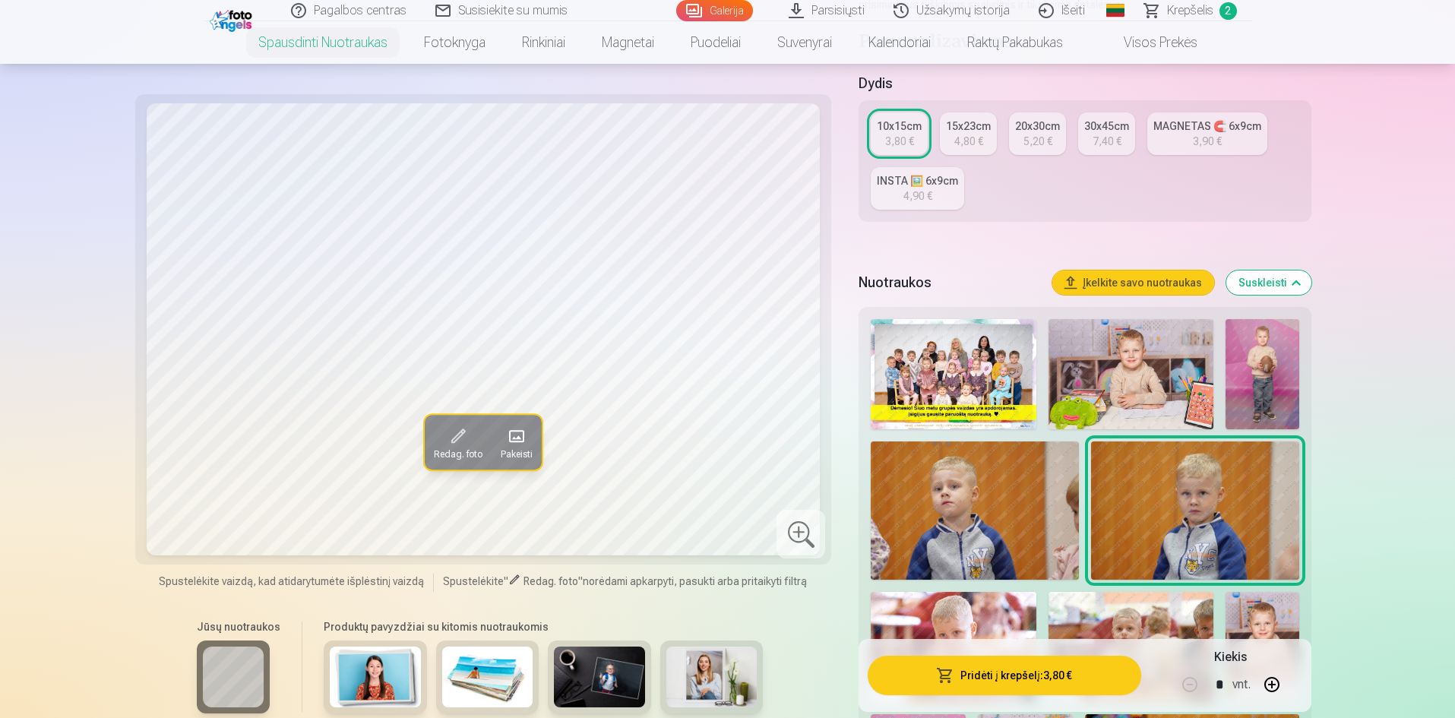
click at [1036, 671] on button "Pridėti į krepšelį : 3,80 €" at bounding box center [1004, 676] width 273 height 40
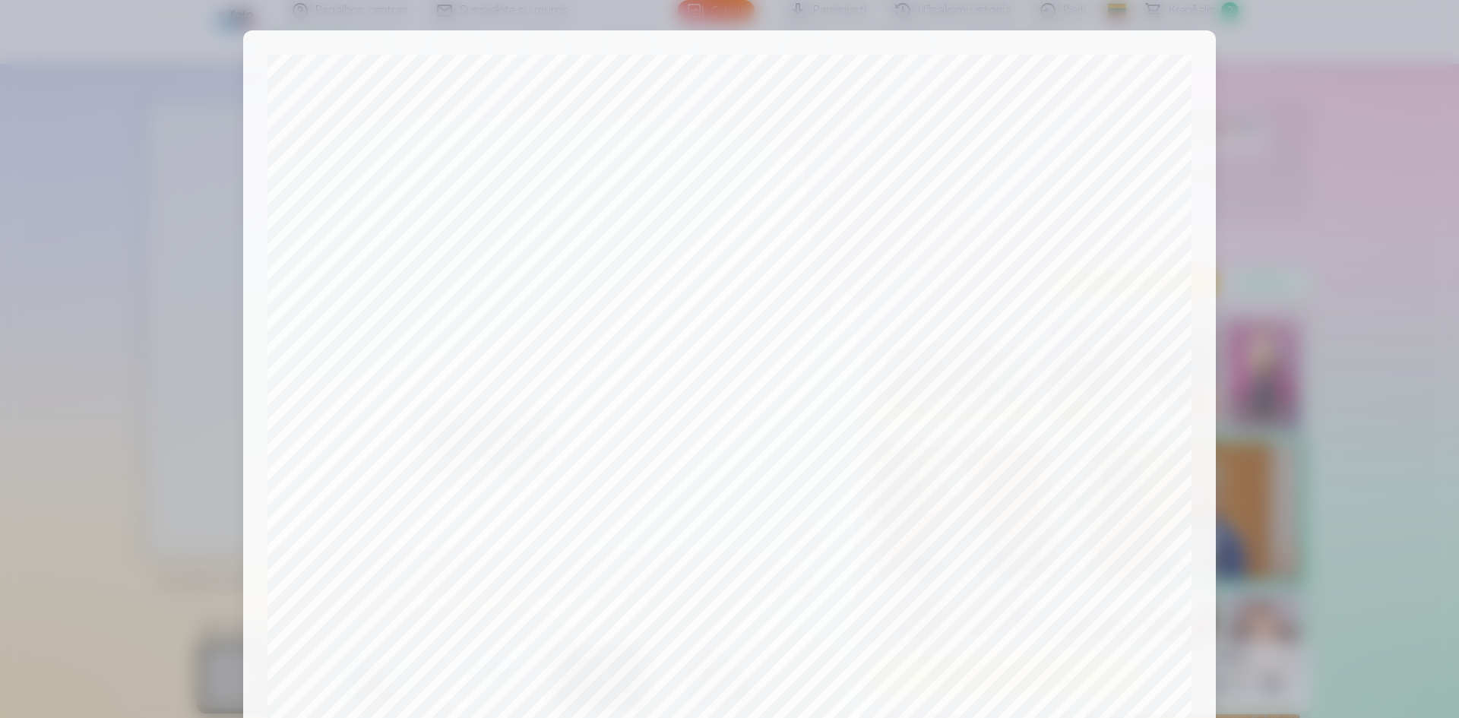
scroll to position [376, 0]
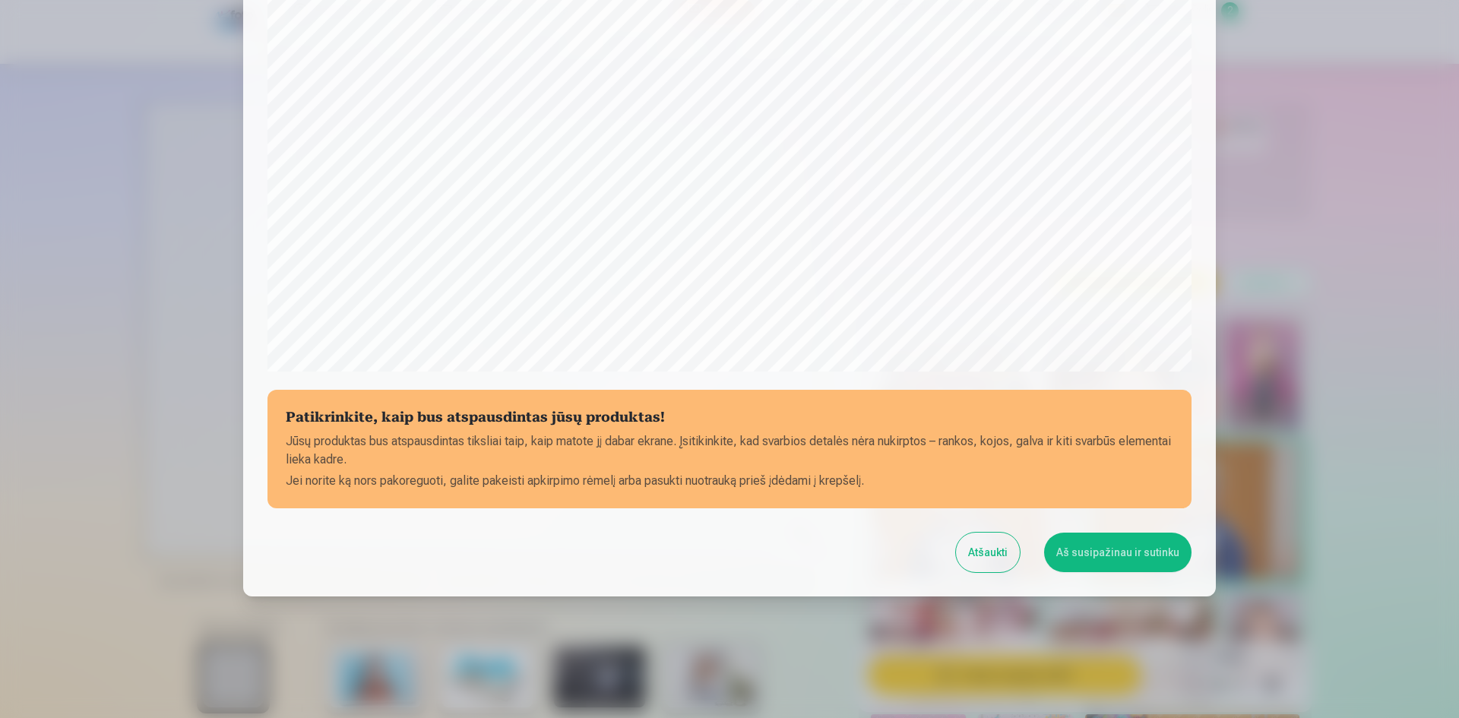
click at [1093, 556] on button "Aš susipažinau ir sutinku" at bounding box center [1117, 553] width 147 height 40
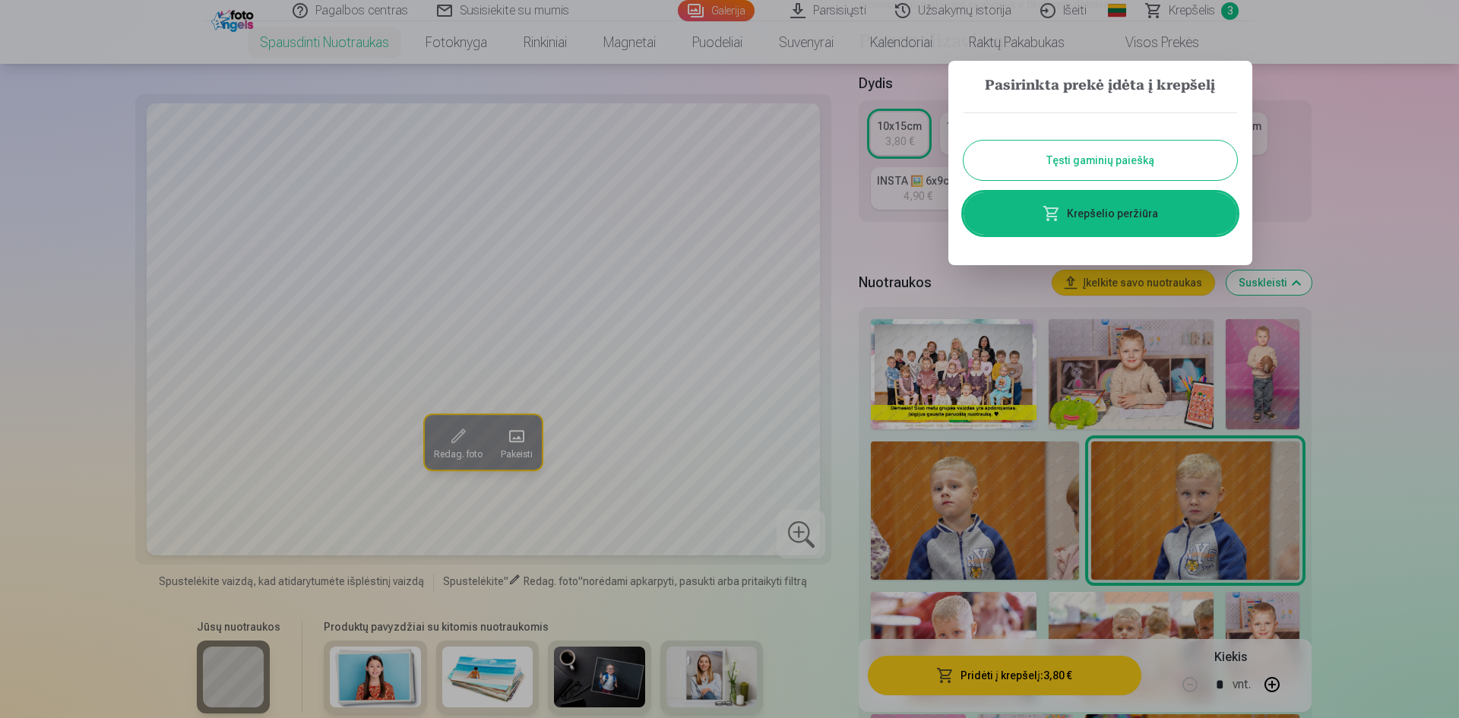
click at [1094, 229] on link "Krepšelio peržiūra" at bounding box center [1101, 213] width 274 height 43
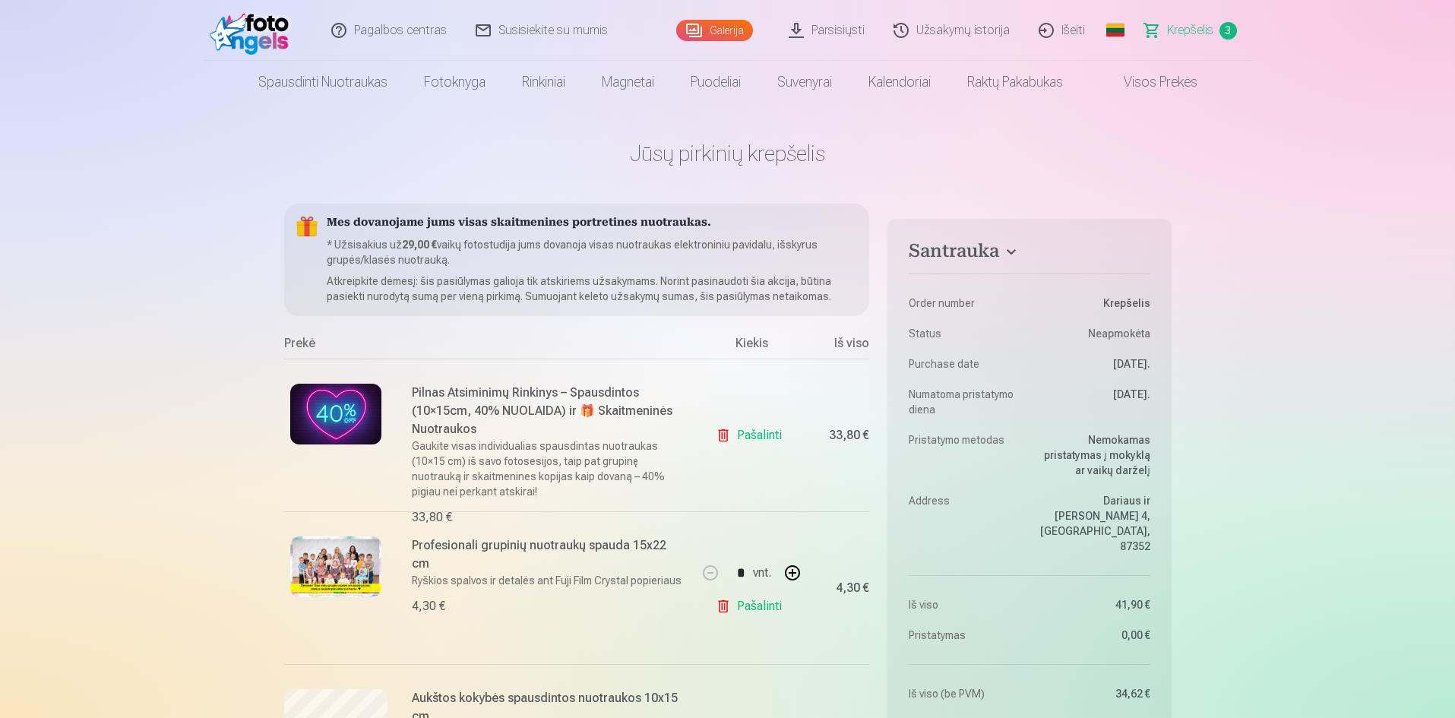
click at [313, 82] on link "Spausdinti nuotraukas" at bounding box center [323, 82] width 166 height 43
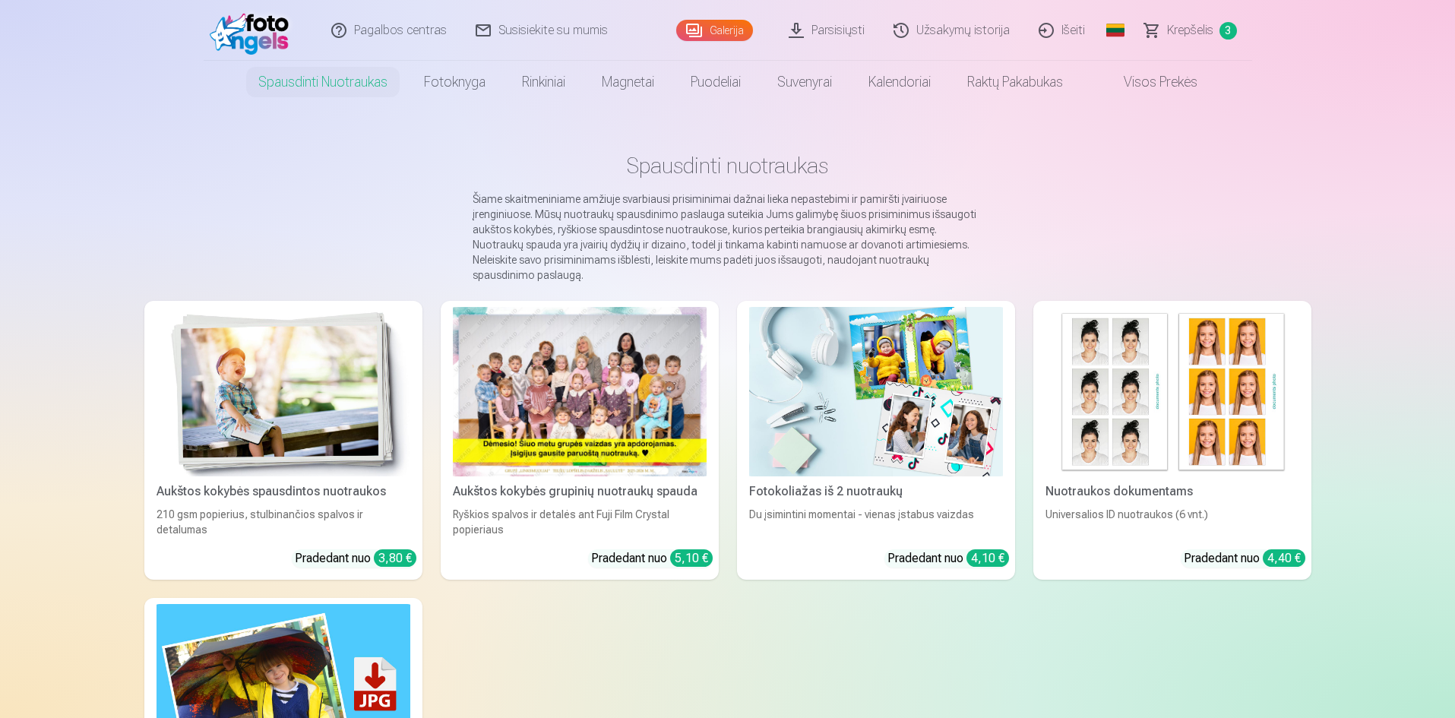
click at [355, 333] on img at bounding box center [284, 391] width 254 height 169
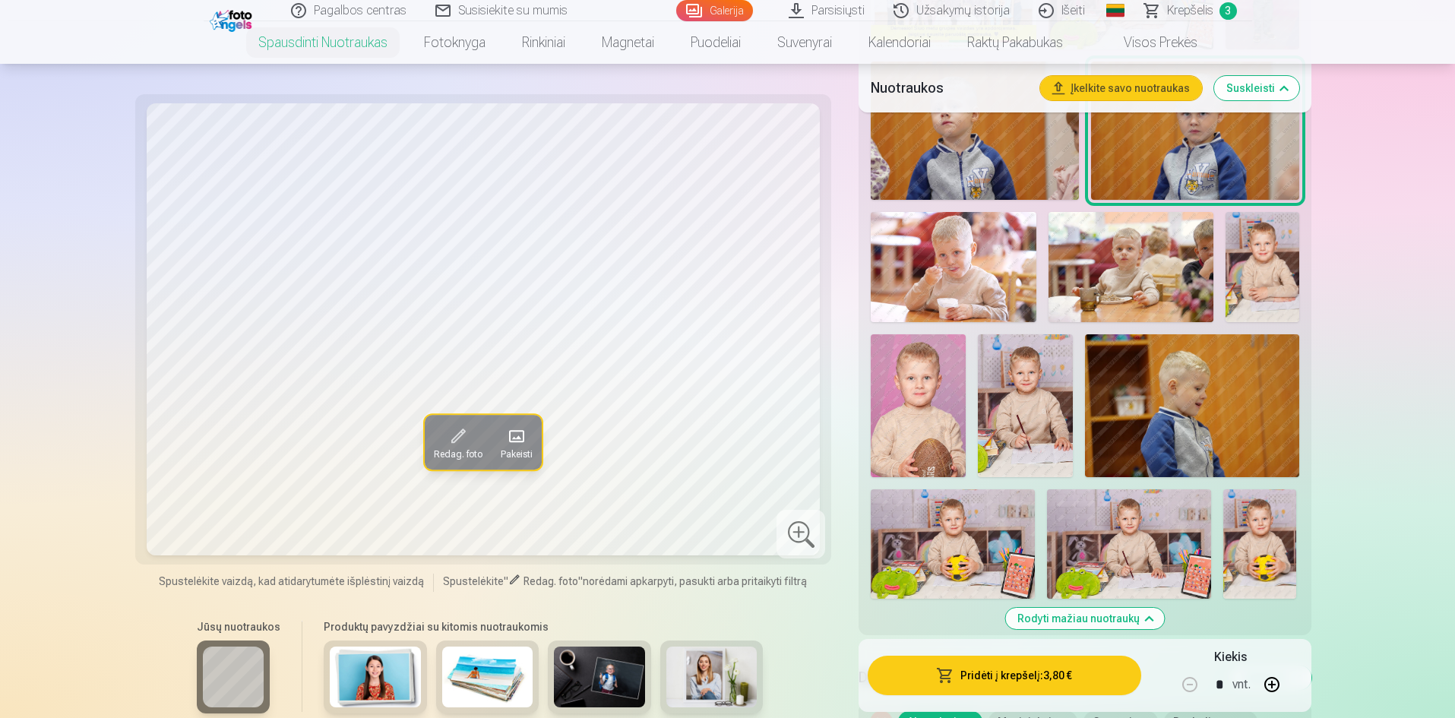
scroll to position [836, 0]
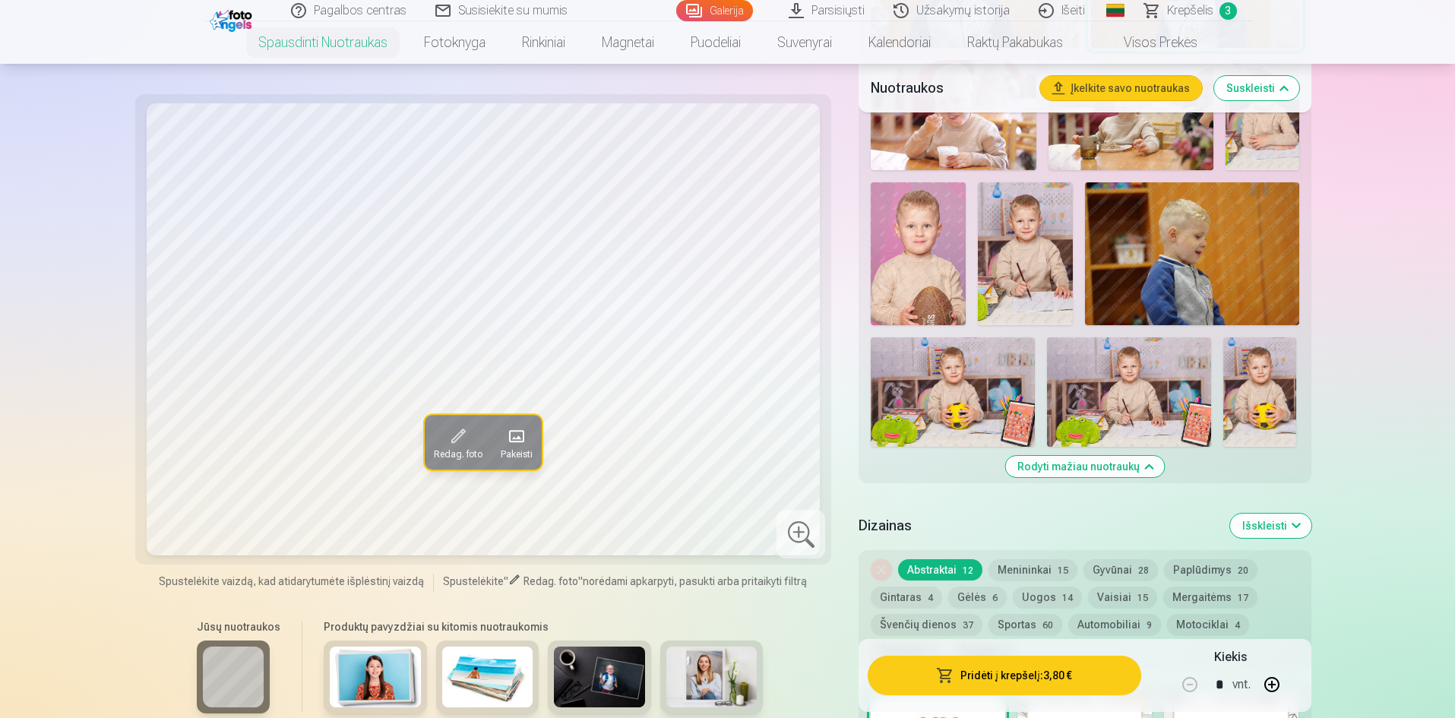
click at [1023, 468] on button "Rodyti mažiau nuotraukų" at bounding box center [1084, 466] width 159 height 21
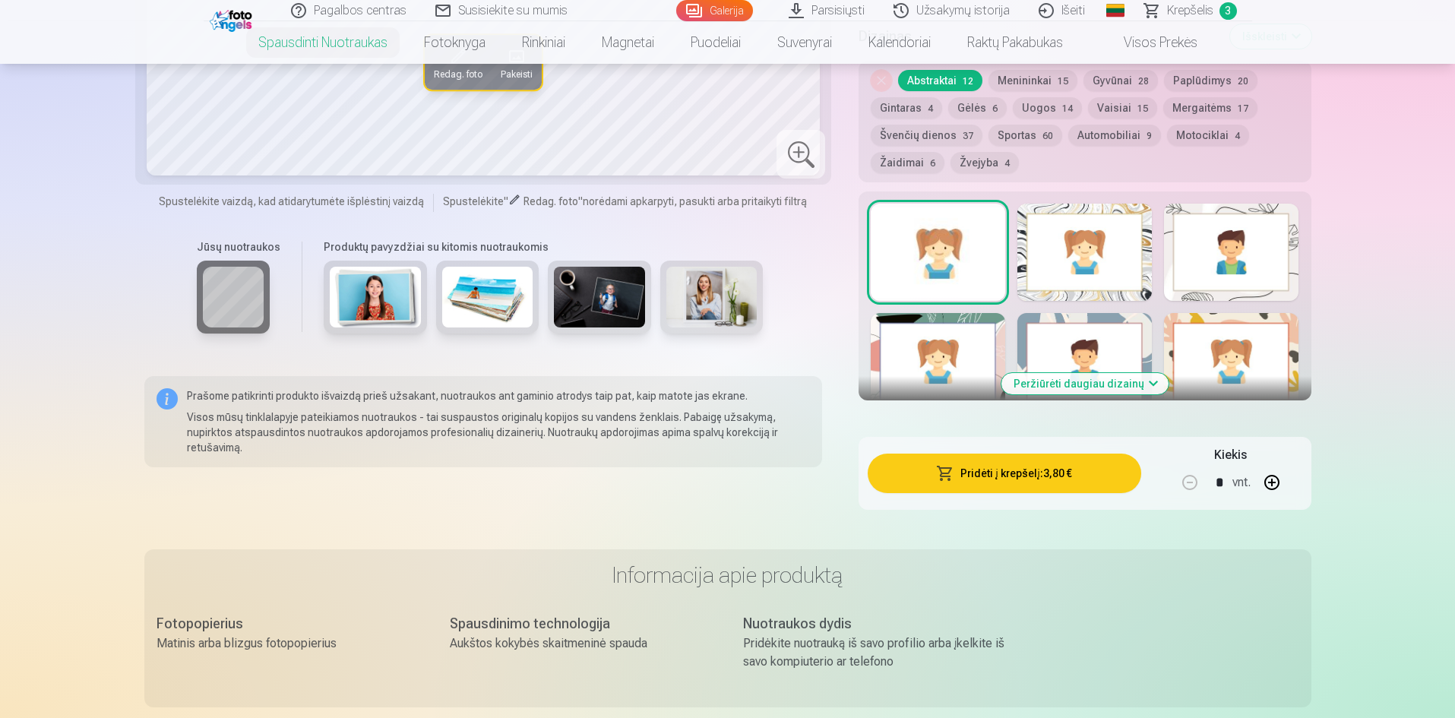
scroll to position [337, 0]
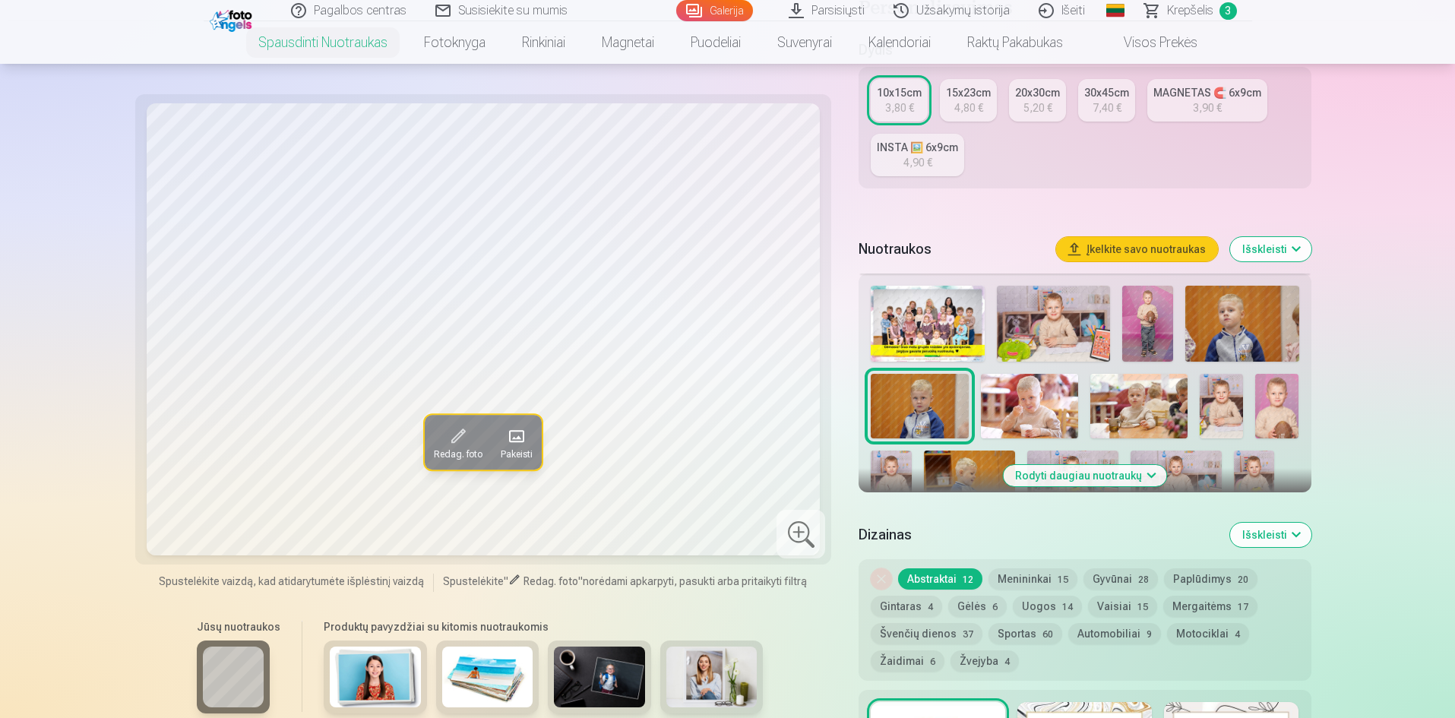
click at [1050, 473] on button "Rodyti daugiau nuotraukų" at bounding box center [1084, 475] width 163 height 21
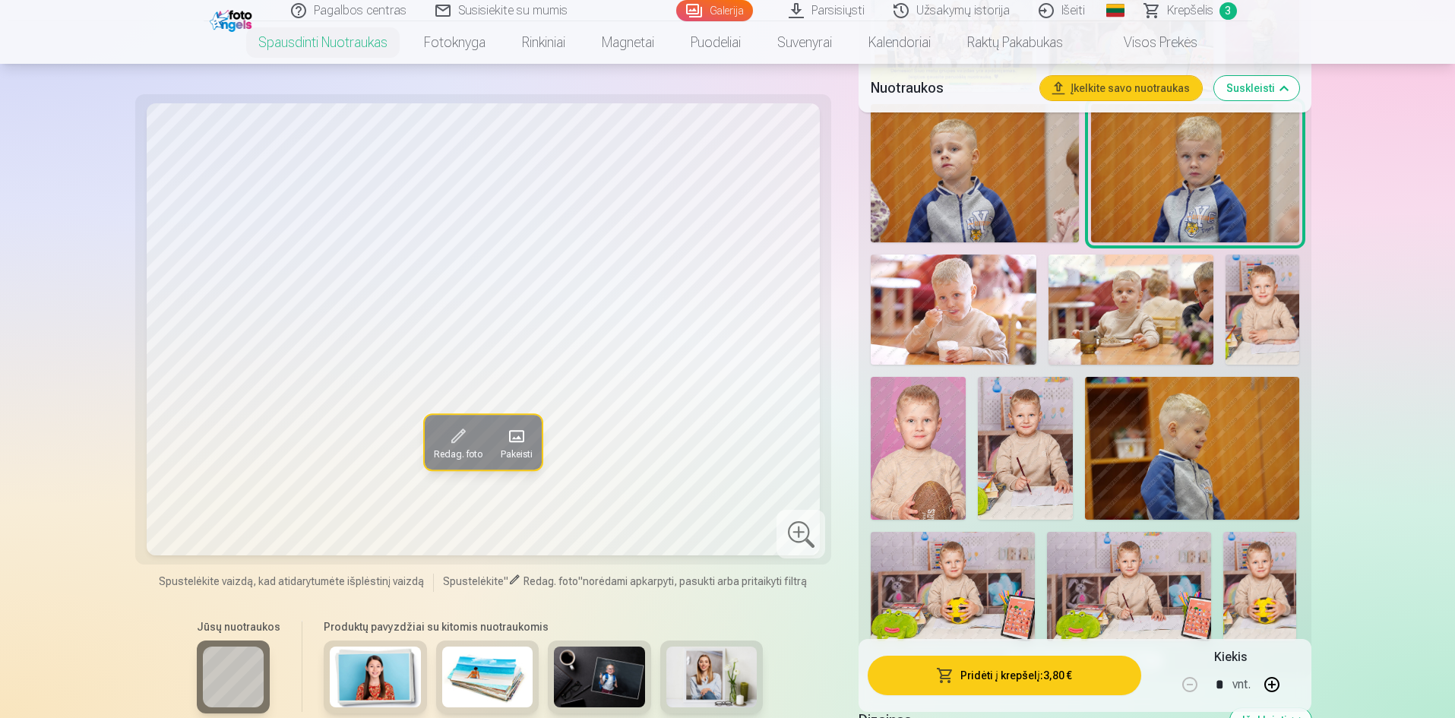
scroll to position [717, 0]
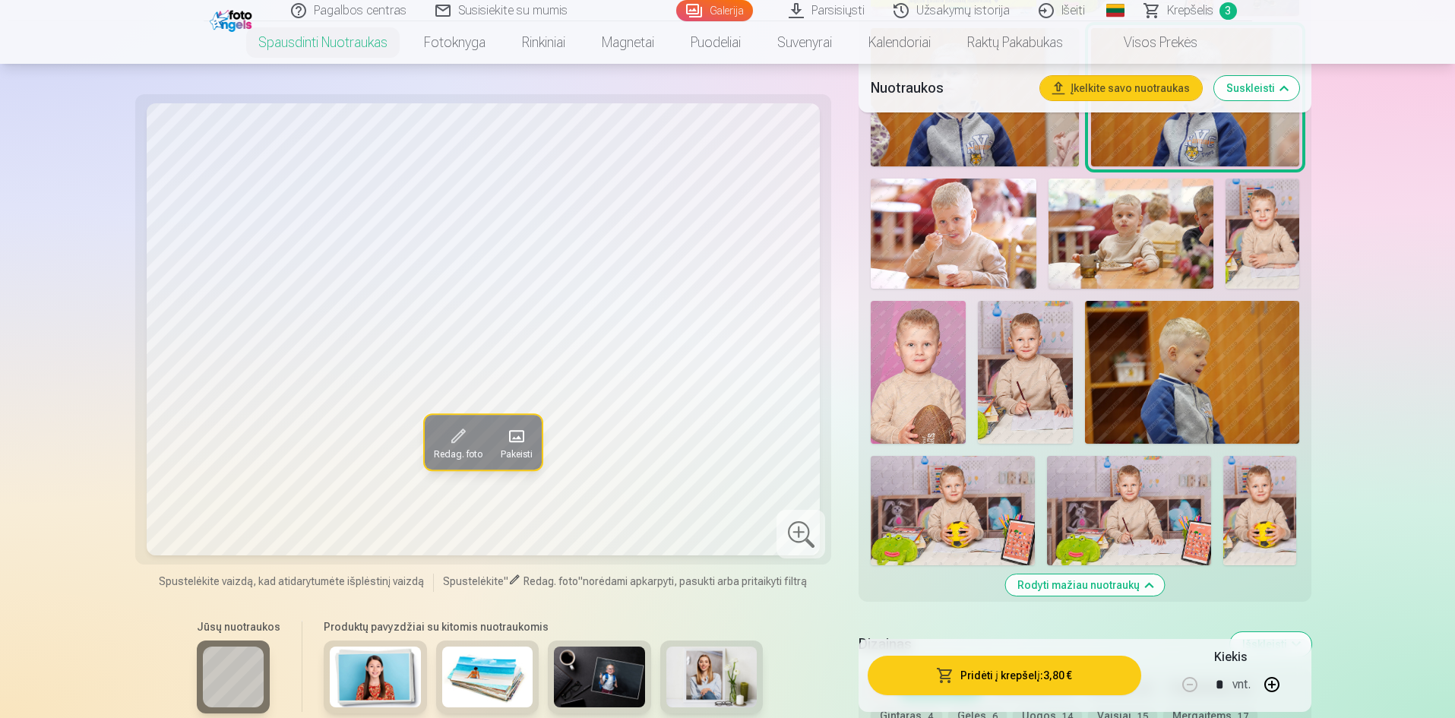
click at [1103, 590] on button "Rodyti mažiau nuotraukų" at bounding box center [1084, 585] width 159 height 21
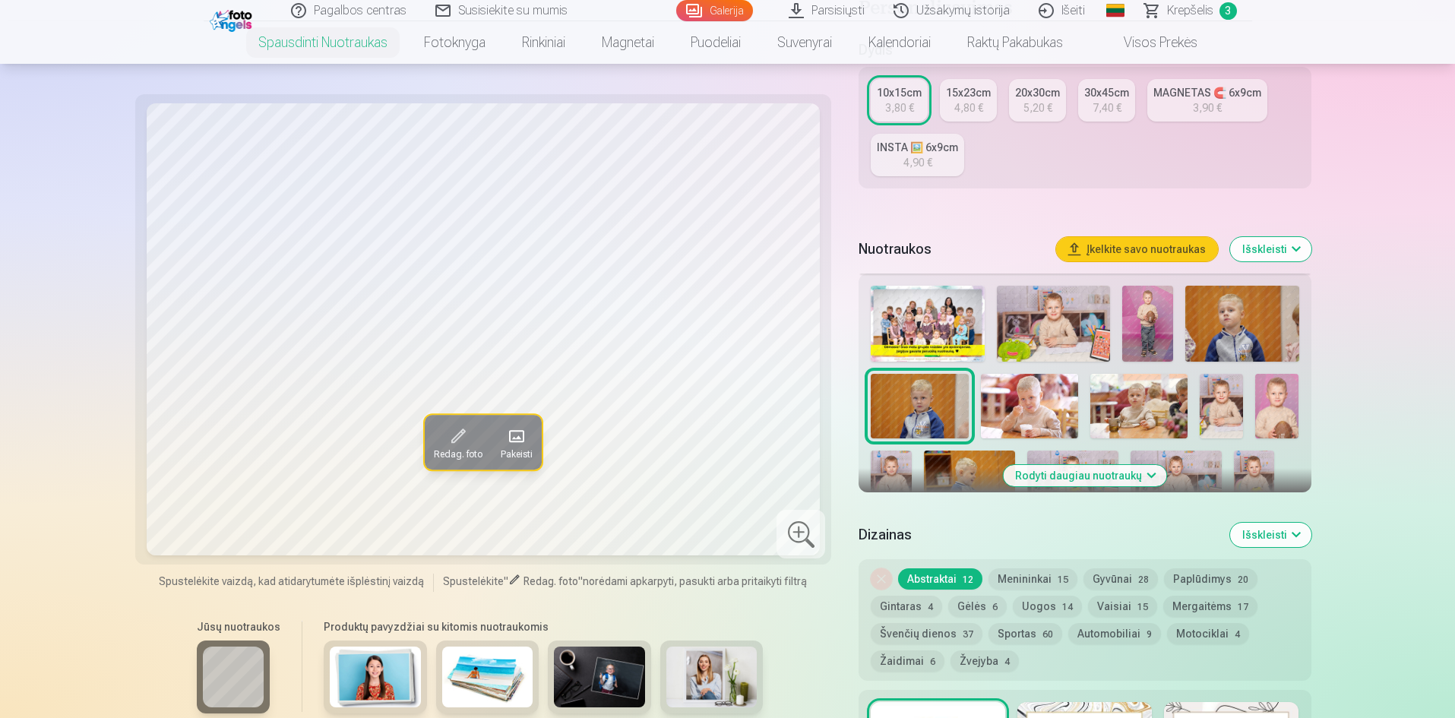
click at [1268, 250] on button "Išskleisti" at bounding box center [1270, 249] width 81 height 24
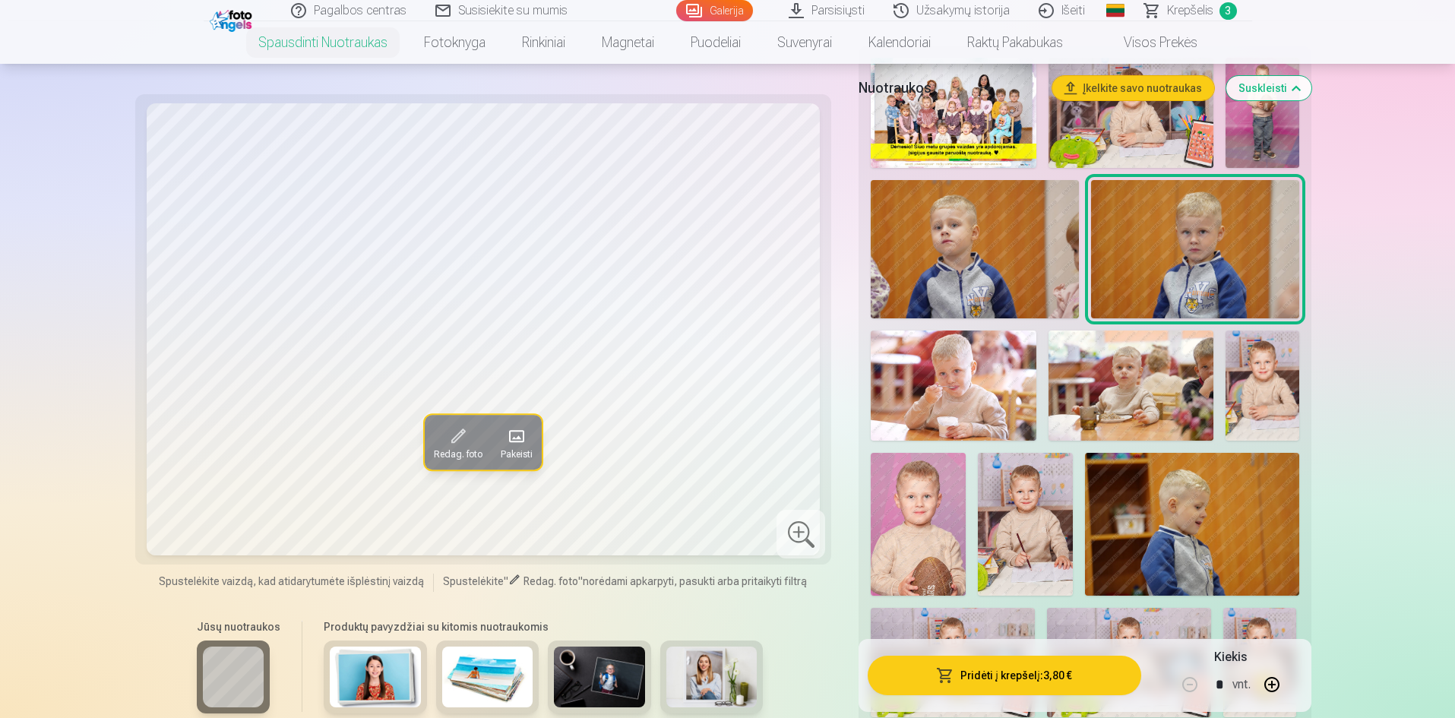
scroll to position [641, 0]
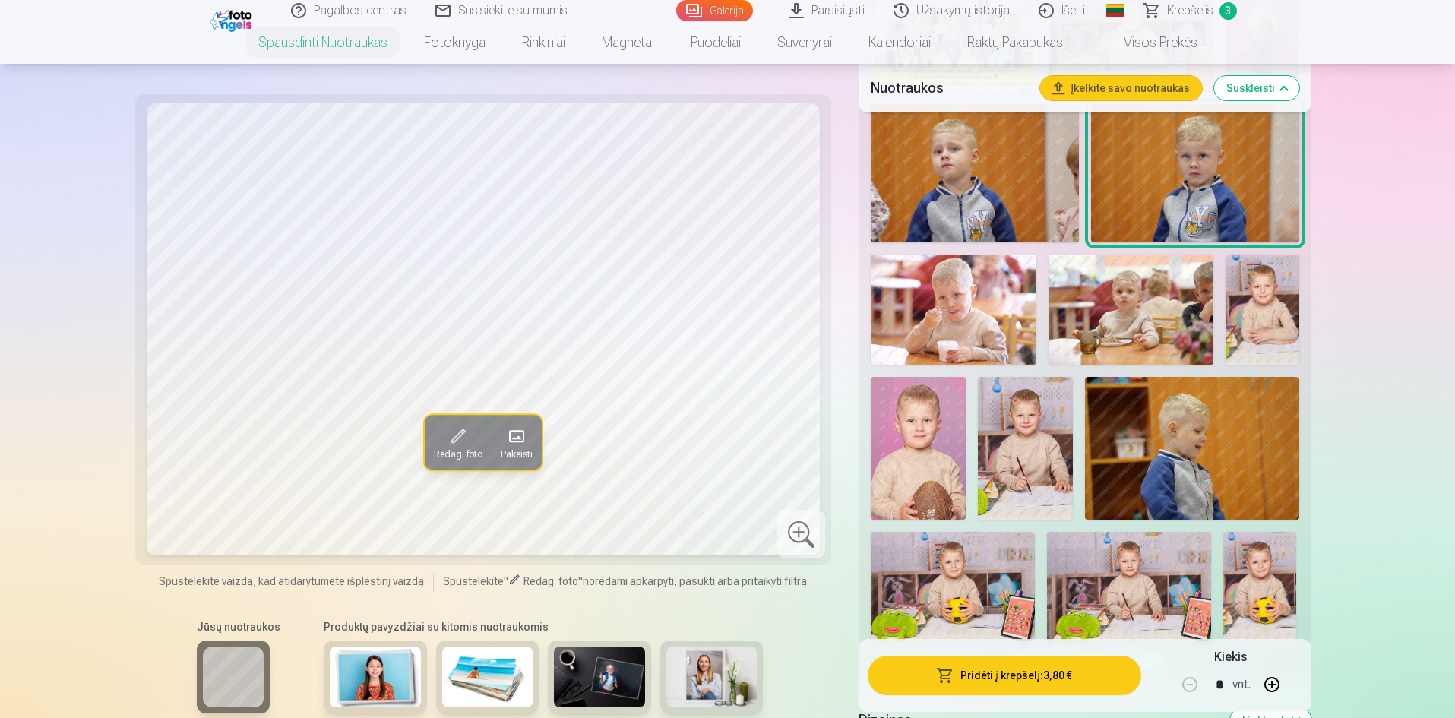
click at [948, 486] on img at bounding box center [918, 448] width 95 height 142
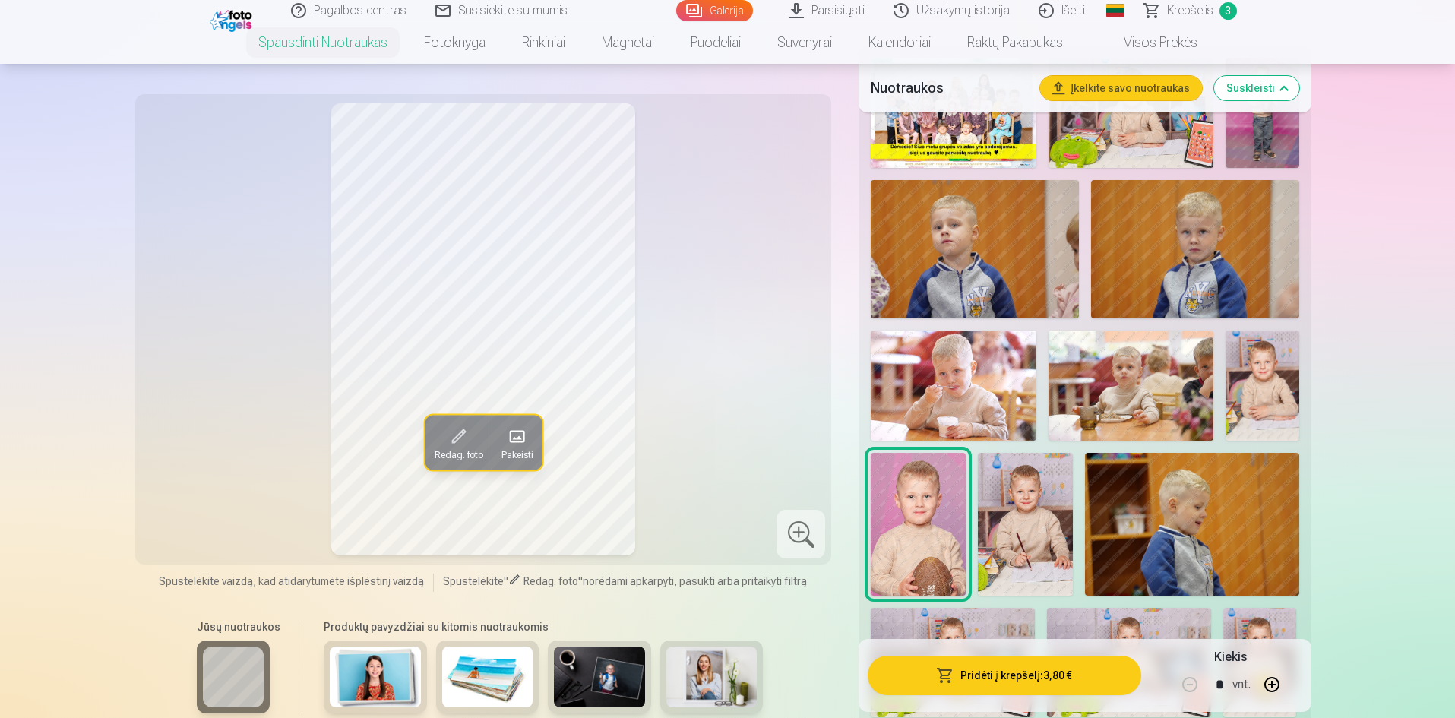
scroll to position [489, 0]
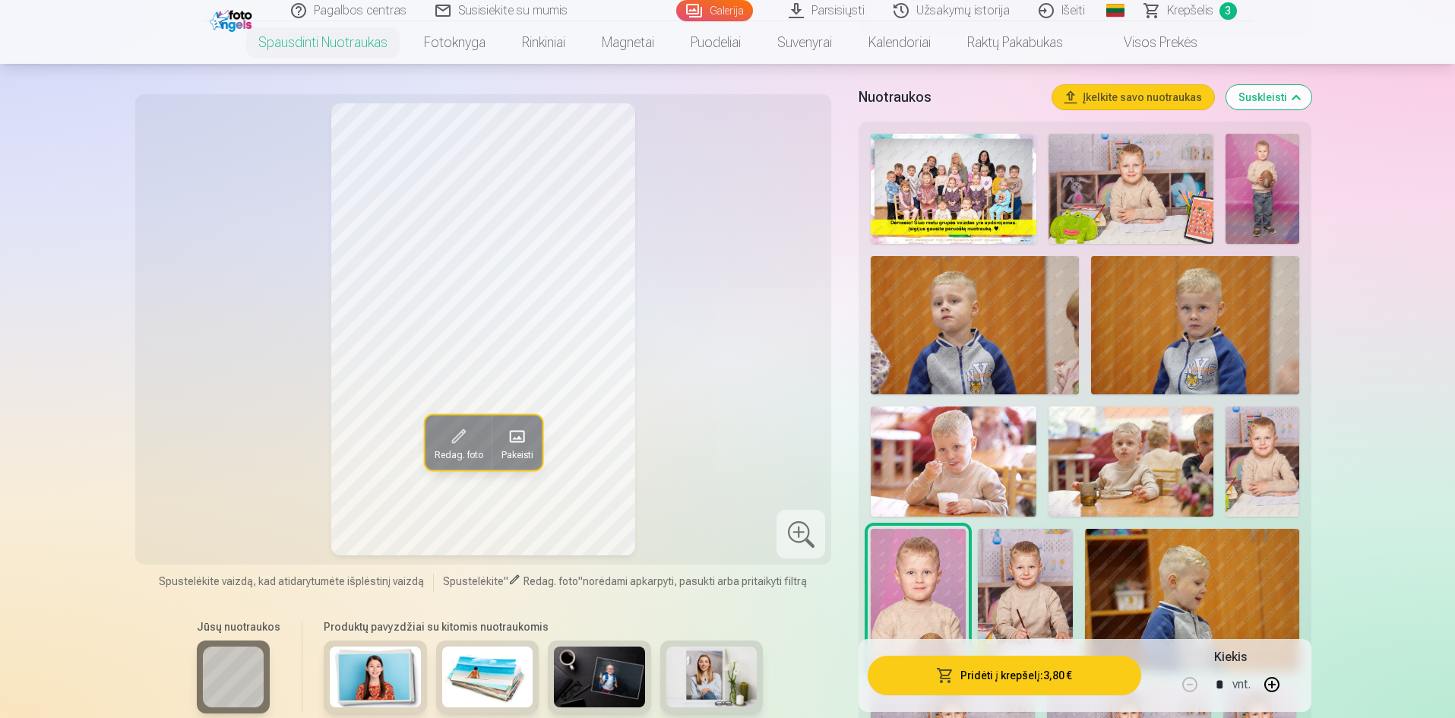
click at [967, 194] on img at bounding box center [953, 189] width 165 height 110
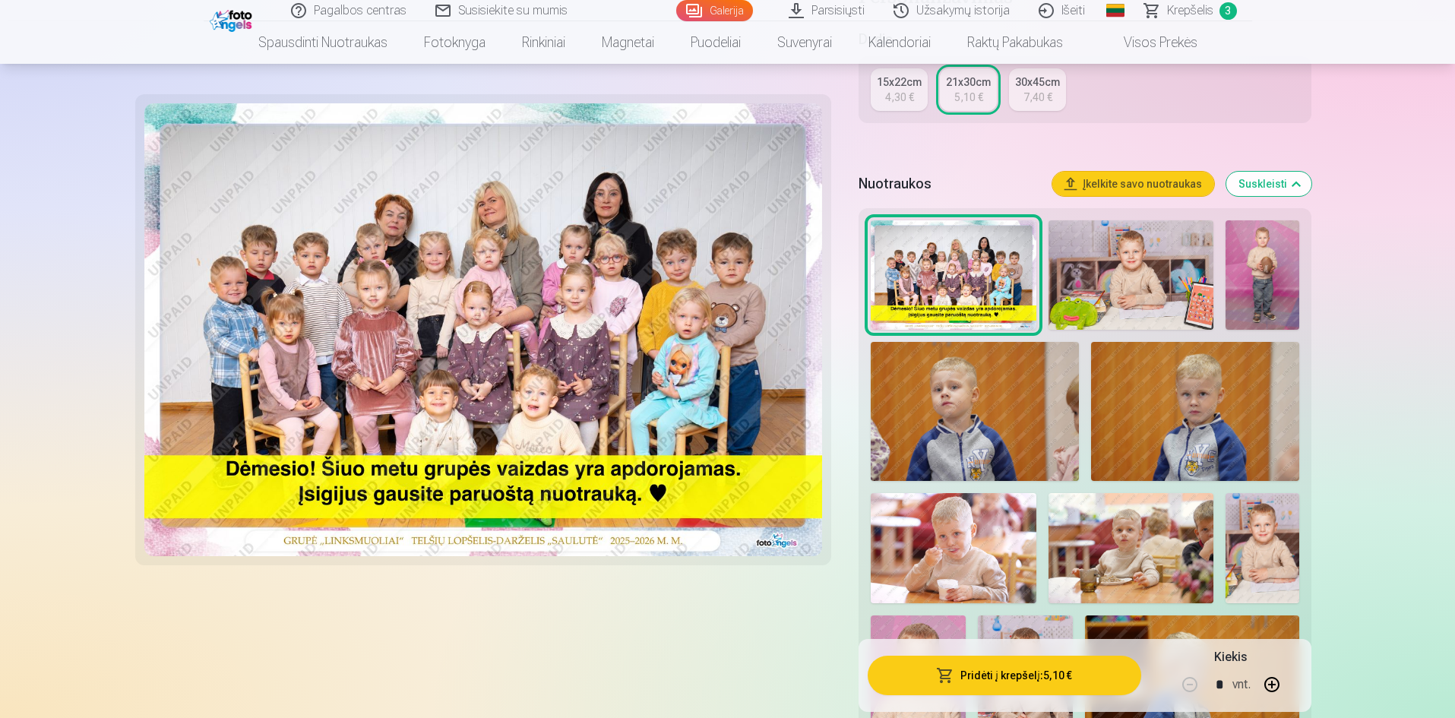
scroll to position [608, 0]
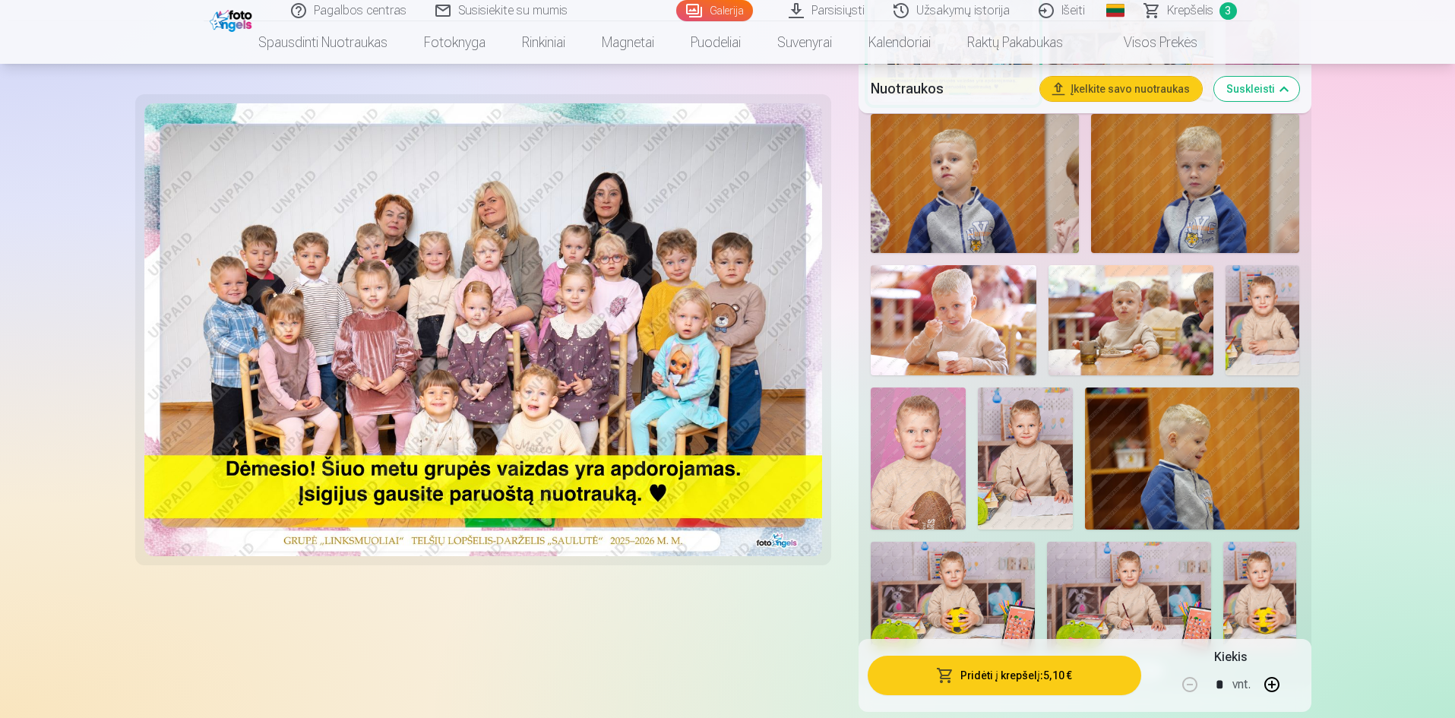
click at [938, 442] on img at bounding box center [918, 459] width 95 height 142
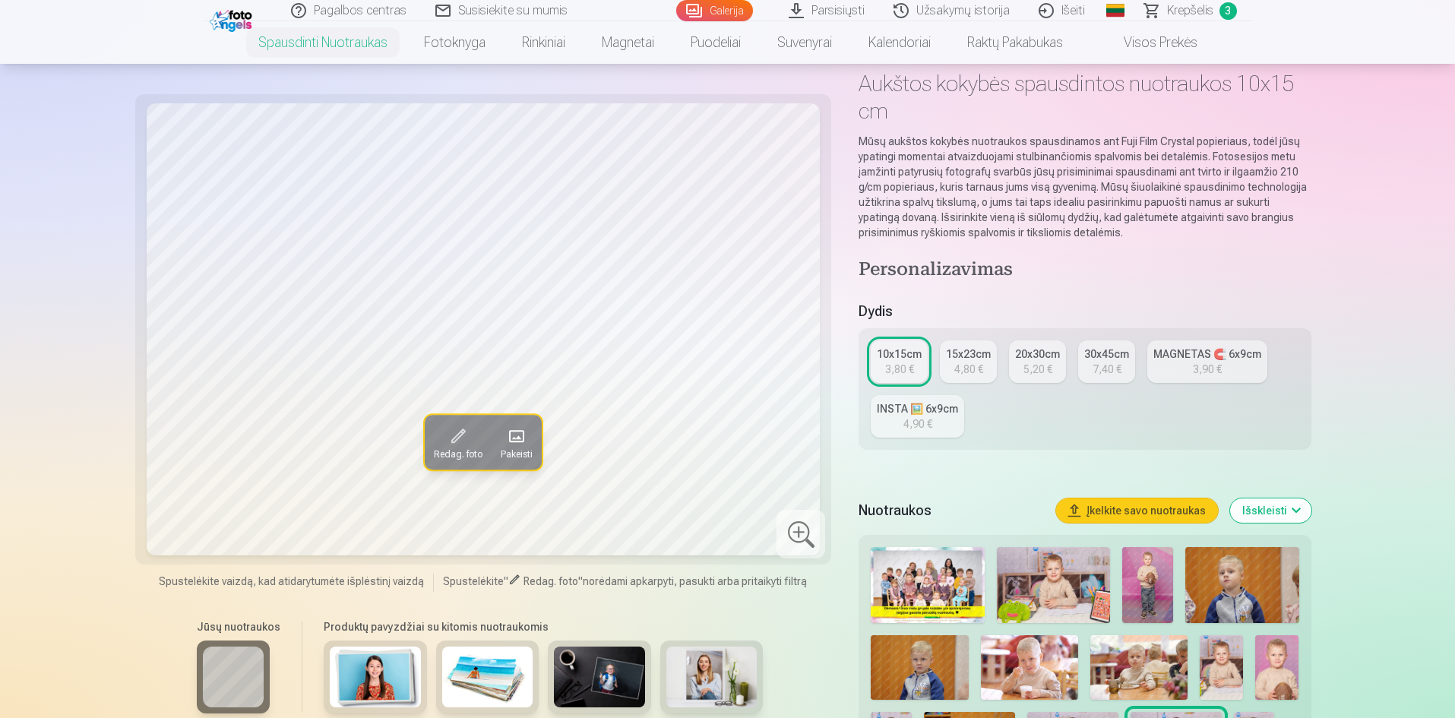
scroll to position [228, 0]
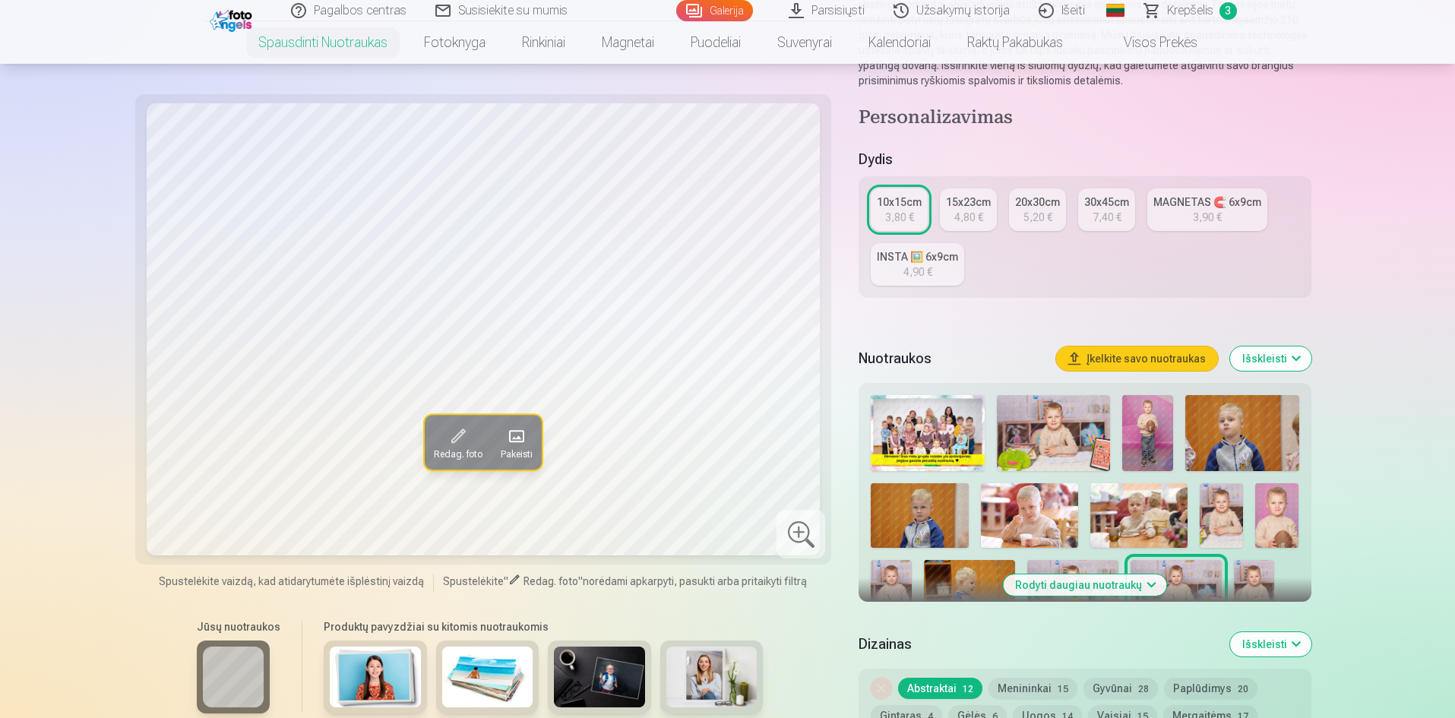
click at [1278, 364] on button "Išskleisti" at bounding box center [1270, 359] width 81 height 24
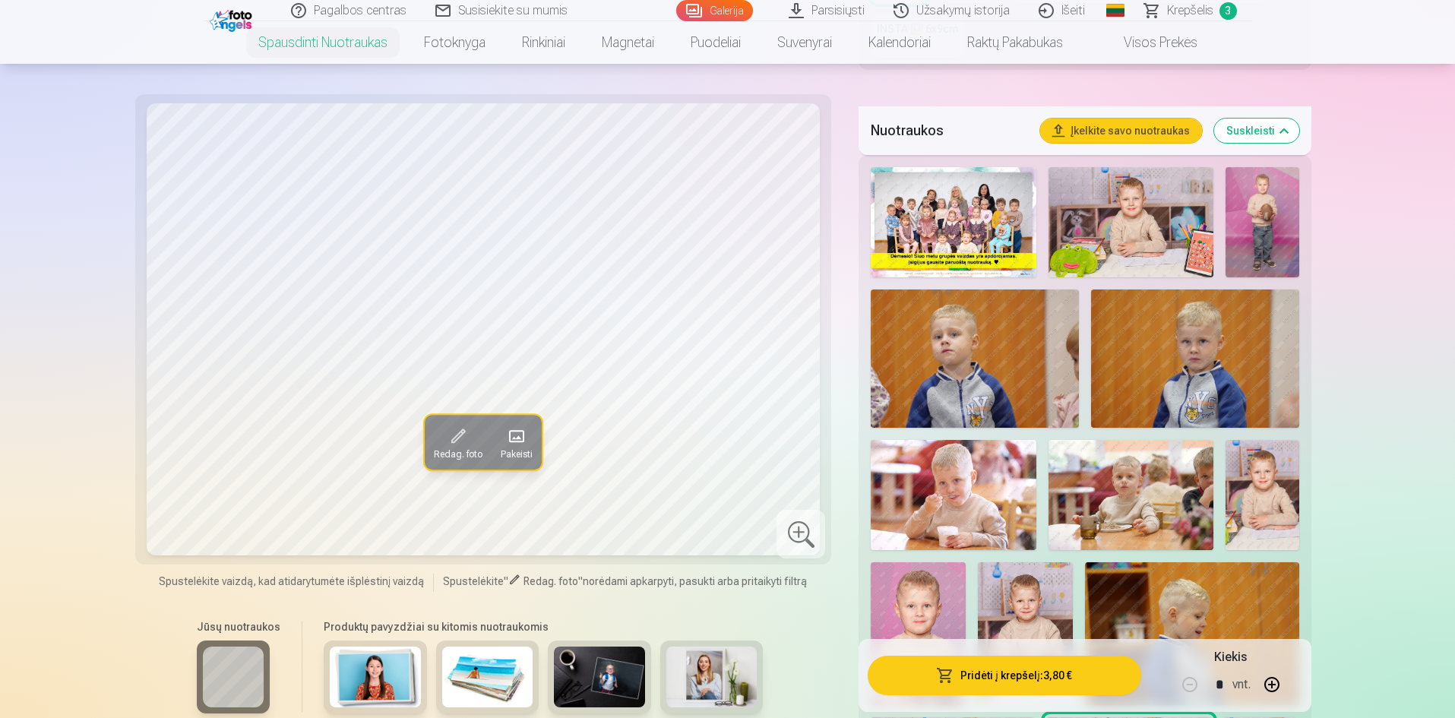
scroll to position [532, 0]
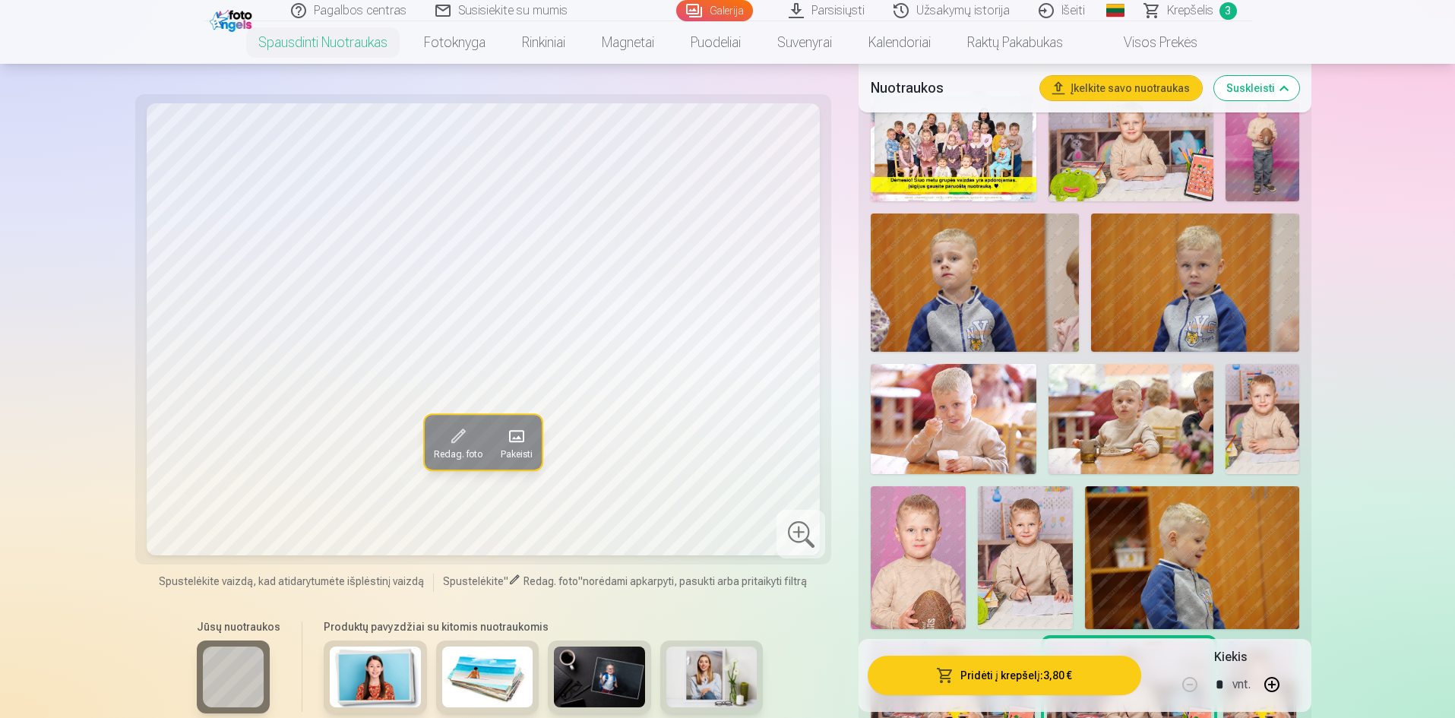
click at [951, 513] on img at bounding box center [918, 557] width 95 height 142
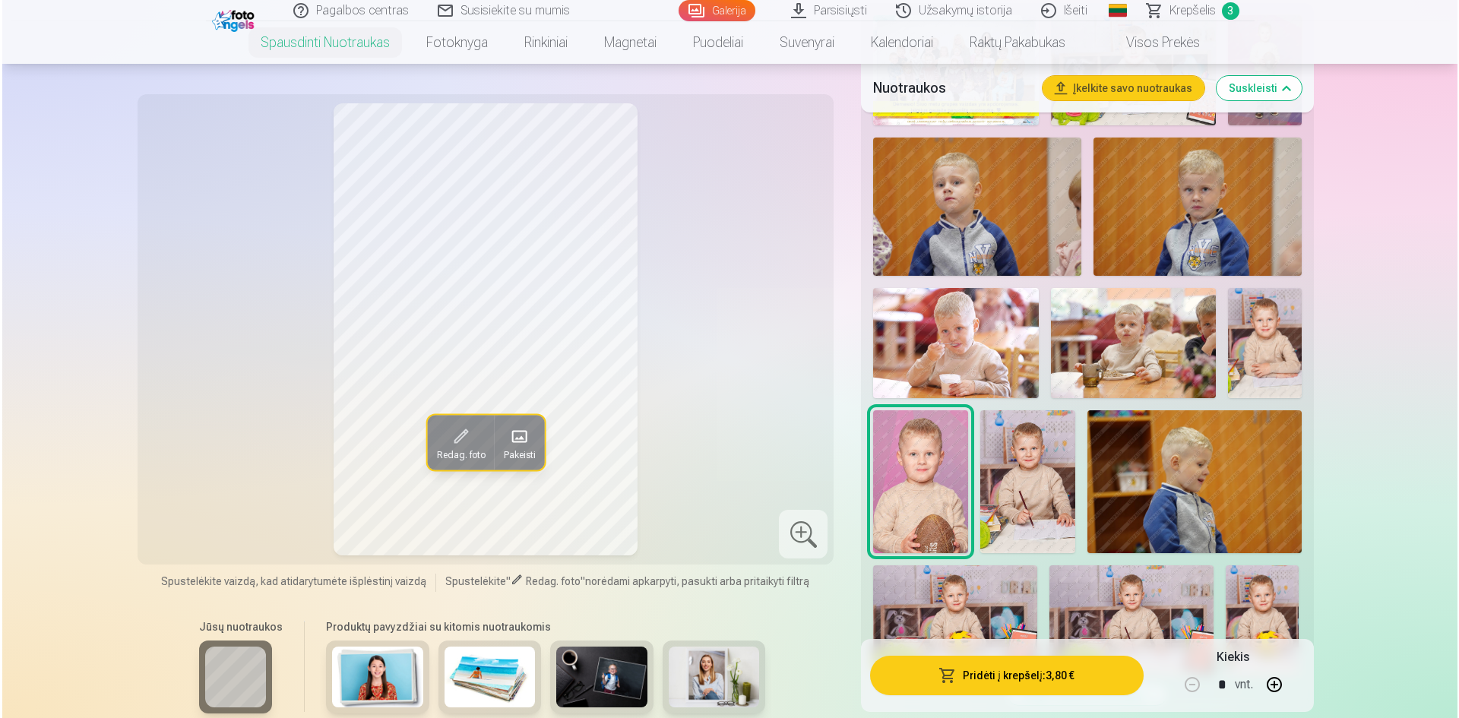
scroll to position [684, 0]
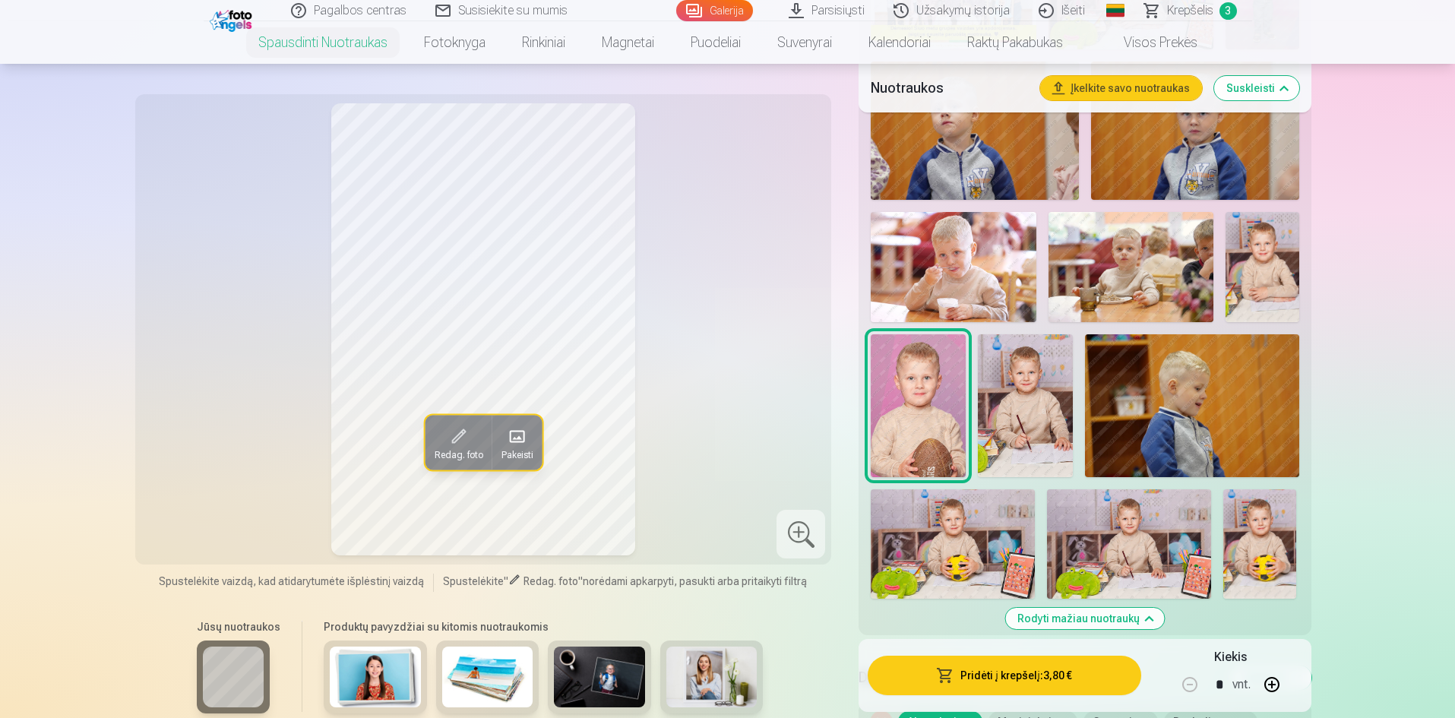
click at [1031, 678] on button "Pridėti į krepšelį : 3,80 €" at bounding box center [1004, 676] width 273 height 40
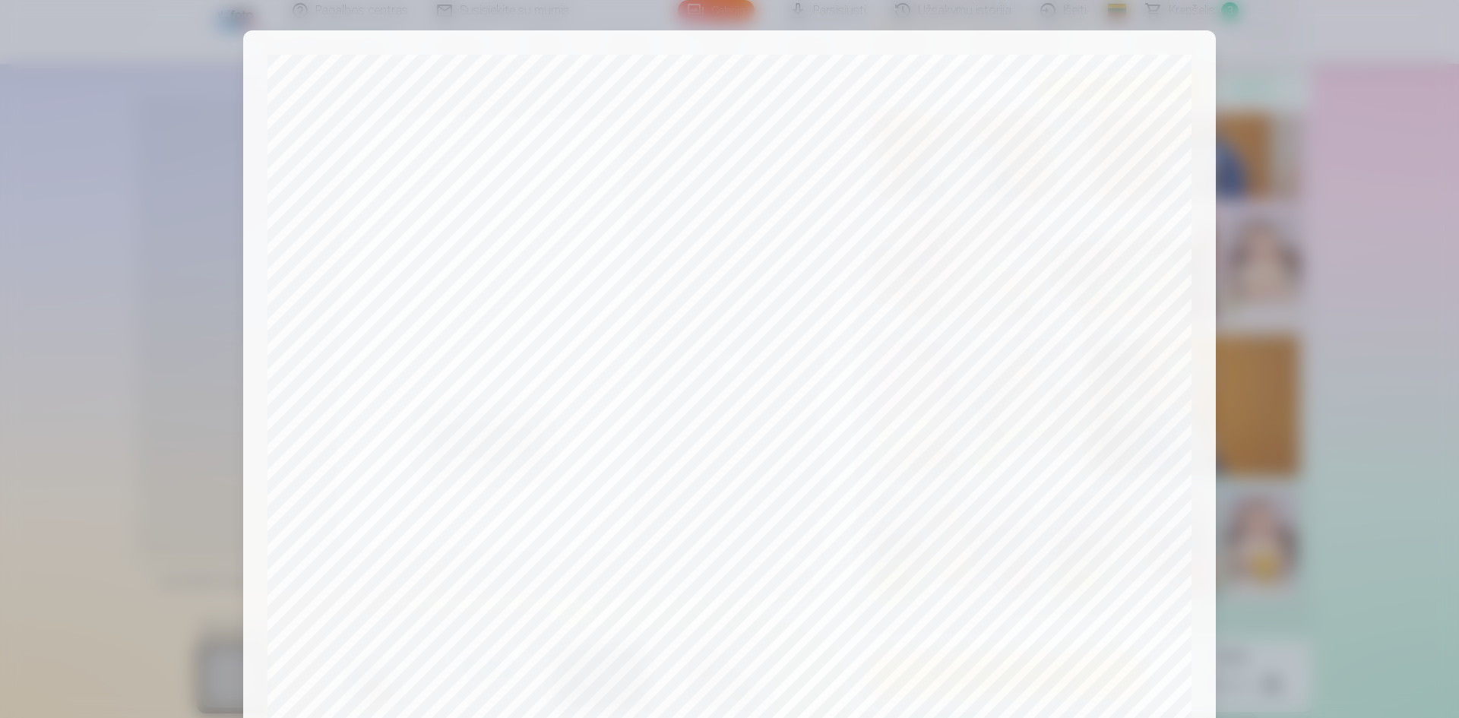
scroll to position [376, 0]
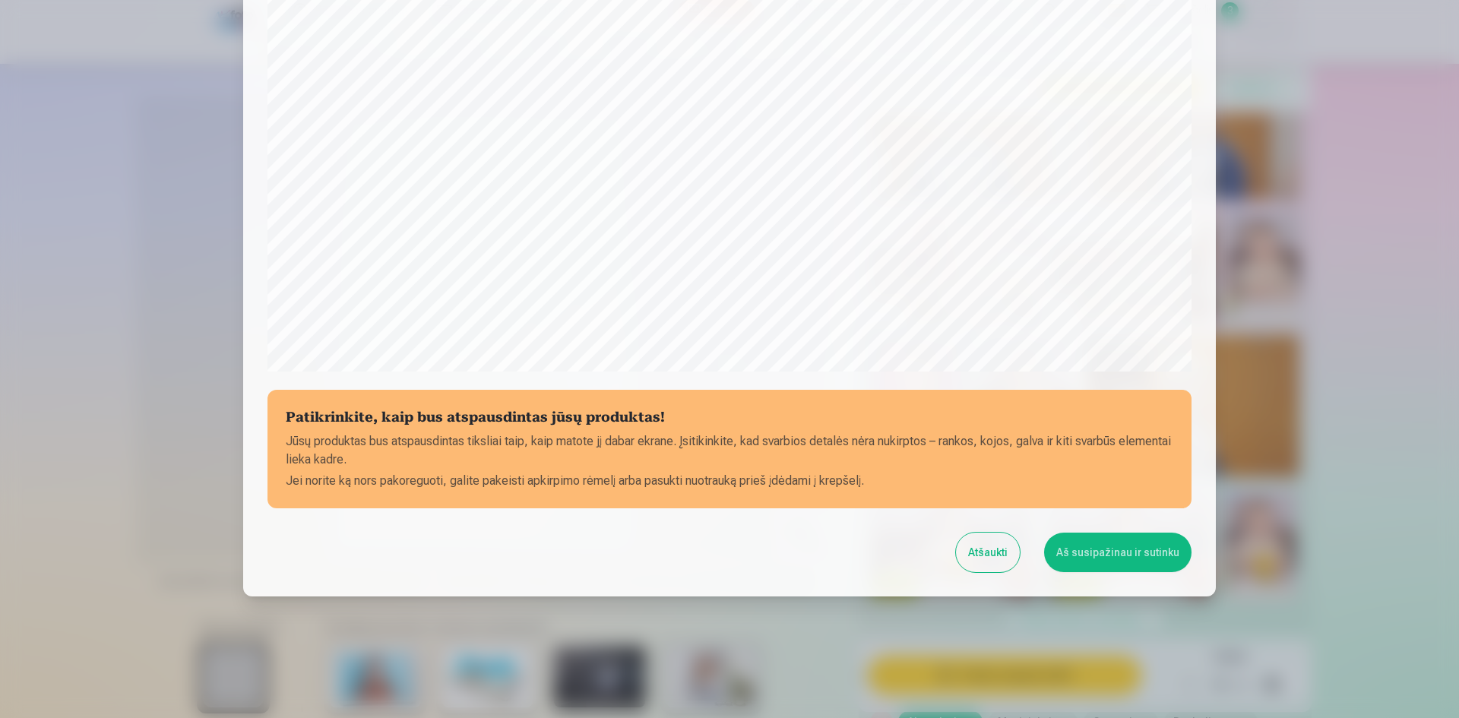
click at [1115, 562] on button "Aš susipažinau ir sutinku" at bounding box center [1117, 553] width 147 height 40
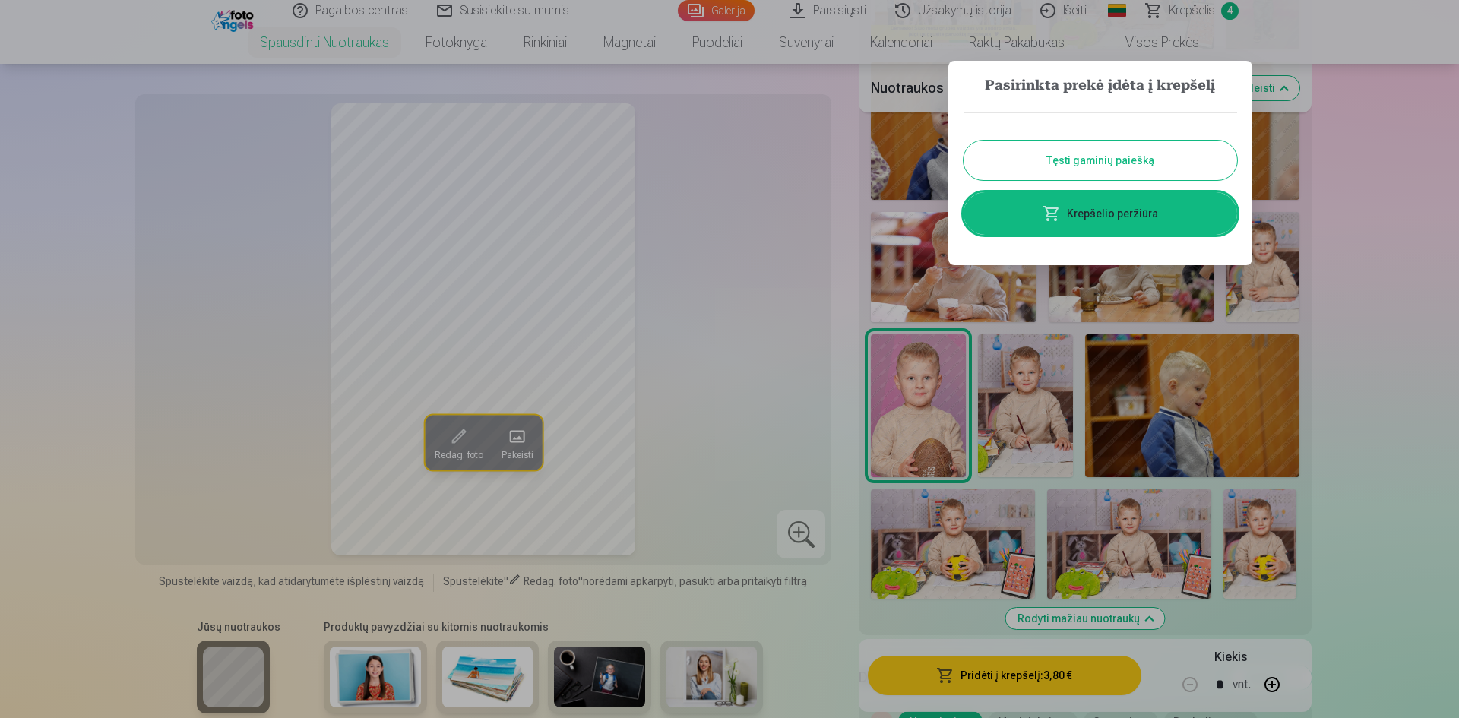
click at [1056, 217] on span at bounding box center [1052, 213] width 18 height 18
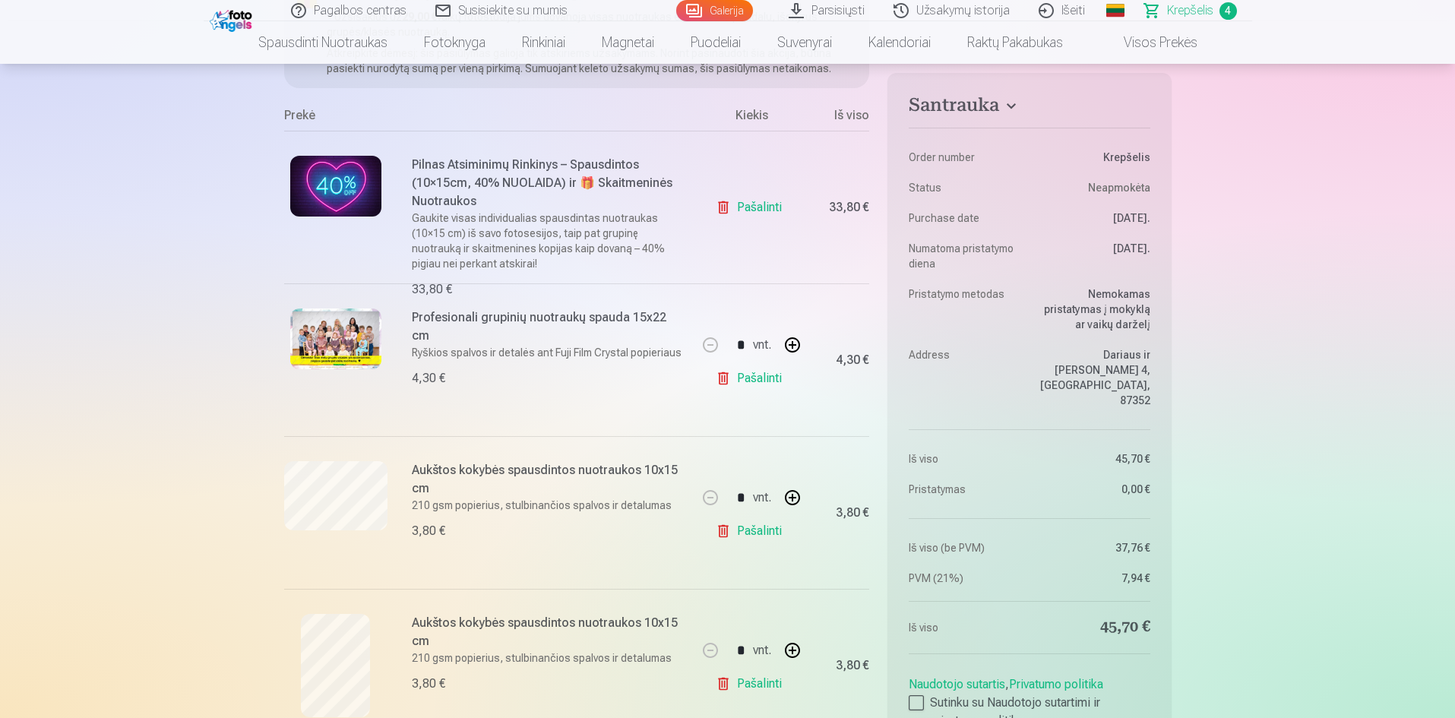
scroll to position [304, 0]
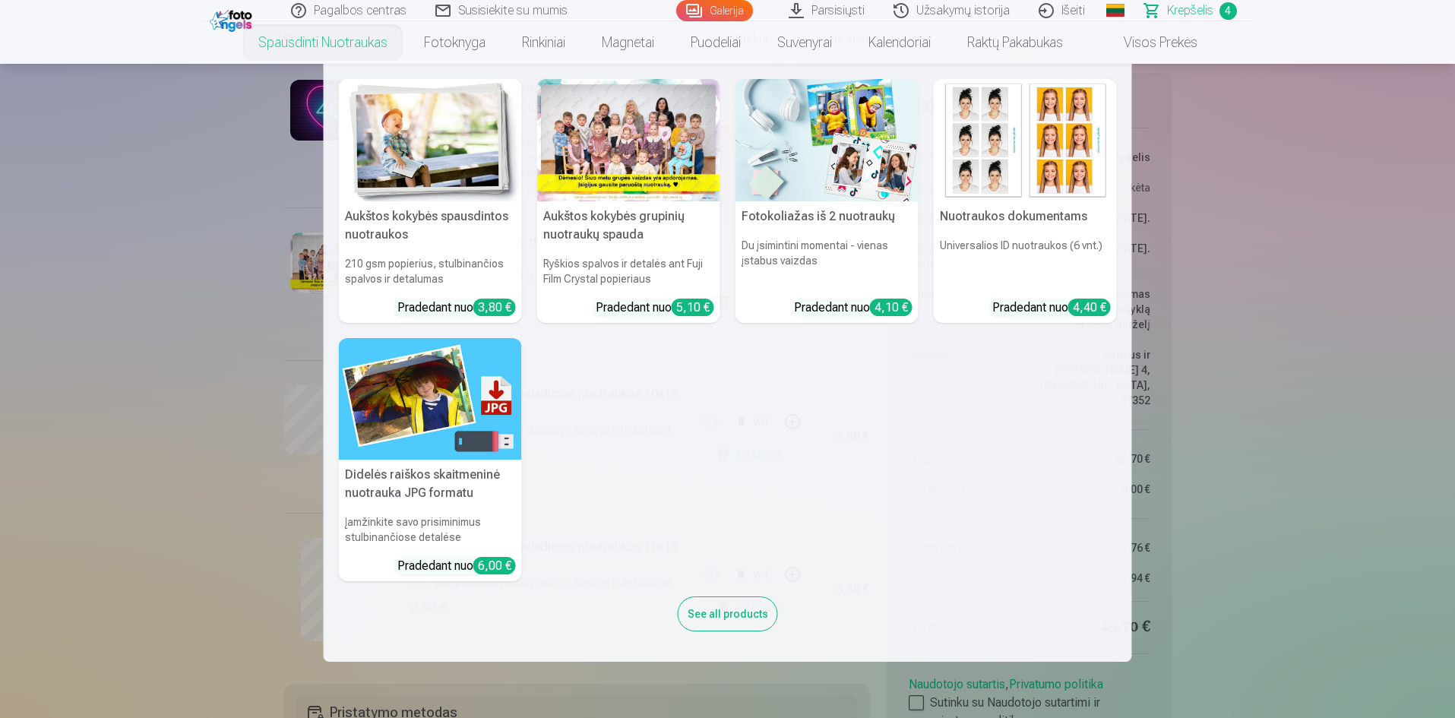
click at [309, 48] on link "Spausdinti nuotraukas" at bounding box center [323, 42] width 166 height 43
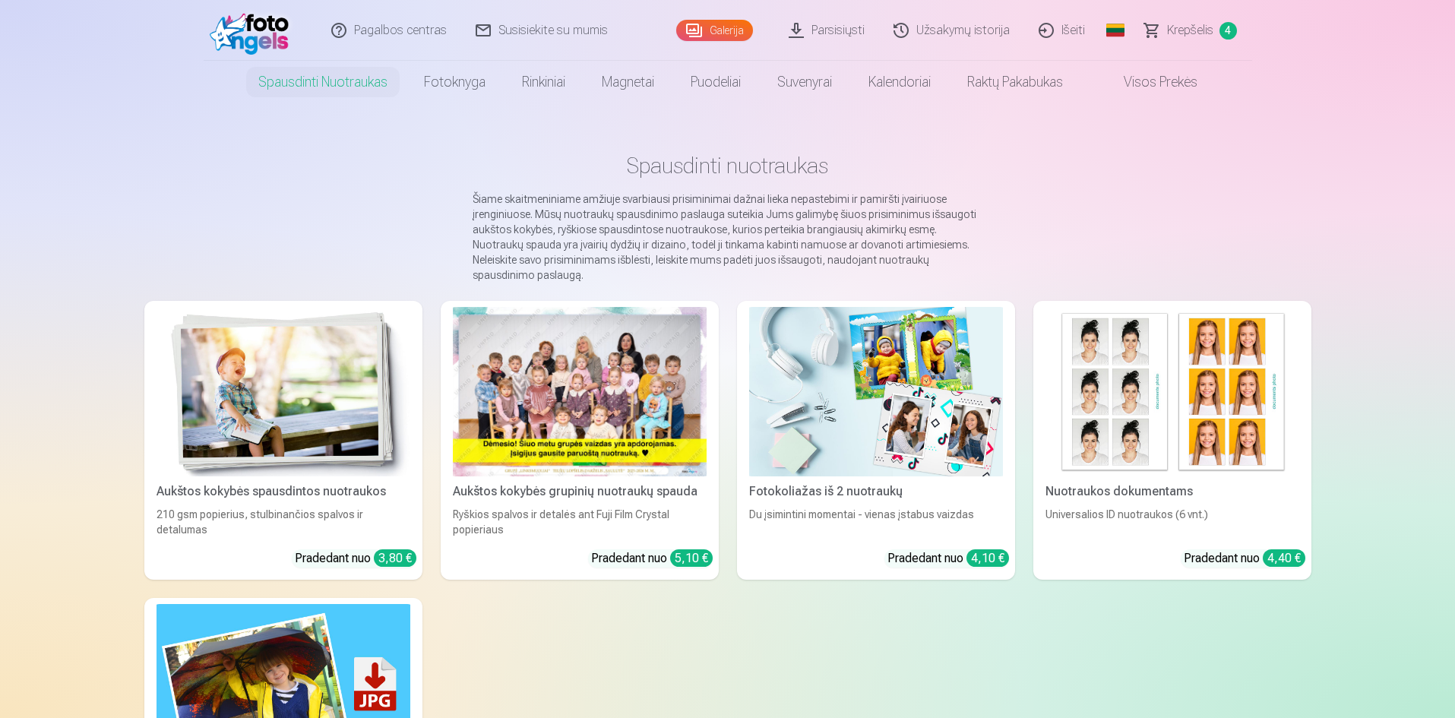
click at [299, 307] on img at bounding box center [284, 391] width 254 height 169
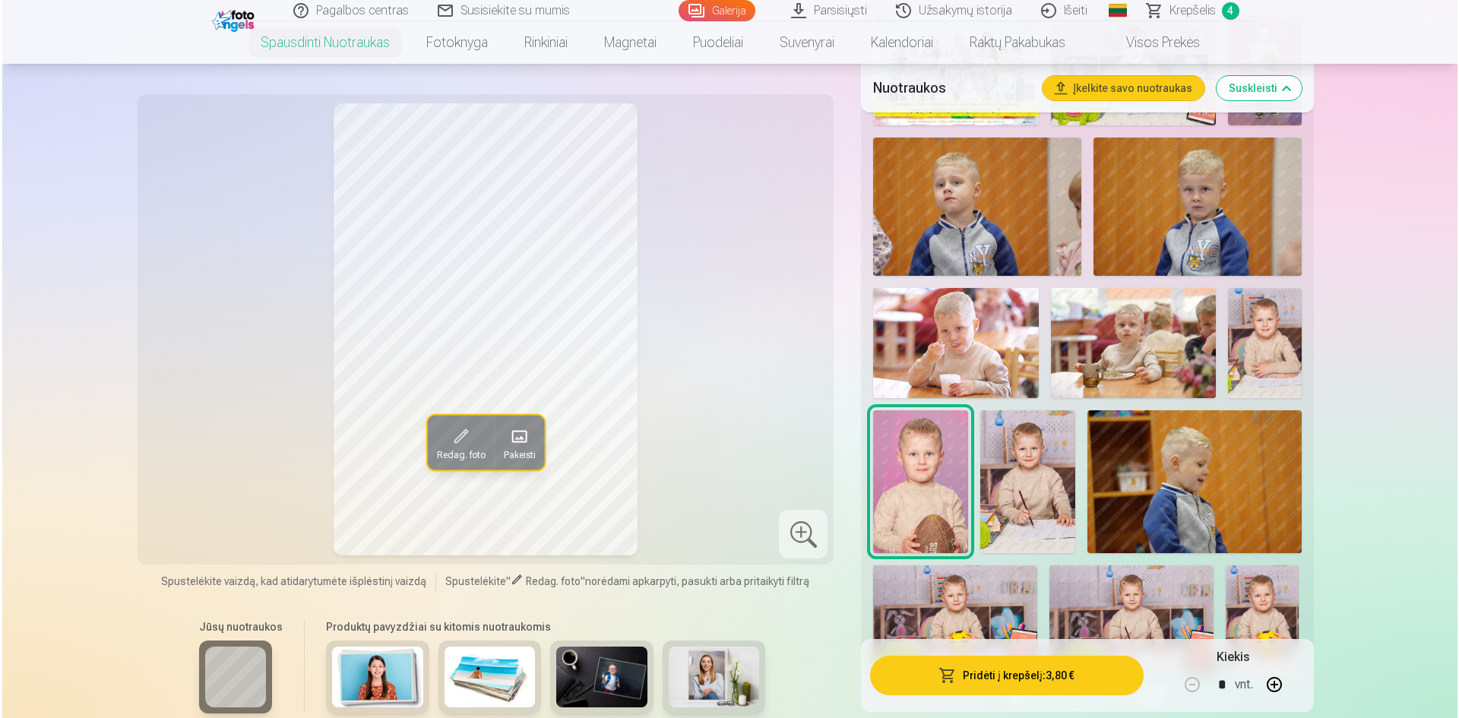
scroll to position [684, 0]
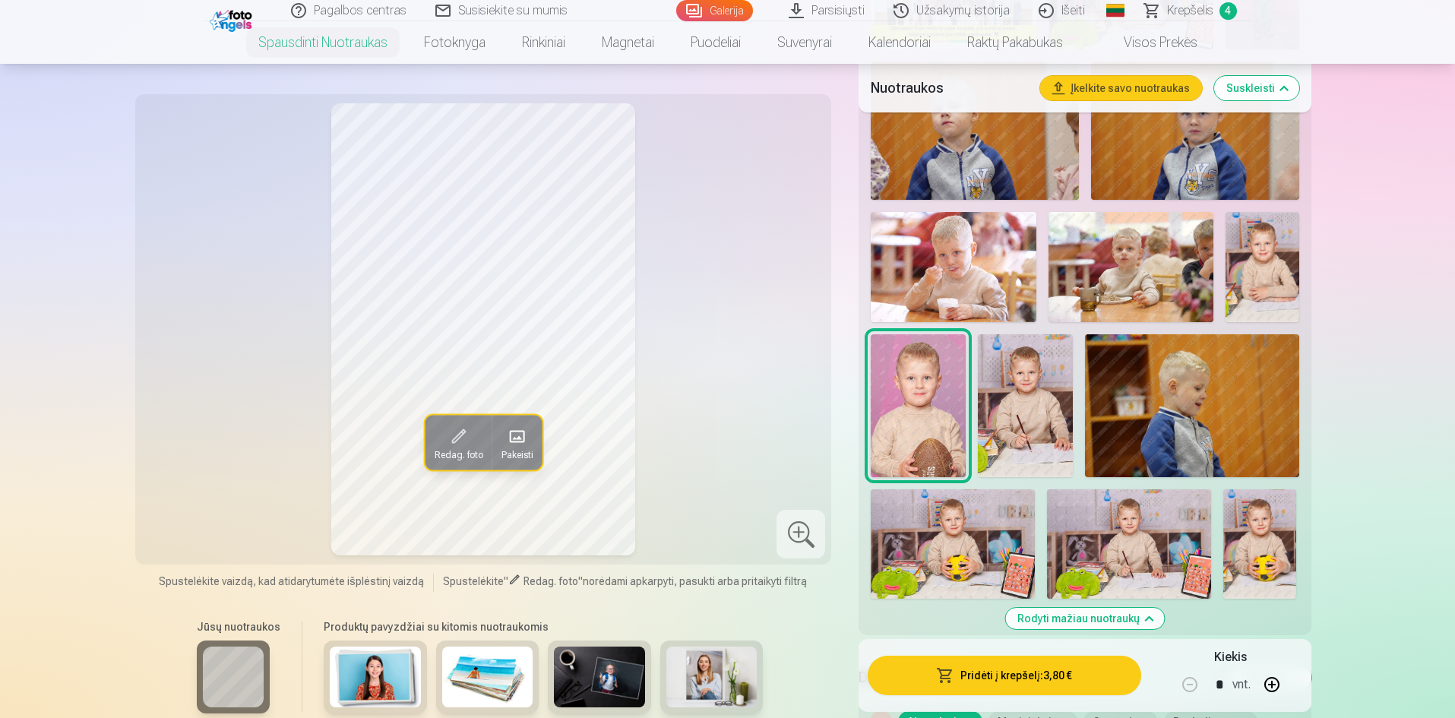
click at [1000, 540] on img at bounding box center [953, 543] width 164 height 109
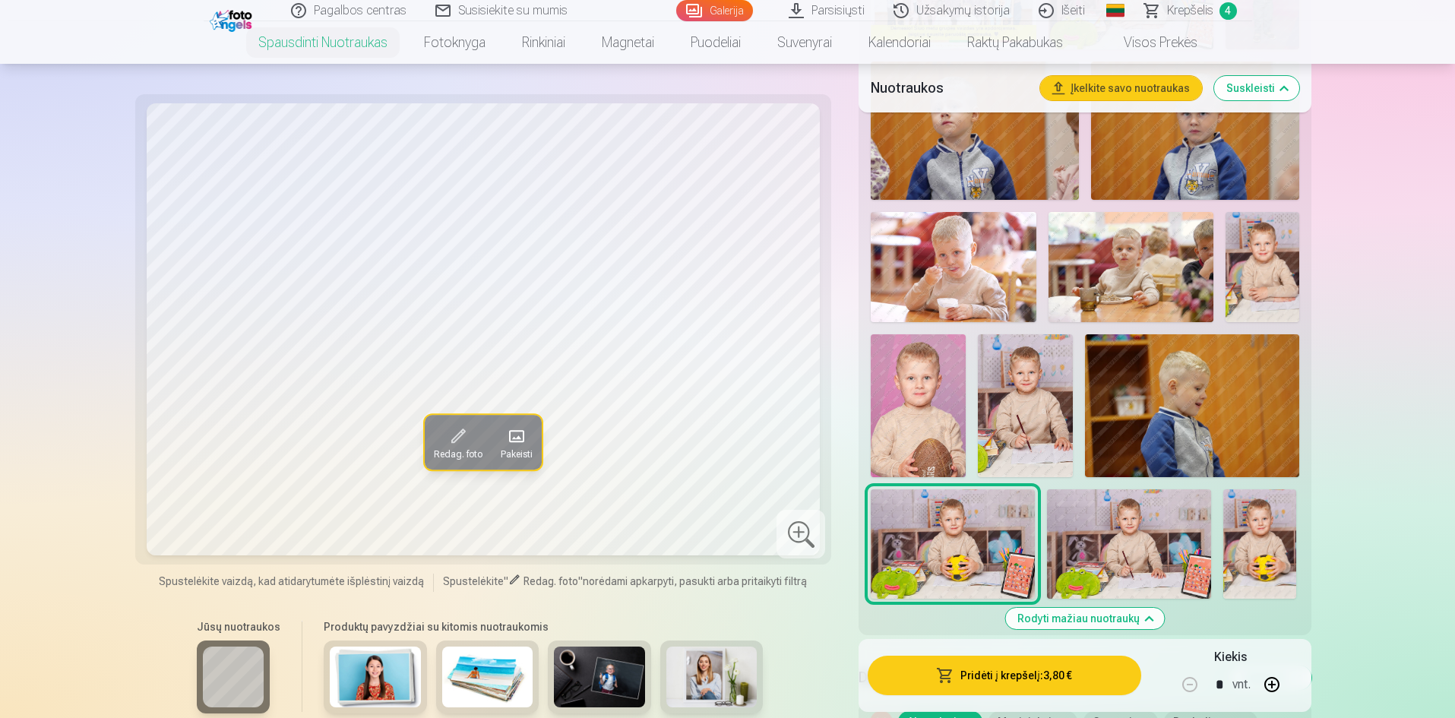
click at [1001, 685] on button "Pridėti į krepšelį : 3,80 €" at bounding box center [1004, 676] width 273 height 40
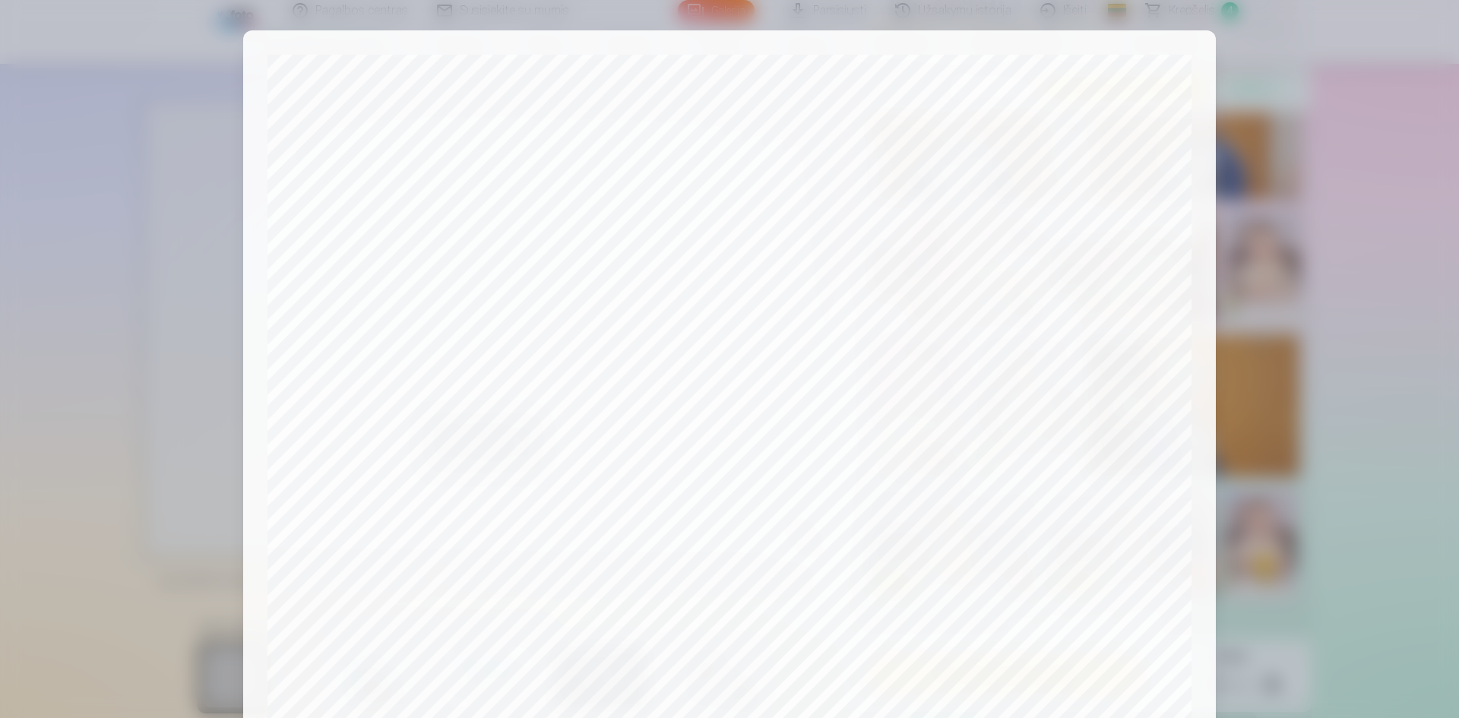
scroll to position [376, 0]
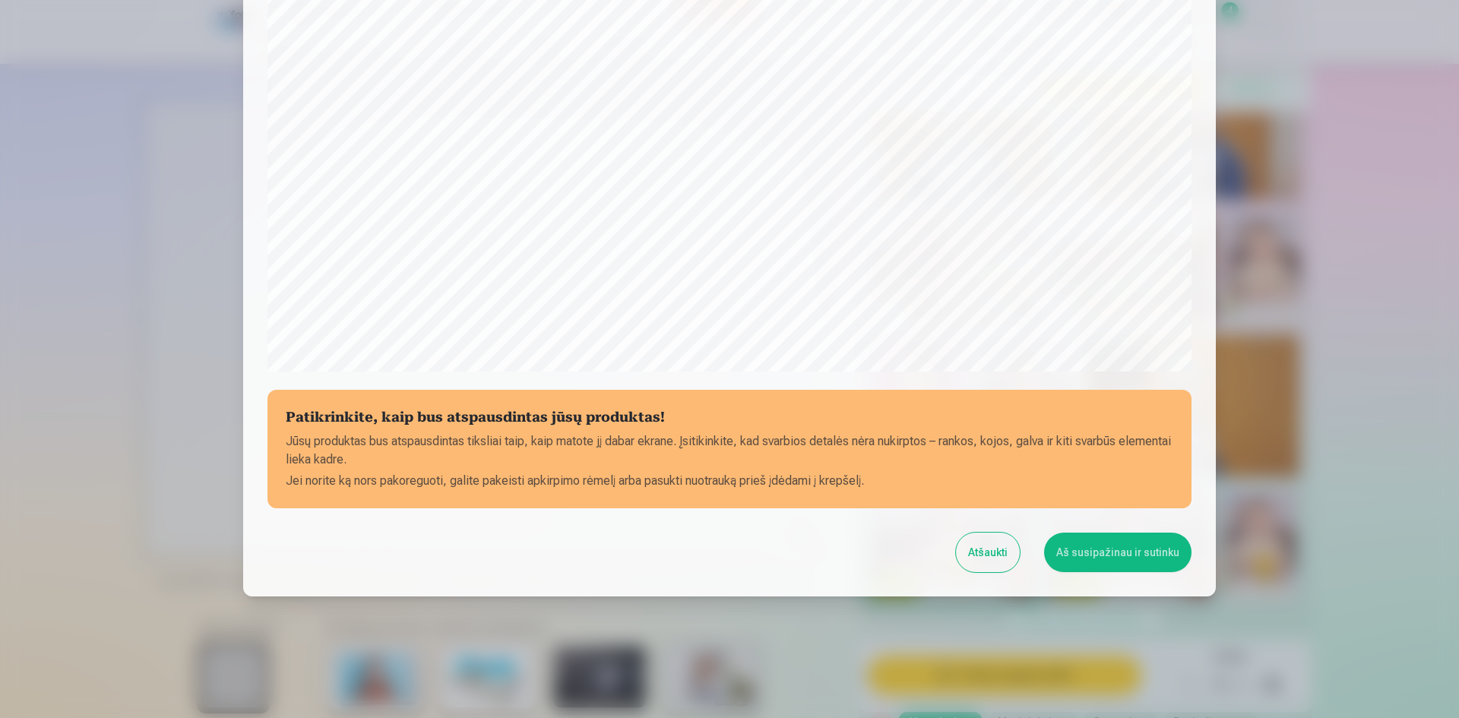
click at [1091, 556] on button "Aš susipažinau ir sutinku" at bounding box center [1117, 553] width 147 height 40
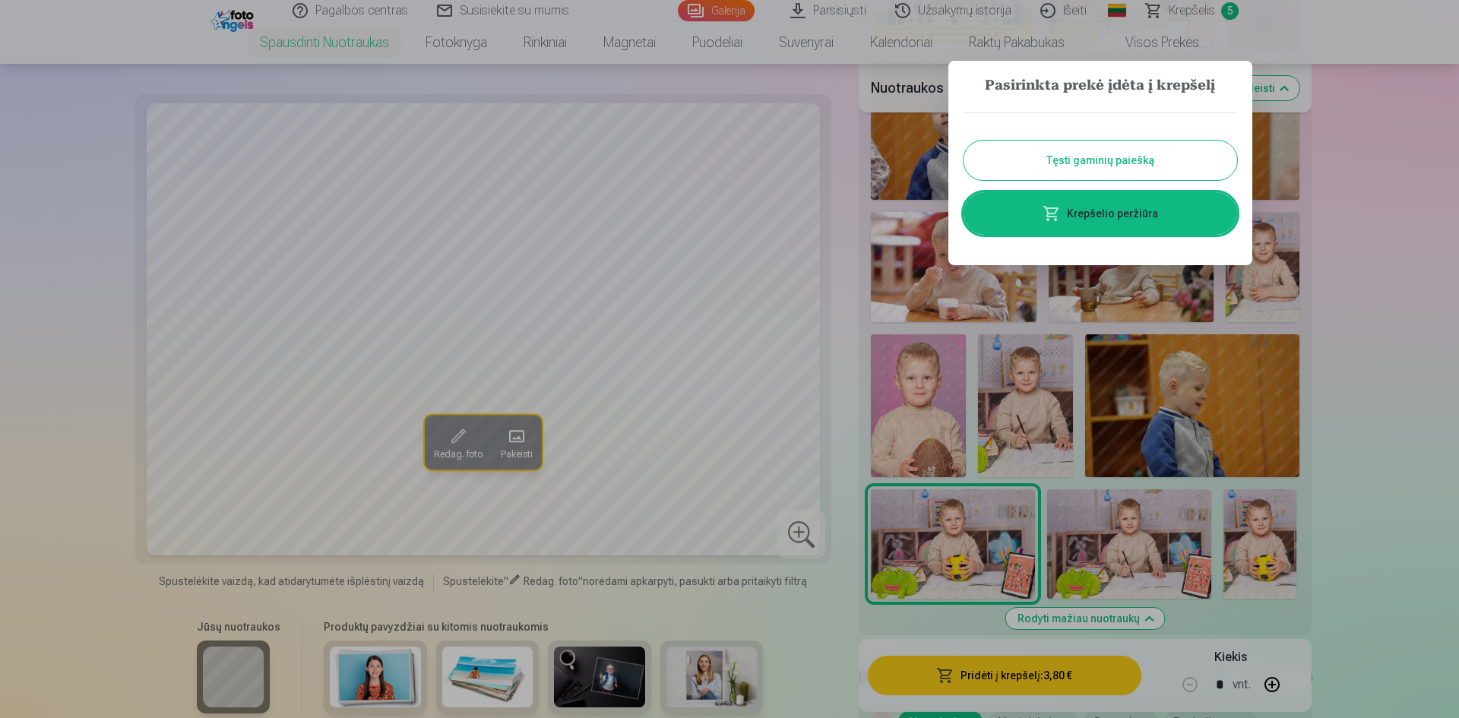
click at [1076, 213] on link "Krepšelio peržiūra" at bounding box center [1101, 213] width 274 height 43
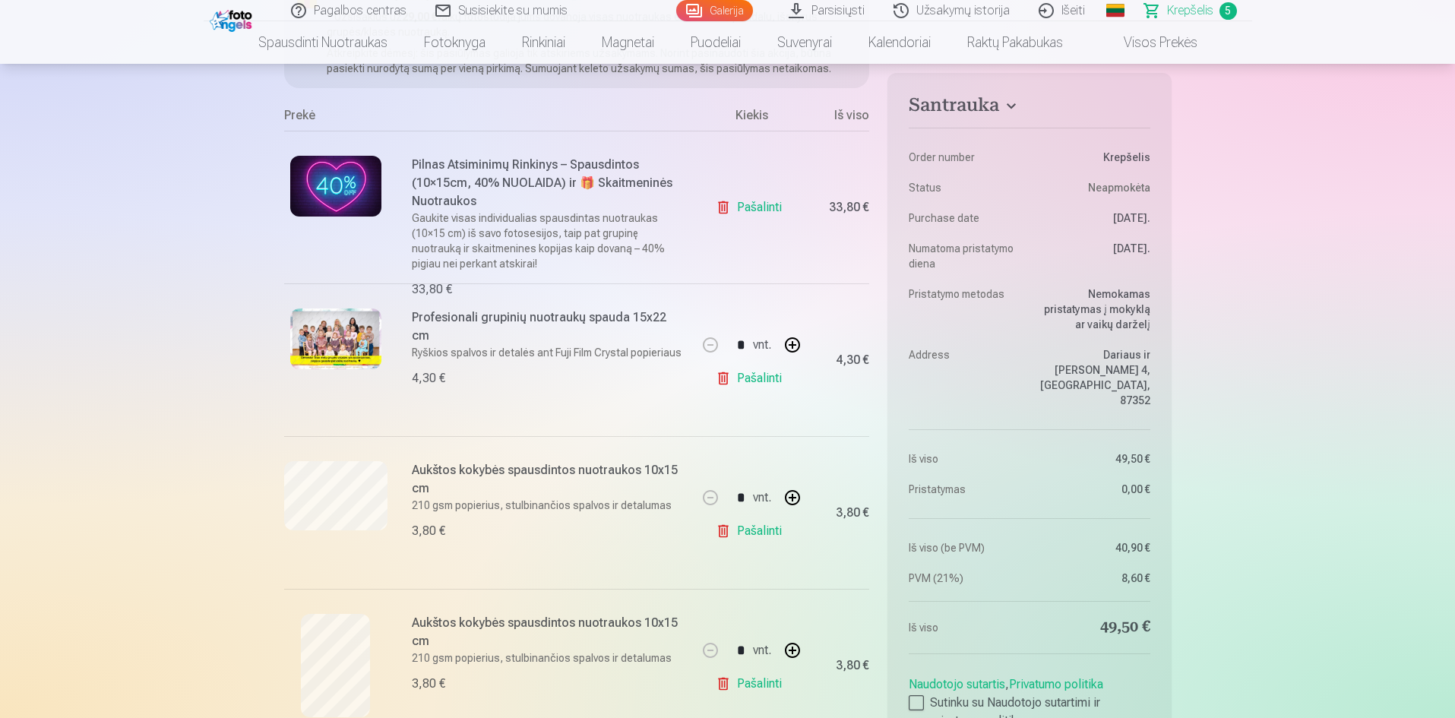
scroll to position [76, 0]
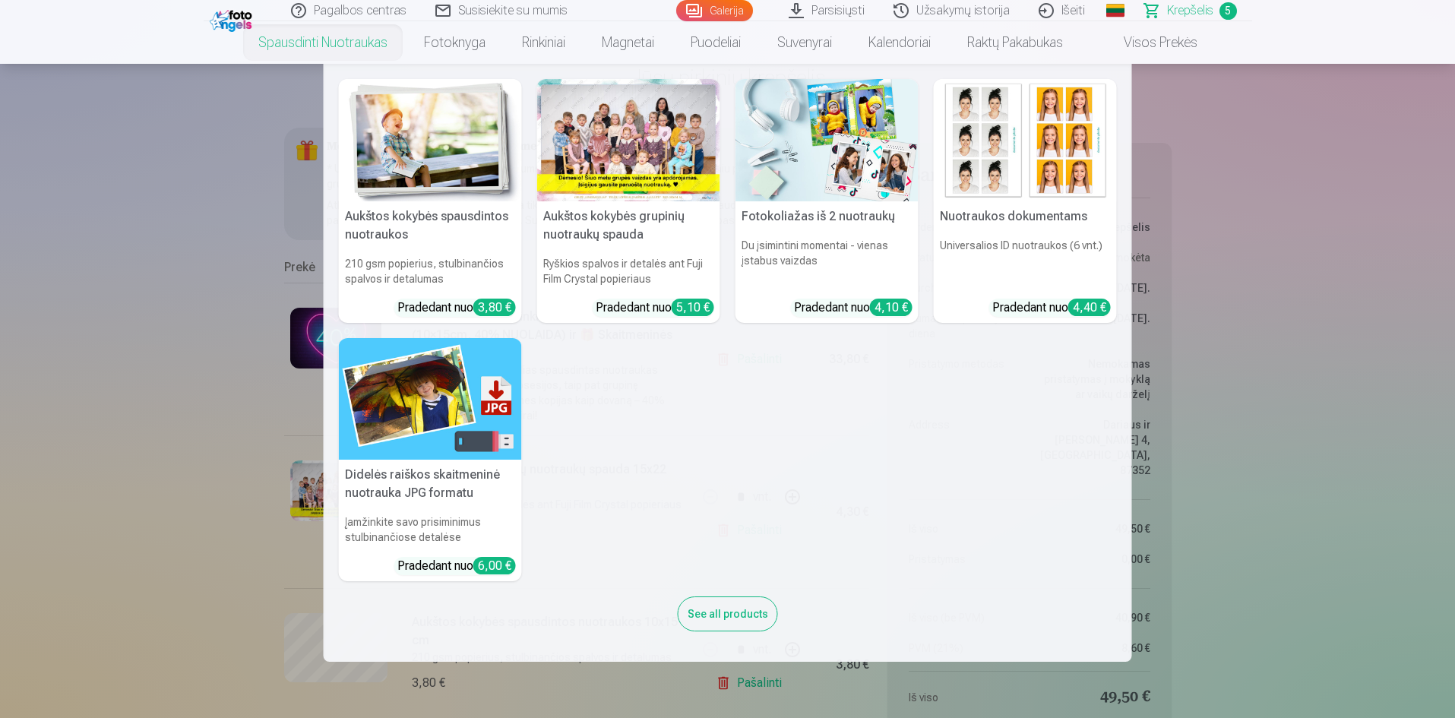
click at [349, 53] on link "Spausdinti nuotraukas" at bounding box center [323, 42] width 166 height 43
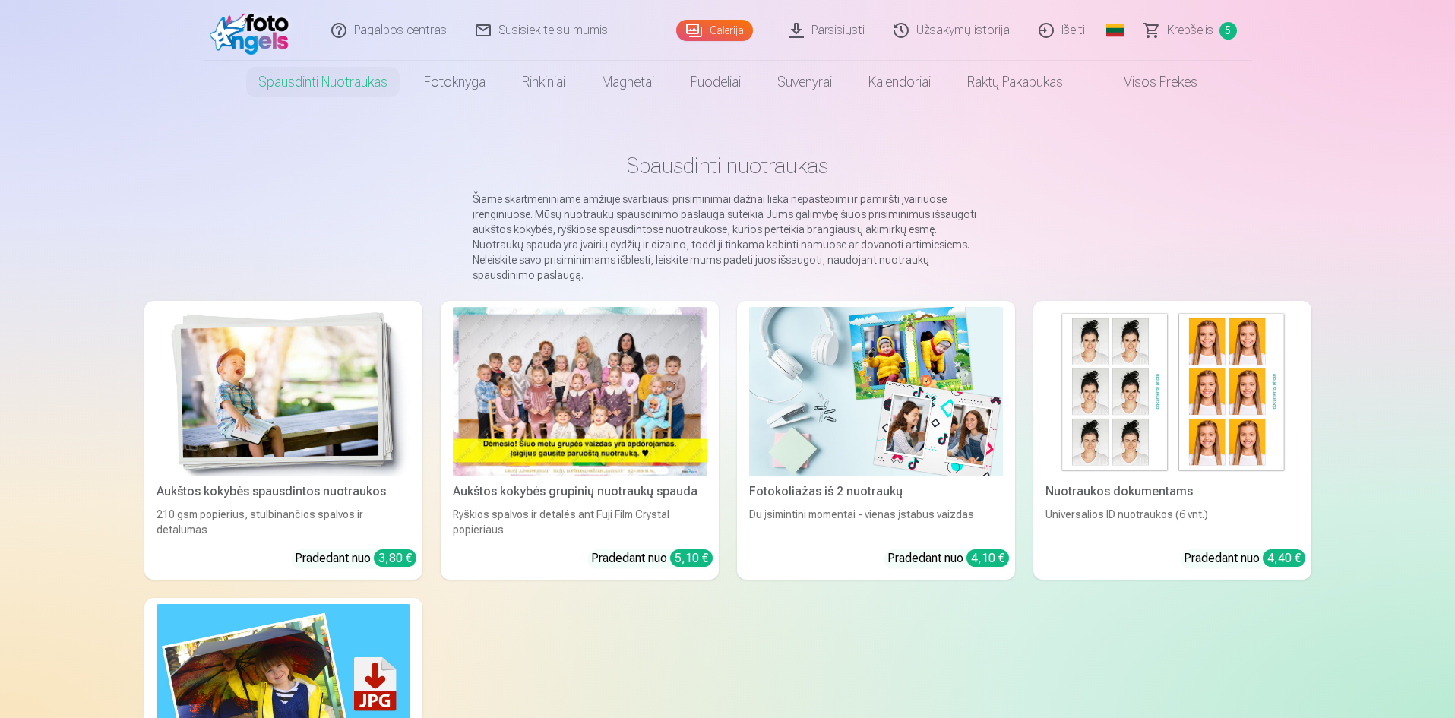
click at [372, 350] on img at bounding box center [284, 391] width 254 height 169
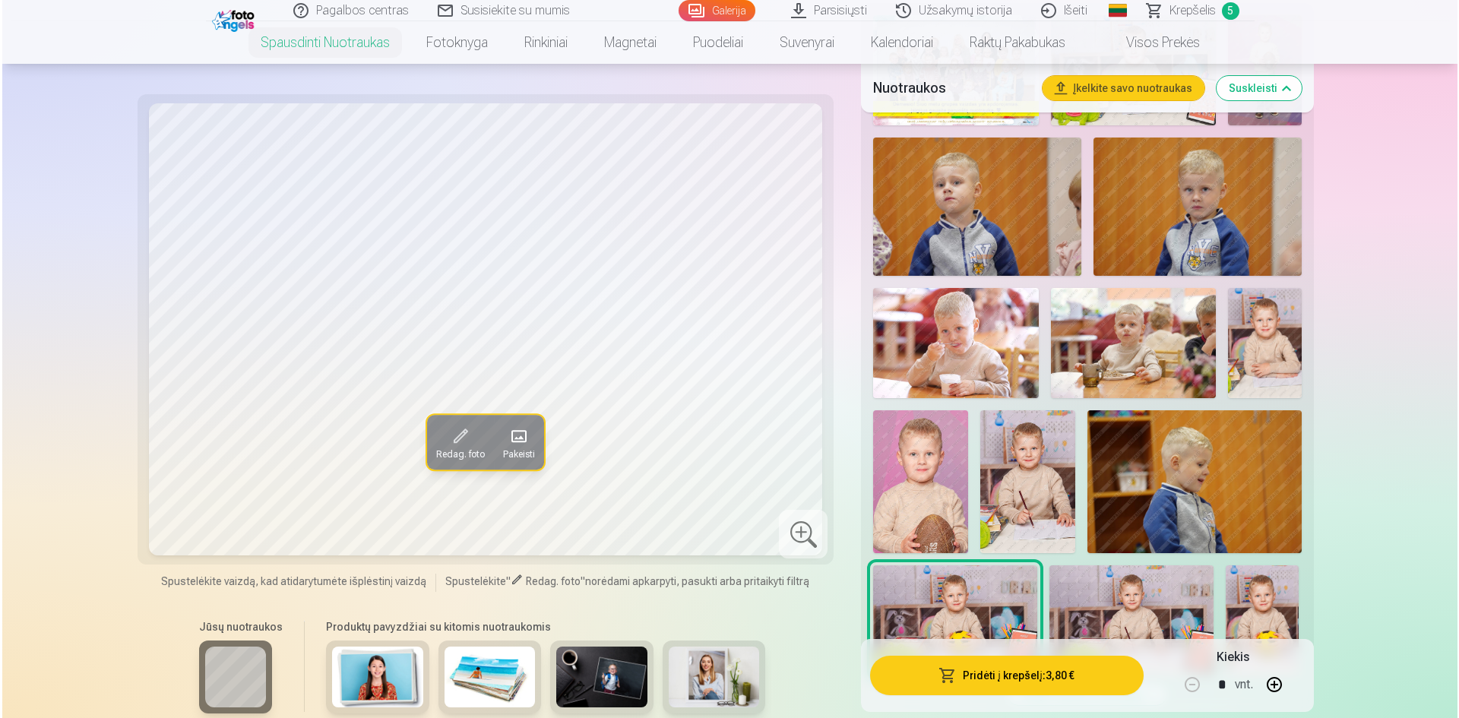
scroll to position [684, 0]
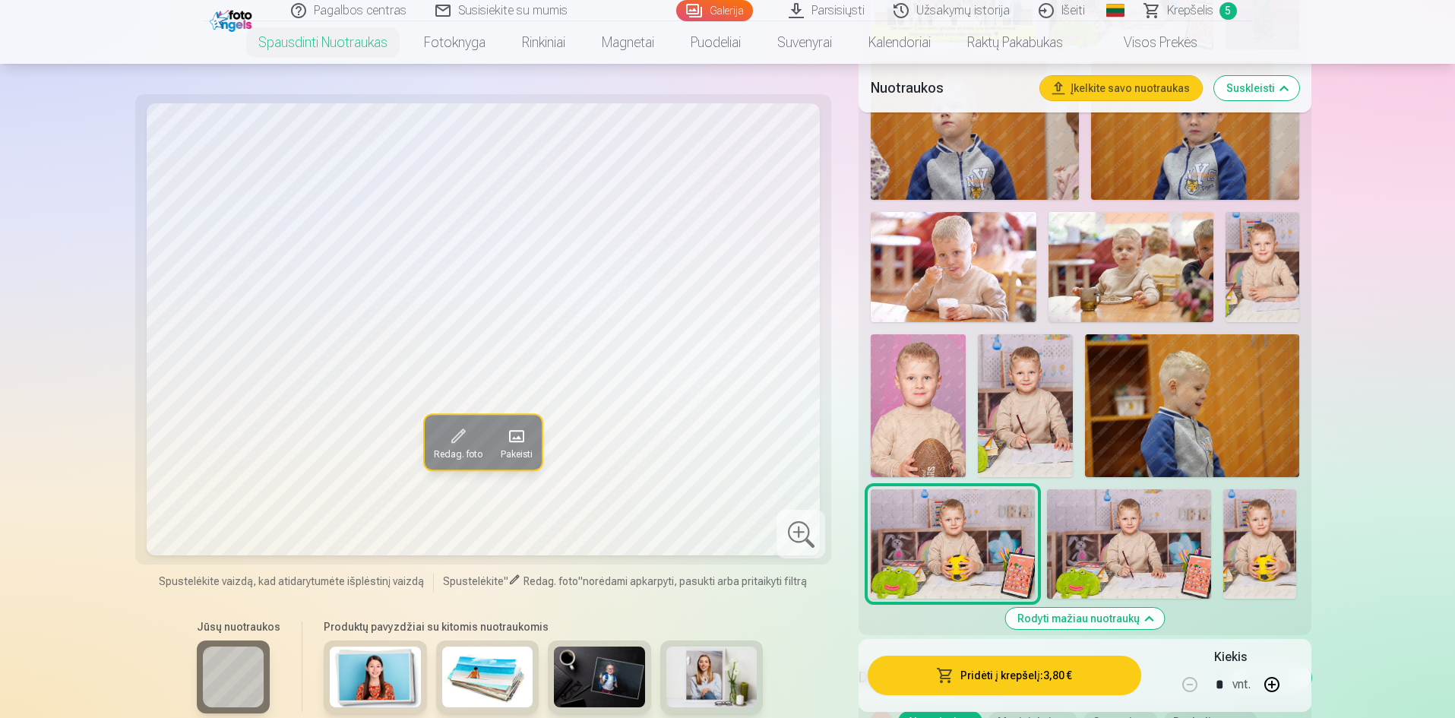
click at [1102, 553] on img at bounding box center [1129, 543] width 164 height 109
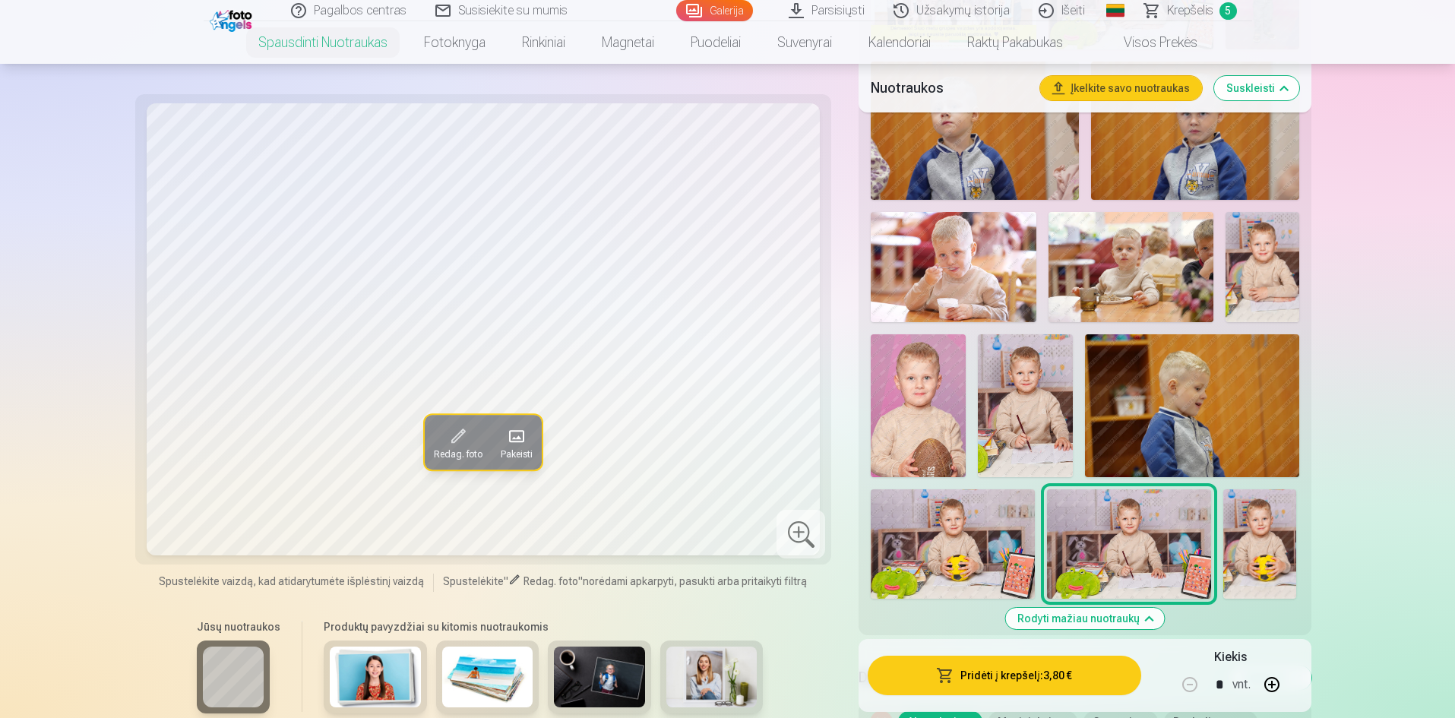
click at [1042, 416] on img at bounding box center [1025, 405] width 95 height 143
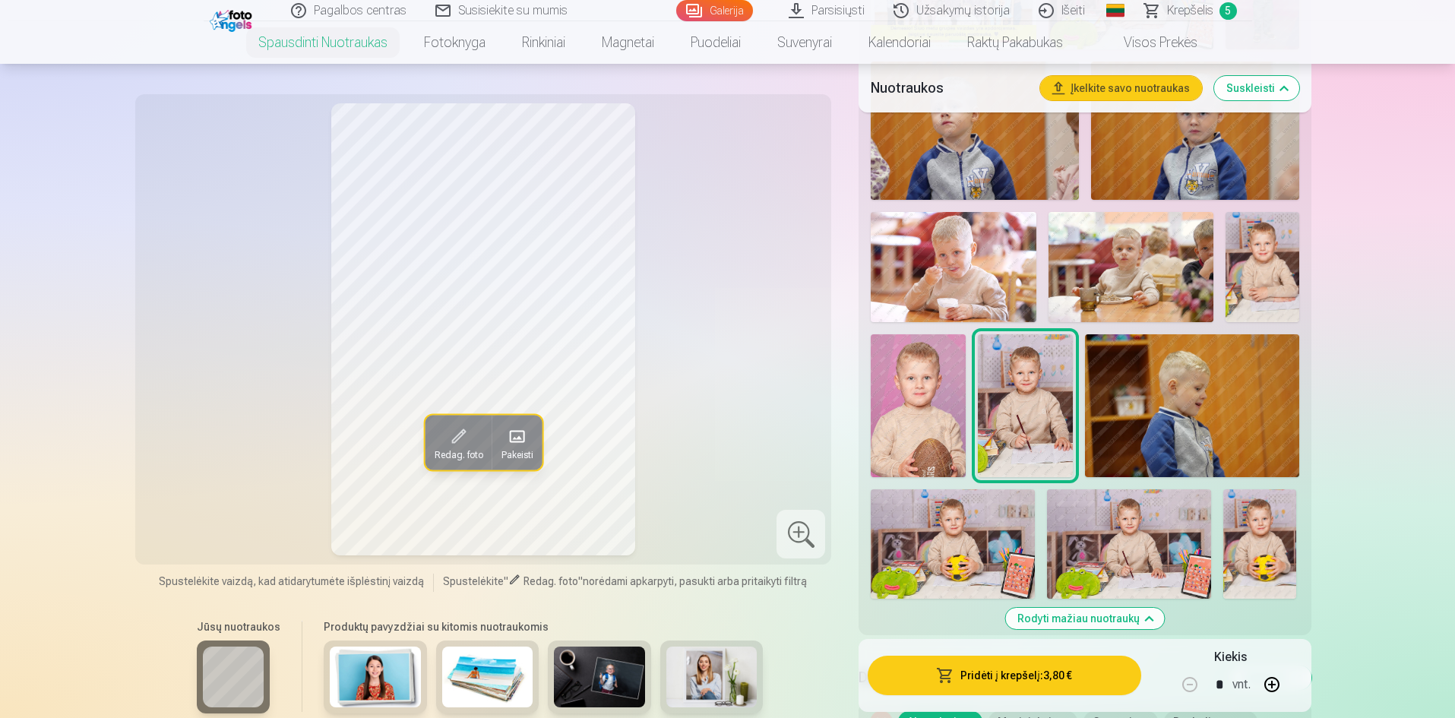
click at [1110, 534] on img at bounding box center [1129, 543] width 164 height 109
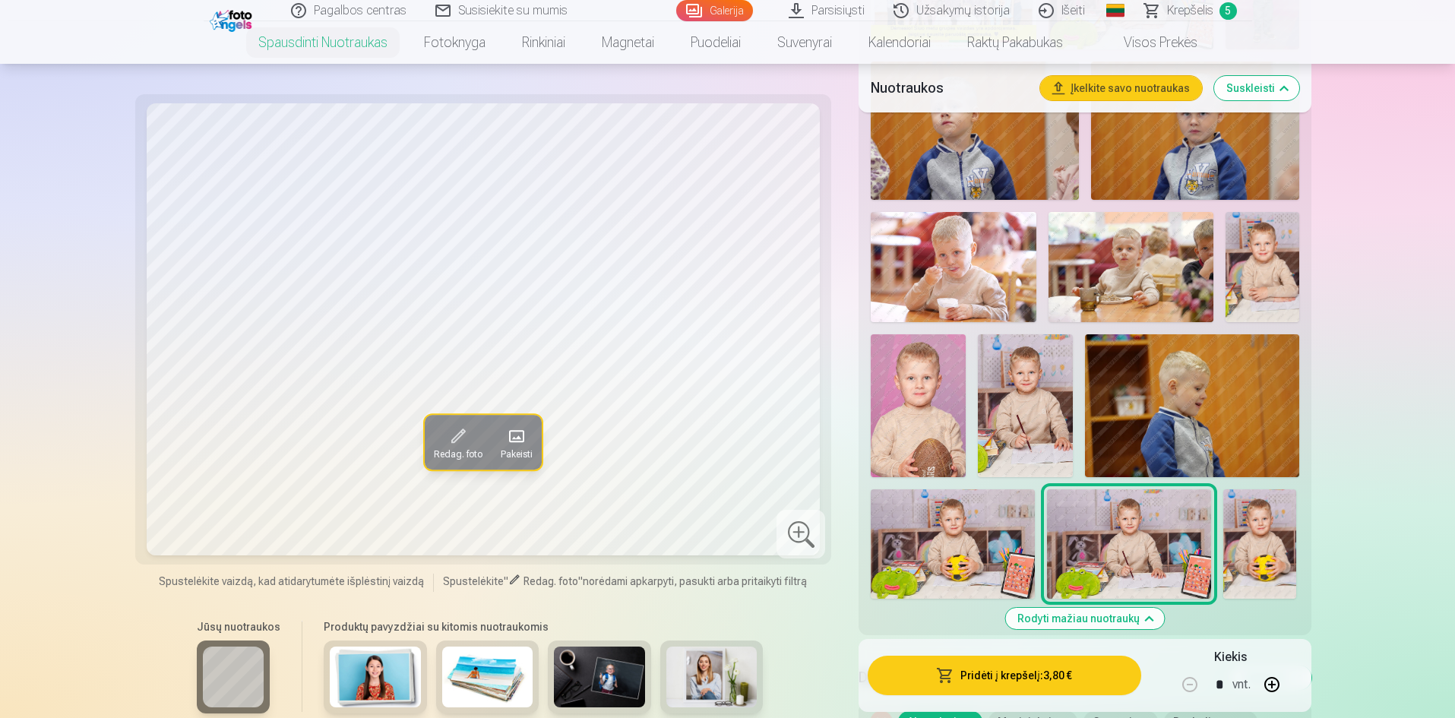
click at [1007, 676] on button "Pridėti į krepšelį : 3,80 €" at bounding box center [1004, 676] width 273 height 40
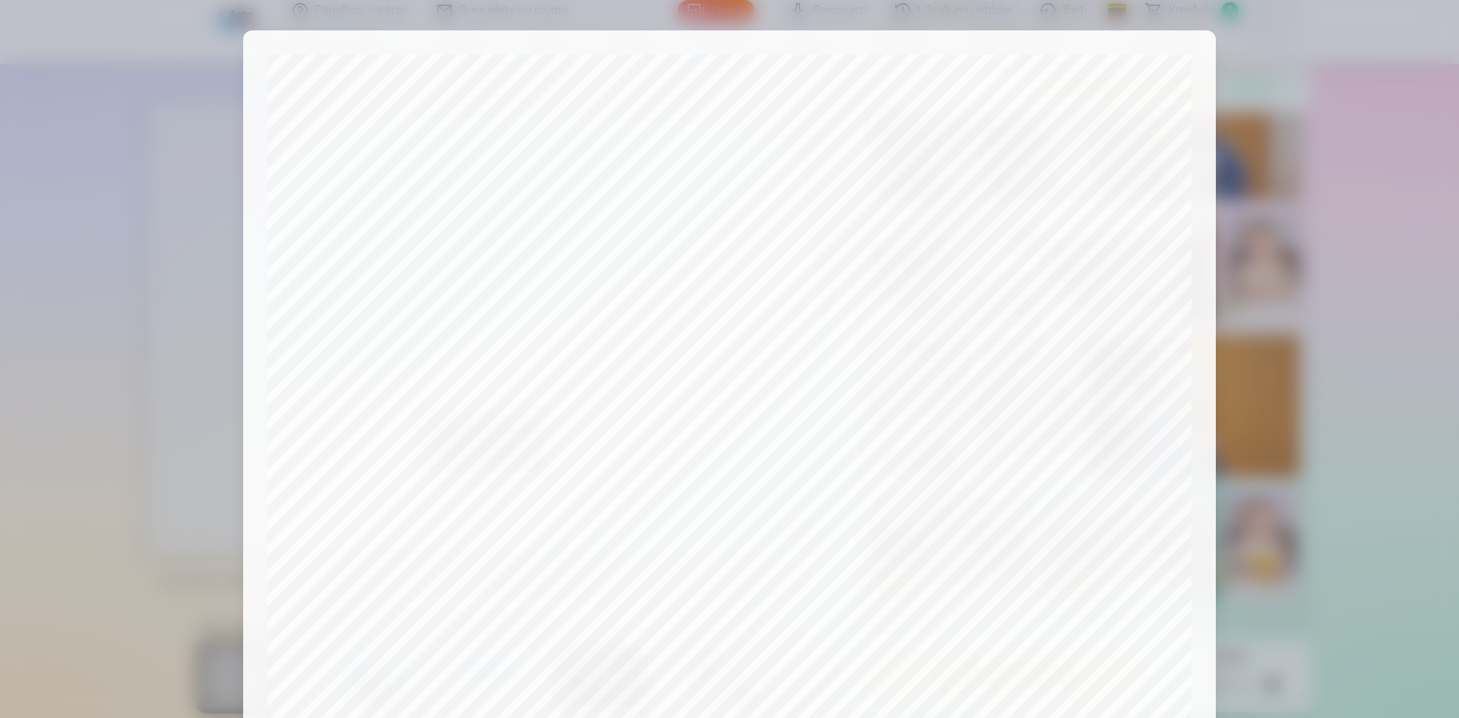
scroll to position [376, 0]
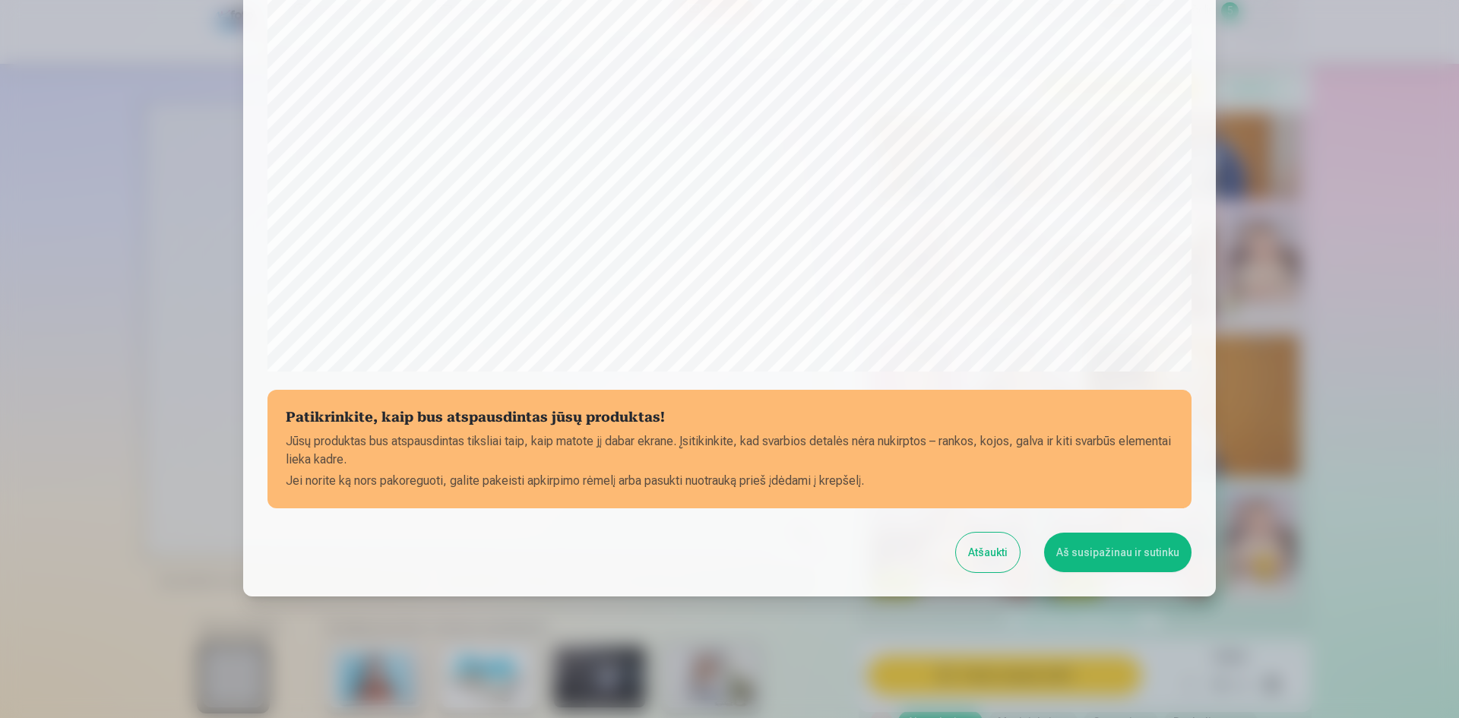
click at [1094, 554] on button "Aš susipažinau ir sutinku" at bounding box center [1117, 553] width 147 height 40
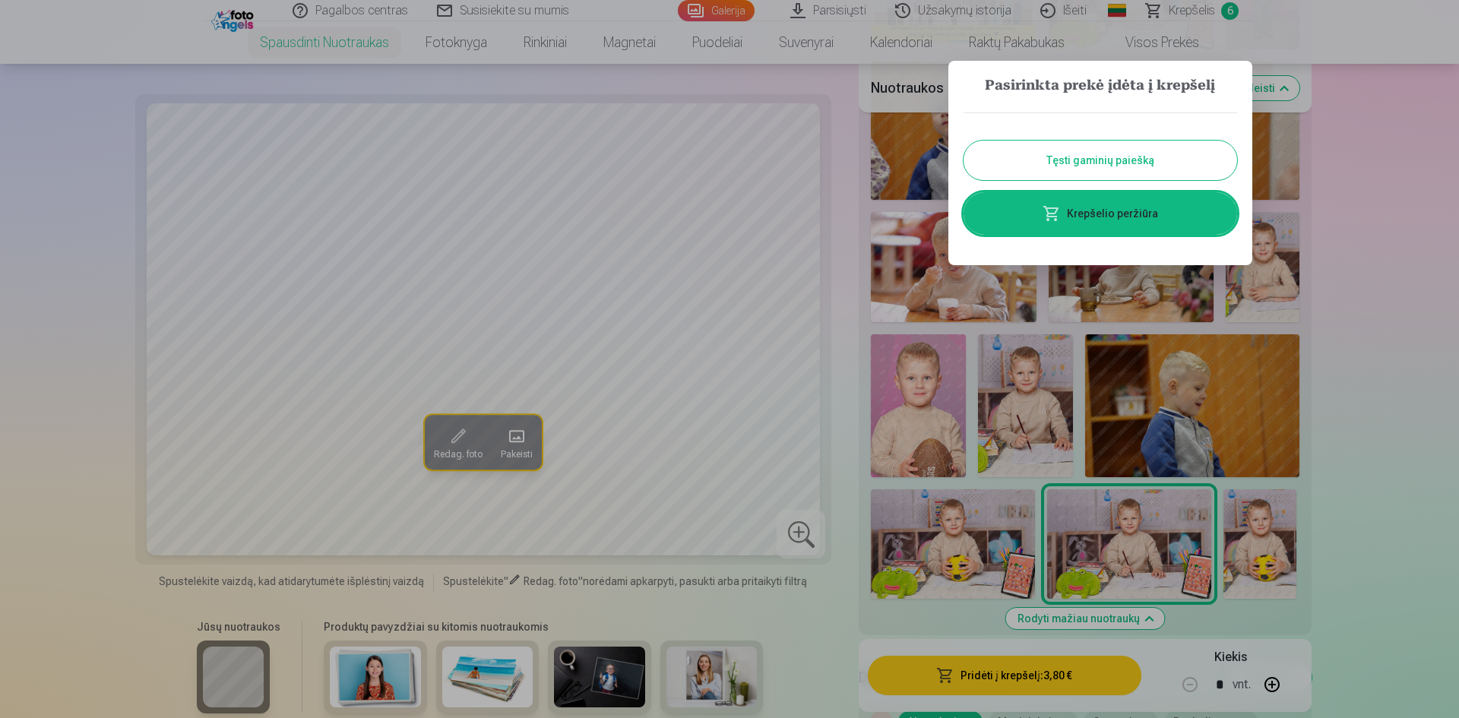
click at [1053, 227] on link "Krepšelio peržiūra" at bounding box center [1101, 213] width 274 height 43
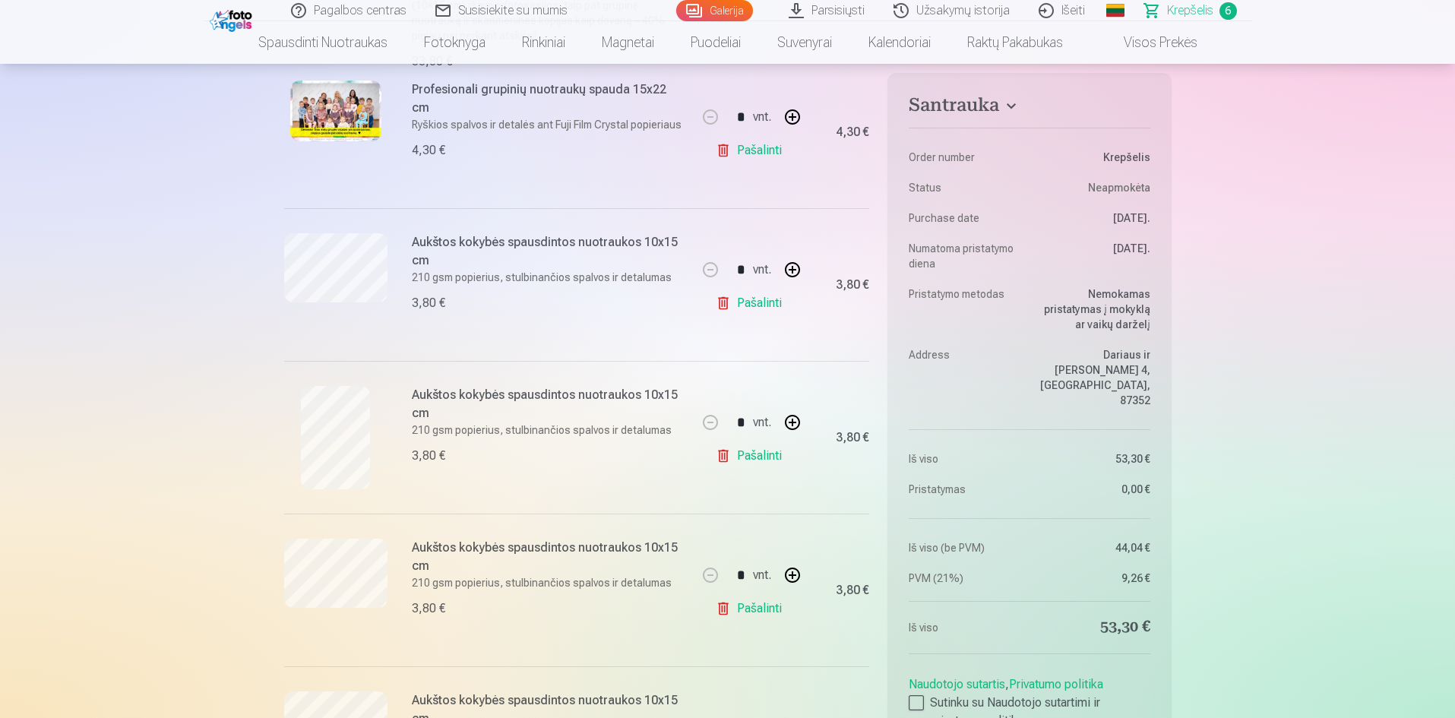
scroll to position [608, 0]
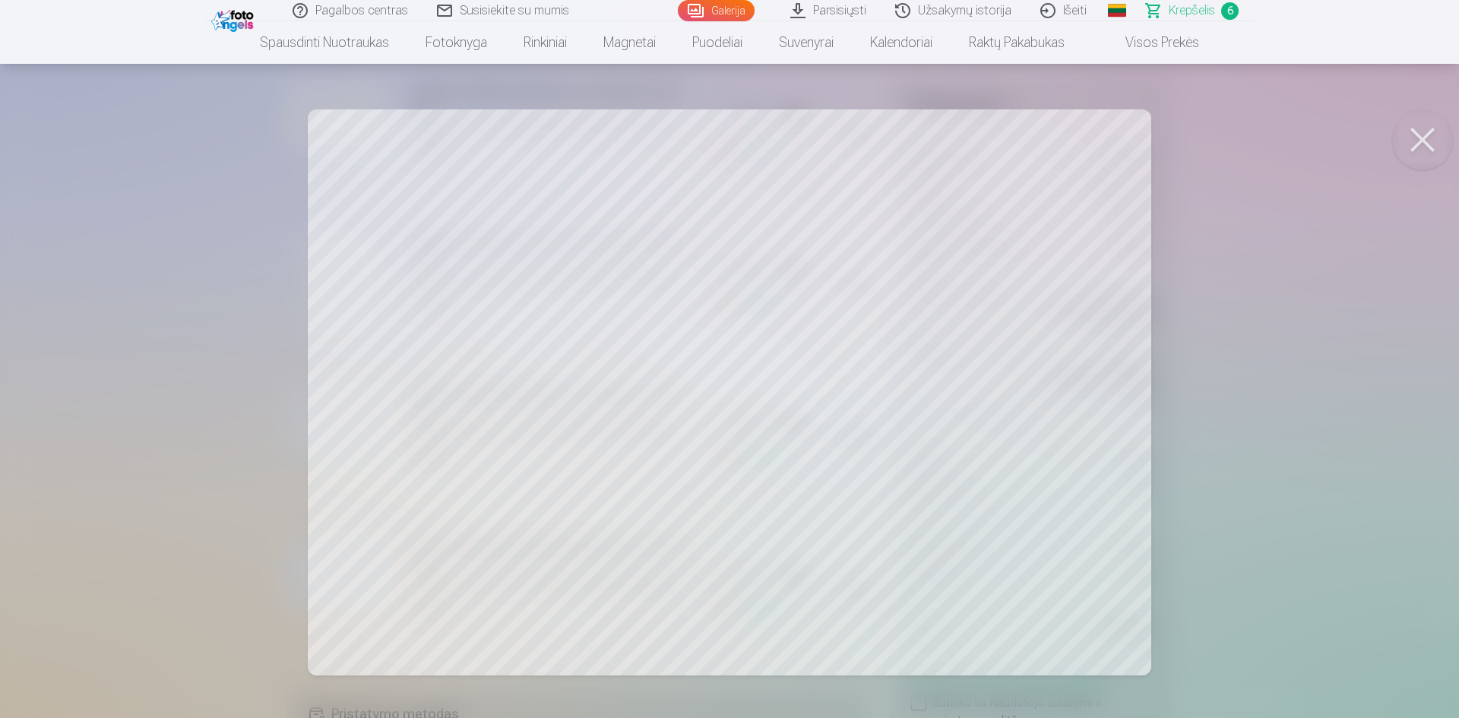
click at [1406, 134] on button at bounding box center [1422, 139] width 61 height 61
click at [1443, 144] on button at bounding box center [1422, 139] width 61 height 61
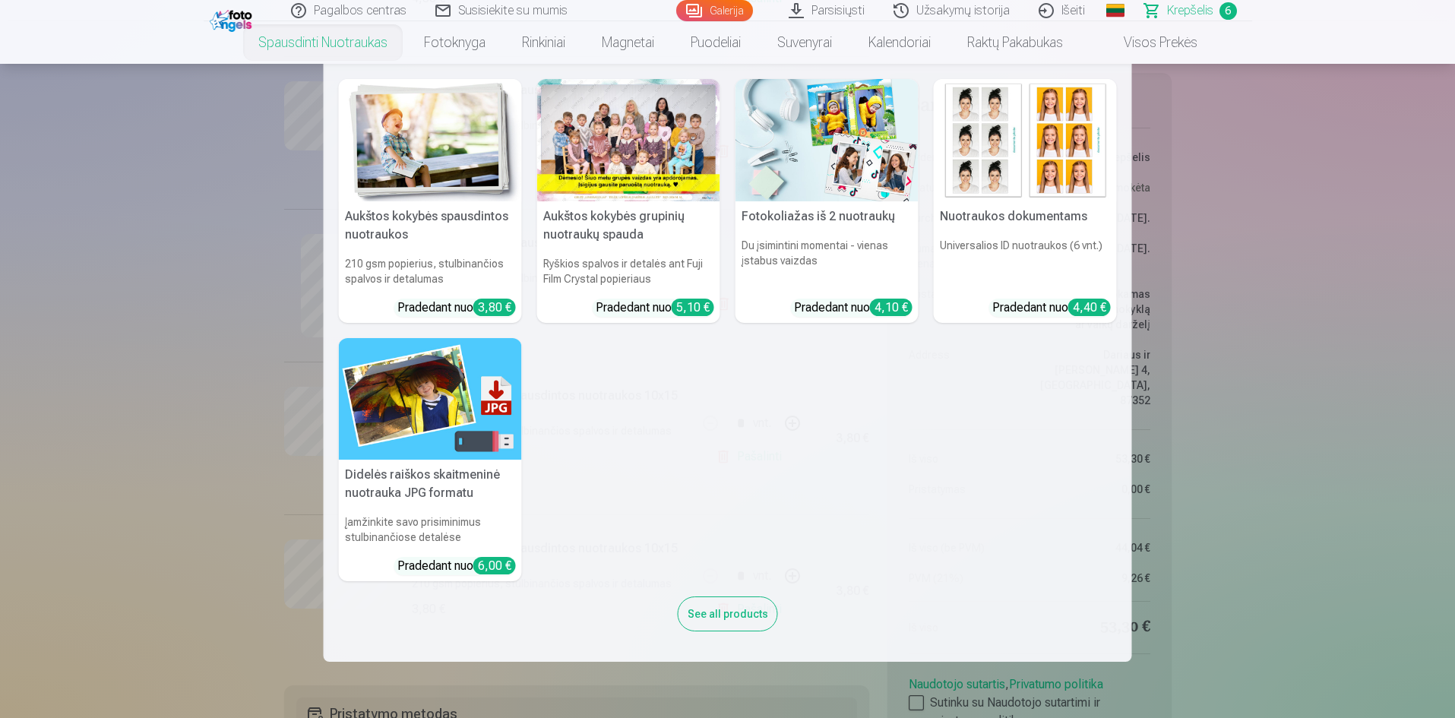
click at [360, 36] on link "Spausdinti nuotraukas" at bounding box center [323, 42] width 166 height 43
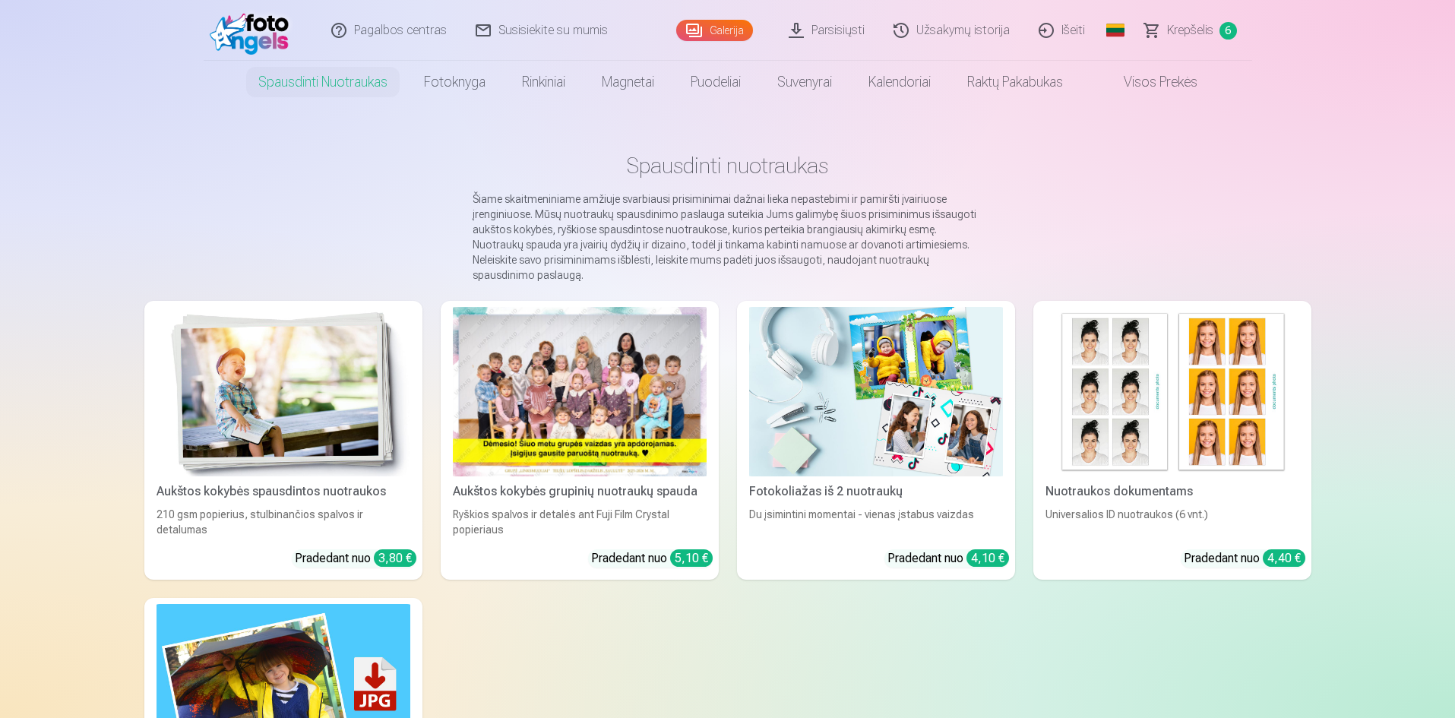
click at [343, 312] on img at bounding box center [284, 391] width 254 height 169
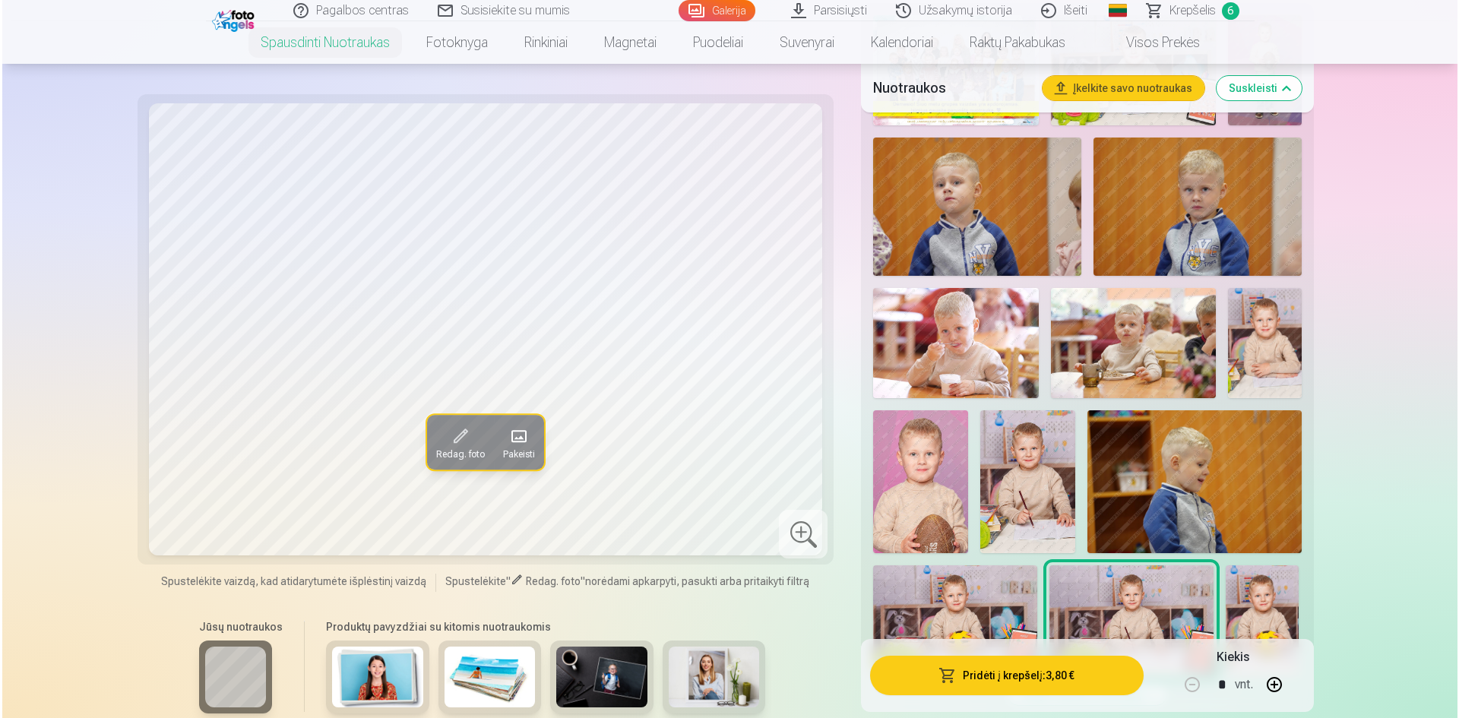
scroll to position [760, 0]
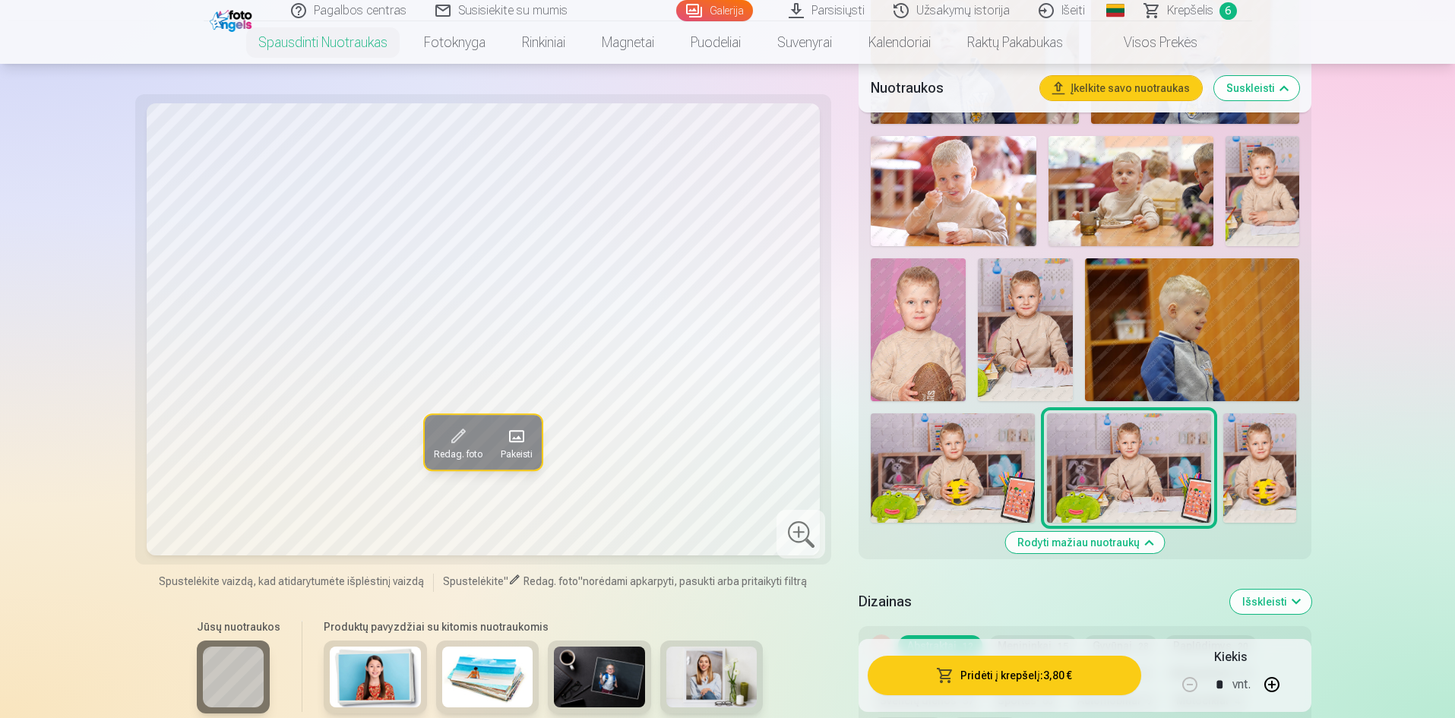
click at [1285, 477] on img at bounding box center [1260, 467] width 73 height 109
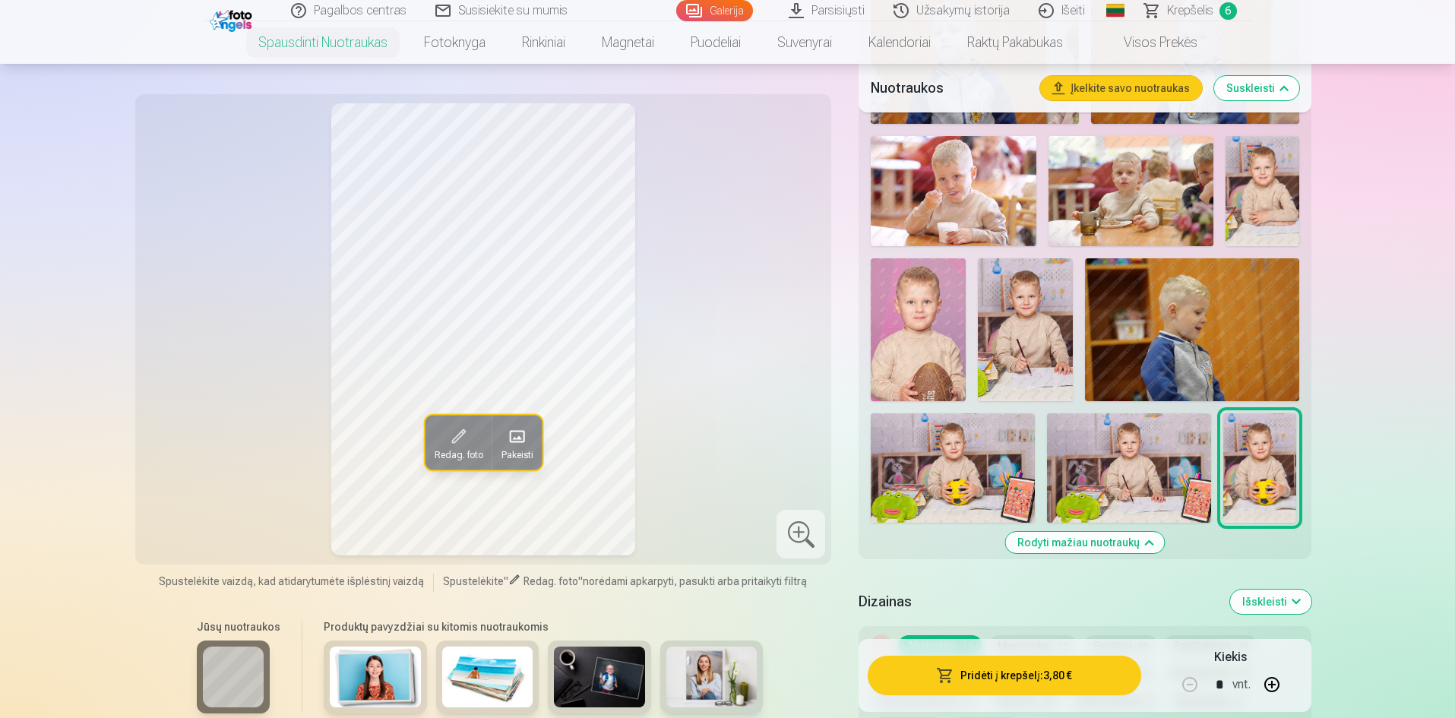
click at [1008, 676] on button "Pridėti į krepšelį : 3,80 €" at bounding box center [1004, 676] width 273 height 40
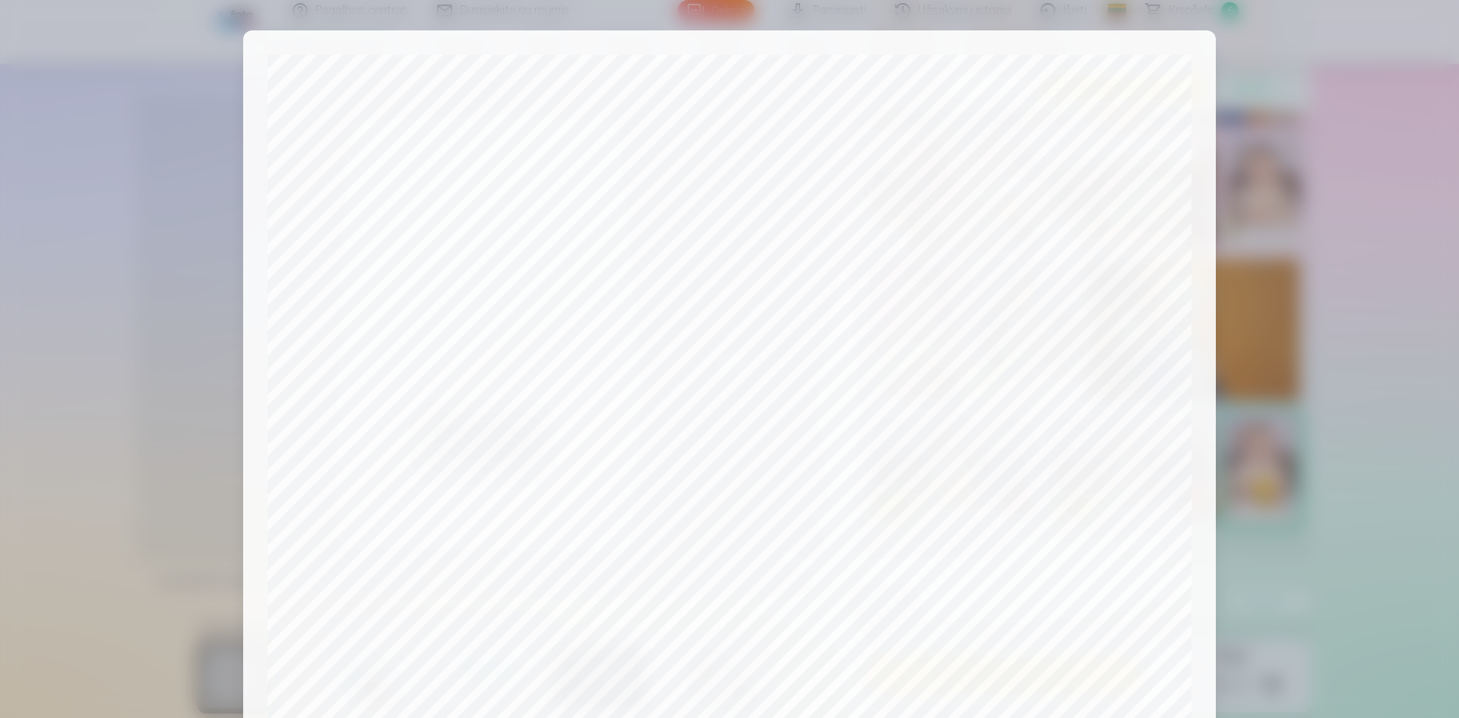
scroll to position [376, 0]
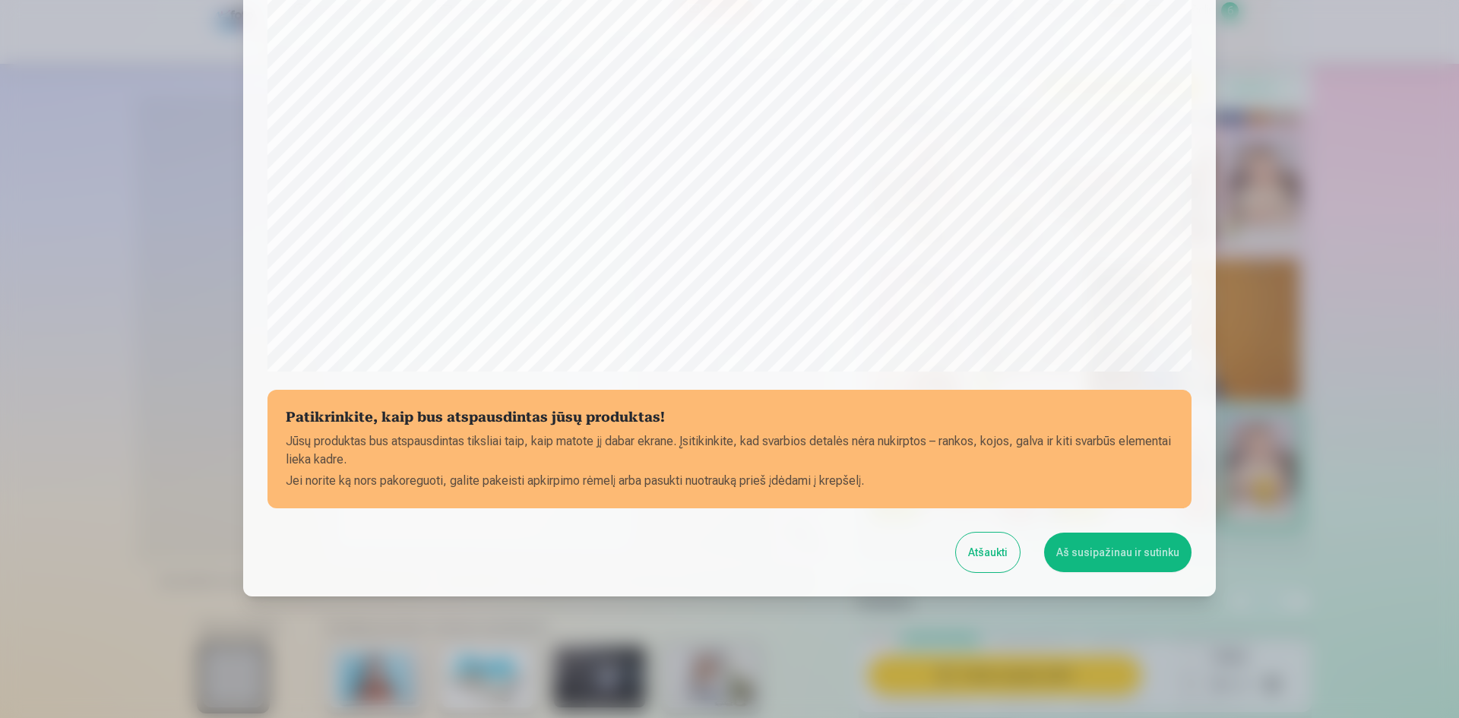
click at [1076, 546] on button "Aš susipažinau ir sutinku" at bounding box center [1117, 553] width 147 height 40
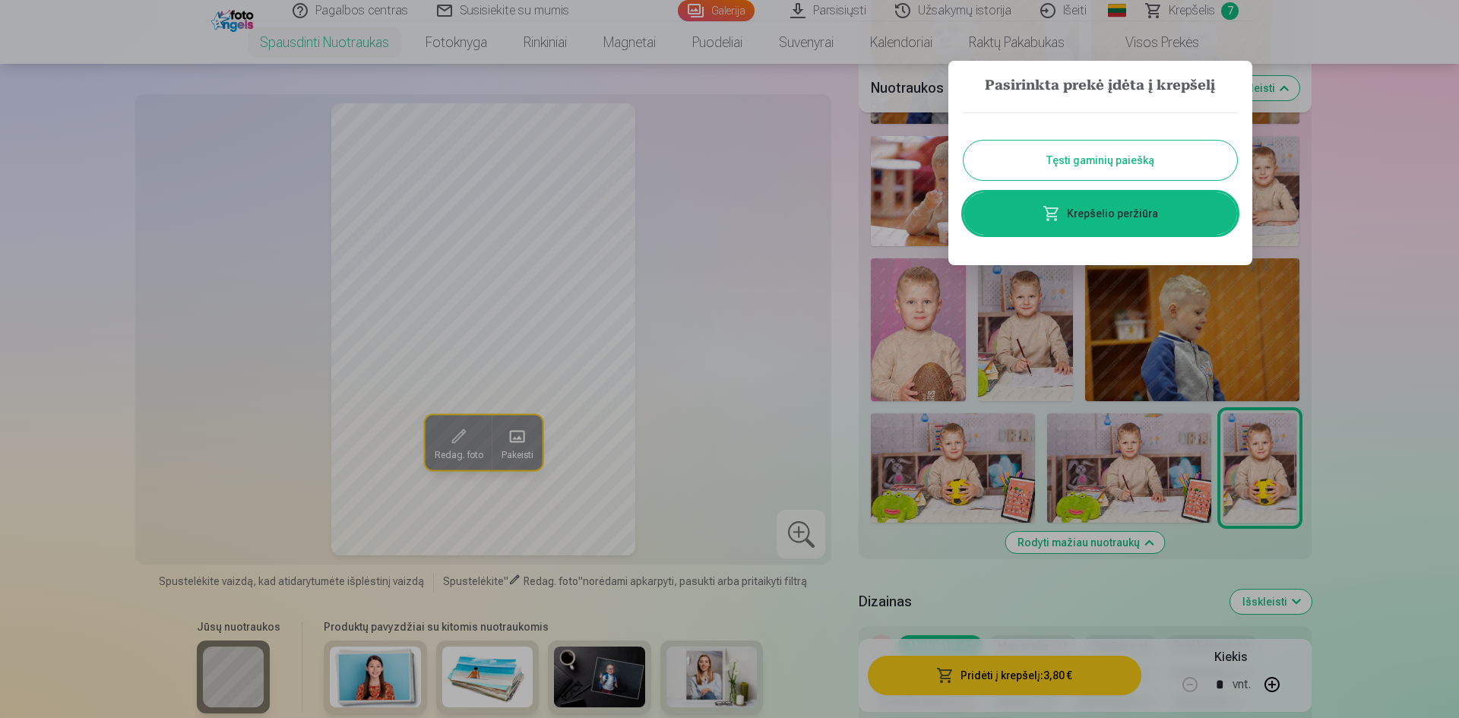
click at [1058, 213] on span at bounding box center [1052, 213] width 18 height 18
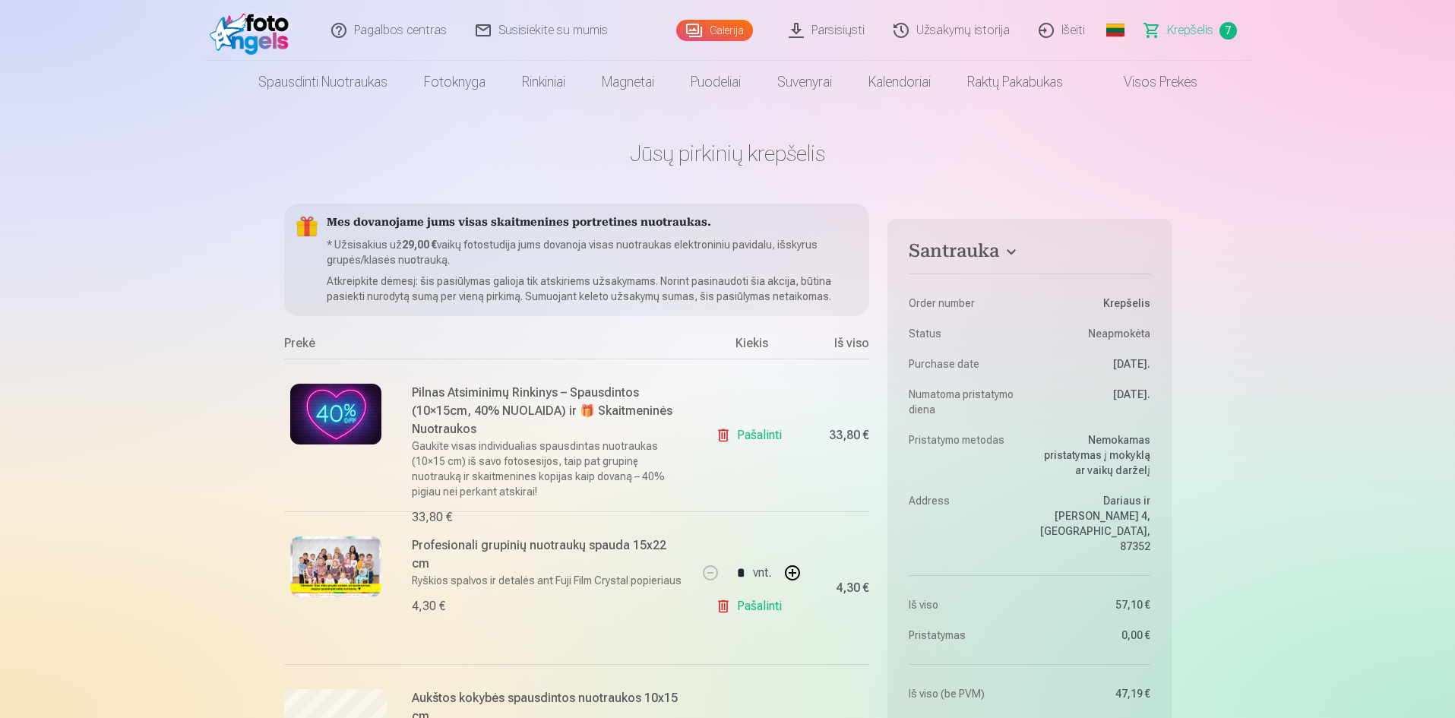
click at [322, 83] on link "Spausdinti nuotraukas" at bounding box center [323, 82] width 166 height 43
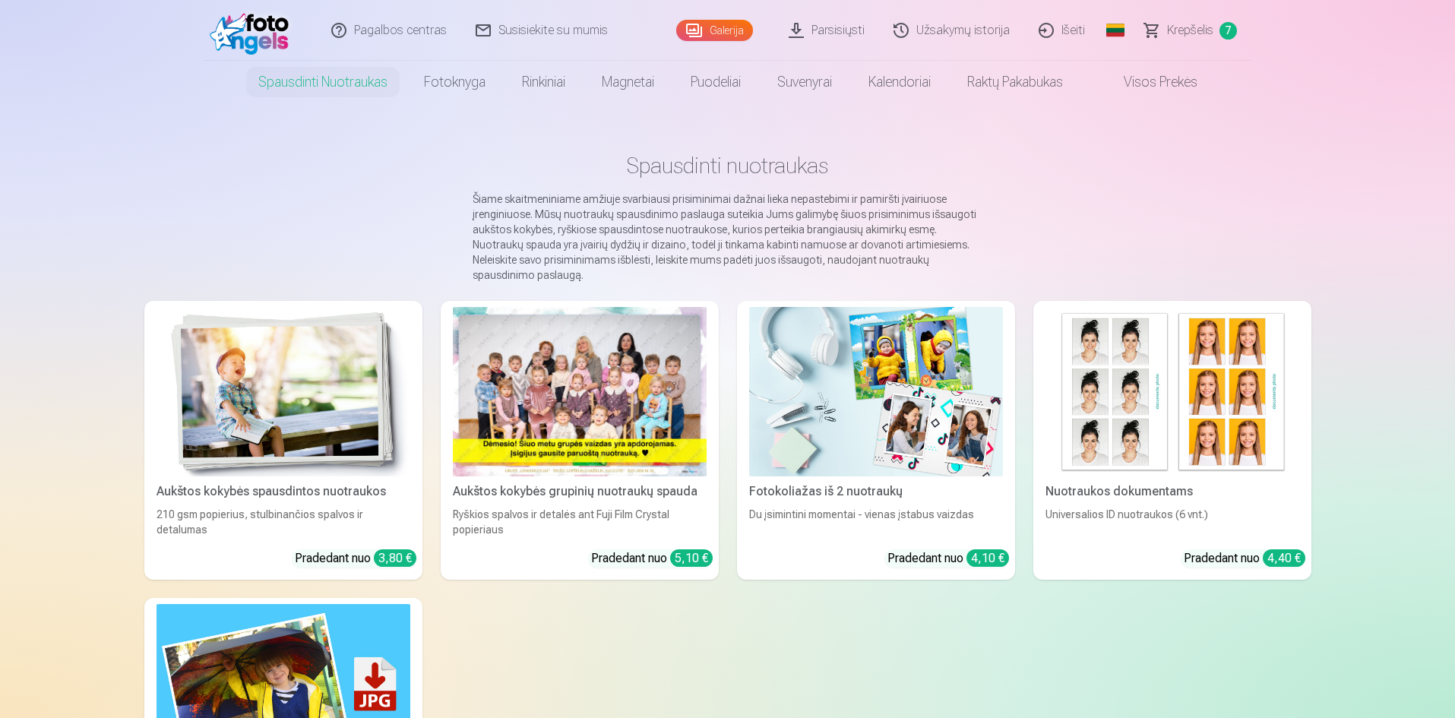
click at [1186, 43] on link "Krepšelis 7" at bounding box center [1192, 30] width 122 height 61
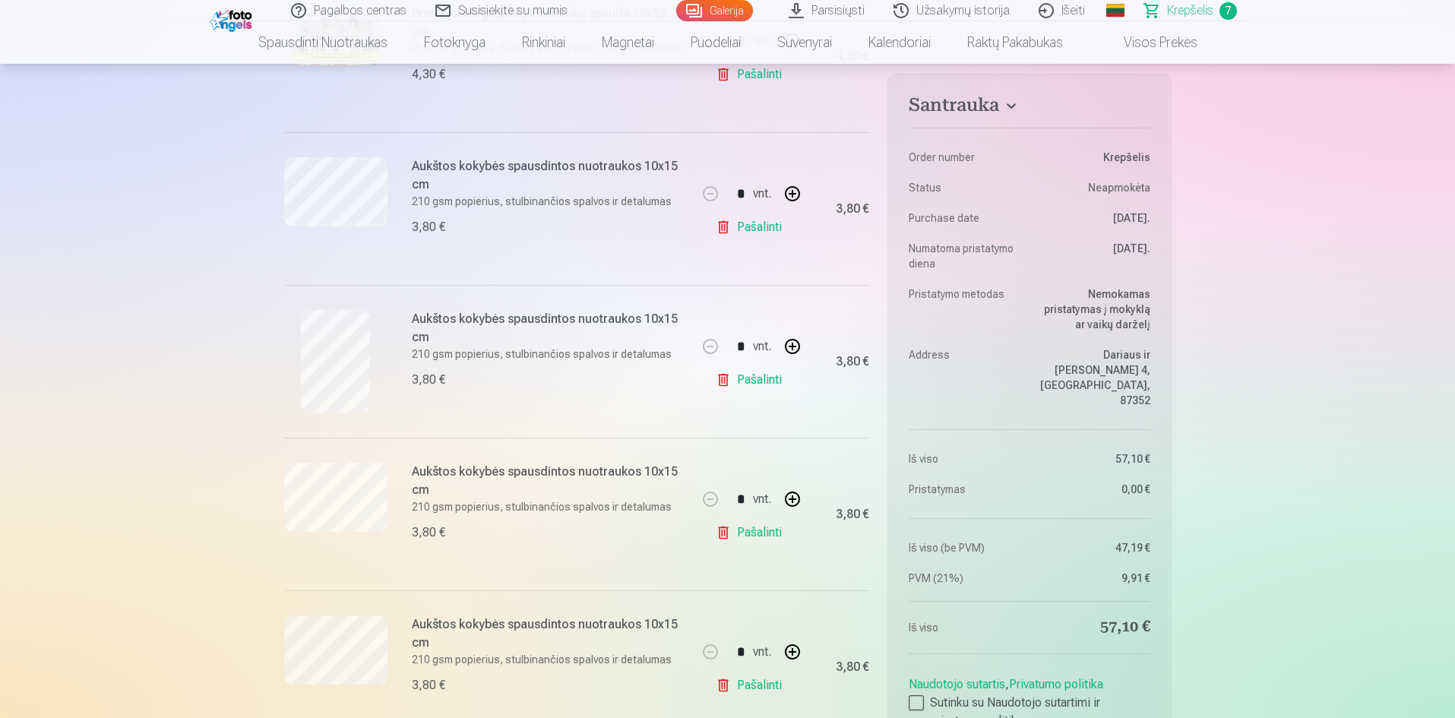
scroll to position [684, 0]
click at [757, 391] on link "Pašalinti" at bounding box center [752, 381] width 72 height 30
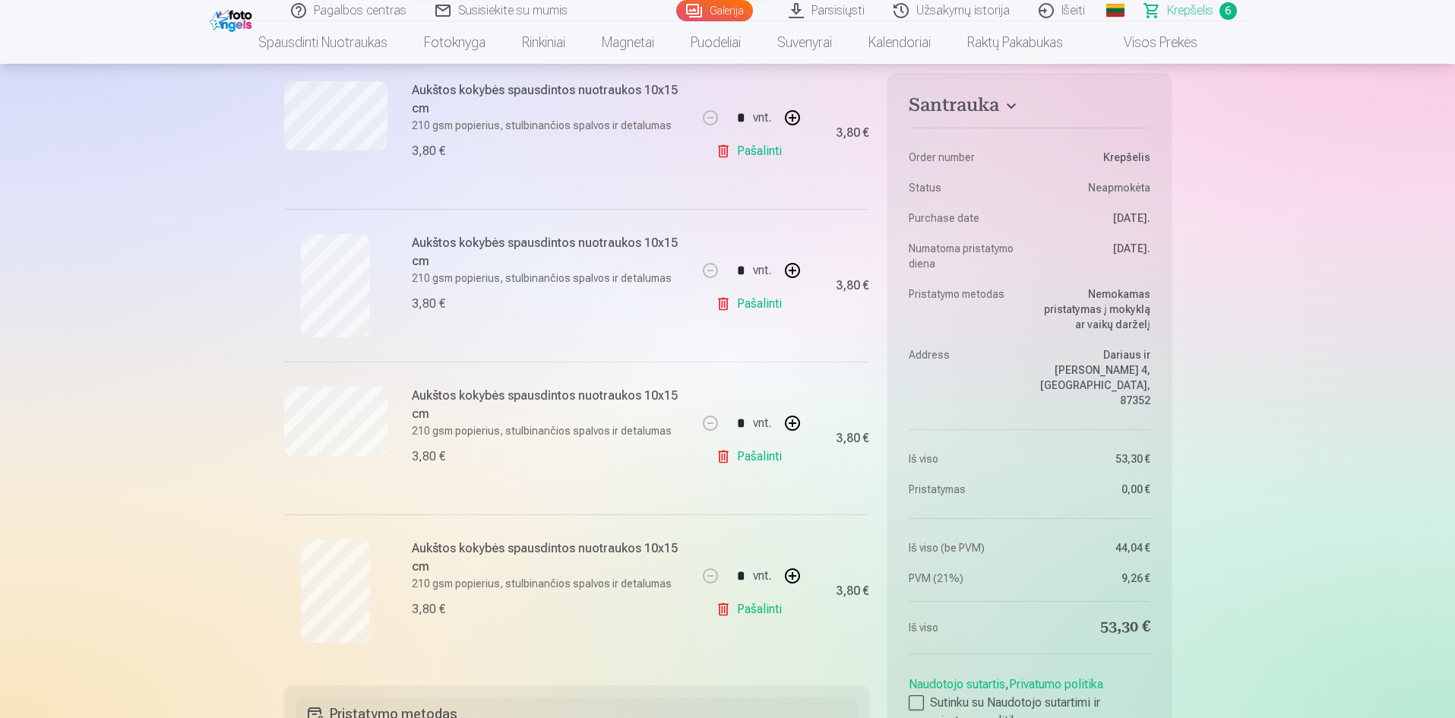
scroll to position [532, 0]
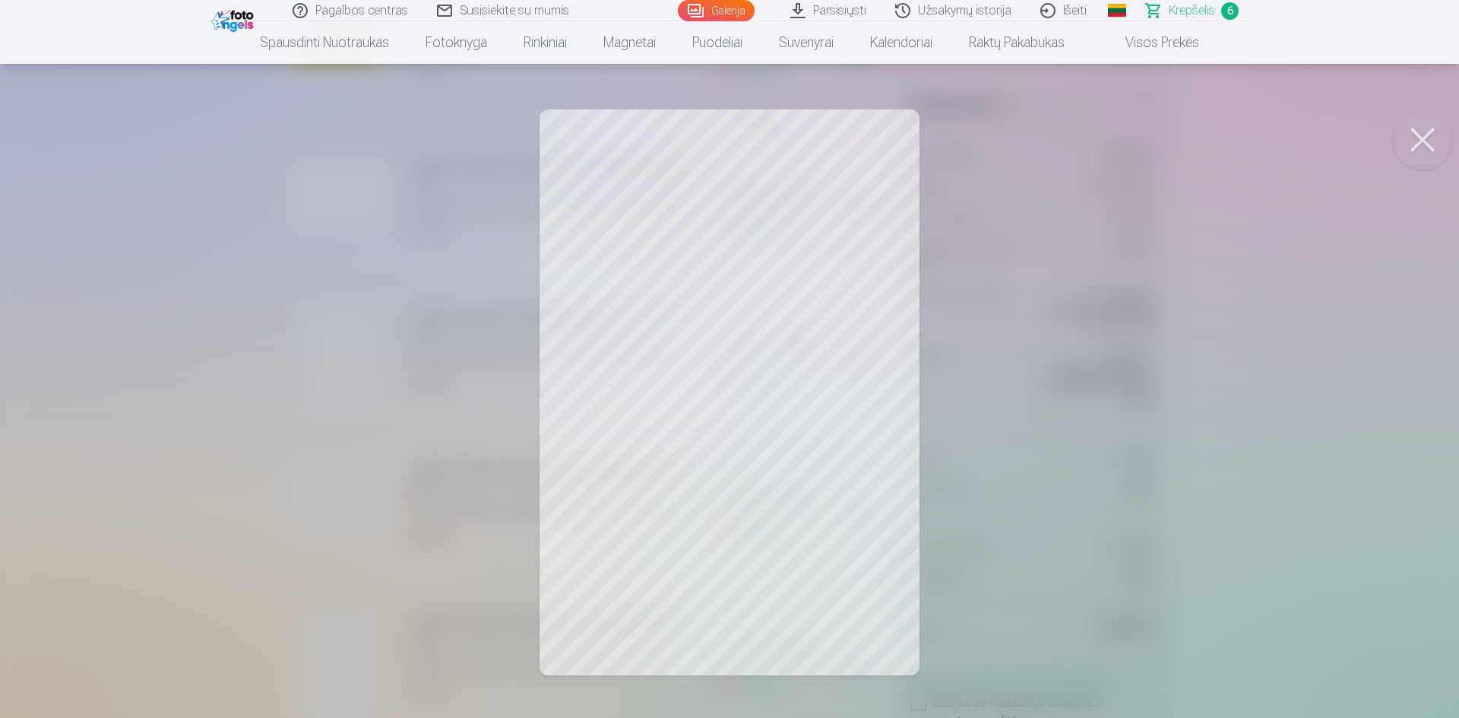
click at [1423, 154] on button at bounding box center [1422, 139] width 61 height 61
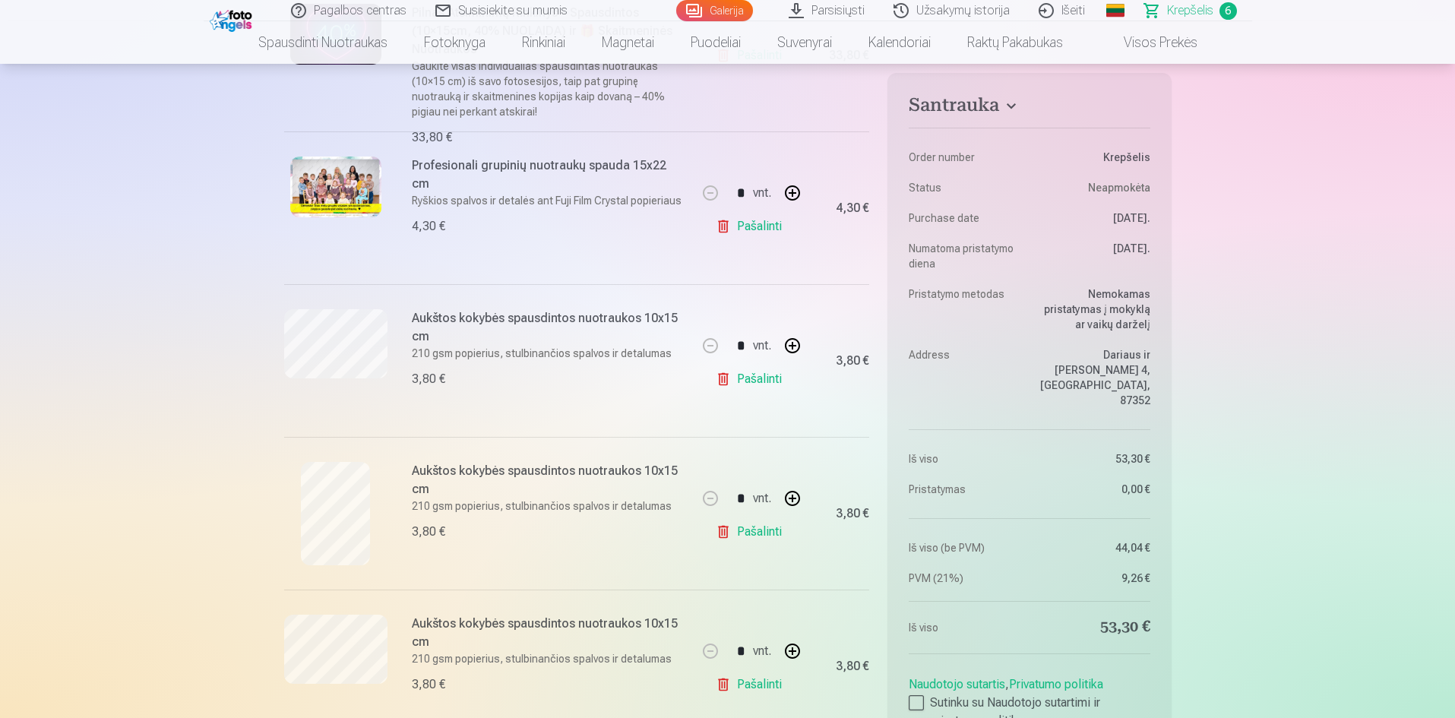
scroll to position [304, 0]
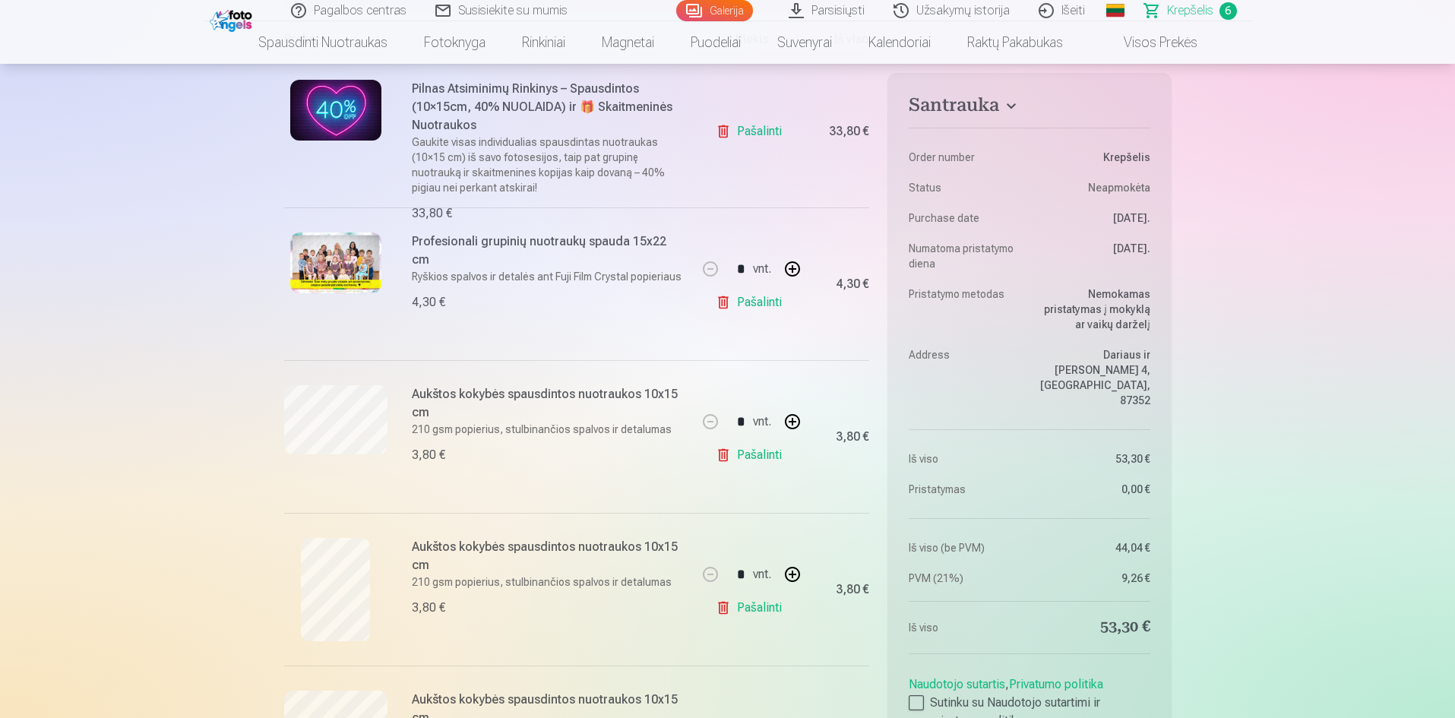
click at [343, 46] on link "Spausdinti nuotraukas" at bounding box center [323, 42] width 166 height 43
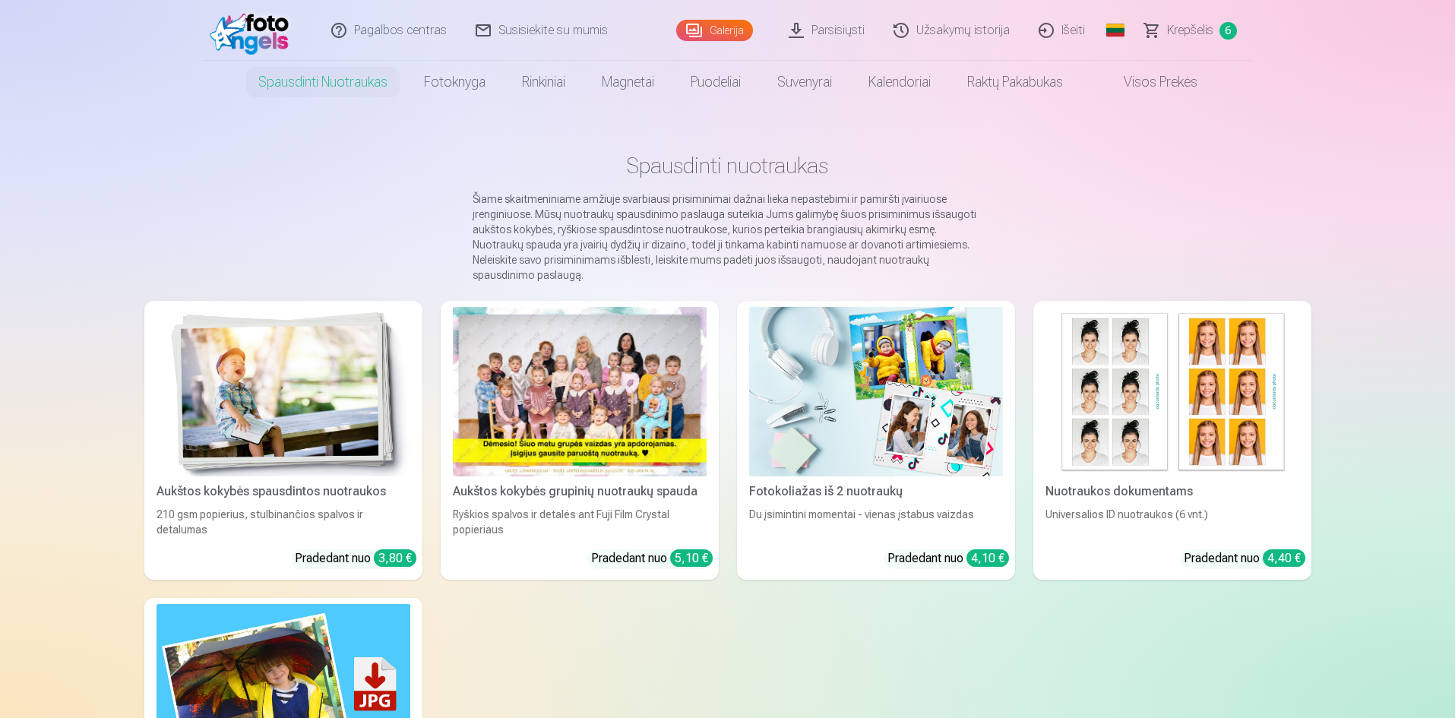
click at [280, 334] on img at bounding box center [284, 391] width 254 height 169
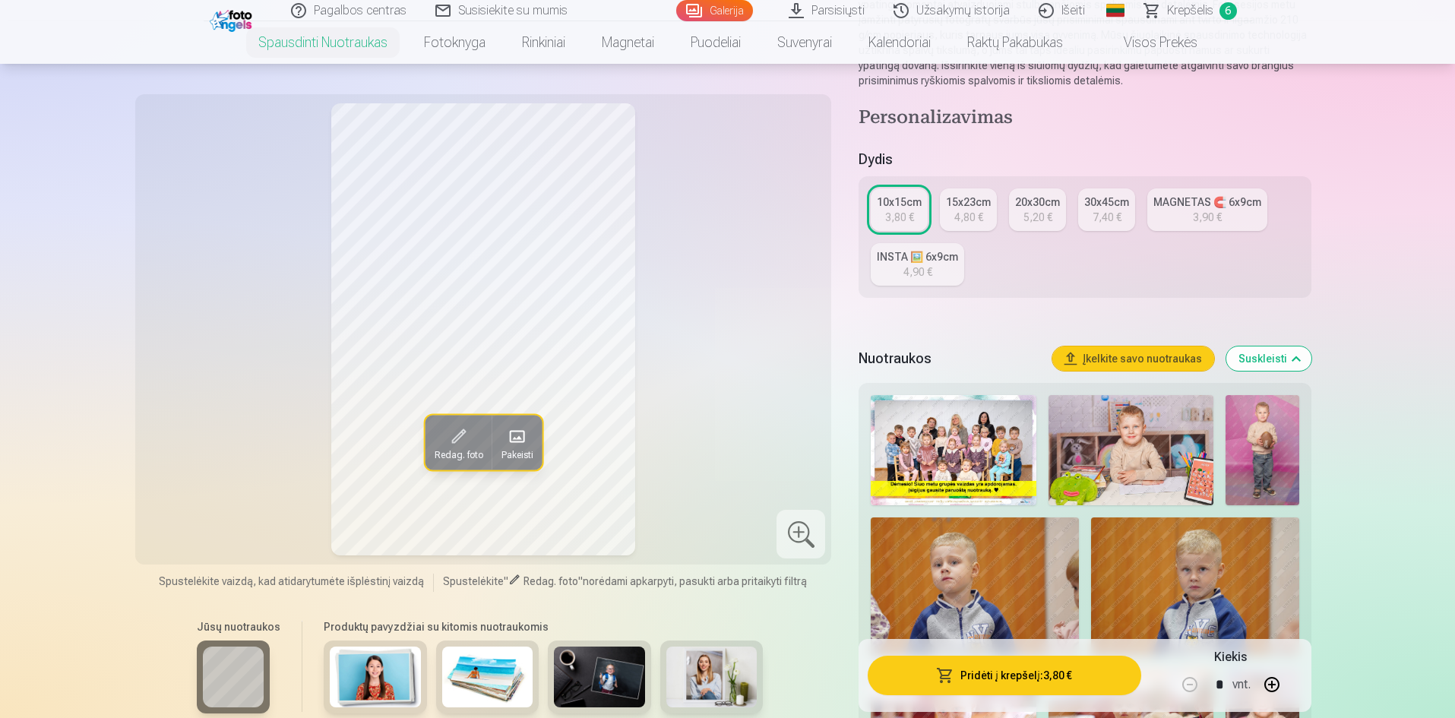
scroll to position [304, 0]
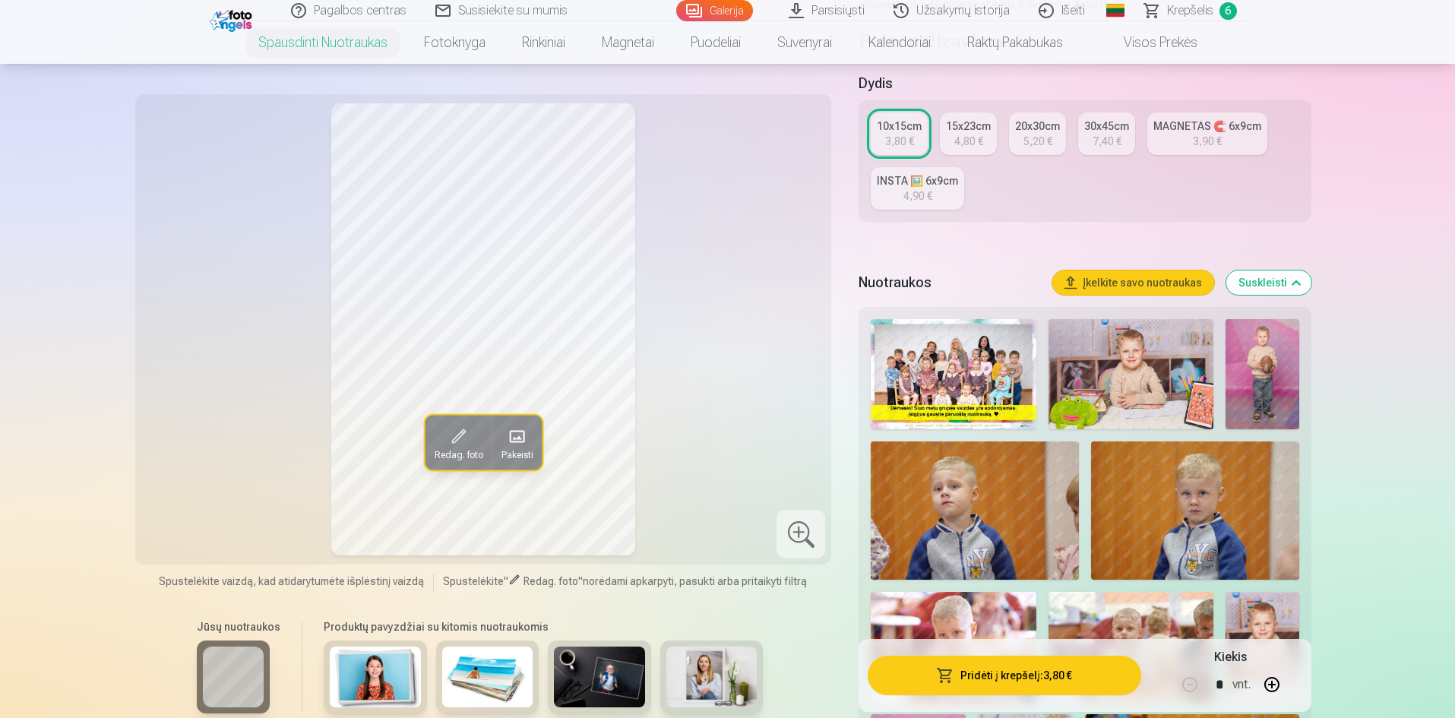
click at [1276, 380] on img at bounding box center [1263, 374] width 74 height 110
click at [1126, 369] on img at bounding box center [1131, 374] width 165 height 110
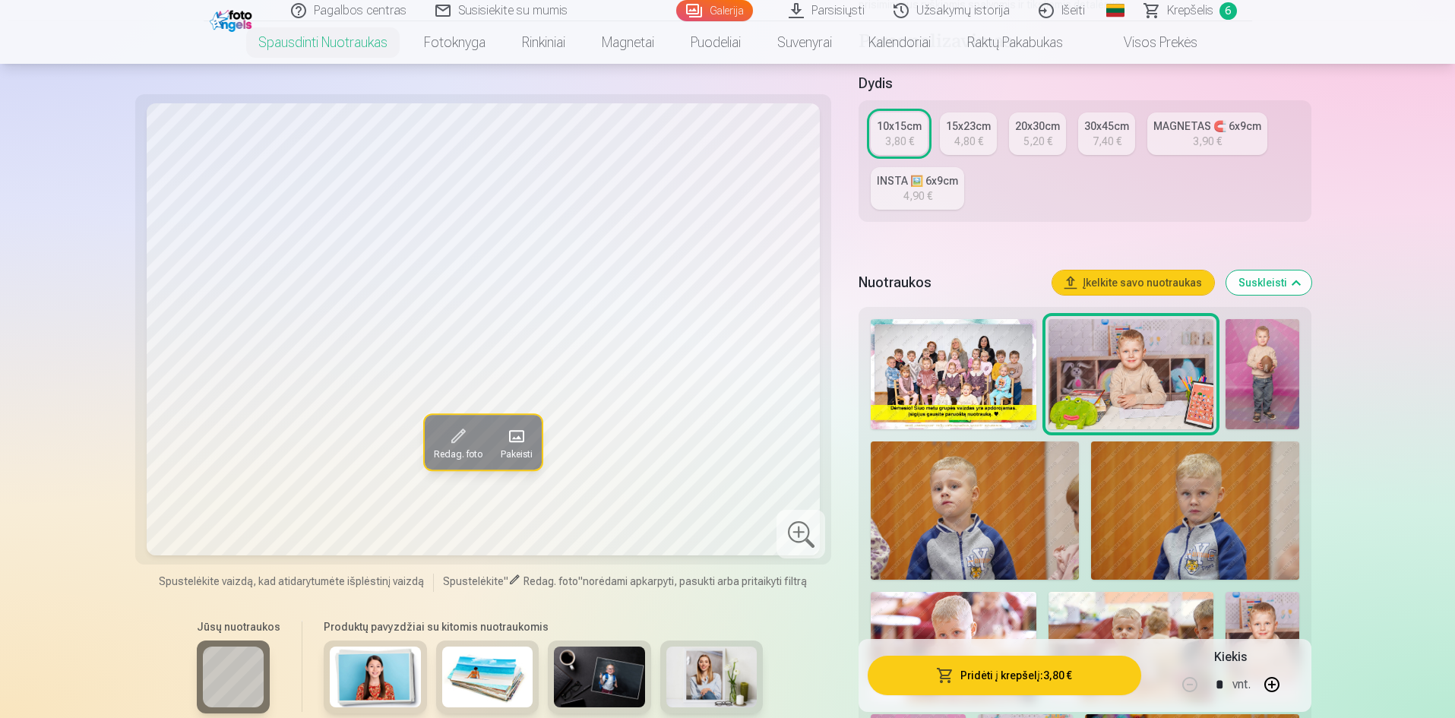
scroll to position [532, 0]
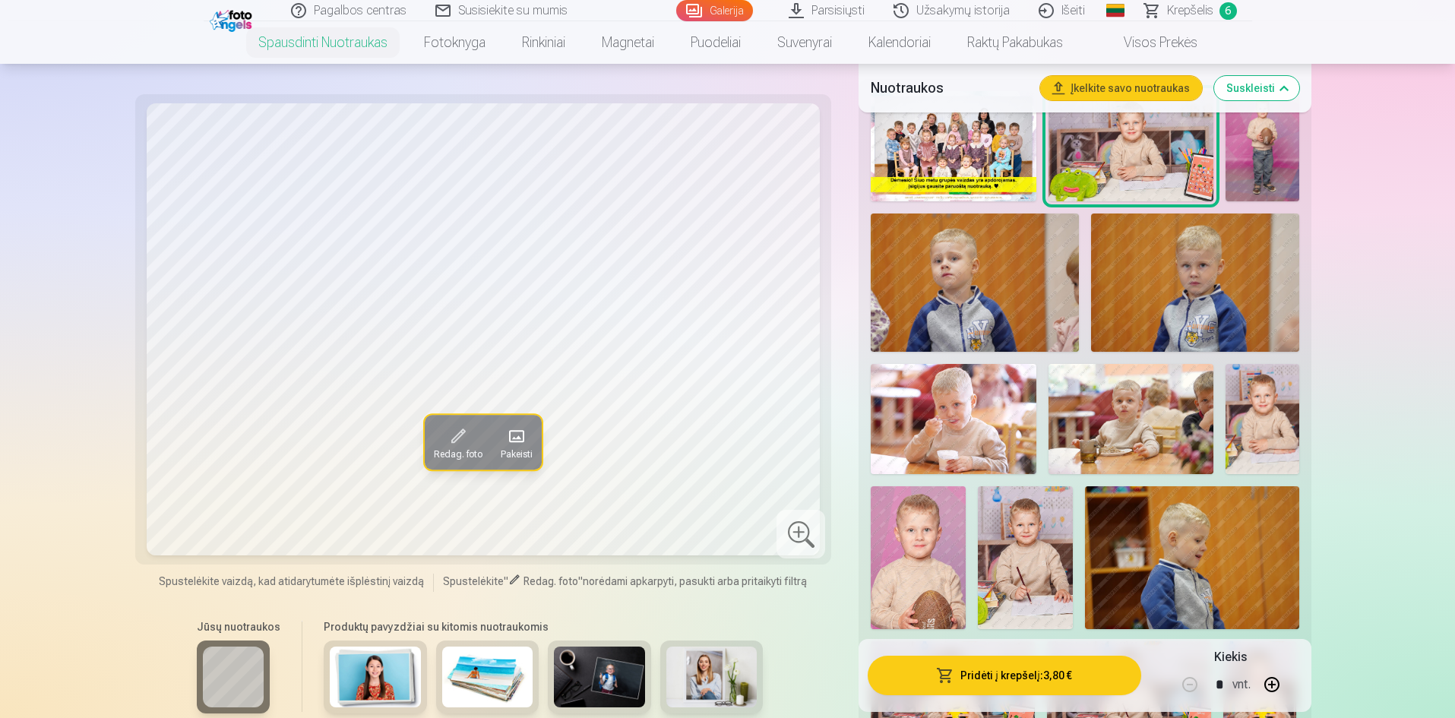
click at [1031, 544] on img at bounding box center [1025, 557] width 95 height 143
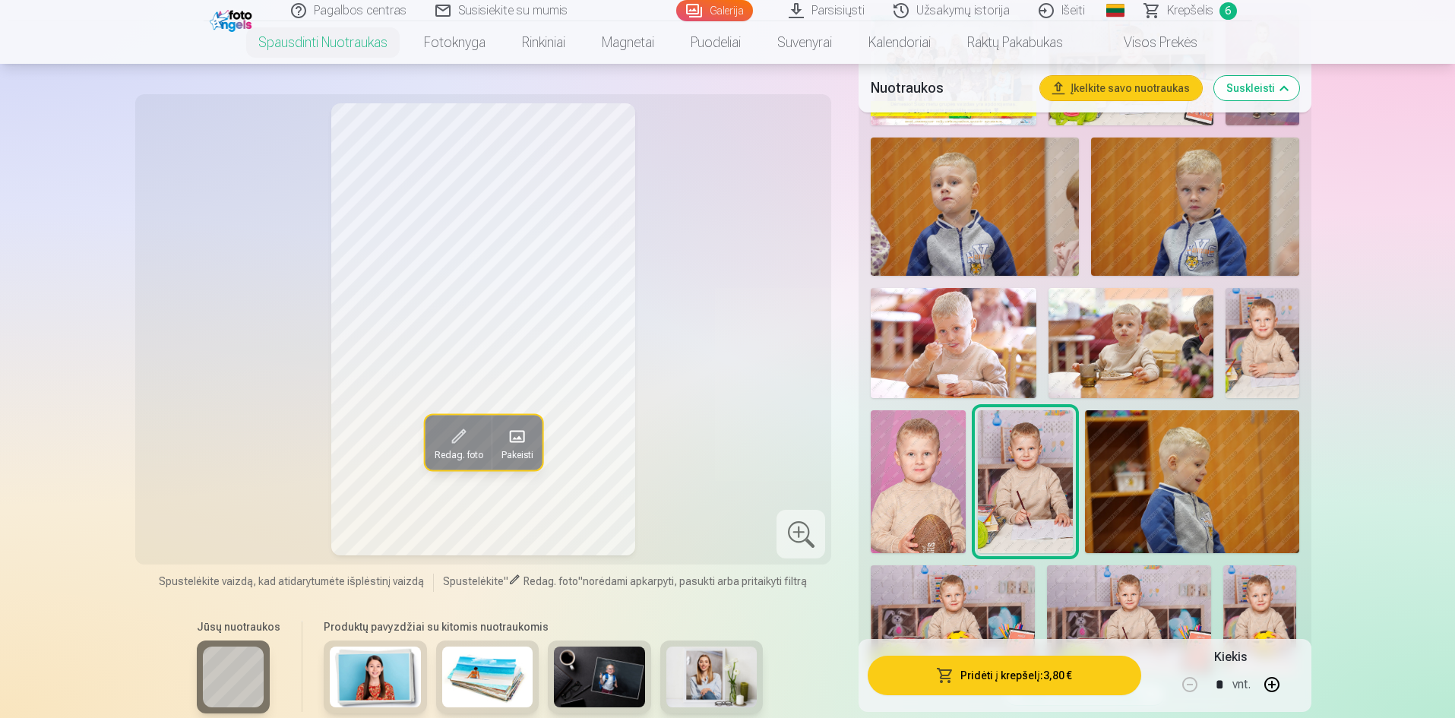
scroll to position [684, 0]
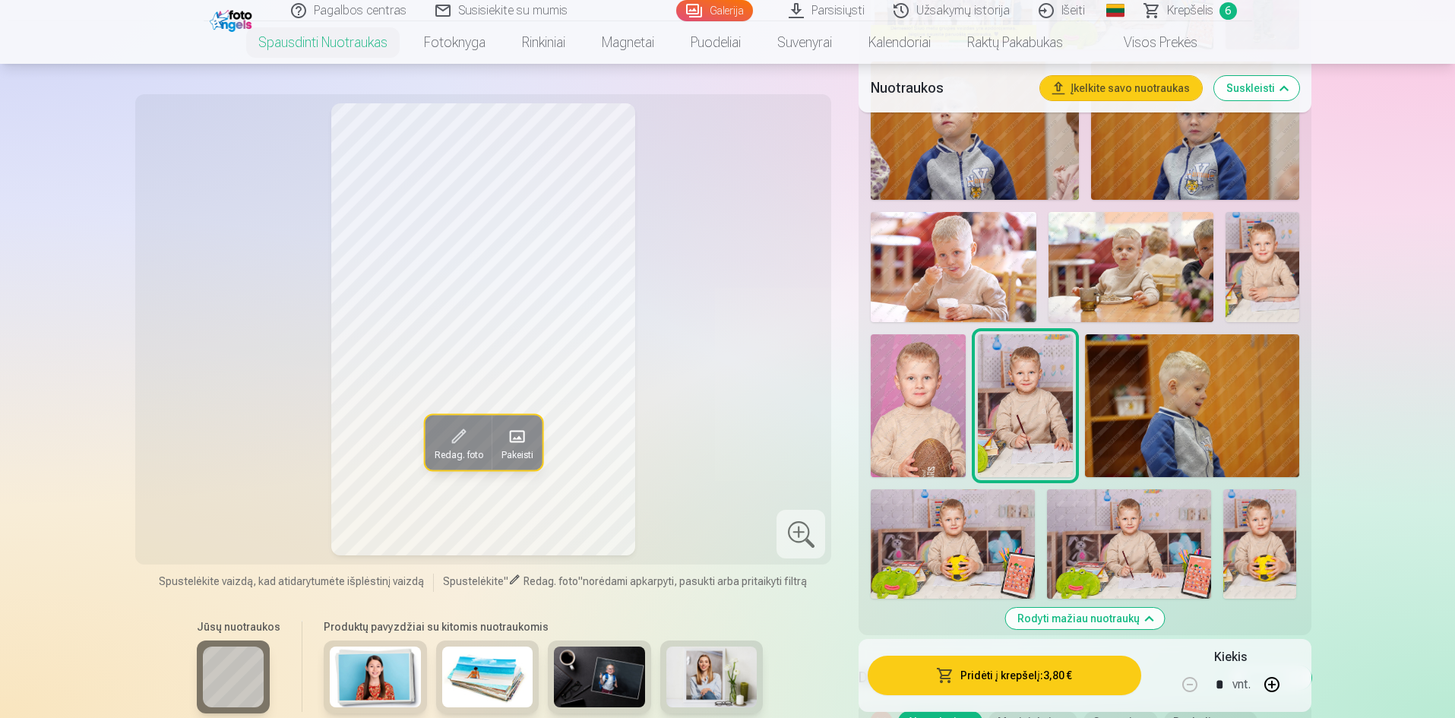
click at [1098, 540] on img at bounding box center [1129, 543] width 164 height 109
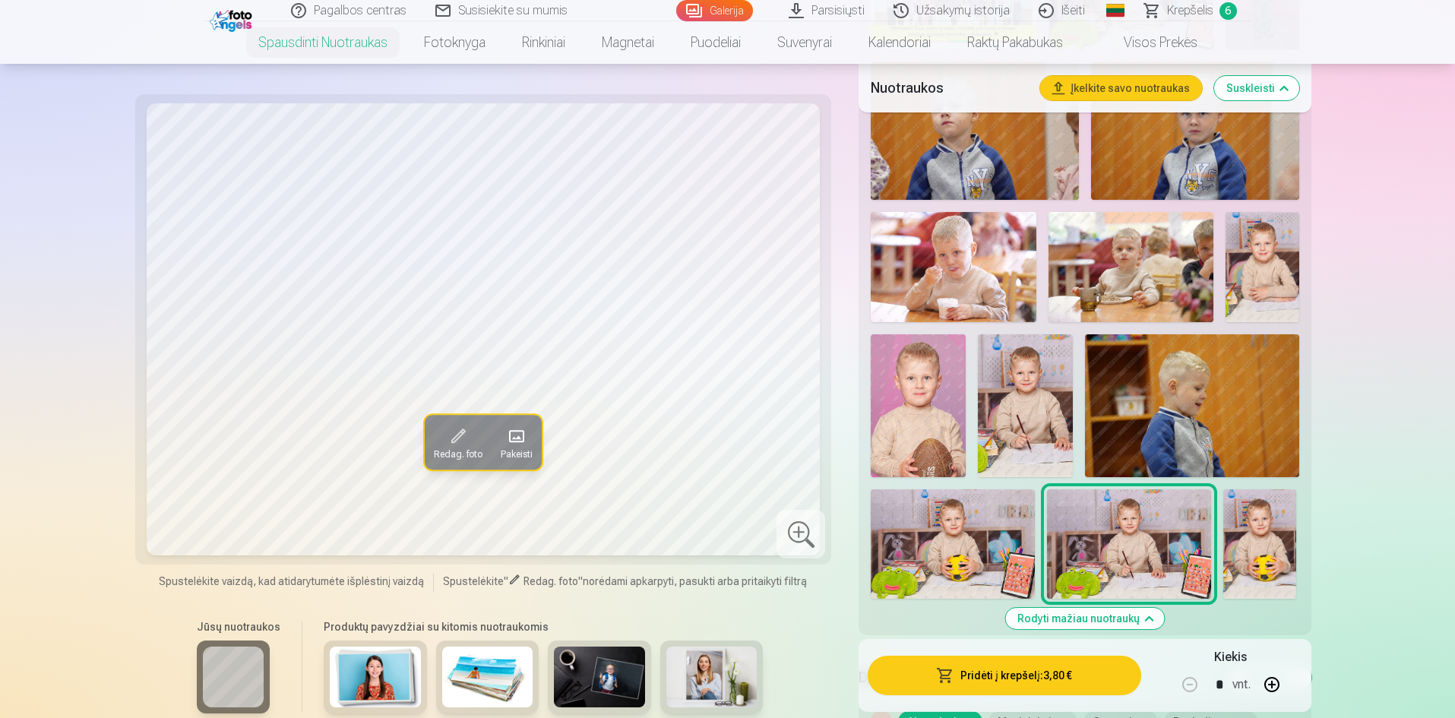
click at [1238, 296] on img at bounding box center [1263, 267] width 74 height 110
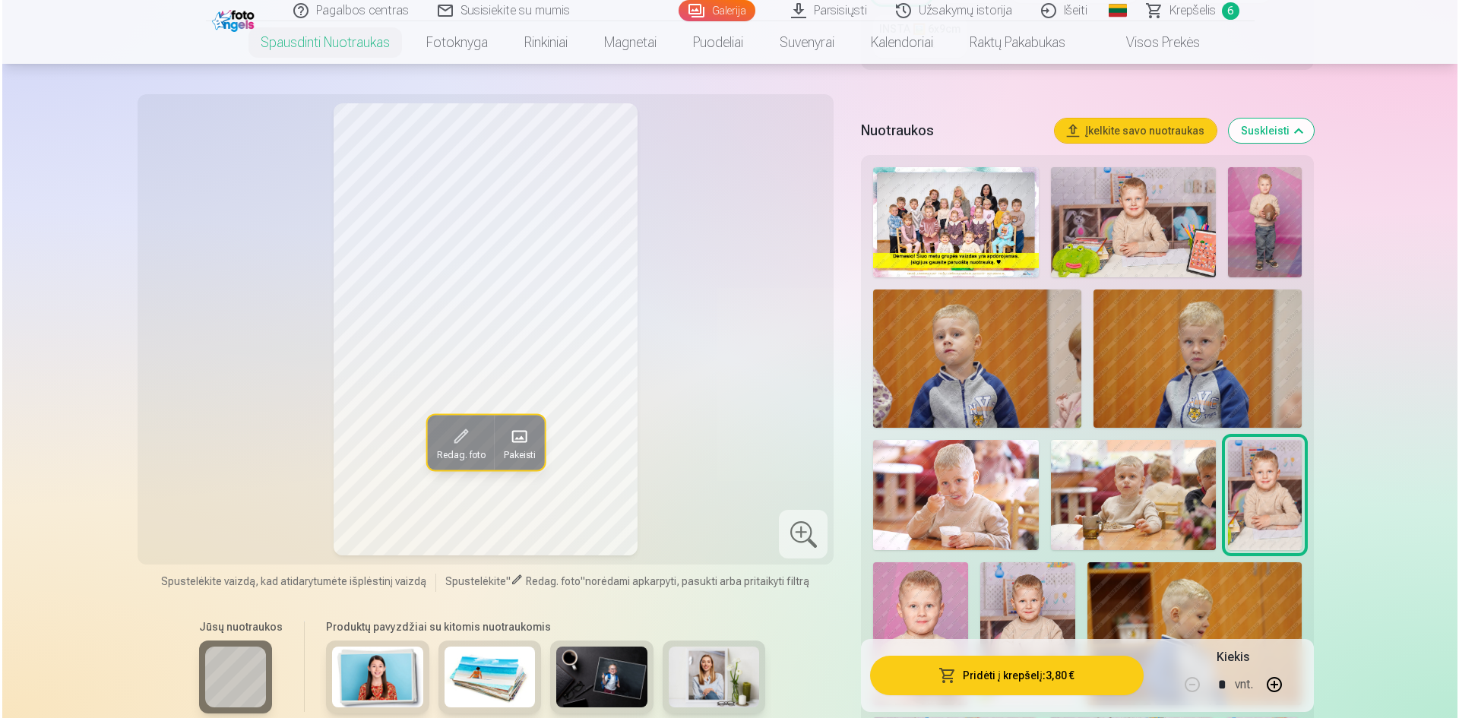
scroll to position [380, 0]
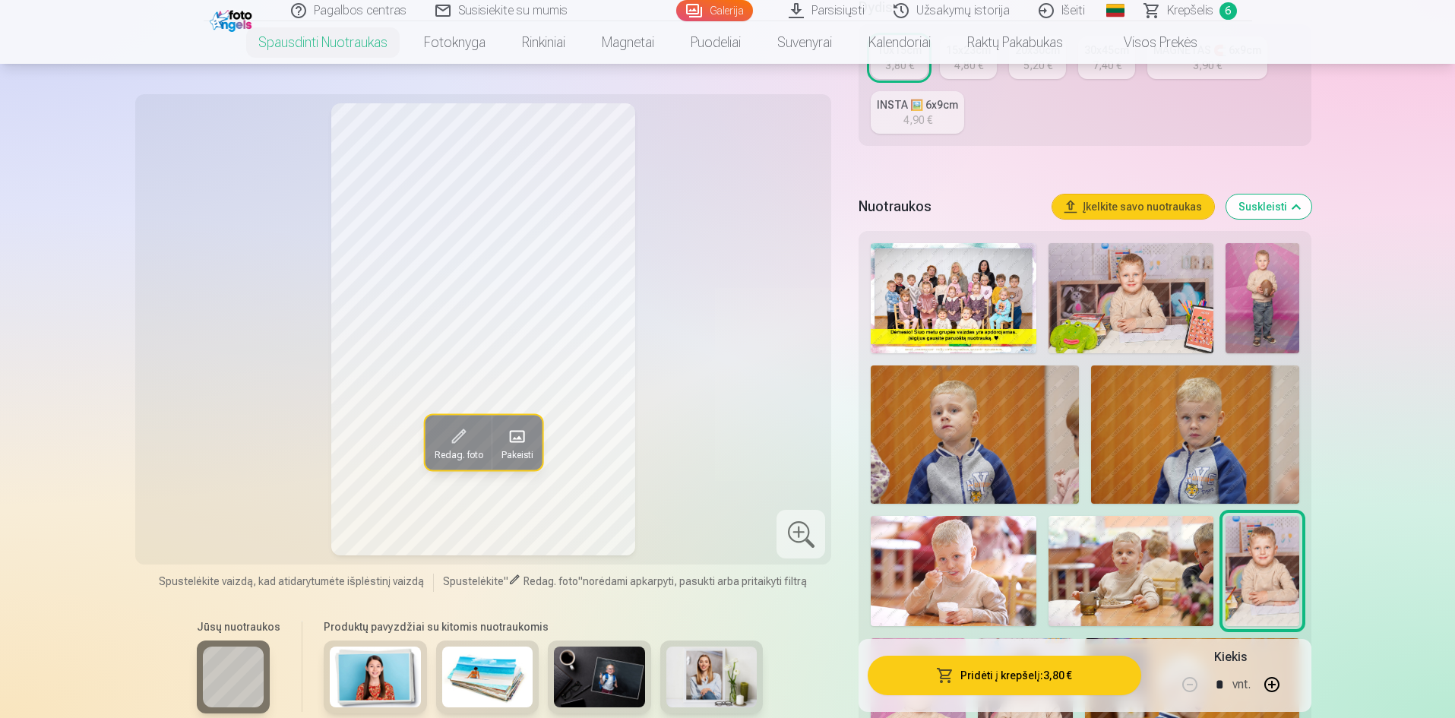
click at [1022, 684] on button "Pridėti į krepšelį : 3,80 €" at bounding box center [1004, 676] width 273 height 40
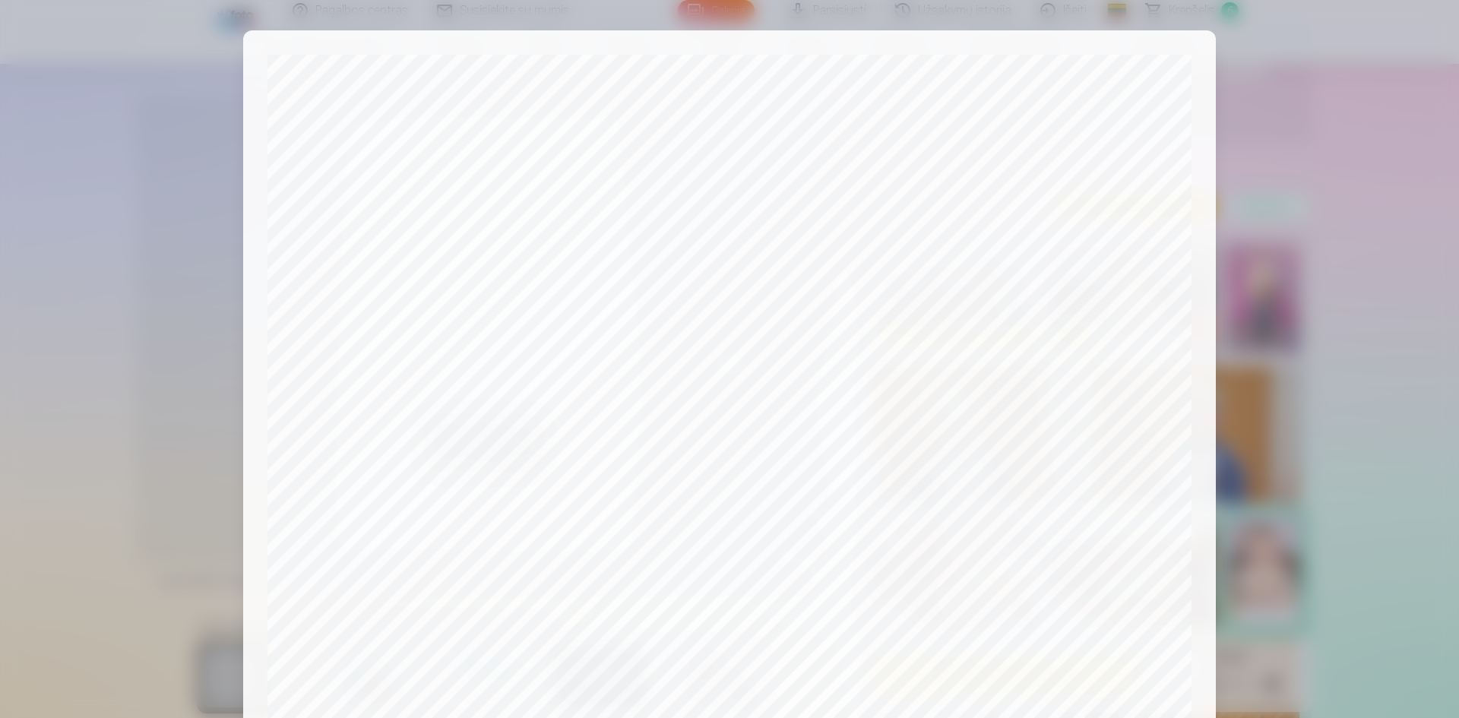
scroll to position [376, 0]
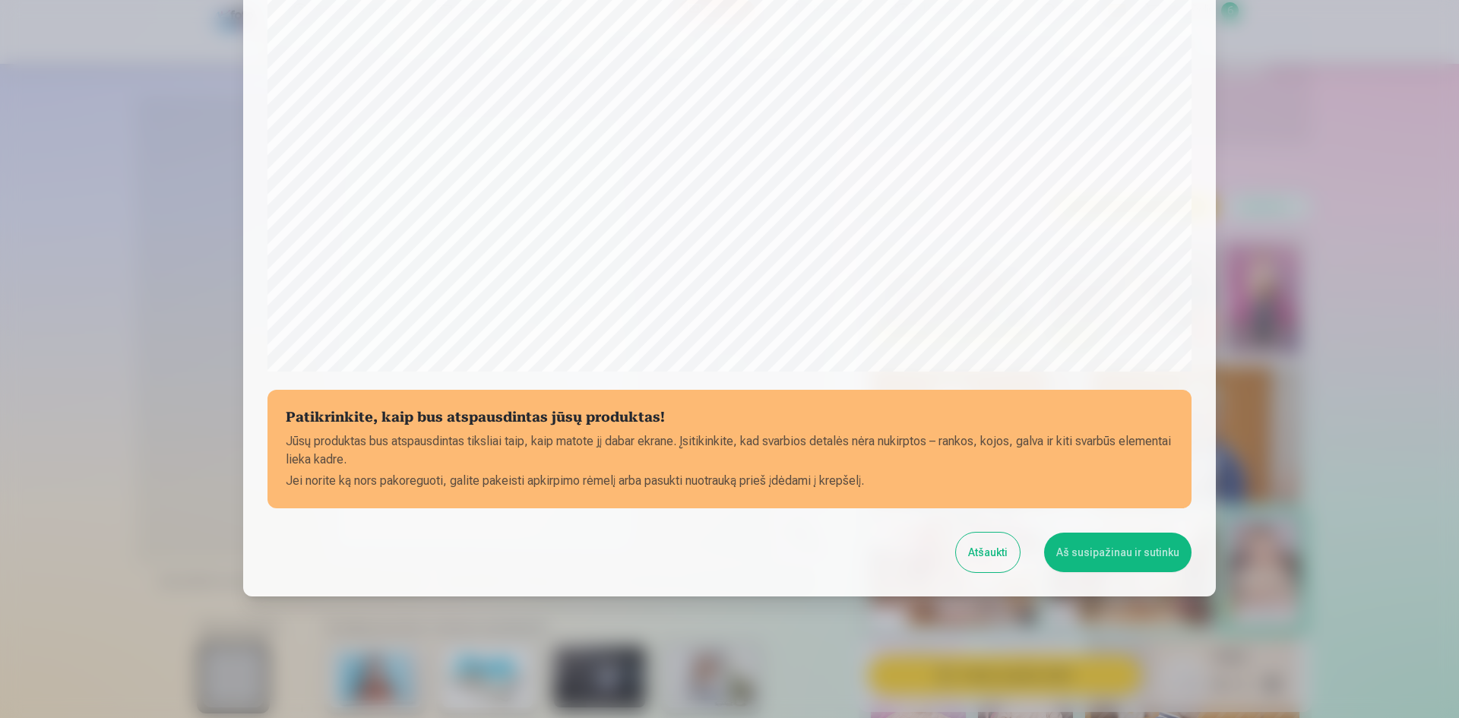
click at [1100, 566] on button "Aš susipažinau ir sutinku" at bounding box center [1117, 553] width 147 height 40
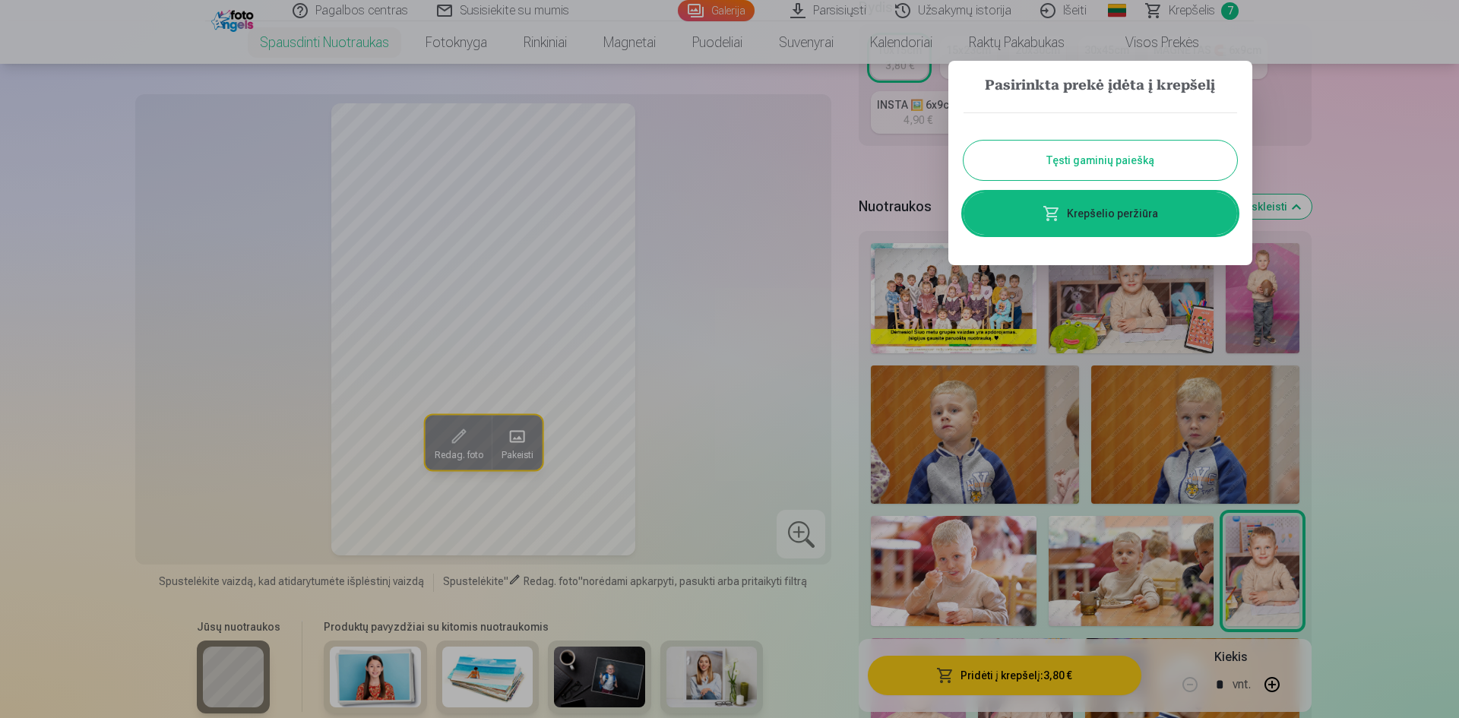
click at [1080, 217] on link "Krepšelio peržiūra" at bounding box center [1101, 213] width 274 height 43
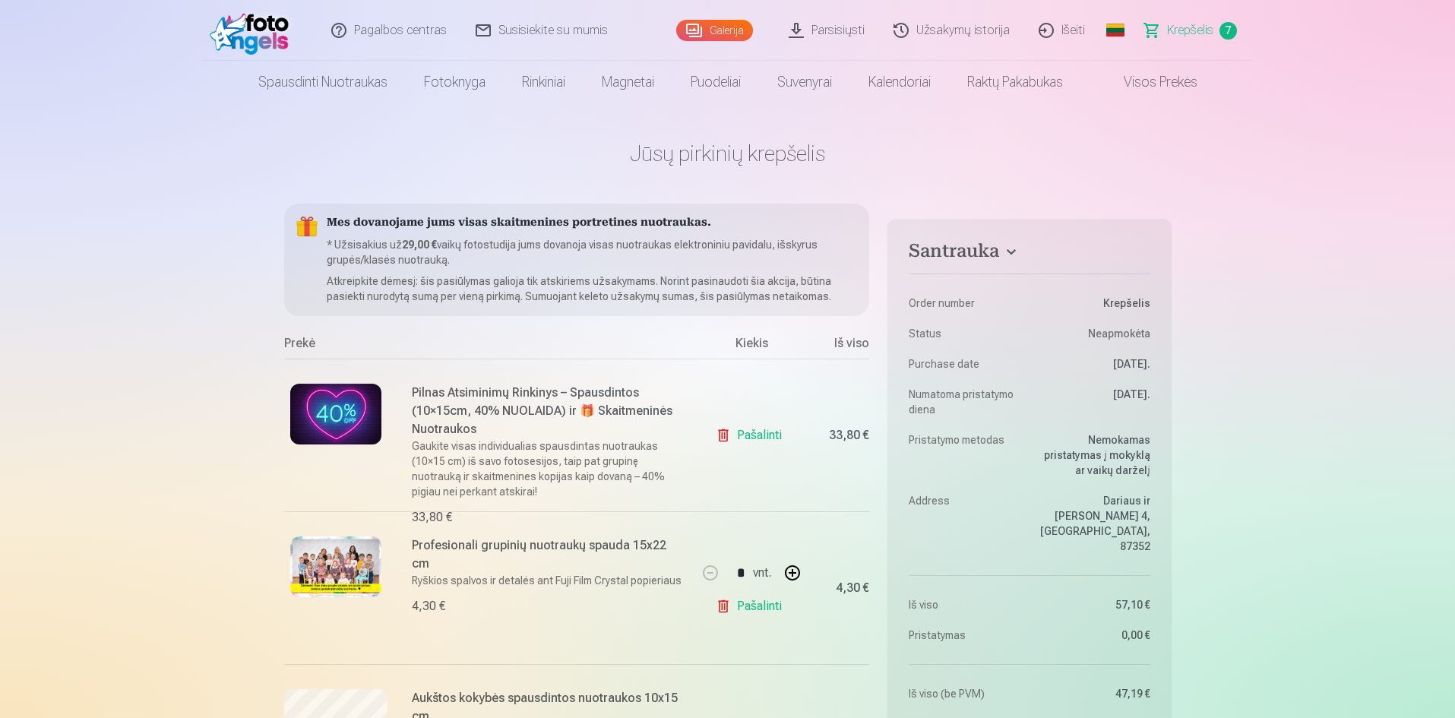
click at [790, 440] on div "Pašalinti" at bounding box center [752, 435] width 114 height 153
click at [763, 435] on link "Pašalinti" at bounding box center [752, 435] width 72 height 30
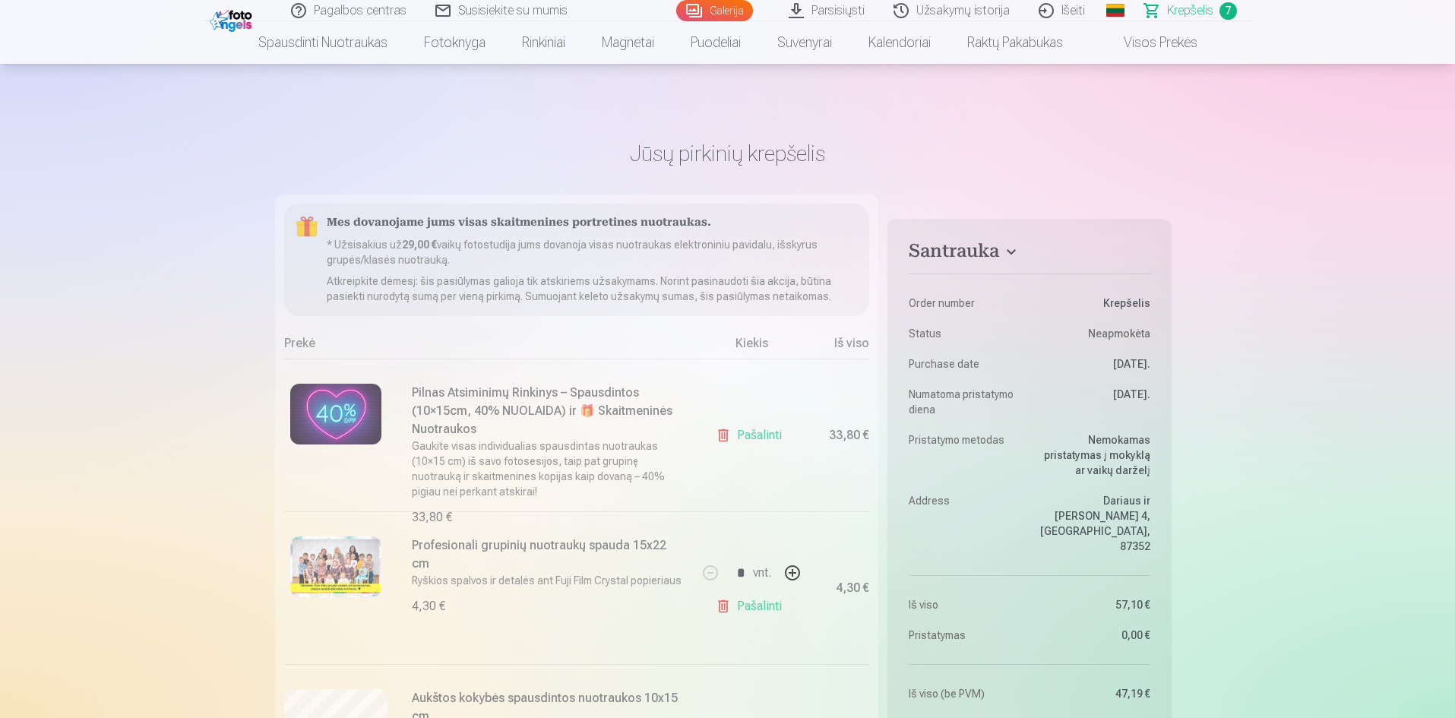
scroll to position [380, 0]
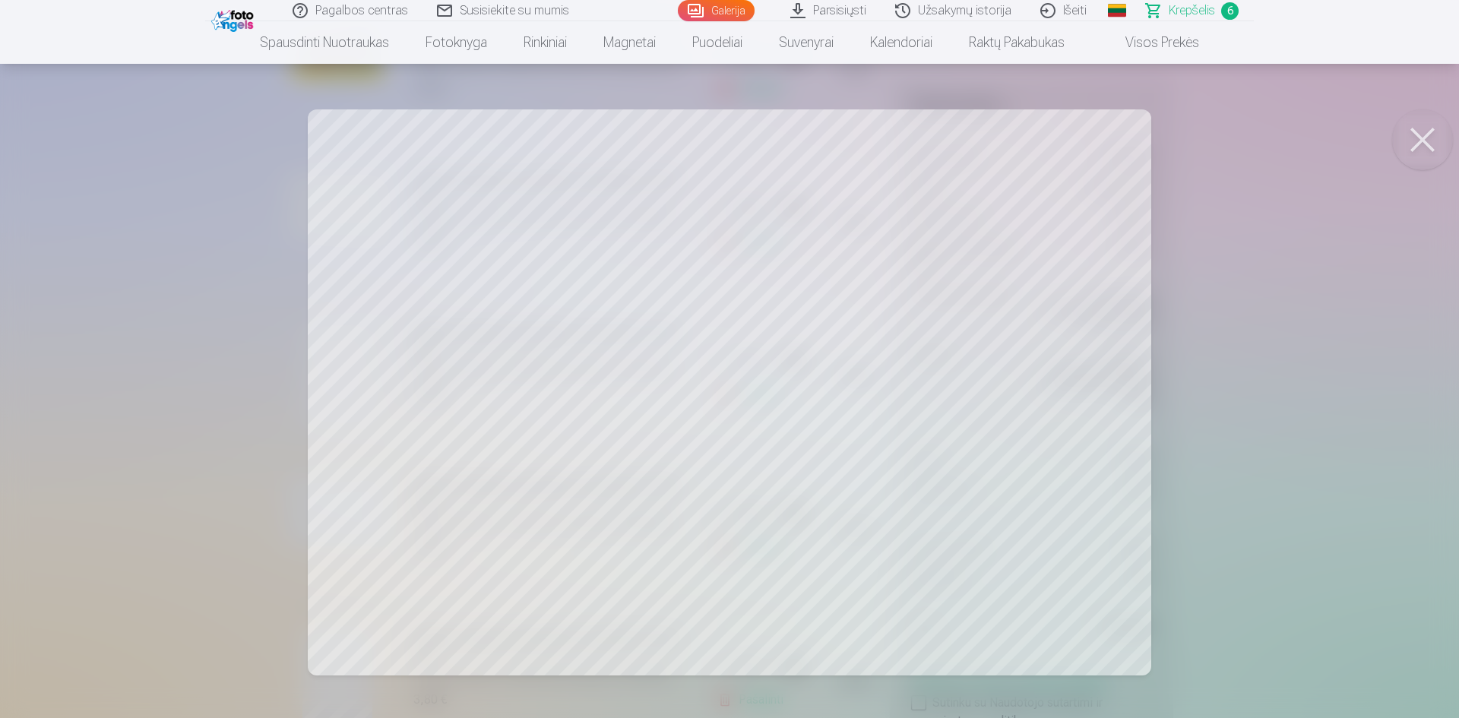
click at [1414, 131] on button at bounding box center [1422, 139] width 61 height 61
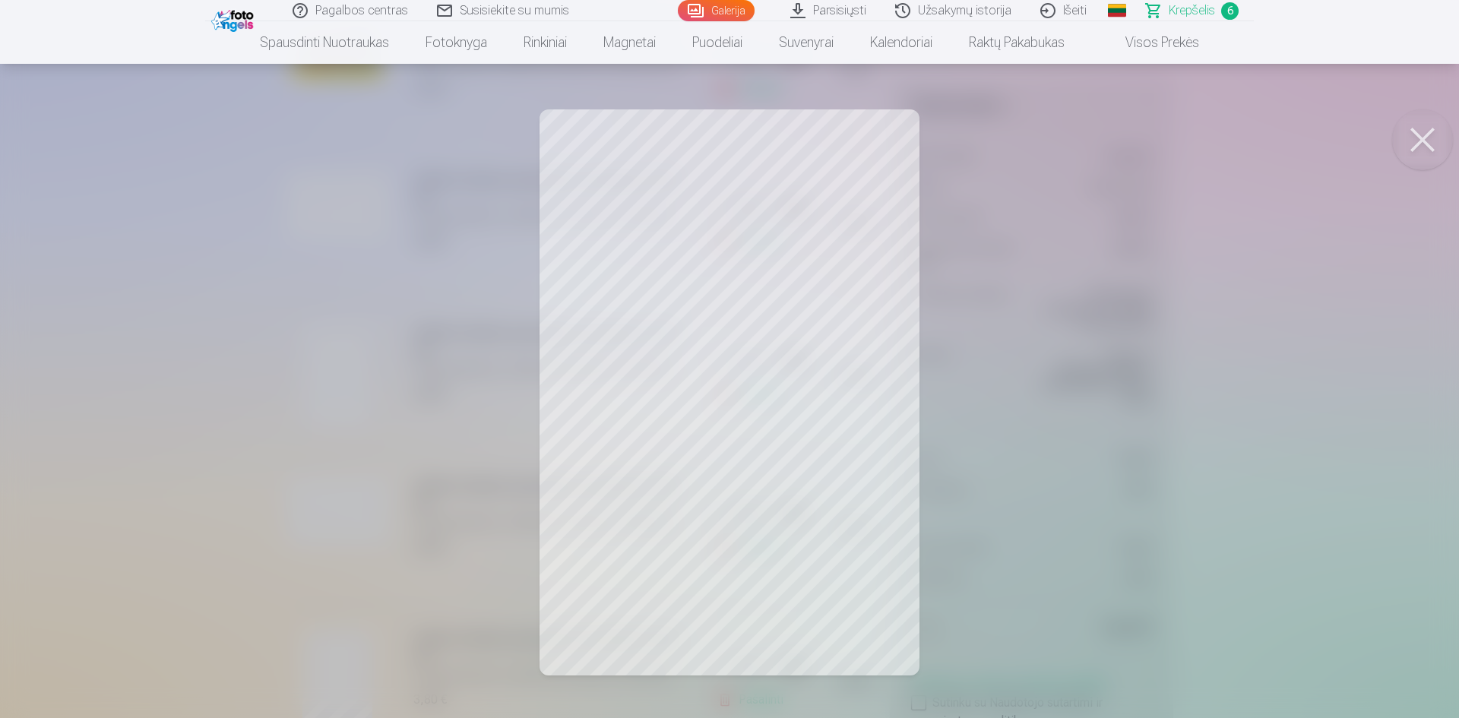
click at [1409, 135] on button at bounding box center [1422, 139] width 61 height 61
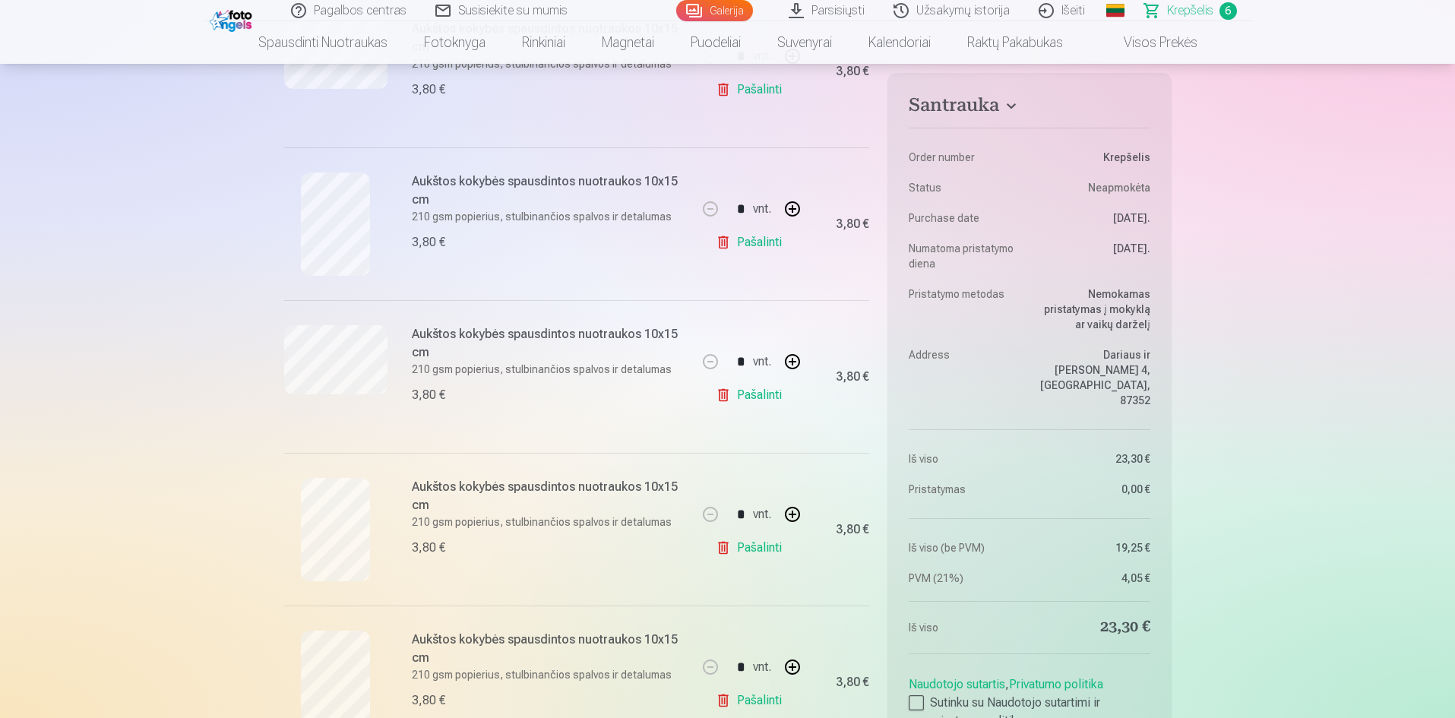
scroll to position [608, 0]
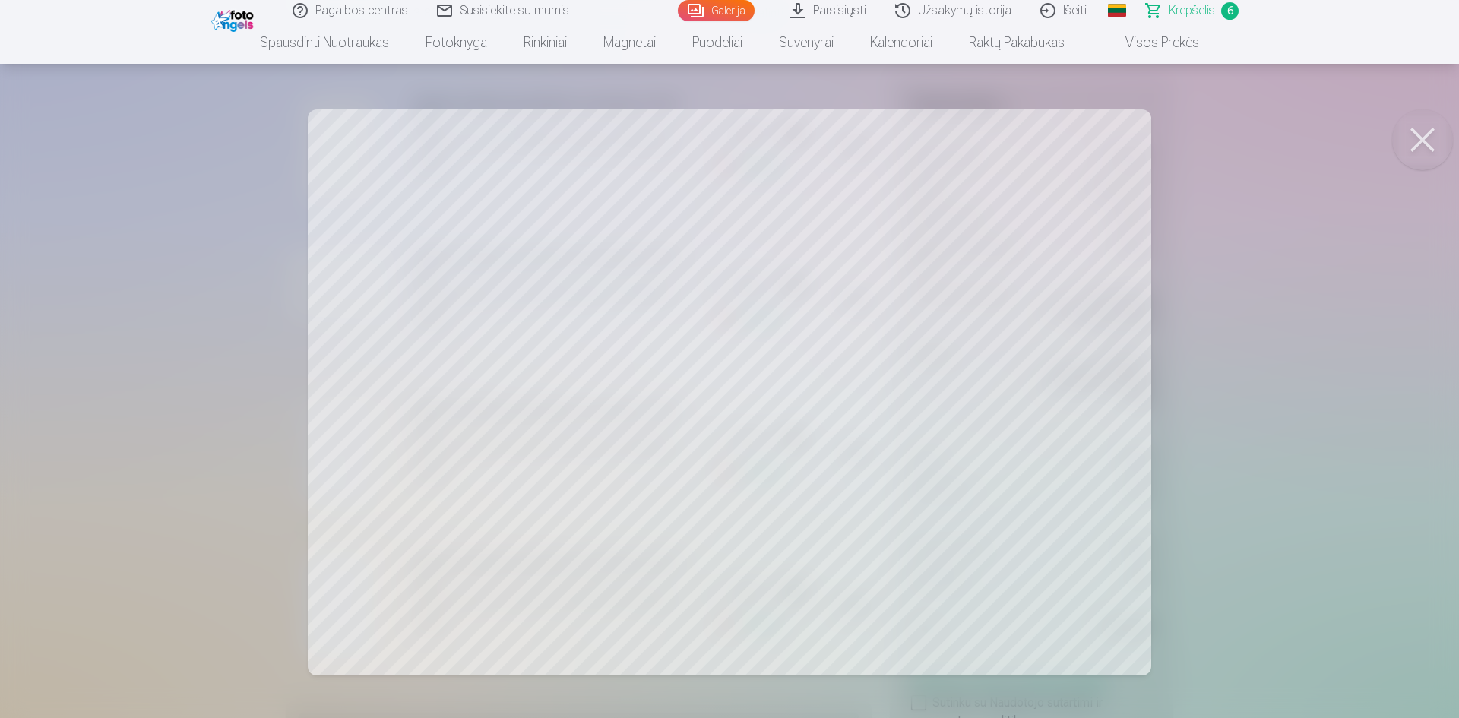
click at [1435, 141] on button at bounding box center [1422, 139] width 61 height 61
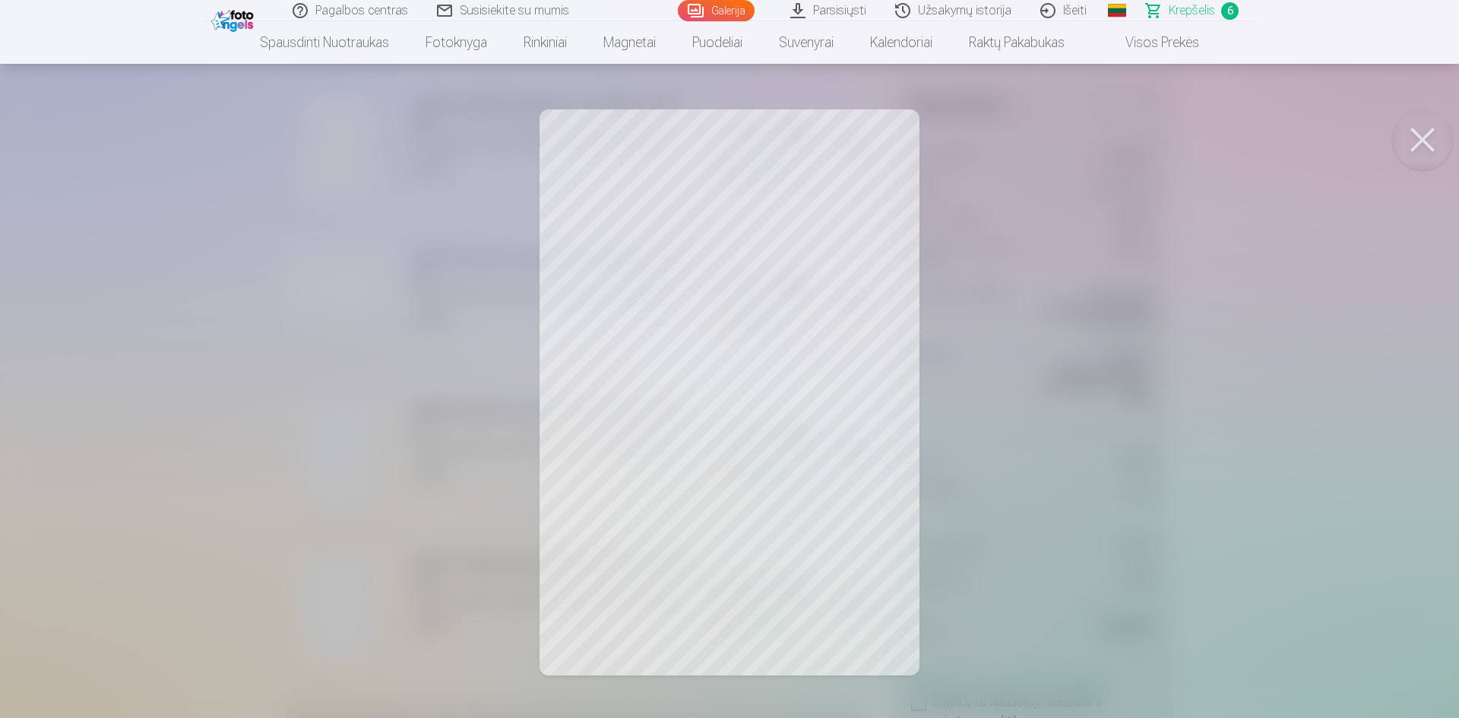
click at [1452, 131] on button at bounding box center [1422, 139] width 61 height 61
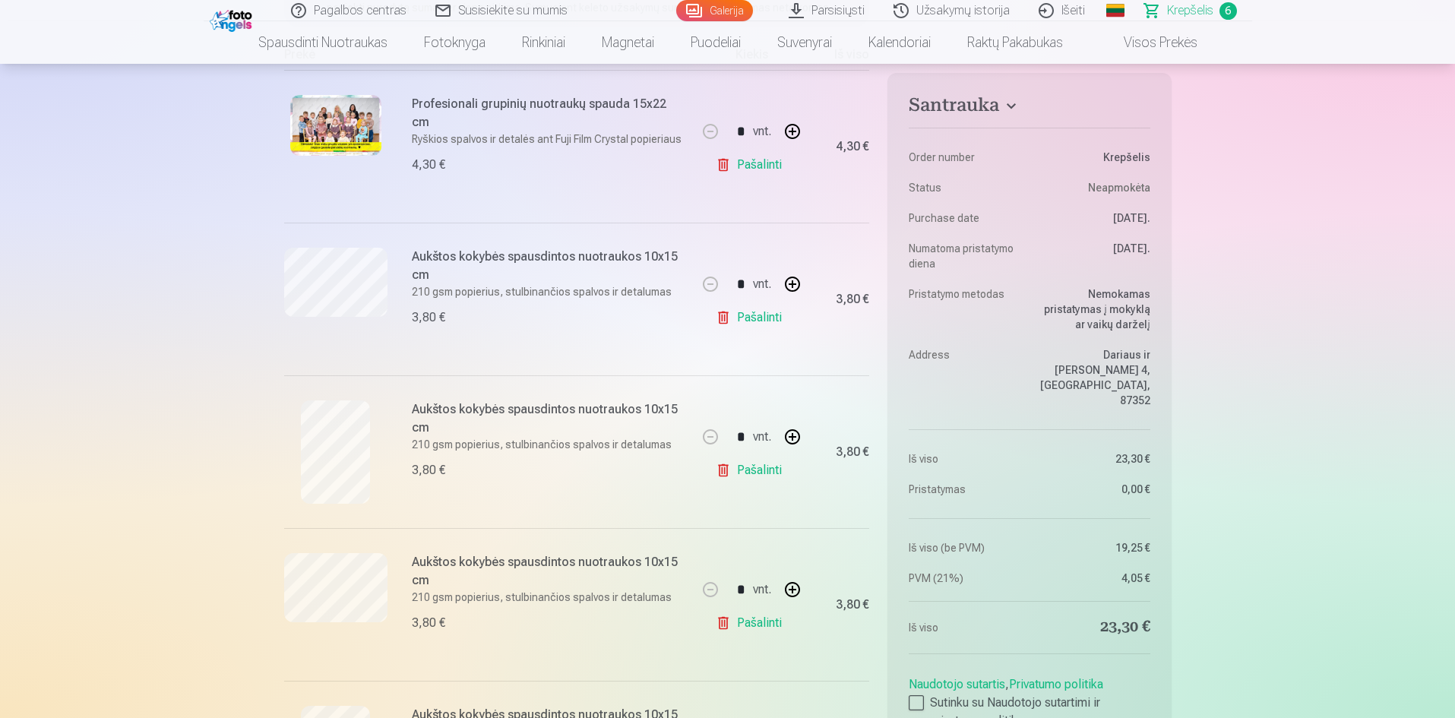
scroll to position [152, 0]
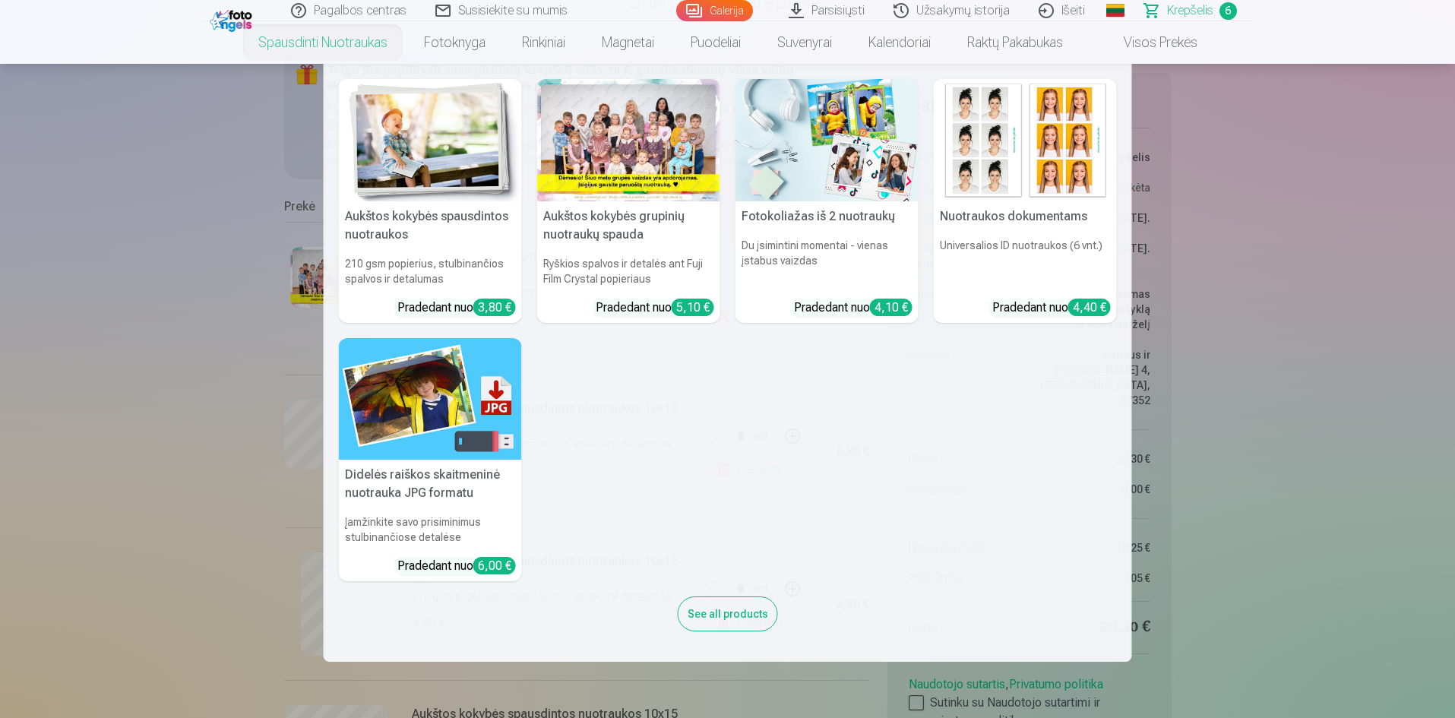
click at [327, 49] on link "Spausdinti nuotraukas" at bounding box center [323, 42] width 166 height 43
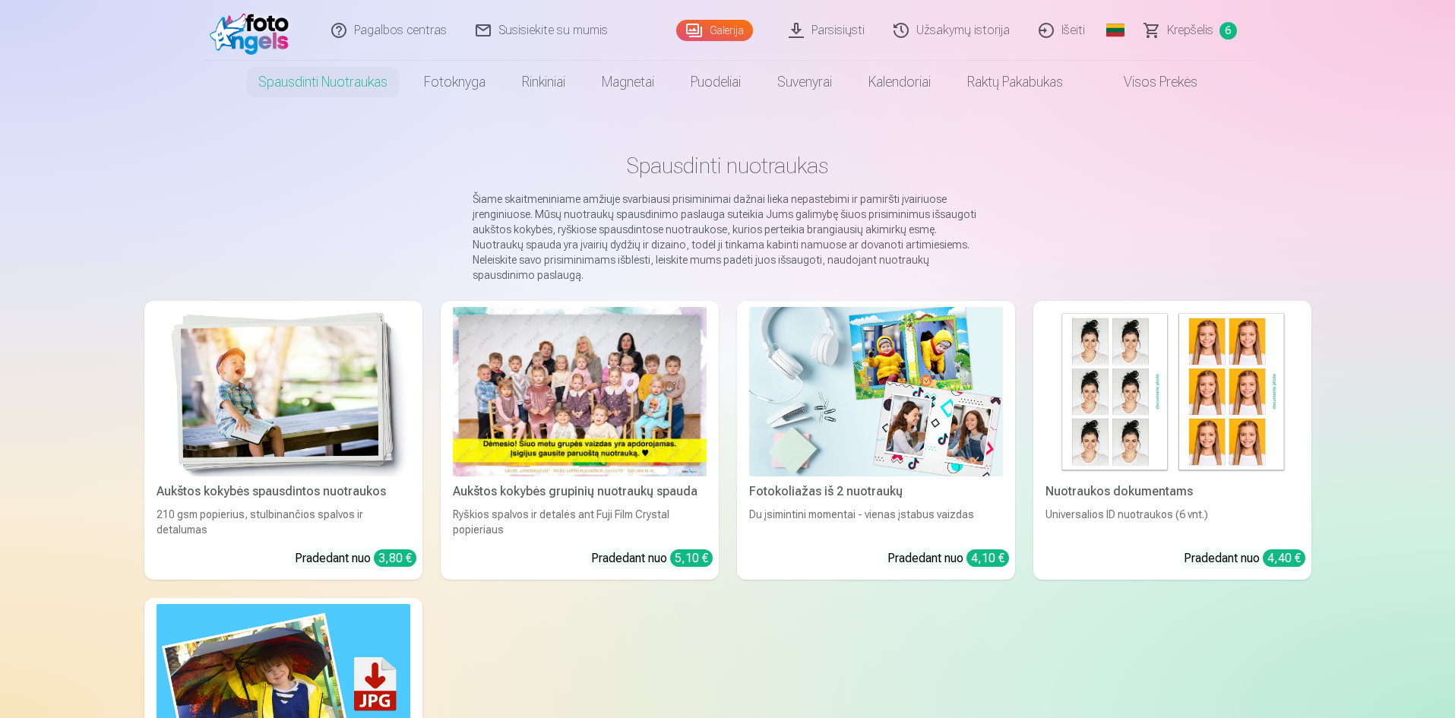
click at [293, 338] on img at bounding box center [284, 391] width 254 height 169
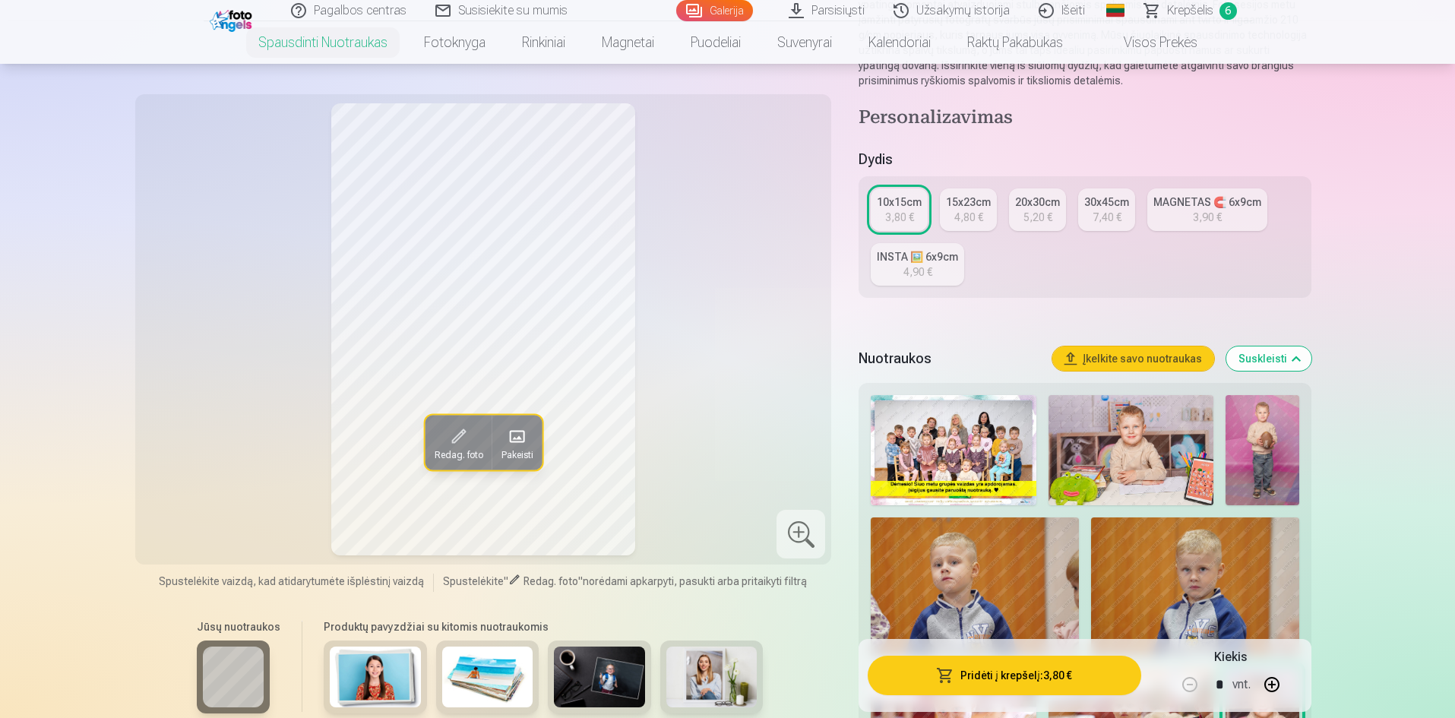
scroll to position [304, 0]
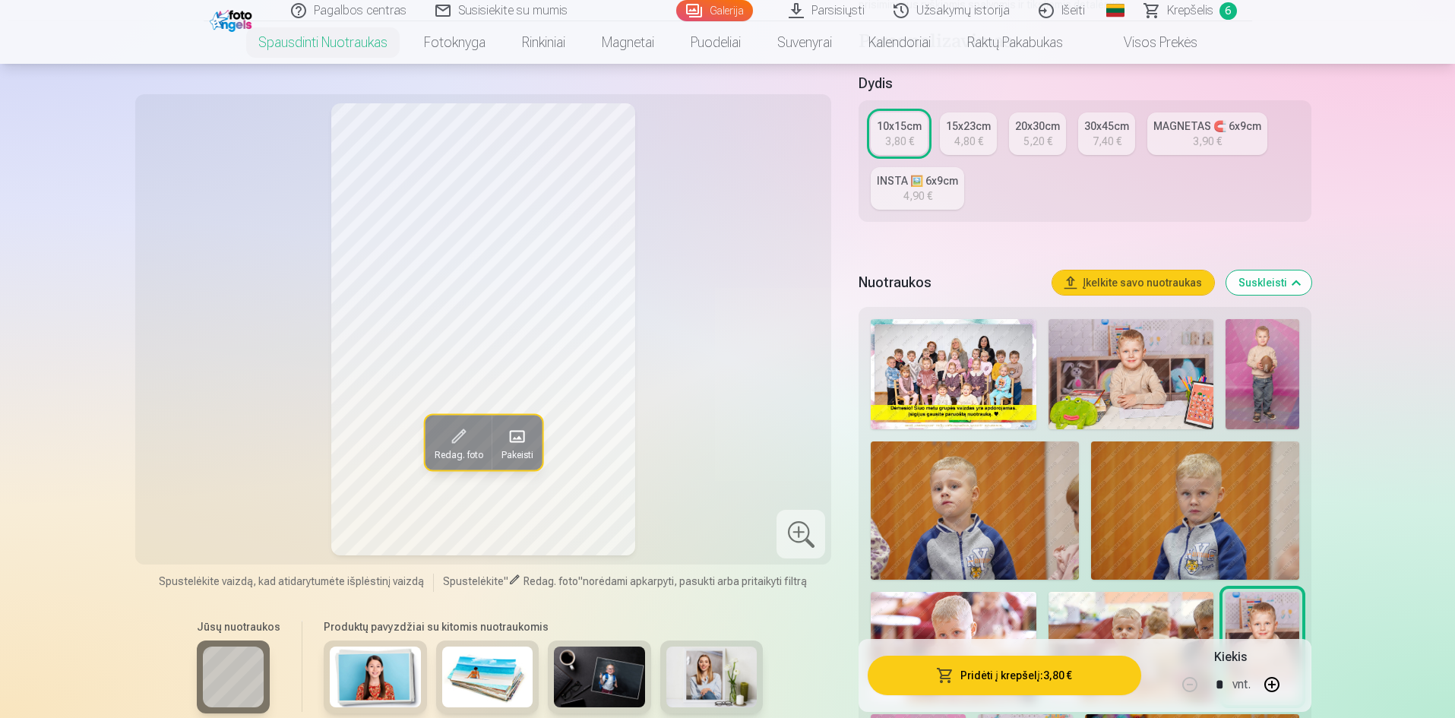
click at [1269, 416] on img at bounding box center [1263, 374] width 74 height 110
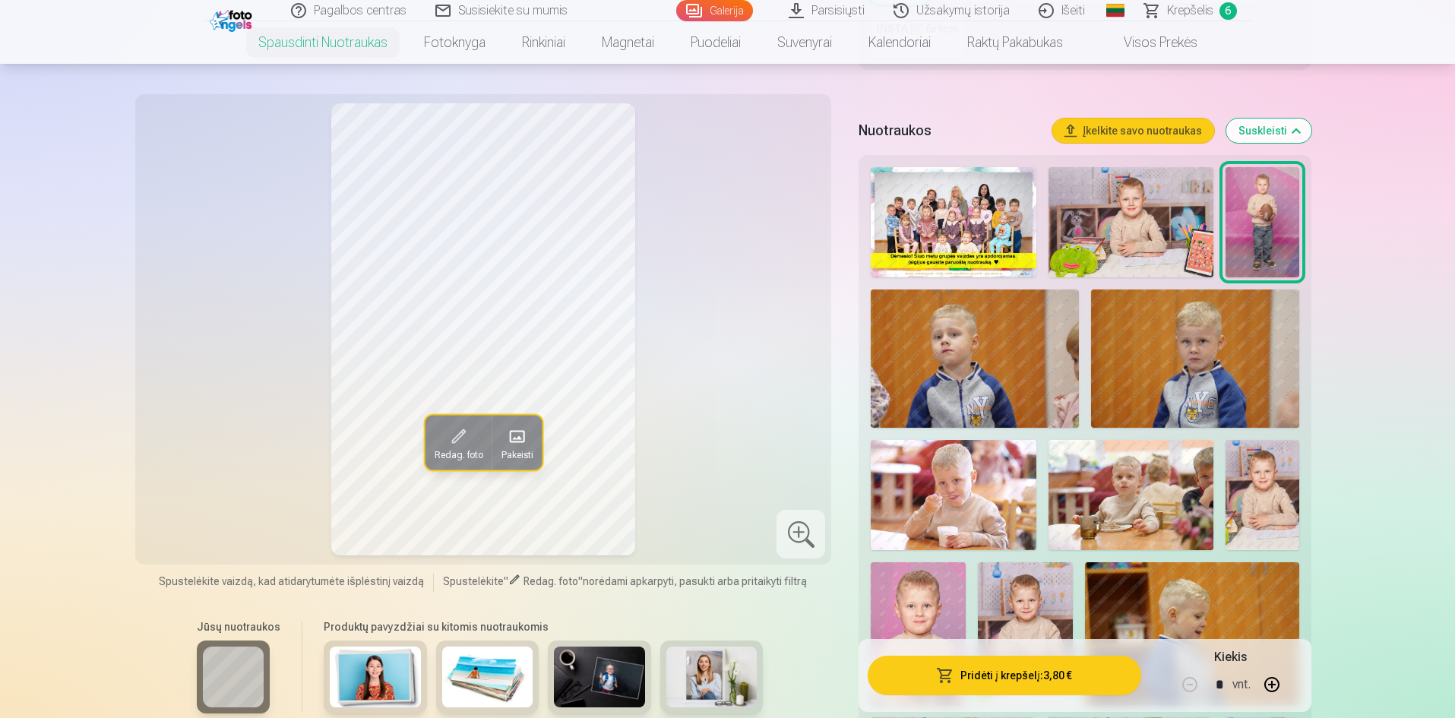
click at [996, 669] on button "Pridėti į krepšelį : 3,80 €" at bounding box center [1004, 676] width 273 height 40
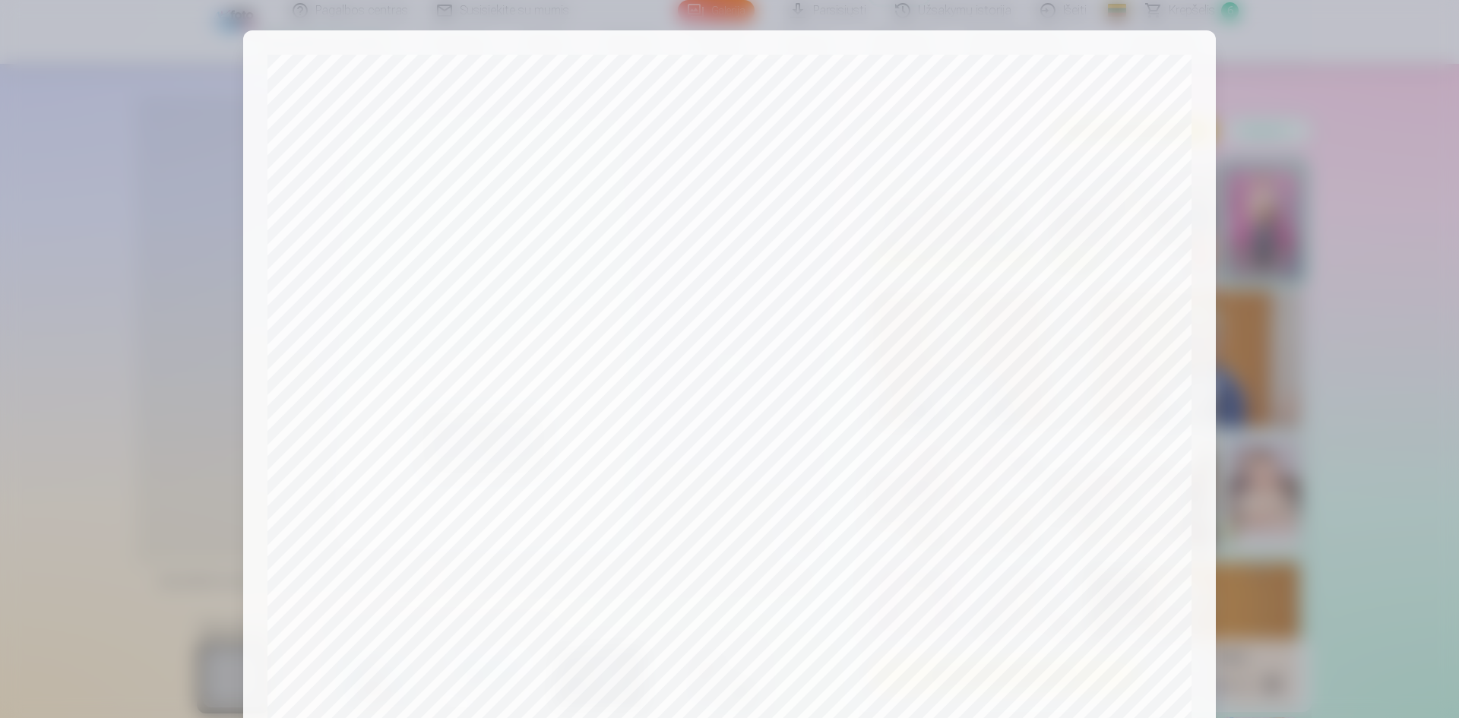
scroll to position [376, 0]
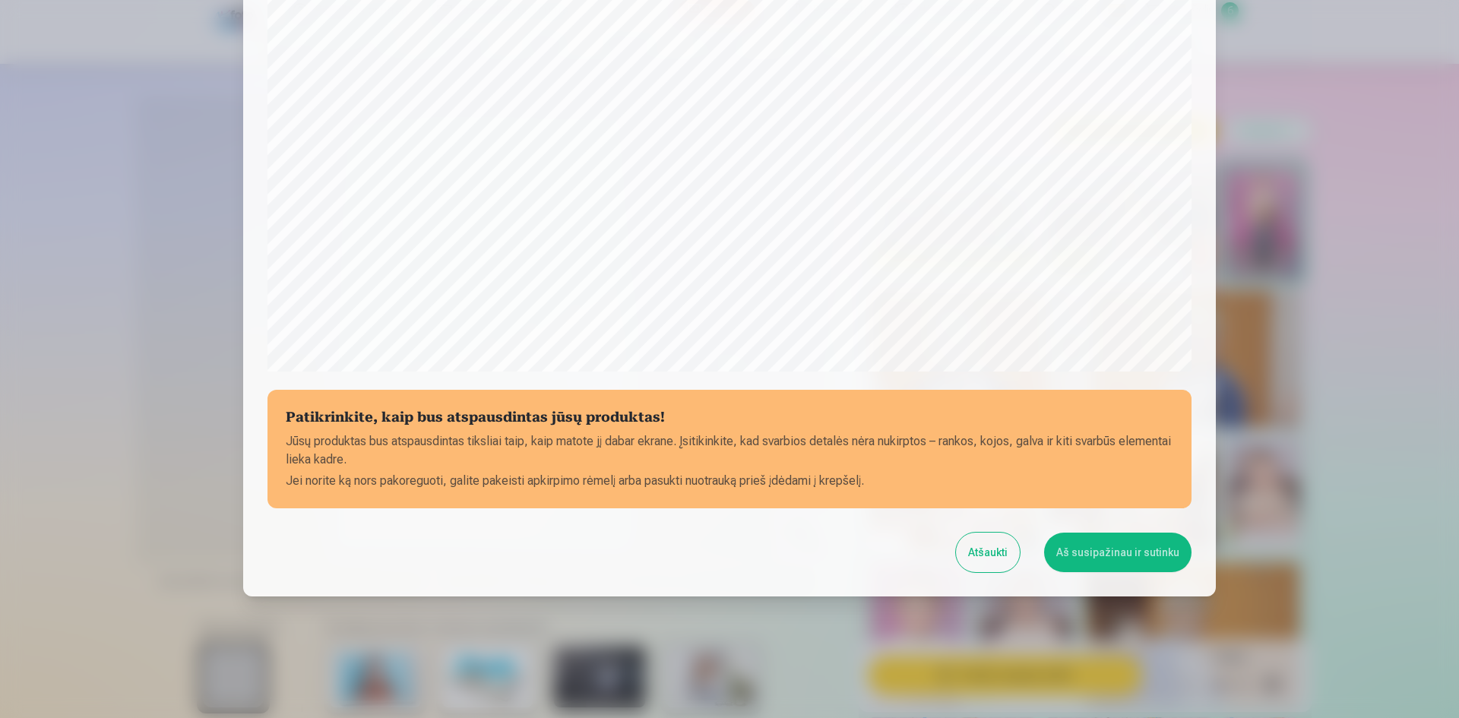
click at [1103, 543] on button "Aš susipažinau ir sutinku" at bounding box center [1117, 553] width 147 height 40
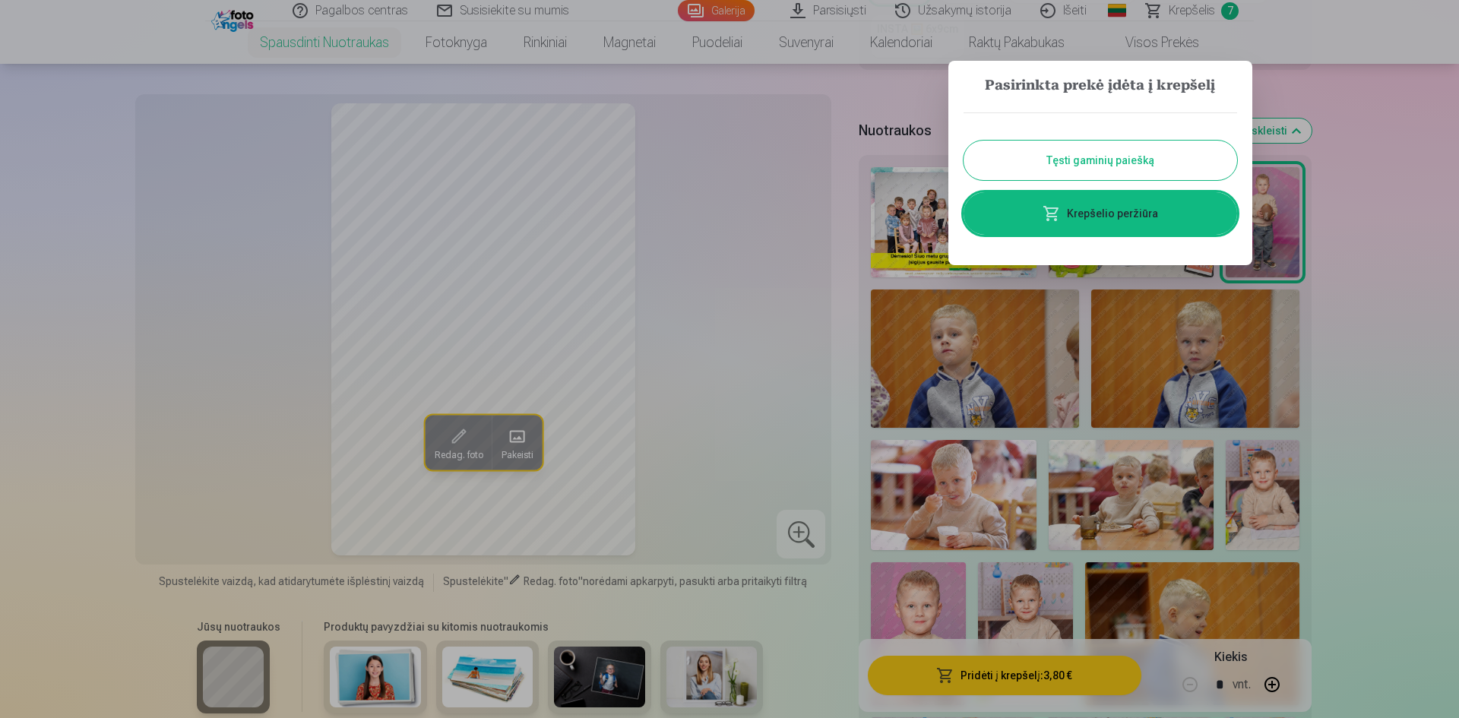
click at [1040, 223] on link "Krepšelio peržiūra" at bounding box center [1101, 213] width 274 height 43
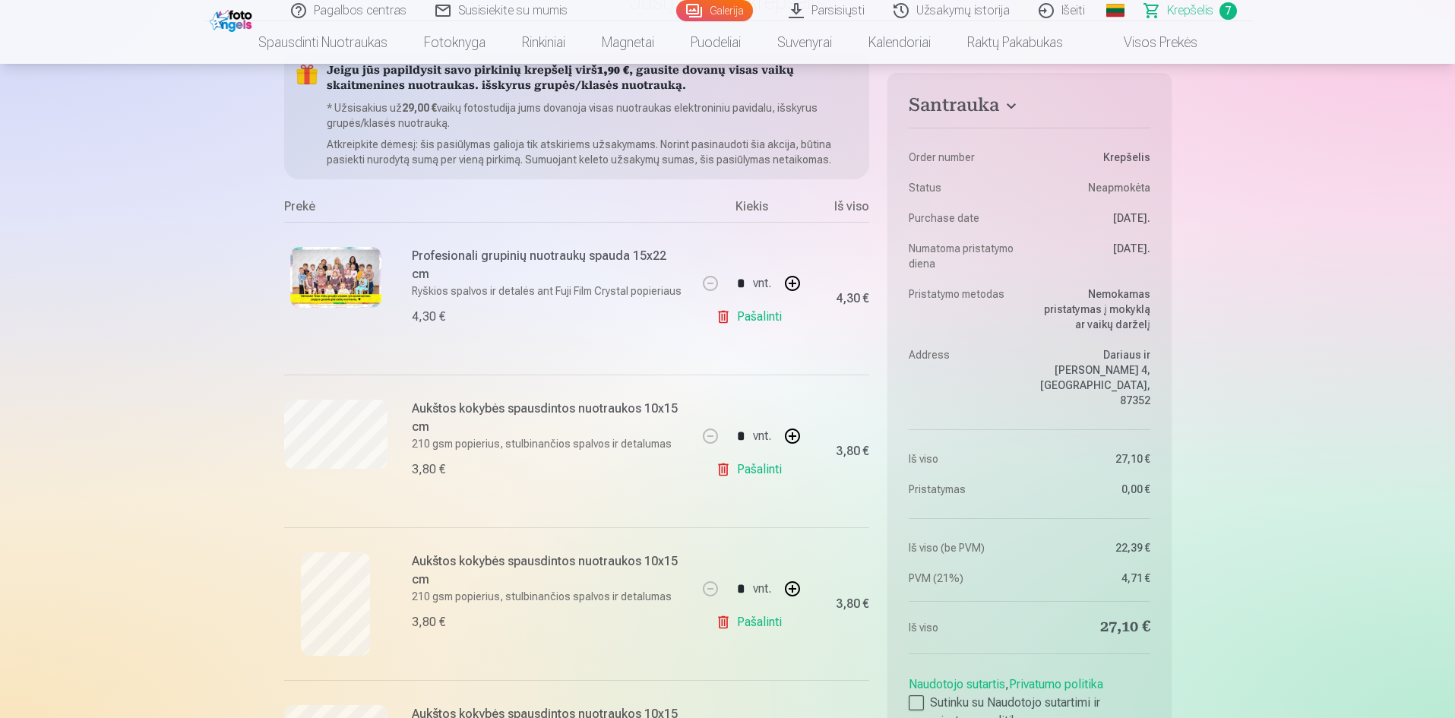
scroll to position [76, 0]
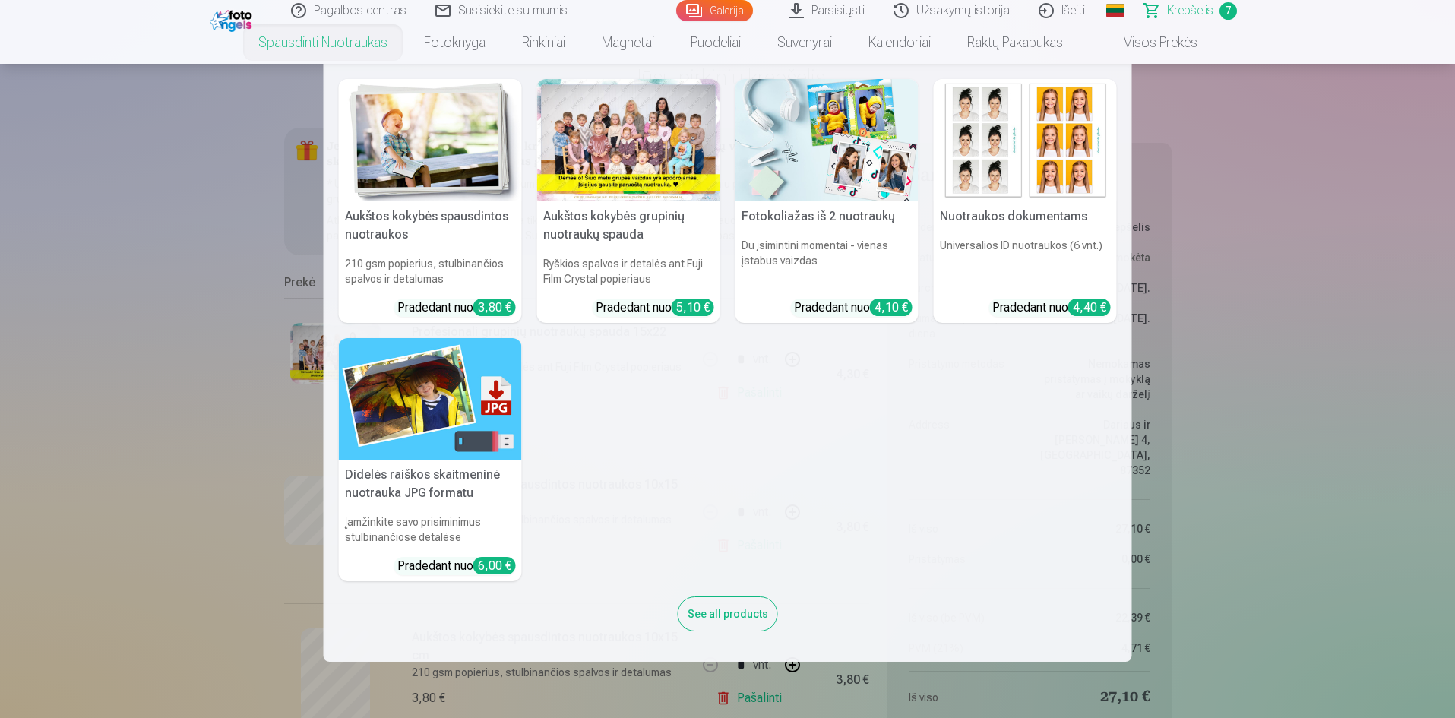
click at [401, 164] on img at bounding box center [430, 140] width 183 height 122
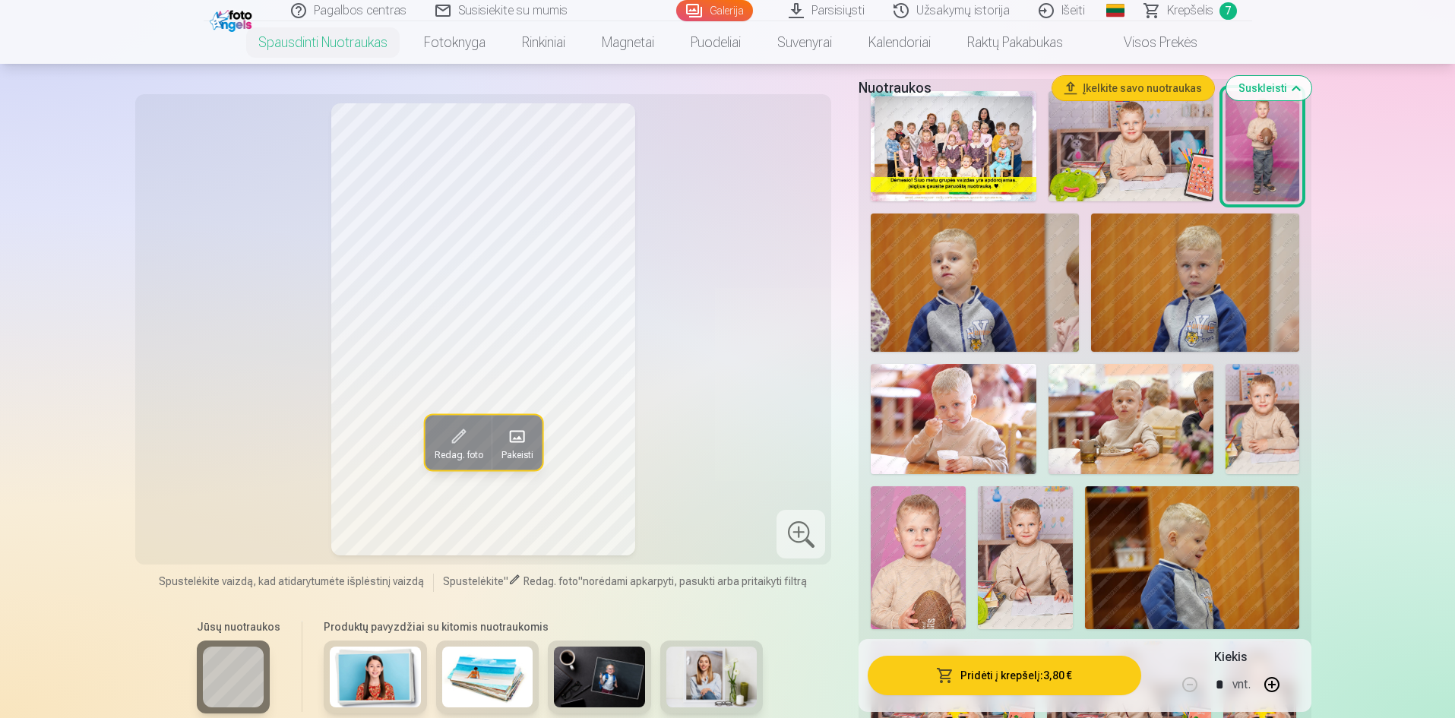
scroll to position [456, 0]
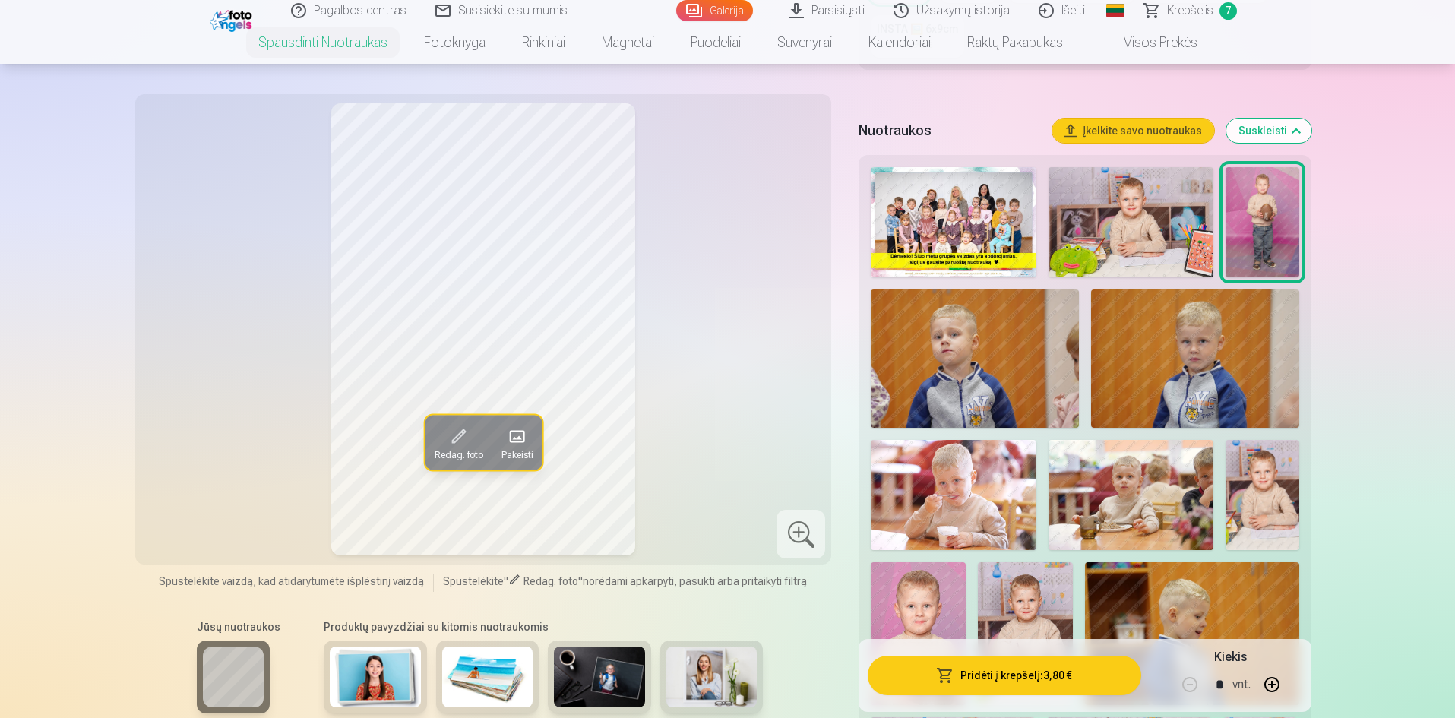
click at [1170, 14] on span "Krepšelis" at bounding box center [1190, 11] width 46 height 18
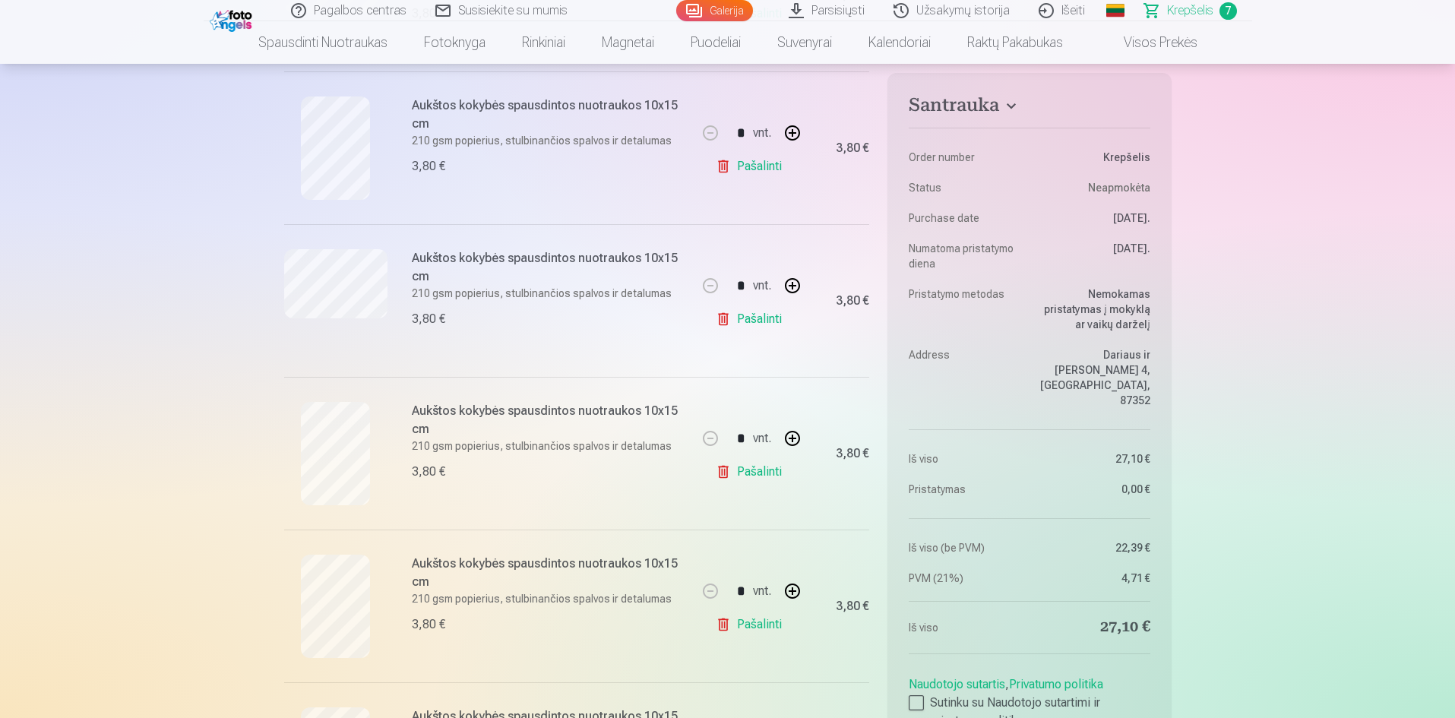
scroll to position [532, 0]
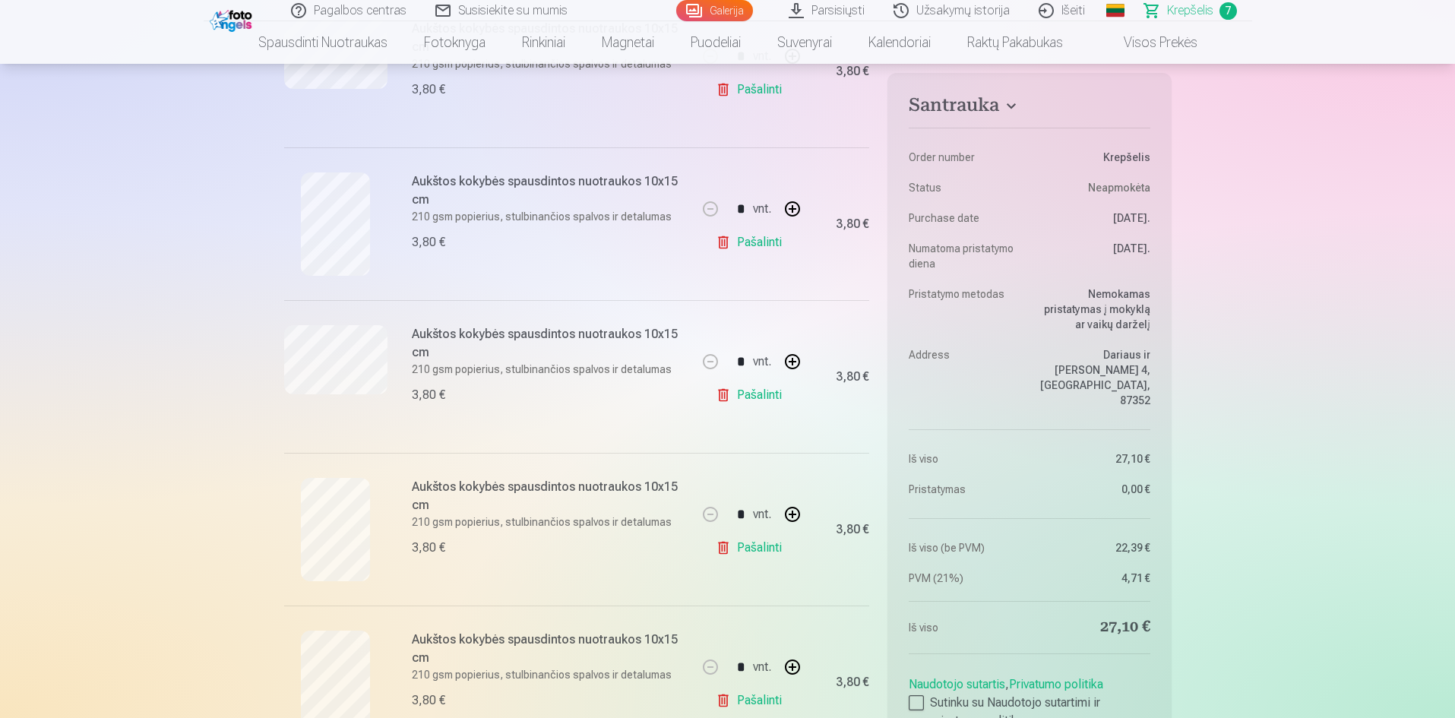
click at [312, 41] on link "Spausdinti nuotraukas" at bounding box center [323, 42] width 166 height 43
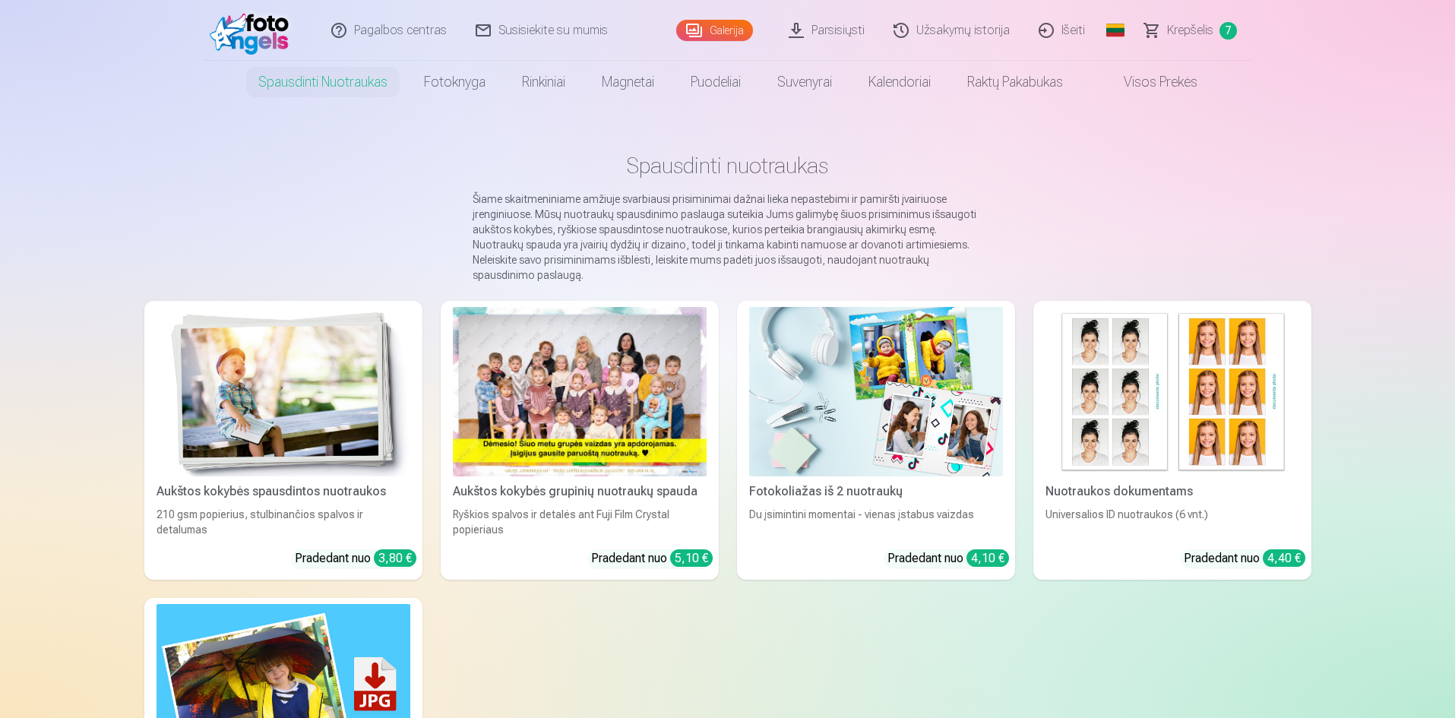
click at [314, 372] on img at bounding box center [284, 391] width 254 height 169
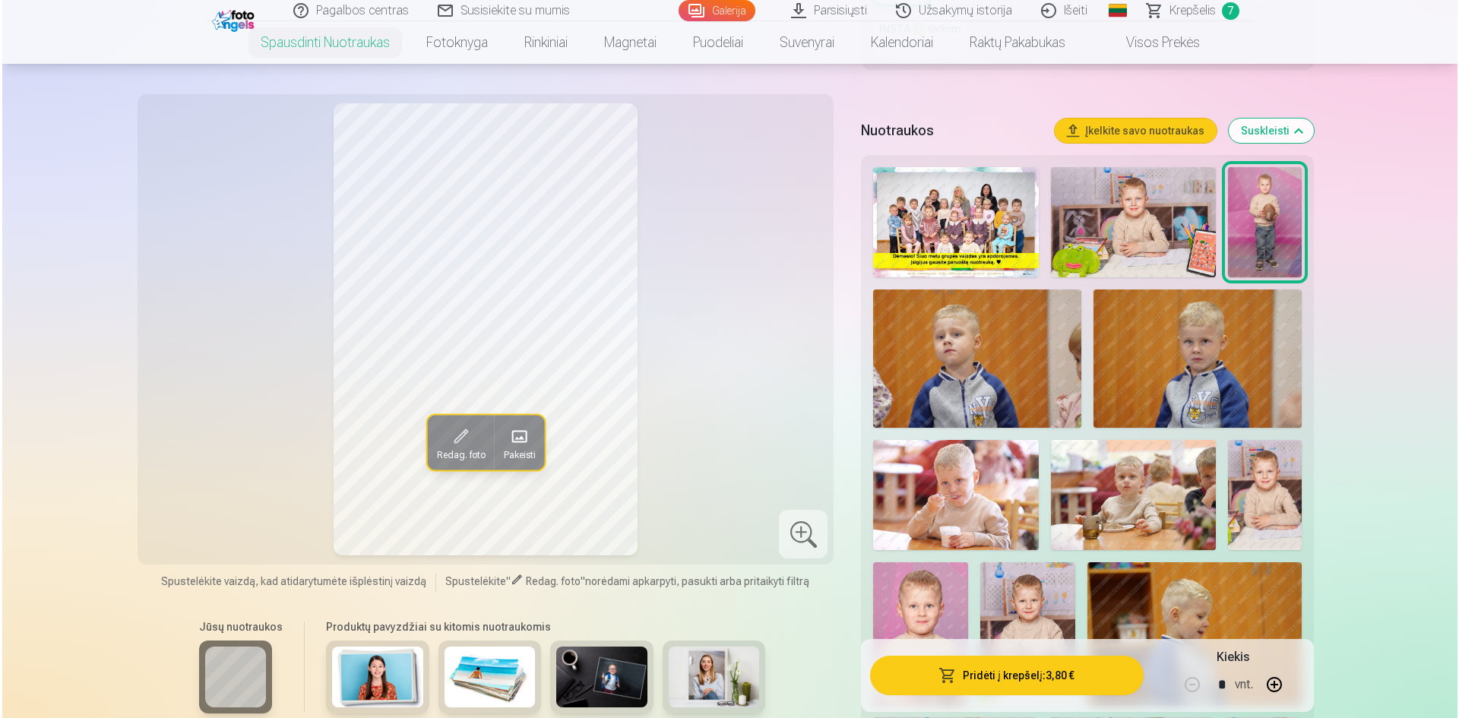
scroll to position [608, 0]
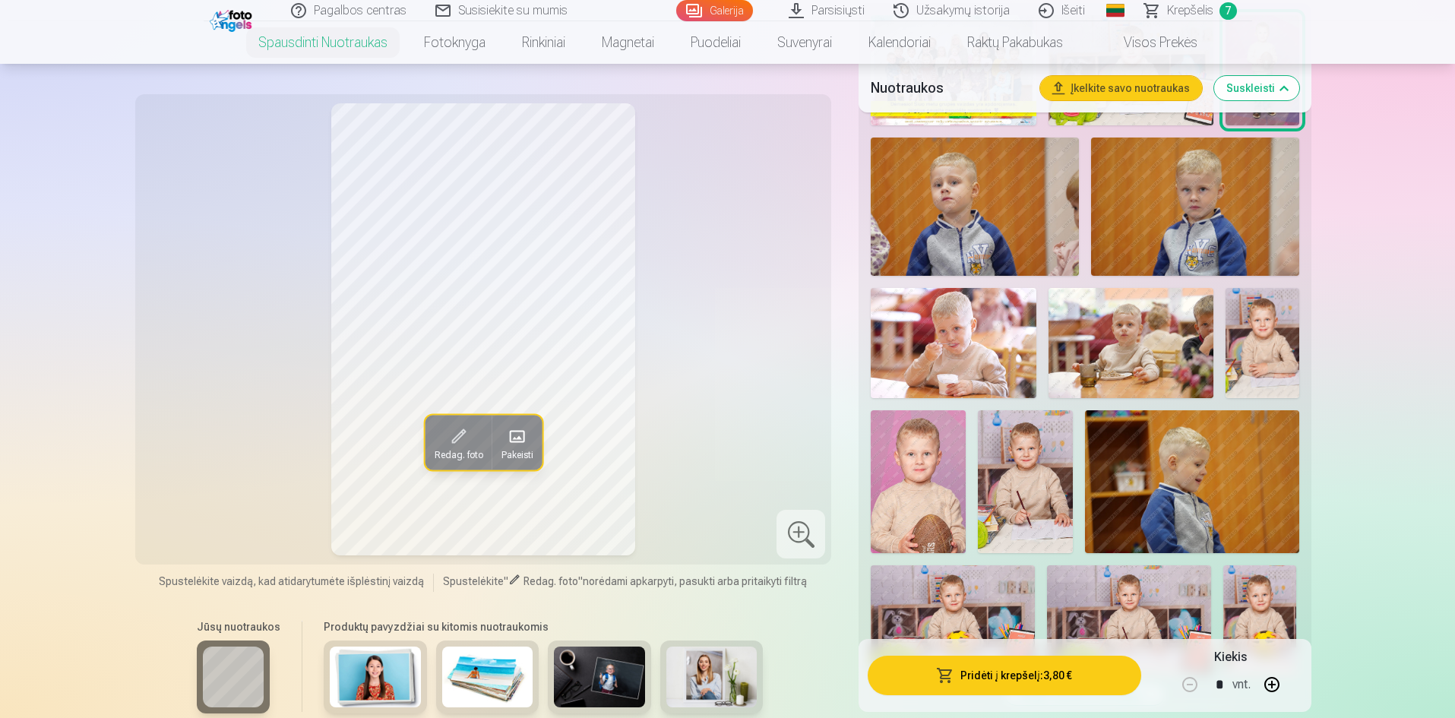
click at [1037, 506] on img at bounding box center [1025, 481] width 95 height 143
click at [977, 679] on button "Pridėti į krepšelį : 3,80 €" at bounding box center [1004, 676] width 273 height 40
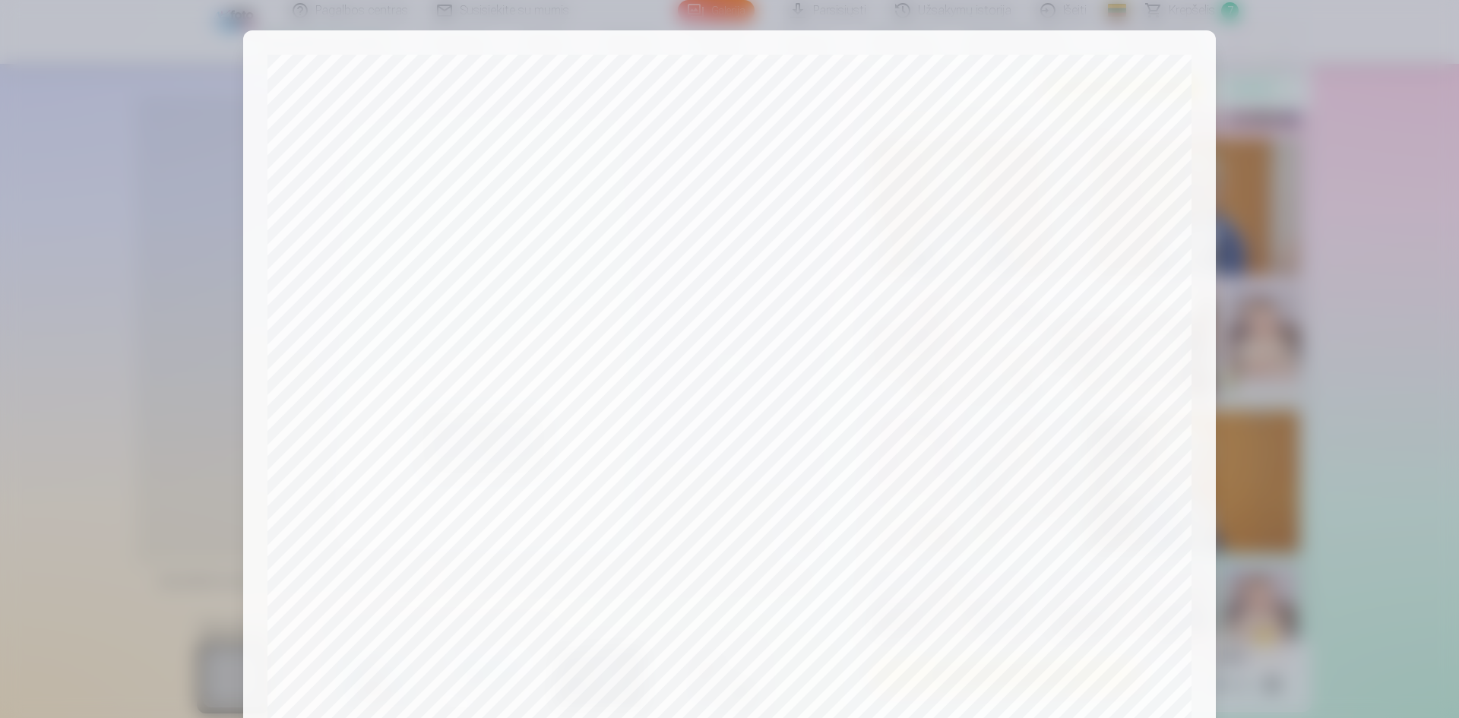
scroll to position [376, 0]
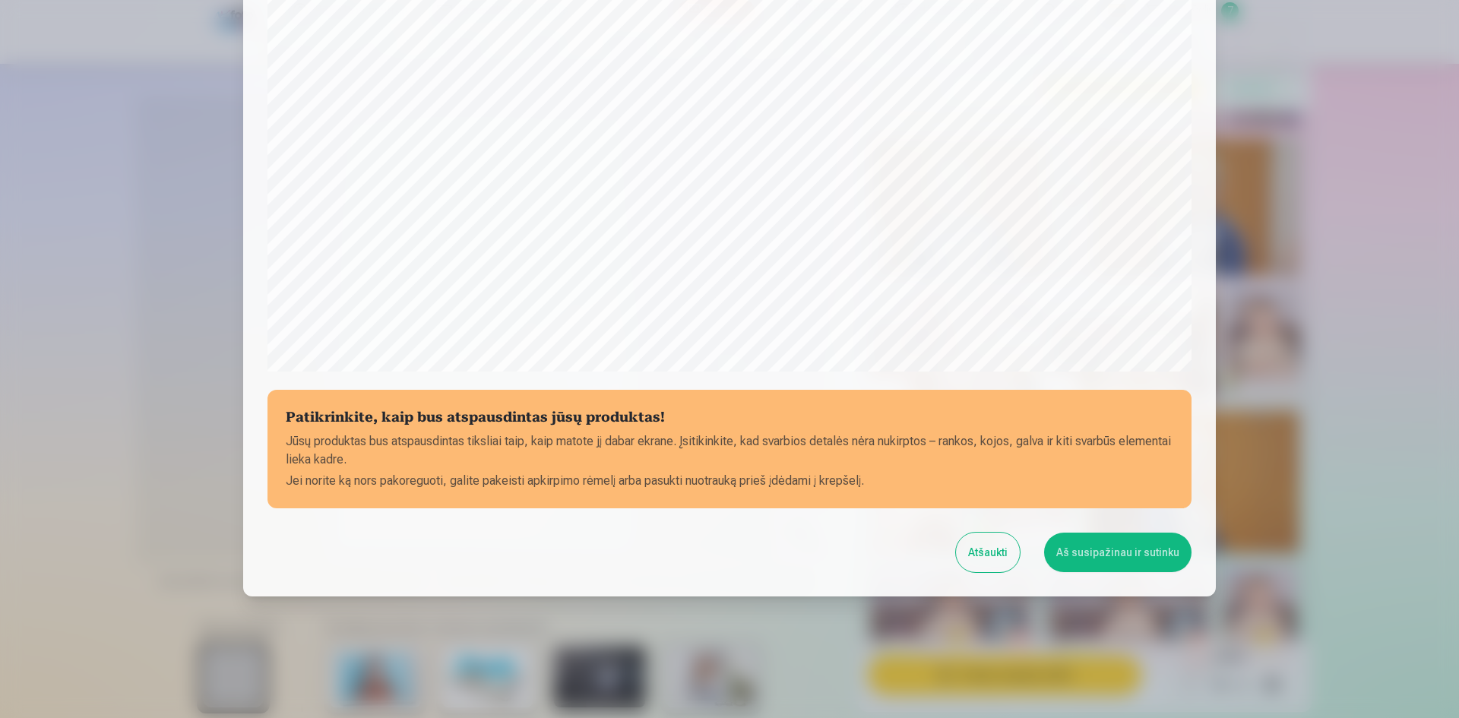
click at [1084, 552] on button "Aš susipažinau ir sutinku" at bounding box center [1117, 553] width 147 height 40
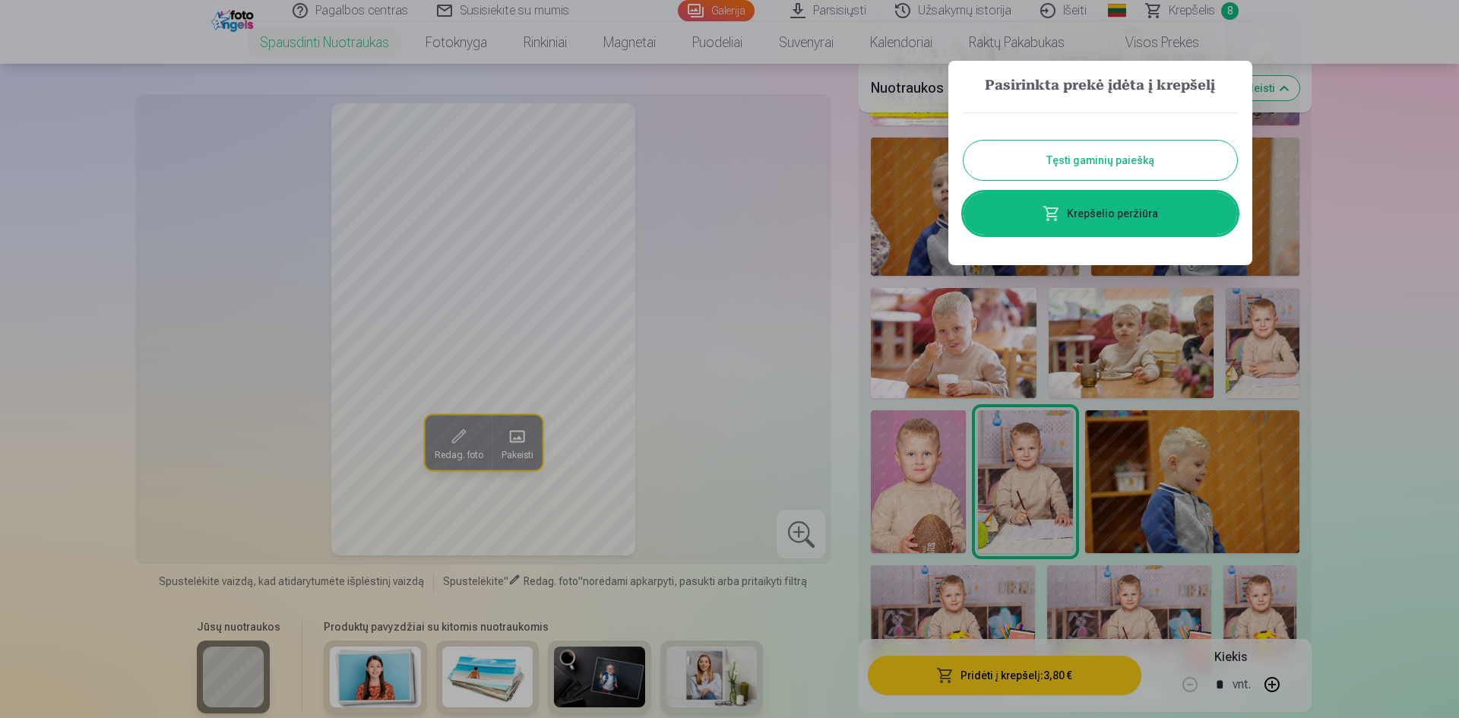
click at [1135, 223] on link "Krepšelio peržiūra" at bounding box center [1101, 213] width 274 height 43
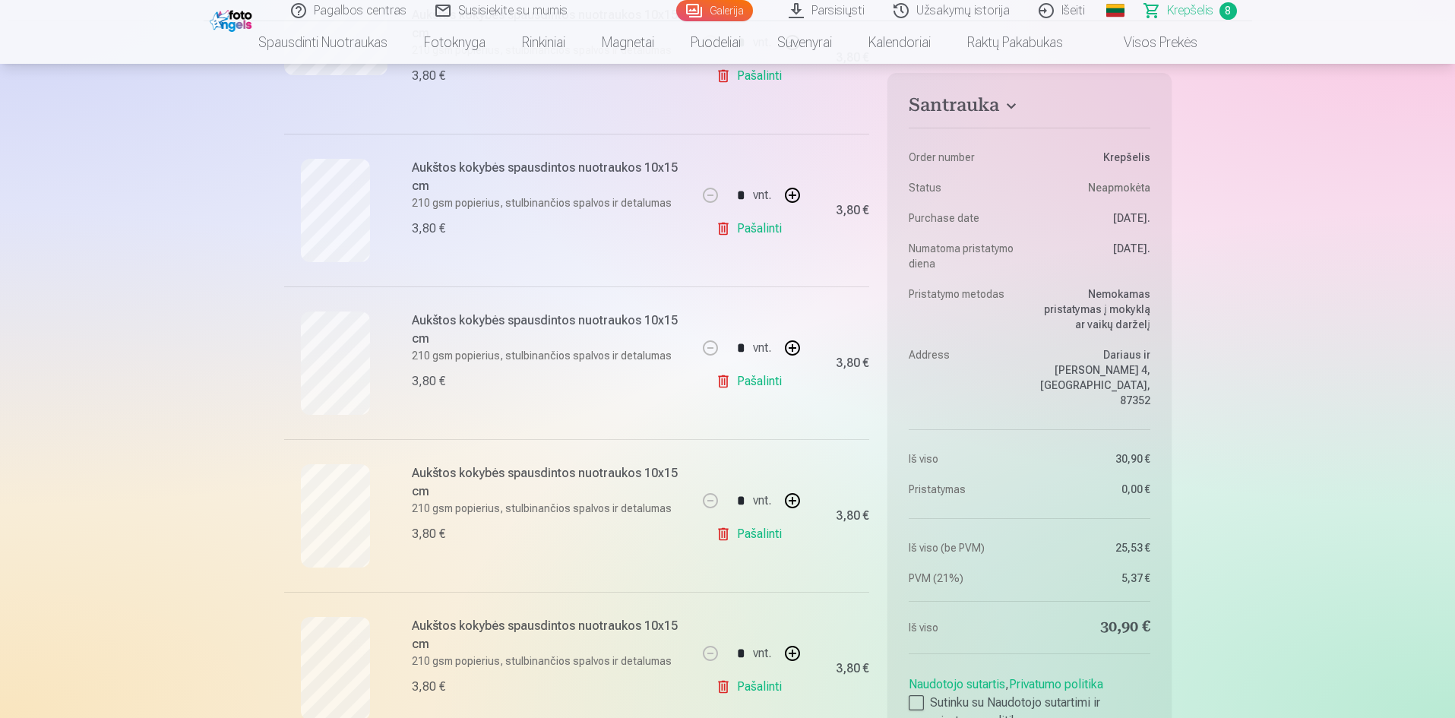
scroll to position [912, 0]
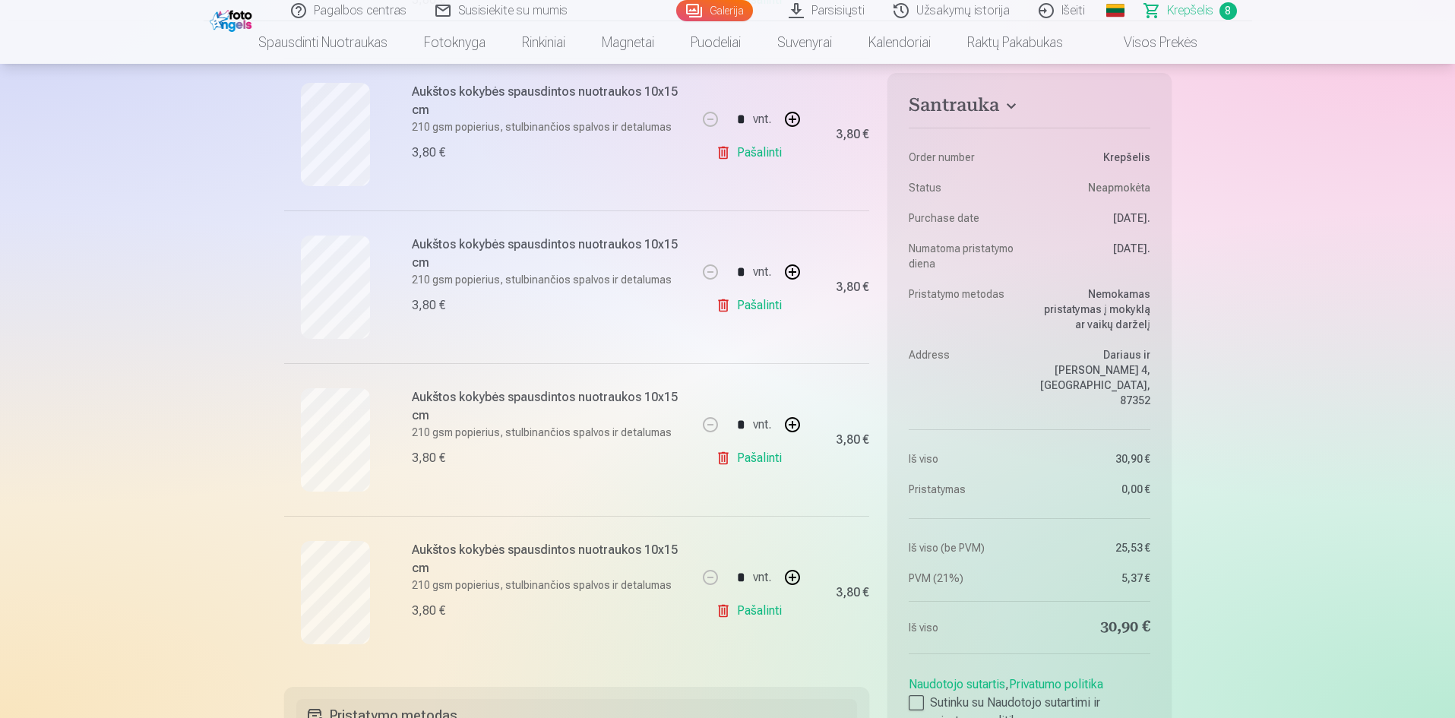
click at [742, 614] on link "Pašalinti" at bounding box center [752, 611] width 72 height 30
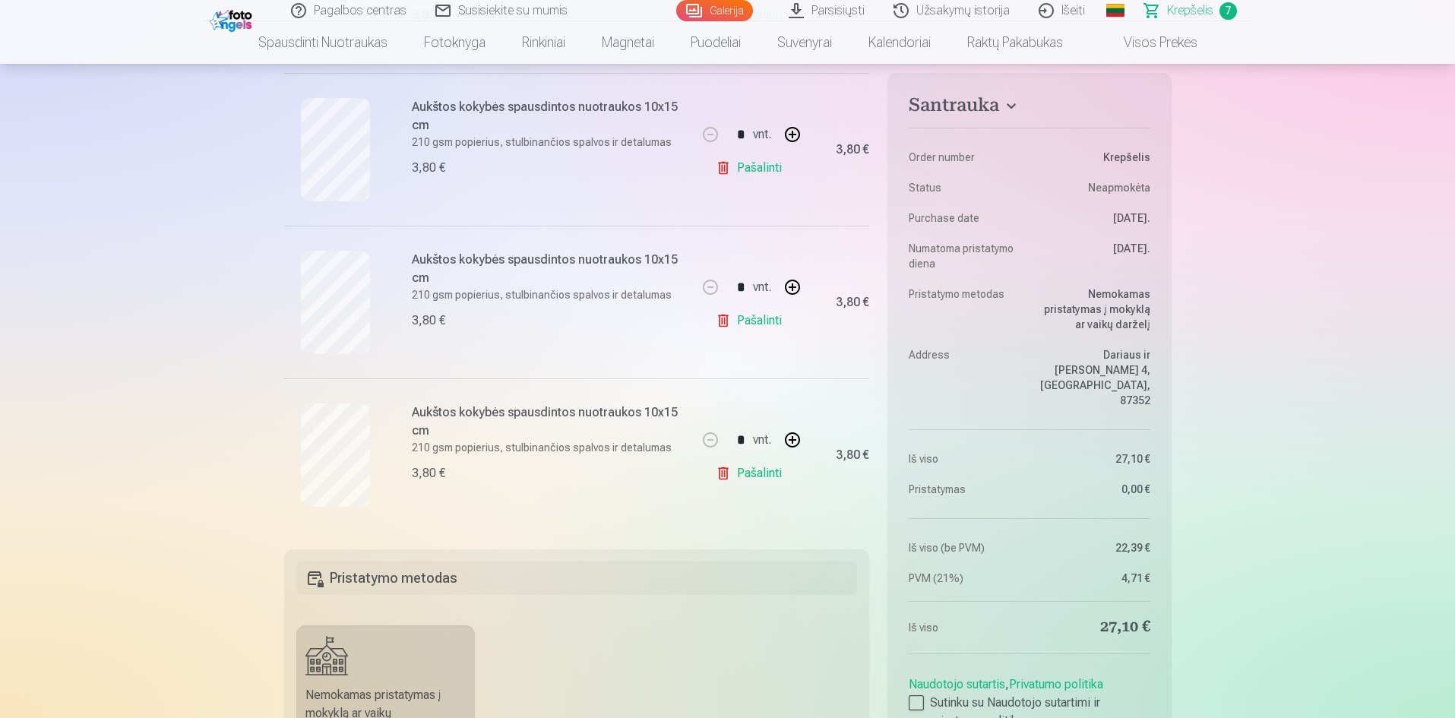
click at [758, 470] on link "Pašalinti" at bounding box center [752, 473] width 72 height 30
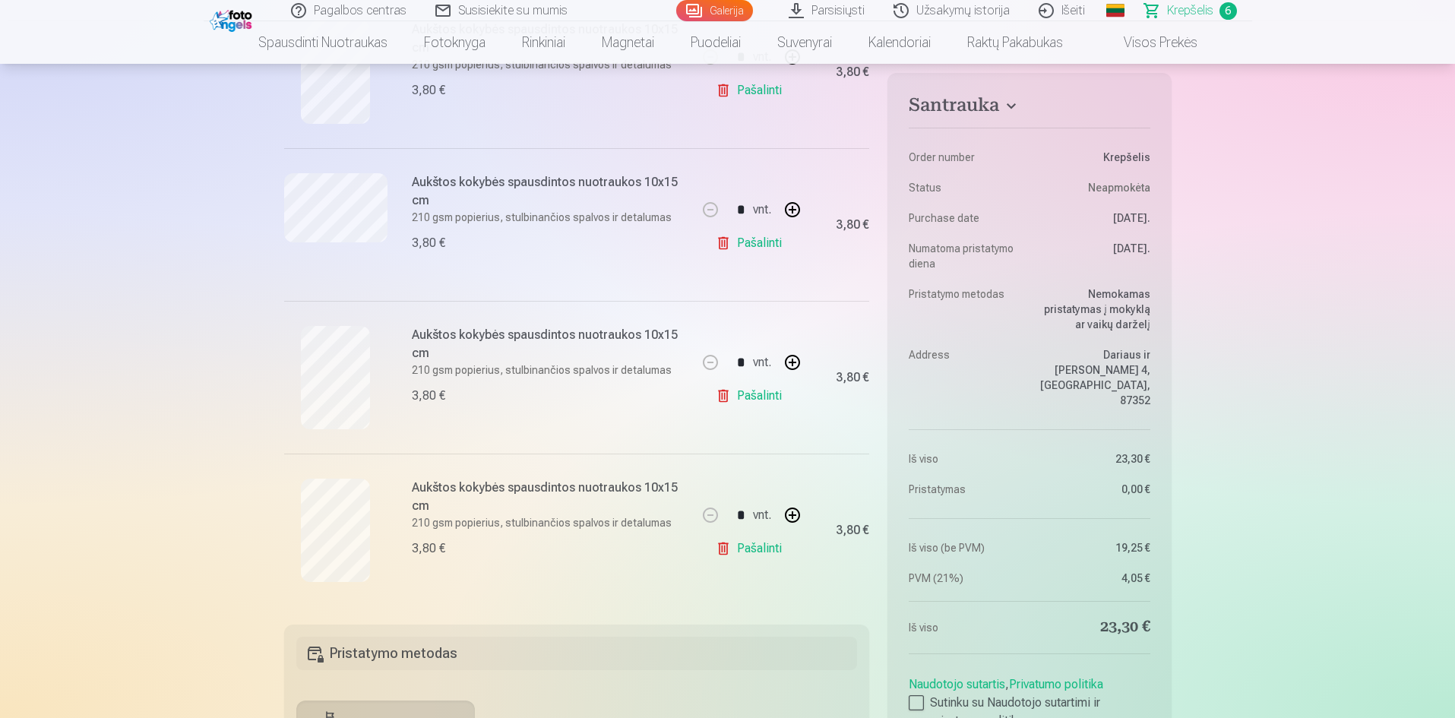
scroll to position [608, 0]
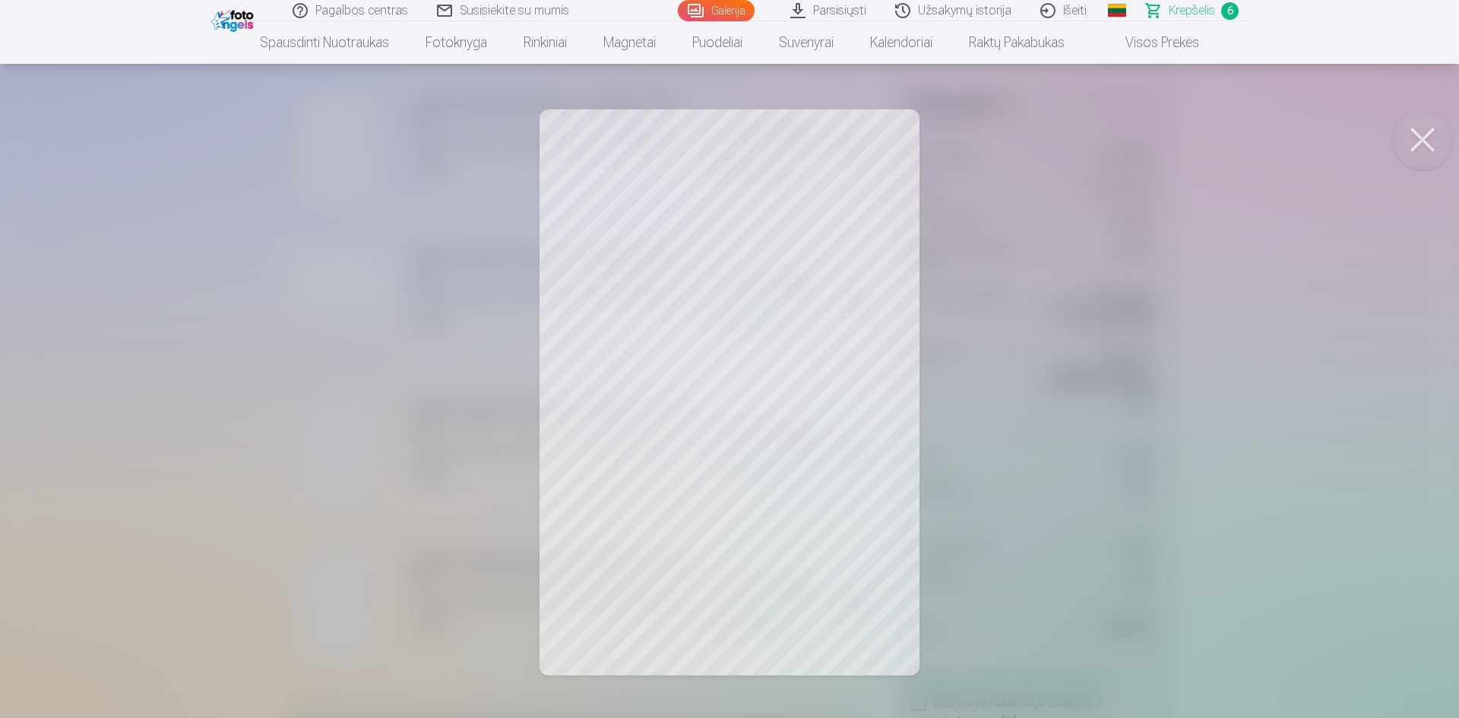
click at [1053, 443] on div at bounding box center [729, 359] width 1459 height 718
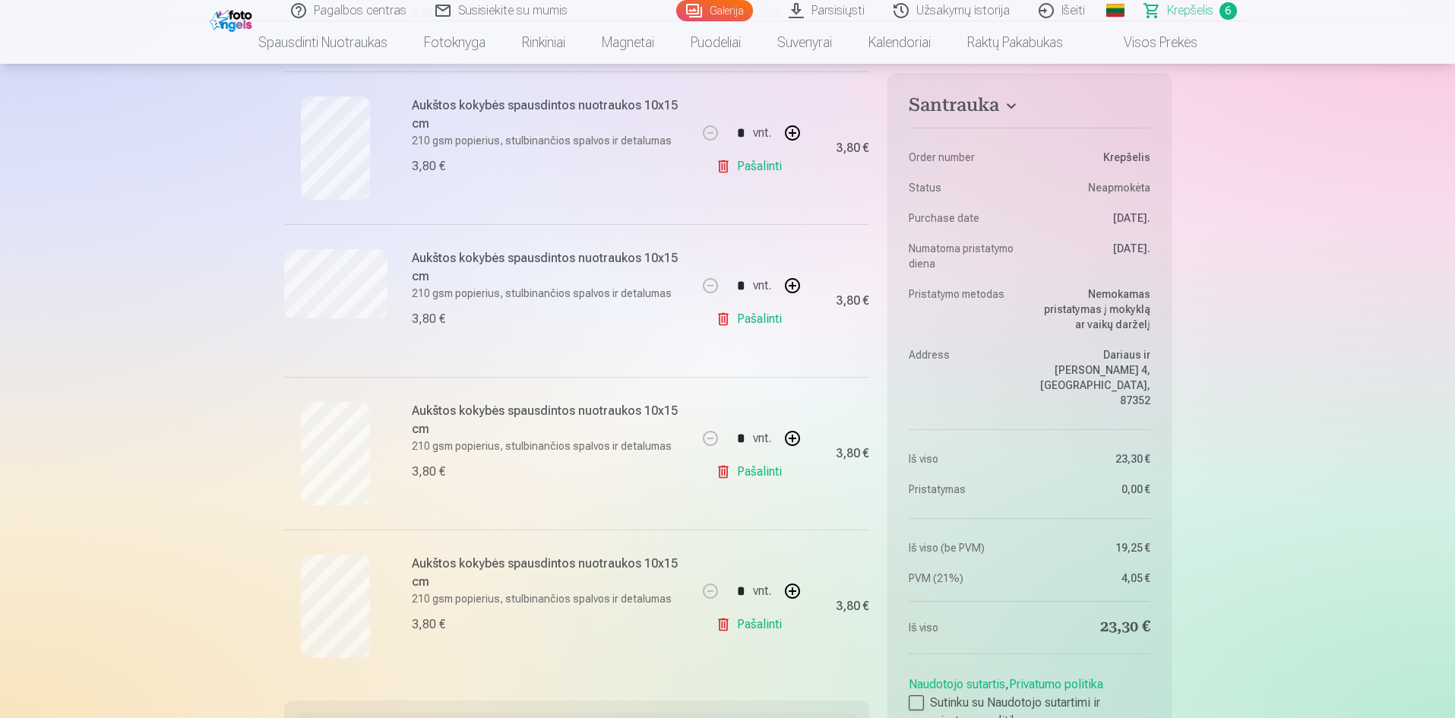
scroll to position [456, 0]
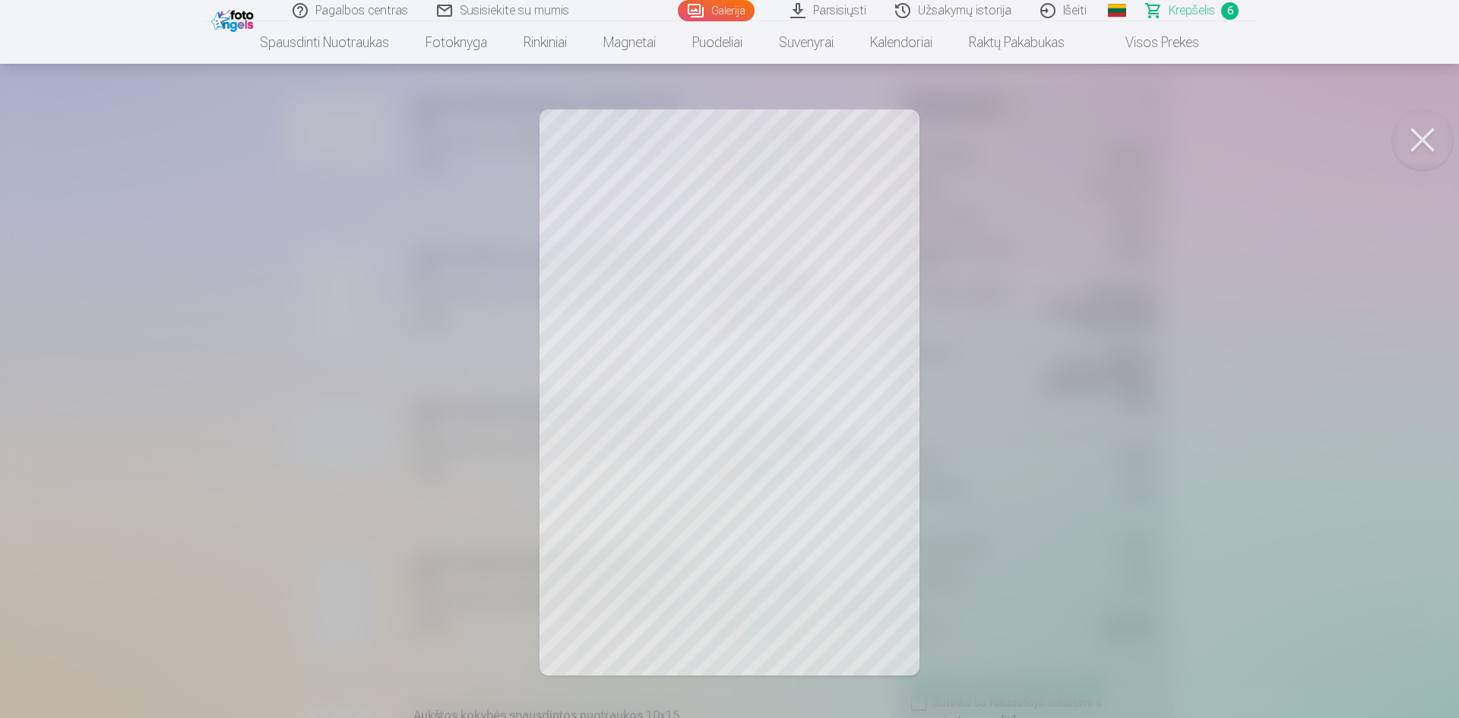
click at [1091, 398] on div at bounding box center [729, 359] width 1459 height 718
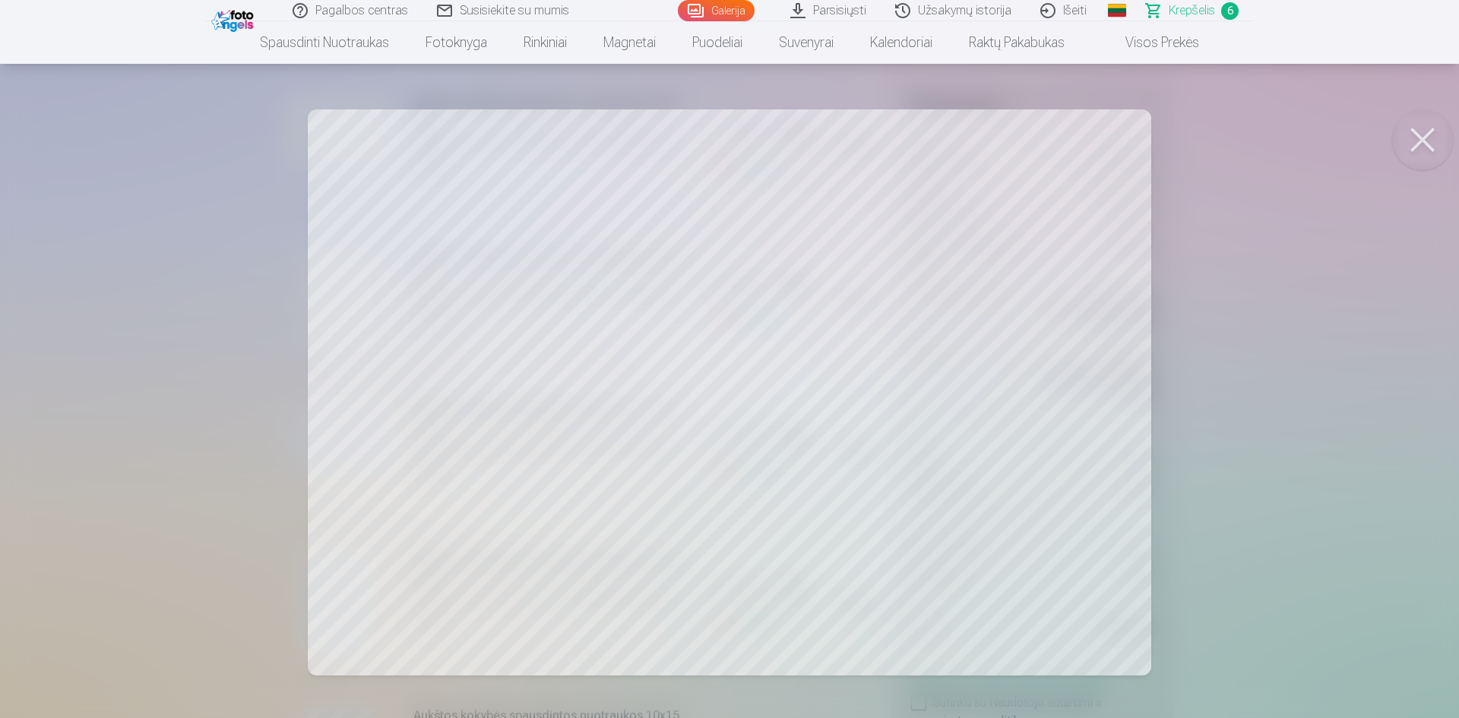
click at [1293, 337] on div at bounding box center [729, 359] width 1459 height 718
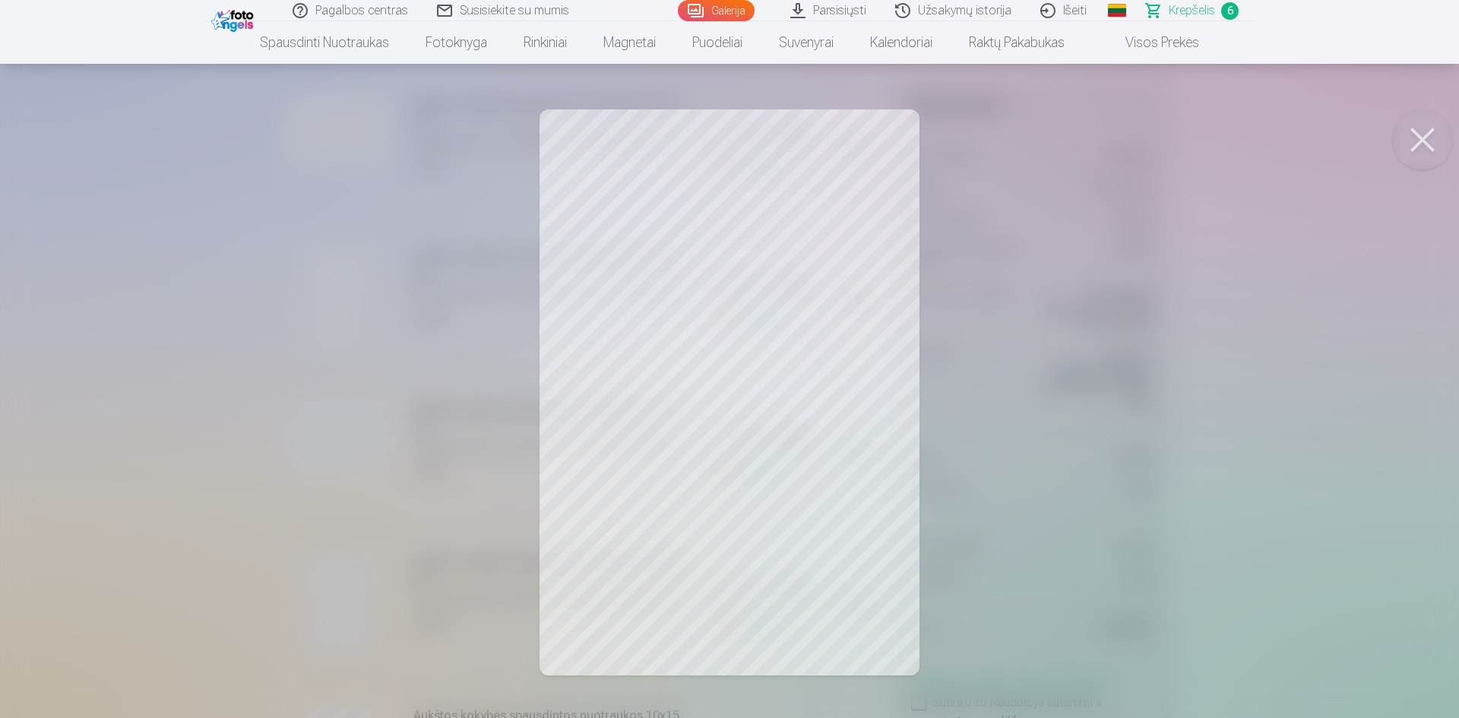
click at [1109, 310] on div at bounding box center [729, 359] width 1459 height 718
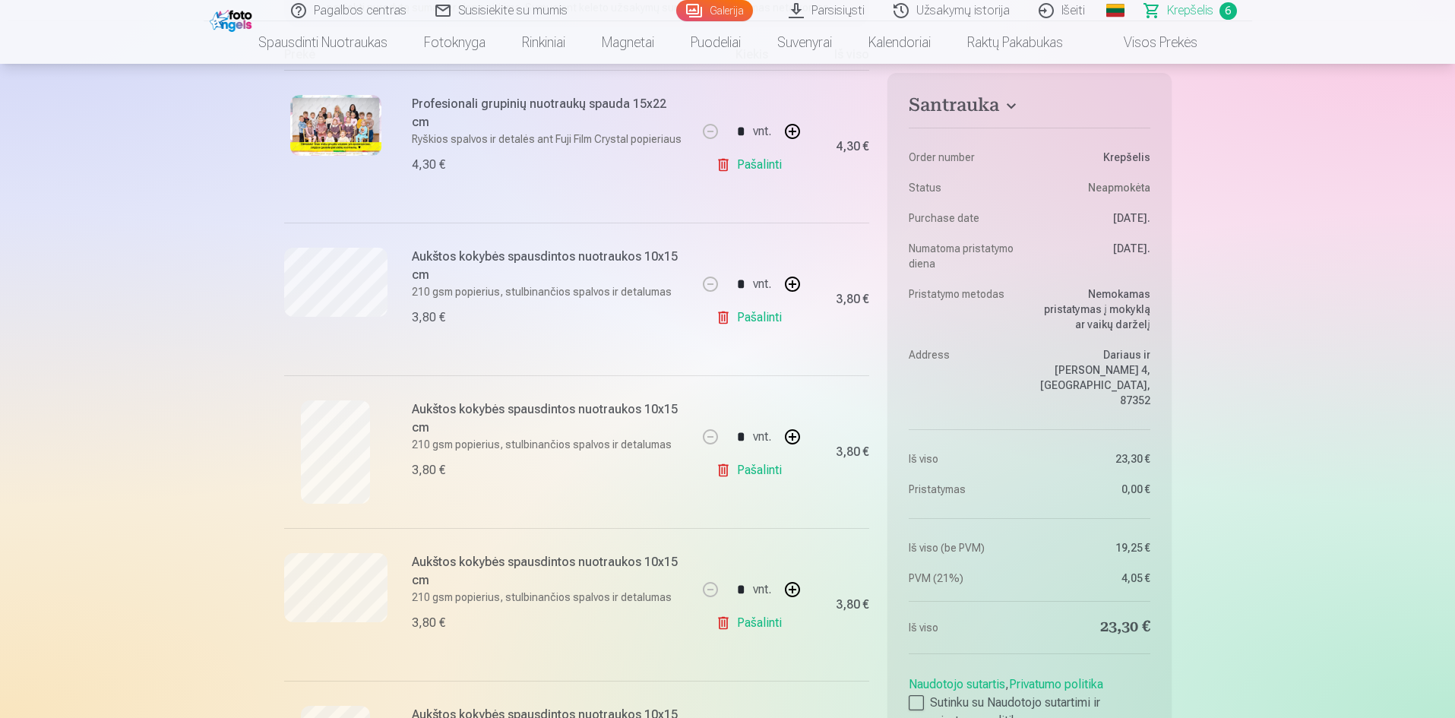
scroll to position [228, 0]
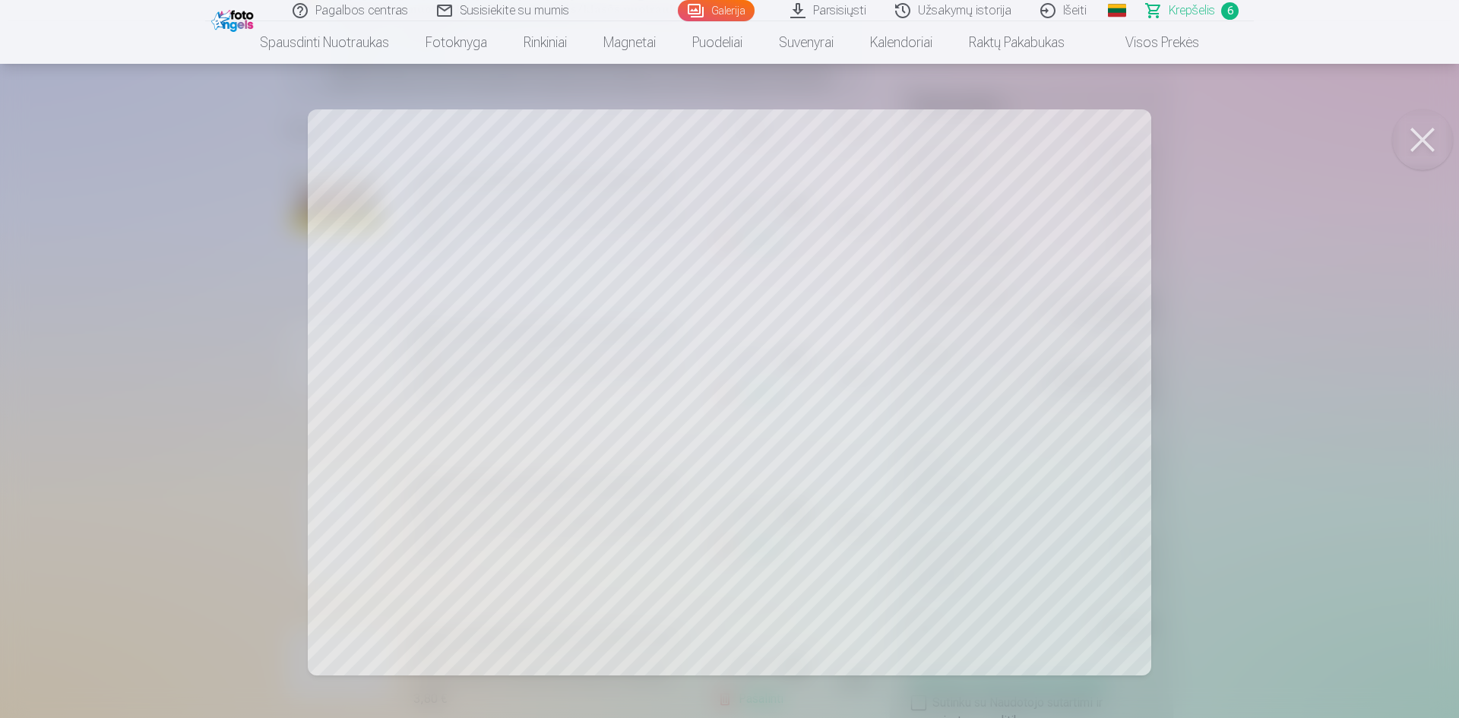
click at [1322, 195] on div at bounding box center [729, 359] width 1459 height 718
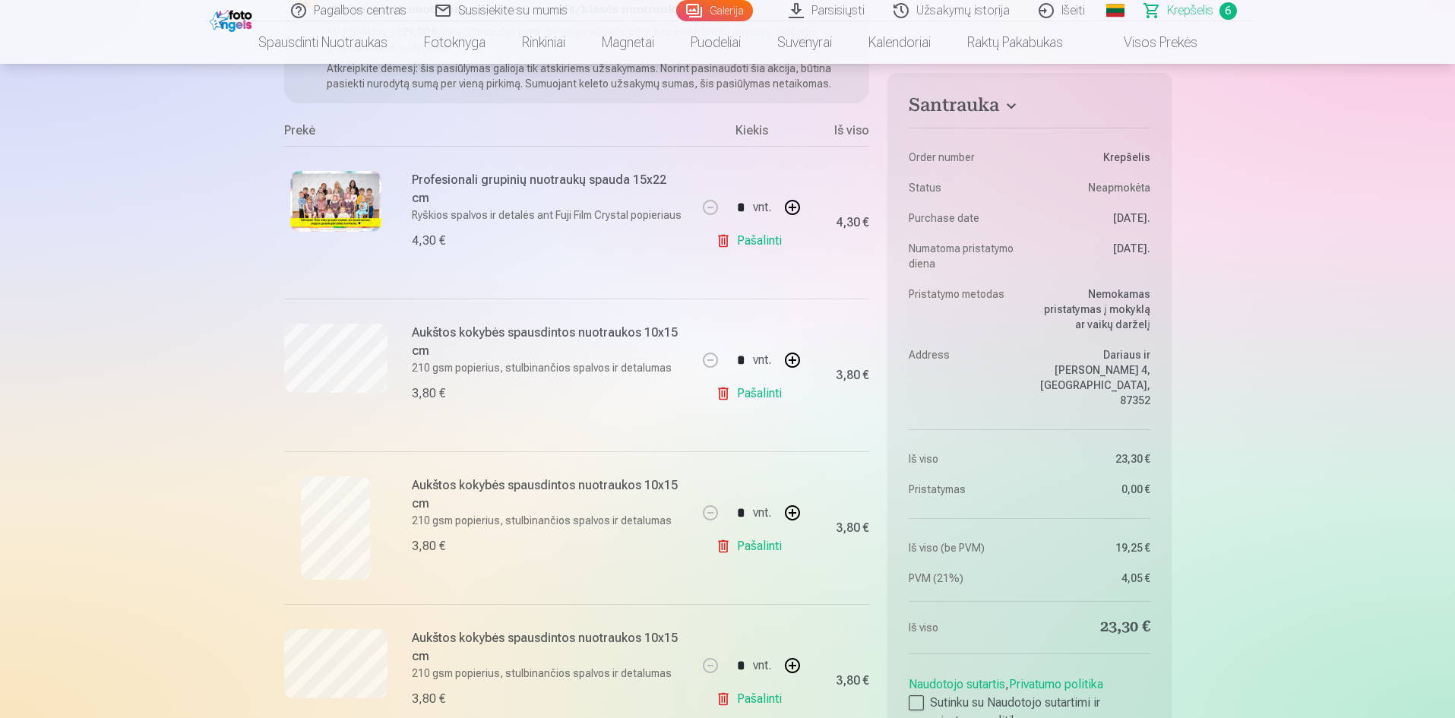
scroll to position [456, 0]
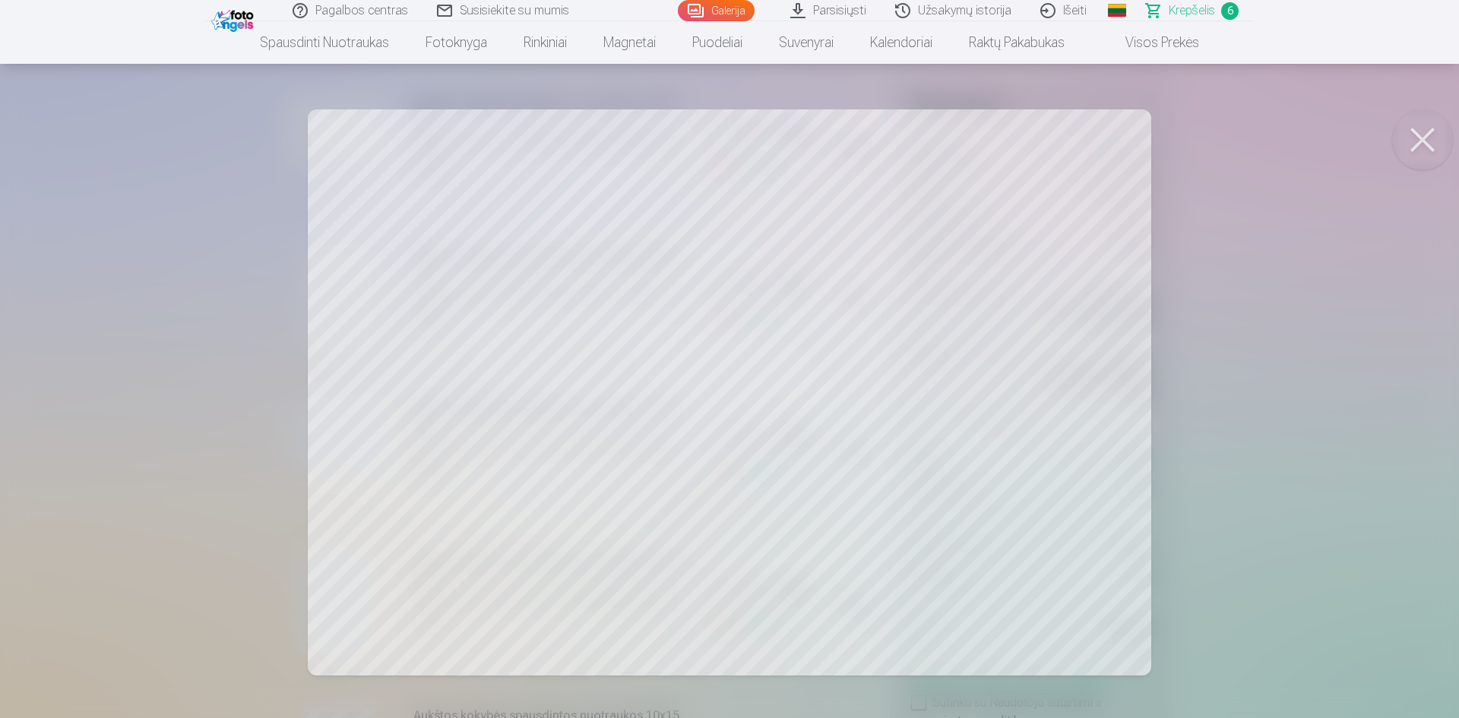
click at [214, 407] on div at bounding box center [729, 359] width 1459 height 718
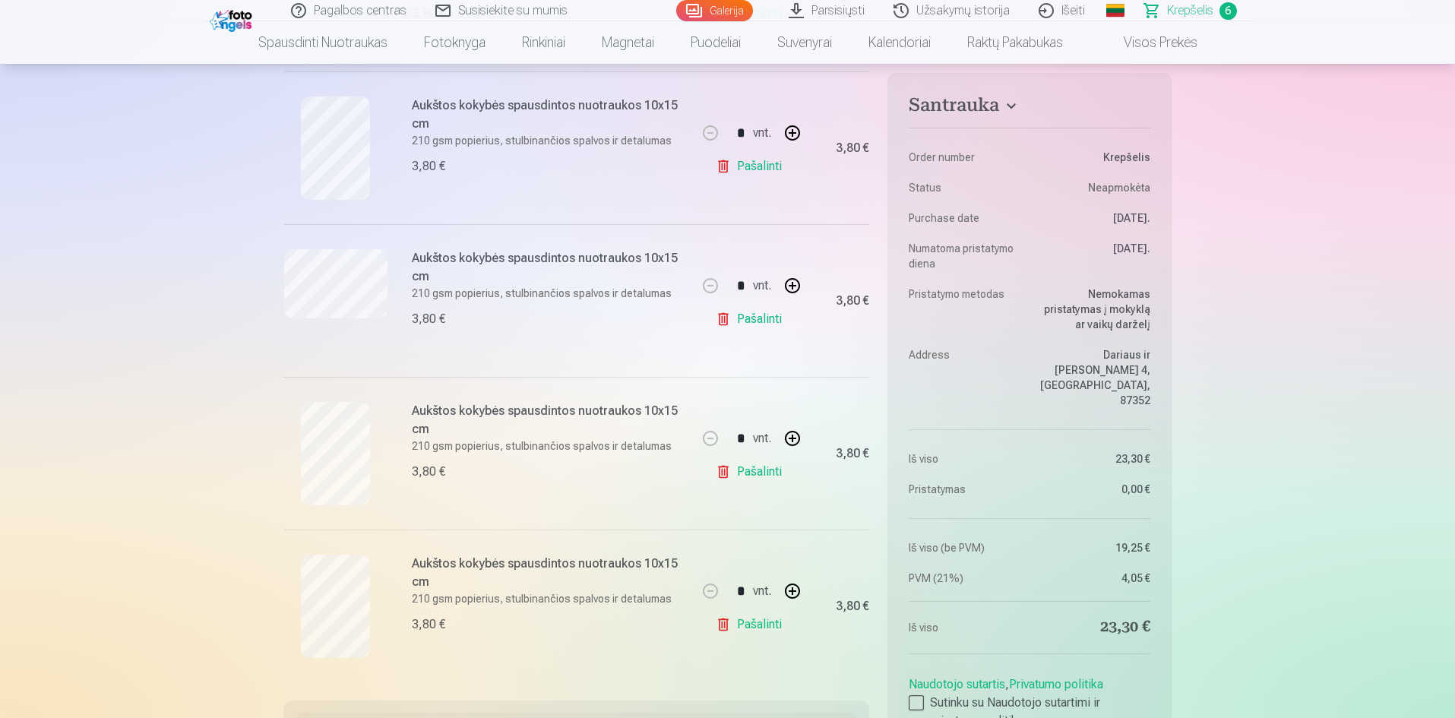
scroll to position [532, 0]
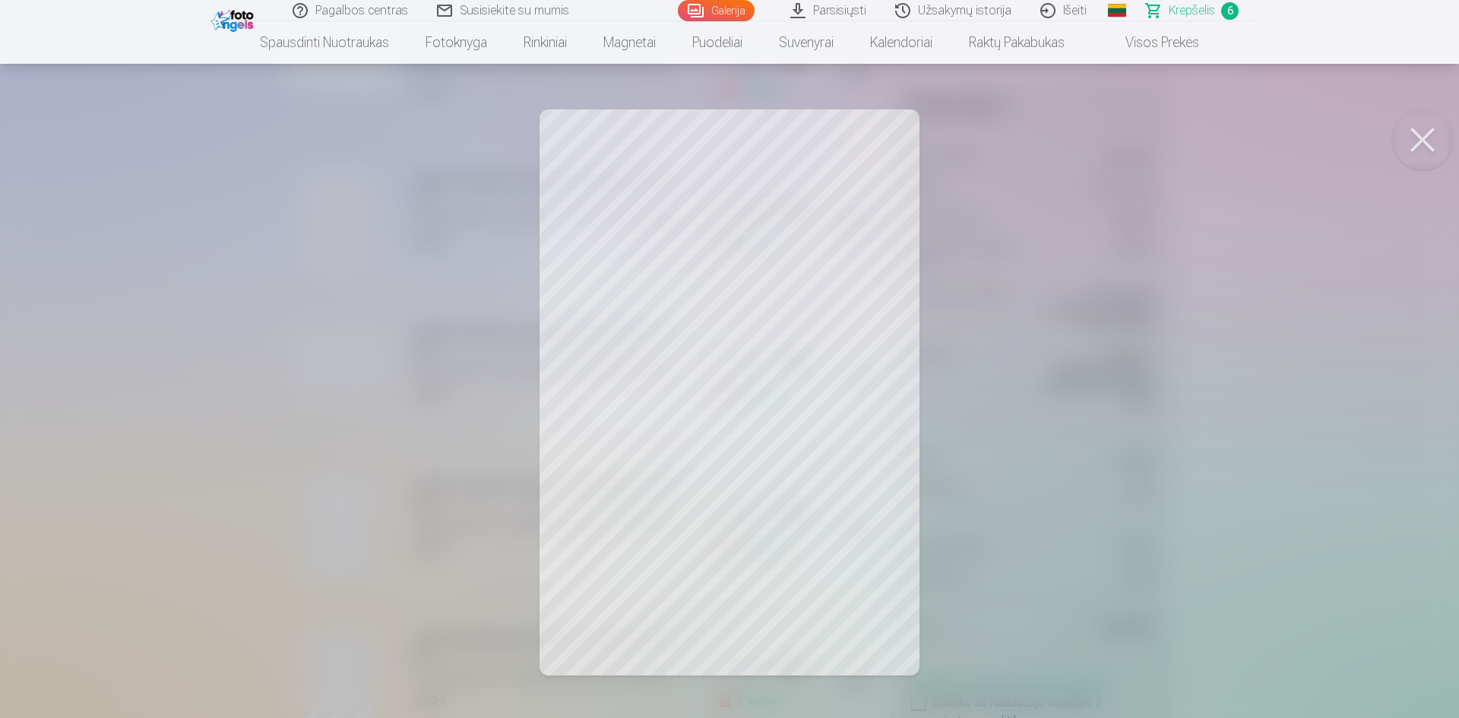
click at [209, 396] on div at bounding box center [729, 359] width 1459 height 718
click at [239, 391] on div at bounding box center [729, 359] width 1459 height 718
click at [222, 302] on div at bounding box center [729, 359] width 1459 height 718
click at [208, 442] on div at bounding box center [729, 359] width 1459 height 718
click at [215, 425] on div at bounding box center [729, 359] width 1459 height 718
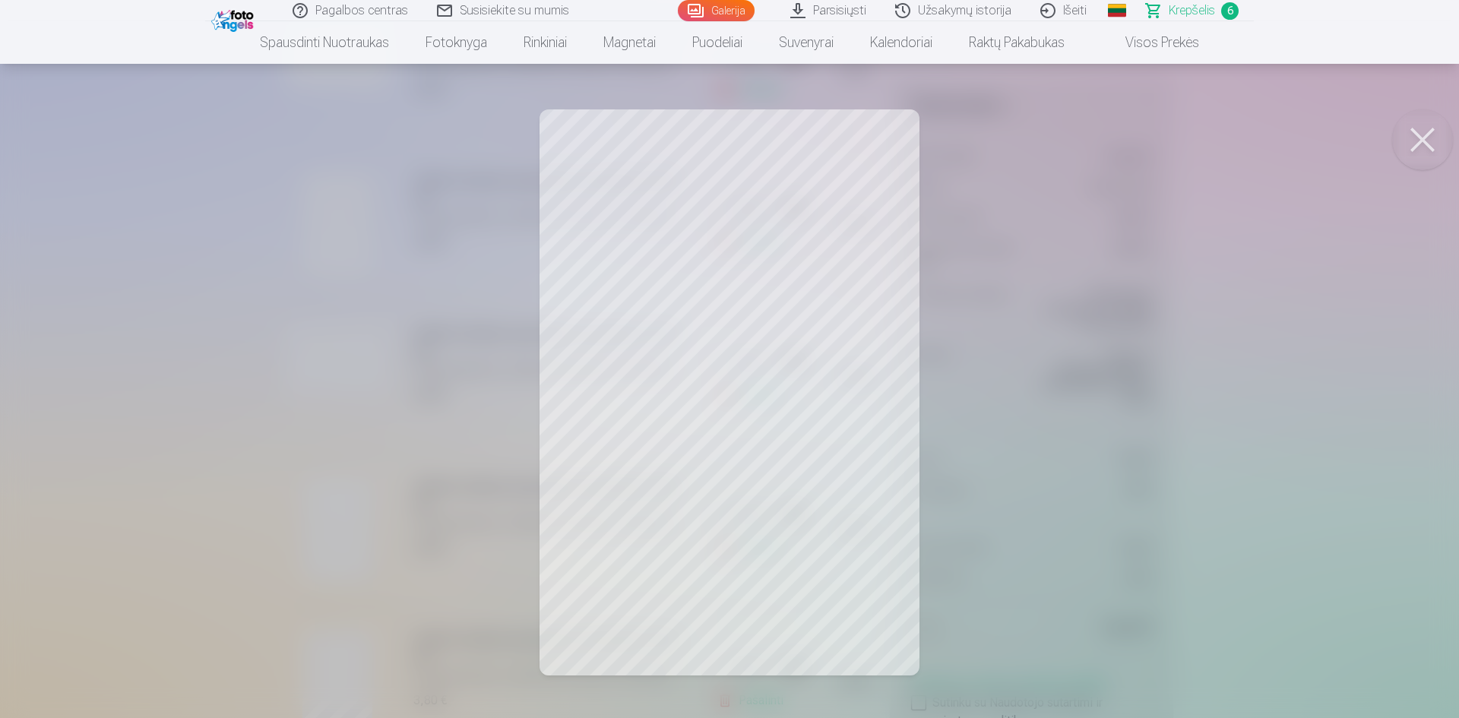
click at [217, 490] on div at bounding box center [729, 359] width 1459 height 718
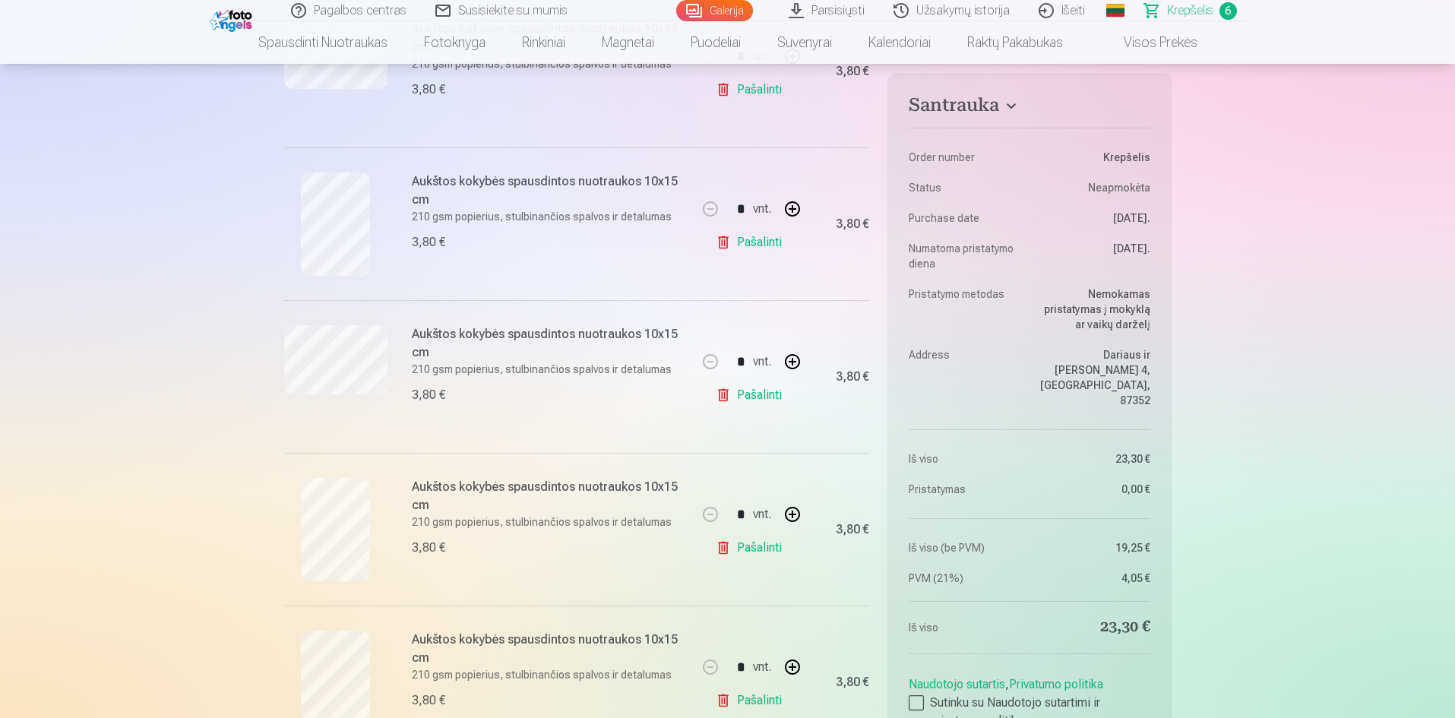
click at [367, 622] on div "Aukštos kokybės spausdintos nuotraukos 10x15 cm 210 gsm popierius, stulbinančio…" at bounding box center [489, 682] width 411 height 153
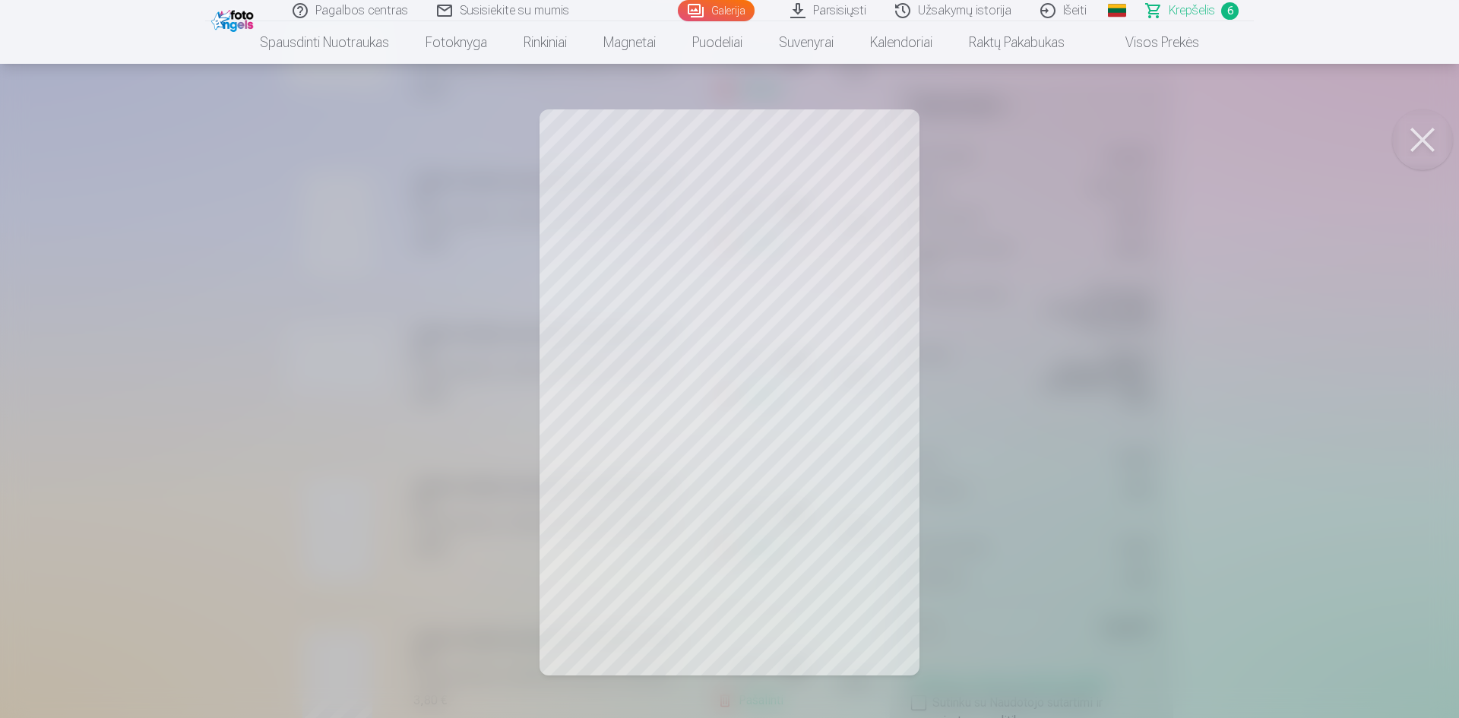
click at [275, 314] on div at bounding box center [729, 359] width 1459 height 718
click at [241, 386] on div at bounding box center [729, 359] width 1459 height 718
click at [200, 401] on div at bounding box center [729, 359] width 1459 height 718
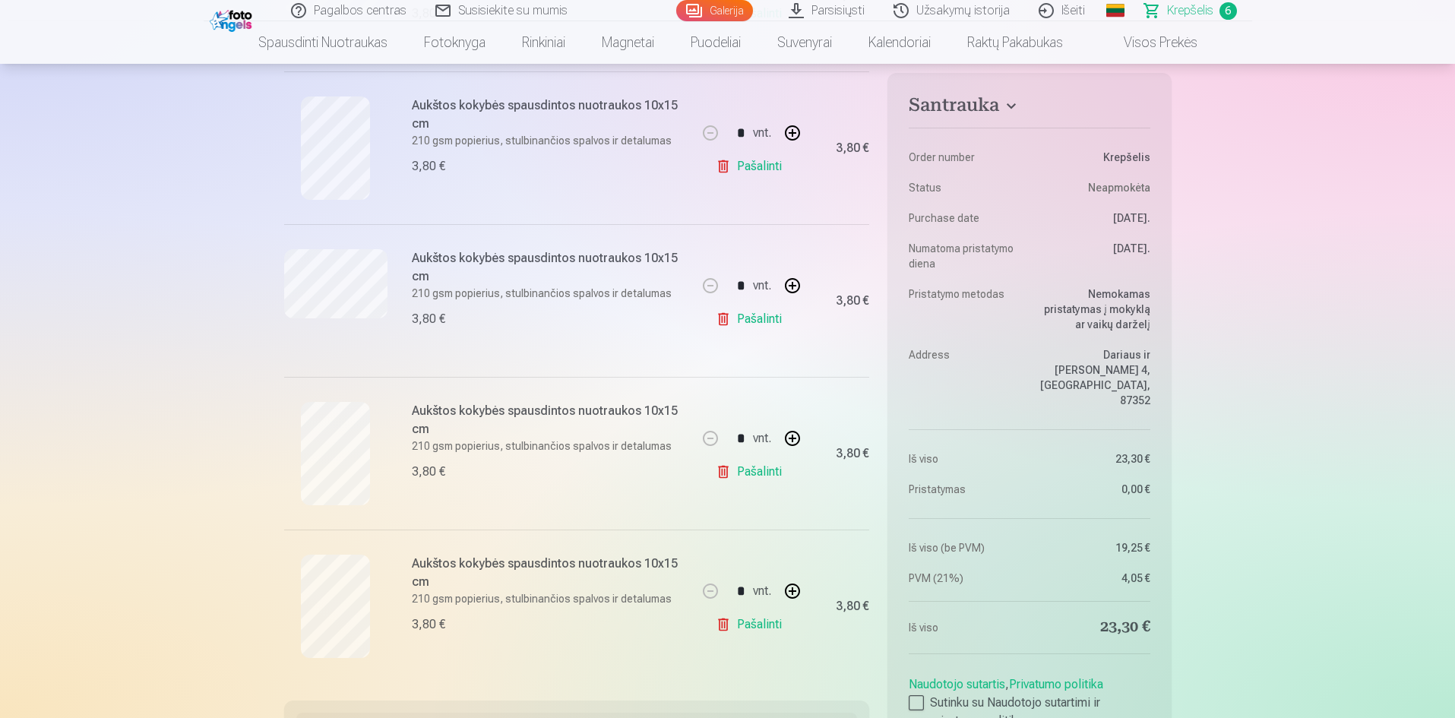
scroll to position [684, 0]
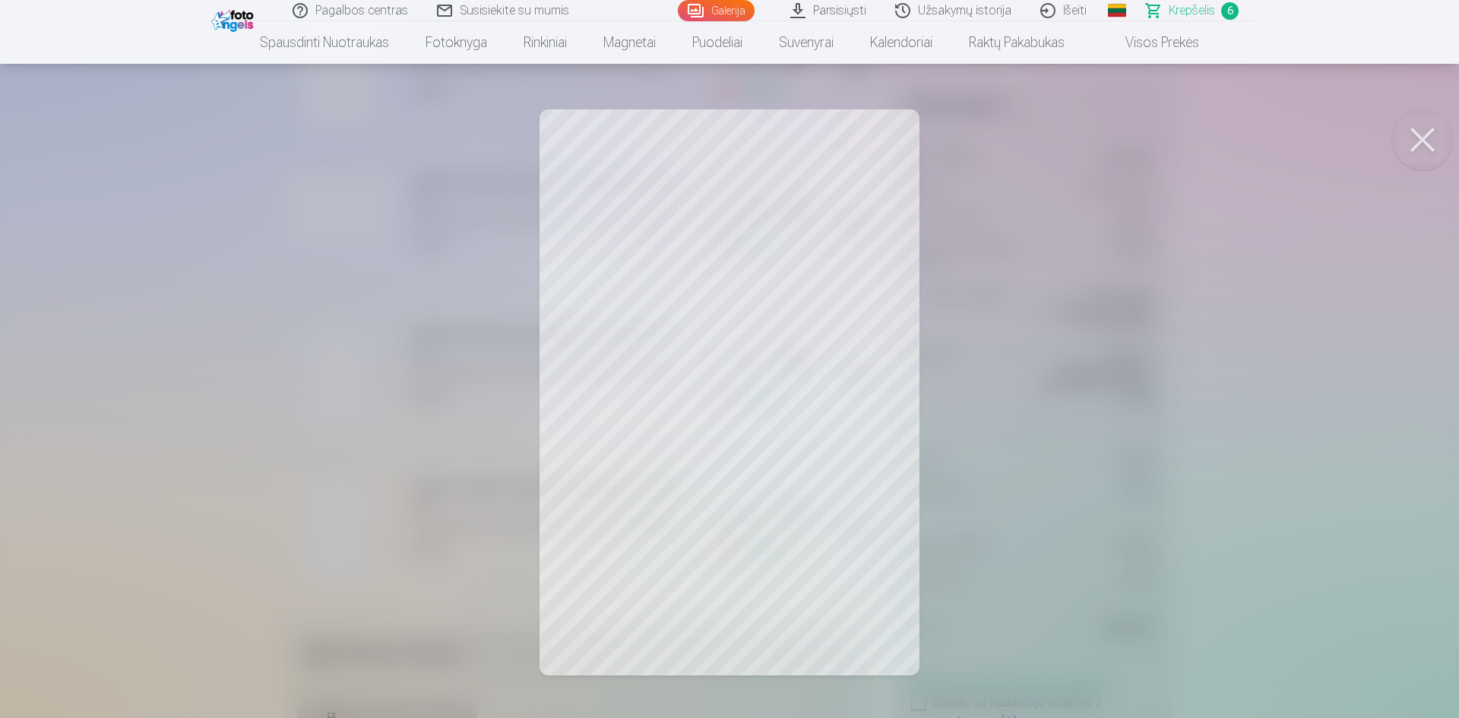
click at [144, 464] on div at bounding box center [729, 359] width 1459 height 718
click at [166, 395] on div at bounding box center [729, 359] width 1459 height 718
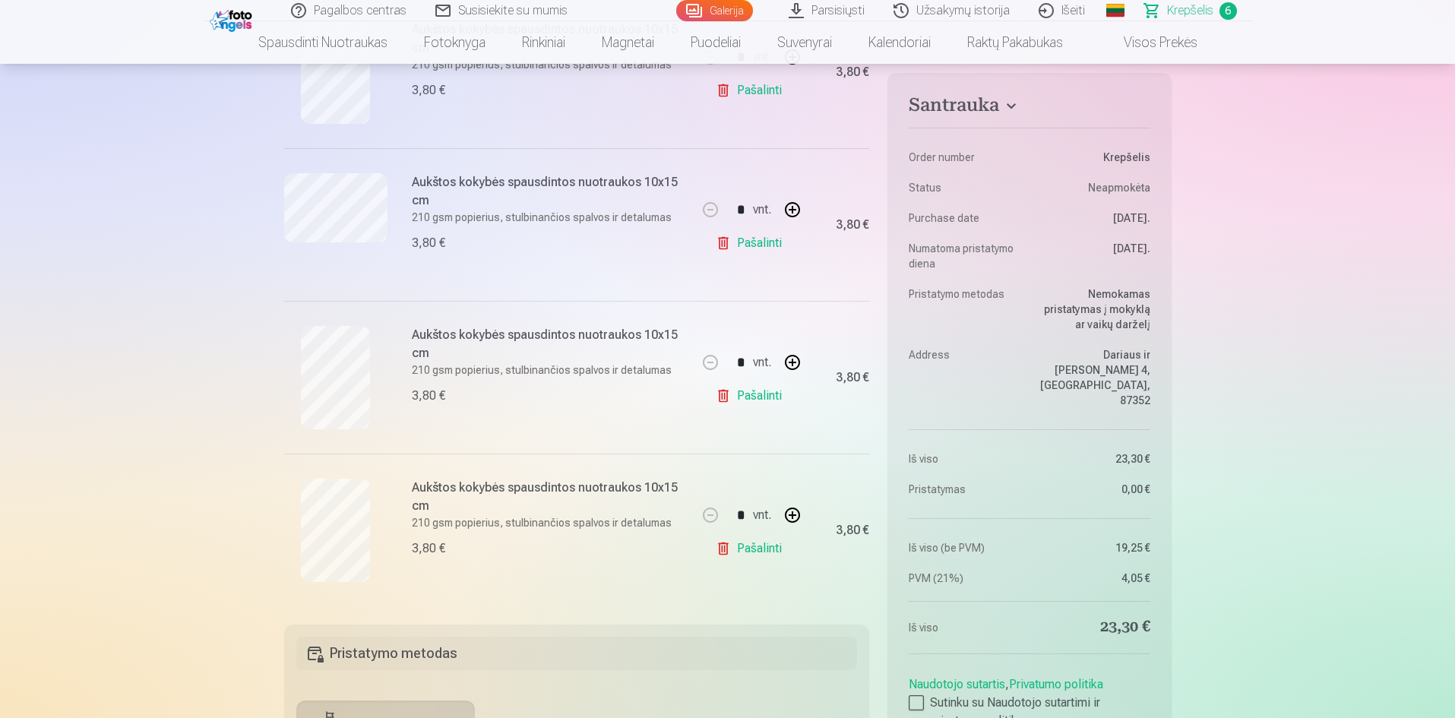
scroll to position [532, 0]
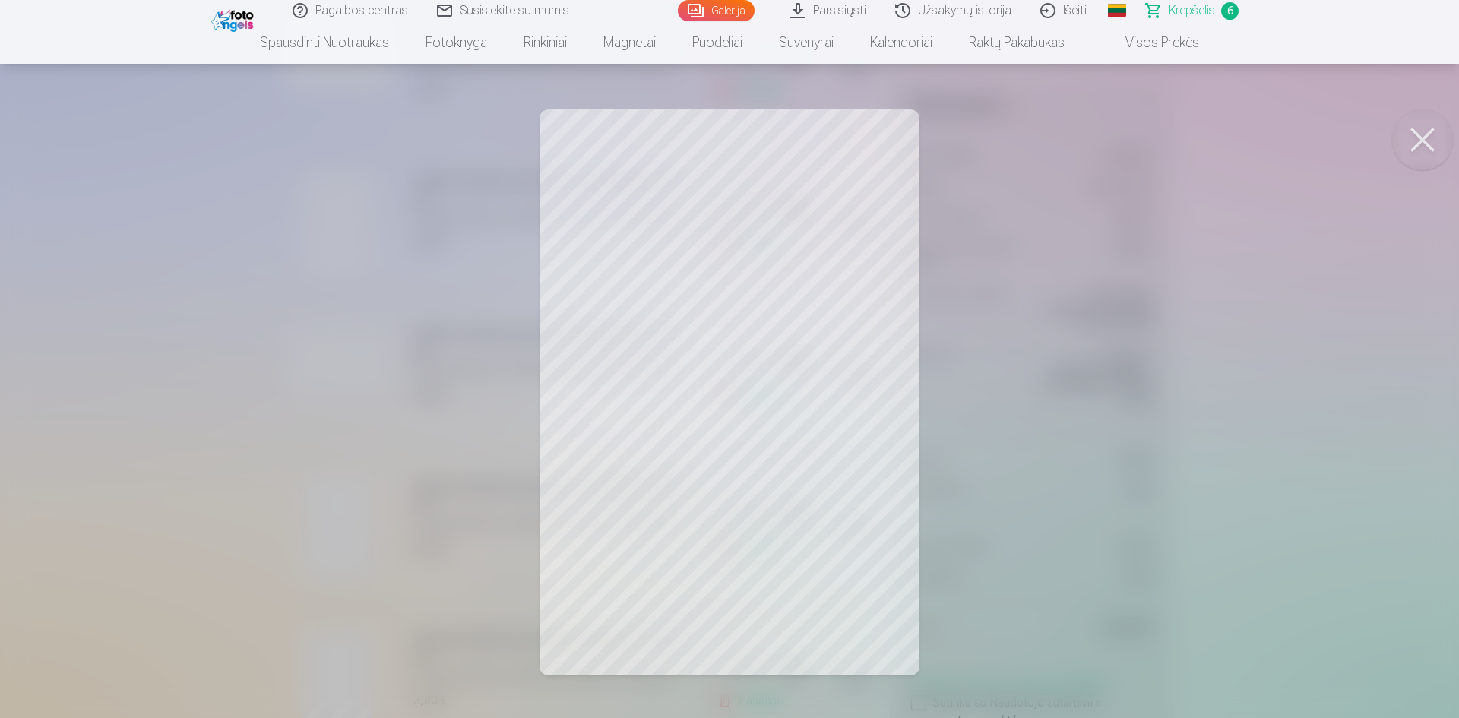
click at [191, 356] on div at bounding box center [729, 359] width 1459 height 718
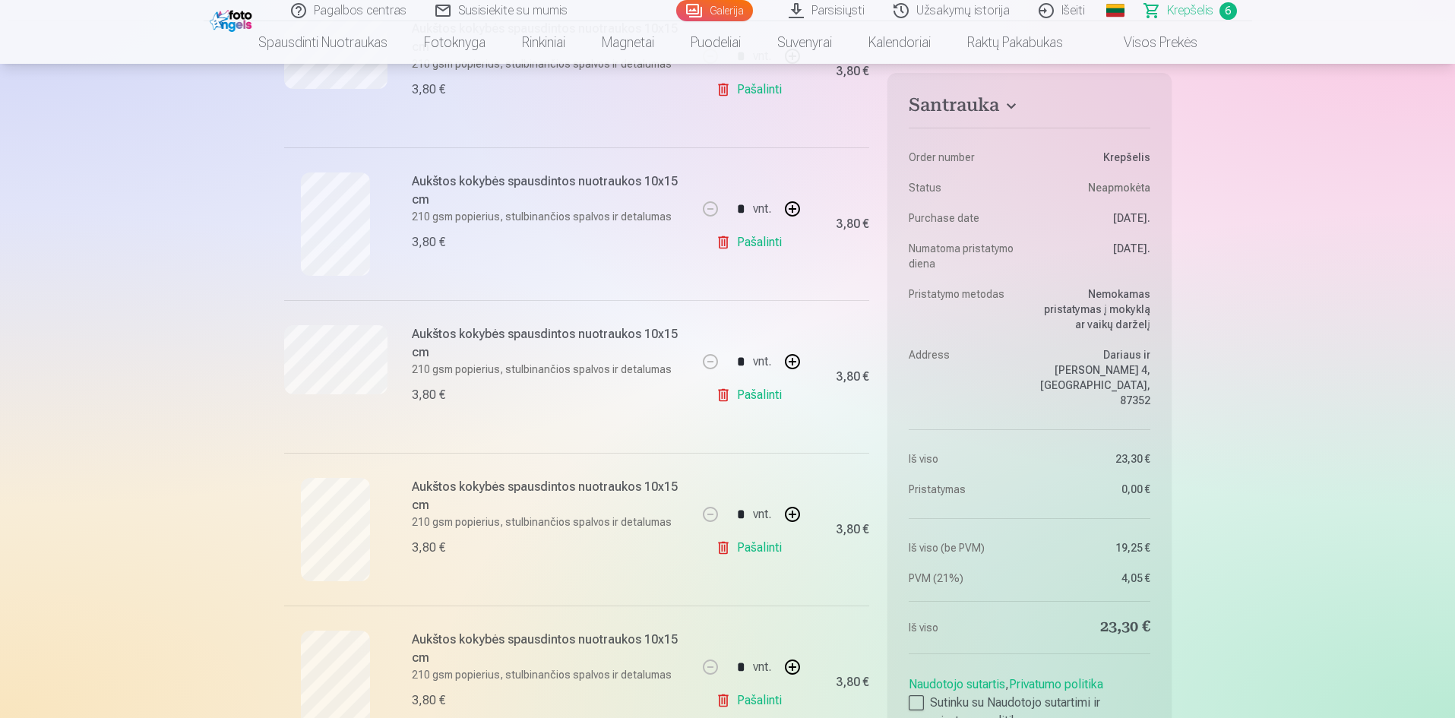
scroll to position [760, 0]
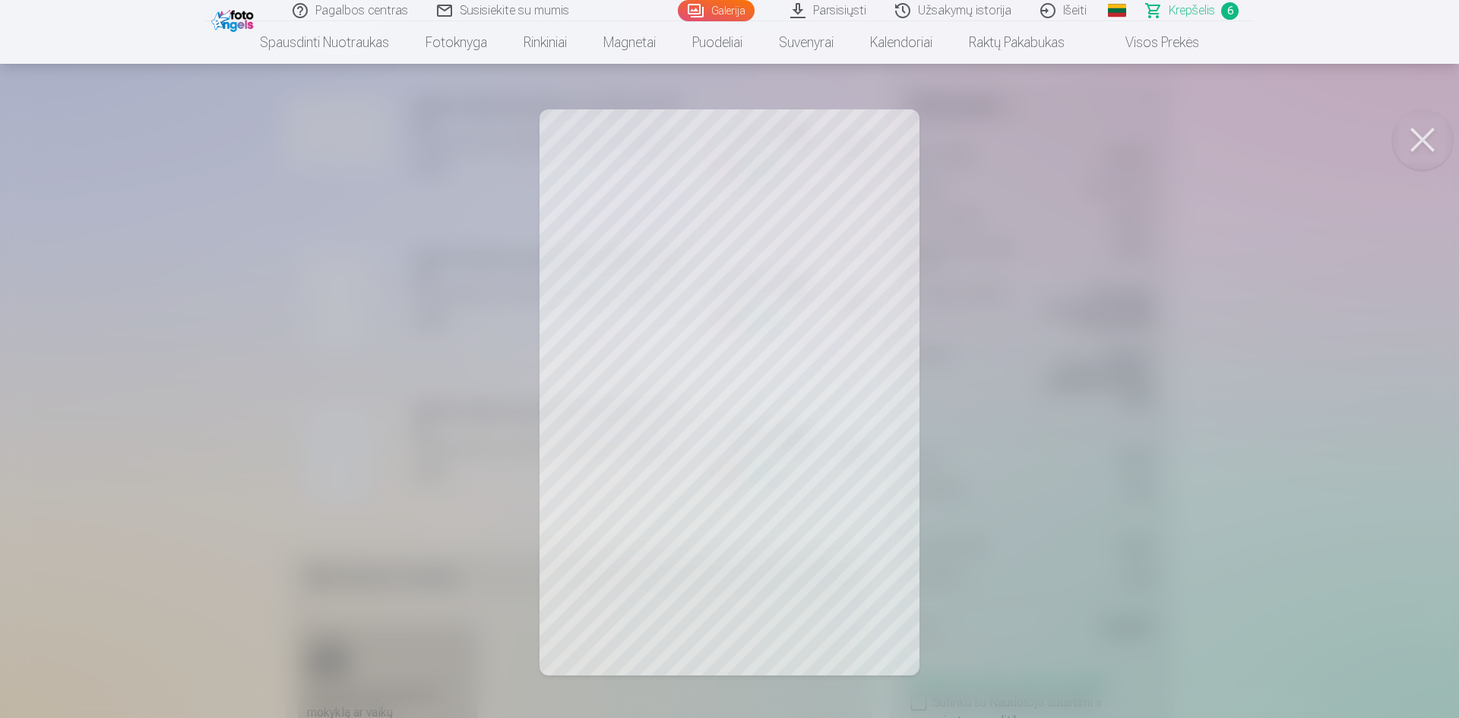
click at [154, 397] on div at bounding box center [729, 359] width 1459 height 718
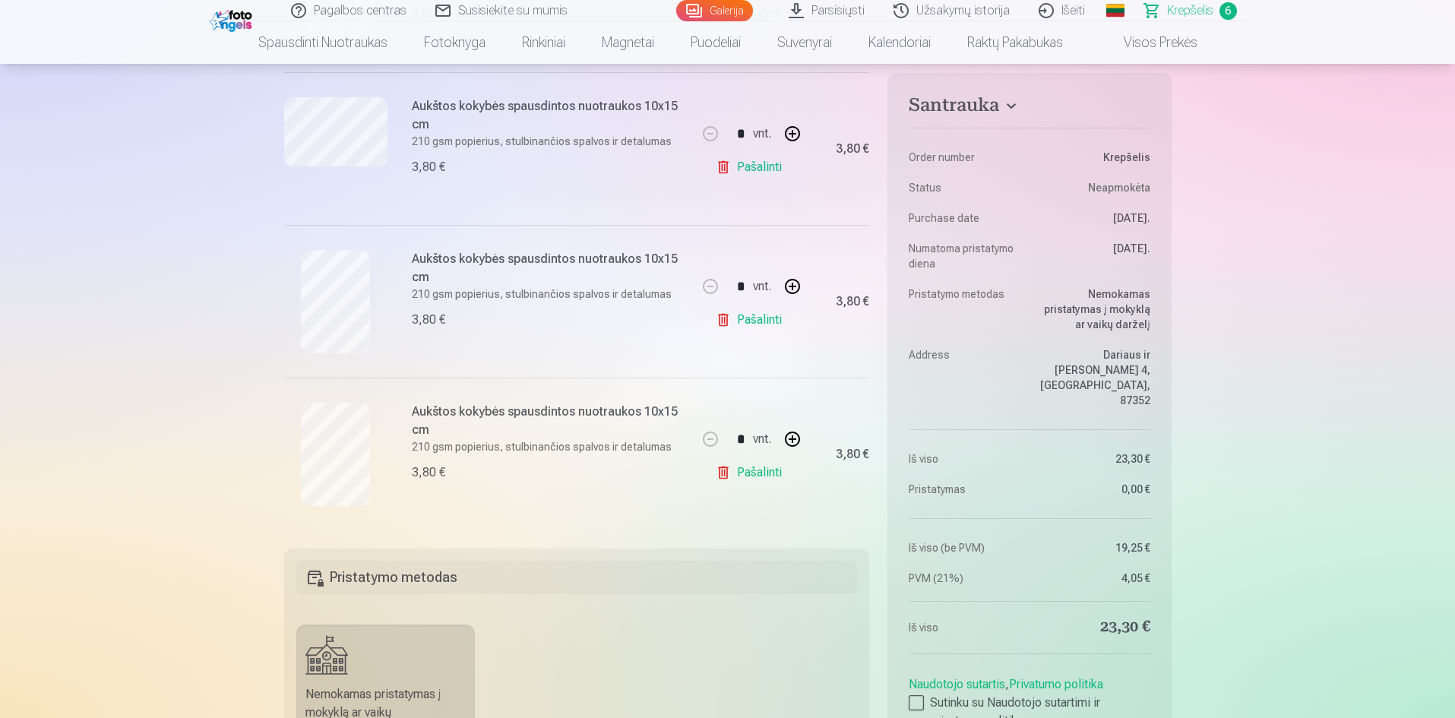
click at [763, 479] on link "Pašalinti" at bounding box center [752, 473] width 72 height 30
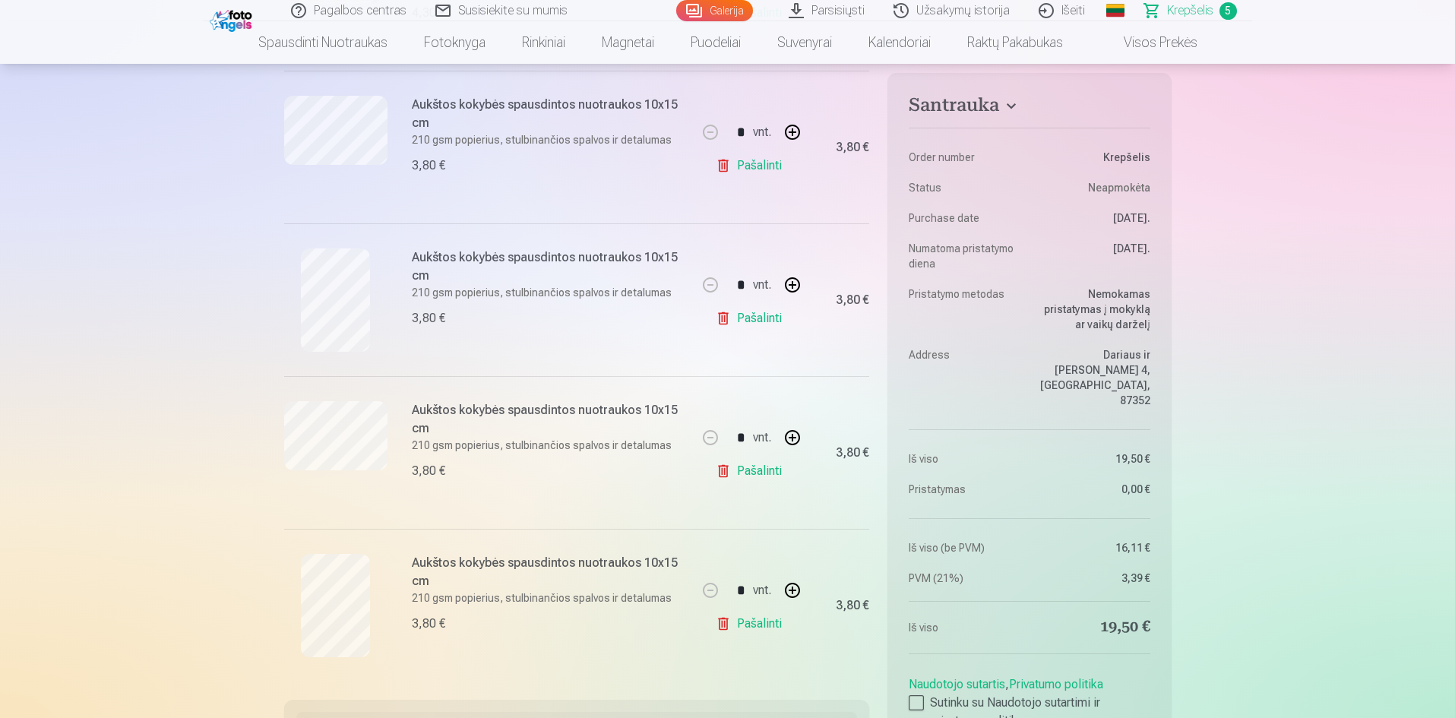
scroll to position [380, 0]
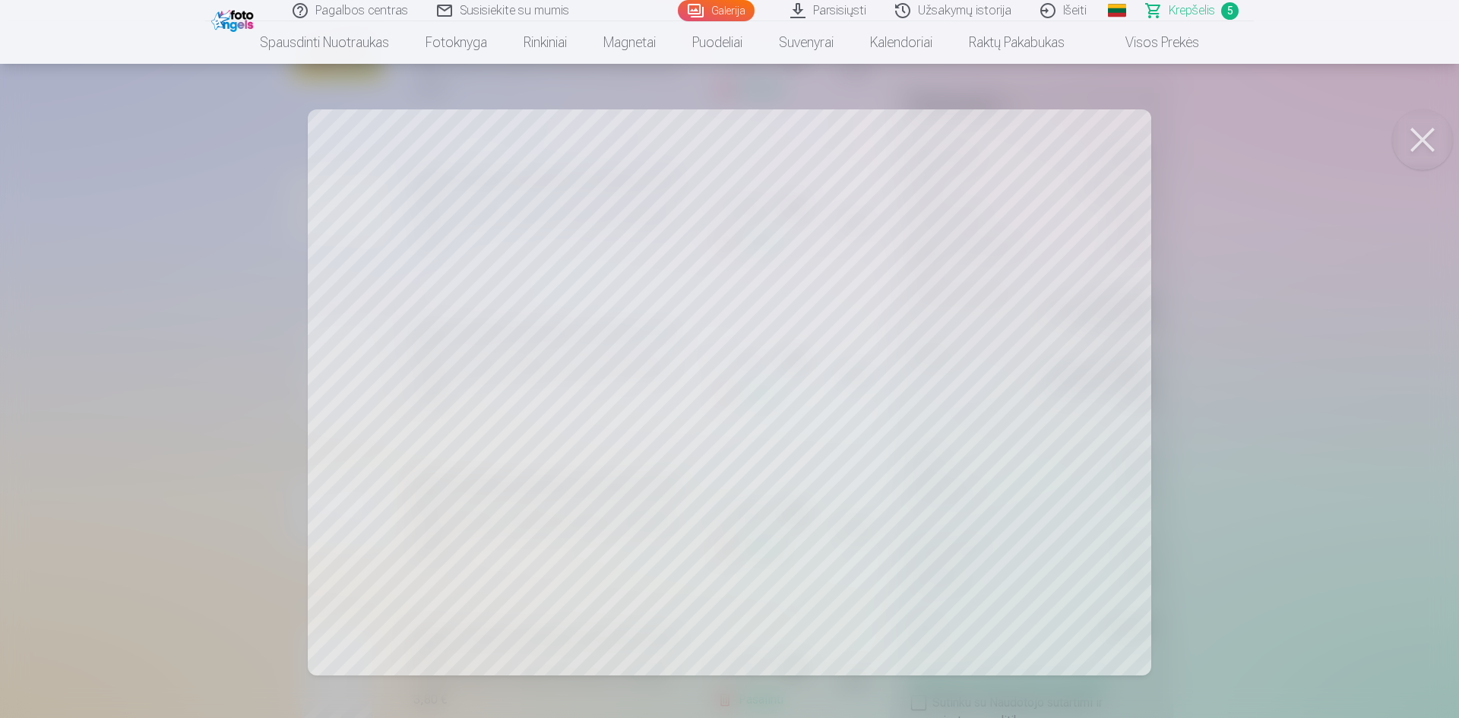
click at [236, 263] on div at bounding box center [729, 359] width 1459 height 718
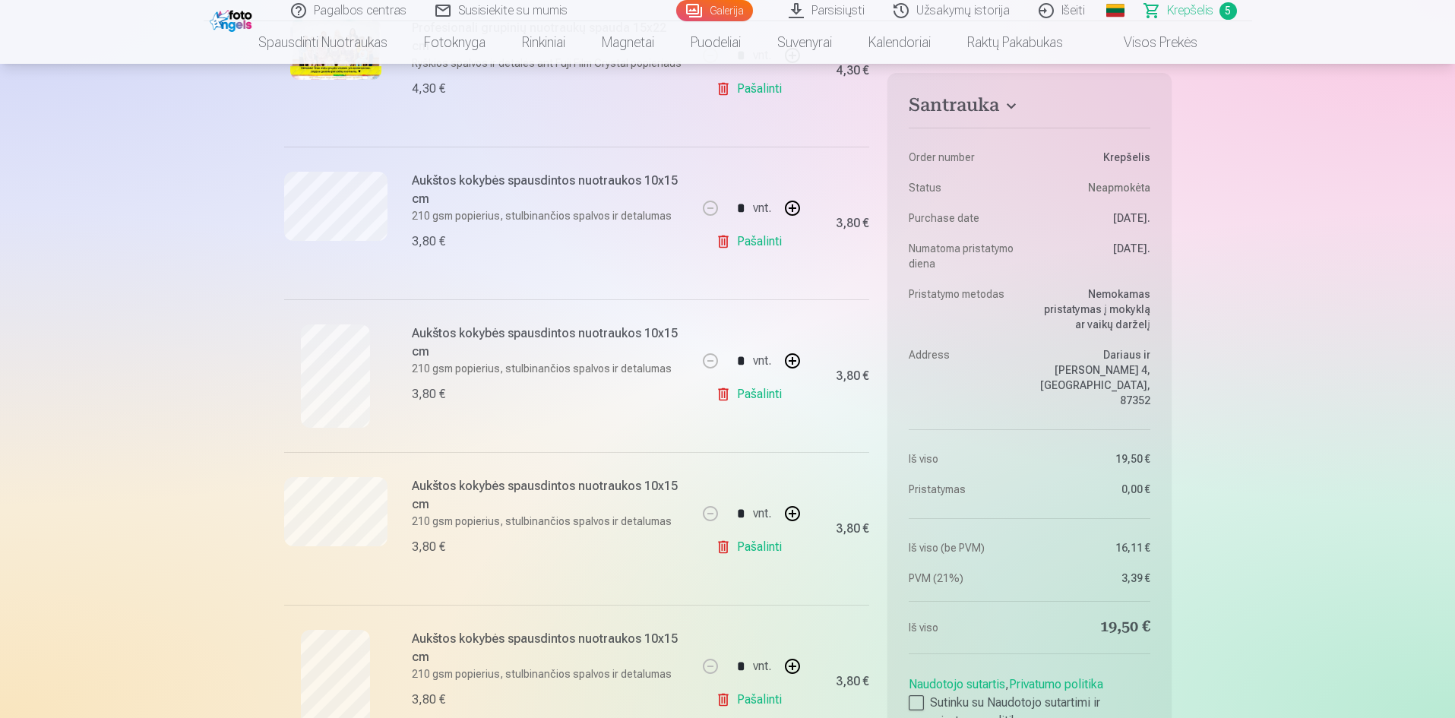
scroll to position [532, 0]
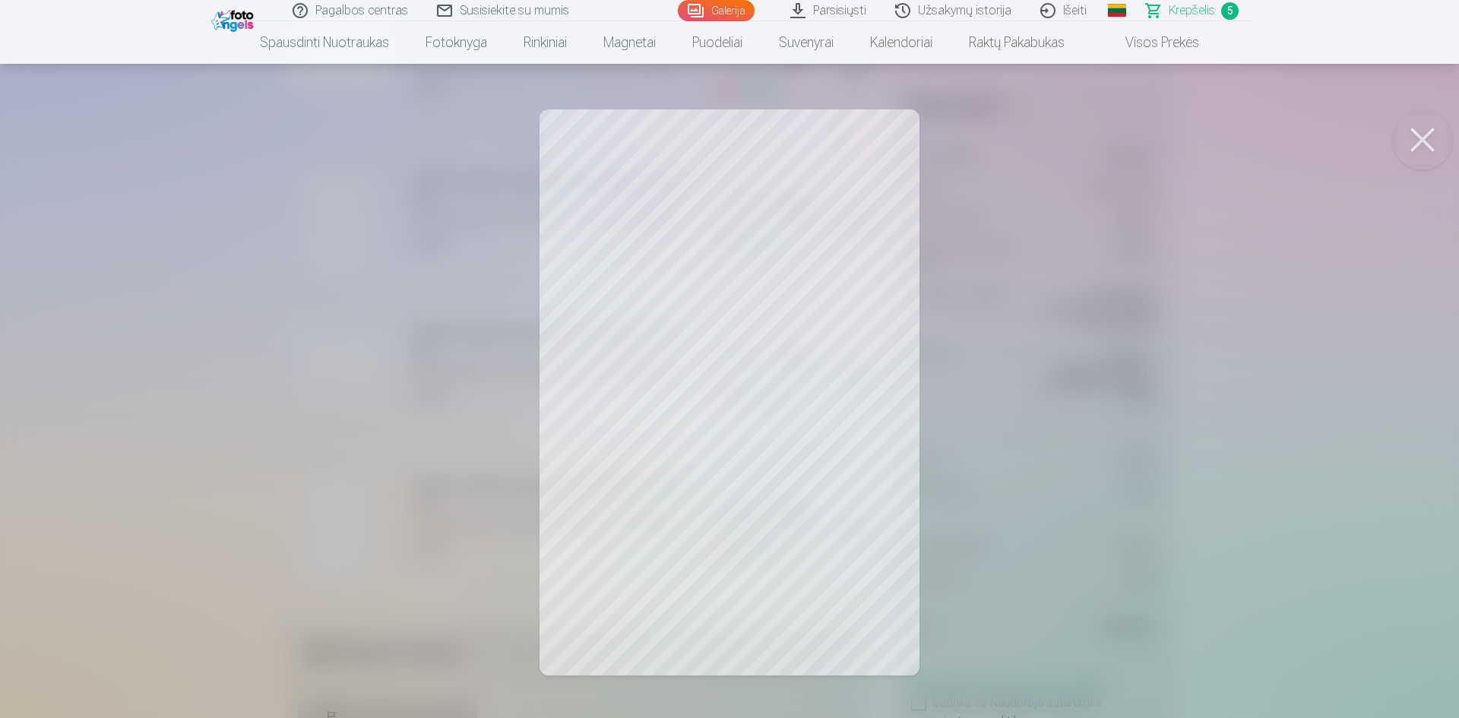
click at [169, 369] on div at bounding box center [729, 359] width 1459 height 718
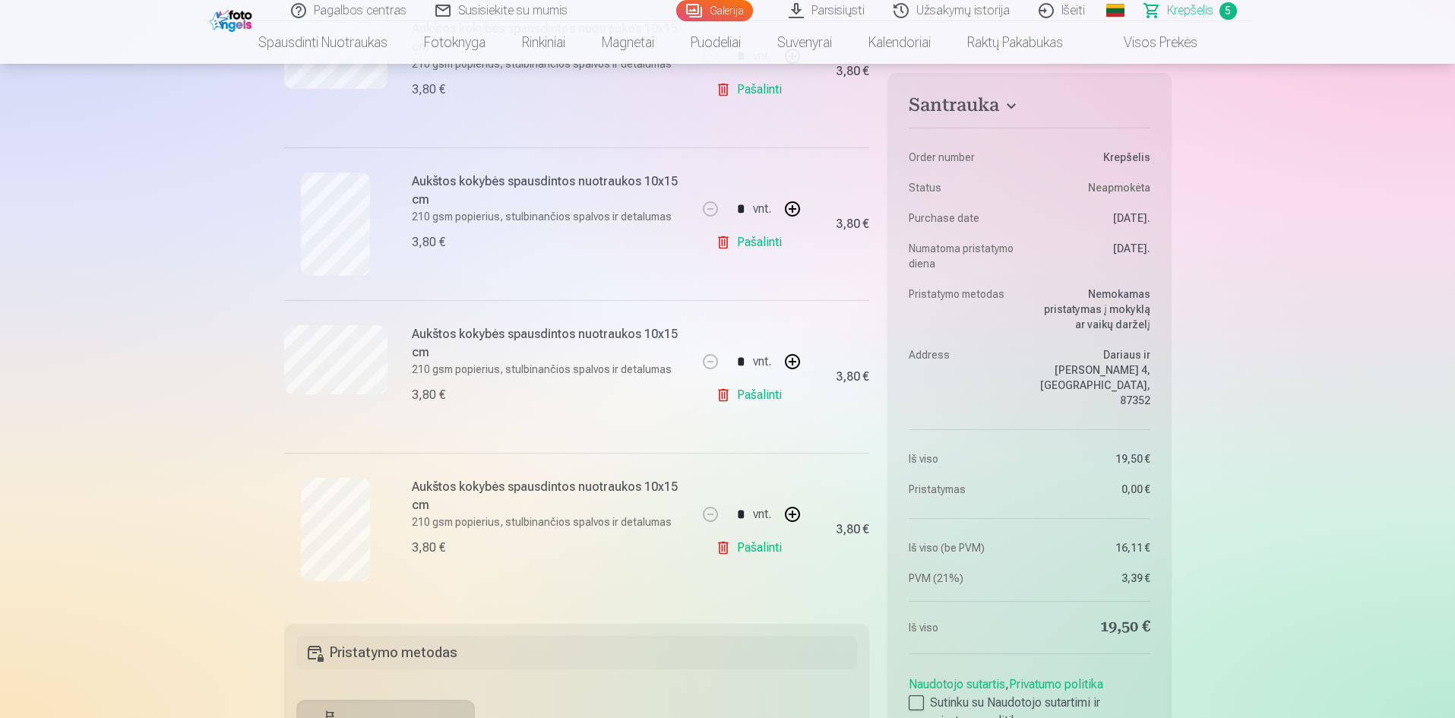
scroll to position [456, 0]
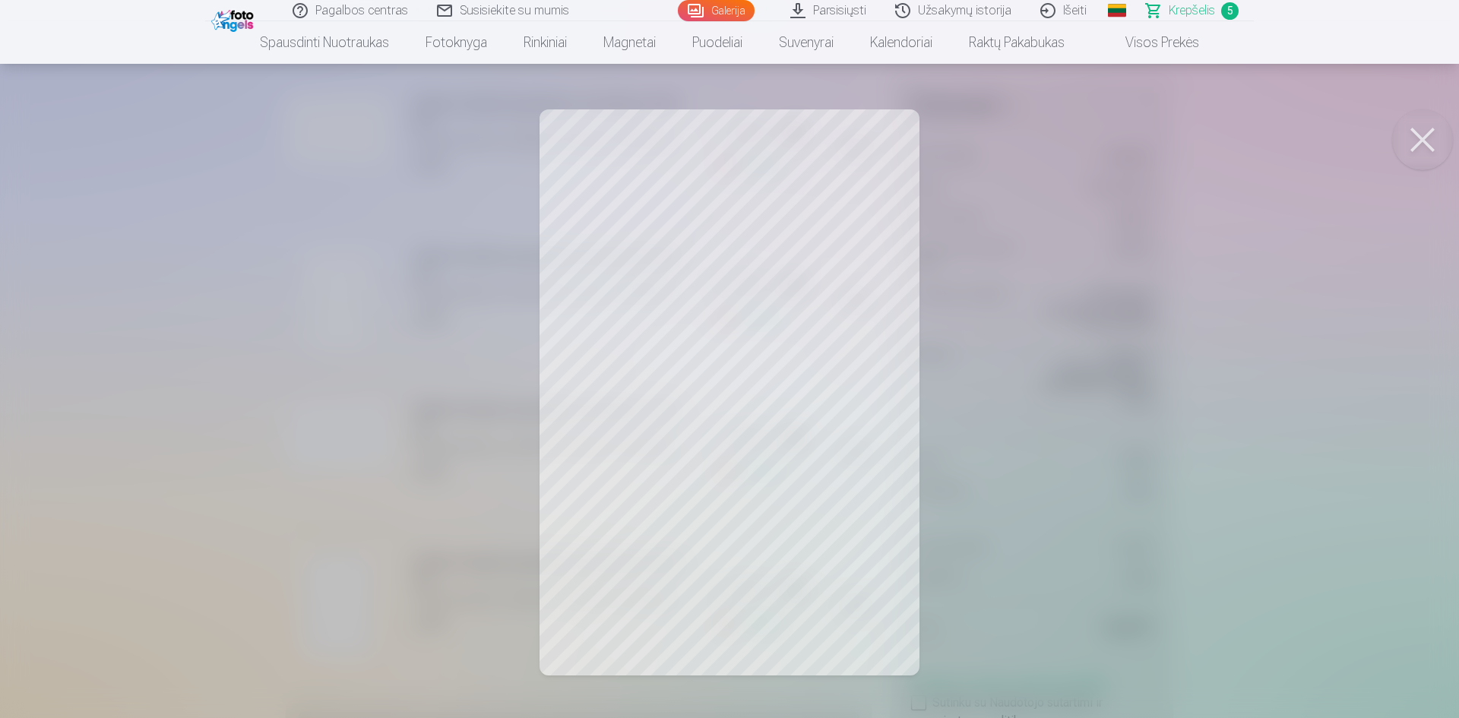
click at [59, 270] on div at bounding box center [729, 359] width 1459 height 718
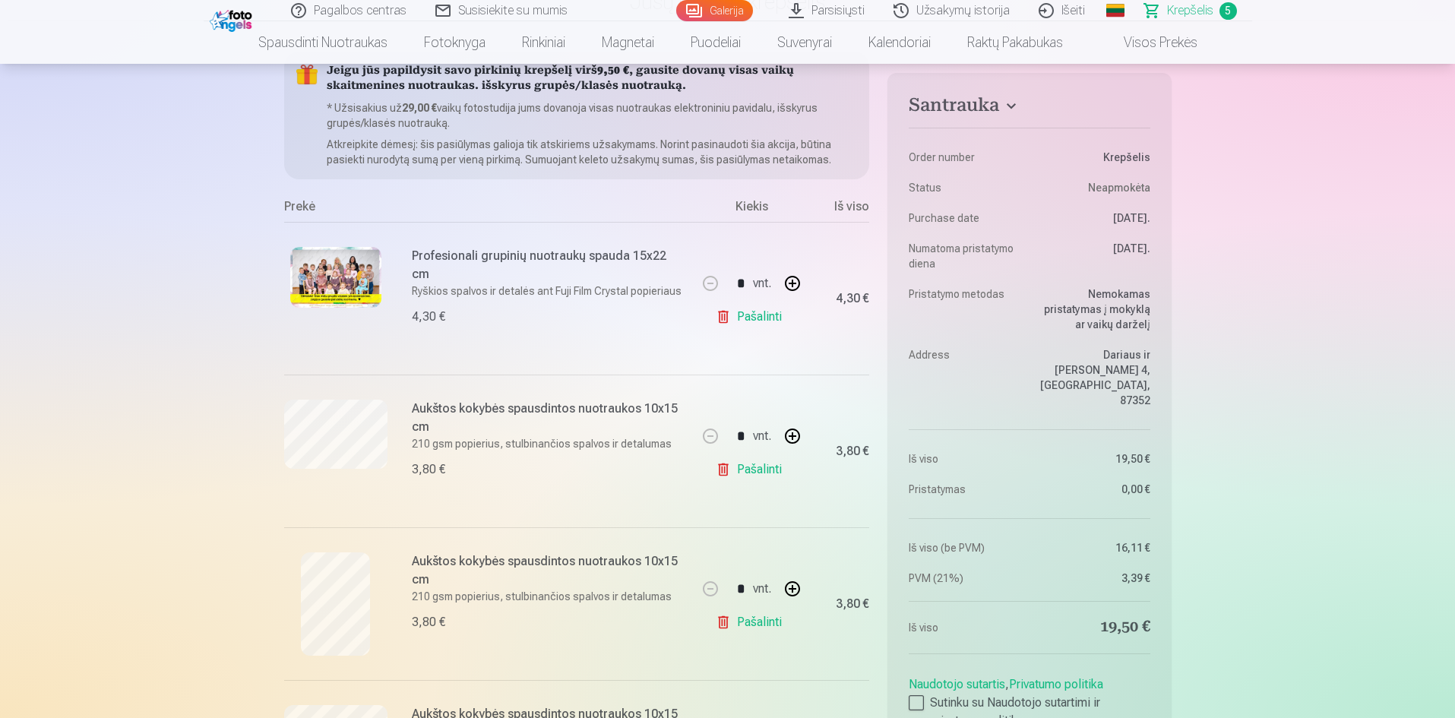
scroll to position [228, 0]
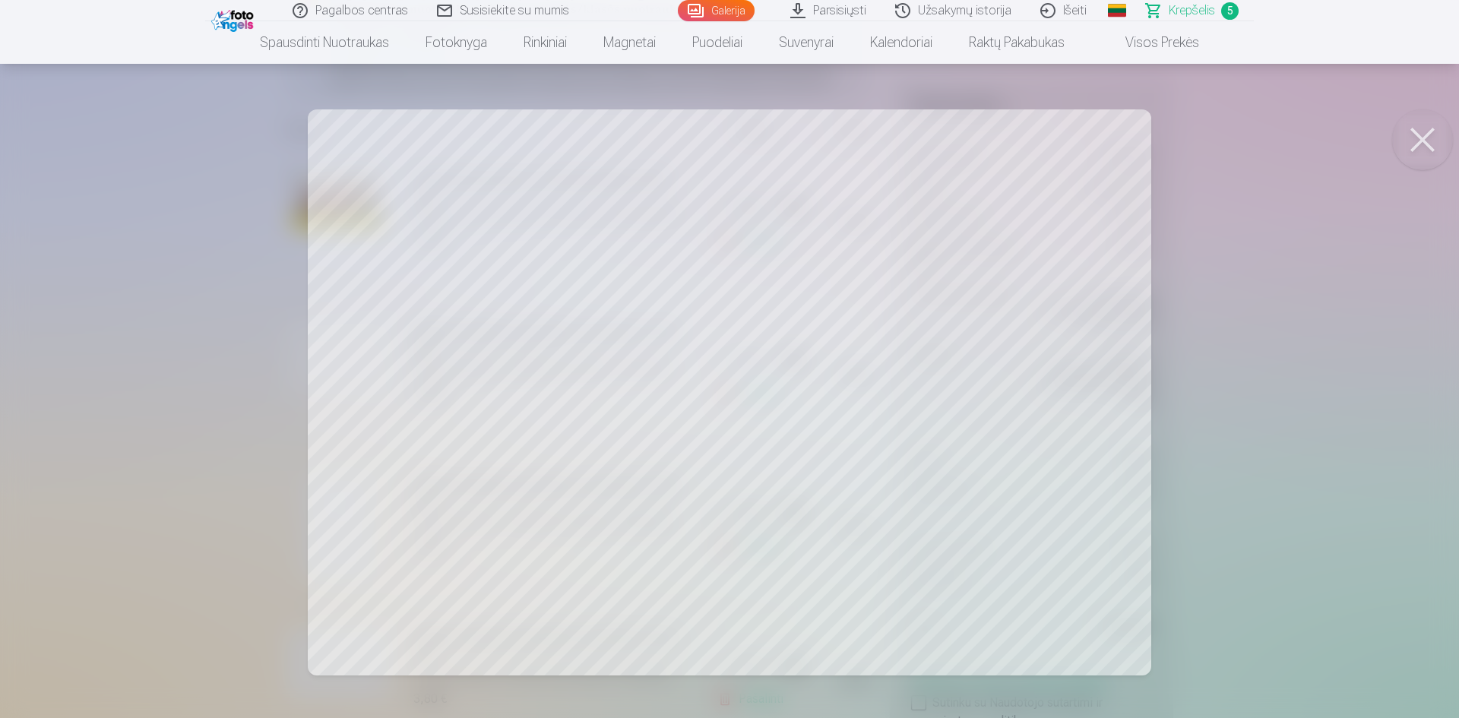
click at [151, 319] on div at bounding box center [729, 359] width 1459 height 718
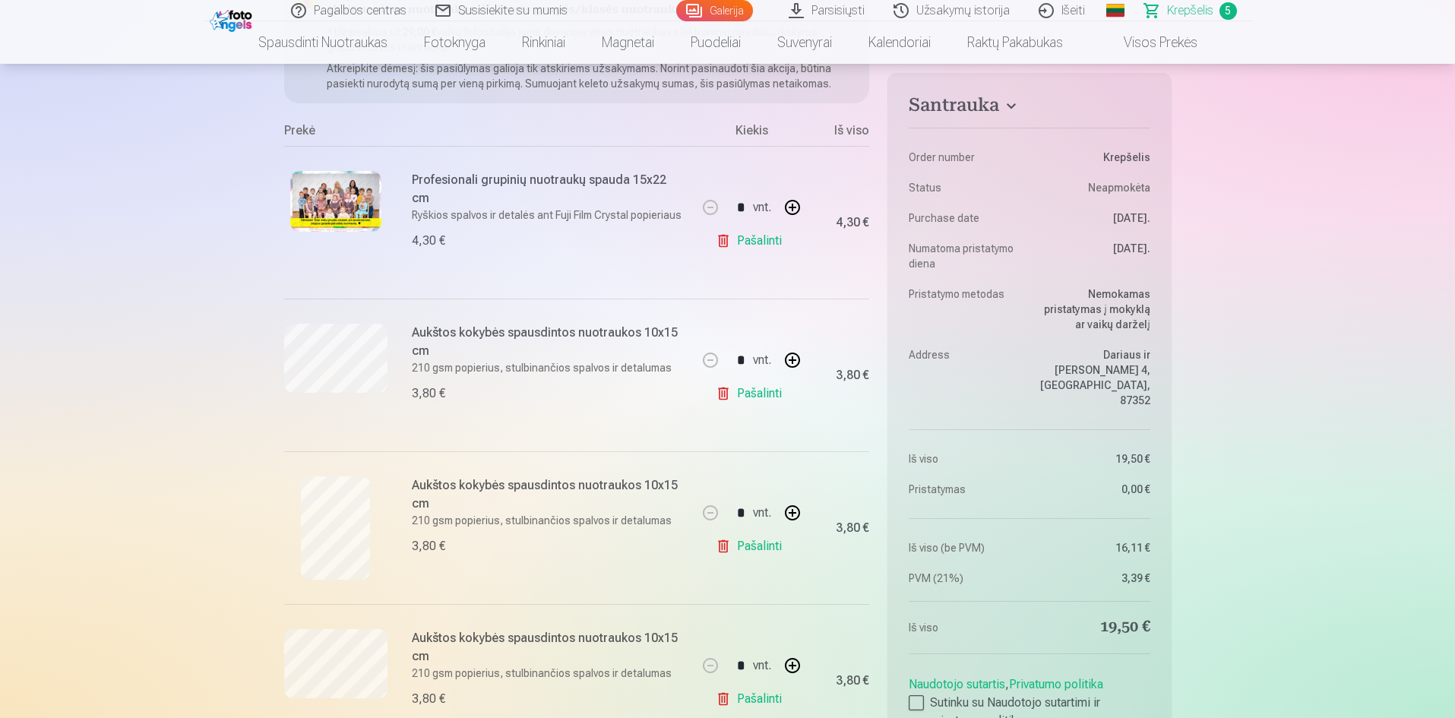
scroll to position [380, 0]
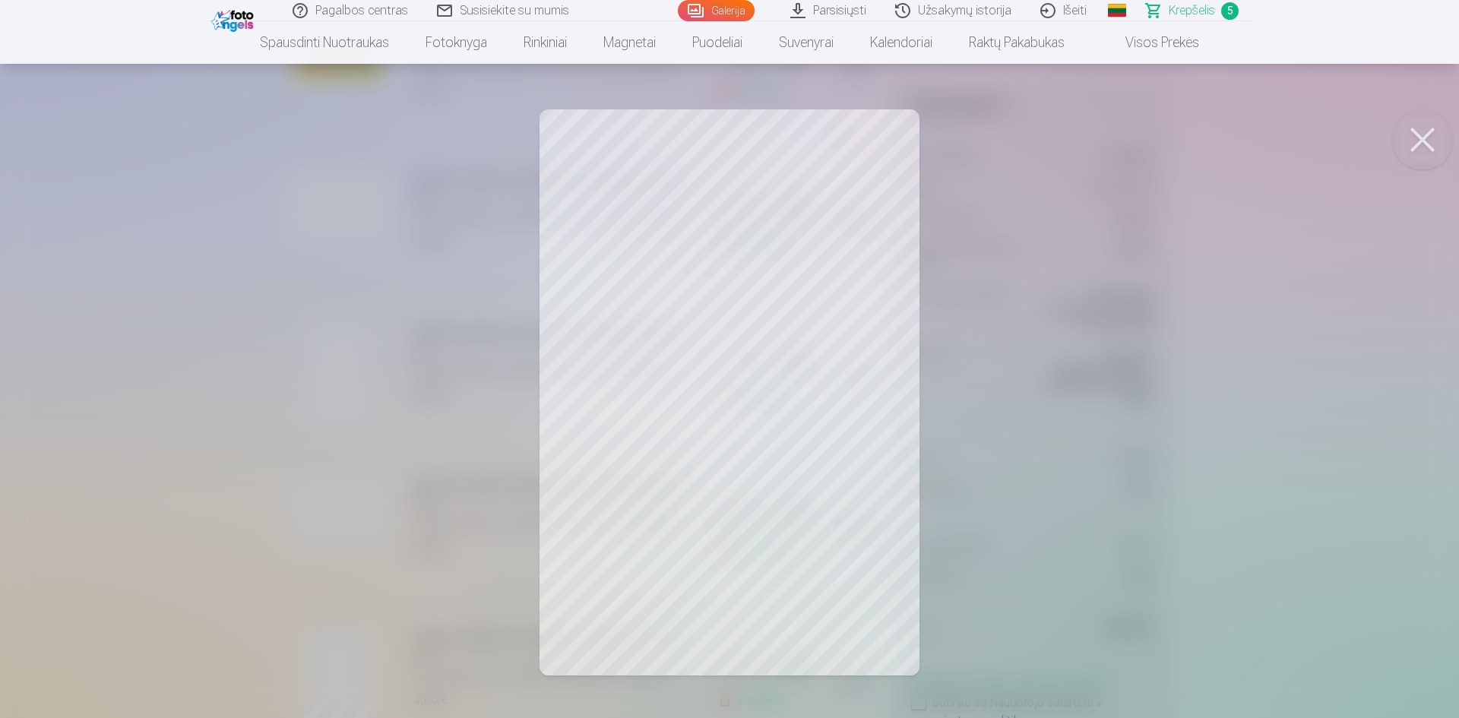
click at [192, 332] on div at bounding box center [729, 359] width 1459 height 718
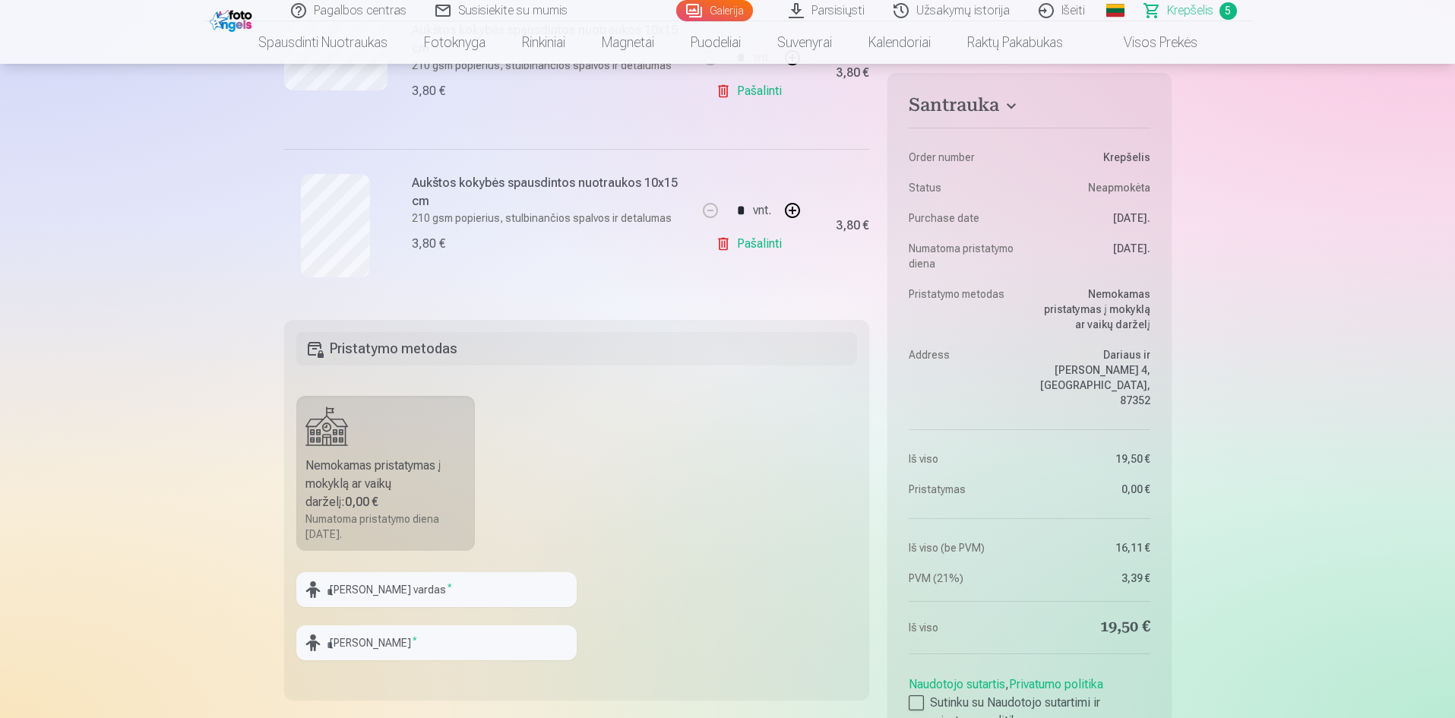
scroll to position [684, 0]
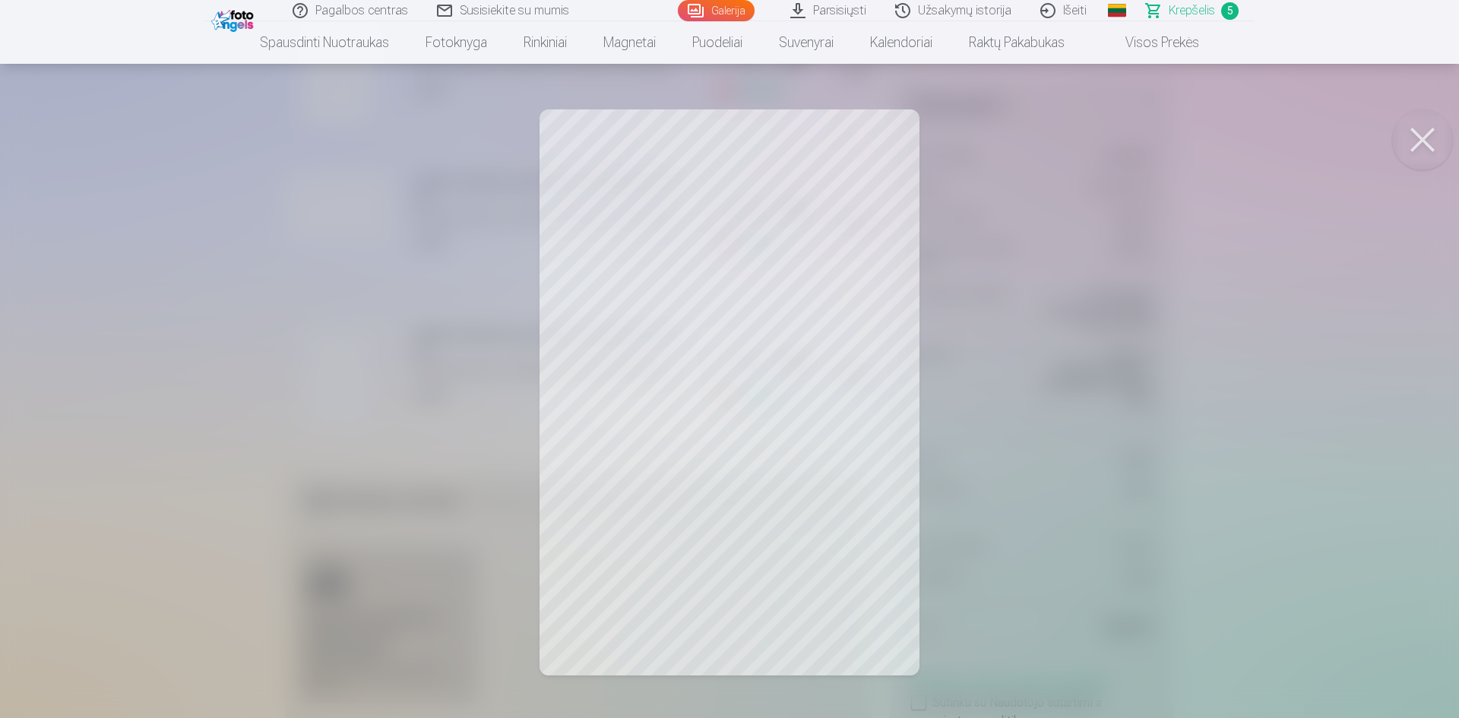
click at [166, 308] on div at bounding box center [729, 359] width 1459 height 718
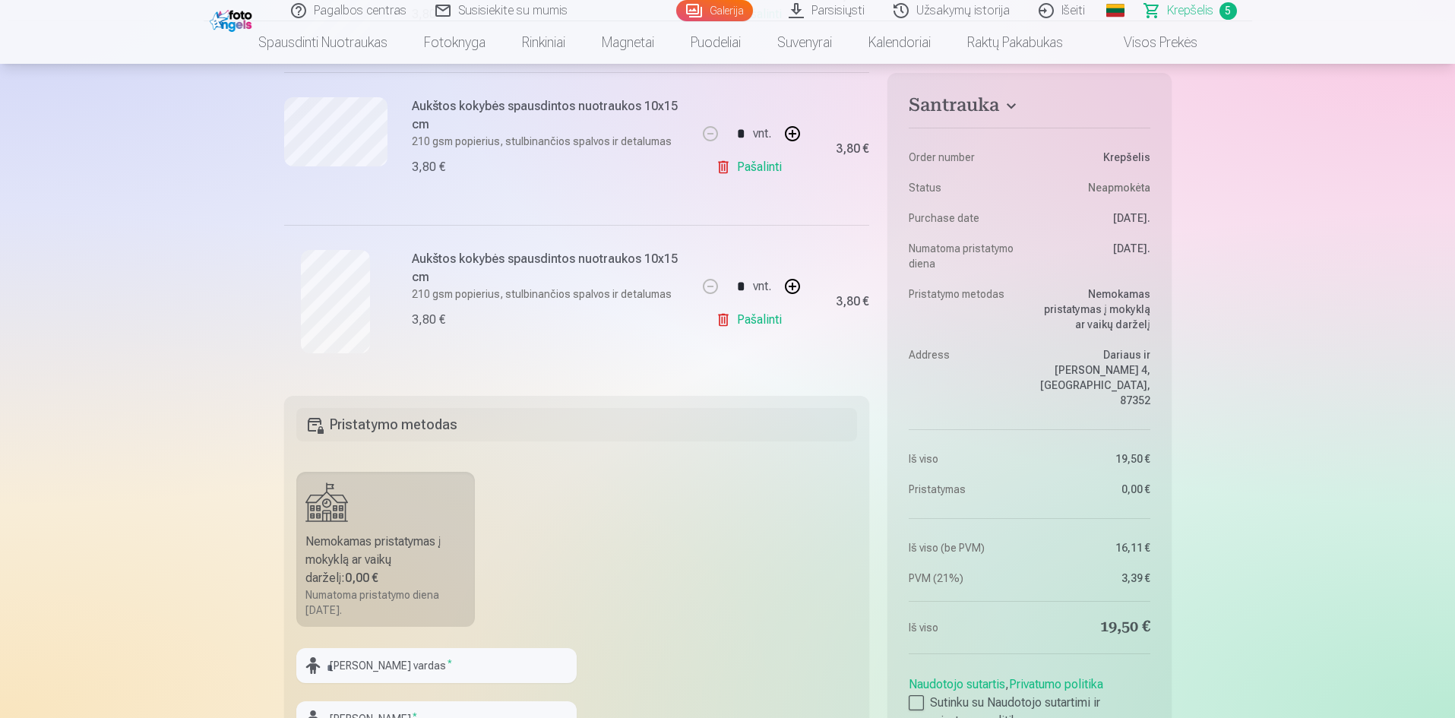
scroll to position [988, 0]
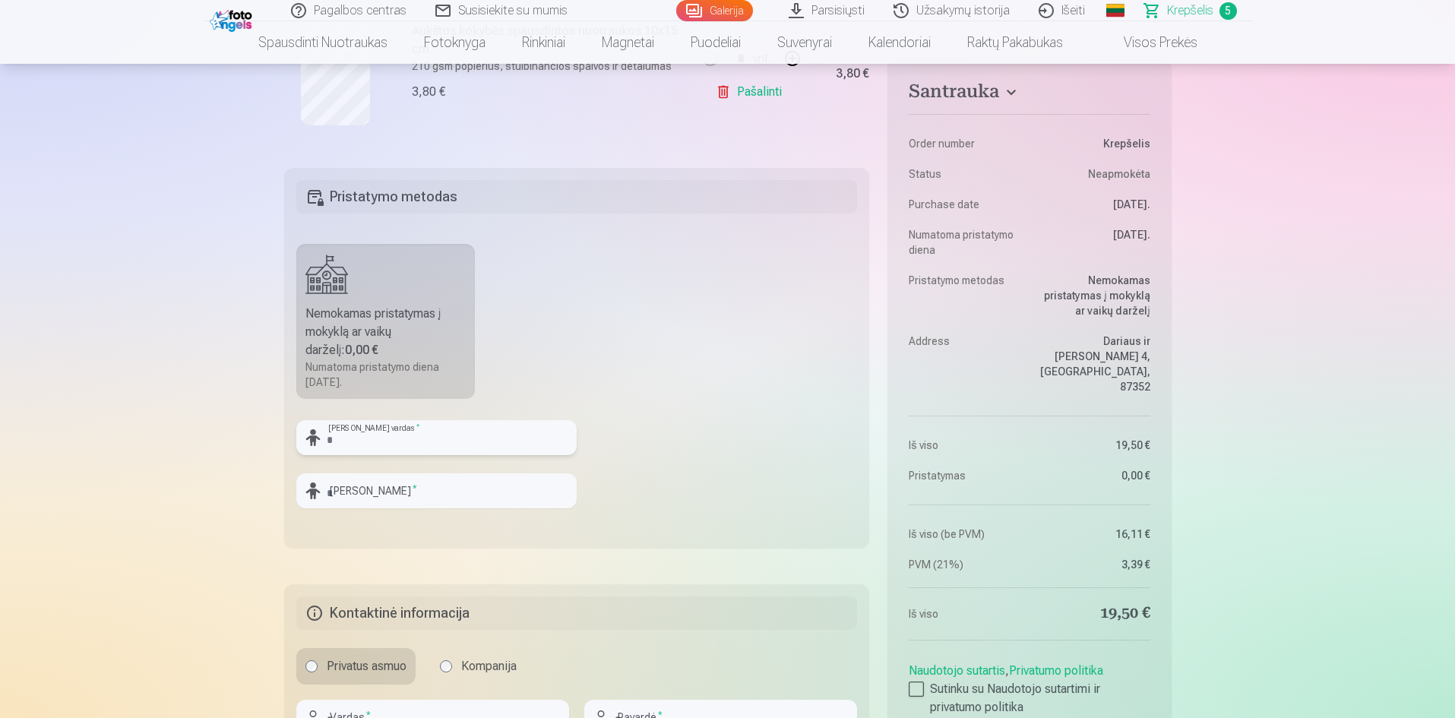
click at [355, 437] on input "text" at bounding box center [436, 437] width 280 height 35
click at [400, 439] on input "text" at bounding box center [436, 437] width 280 height 35
type input "******"
click at [389, 494] on input "text" at bounding box center [436, 490] width 280 height 35
type input "**********"
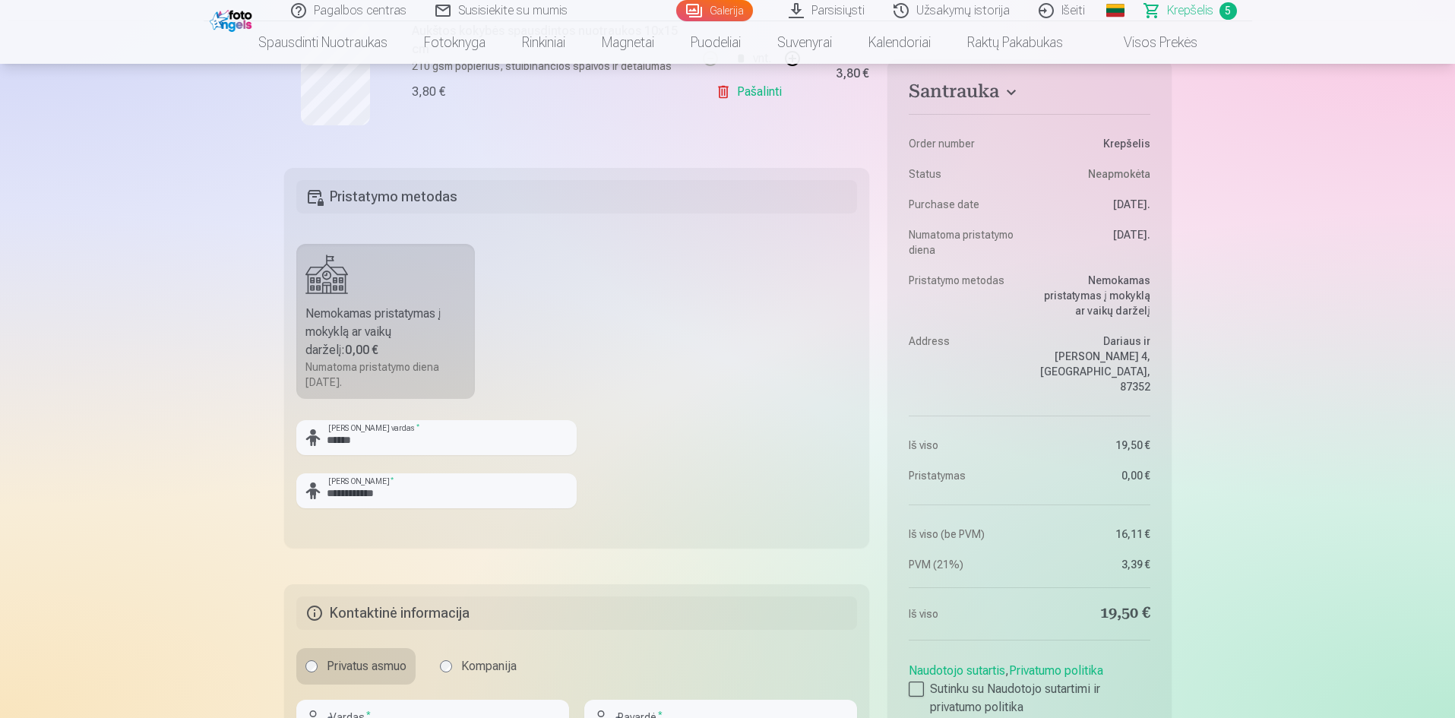
click at [724, 486] on fieldset "**********" at bounding box center [577, 358] width 586 height 380
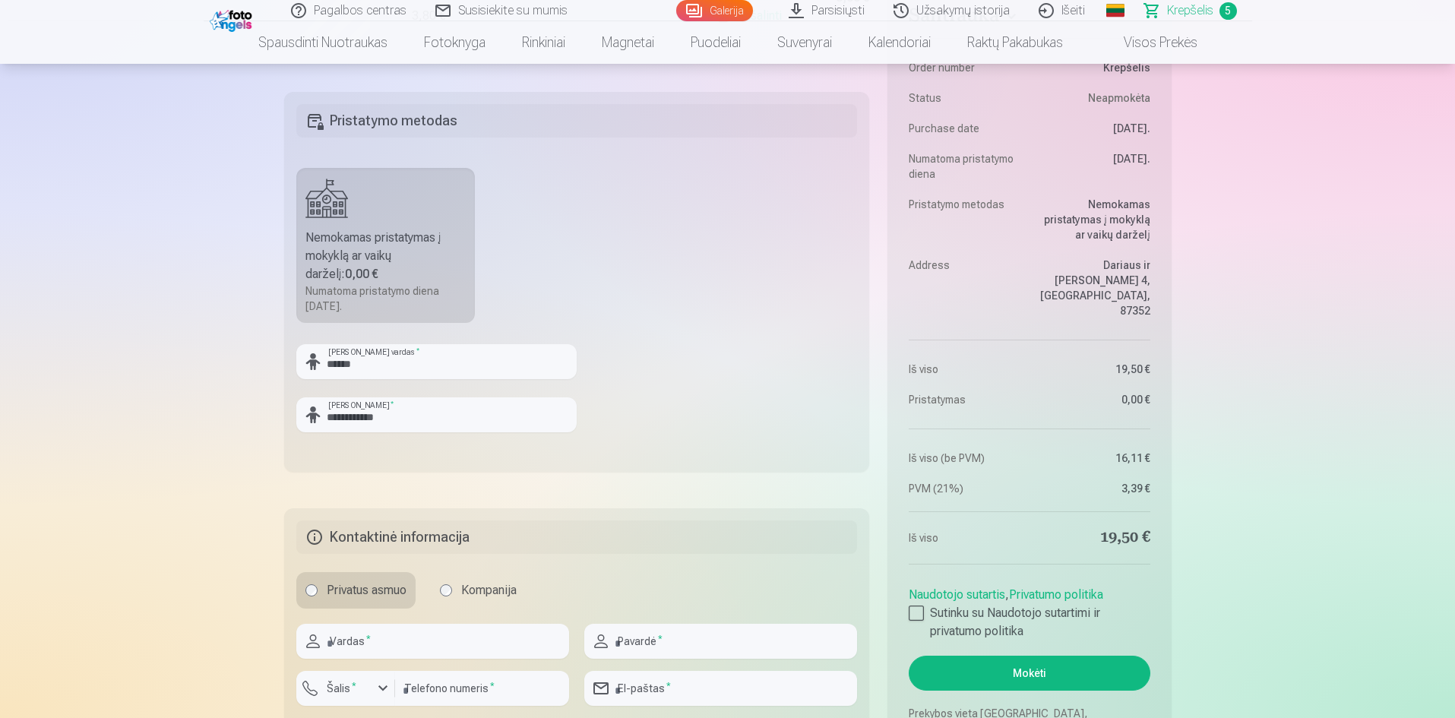
scroll to position [1216, 0]
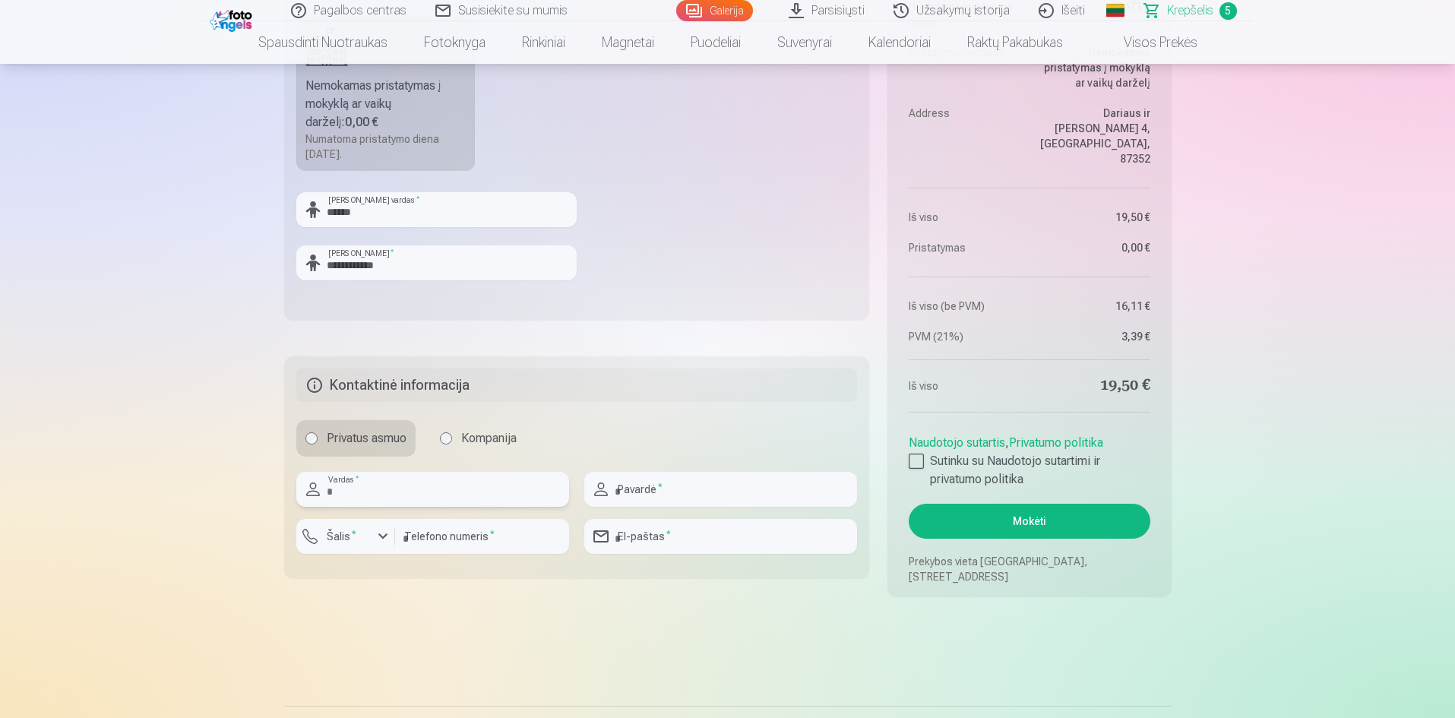
click at [389, 489] on input "text" at bounding box center [432, 489] width 273 height 35
type input "****"
type input "**********"
type input "*********"
type input "**********"
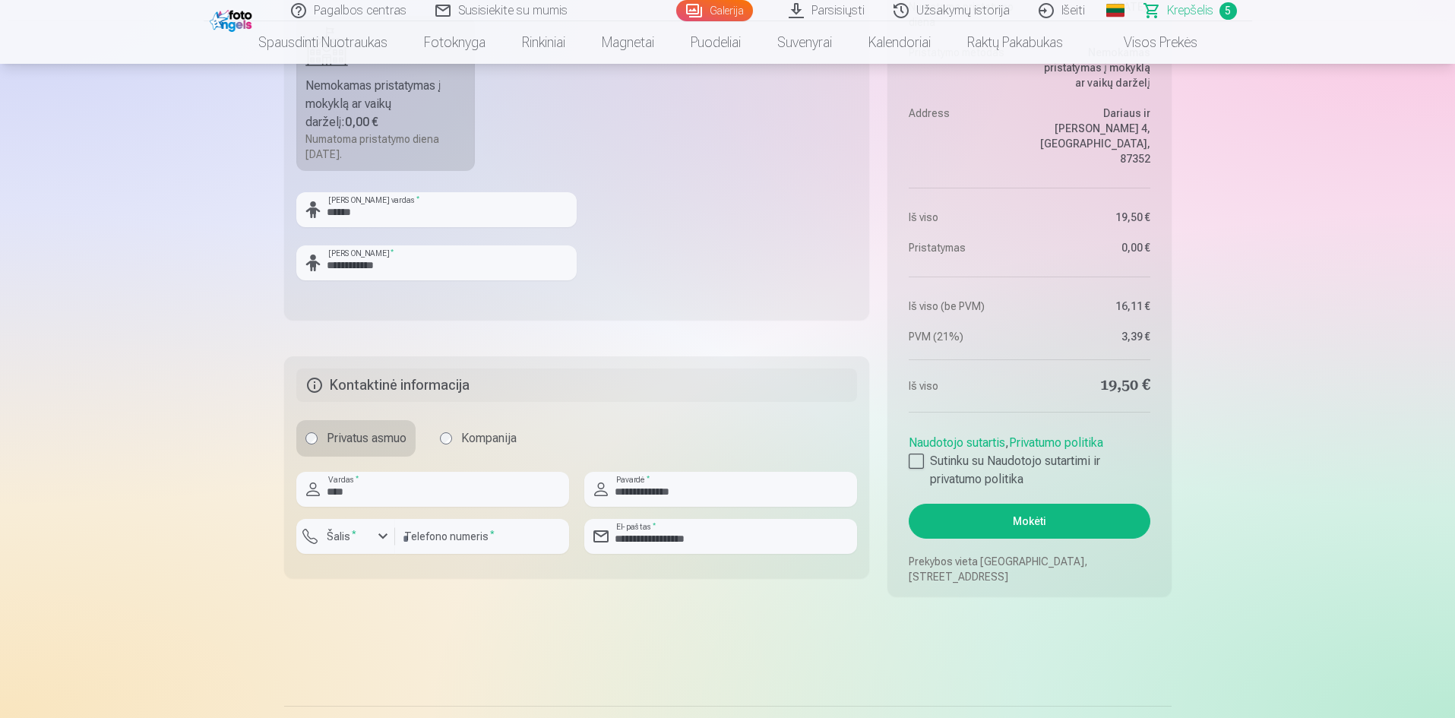
click at [694, 392] on h5 "Kontaktinė informacija" at bounding box center [577, 385] width 562 height 33
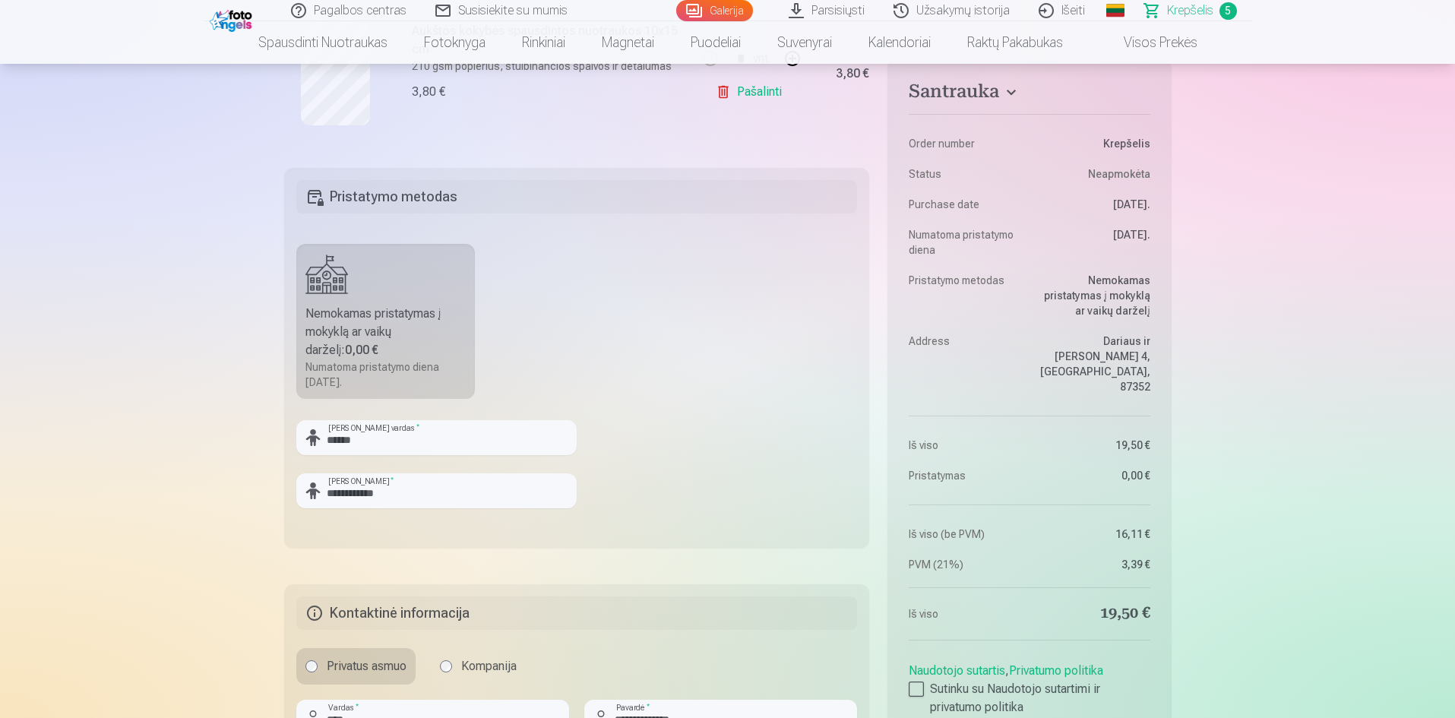
scroll to position [1140, 0]
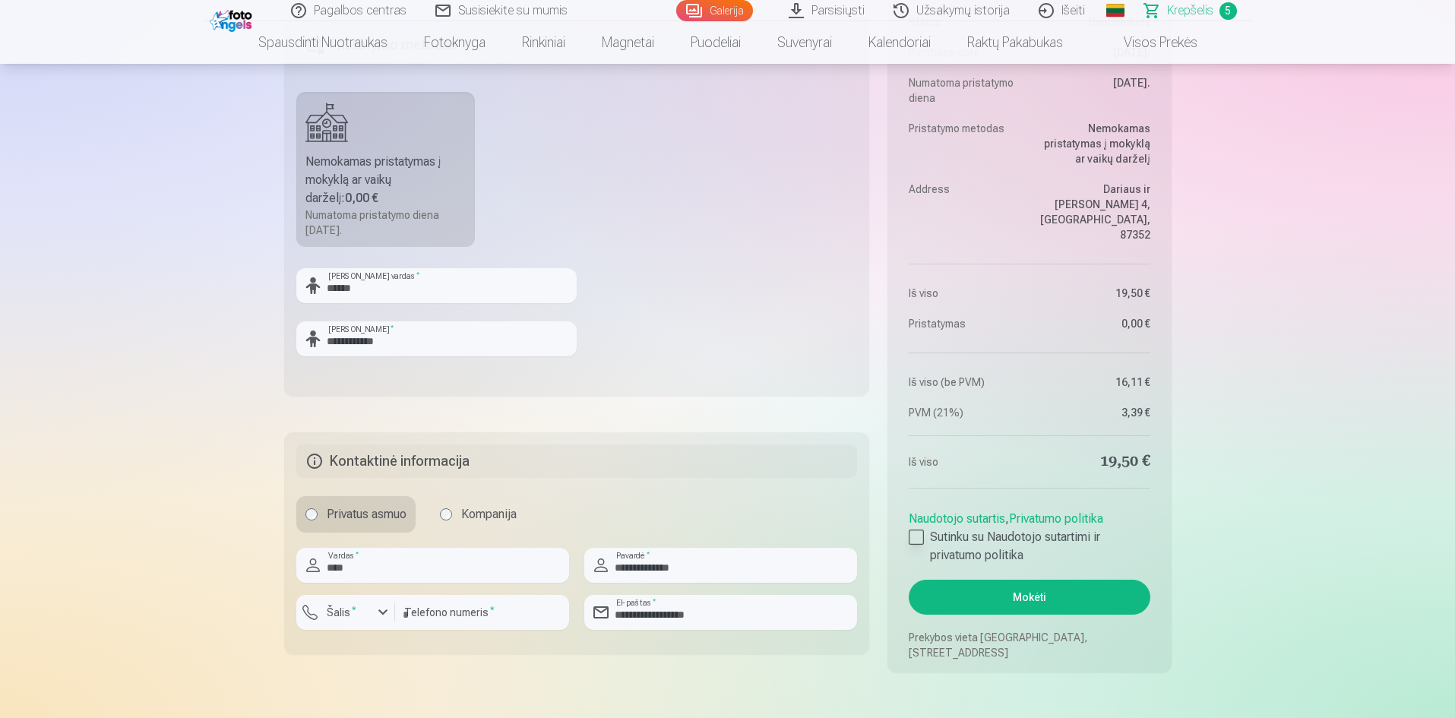
click at [915, 537] on div at bounding box center [916, 537] width 15 height 15
click at [977, 582] on button "Mokėti" at bounding box center [1029, 597] width 241 height 35
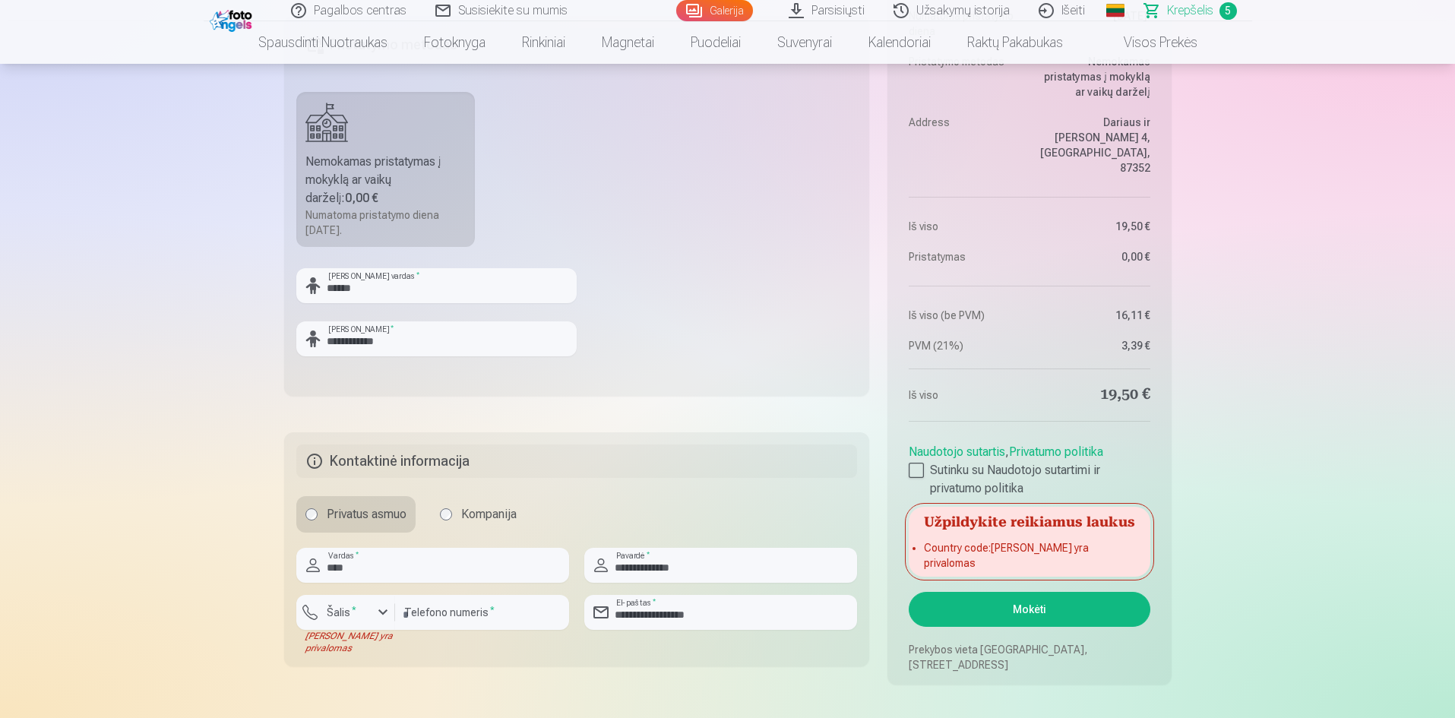
click at [699, 502] on div "Privatus asmuo Kompanija" at bounding box center [577, 514] width 562 height 36
click at [513, 615] on input "*********" at bounding box center [482, 612] width 174 height 35
click at [352, 607] on sup "*" at bounding box center [354, 610] width 5 height 10
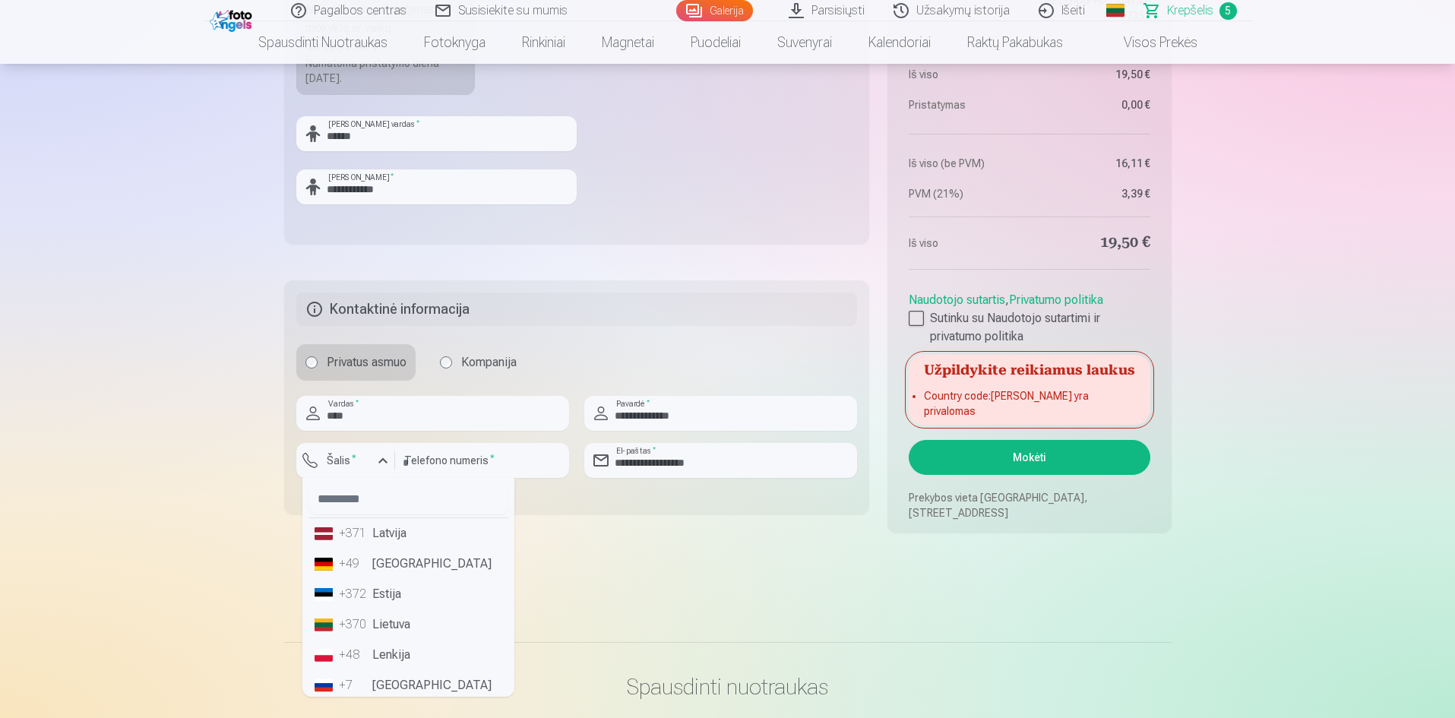
scroll to position [1368, 0]
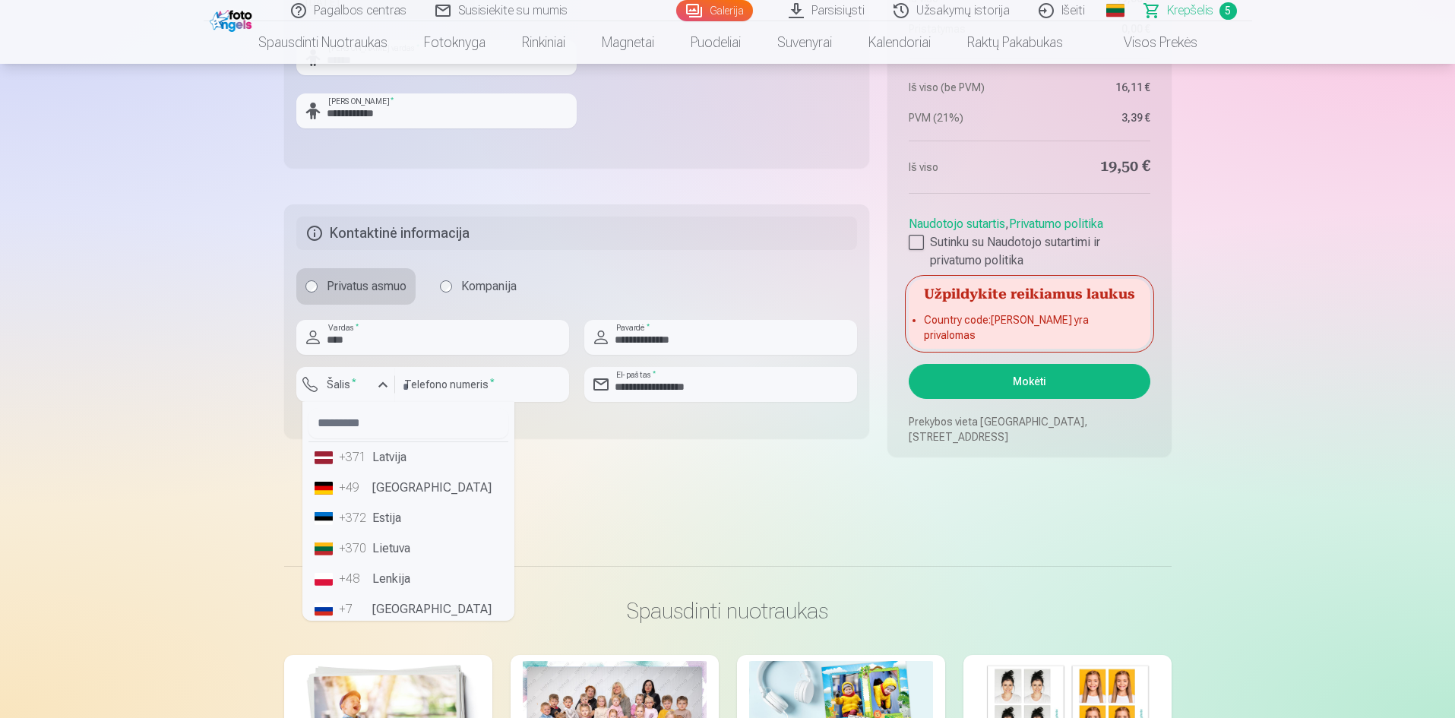
click at [387, 549] on li "+370 Lietuva" at bounding box center [409, 549] width 200 height 30
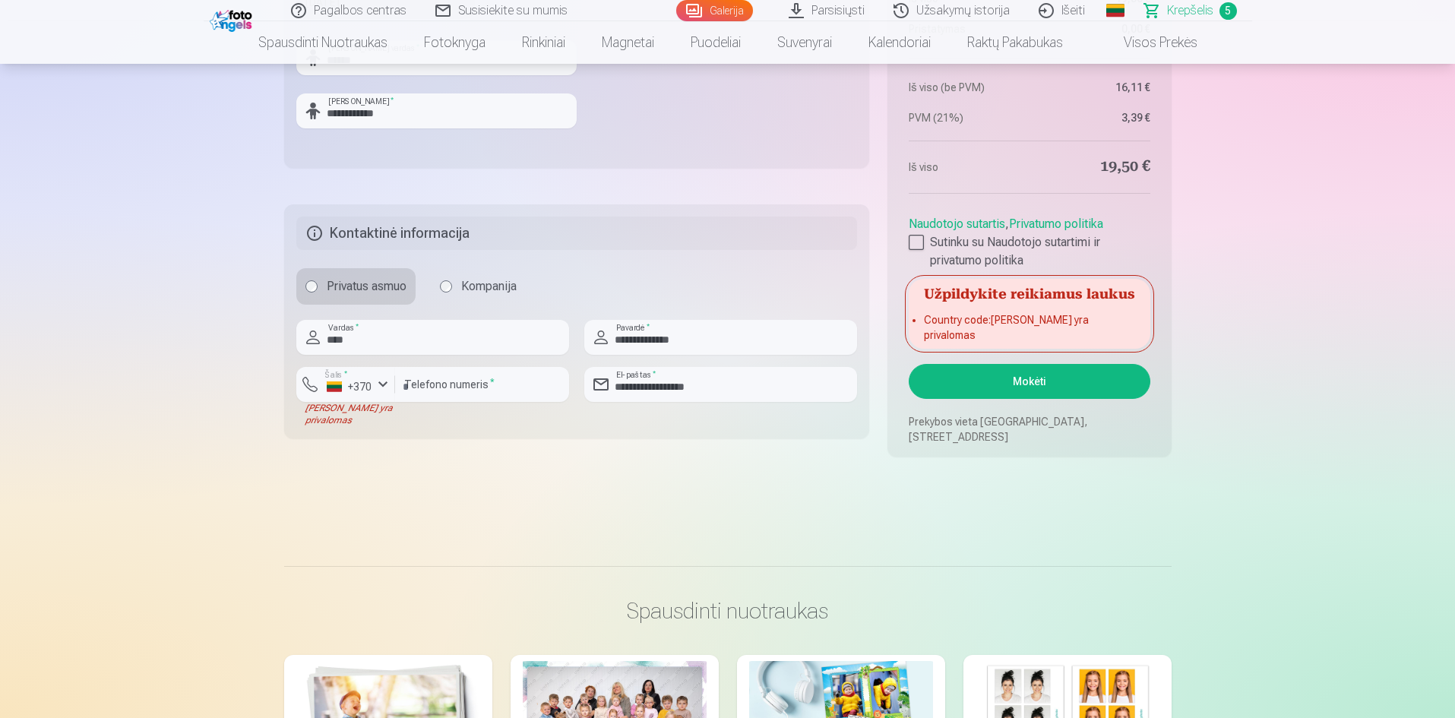
click at [407, 392] on input "*********" at bounding box center [482, 384] width 174 height 35
type input "********"
click at [1014, 389] on button "Mokėti" at bounding box center [1029, 381] width 241 height 35
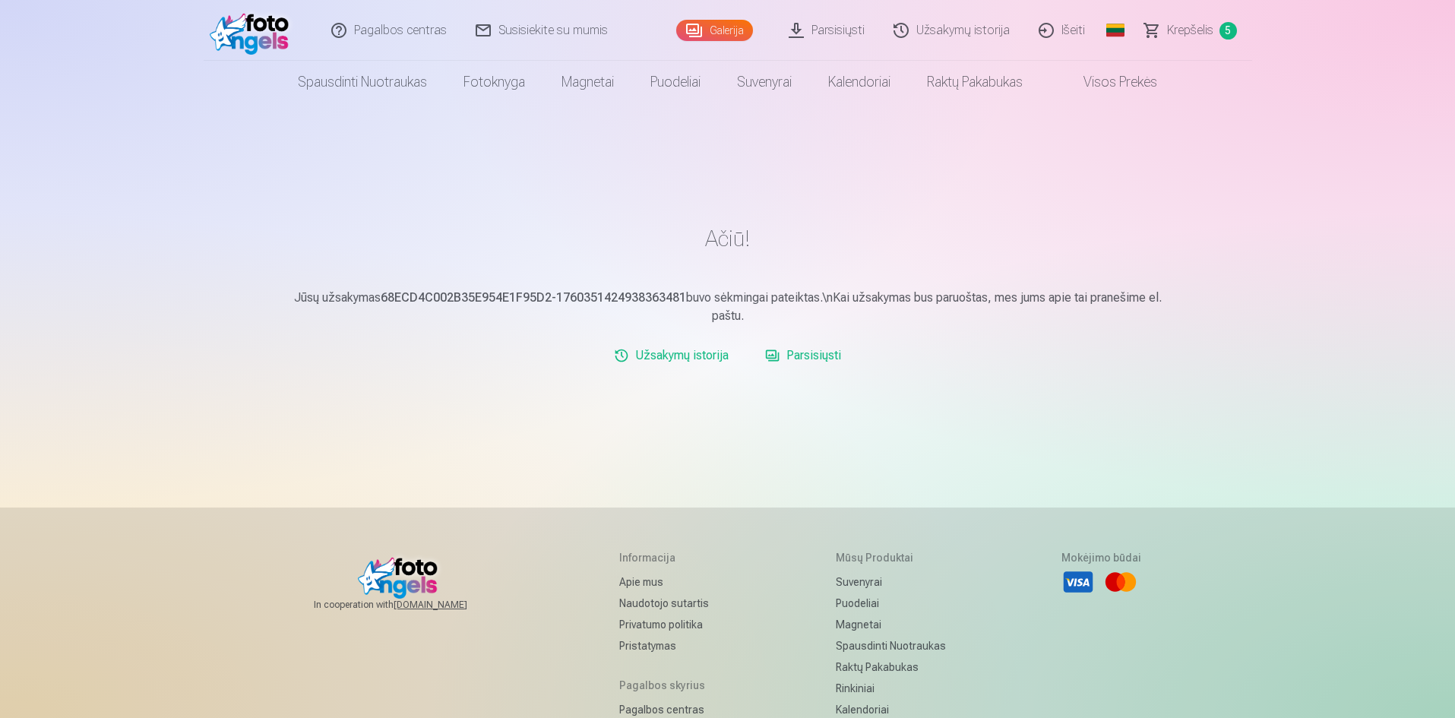
click at [931, 33] on link "Užsakymų istorija" at bounding box center [952, 30] width 145 height 61
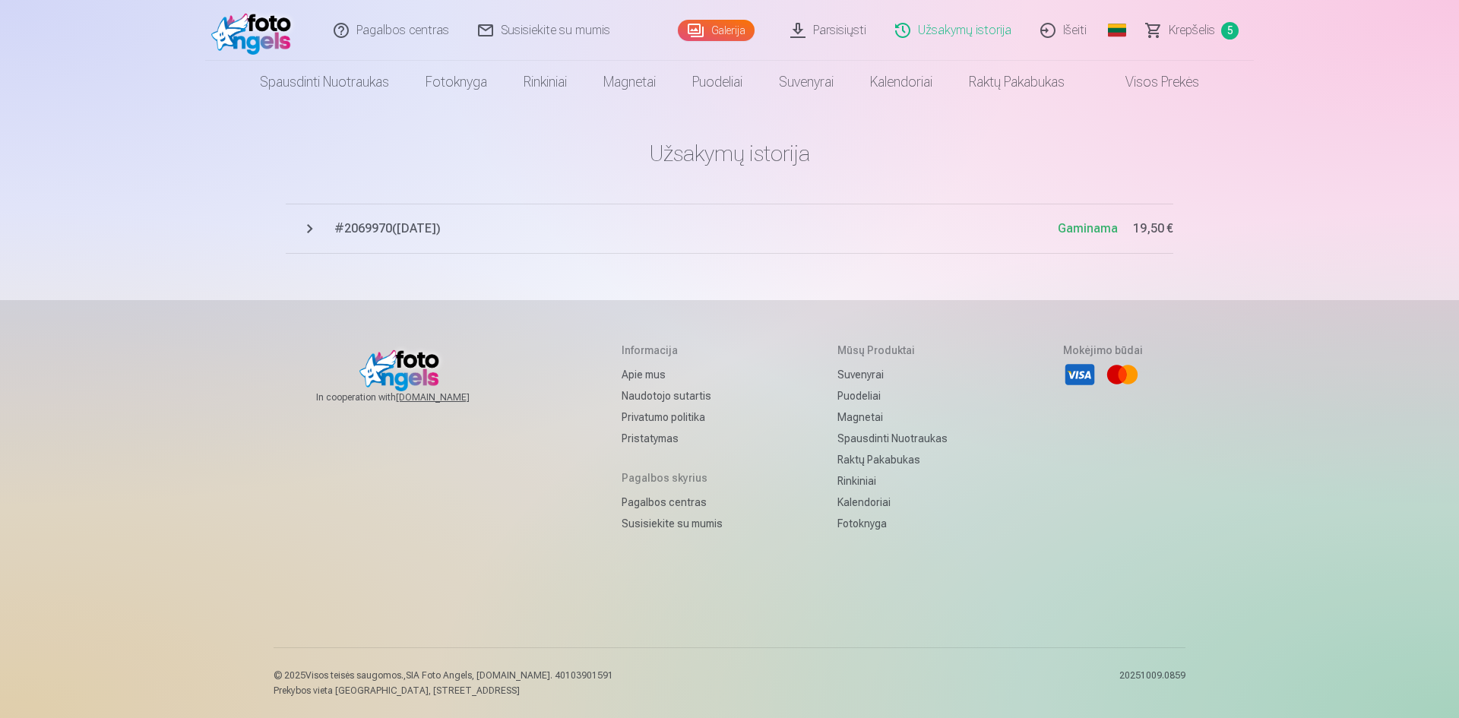
click at [416, 229] on span "# 2069970 ( 13.10.2025 )" at bounding box center [696, 229] width 724 height 18
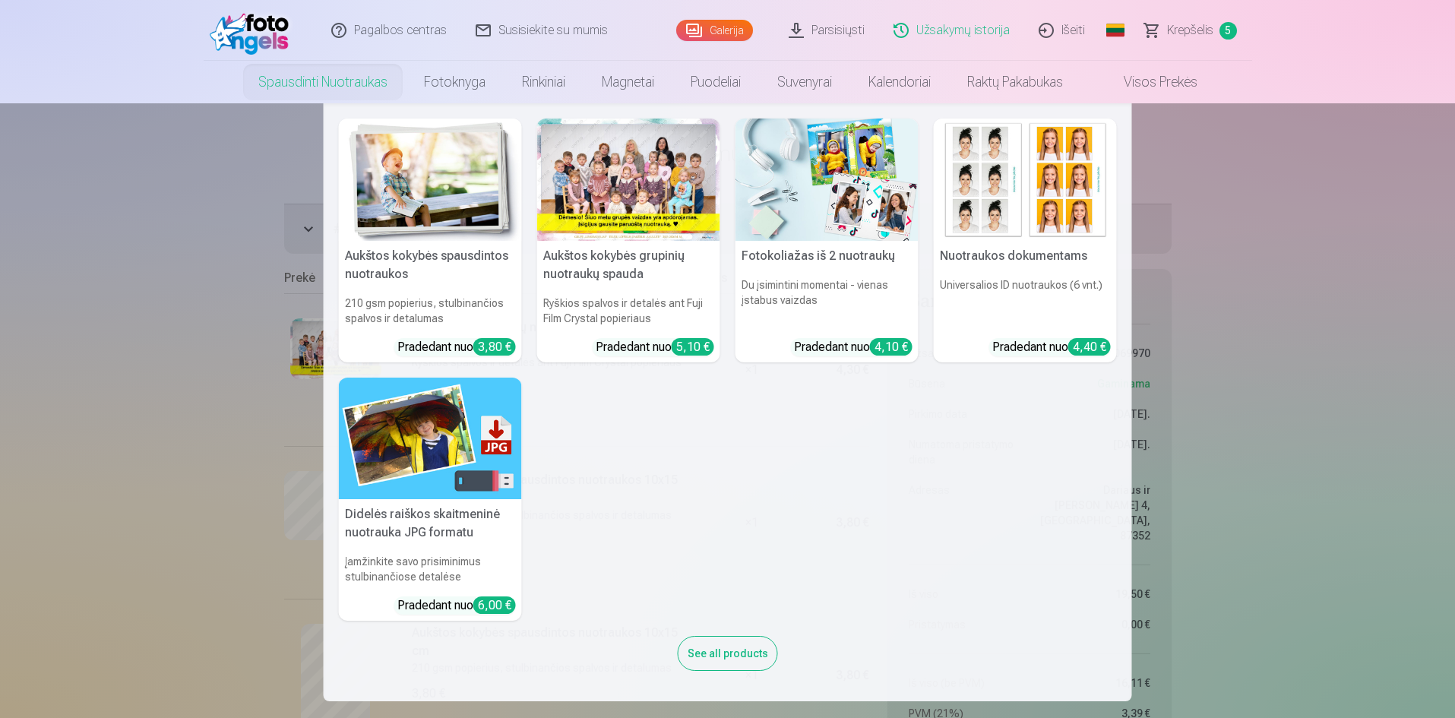
click at [314, 79] on link "Spausdinti nuotraukas" at bounding box center [323, 82] width 166 height 43
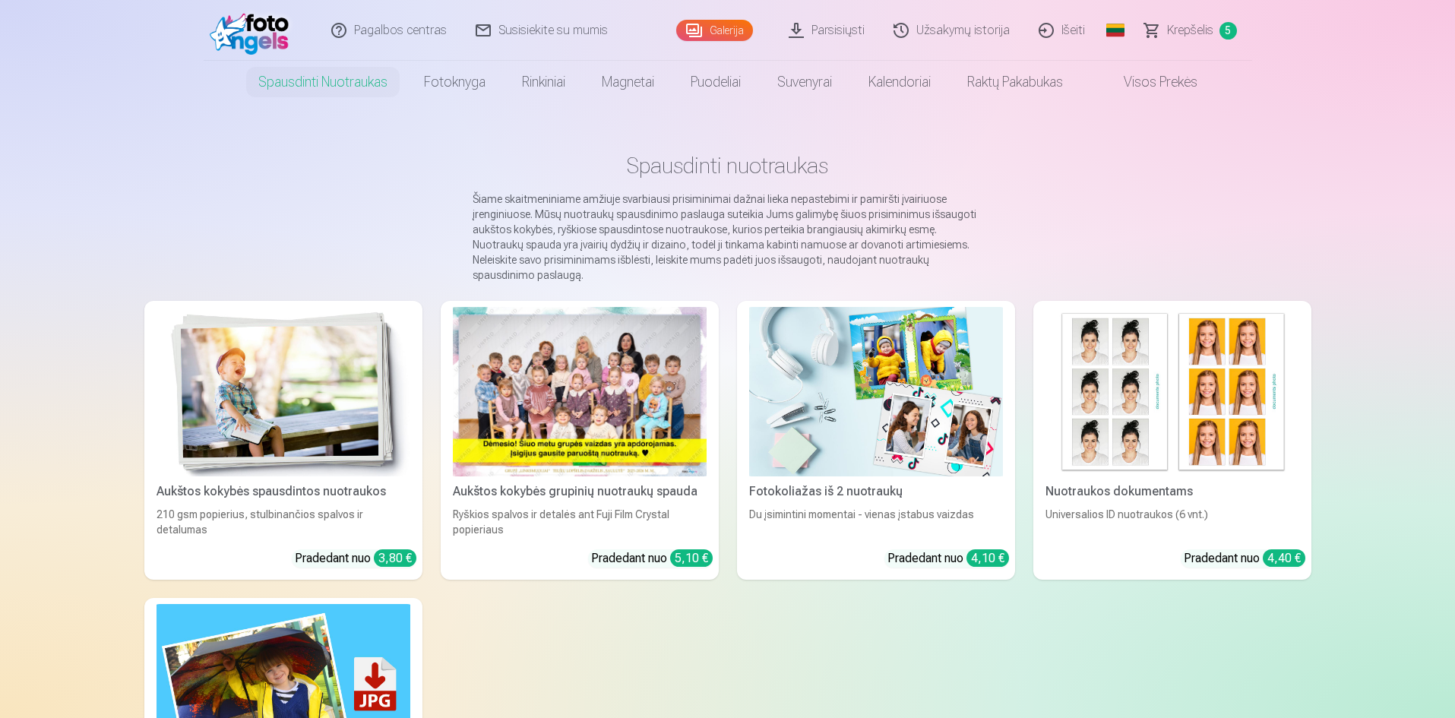
click at [285, 311] on img at bounding box center [284, 391] width 254 height 169
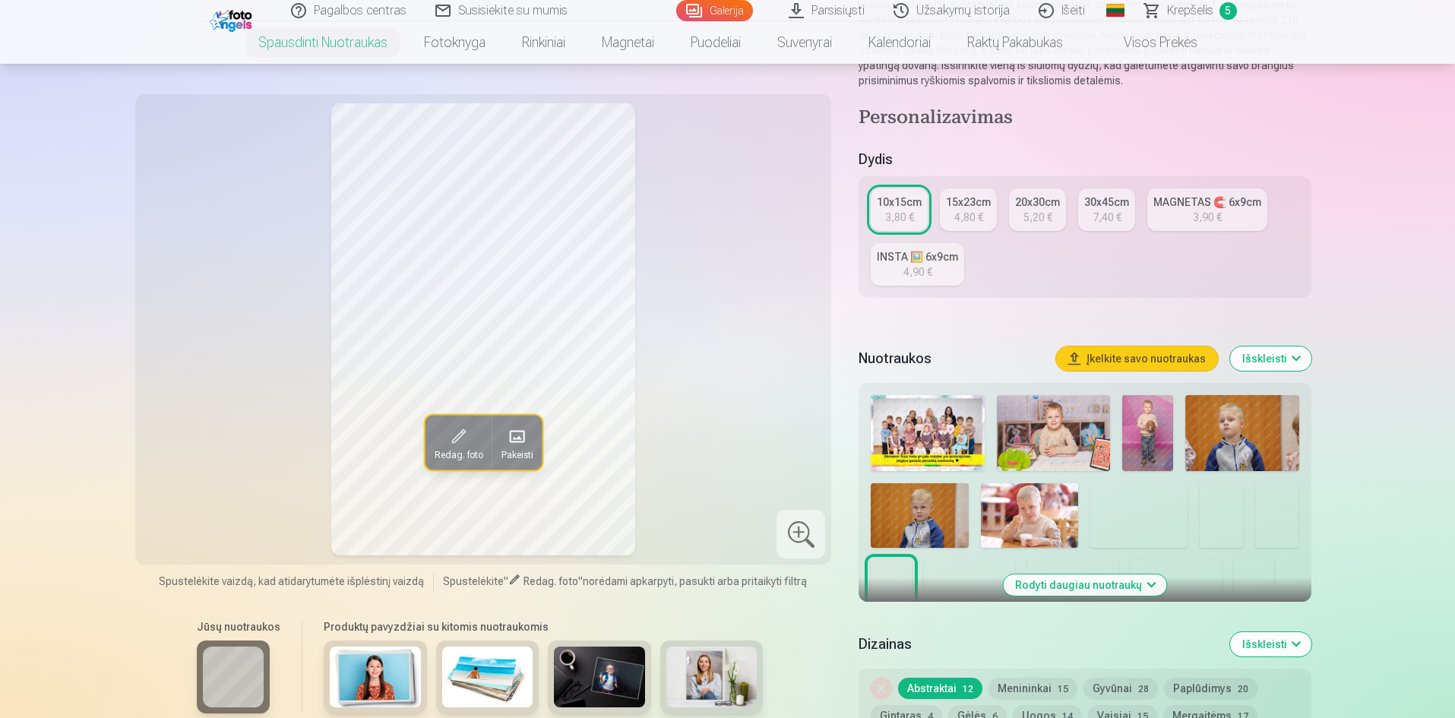
scroll to position [304, 0]
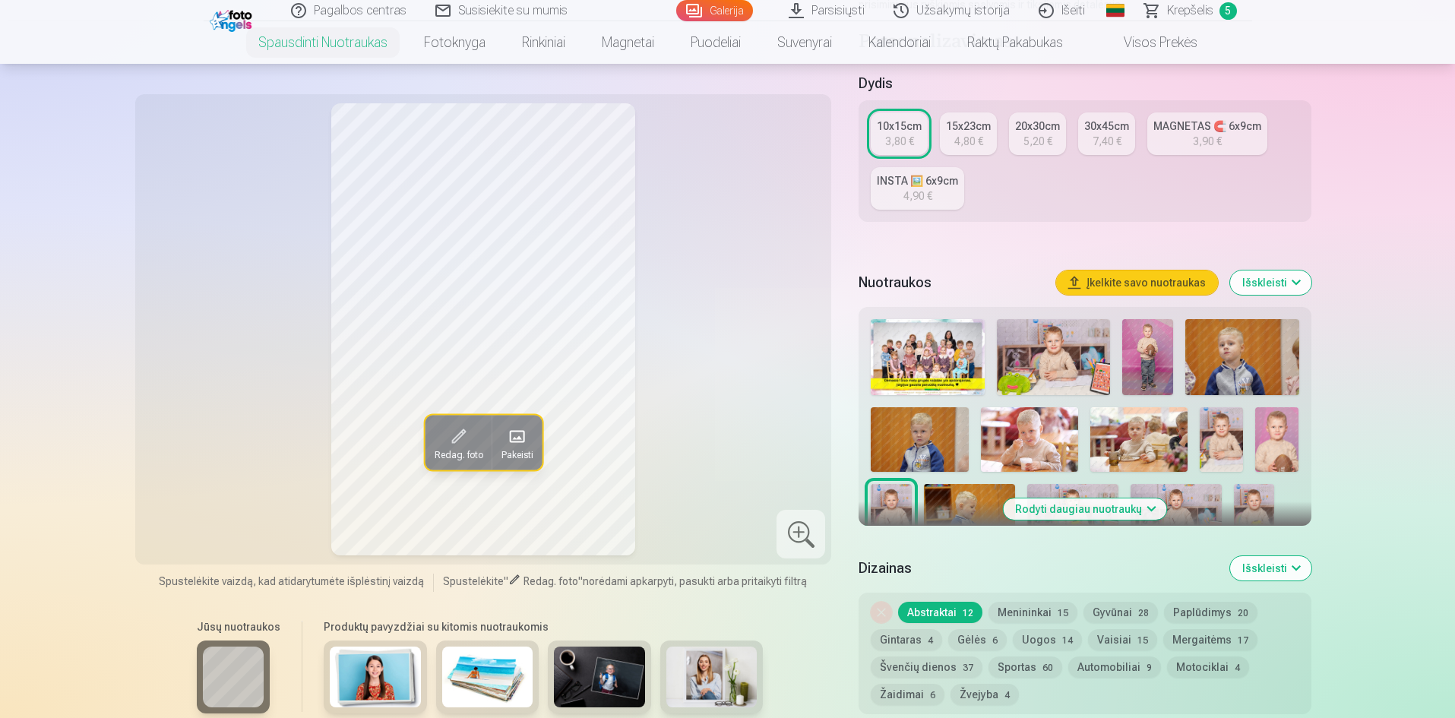
click at [1168, 360] on img at bounding box center [1147, 357] width 50 height 76
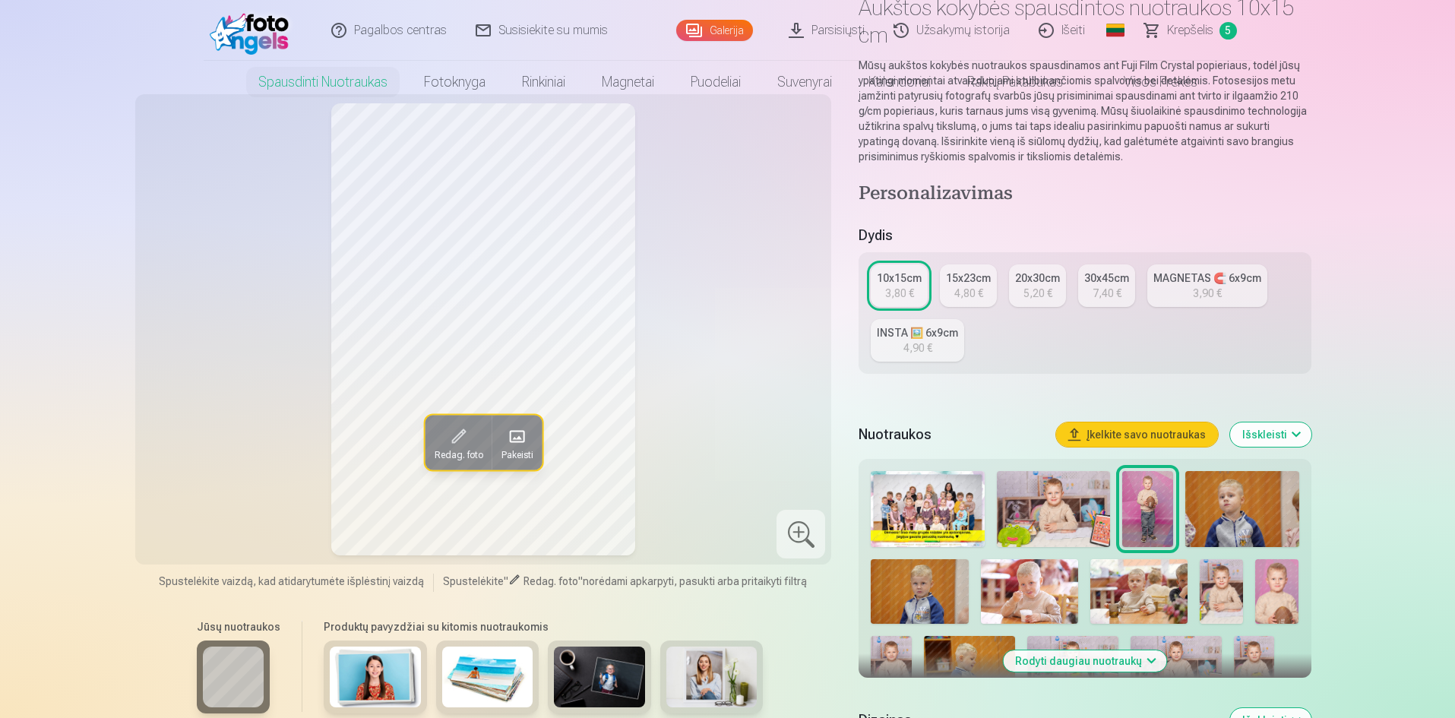
scroll to position [0, 0]
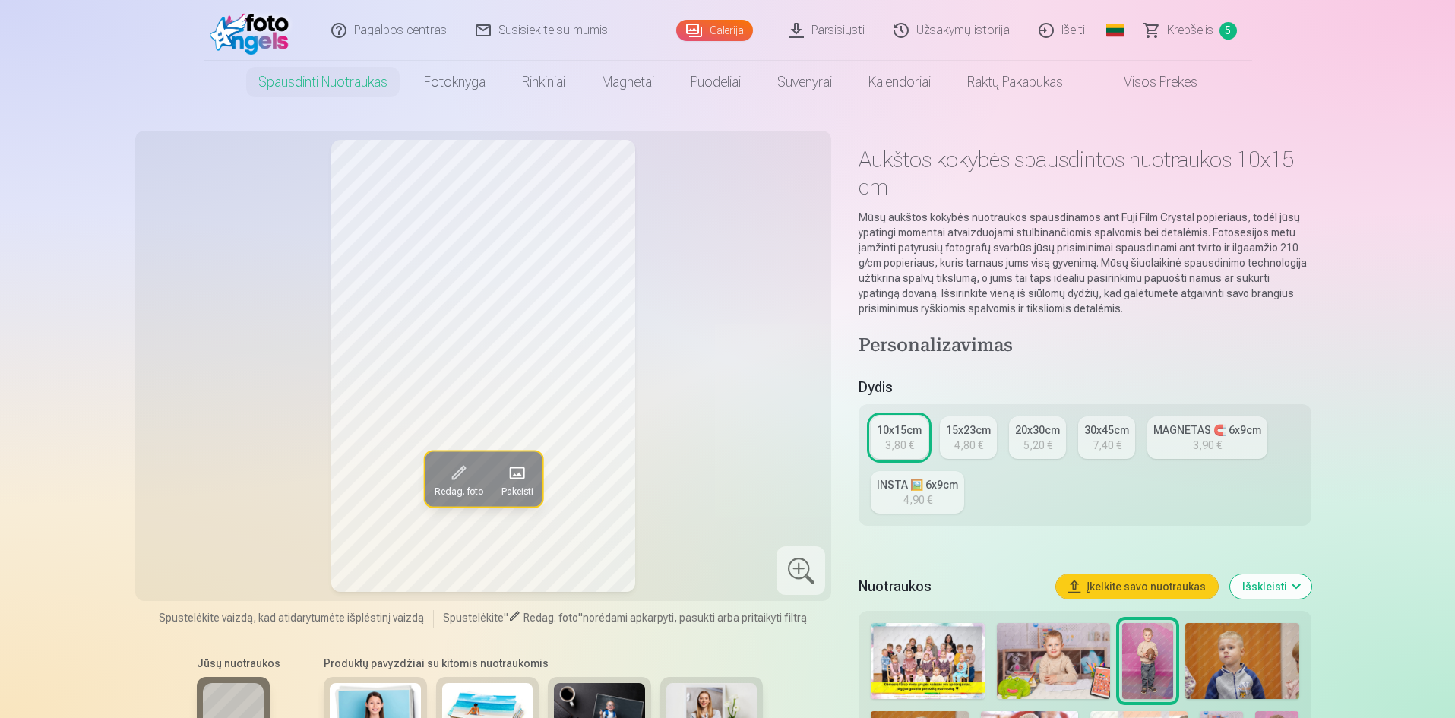
click at [1163, 48] on link "Krepšelis 5" at bounding box center [1192, 30] width 122 height 61
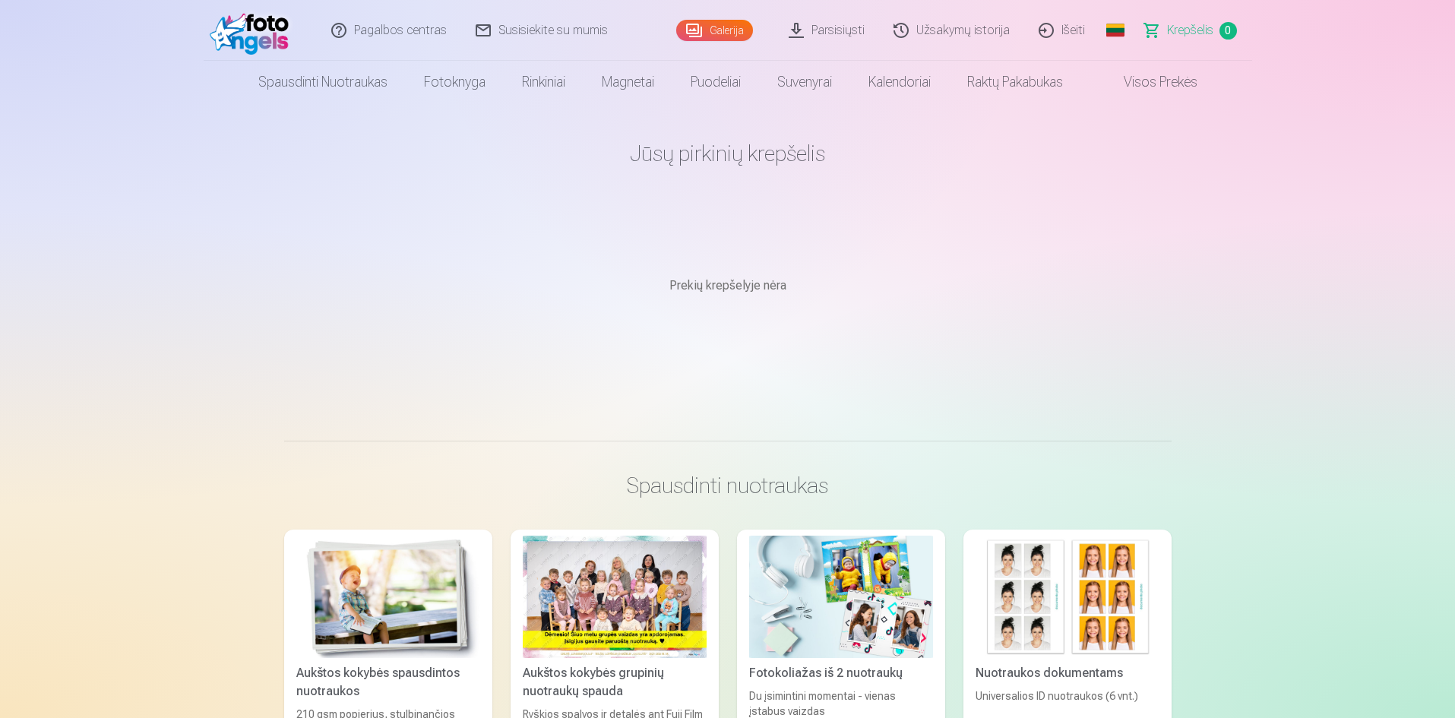
click at [937, 33] on link "Užsakymų istorija" at bounding box center [952, 30] width 145 height 61
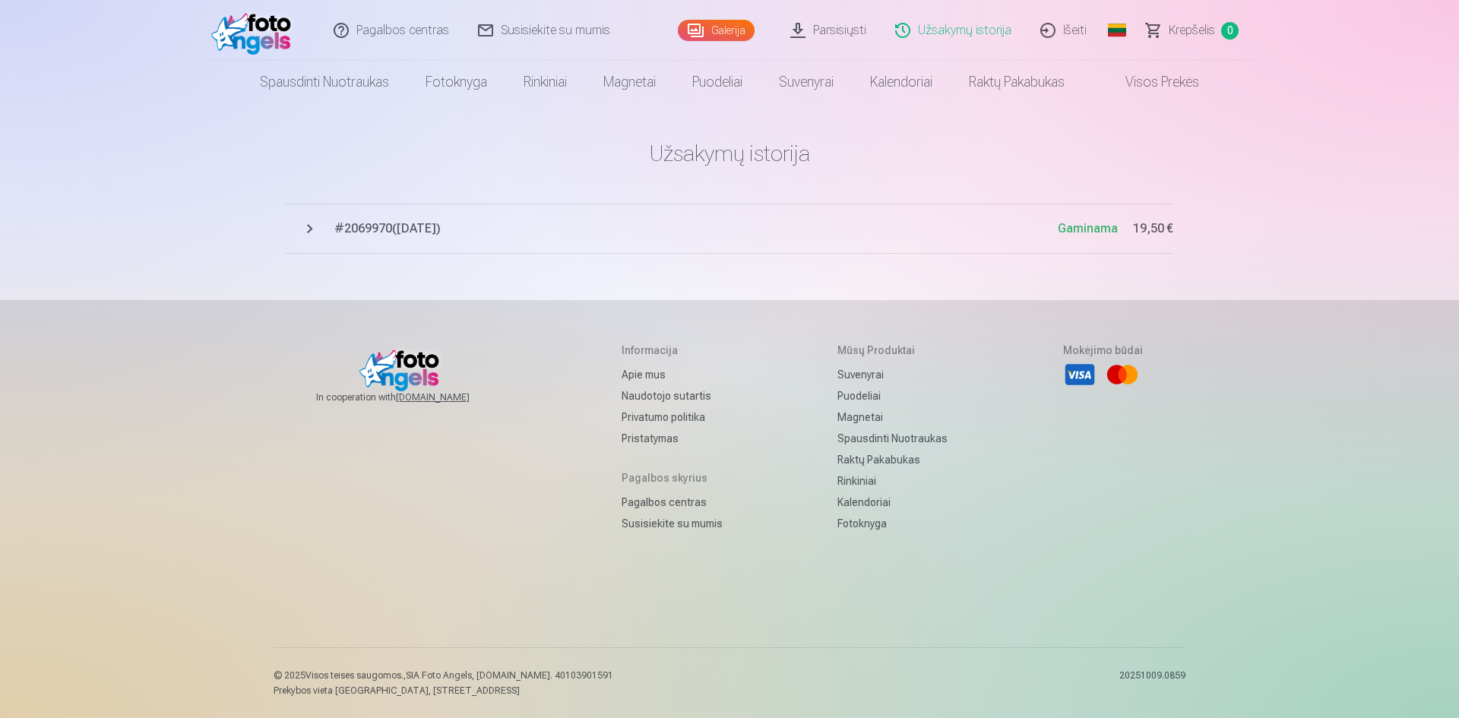
click at [704, 21] on link "Galerija" at bounding box center [716, 30] width 77 height 21
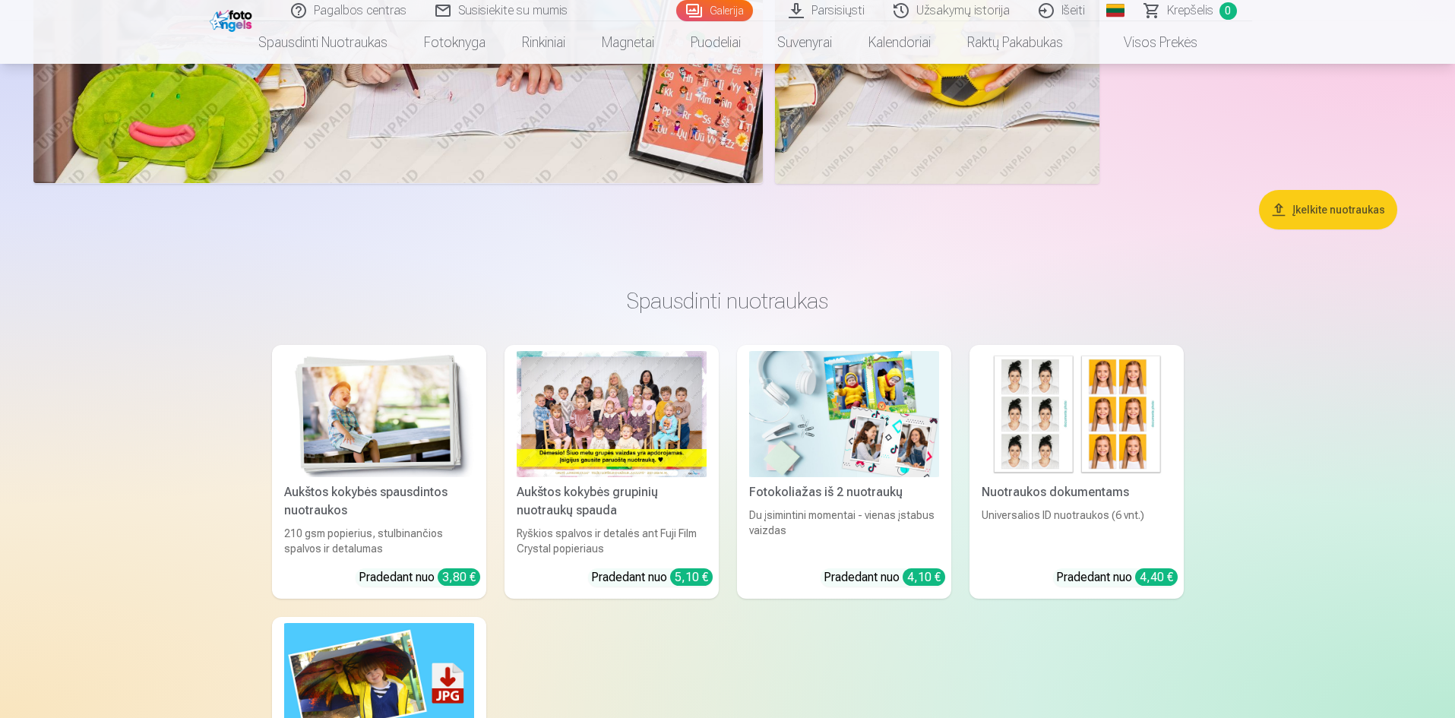
scroll to position [8588, 0]
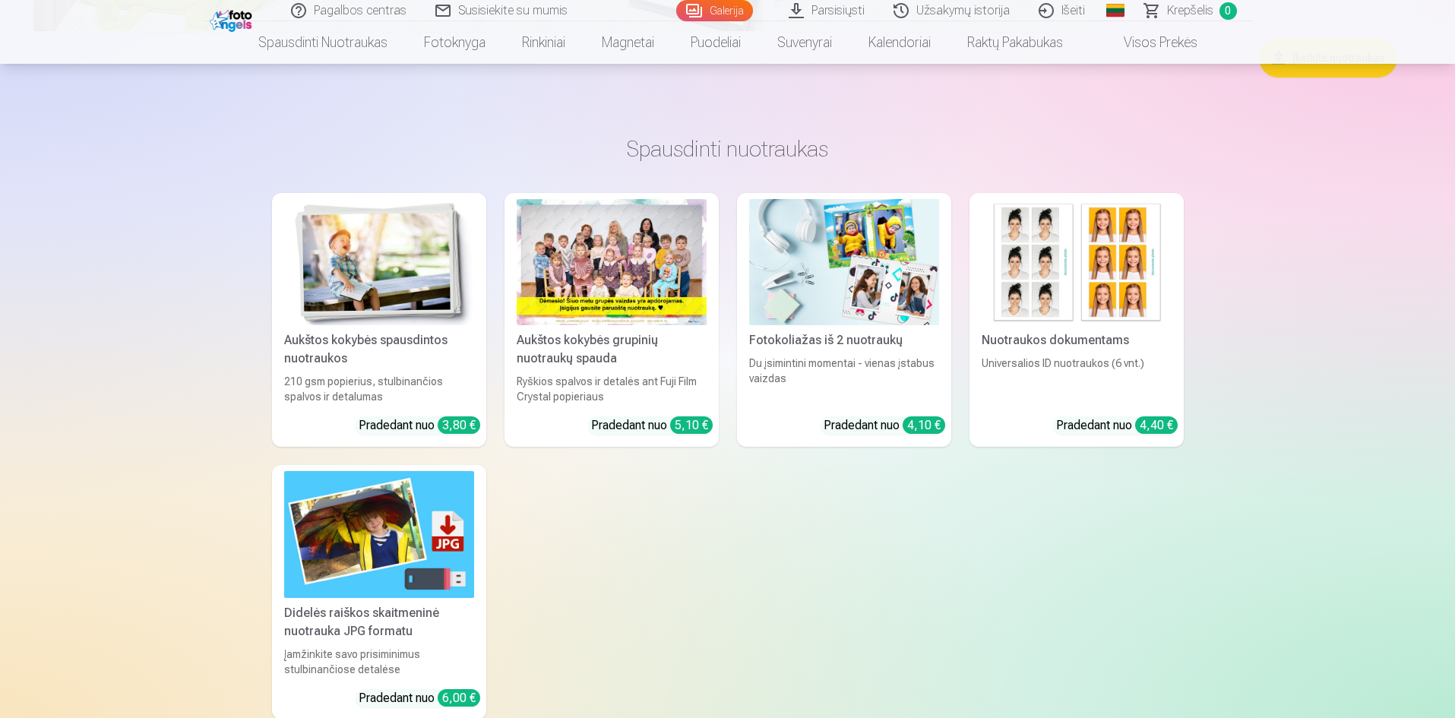
click at [939, 12] on link "Užsakymų istorija" at bounding box center [952, 10] width 145 height 21
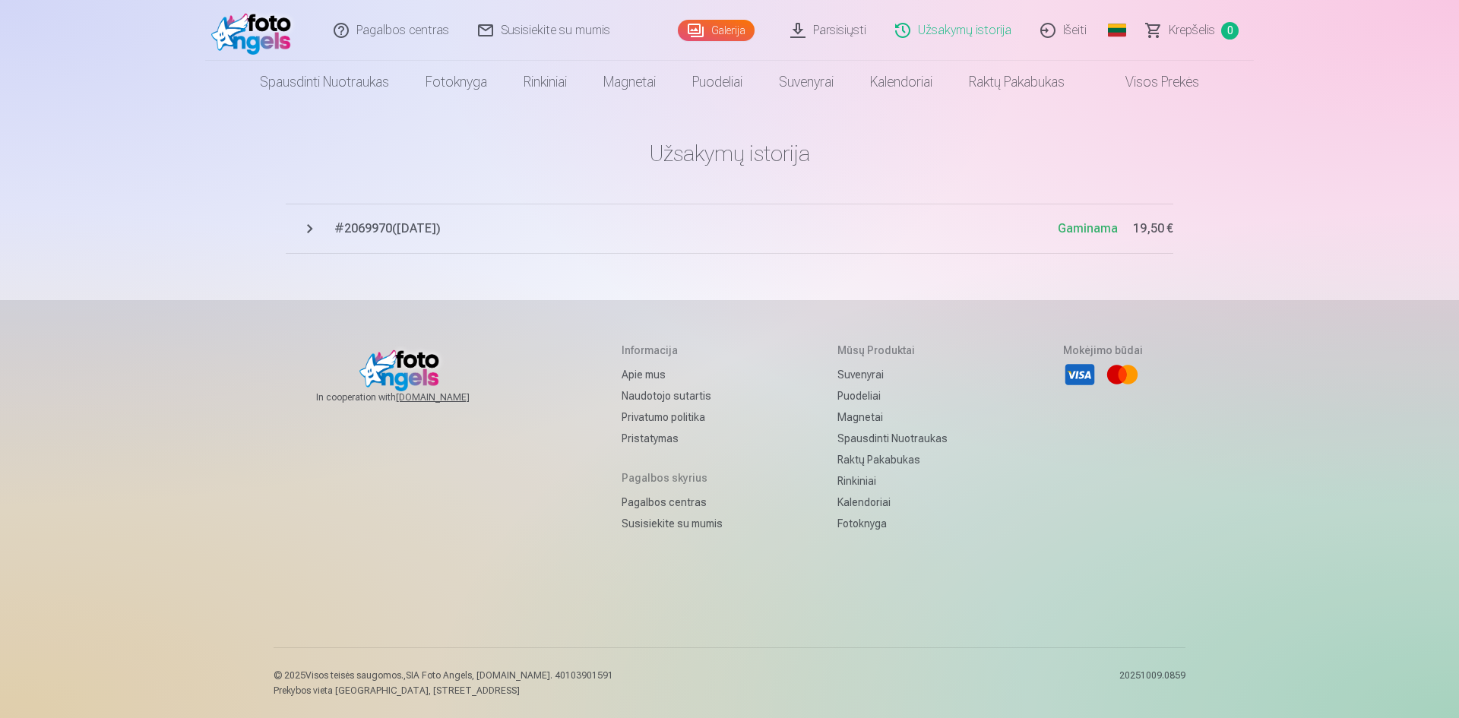
click at [400, 233] on span "# 2069970 ( 13.10.2025 )" at bounding box center [696, 229] width 724 height 18
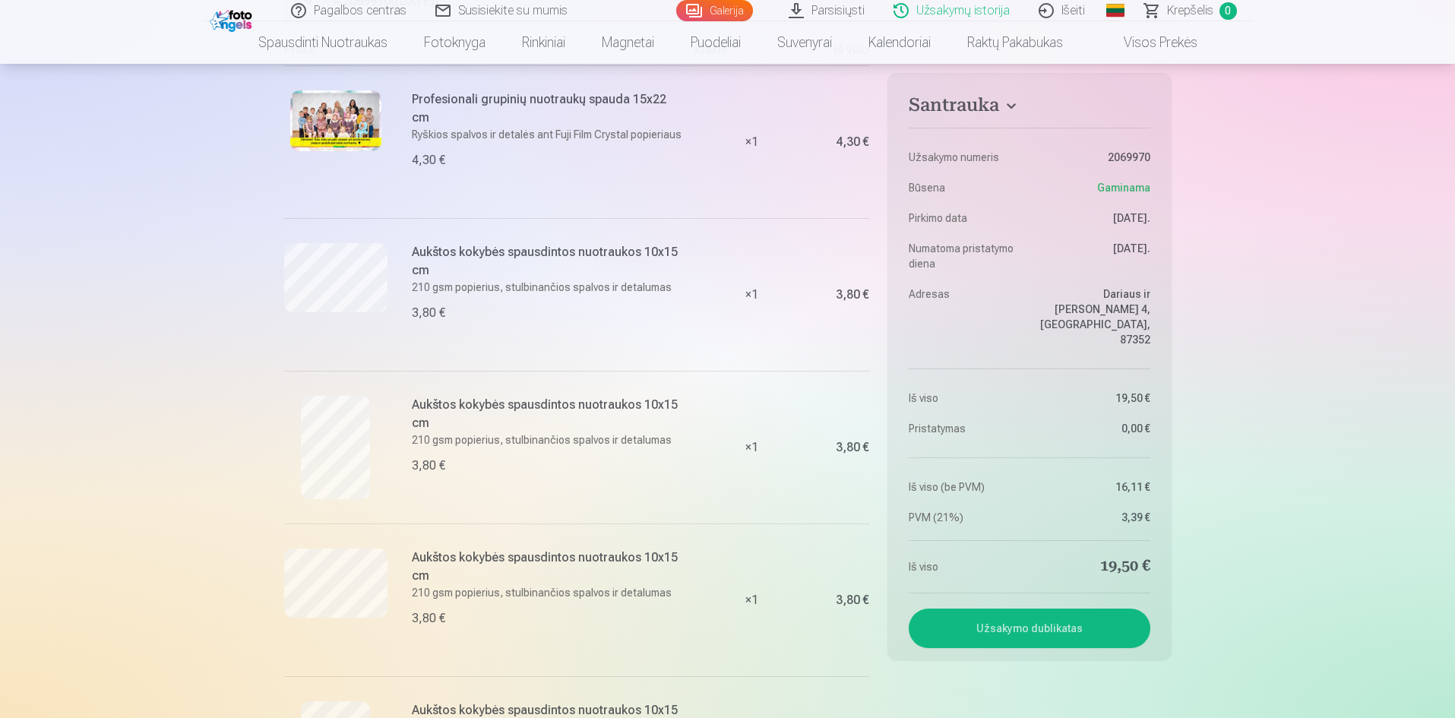
scroll to position [380, 0]
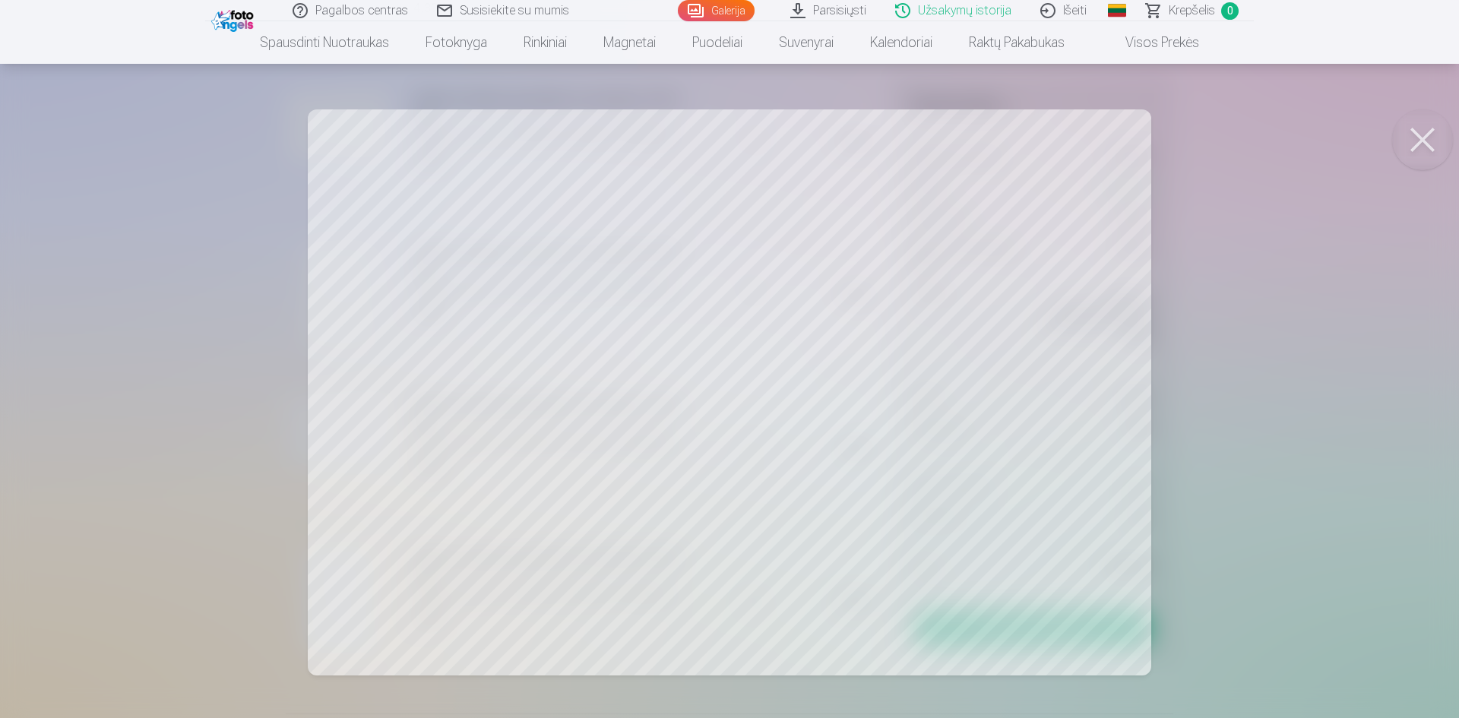
click at [127, 273] on div at bounding box center [729, 359] width 1459 height 718
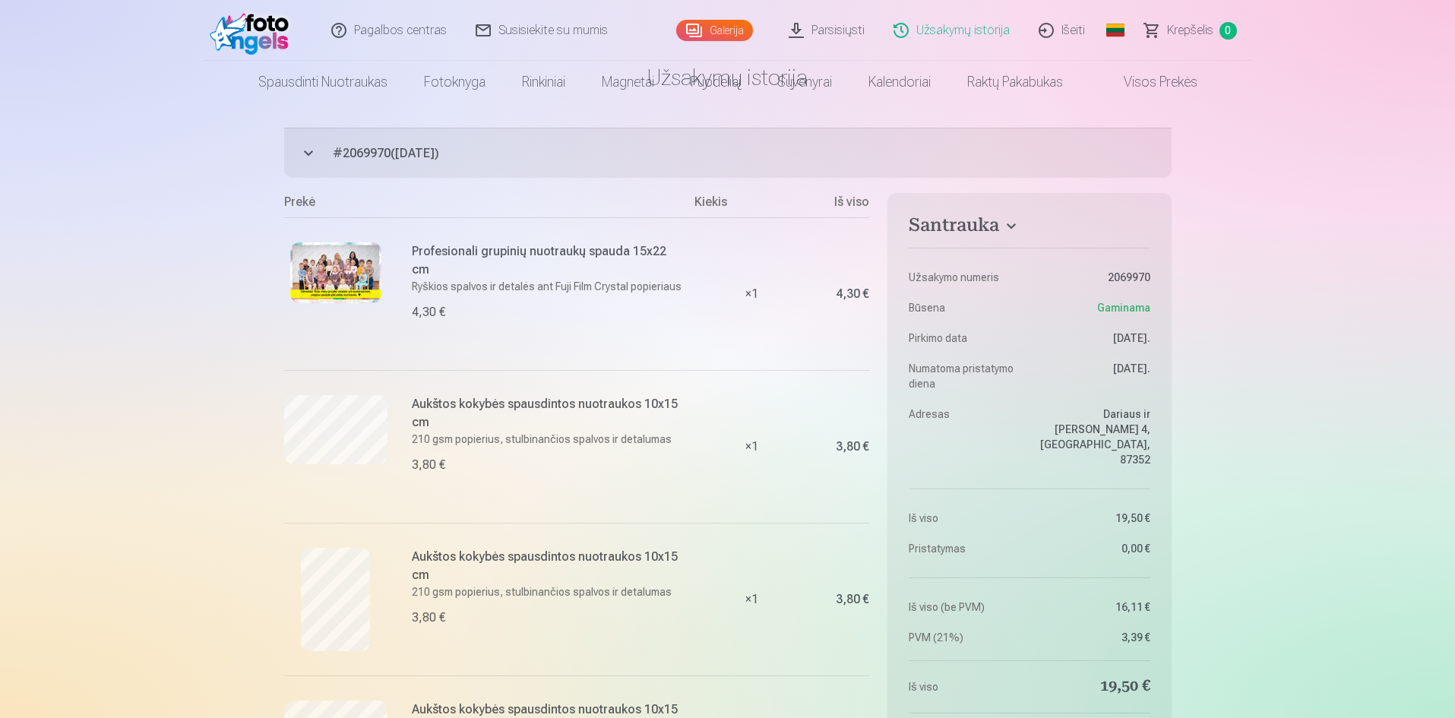
scroll to position [0, 0]
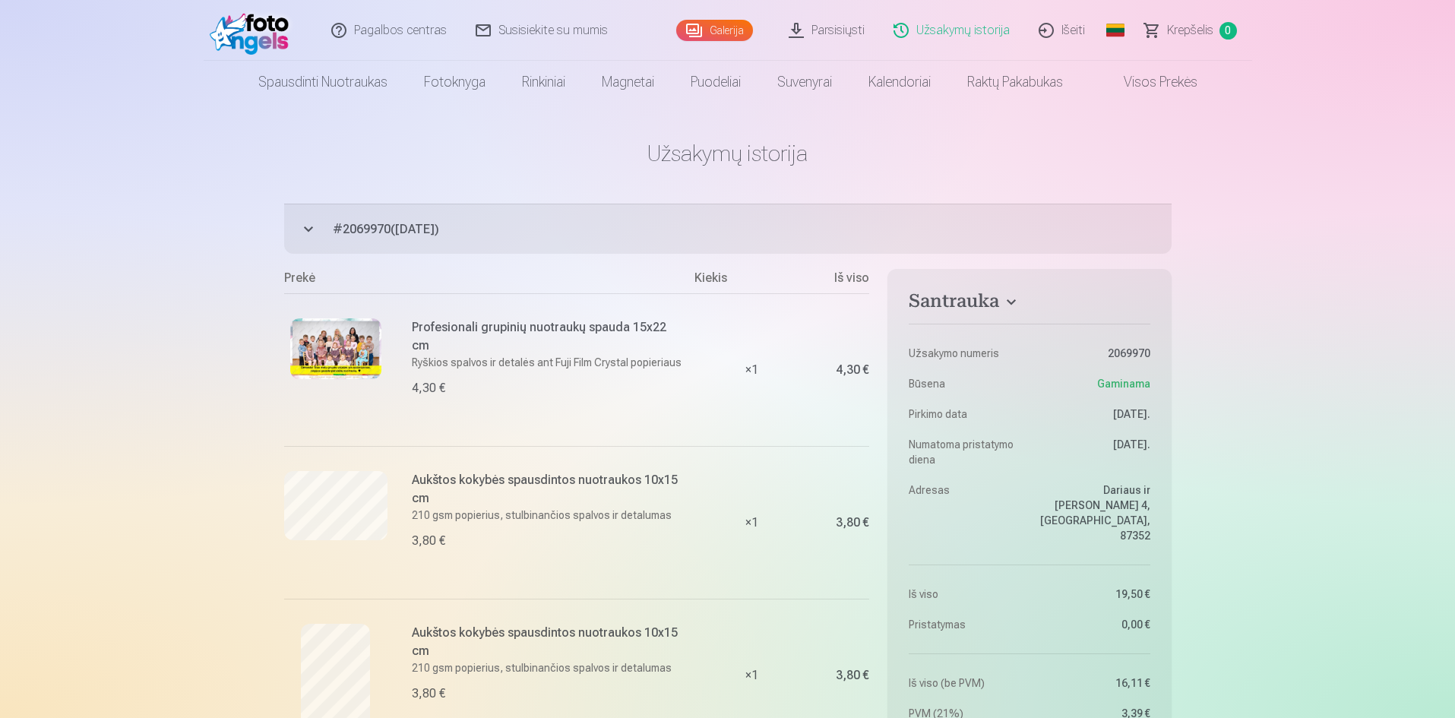
click at [284, 26] on img at bounding box center [253, 30] width 87 height 49
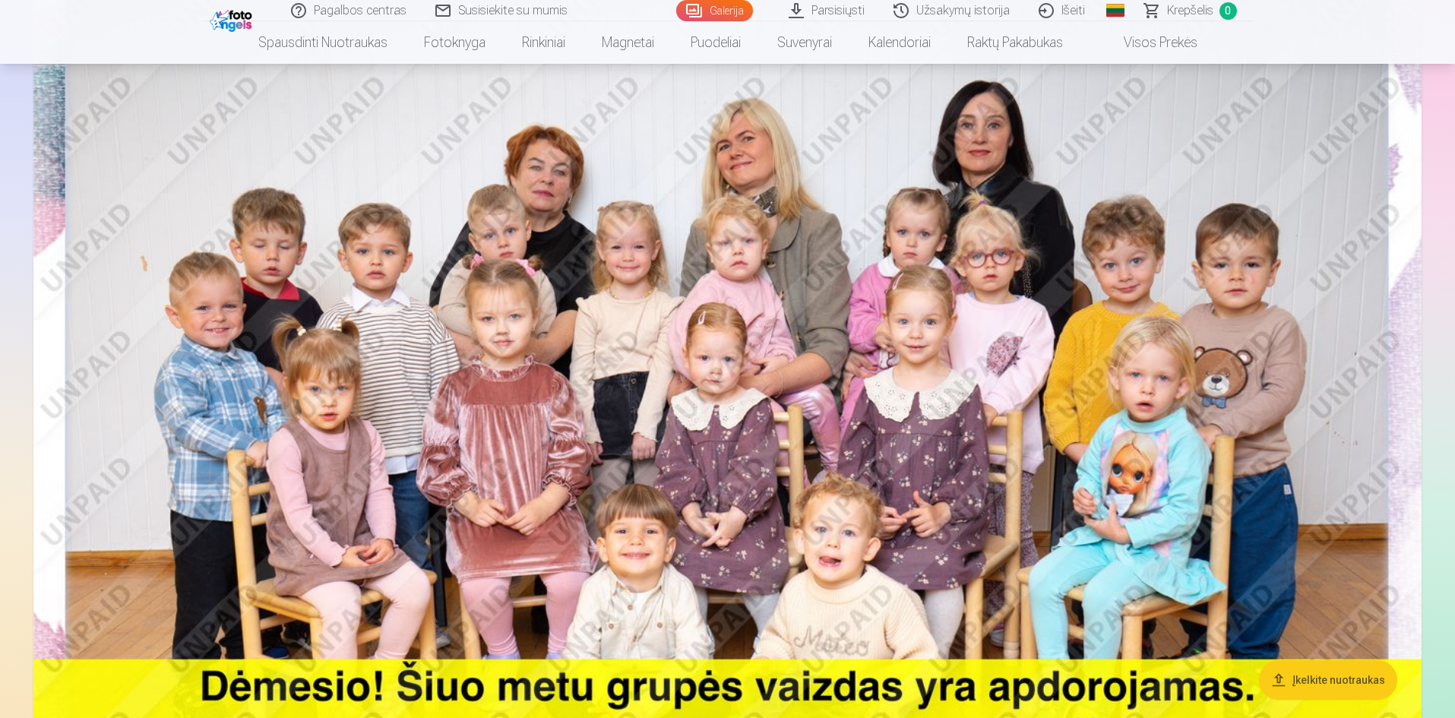
scroll to position [304, 0]
